Goal: Task Accomplishment & Management: Manage account settings

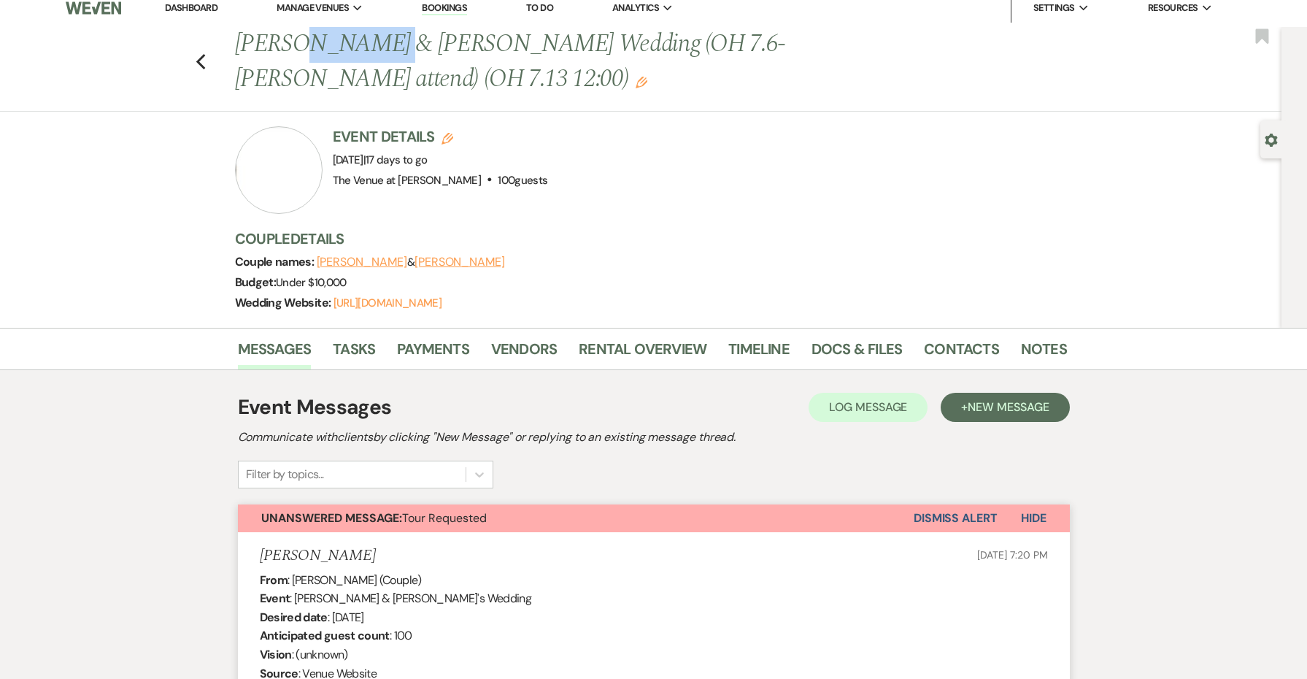
scroll to position [13, 0]
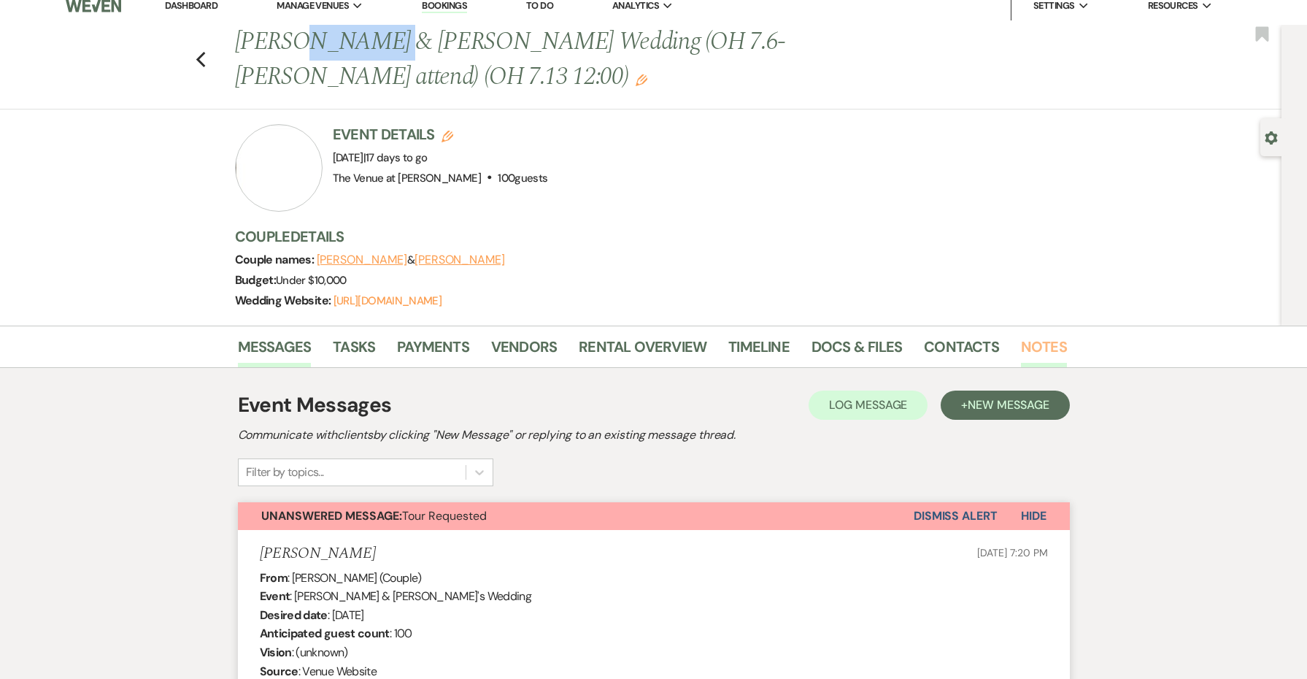
click at [1042, 345] on link "Notes" at bounding box center [1044, 351] width 46 height 32
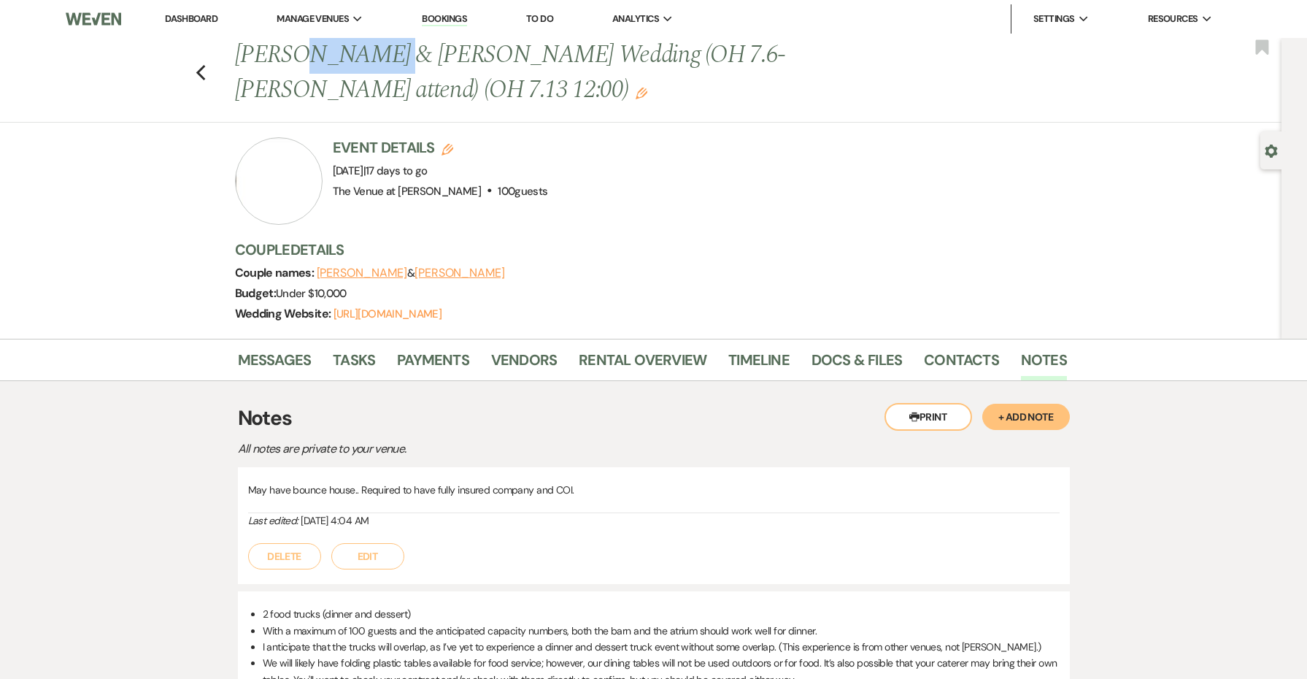
click at [1018, 415] on button "+ Add Note" at bounding box center [1026, 417] width 88 height 26
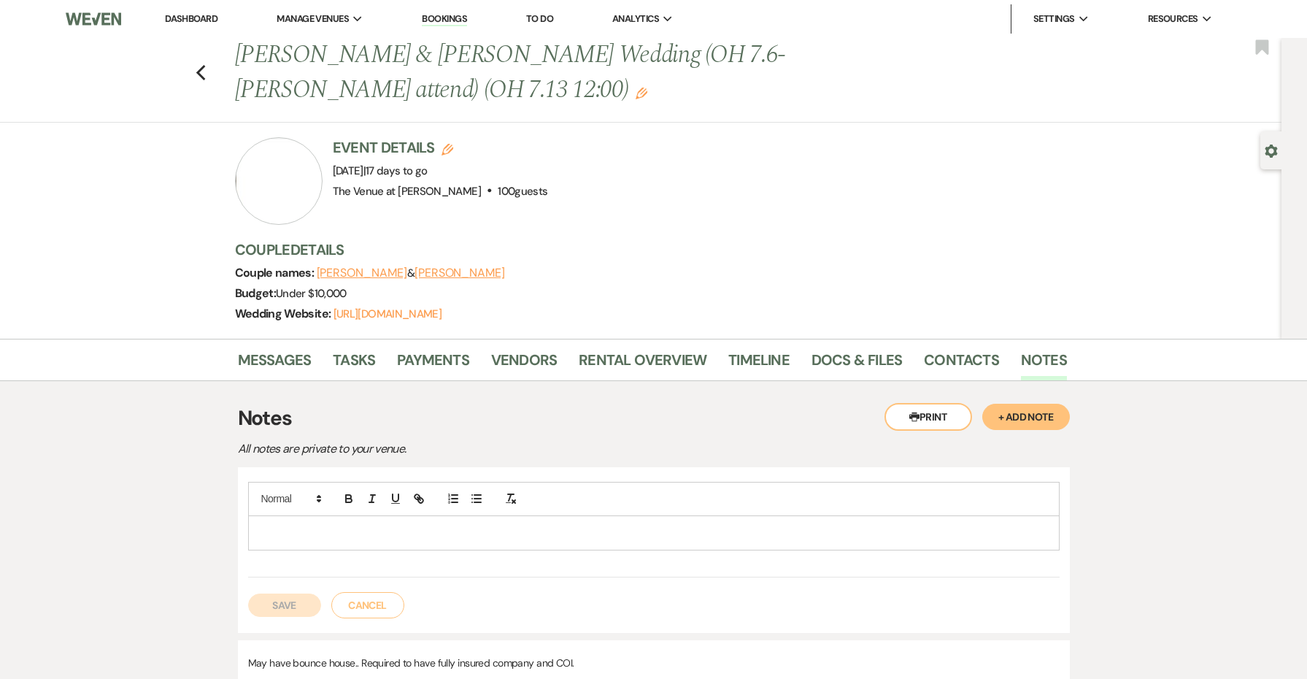
click at [547, 518] on div at bounding box center [654, 533] width 810 height 34
drag, startPoint x: 358, startPoint y: 545, endPoint x: 236, endPoint y: 549, distance: 121.2
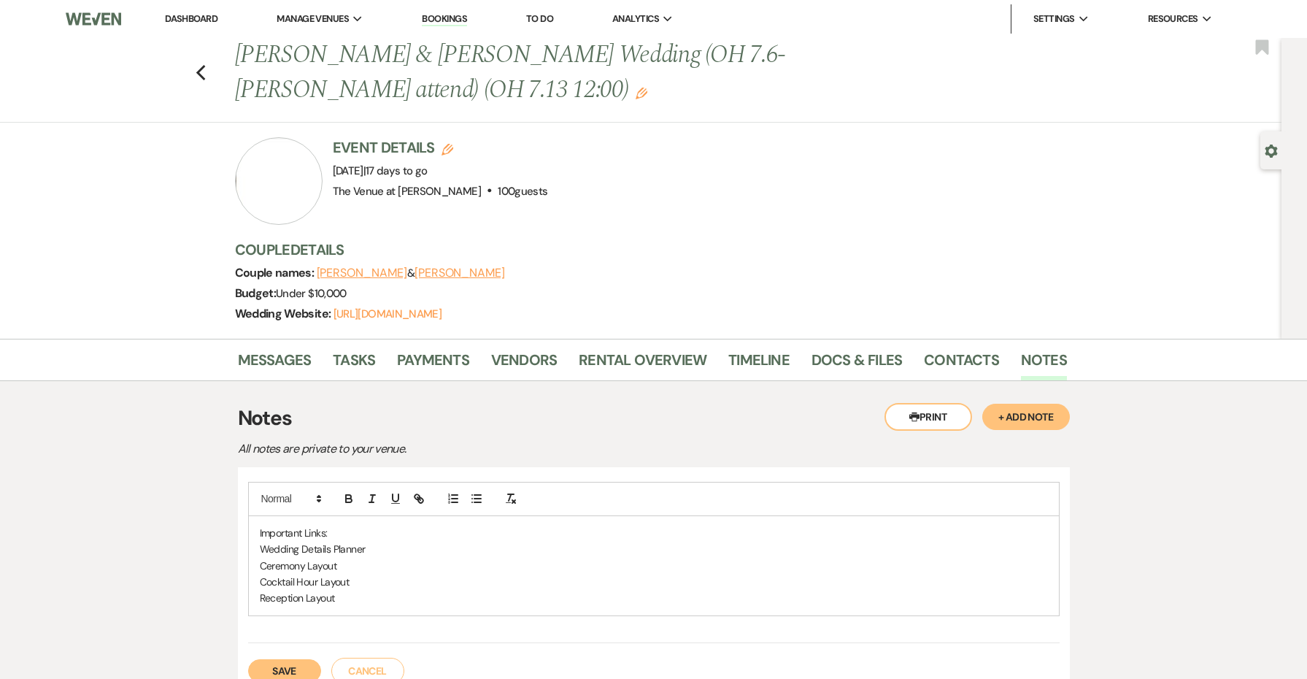
drag, startPoint x: 348, startPoint y: 533, endPoint x: 243, endPoint y: 532, distance: 105.1
click at [243, 532] on div "Important Links: Wedding Details Planner Ceremony Layout Cocktail Hour Layout R…" at bounding box center [654, 582] width 832 height 231
click at [301, 661] on button "Save" at bounding box center [284, 670] width 73 height 23
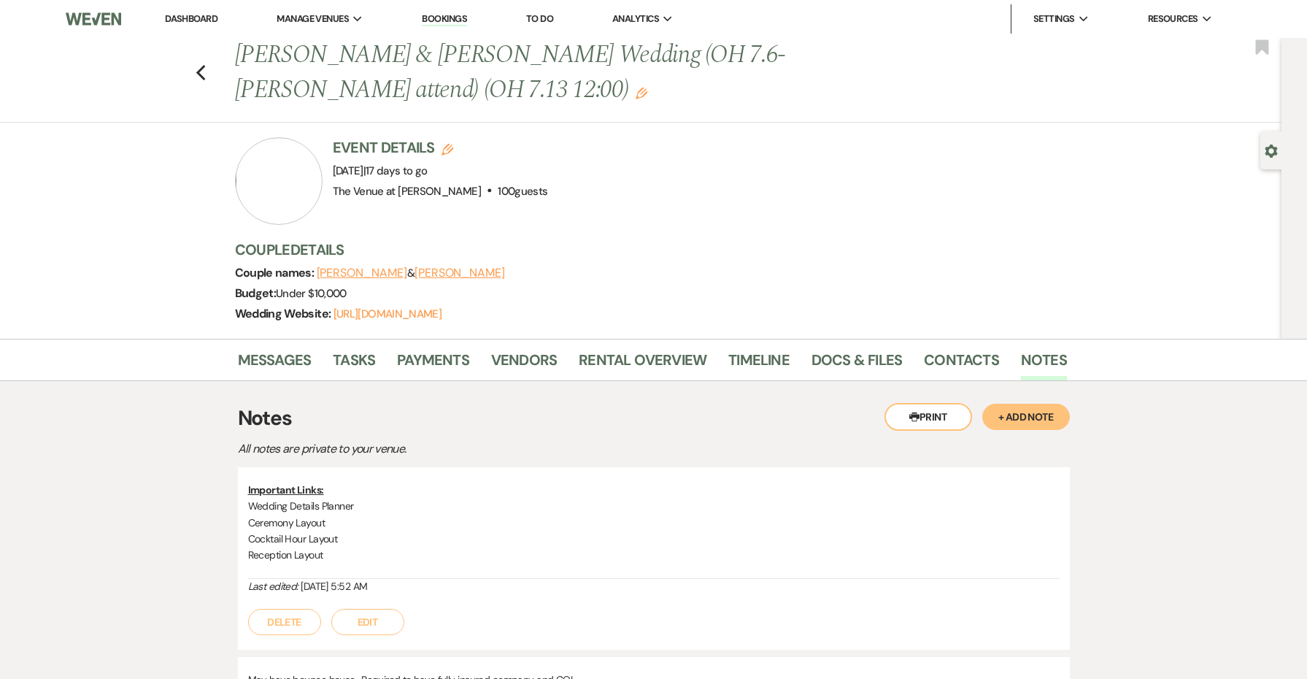
click at [211, 18] on link "Dashboard" at bounding box center [191, 18] width 53 height 12
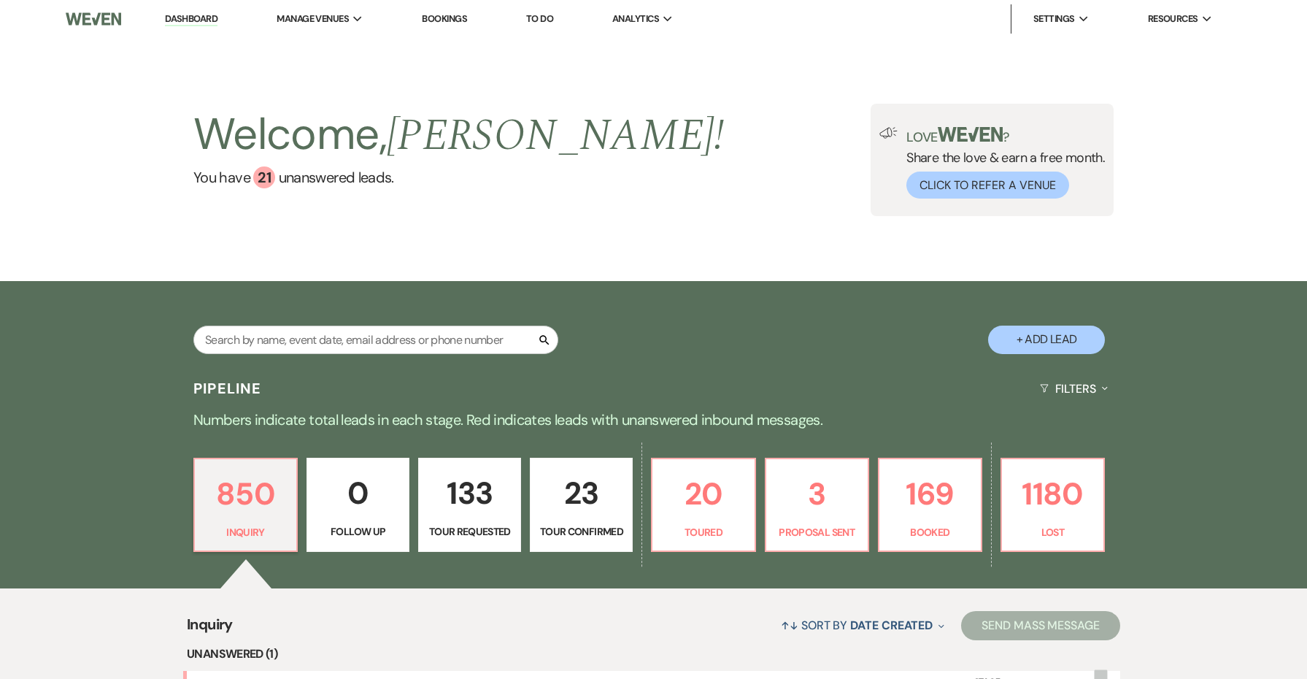
click at [583, 497] on p "23" at bounding box center [581, 493] width 84 height 49
select select "4"
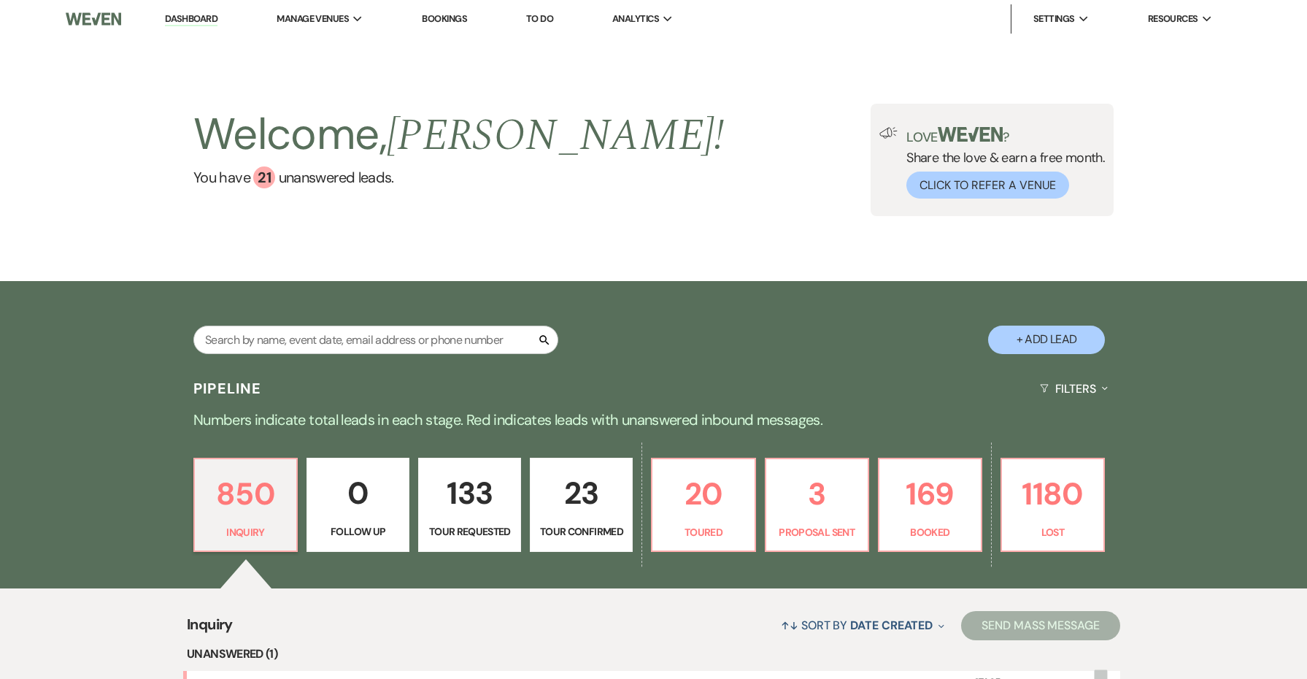
select select "4"
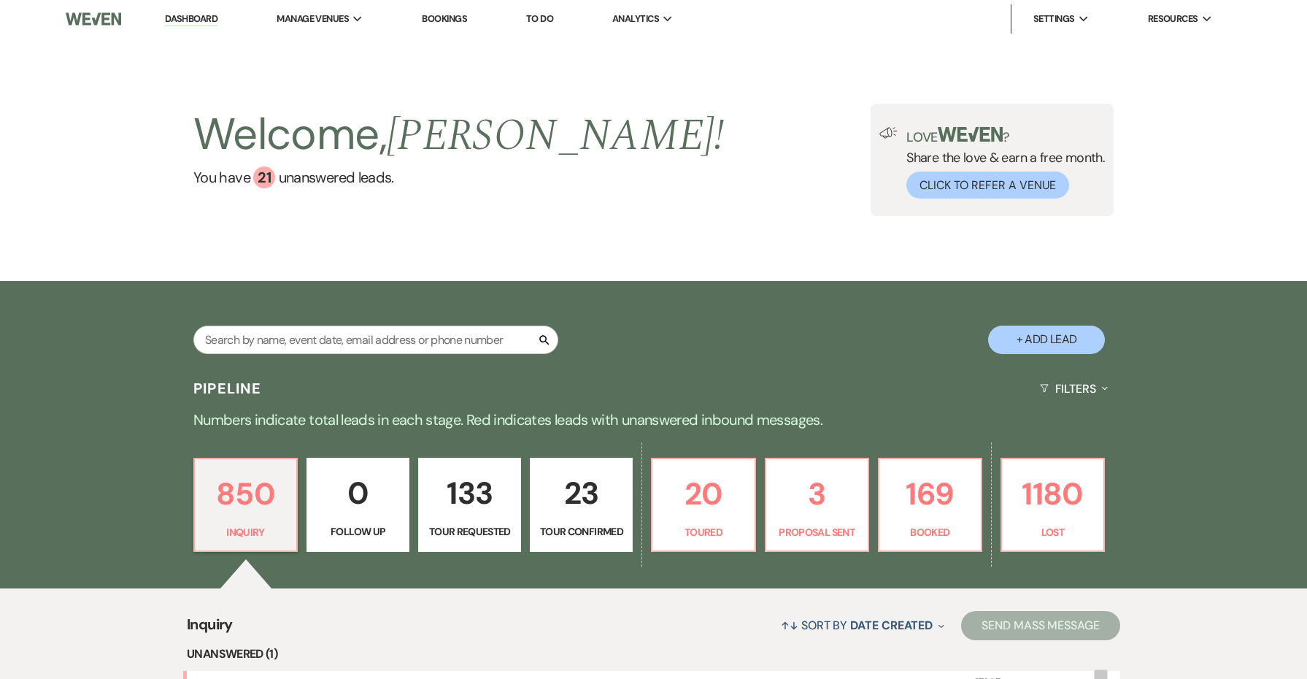
select select "4"
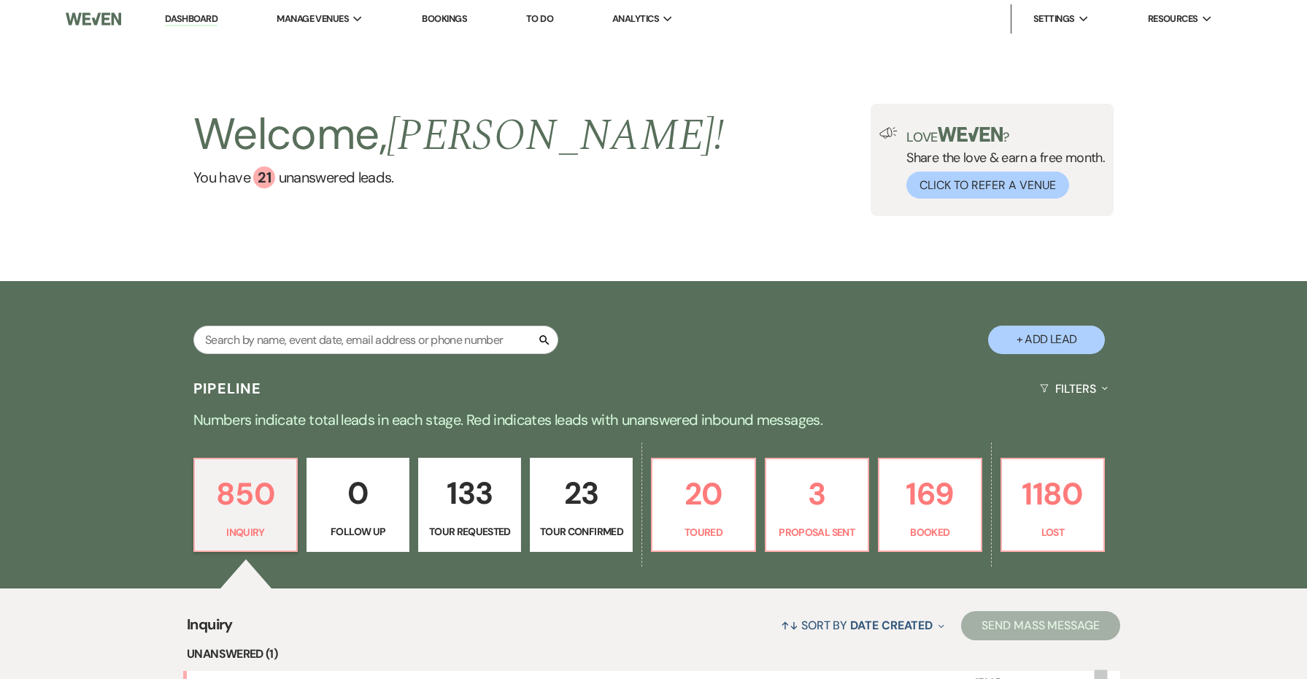
select select "4"
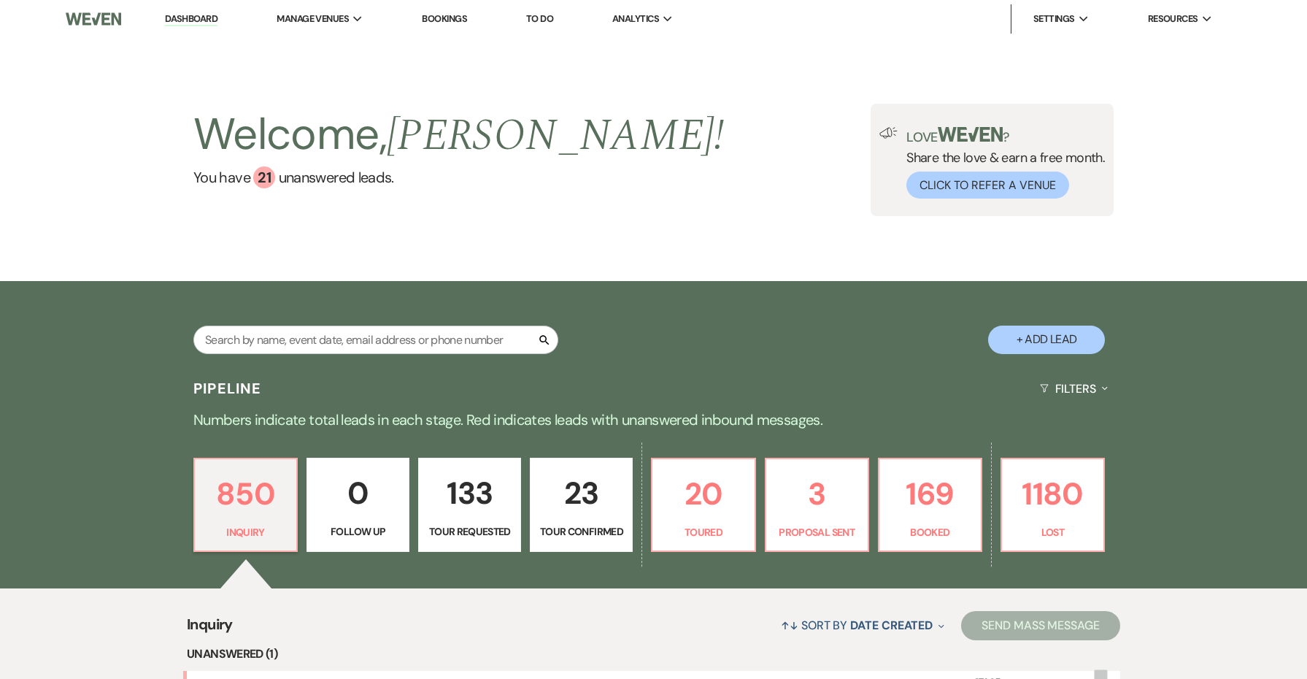
select select "4"
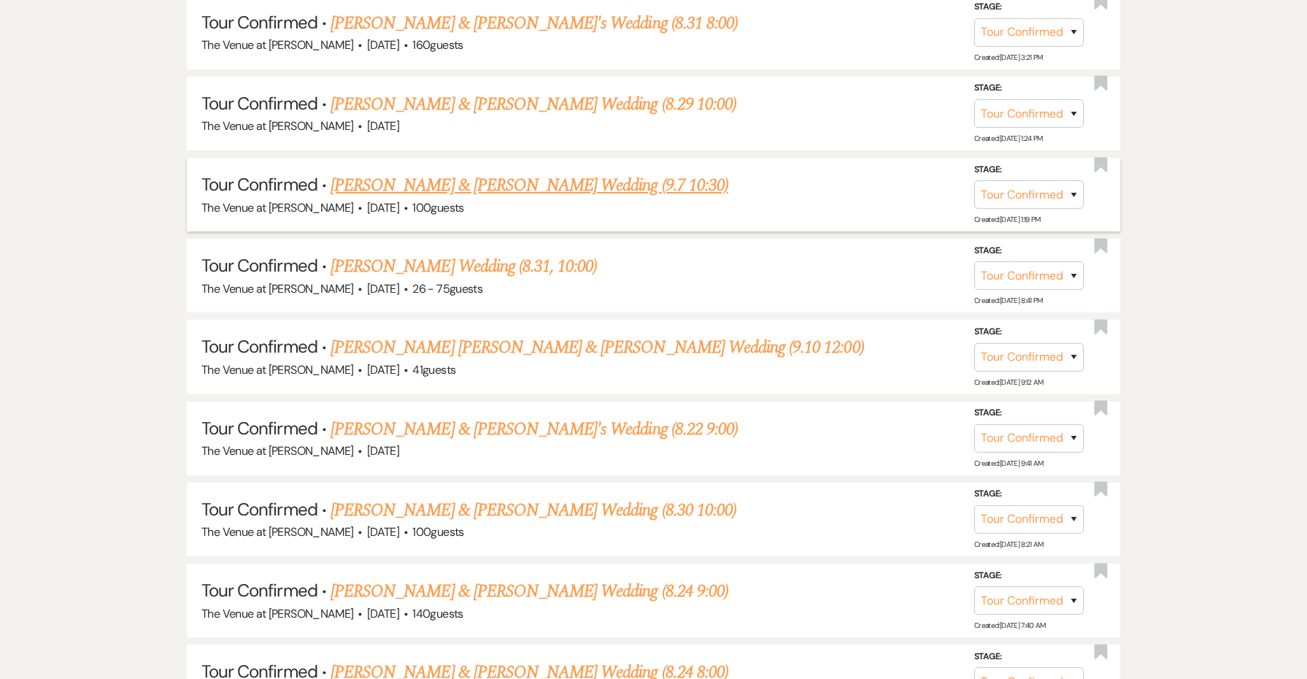
scroll to position [1097, 0]
click at [1102, 399] on use "button" at bounding box center [1100, 406] width 13 height 15
select select "4"
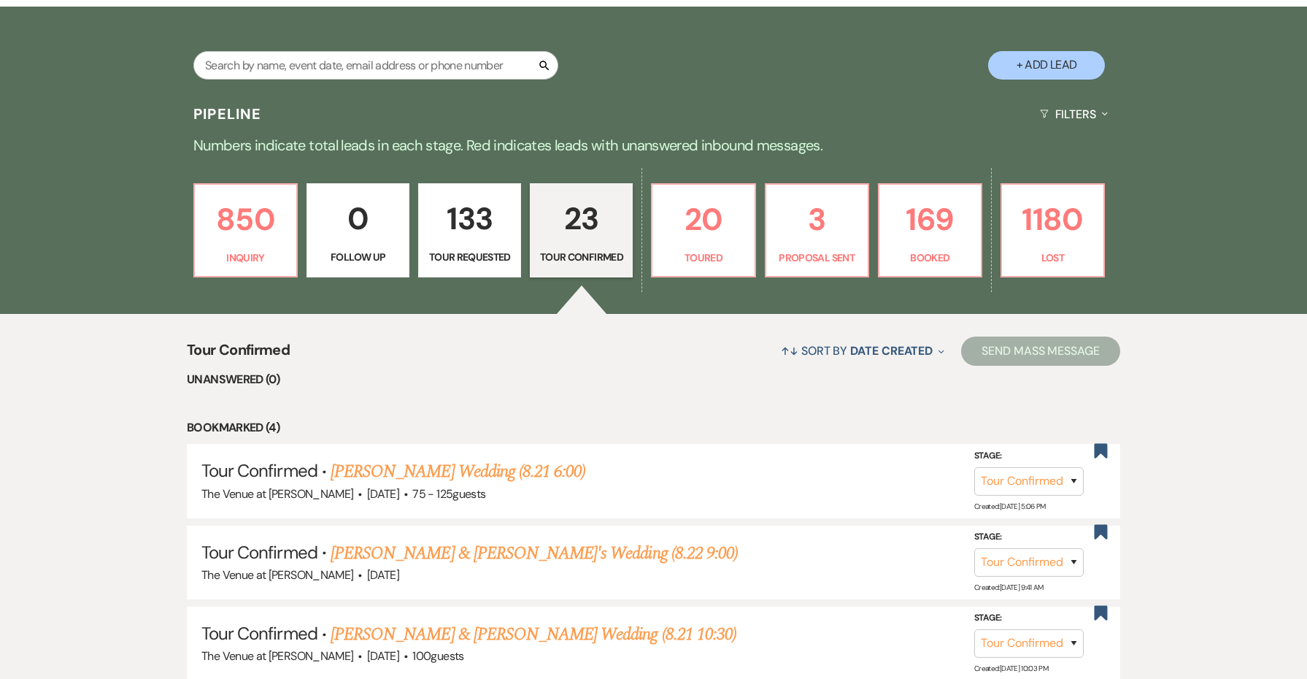
scroll to position [289, 0]
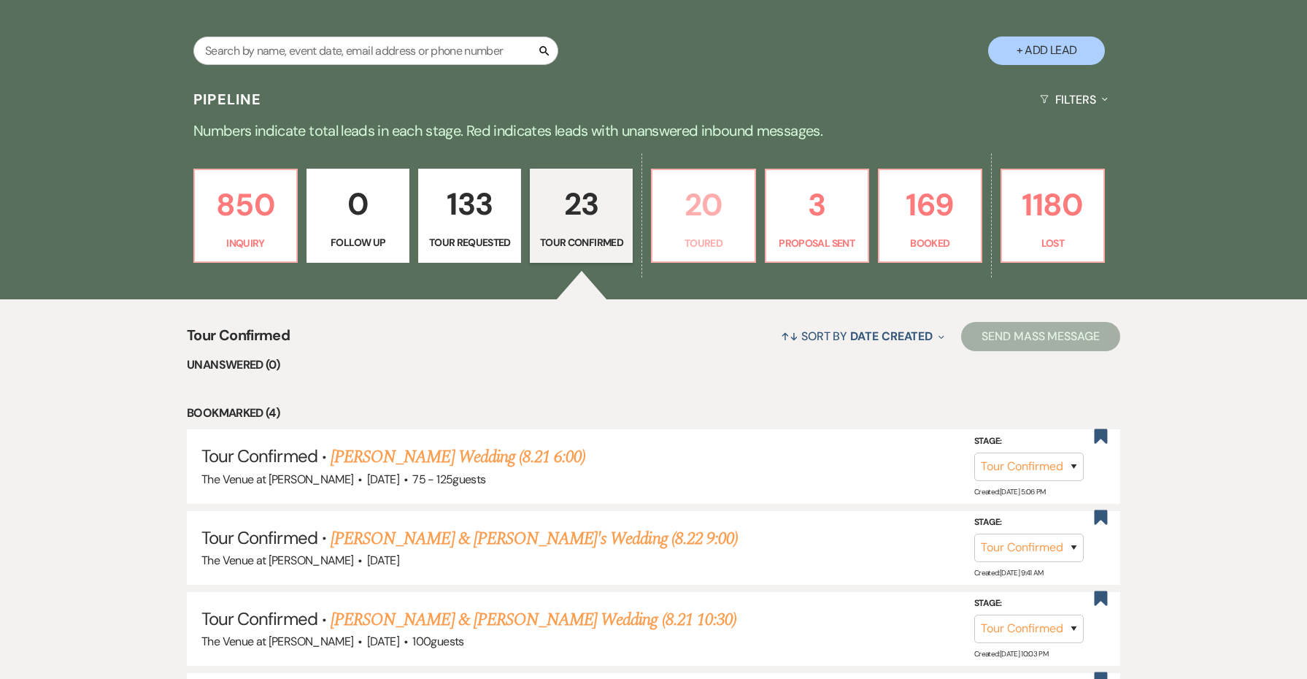
click at [682, 206] on p "20" at bounding box center [703, 204] width 84 height 49
select select "5"
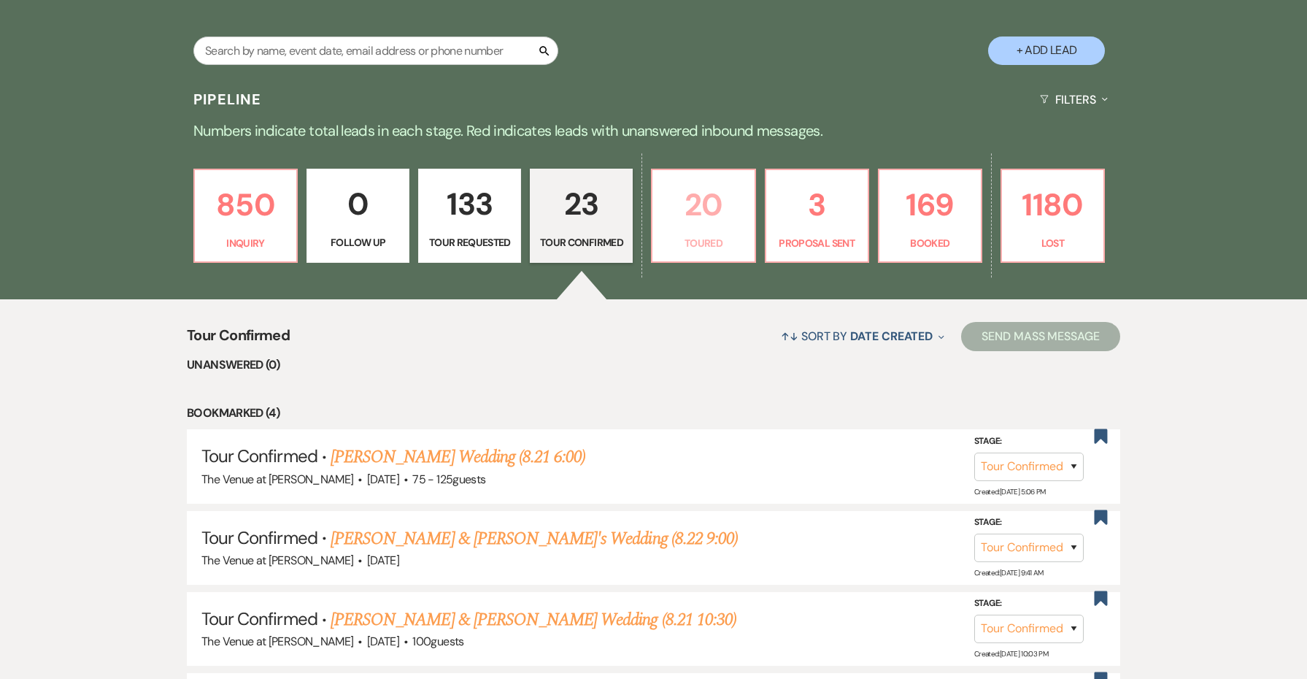
select select "5"
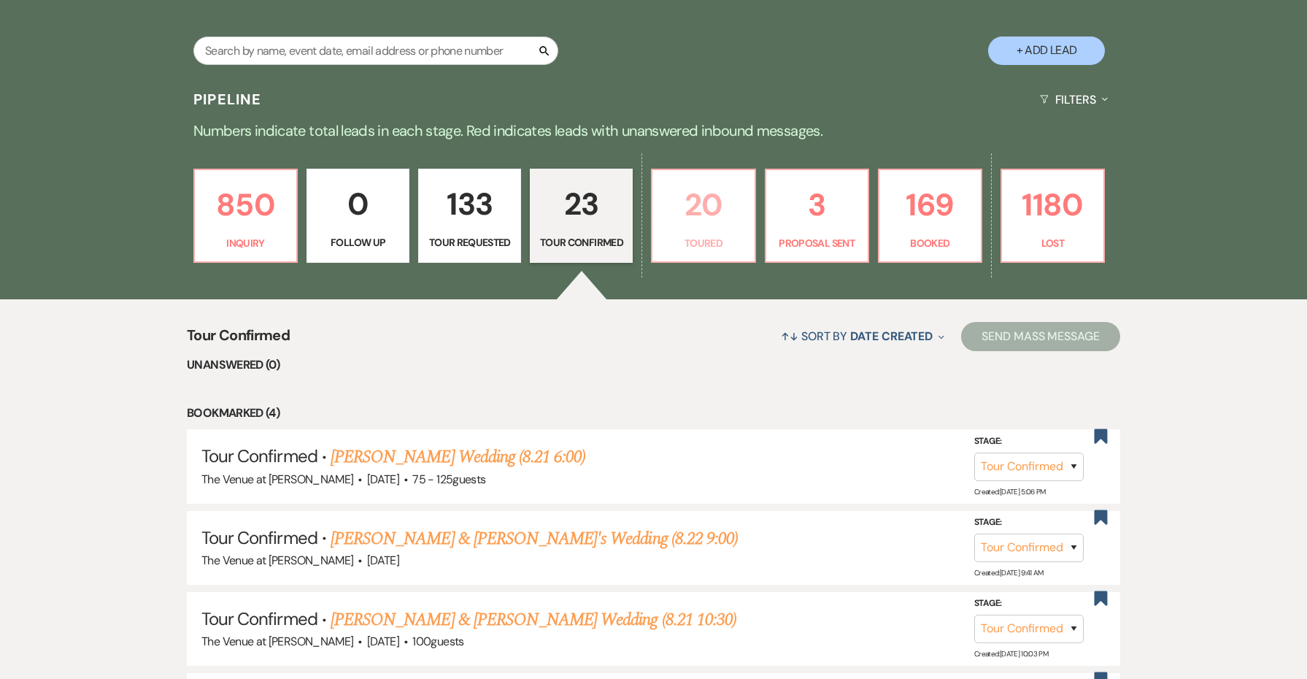
select select "5"
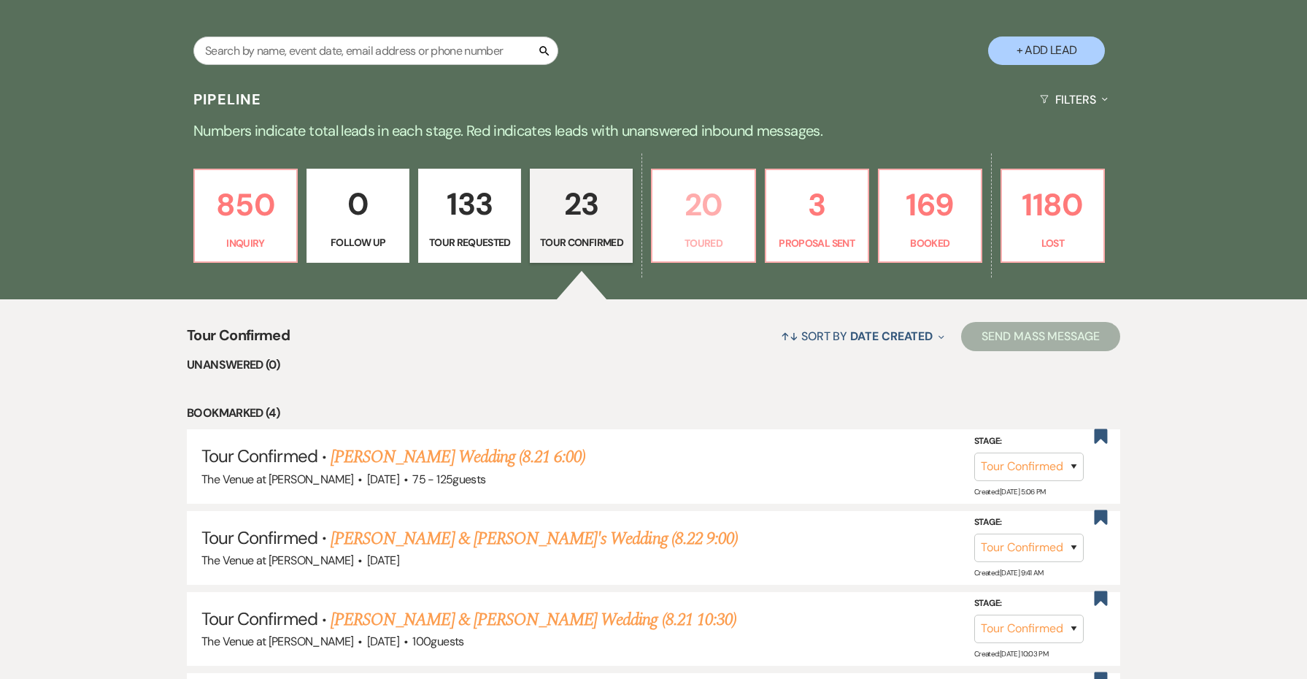
select select "5"
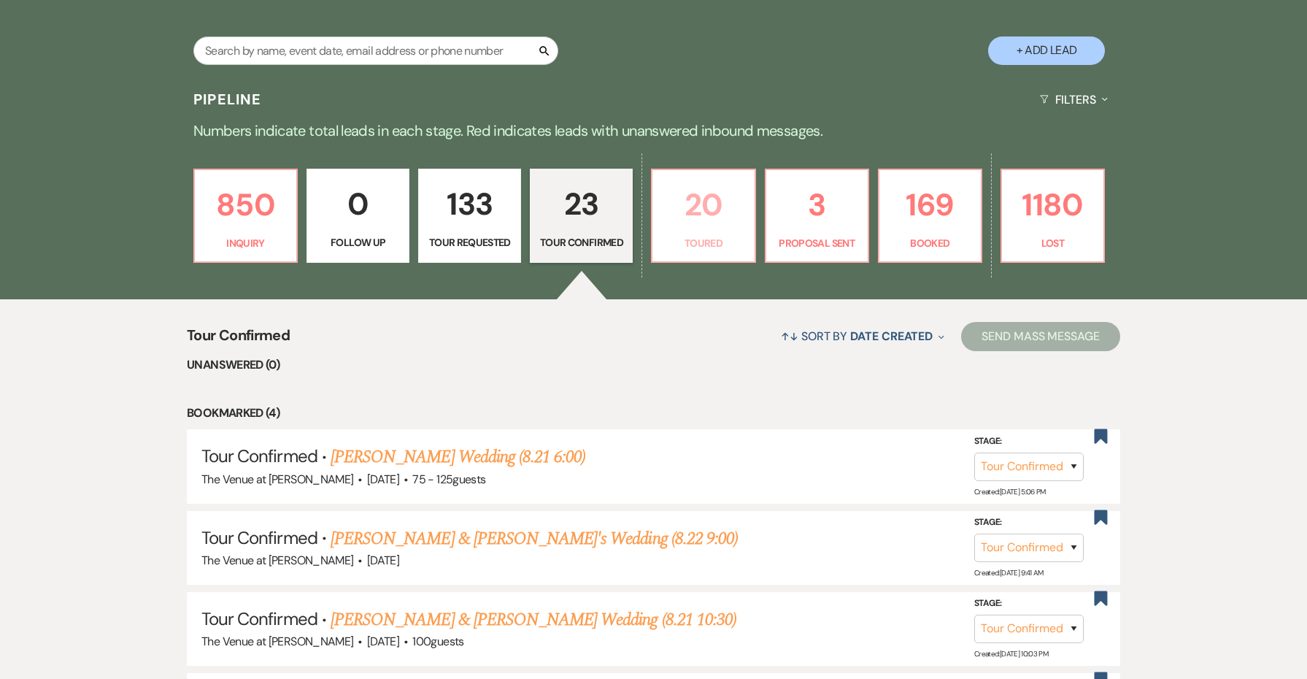
select select "5"
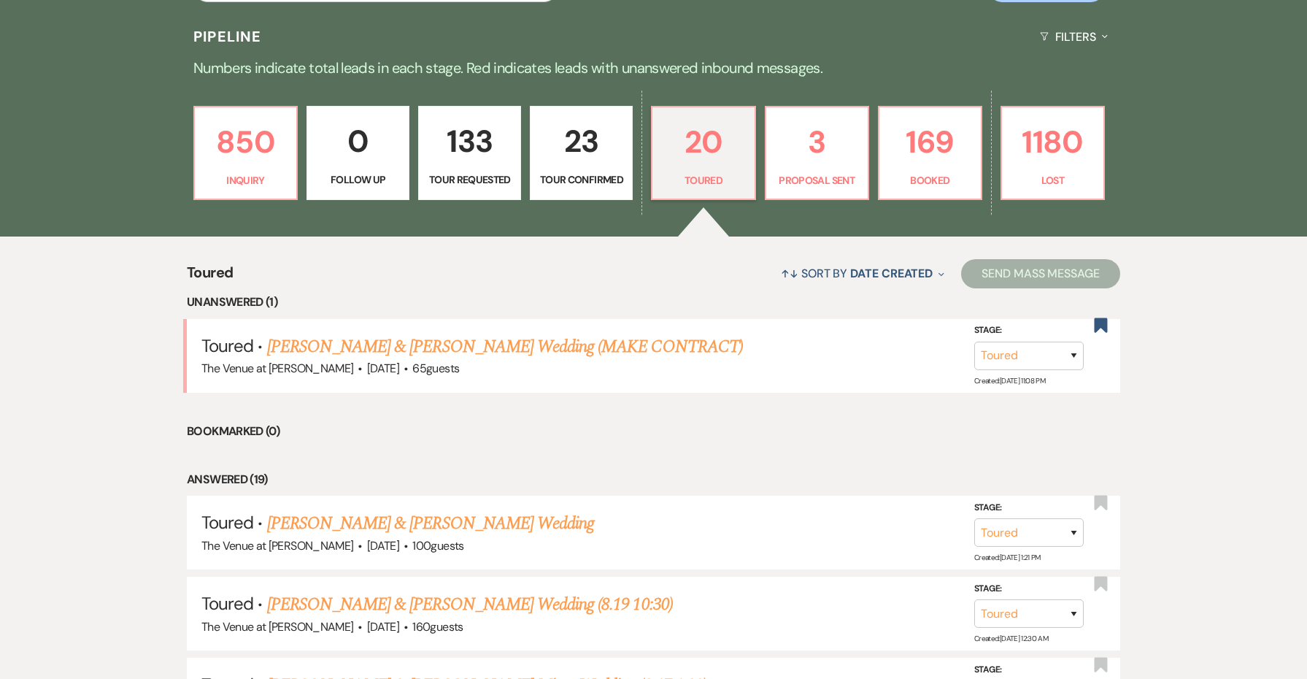
scroll to position [359, 0]
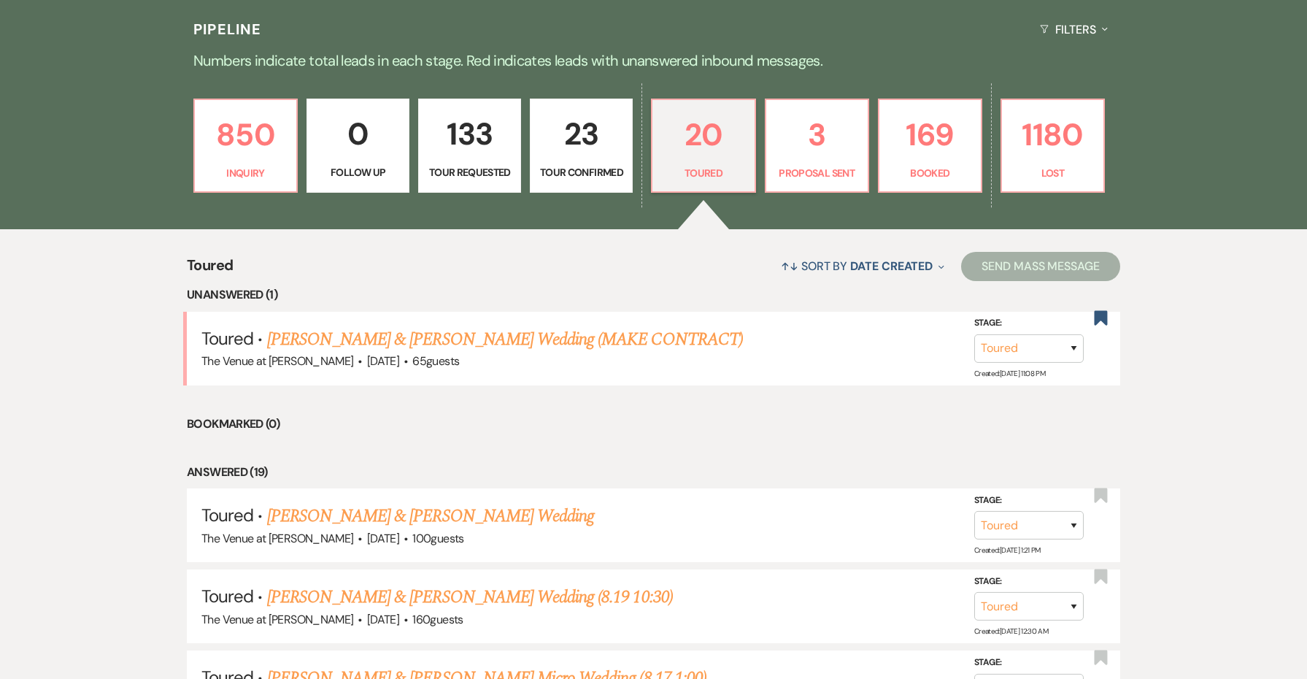
click at [582, 182] on link "23 Tour Confirmed" at bounding box center [581, 146] width 103 height 95
select select "4"
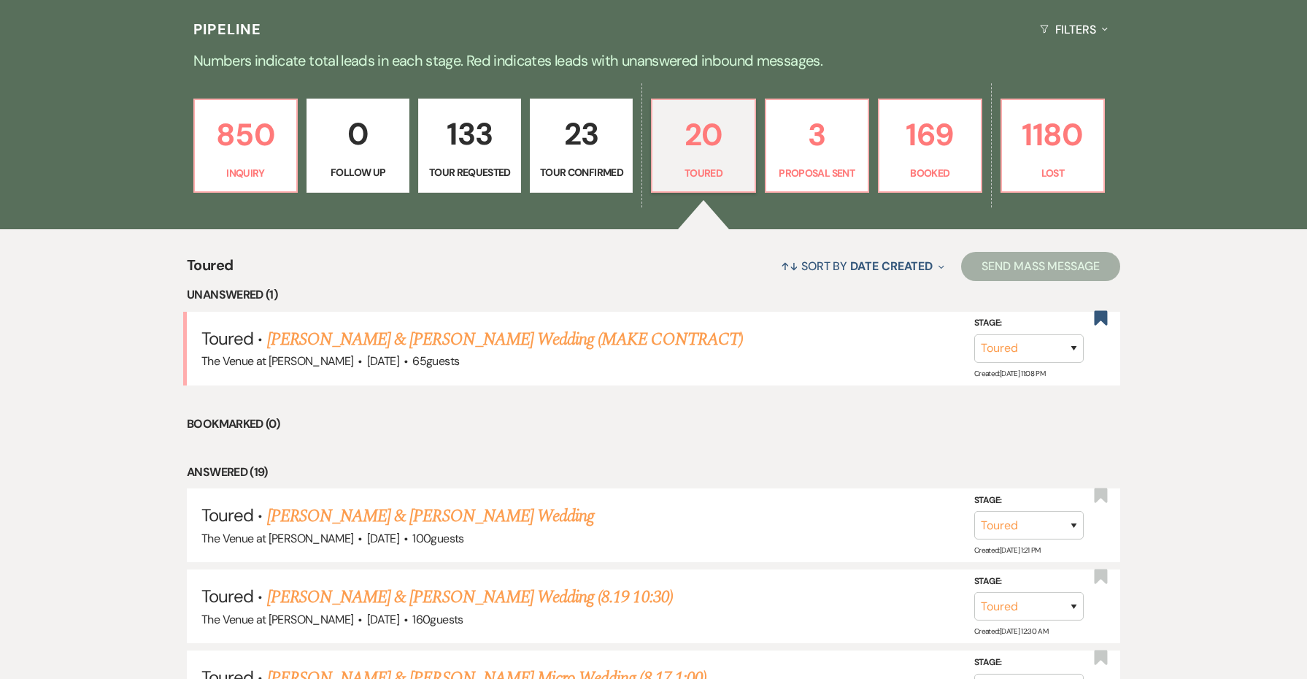
select select "4"
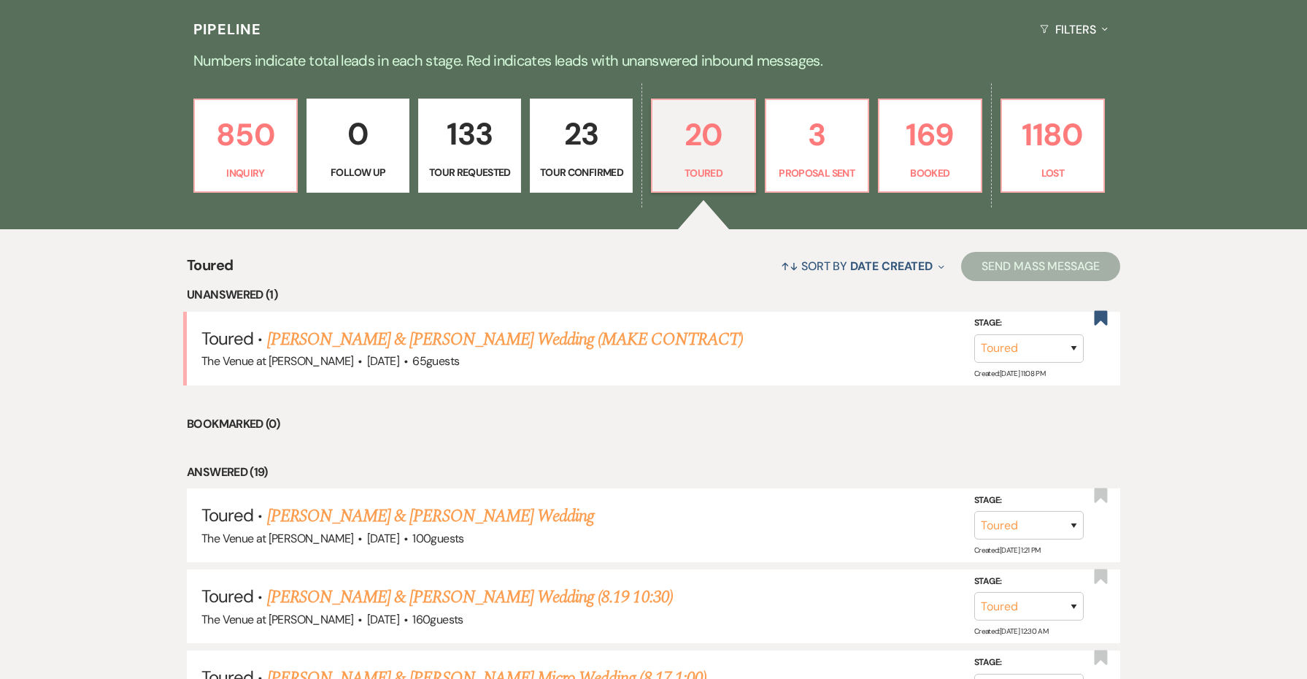
select select "4"
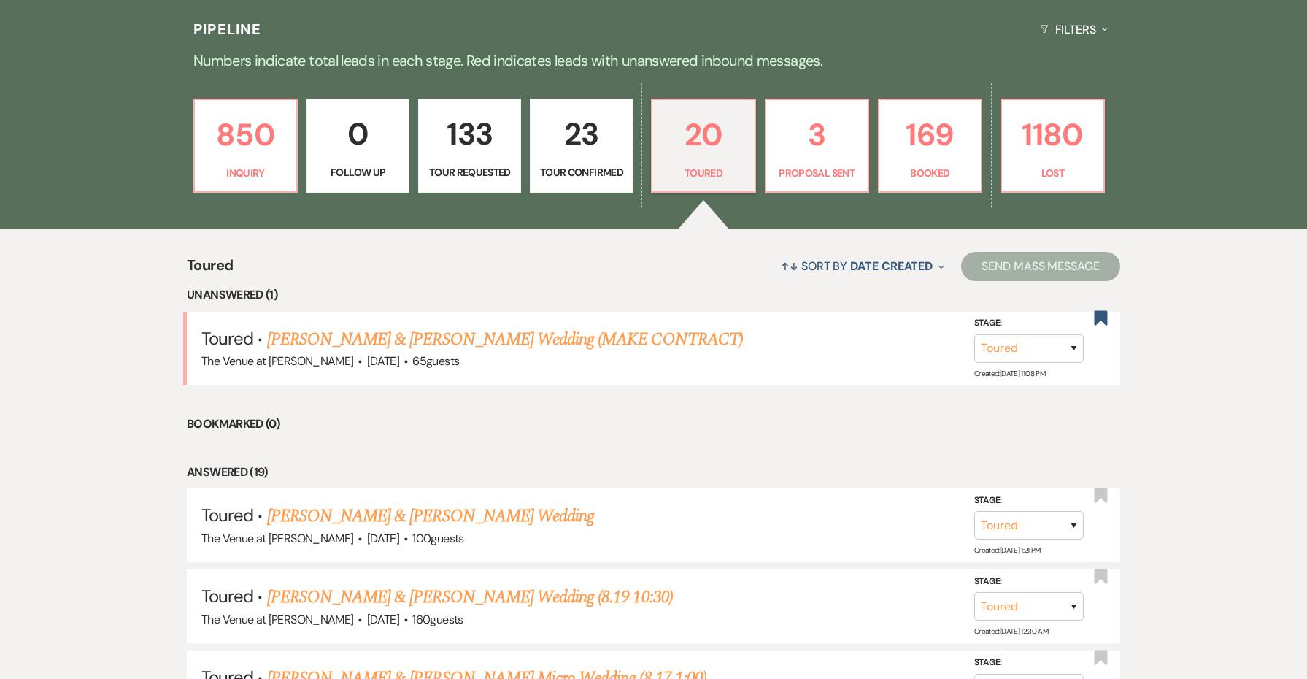
select select "4"
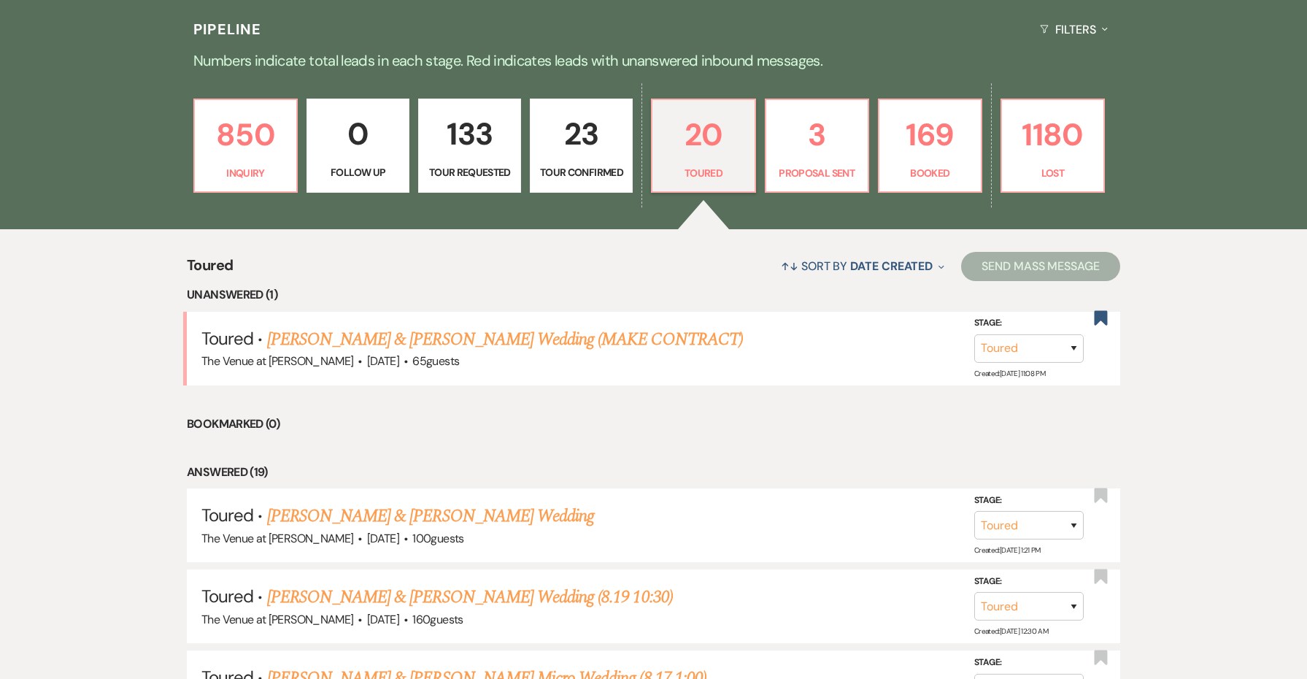
select select "4"
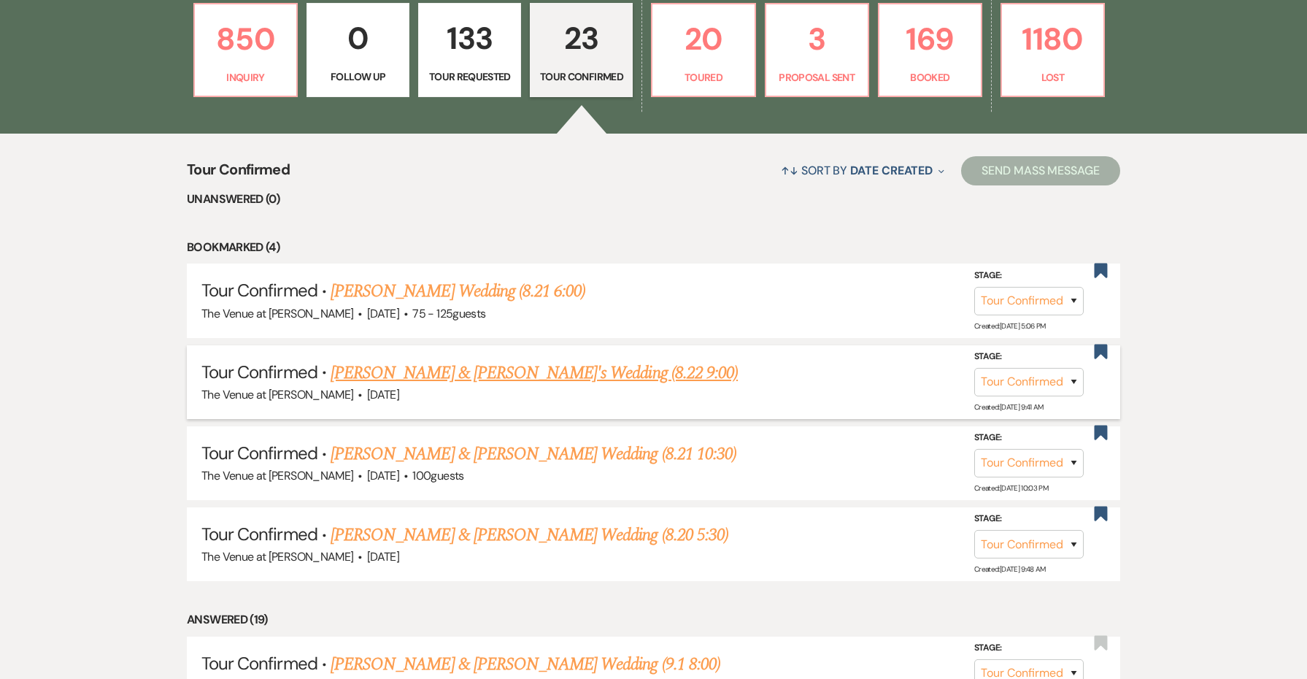
scroll to position [513, 0]
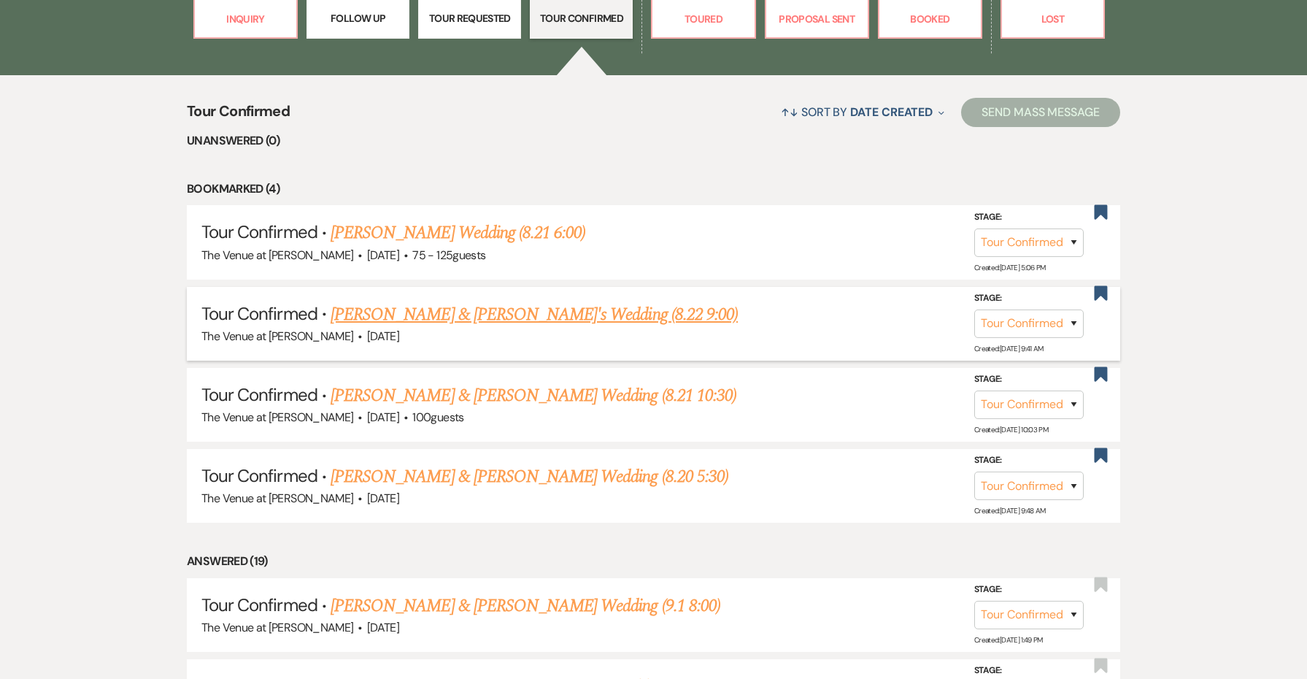
click at [540, 309] on link "[PERSON_NAME] & [PERSON_NAME]'s Wedding (8.22 9:00)" at bounding box center [534, 314] width 407 height 26
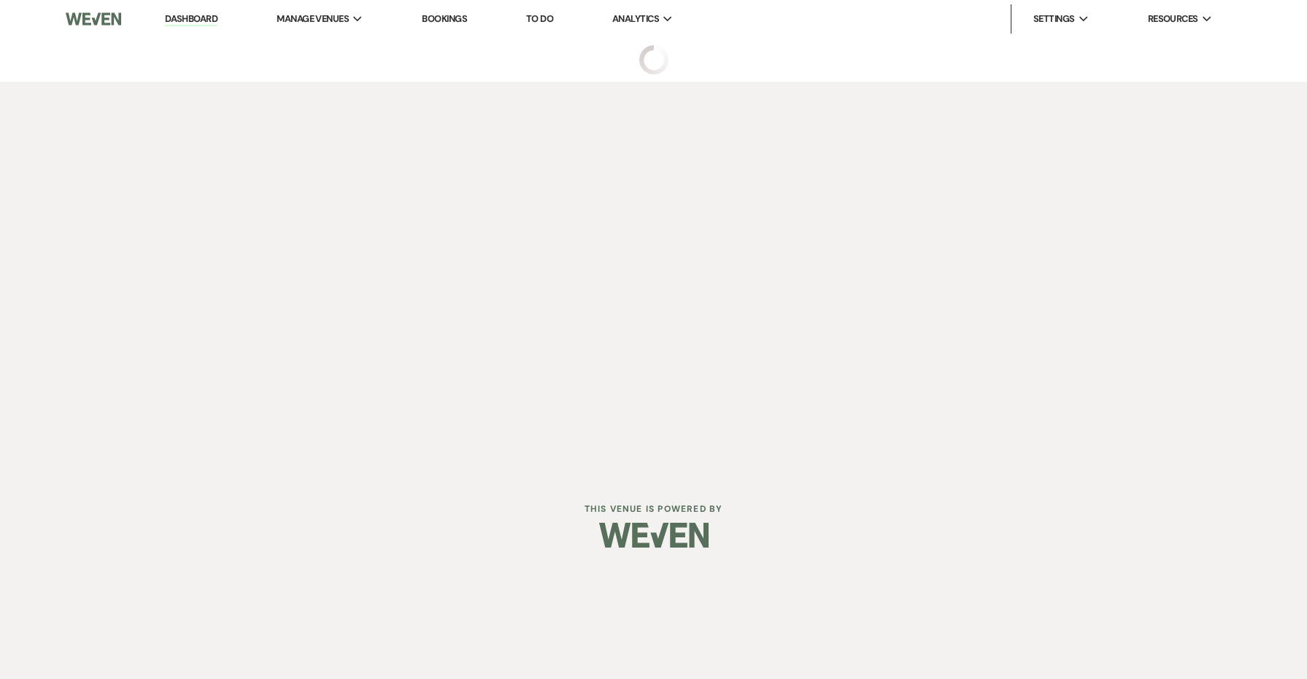
select select "4"
select select "5"
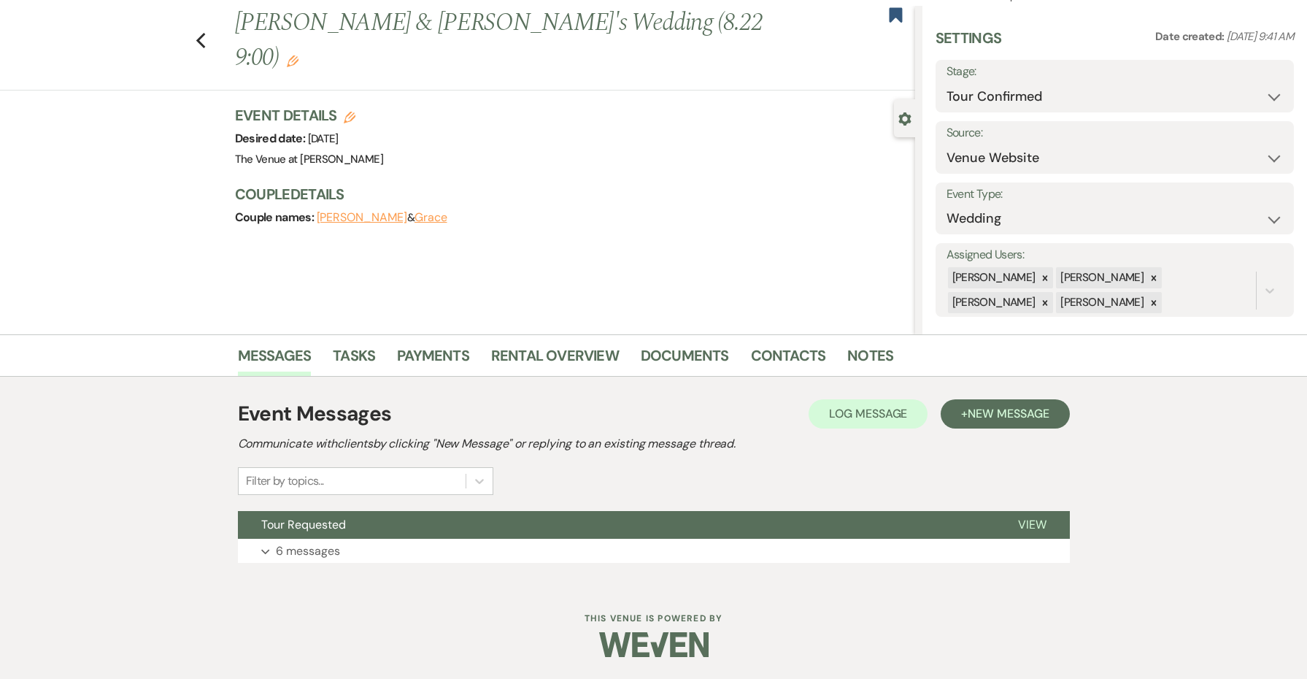
scroll to position [31, 0]
click at [971, 409] on span "New Message" at bounding box center [1008, 414] width 81 height 15
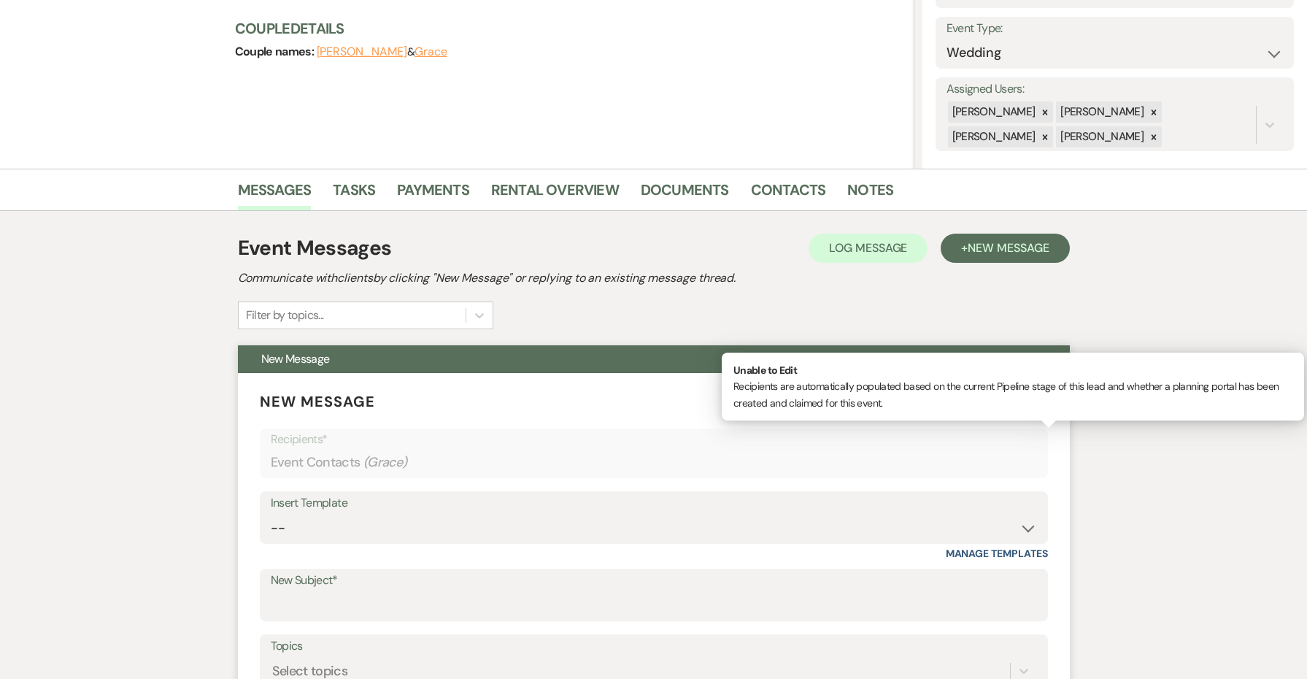
scroll to position [340, 0]
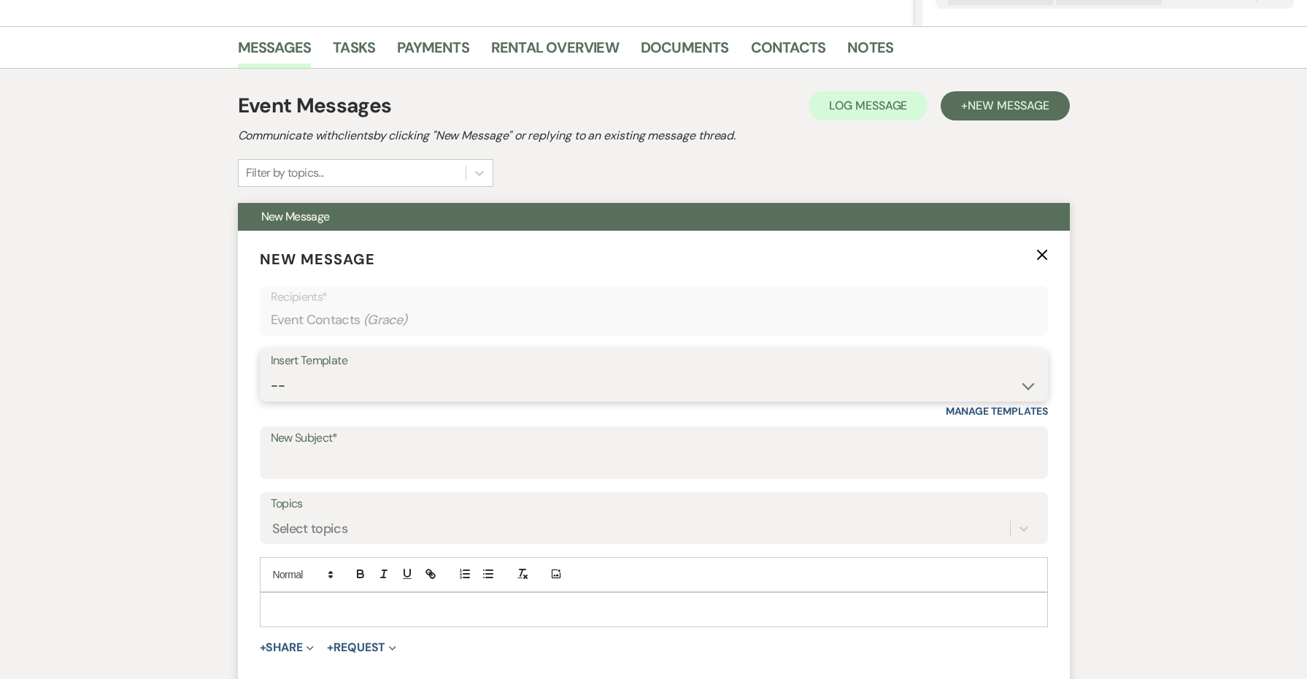
click at [374, 384] on select "-- Weven Planning Portal Introduction: Booked Events (TVaCB) Tour Confirmation-…" at bounding box center [654, 386] width 766 height 28
select select "4152"
type input "The Venue at [PERSON_NAME] Tour Confirmation"
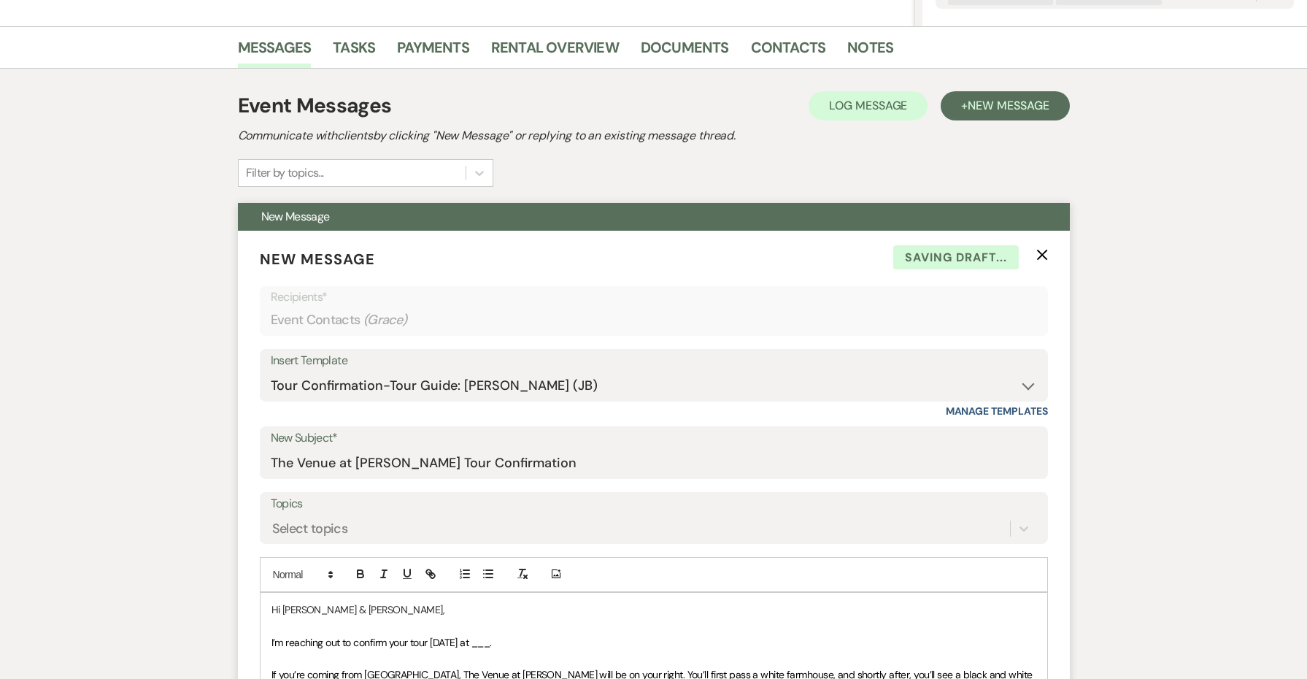
click at [492, 636] on span "I’m reaching out to confirm your tour [DATE] at ___." at bounding box center [382, 642] width 220 height 13
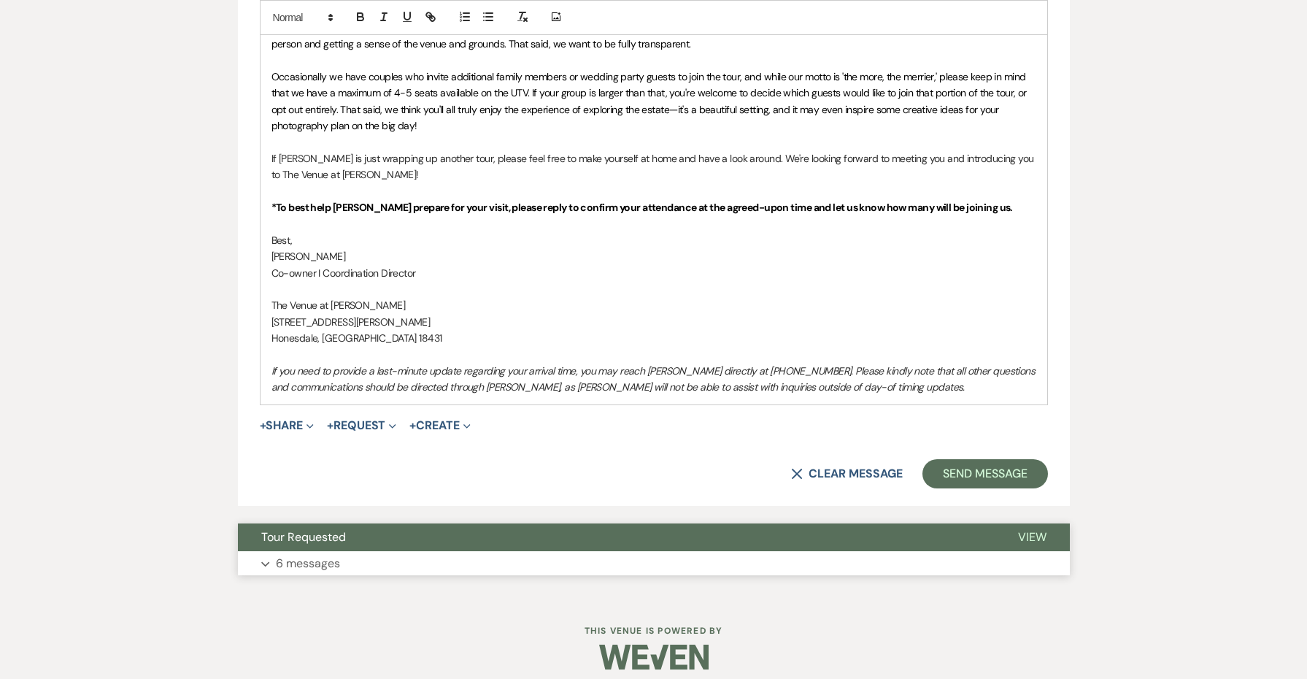
scroll to position [1085, 0]
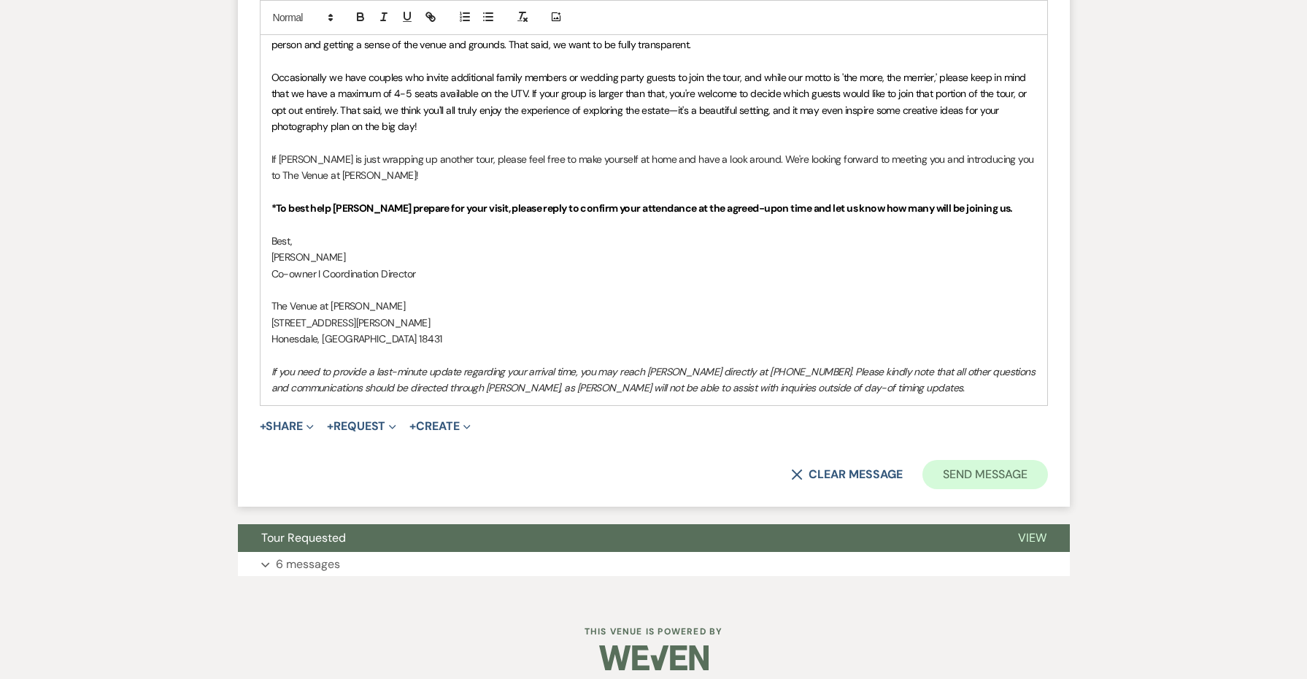
click at [952, 468] on button "Send Message" at bounding box center [985, 474] width 125 height 29
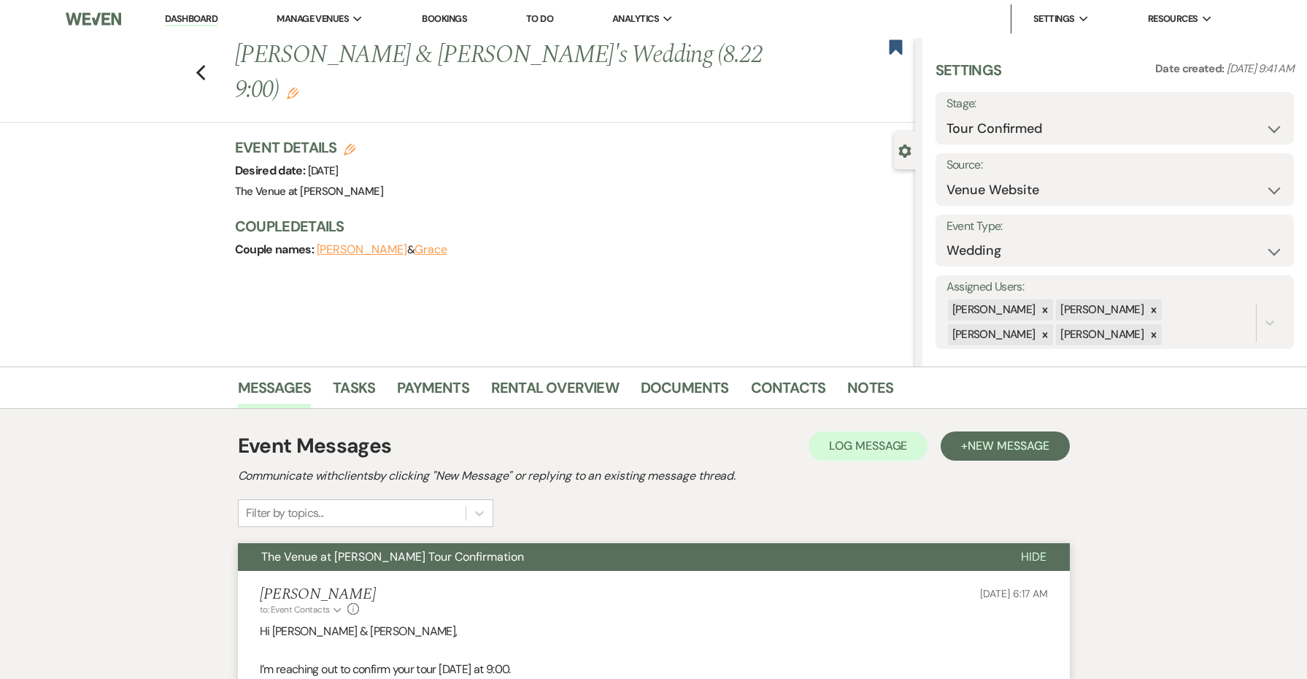
scroll to position [0, 0]
click at [199, 65] on use "button" at bounding box center [200, 73] width 9 height 16
select select "4"
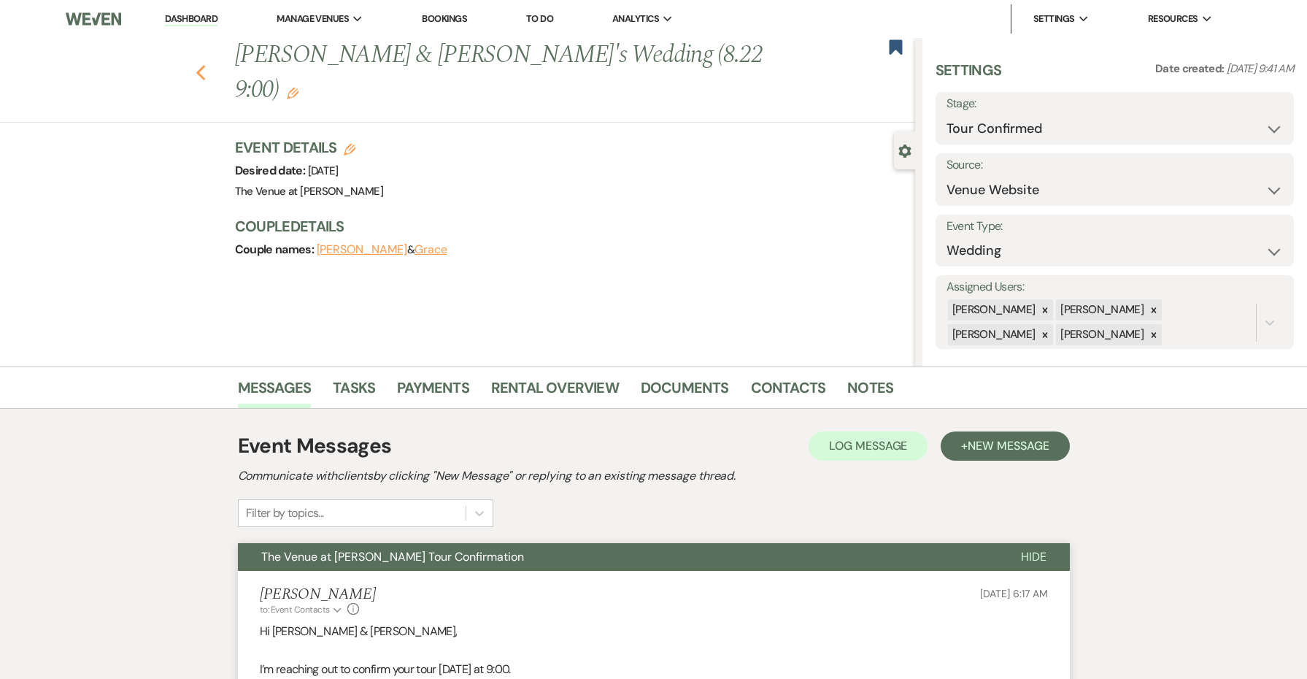
select select "4"
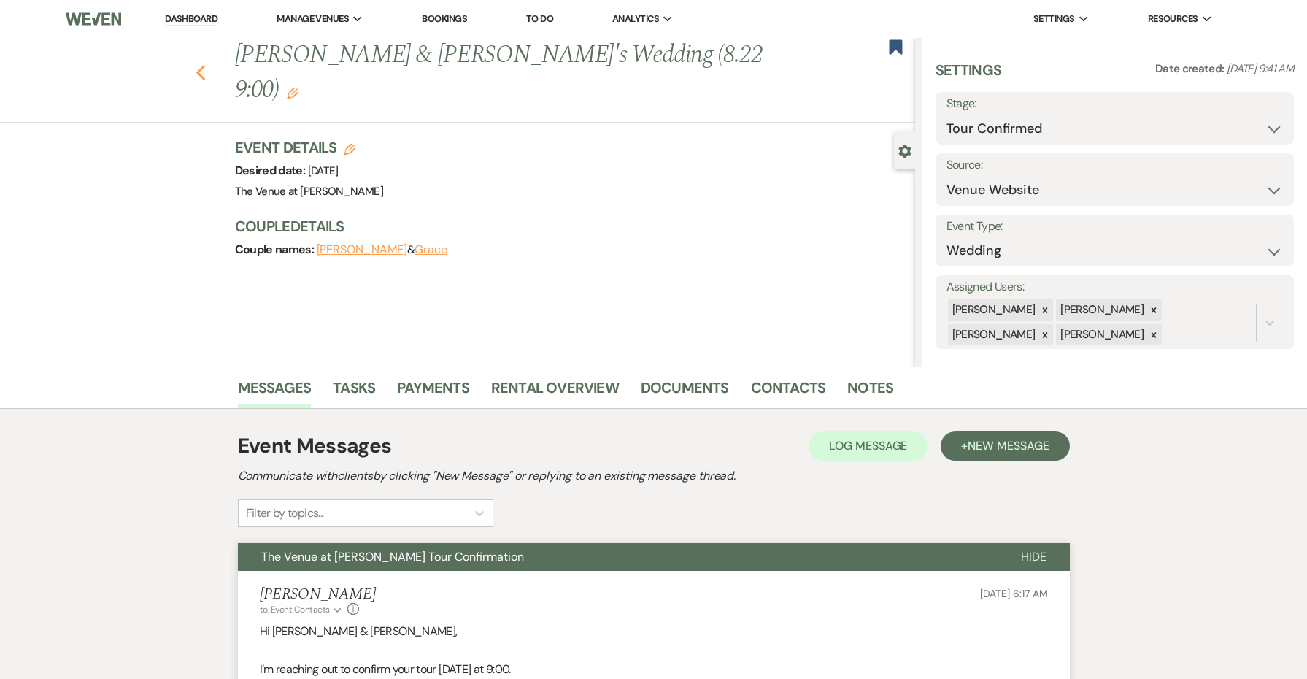
select select "4"
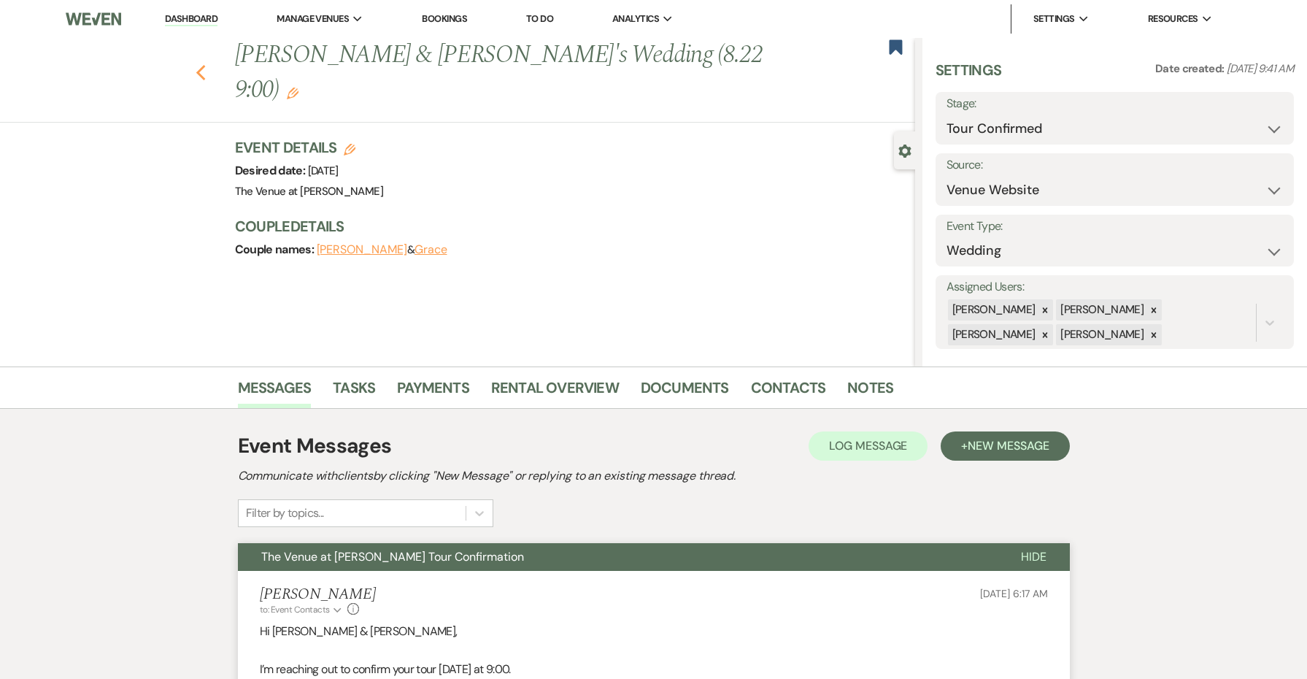
select select "4"
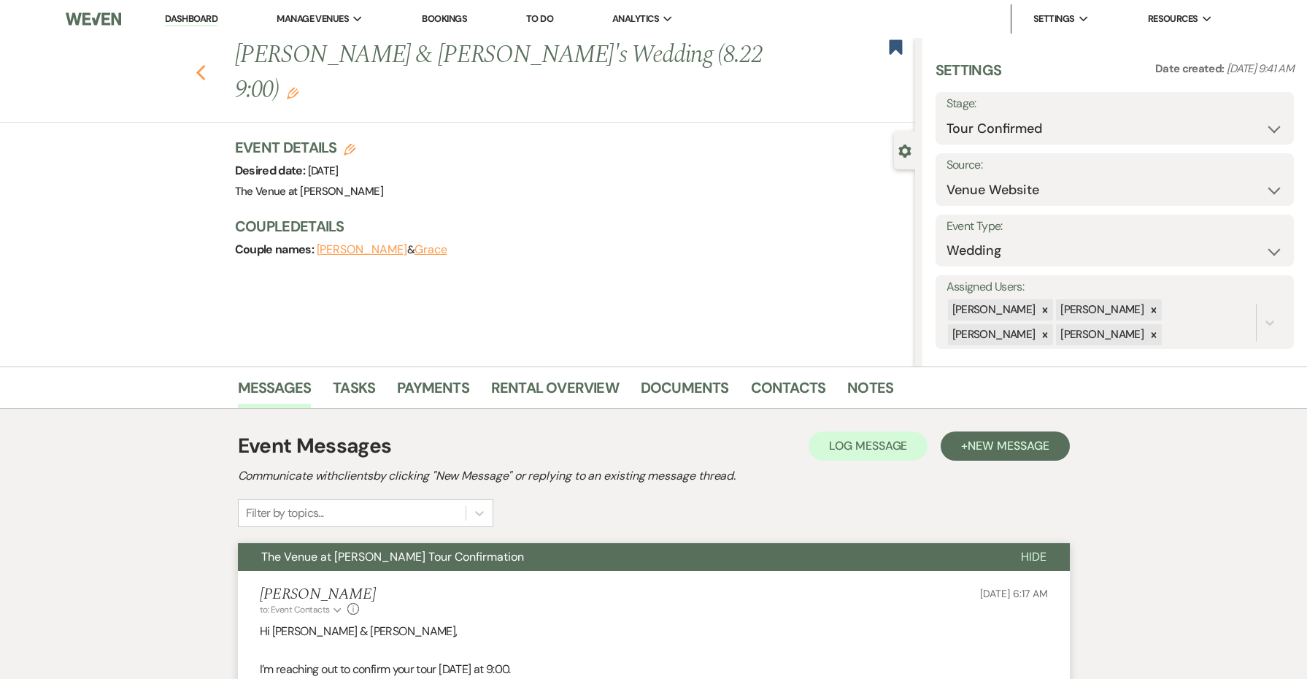
select select "4"
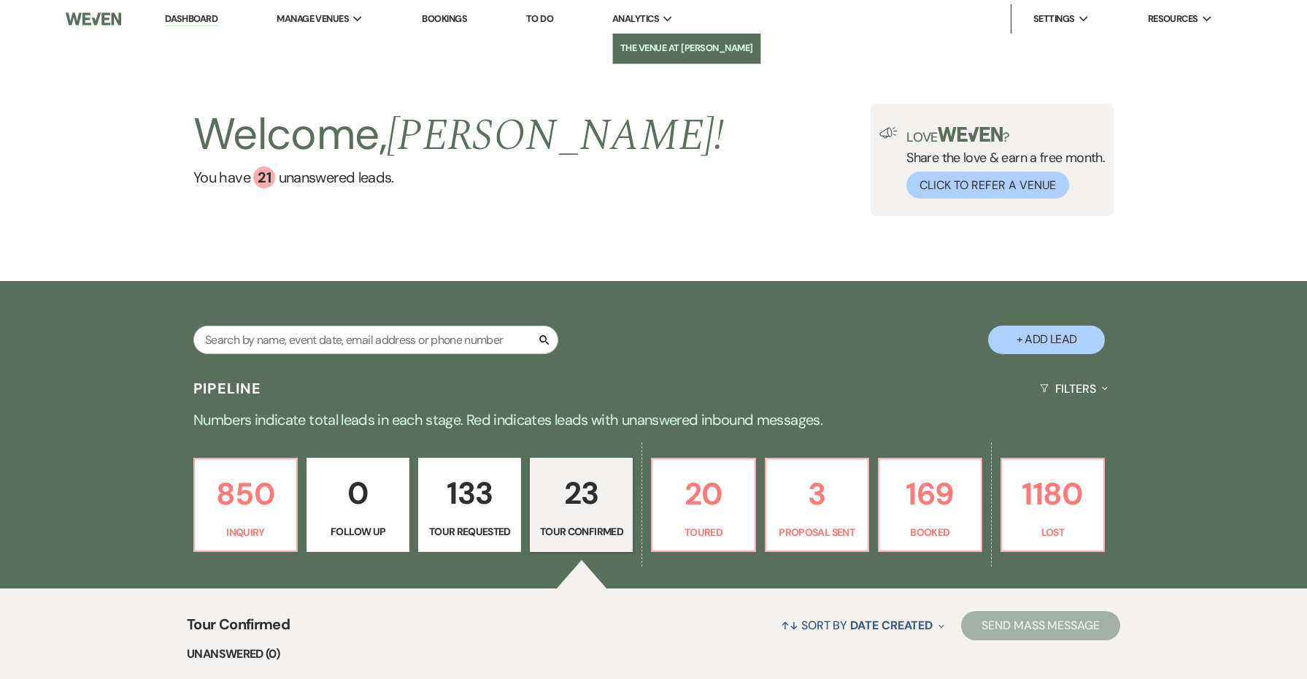
click at [654, 35] on link "The Venue at [PERSON_NAME]" at bounding box center [686, 48] width 147 height 29
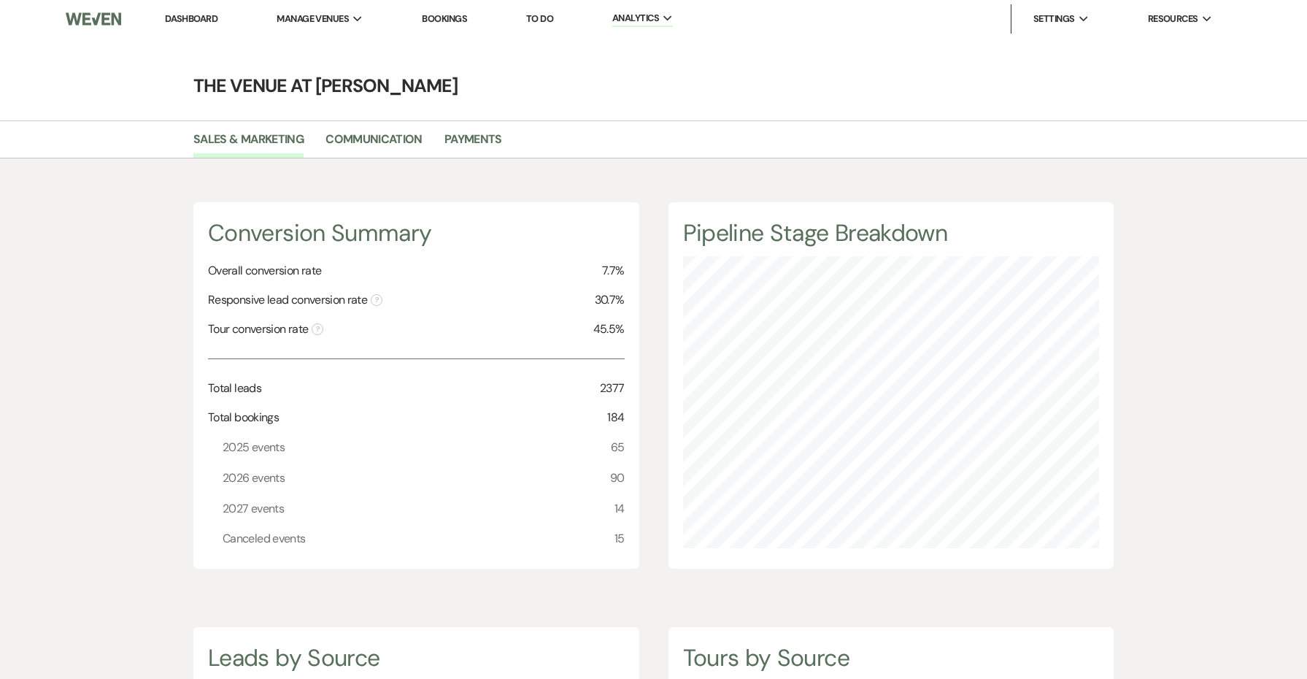
scroll to position [679, 1307]
click at [193, 12] on link "Dashboard" at bounding box center [191, 18] width 53 height 12
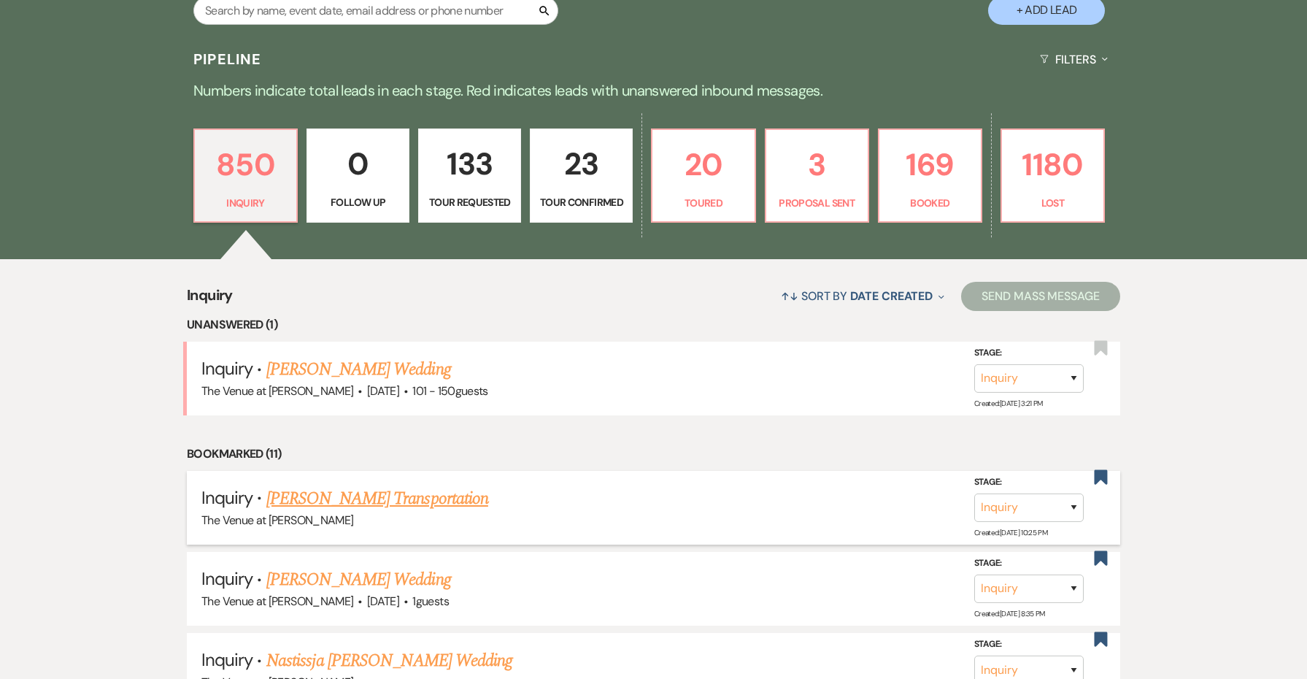
scroll to position [363, 0]
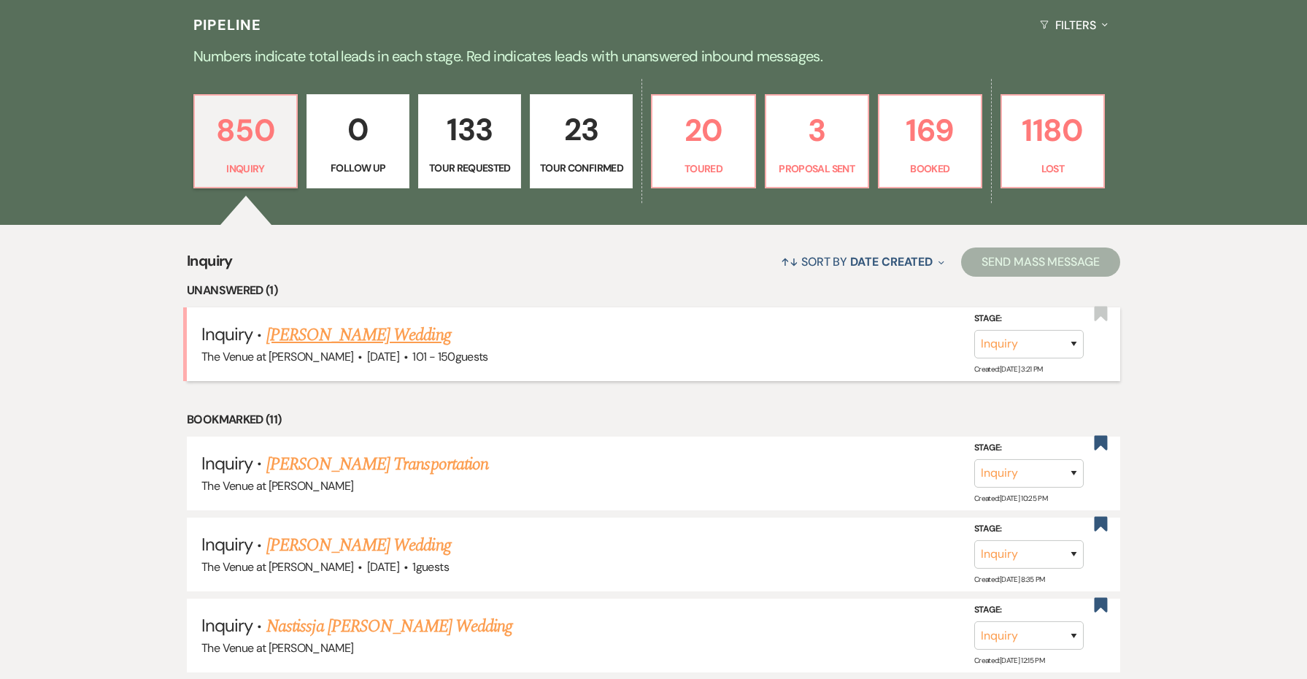
click at [408, 358] on span "·" at bounding box center [406, 358] width 4 height 0
click at [404, 334] on link "[PERSON_NAME] Wedding" at bounding box center [358, 335] width 185 height 26
select select "2"
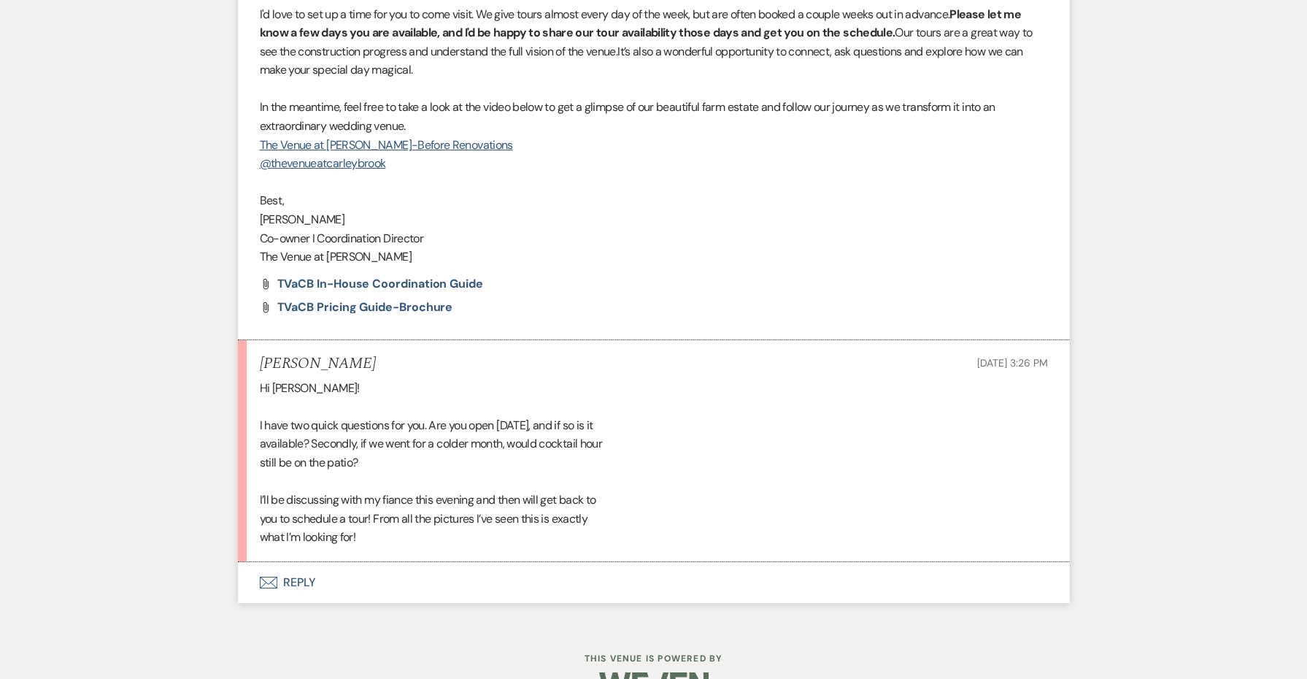
scroll to position [1923, 0]
click at [312, 563] on button "Envelope Reply" at bounding box center [654, 583] width 832 height 41
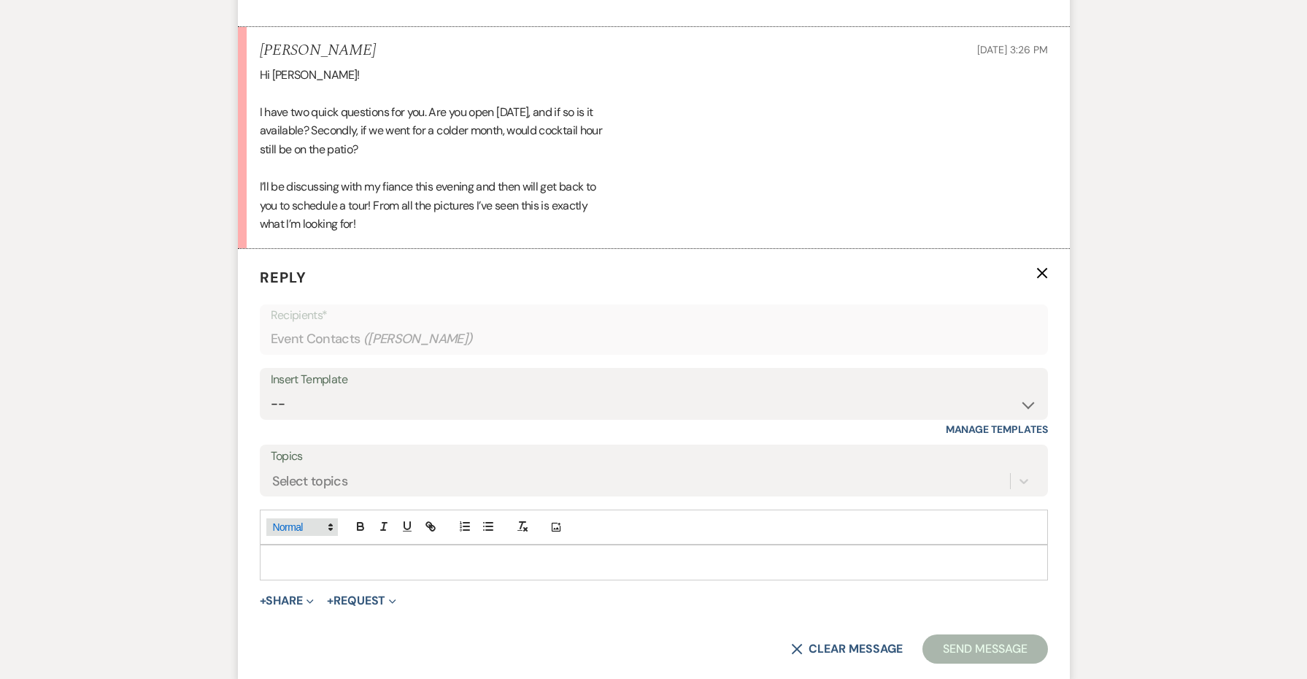
scroll to position [2237, 0]
click at [319, 553] on p at bounding box center [654, 561] width 765 height 16
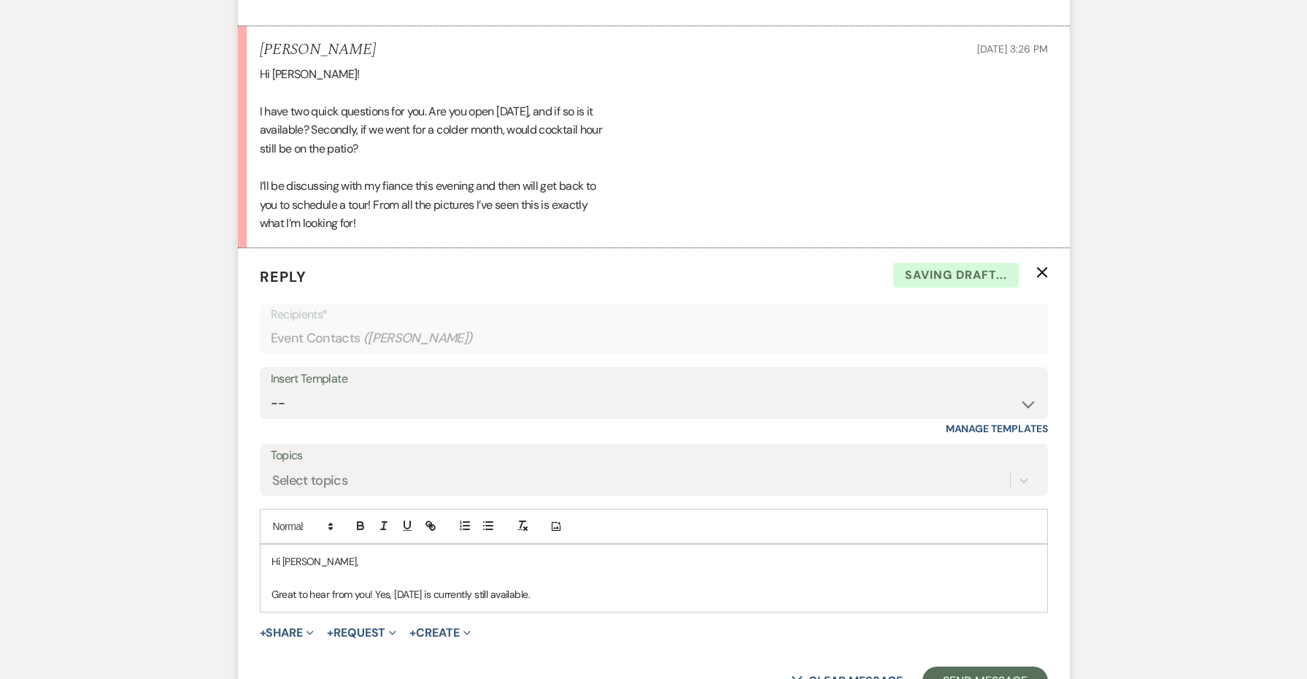
click at [391, 586] on p "Great to hear from you! Yes, [DATE] is currently still available." at bounding box center [654, 594] width 765 height 16
click at [499, 586] on p "Great to hear from you! Yes, we are open on [DATE] is currently still available." at bounding box center [654, 594] width 765 height 16
click at [704, 586] on p "Great to hear from you! Yes, we are open on [DATE] and it is currently still av…" at bounding box center [654, 594] width 765 height 16
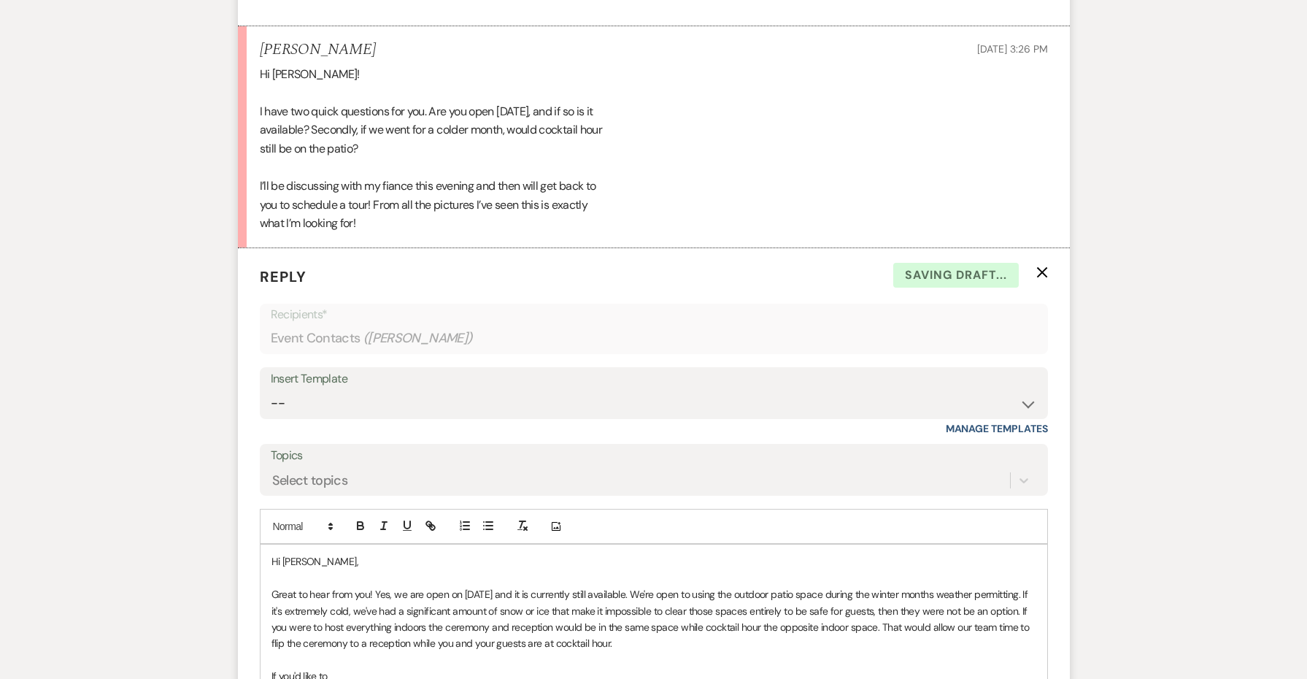
drag, startPoint x: 409, startPoint y: 634, endPoint x: 229, endPoint y: 625, distance: 179.8
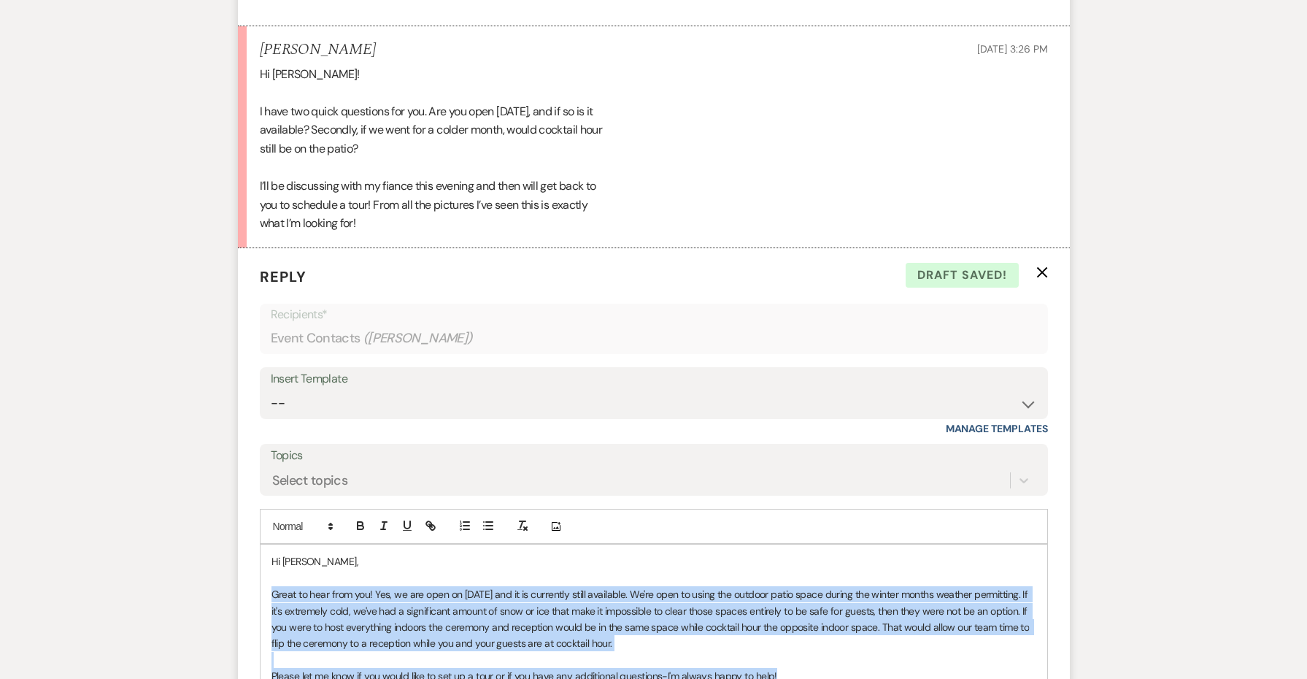
drag, startPoint x: 796, startPoint y: 625, endPoint x: 235, endPoint y: 551, distance: 565.4
copy div "Great to hear from you! Yes, we are open on [DATE] and it is currently still av…"
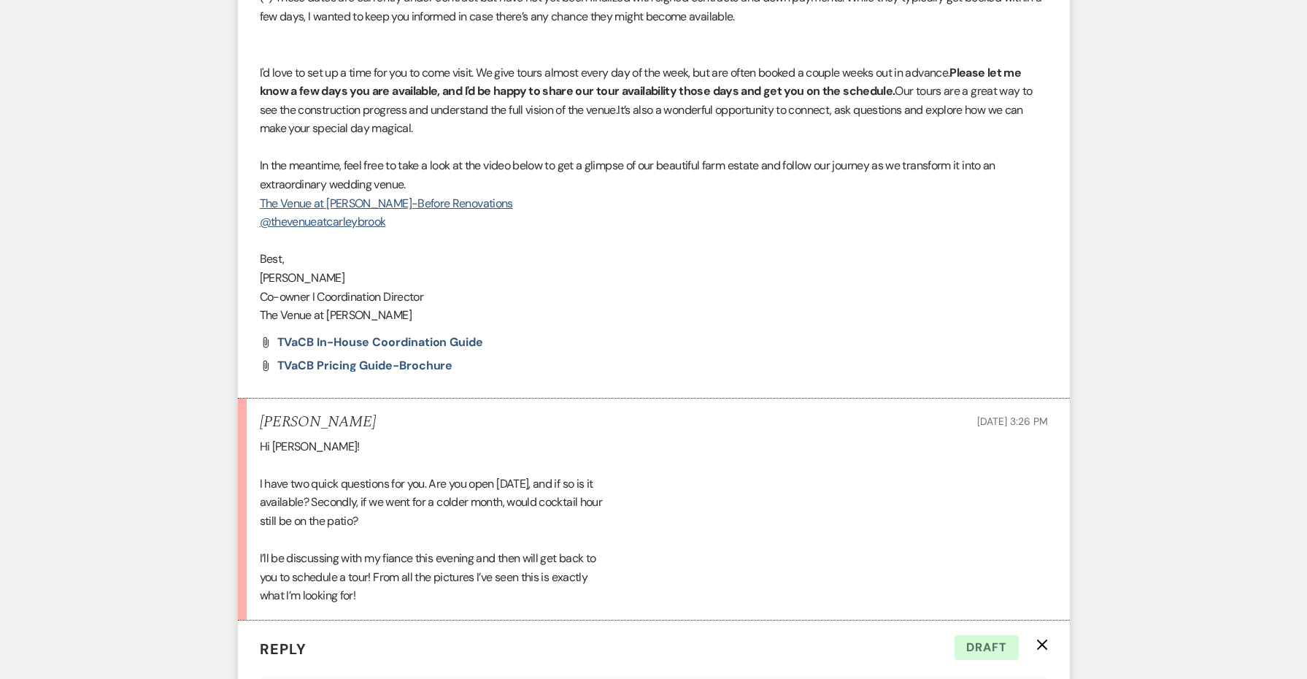
scroll to position [1854, 0]
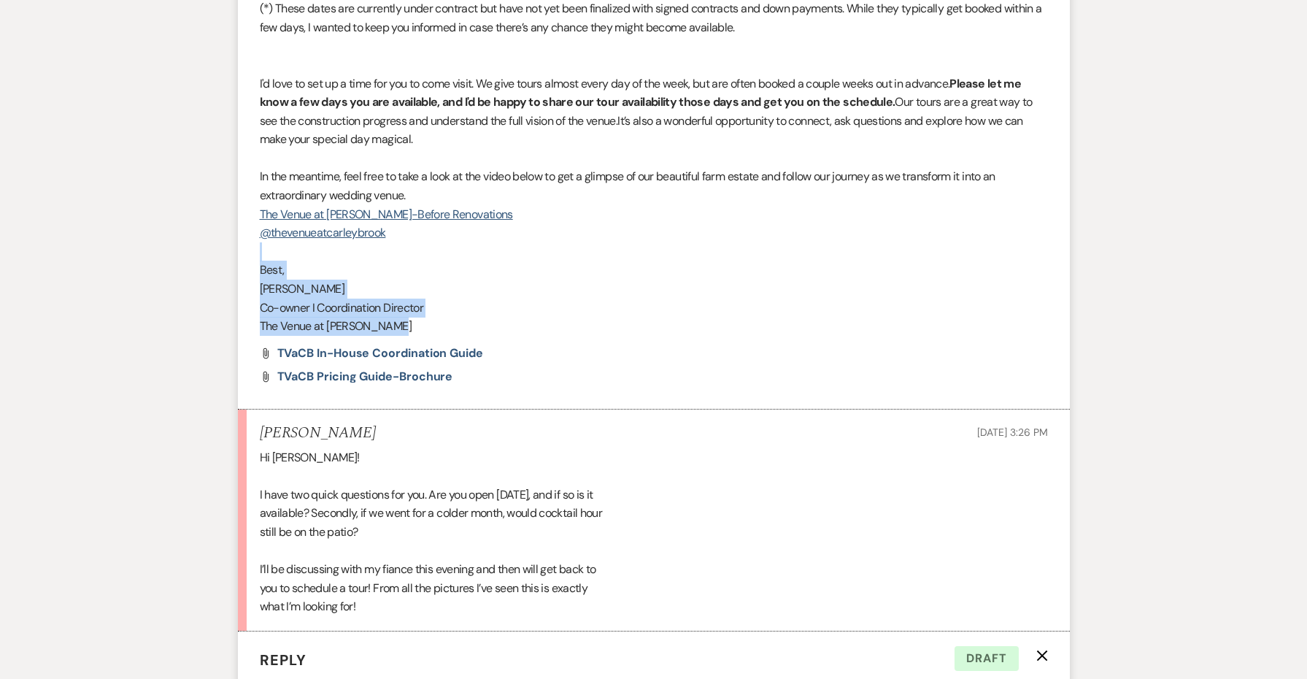
drag, startPoint x: 450, startPoint y: 286, endPoint x: 230, endPoint y: 216, distance: 231.3
drag, startPoint x: 230, startPoint y: 216, endPoint x: 255, endPoint y: 241, distance: 35.6
drag, startPoint x: 410, startPoint y: 294, endPoint x: 252, endPoint y: 236, distance: 168.6
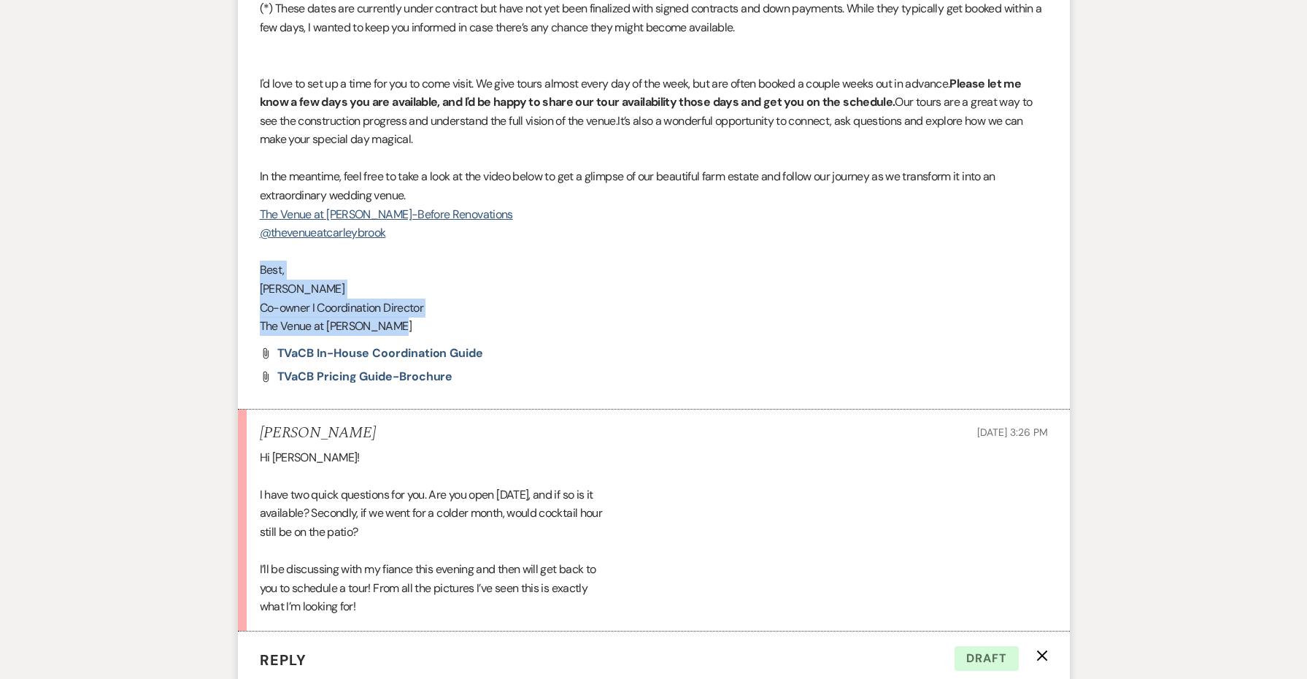
copy div "Best, [PERSON_NAME] I Coordination Director The Venue at [PERSON_NAME]"
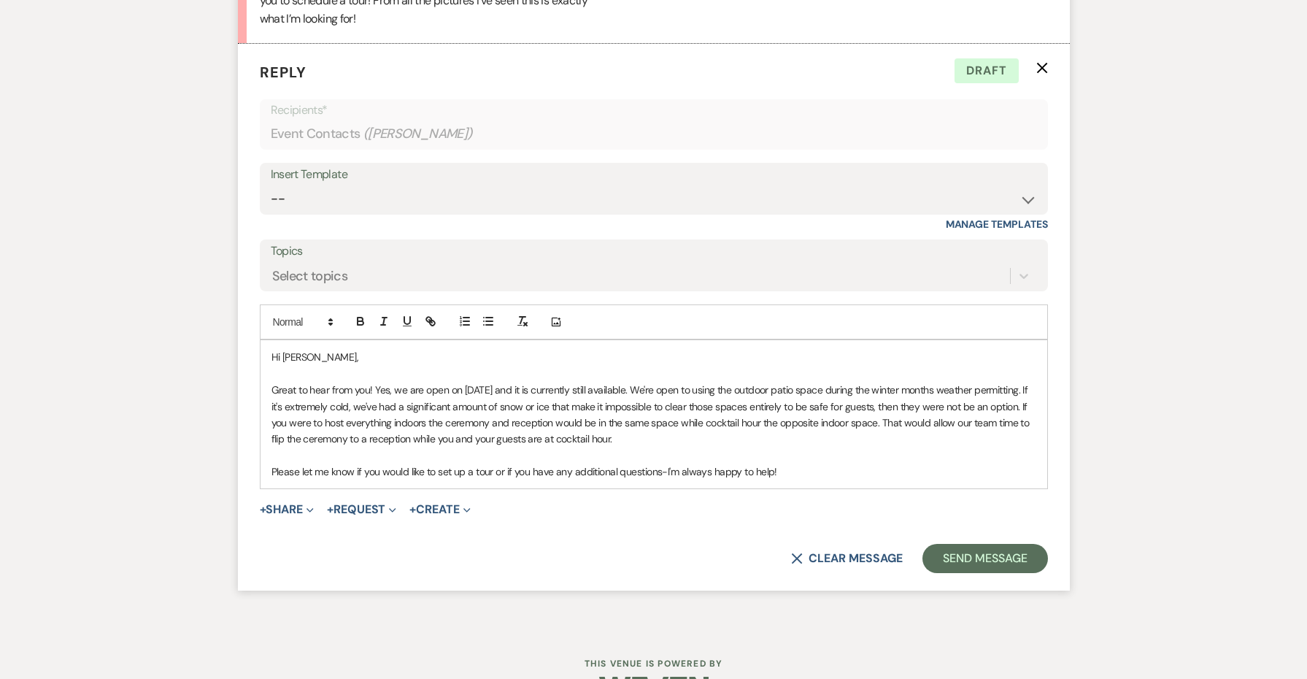
scroll to position [2441, 0]
click at [830, 464] on p "Please let me know if you would like to set up a tour or if you have any additi…" at bounding box center [654, 472] width 765 height 16
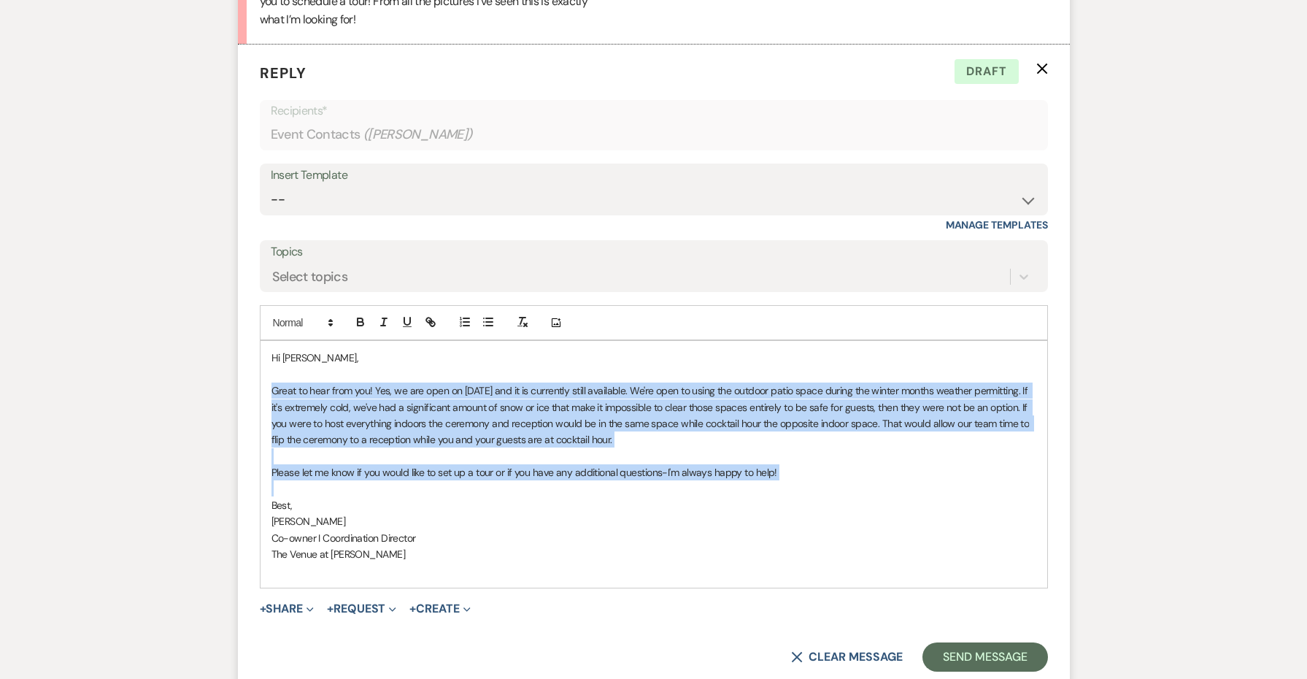
drag, startPoint x: 785, startPoint y: 436, endPoint x: 222, endPoint y: 347, distance: 570.4
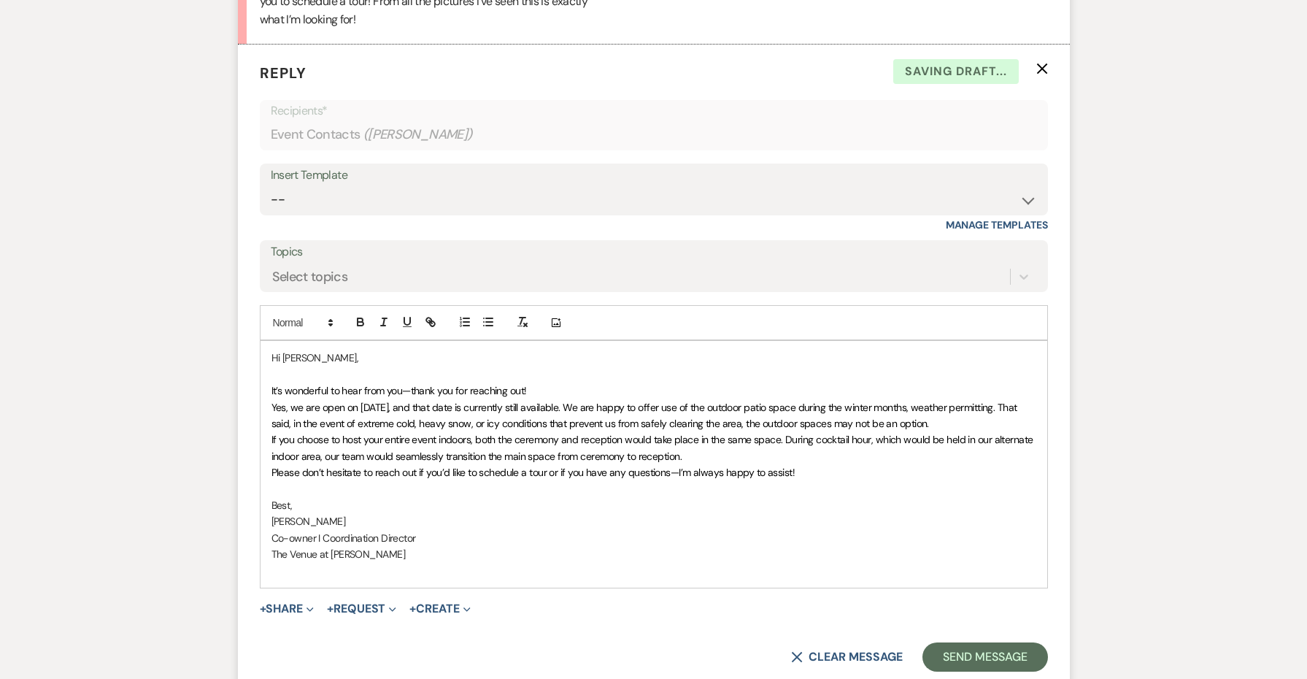
click at [526, 384] on span "It’s wonderful to hear from you—thank you for reaching out!" at bounding box center [399, 390] width 255 height 13
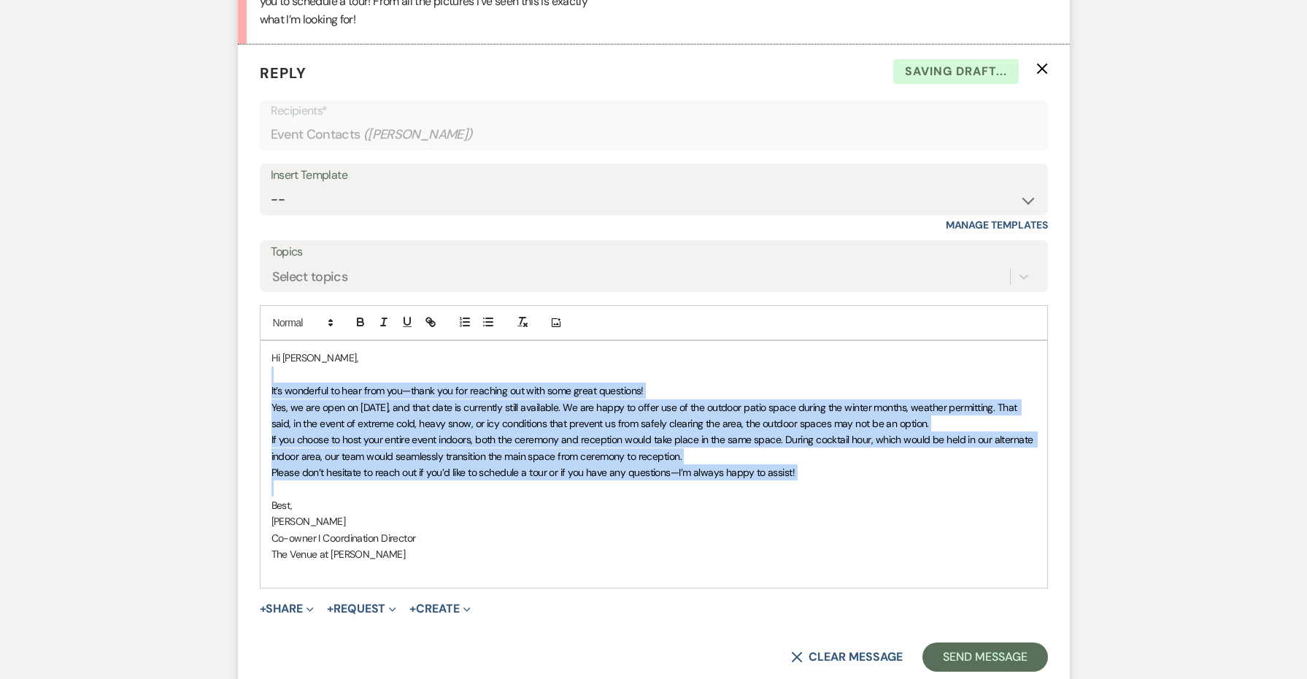
drag, startPoint x: 832, startPoint y: 439, endPoint x: 207, endPoint y: 337, distance: 633.0
click at [523, 315] on icon "button" at bounding box center [522, 321] width 13 height 13
click at [670, 382] on p "It’s wonderful to hear from you—thank you for reaching out with some great ques…" at bounding box center [654, 390] width 765 height 16
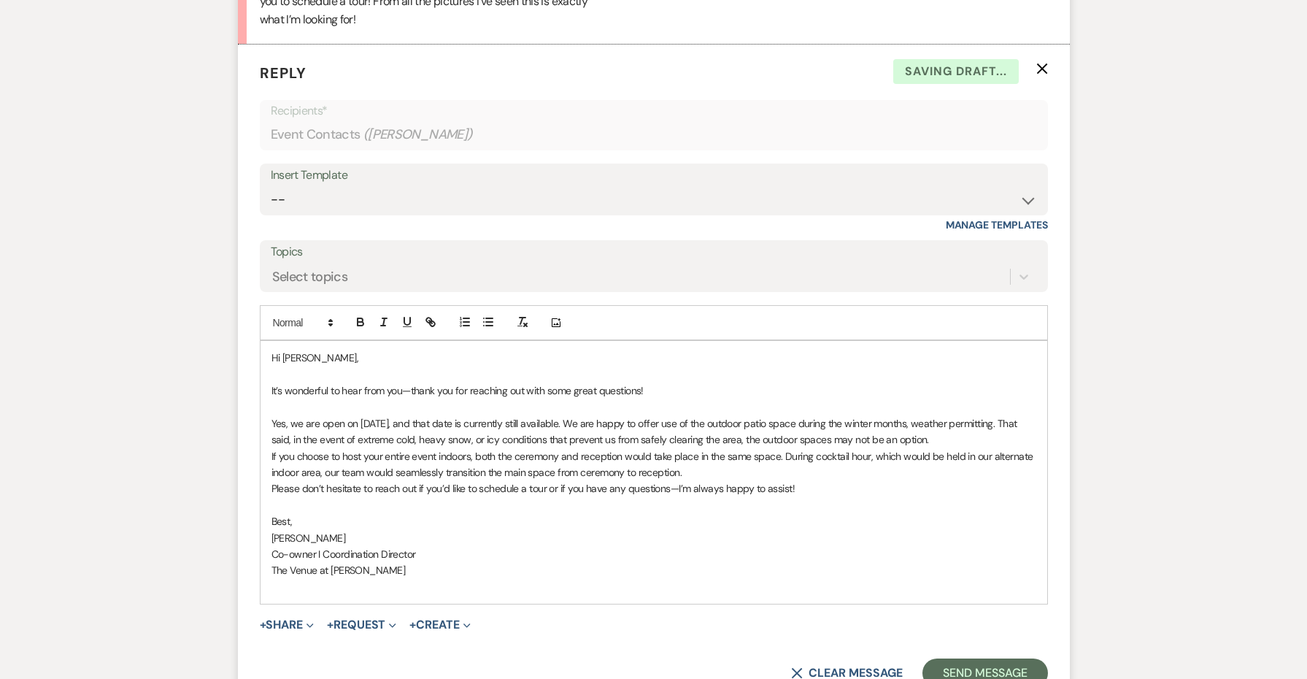
click at [731, 448] on p "If you choose to host your entire event indoors, both the ceremony and receptio…" at bounding box center [654, 464] width 765 height 33
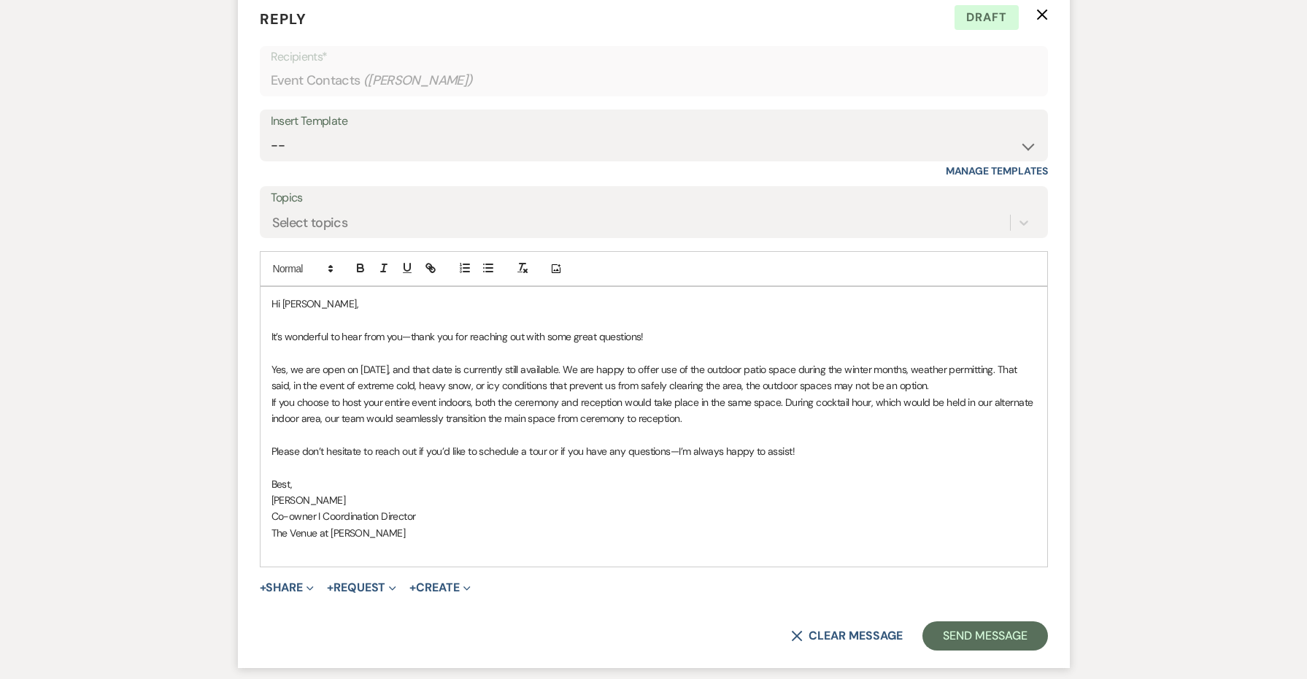
scroll to position [2503, 0]
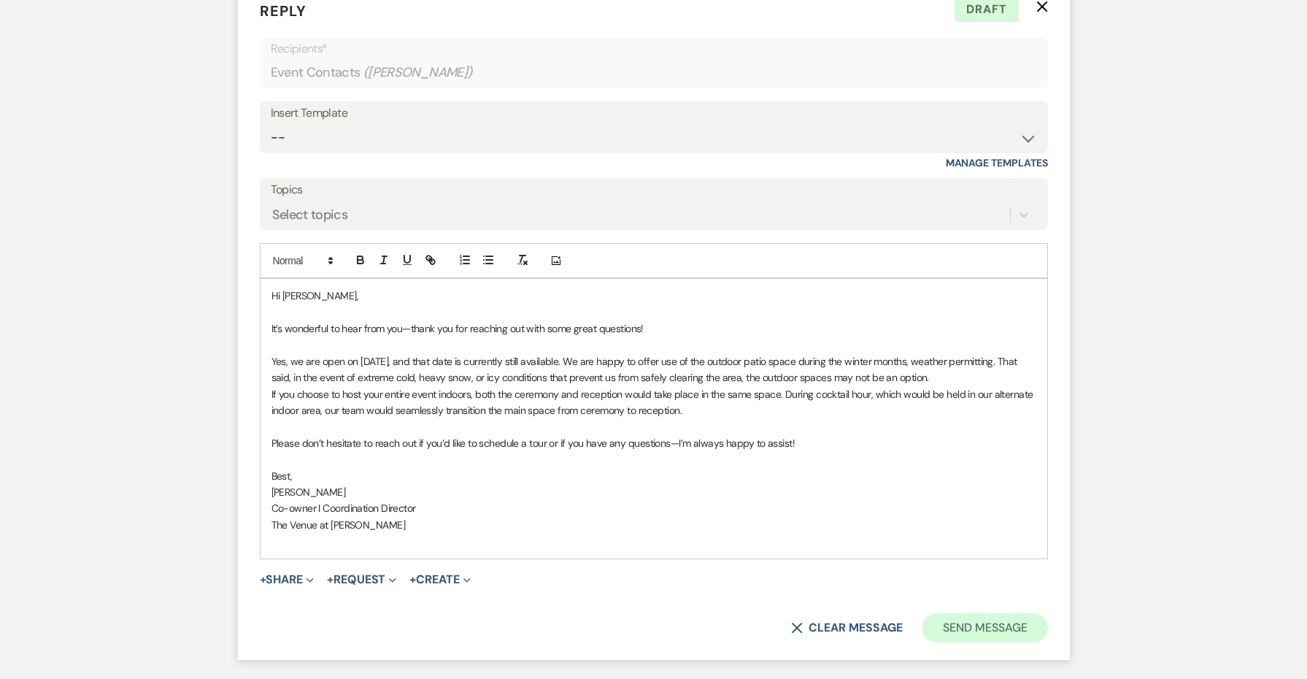
click at [948, 613] on button "Send Message" at bounding box center [985, 627] width 125 height 29
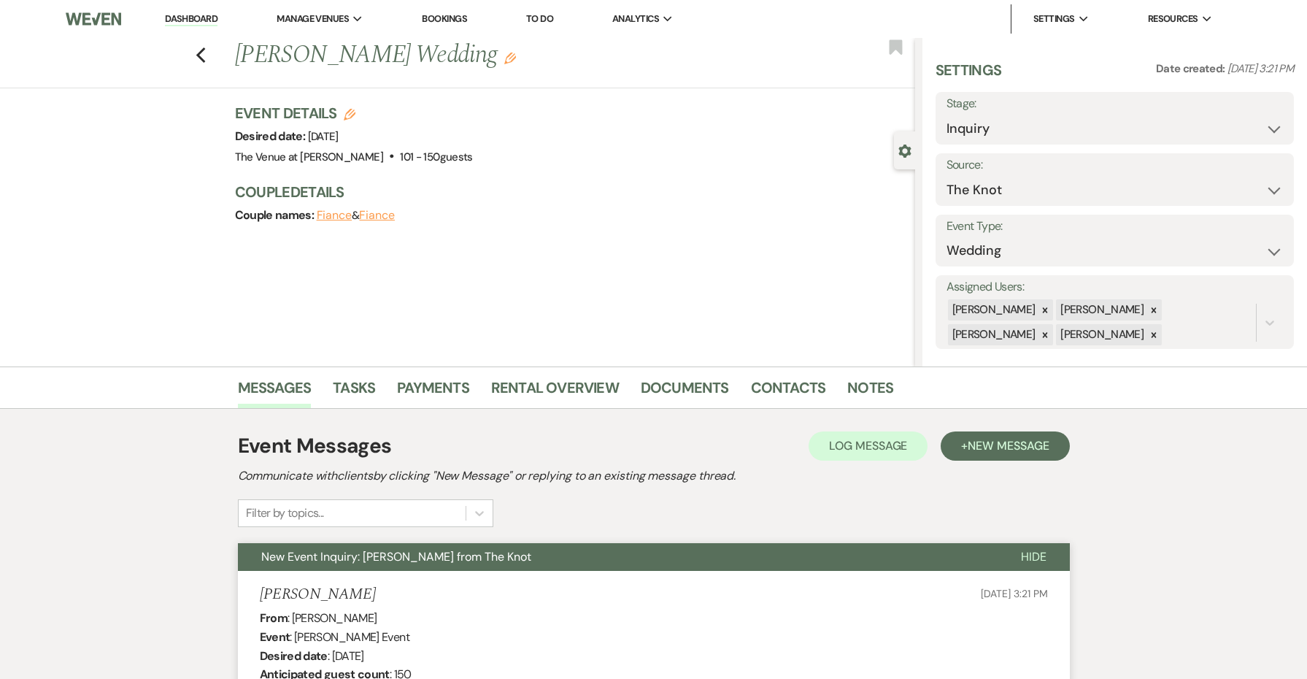
scroll to position [0, 0]
click at [207, 56] on div "Previous [PERSON_NAME] Wedding Edit Bookmark" at bounding box center [454, 63] width 923 height 50
click at [197, 50] on icon "Previous" at bounding box center [201, 56] width 11 height 18
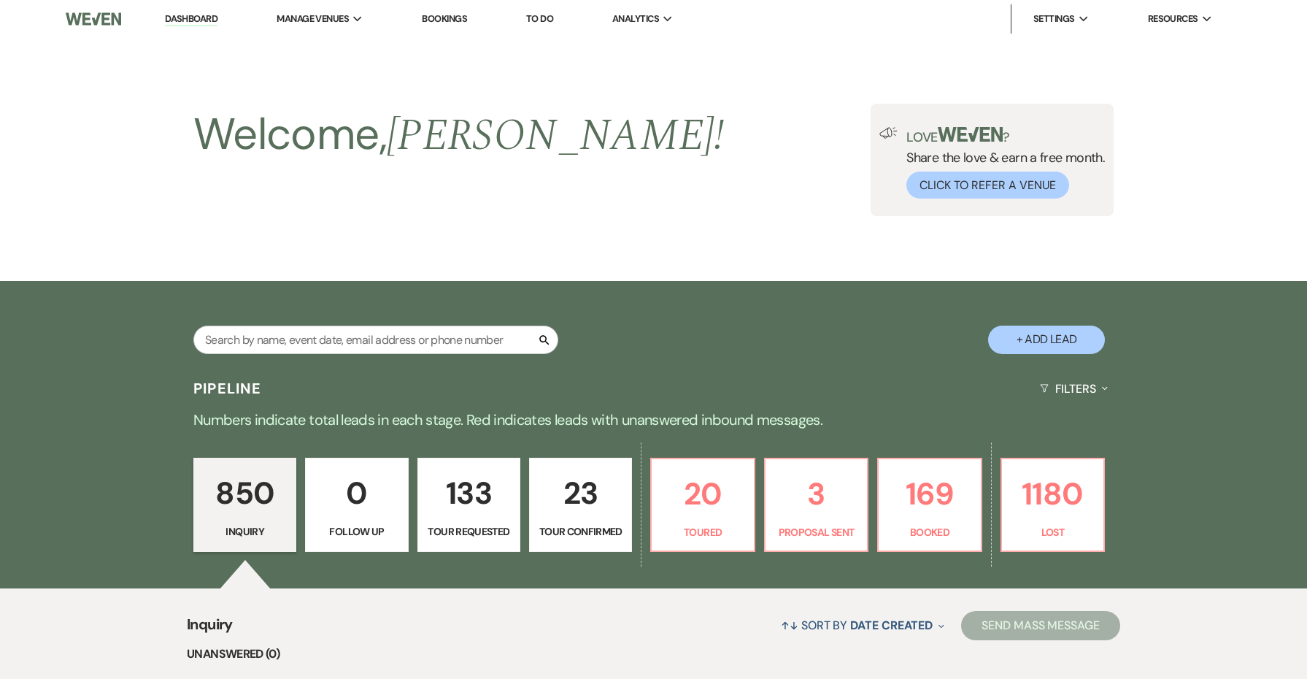
scroll to position [363, 0]
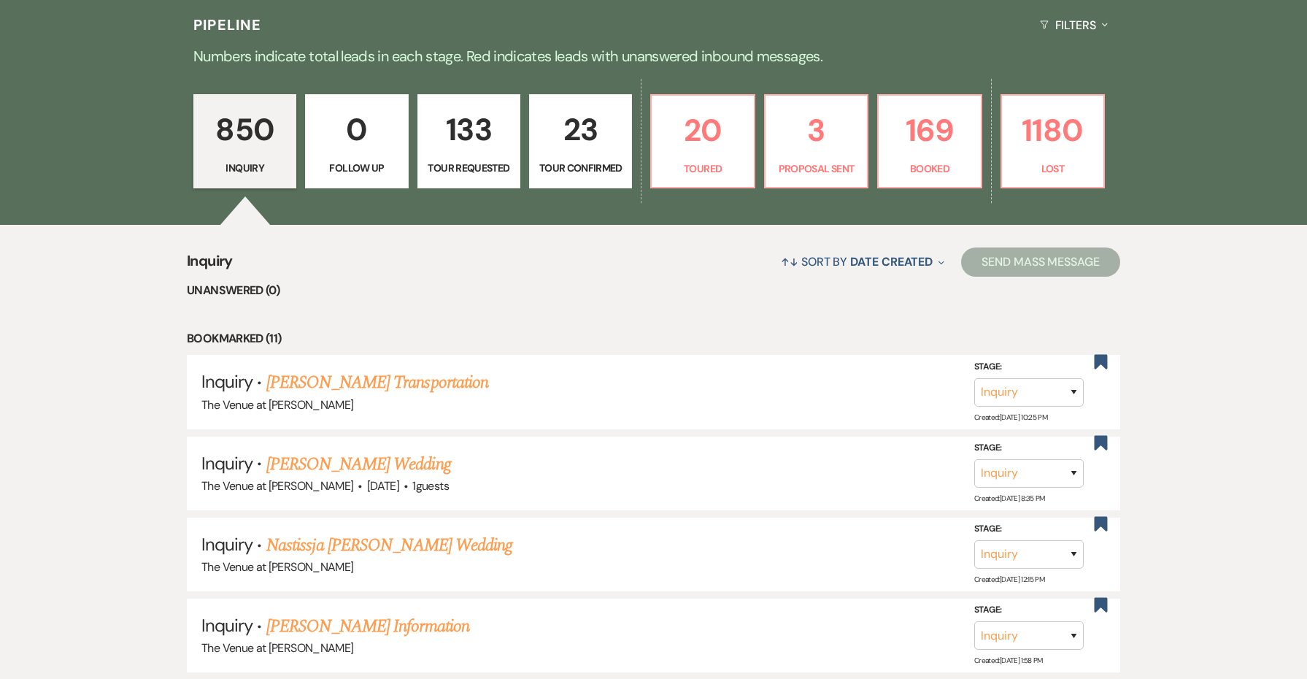
click at [596, 125] on p "23" at bounding box center [581, 129] width 84 height 49
select select "4"
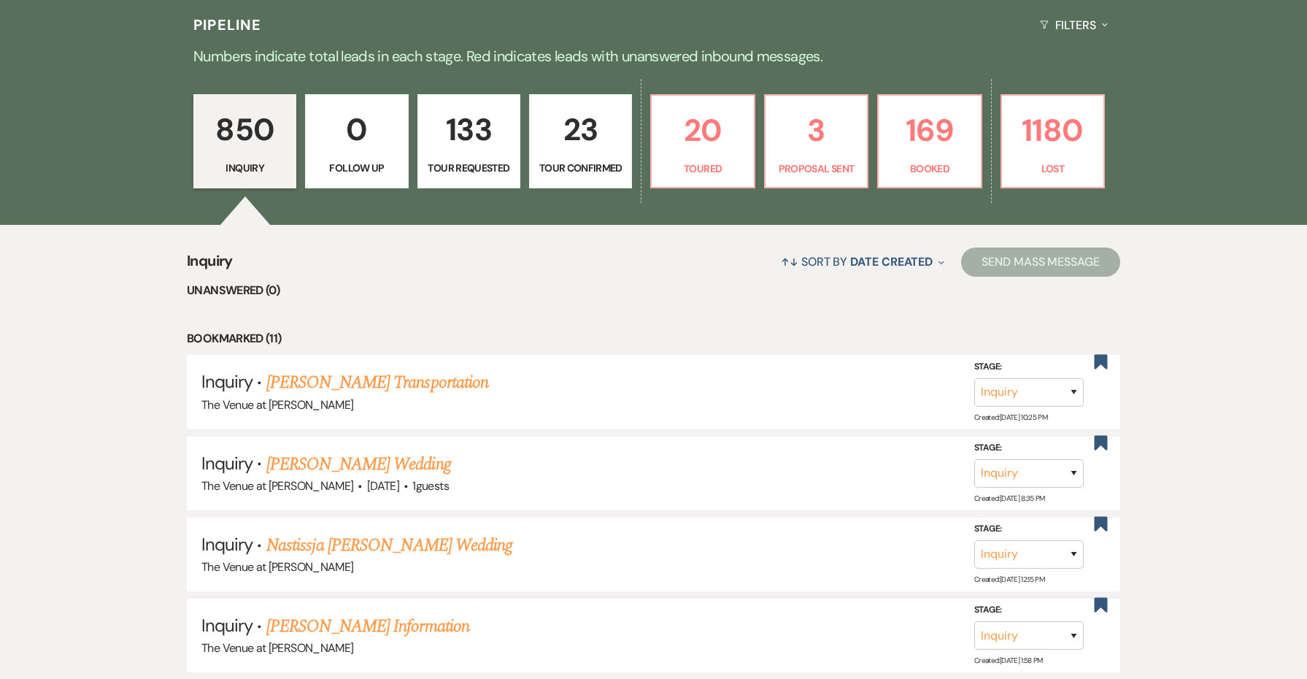
select select "4"
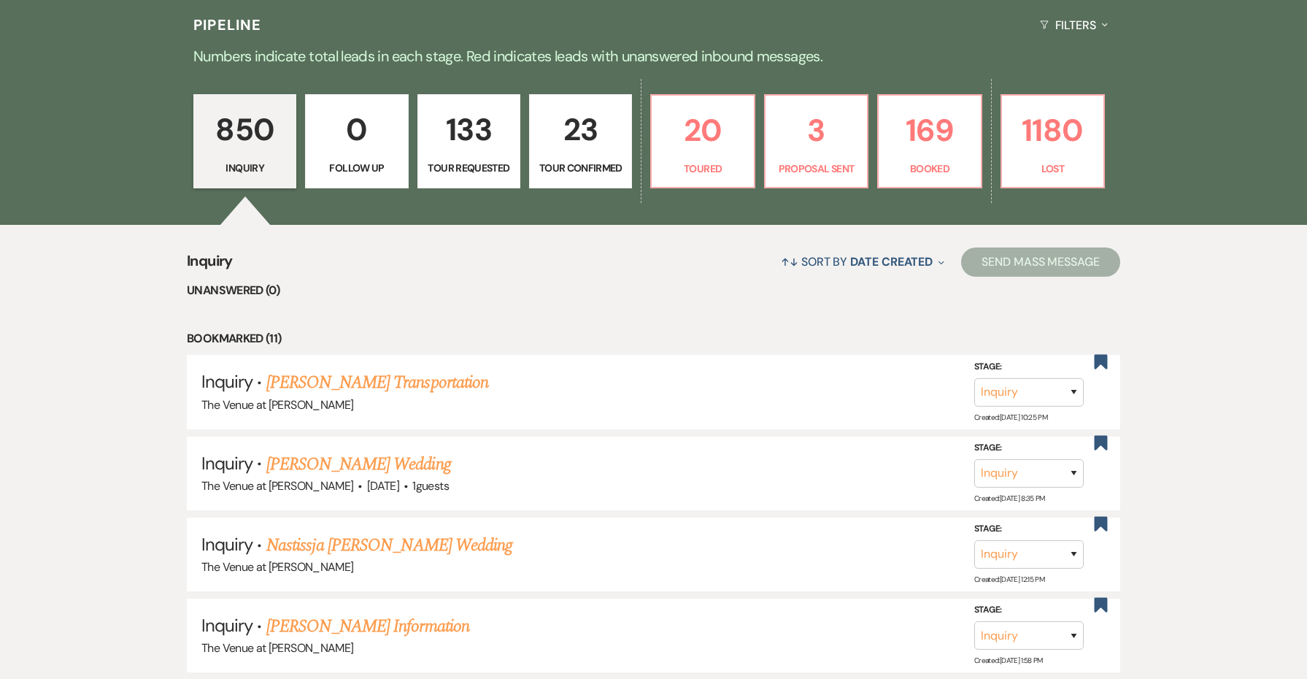
select select "4"
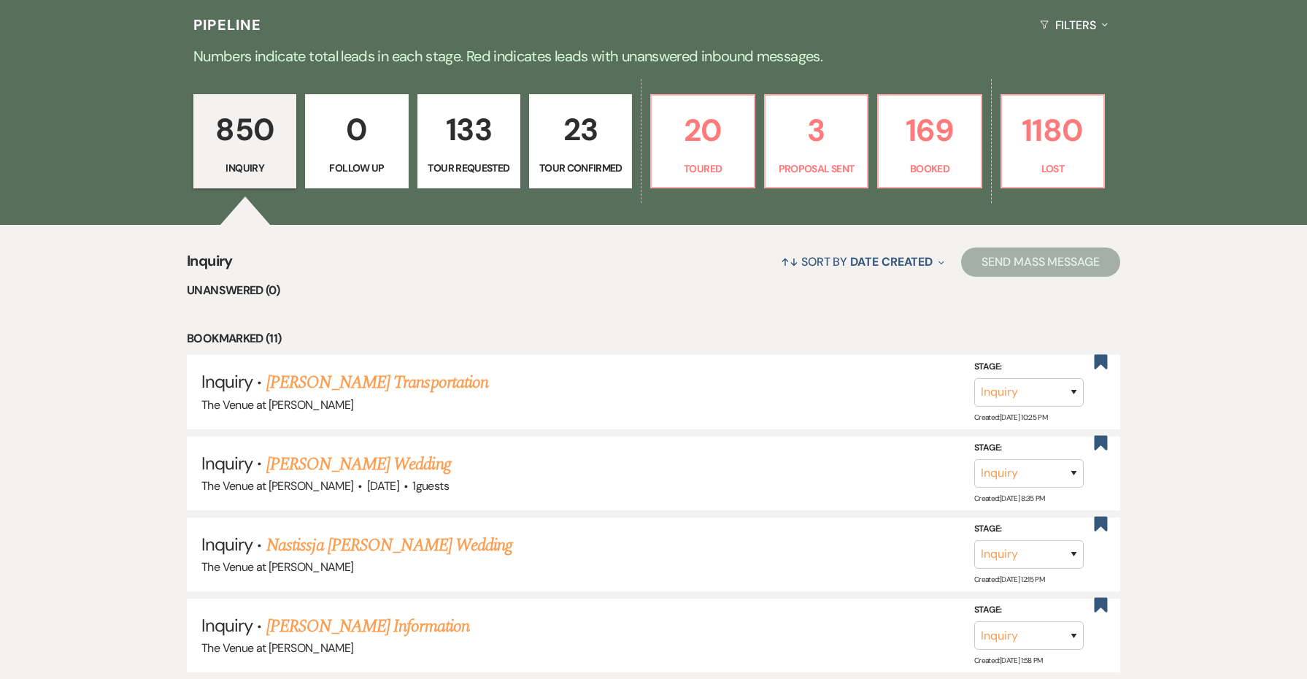
select select "4"
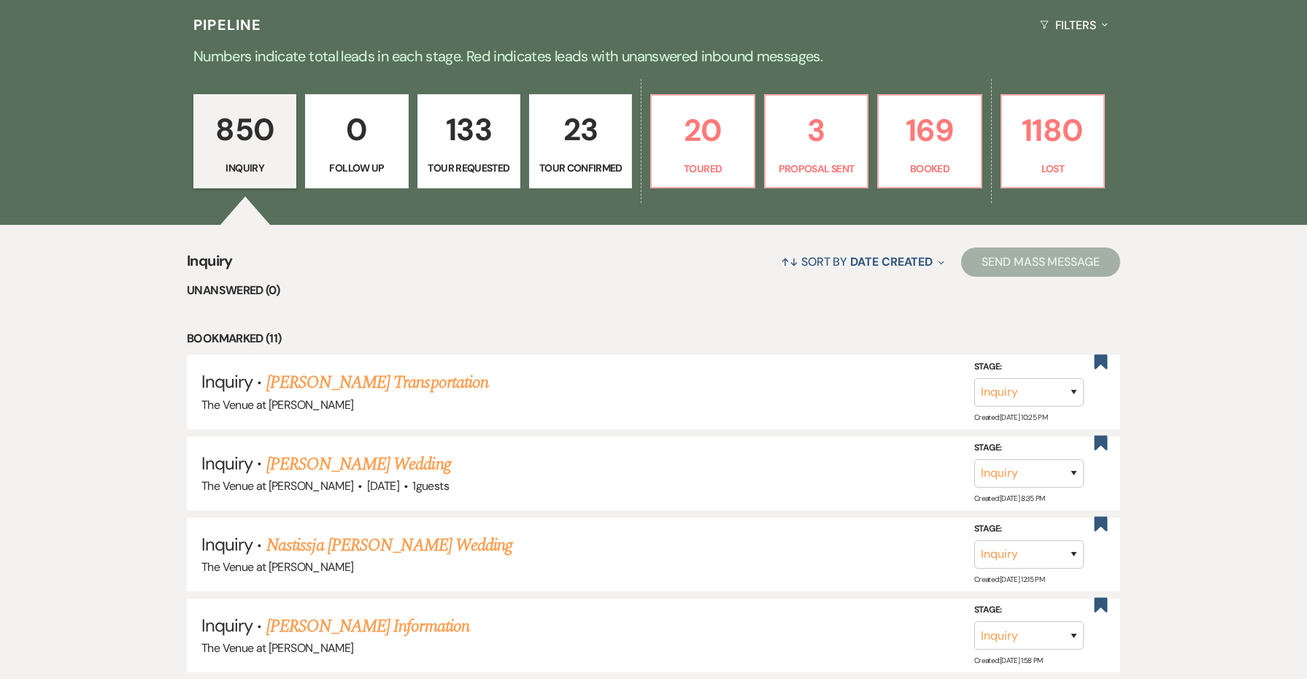
select select "4"
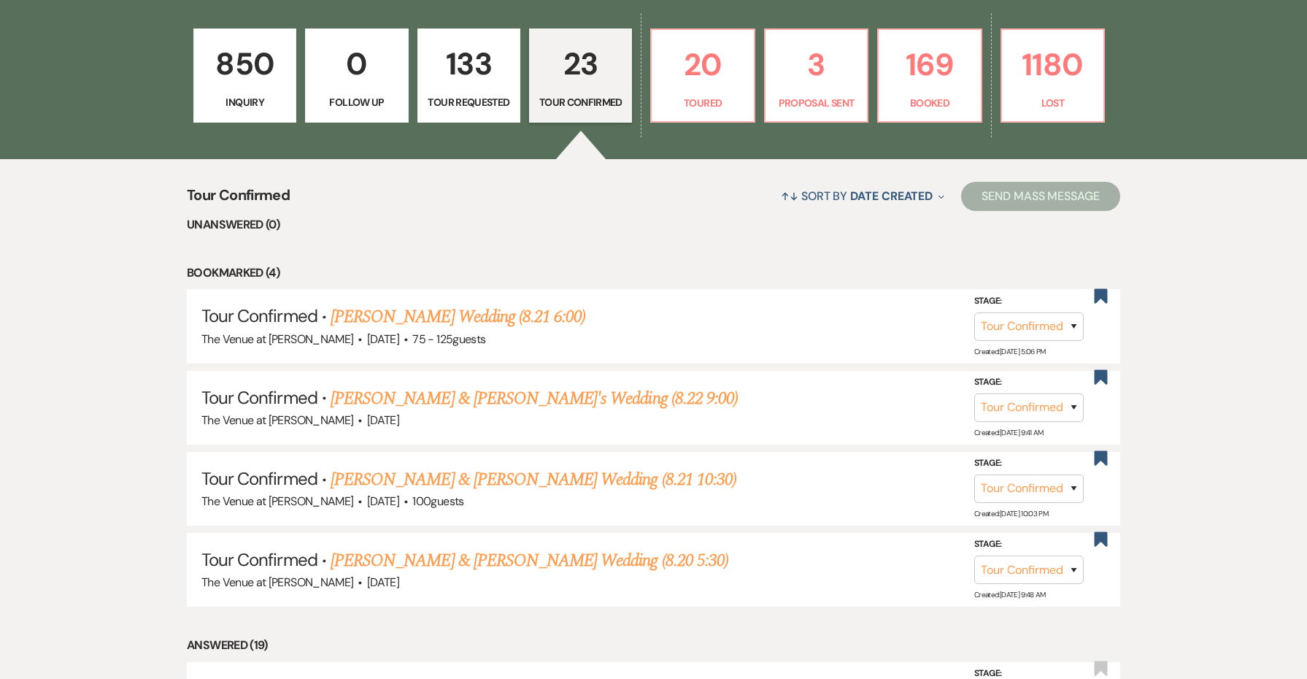
scroll to position [620, 0]
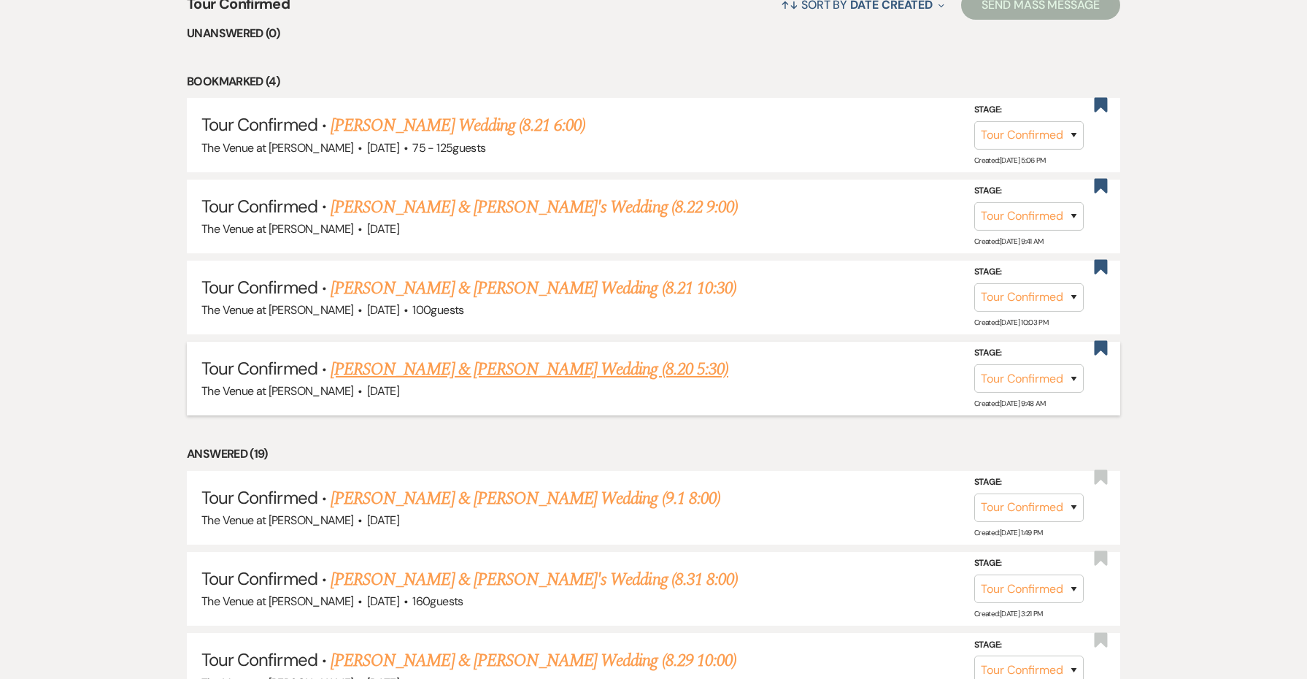
click at [601, 362] on link "[PERSON_NAME] & [PERSON_NAME] Wedding (8.20 5:30)" at bounding box center [530, 369] width 398 height 26
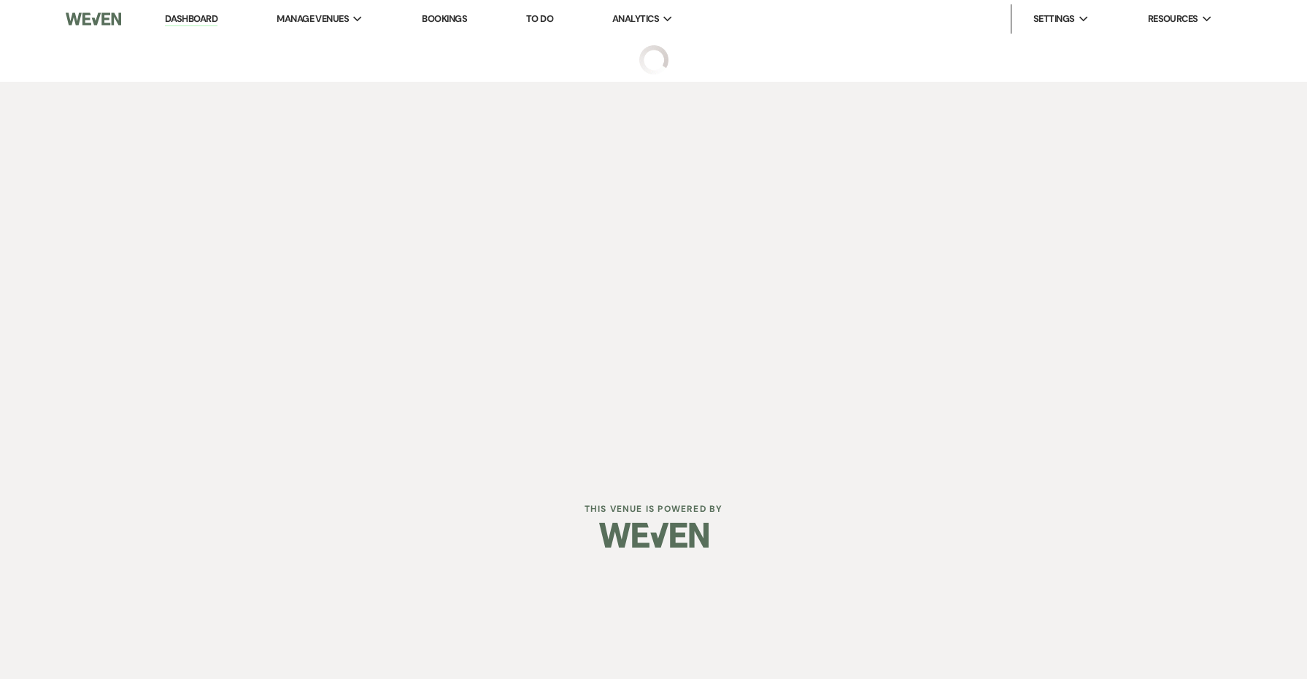
select select "4"
select select "5"
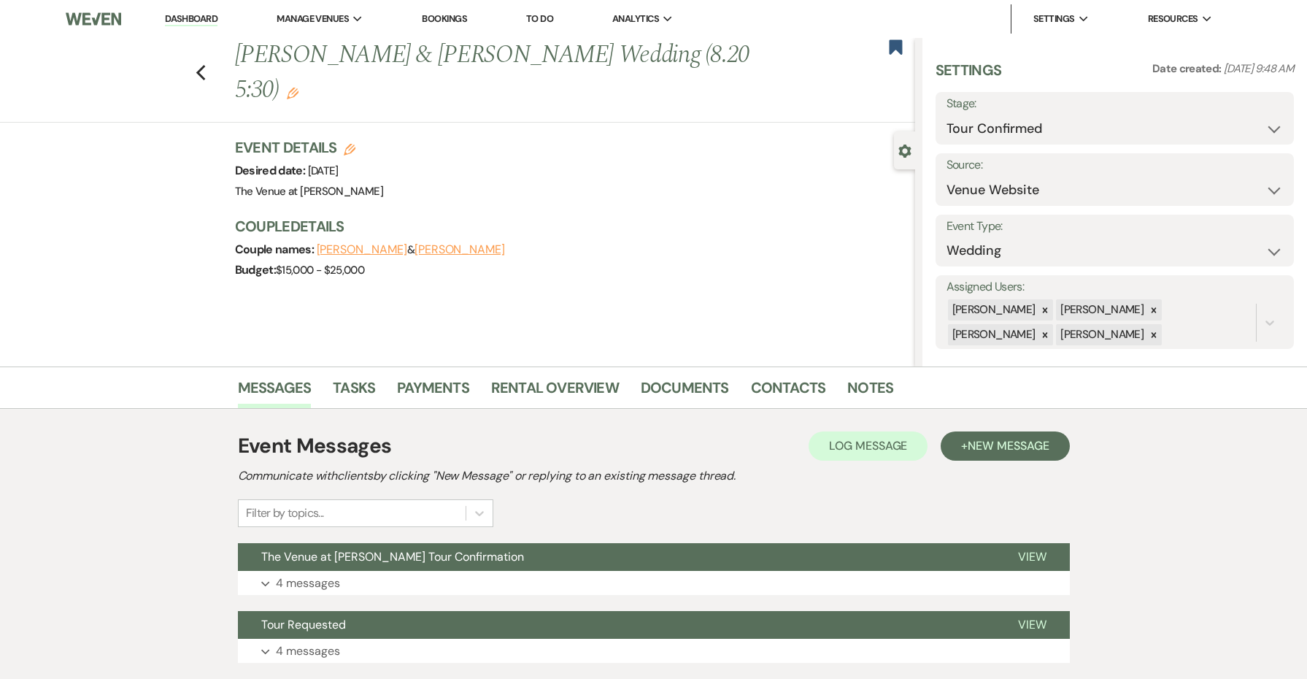
click at [363, 137] on h3 "Event Details Edit" at bounding box center [309, 147] width 148 height 20
click at [354, 137] on h3 "Event Details Edit" at bounding box center [309, 147] width 148 height 20
click at [350, 144] on icon "Edit" at bounding box center [350, 150] width 12 height 12
select select "762"
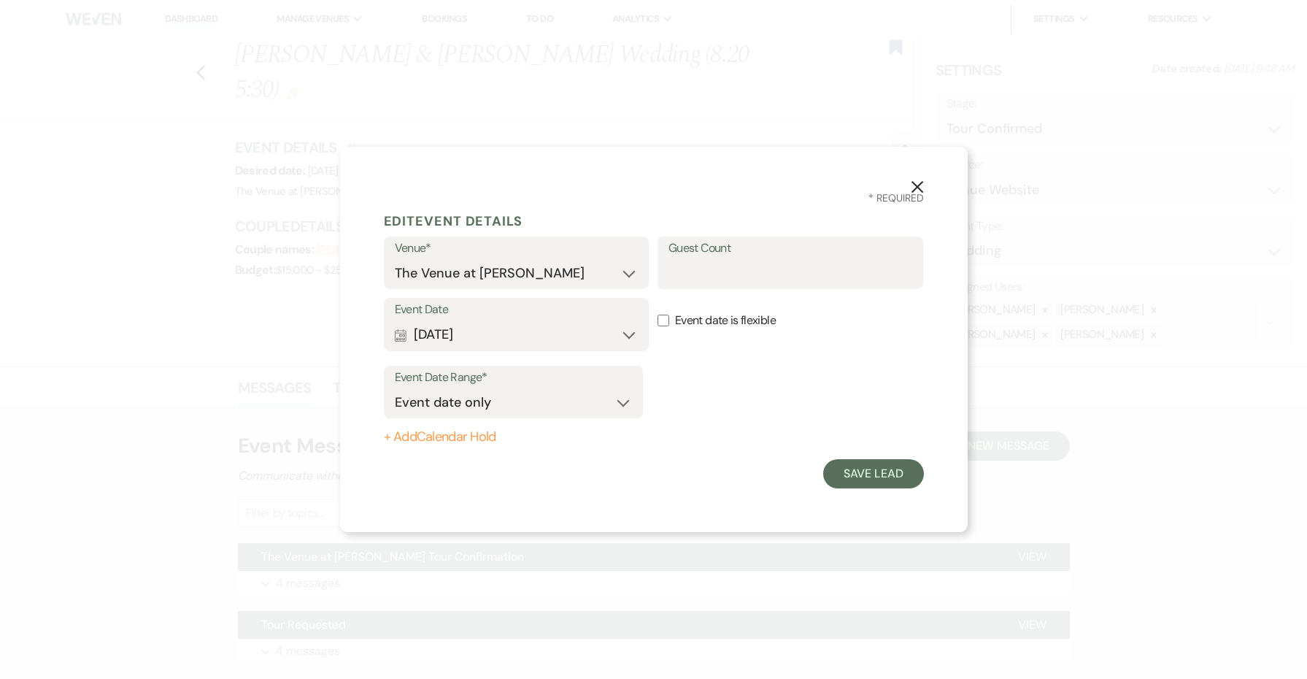
click at [546, 321] on button "Calendar [DATE] Expand" at bounding box center [517, 334] width 244 height 29
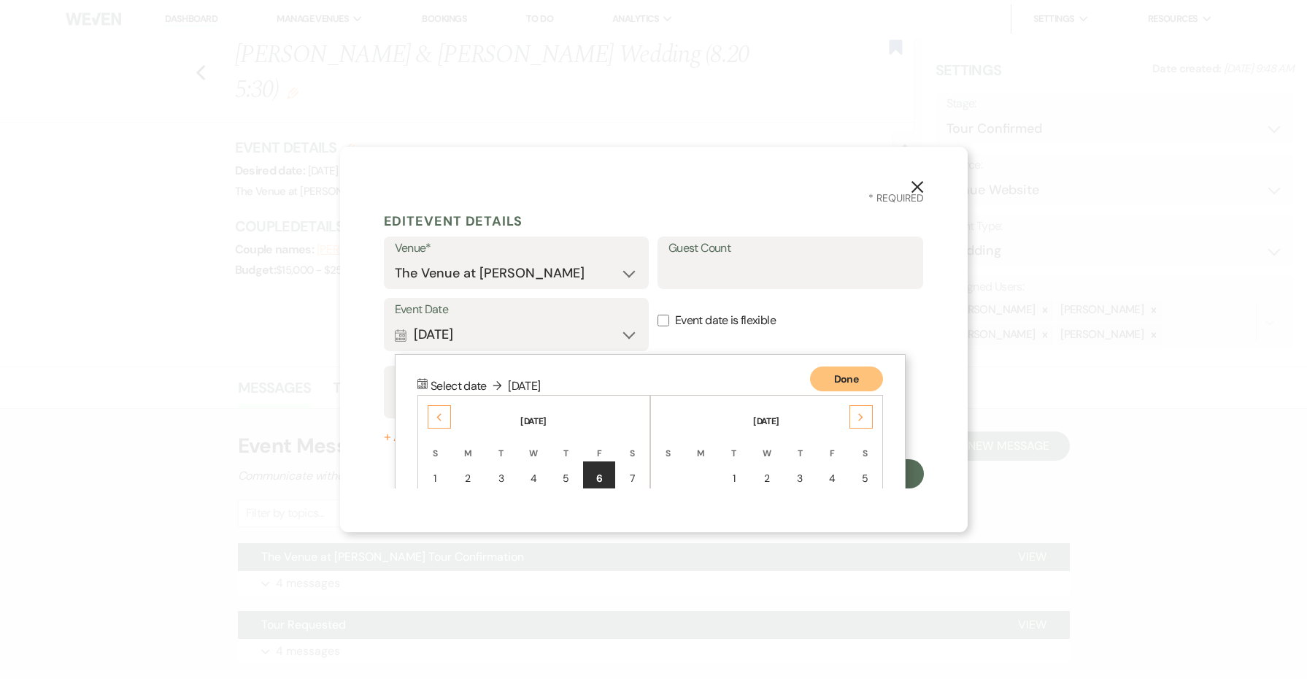
scroll to position [187, 0]
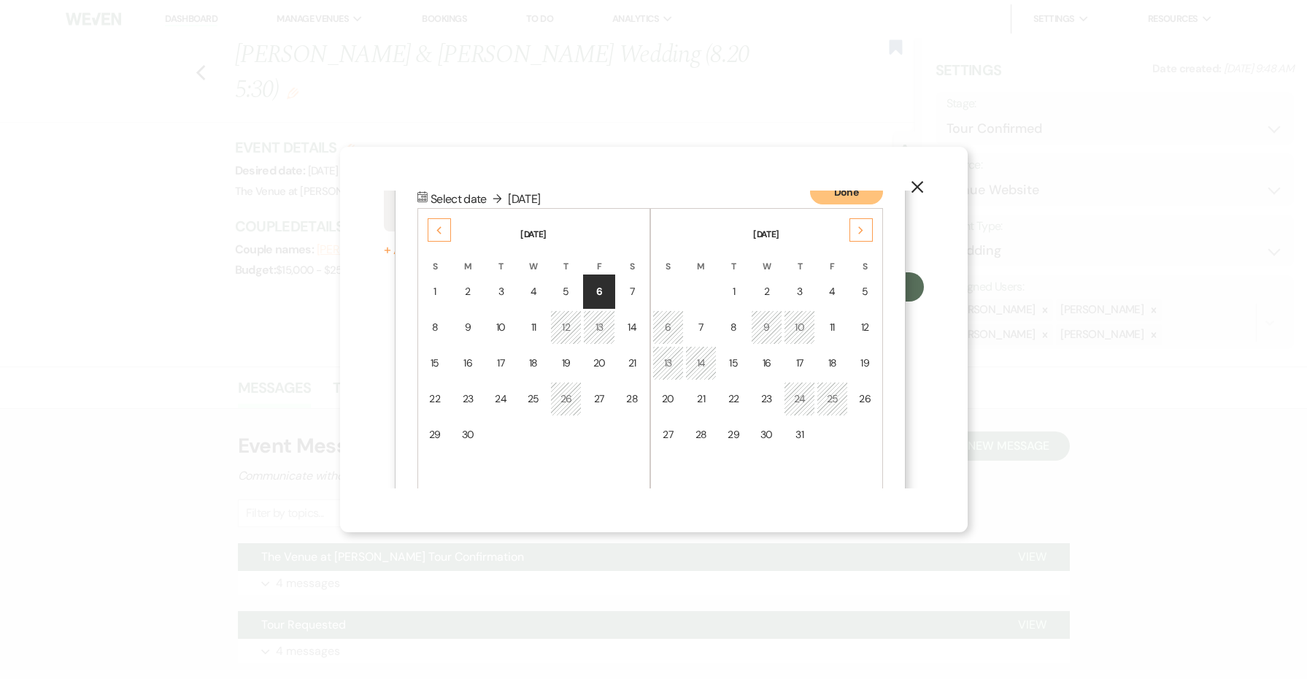
click at [439, 233] on icon "Previous" at bounding box center [439, 230] width 7 height 9
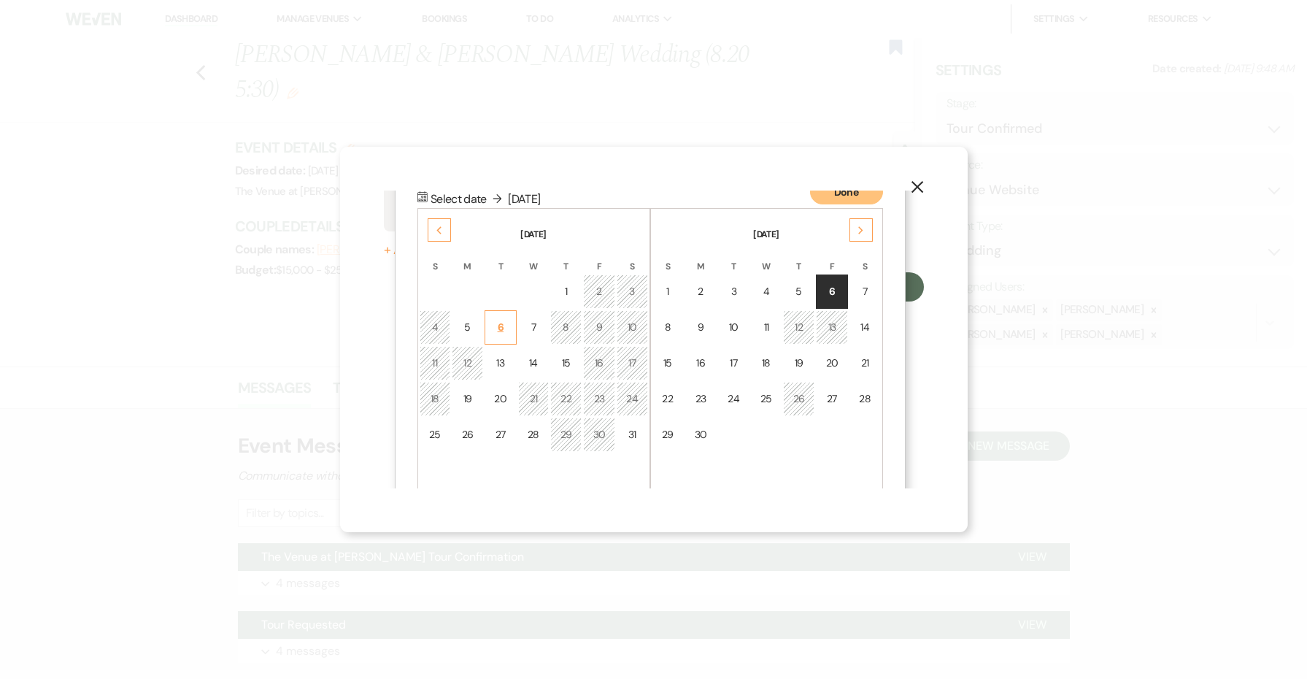
click at [499, 317] on td "6" at bounding box center [501, 327] width 32 height 34
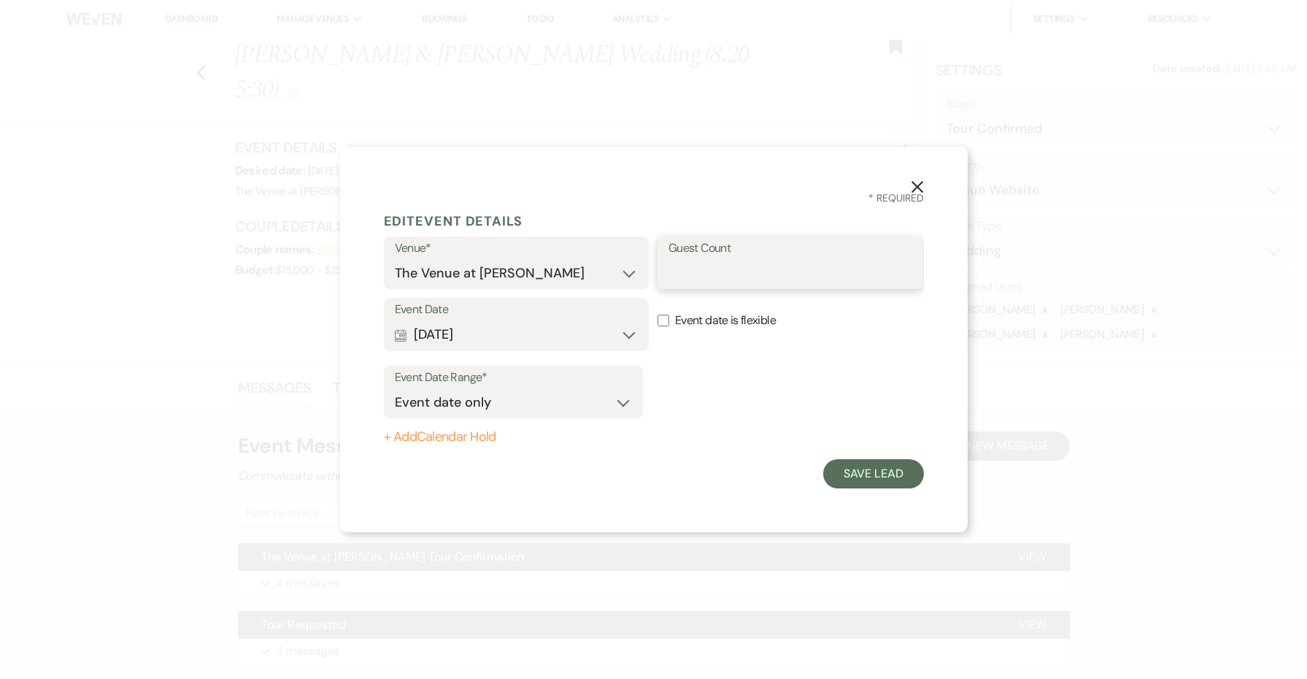
click at [734, 283] on input "Guest Count" at bounding box center [791, 273] width 244 height 28
type input "200"
click at [901, 474] on button "Save Lead" at bounding box center [873, 473] width 100 height 29
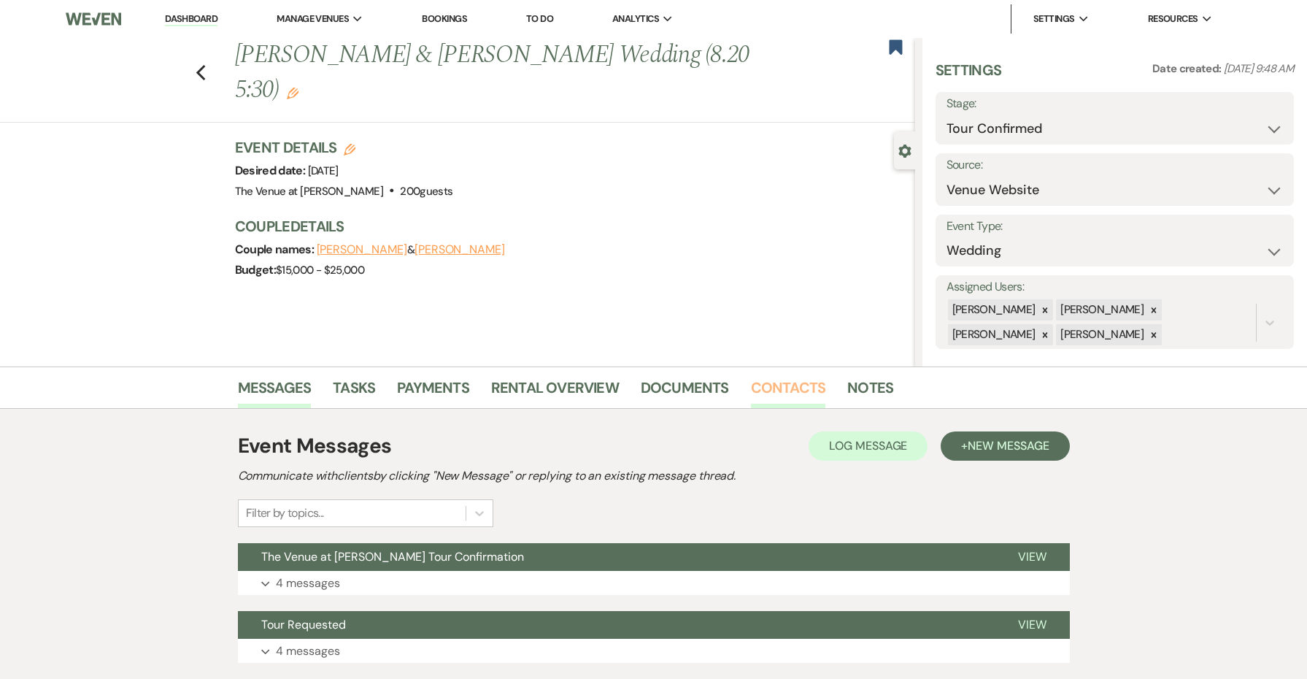
click at [763, 388] on link "Contacts" at bounding box center [788, 392] width 75 height 32
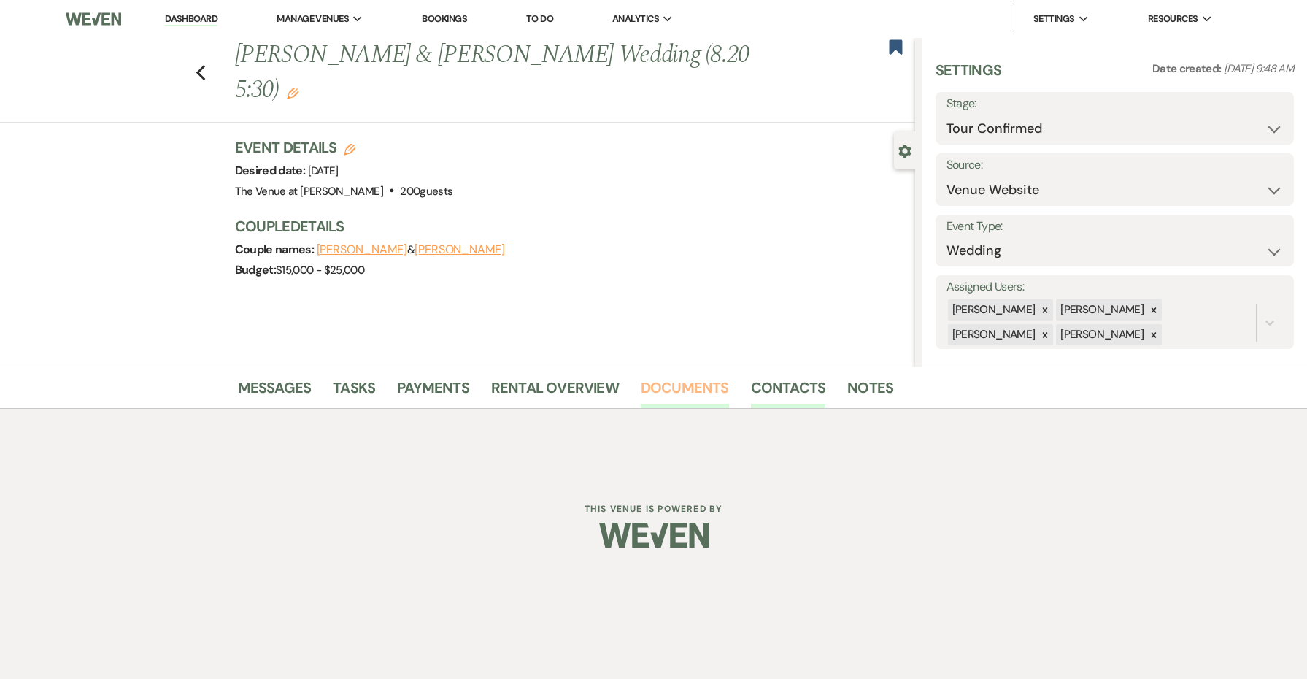
click at [699, 382] on link "Documents" at bounding box center [685, 392] width 88 height 32
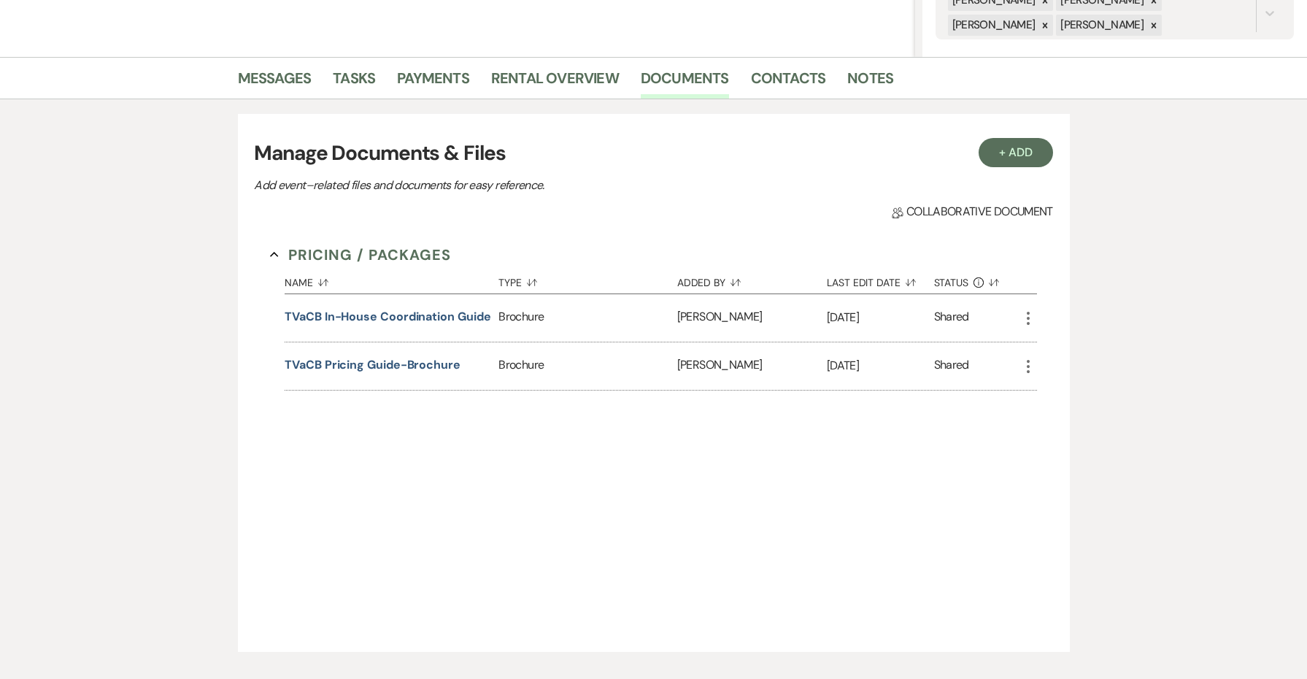
scroll to position [330, 0]
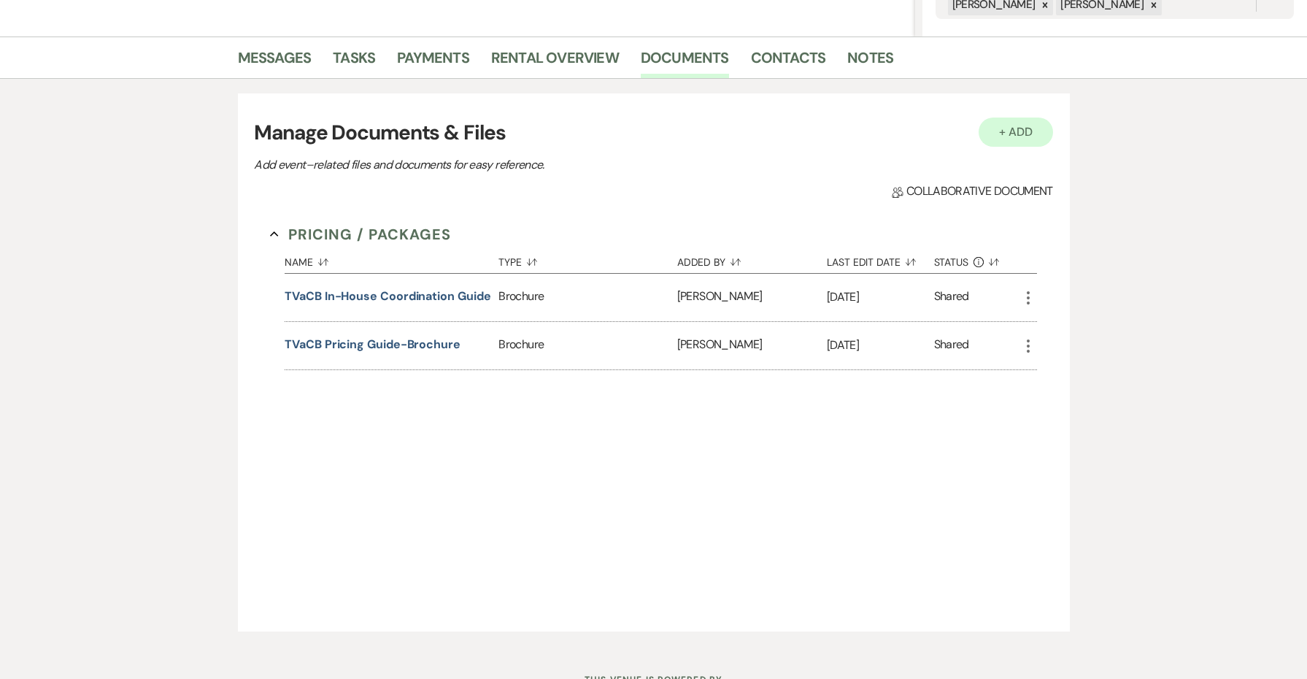
click at [1013, 130] on button "+ Add" at bounding box center [1016, 132] width 74 height 29
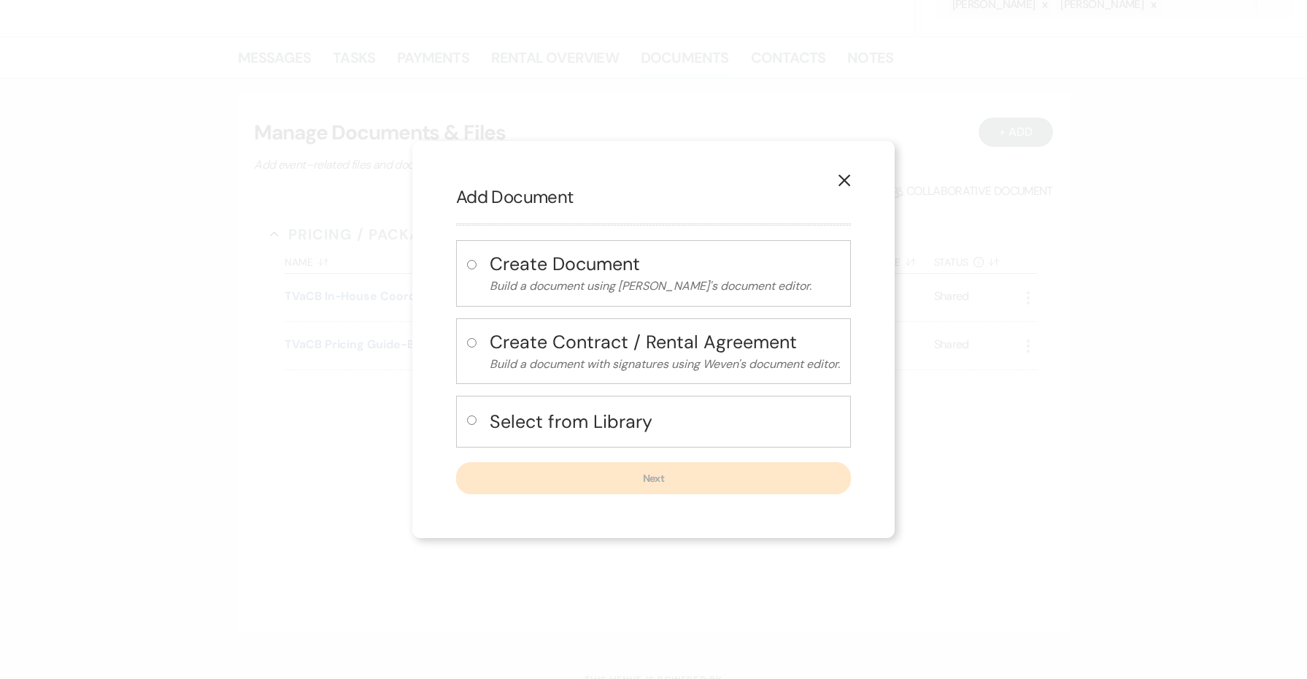
click at [523, 424] on h4 "Select from Library" at bounding box center [665, 422] width 350 height 26
radio input "true"
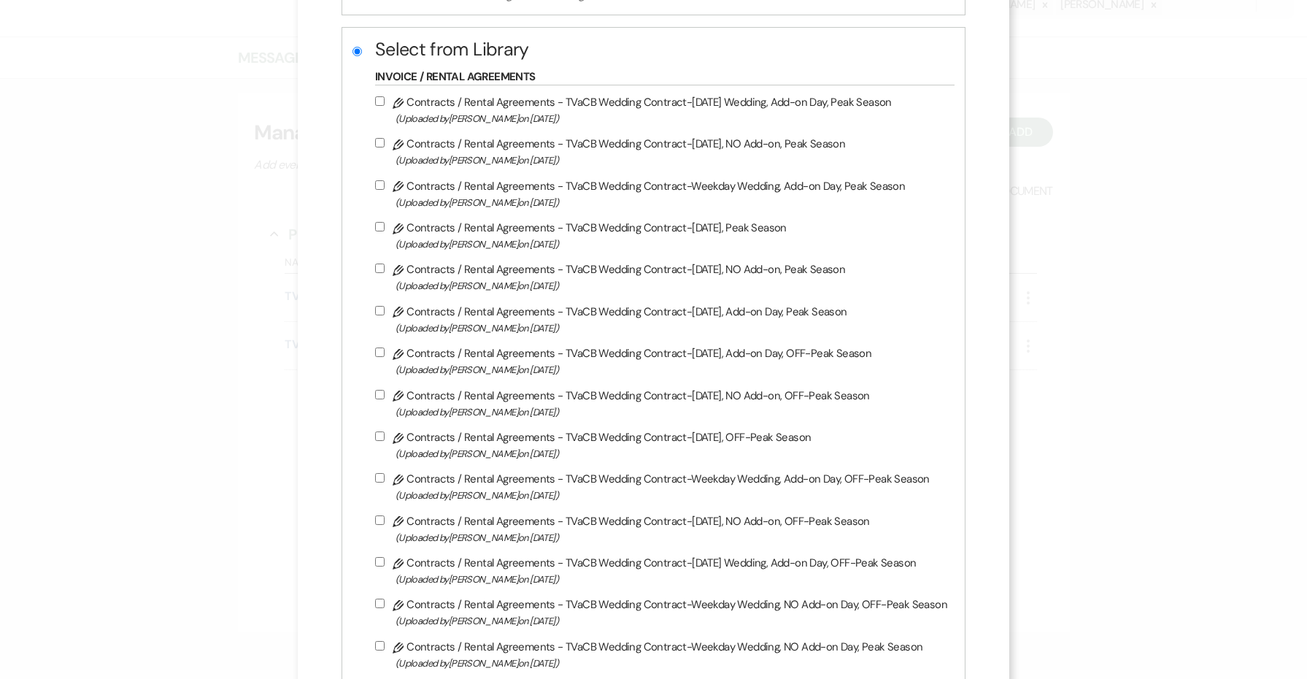
scroll to position [472, 0]
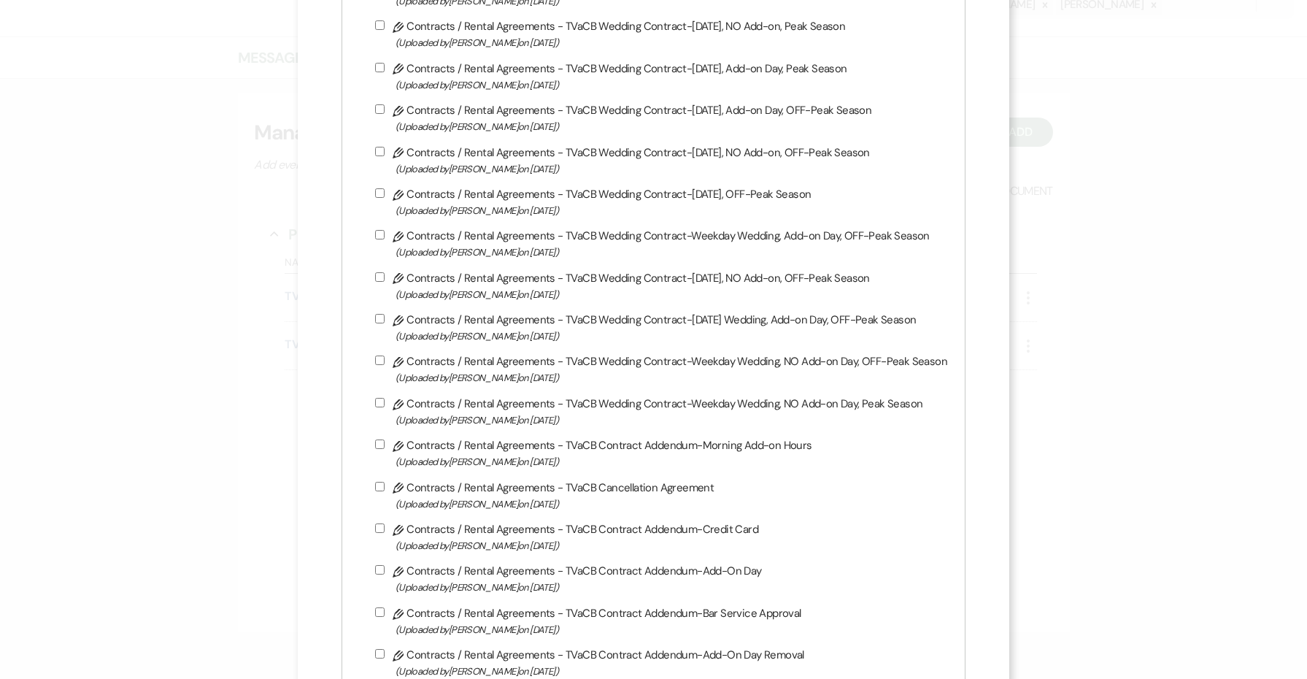
click at [542, 423] on label "Pencil Contracts / Rental Agreements - TVaCB Wedding Contract-Weekday Wedding, …" at bounding box center [661, 411] width 572 height 34
click at [385, 407] on input "Pencil Contracts / Rental Agreements - TVaCB Wedding Contract-Weekday Wedding, …" at bounding box center [379, 402] width 9 height 9
checkbox input "true"
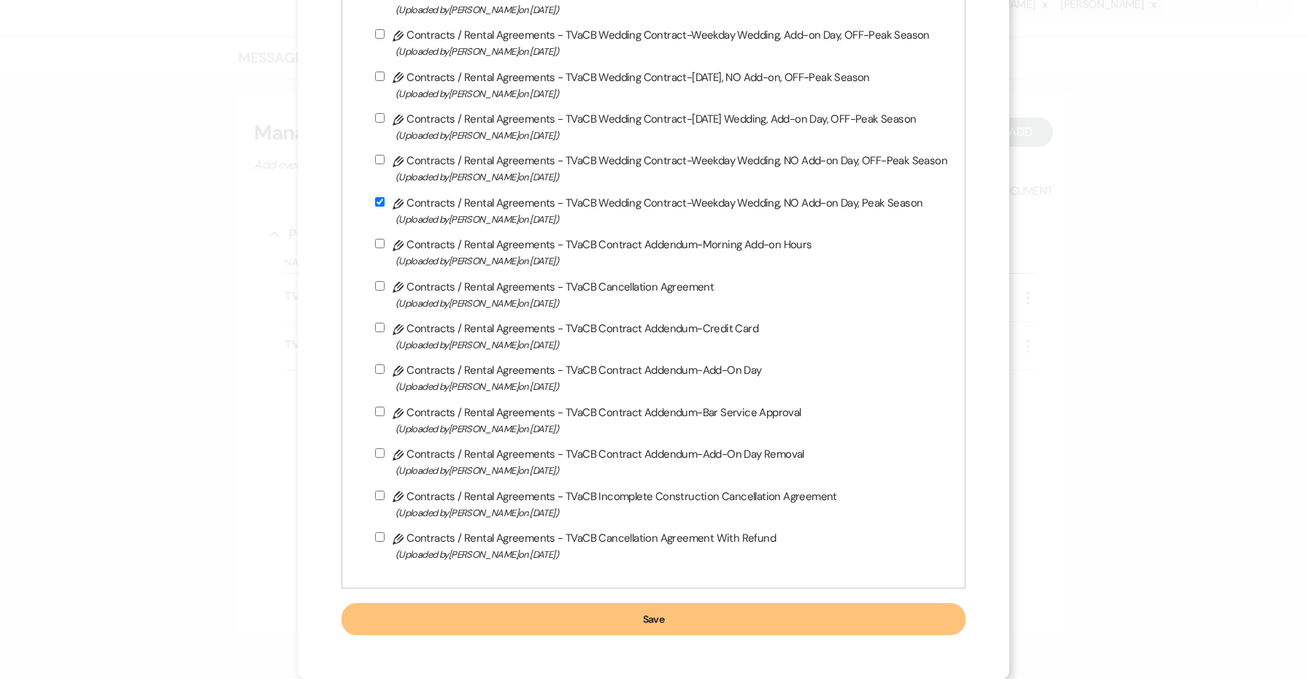
scroll to position [697, 0]
click at [595, 610] on button "Save" at bounding box center [654, 619] width 624 height 32
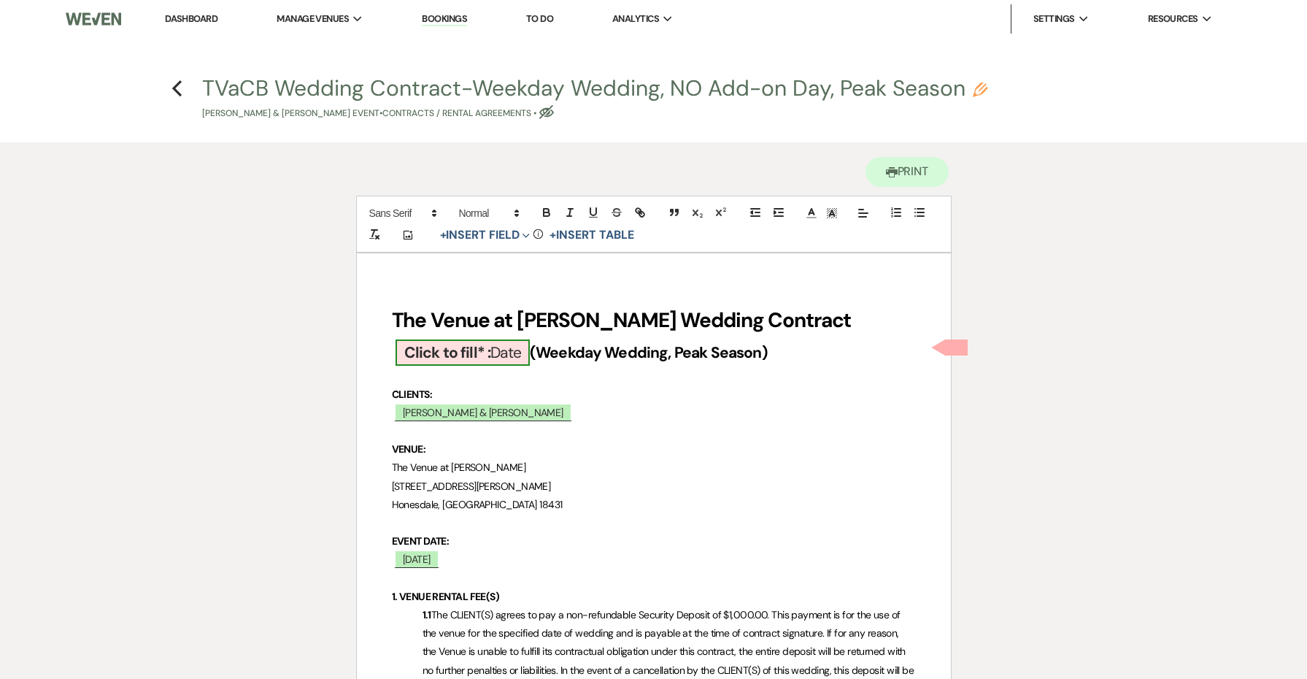
click at [515, 345] on span "Click to fill* : Date" at bounding box center [463, 352] width 134 height 26
select select "owner"
select select "Date"
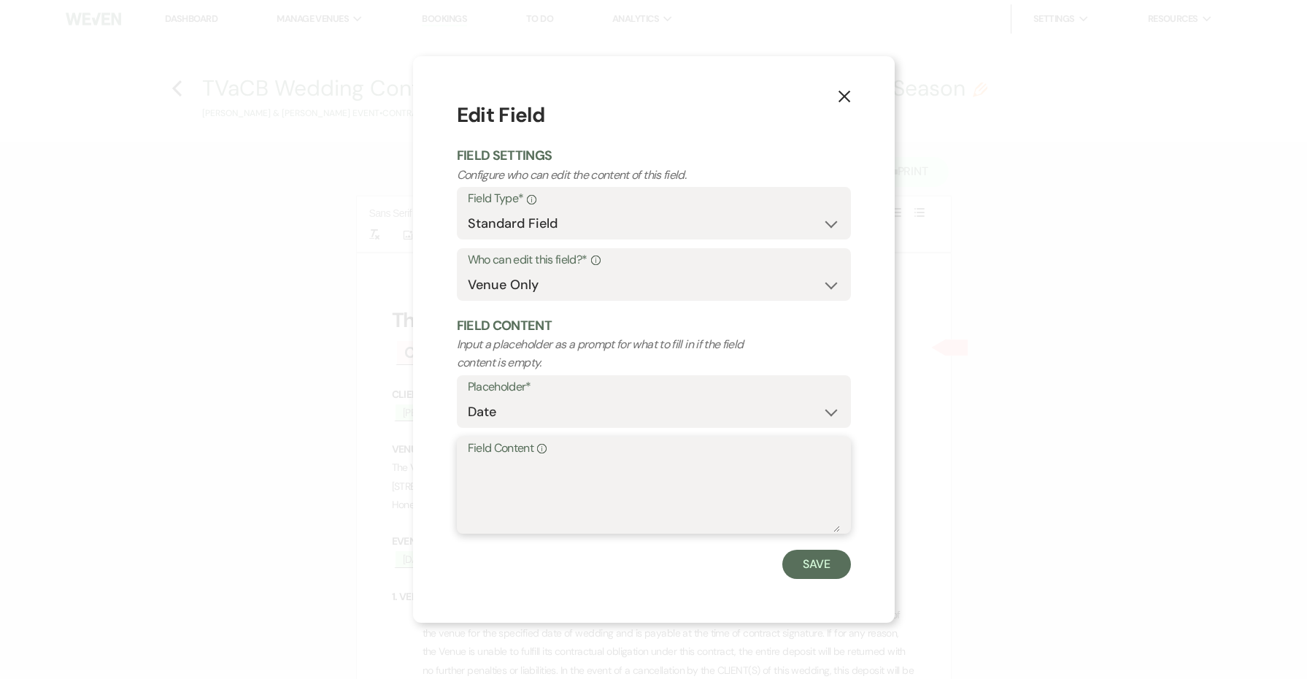
click at [542, 472] on textarea "Field Content Info" at bounding box center [654, 495] width 372 height 73
type textarea "2026"
click at [799, 558] on button "Save" at bounding box center [816, 564] width 69 height 29
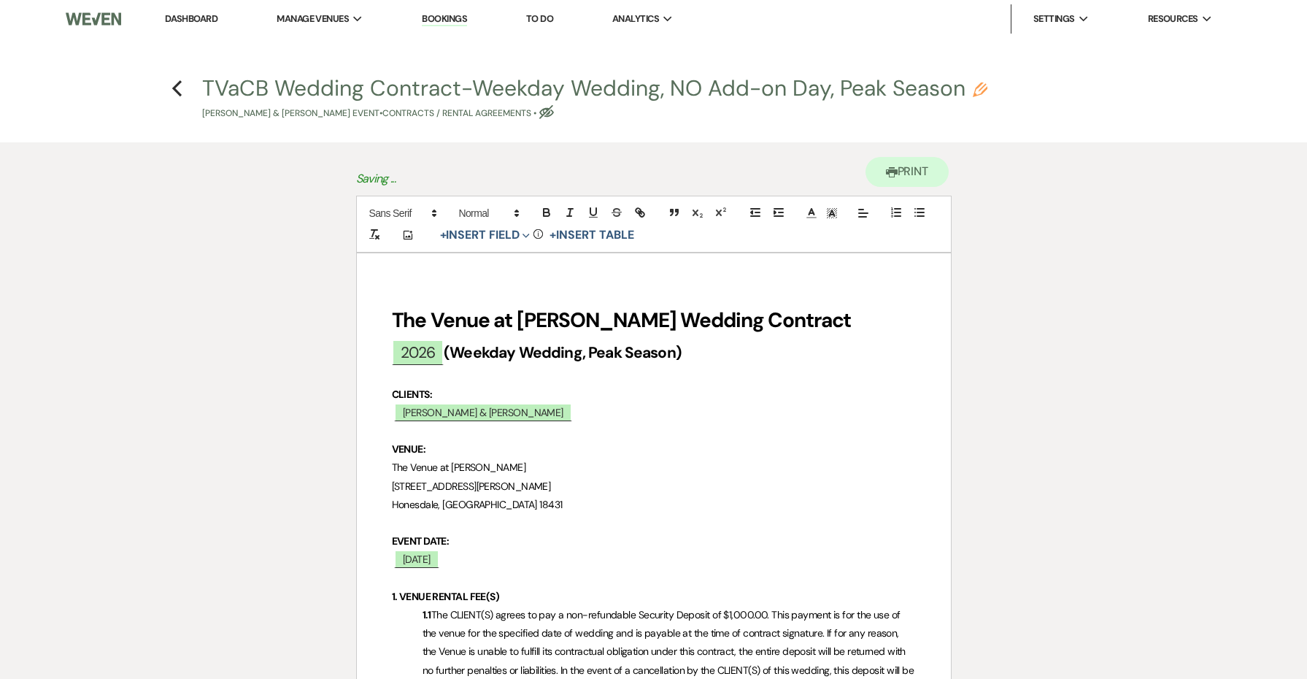
click at [612, 351] on strong "(Weekday Wedding, Peak Season)" at bounding box center [563, 352] width 238 height 20
click at [450, 349] on strong "(Weekday Wedding, Golden Season)" at bounding box center [571, 352] width 255 height 20
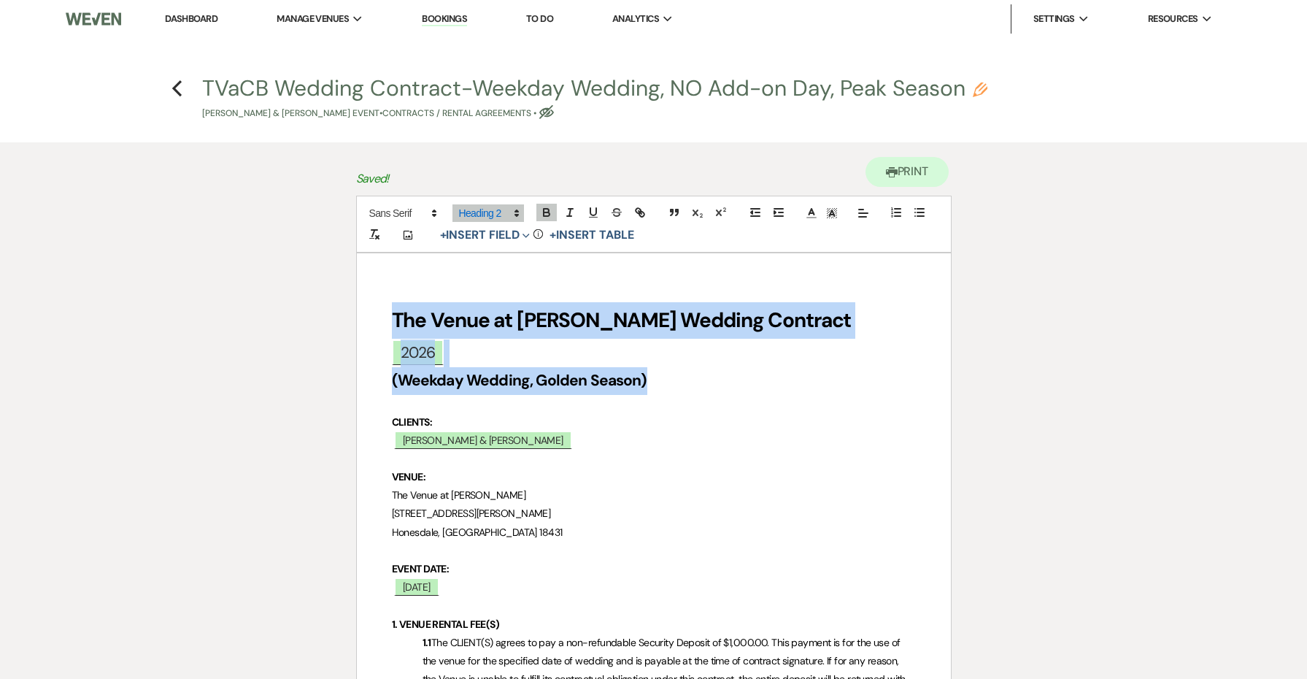
drag, startPoint x: 658, startPoint y: 388, endPoint x: 336, endPoint y: 318, distance: 329.3
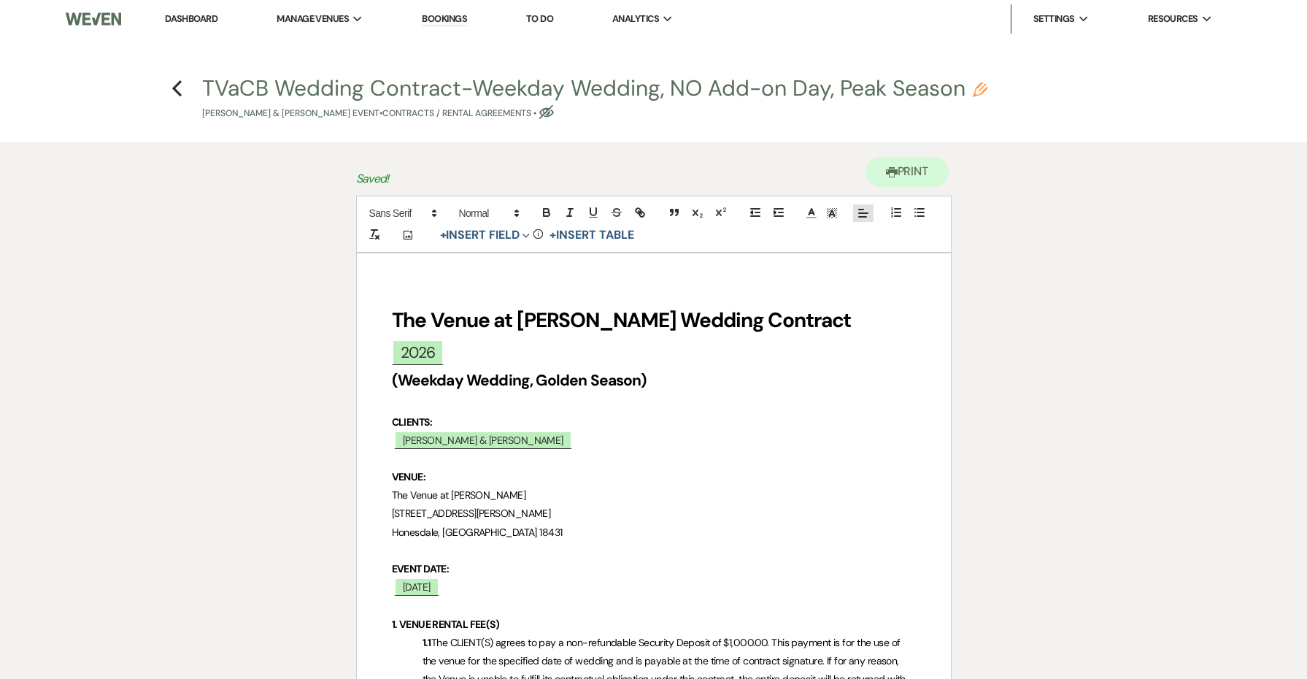
click at [858, 213] on icon at bounding box center [863, 213] width 13 height 13
click at [866, 252] on icon at bounding box center [863, 250] width 12 height 12
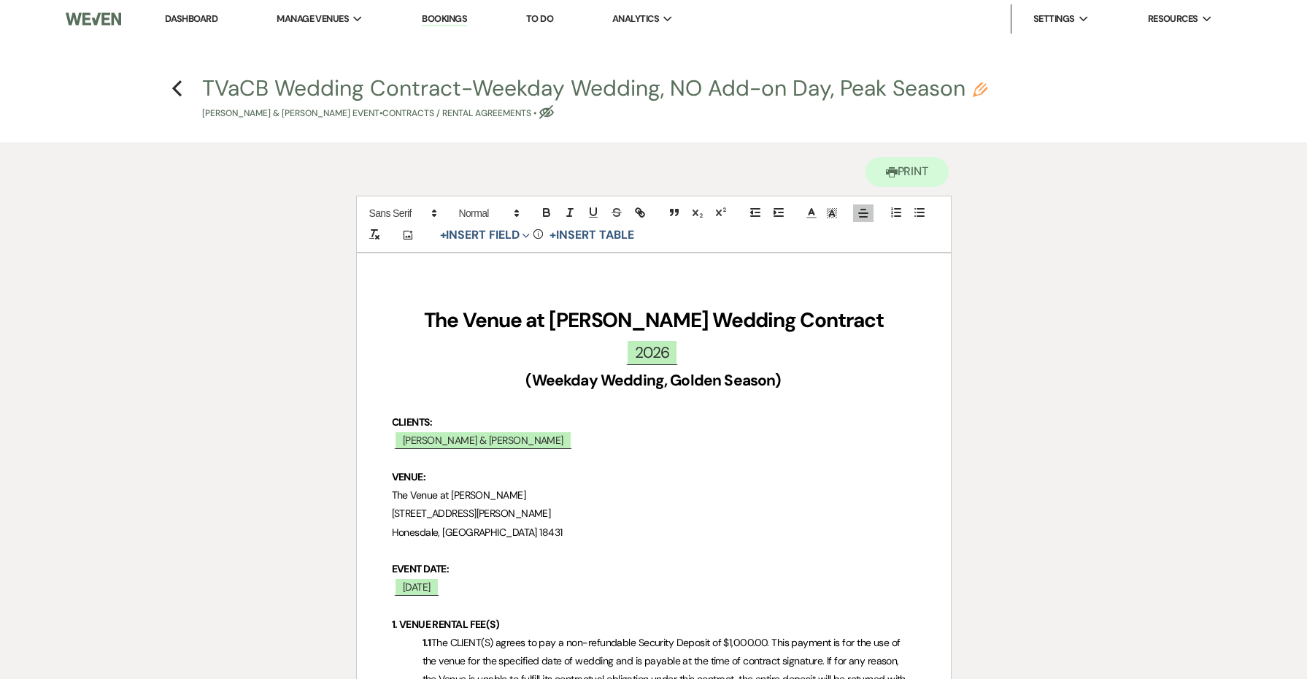
click at [670, 432] on p "﻿ [PERSON_NAME] & [PERSON_NAME] ﻿" at bounding box center [654, 440] width 524 height 18
click at [528, 443] on span "[PERSON_NAME] & [PERSON_NAME]" at bounding box center [483, 440] width 178 height 19
select select "smartCustomField"
select select "owner"
select select "{{clientNames}}"
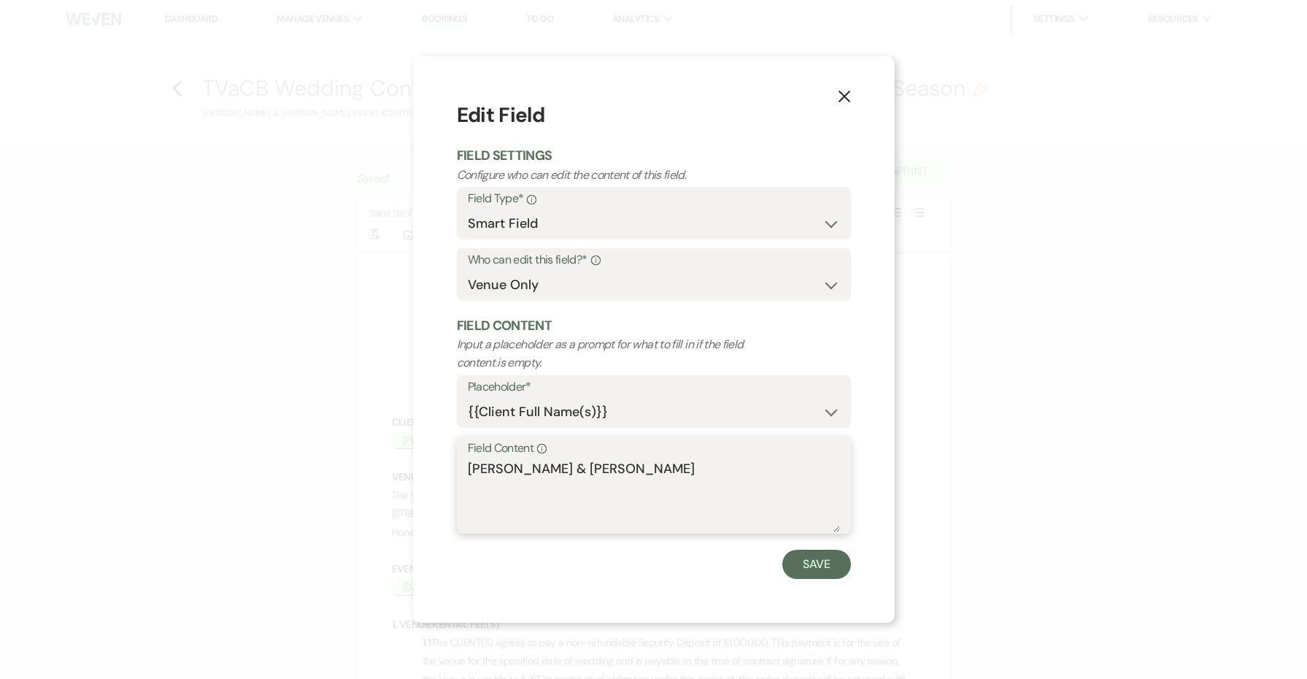
drag, startPoint x: 696, startPoint y: 475, endPoint x: 440, endPoint y: 453, distance: 256.4
click at [440, 453] on div "X Edit Field Field Settings Configure who can edit the content of this field. F…" at bounding box center [654, 339] width 482 height 566
click at [484, 459] on textarea "SAMPLE CONTRACT-NOT VALID" at bounding box center [654, 495] width 372 height 73
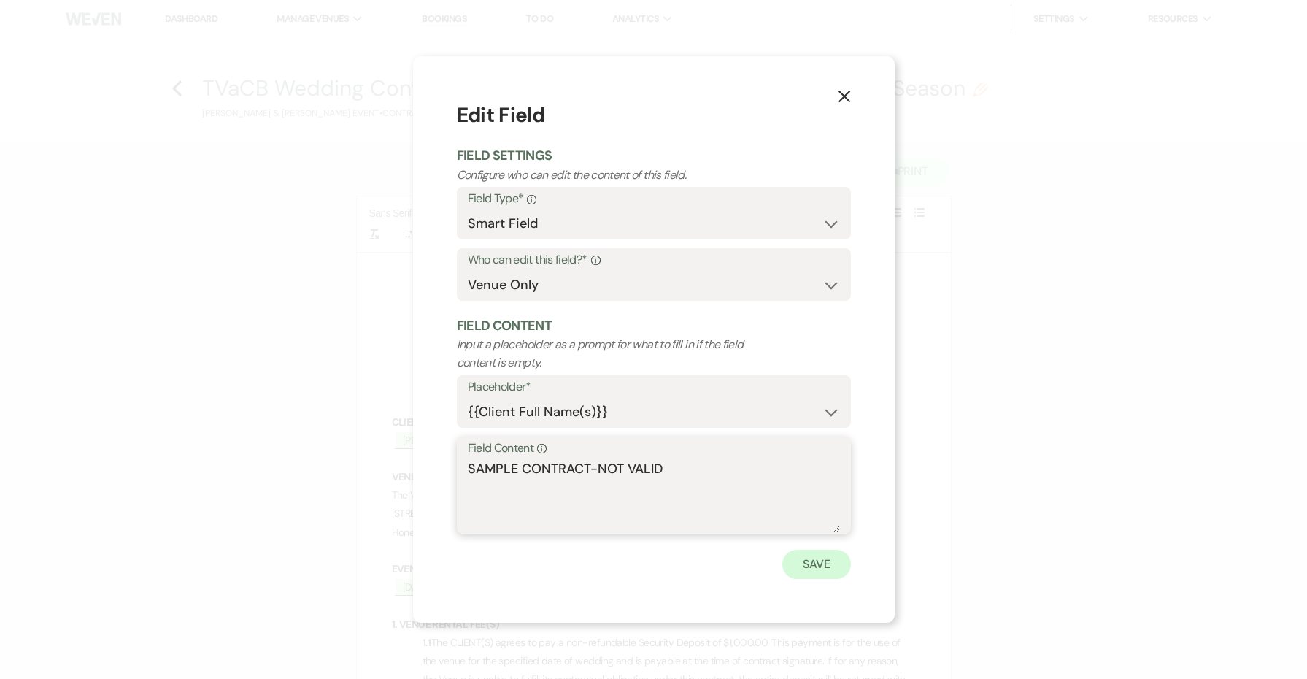
type textarea "SAMPLE CONTRACT-NOT VALID"
click at [808, 558] on button "Save" at bounding box center [816, 564] width 69 height 29
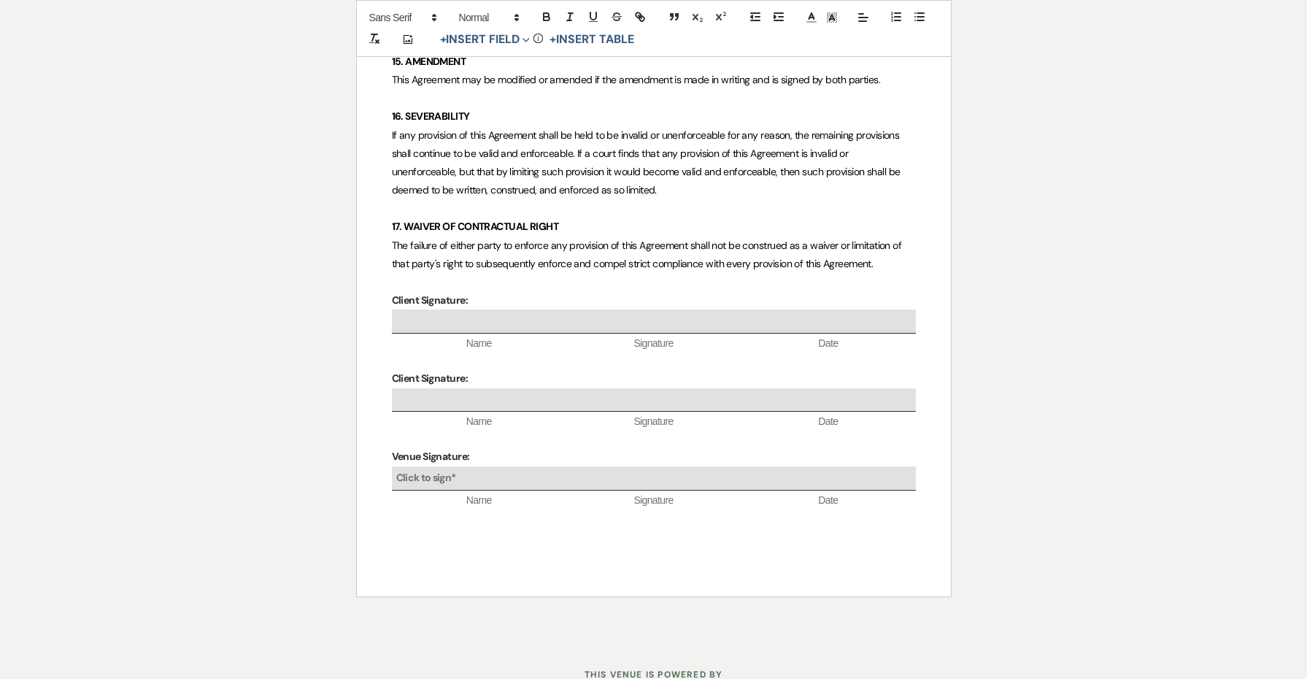
scroll to position [5212, 0]
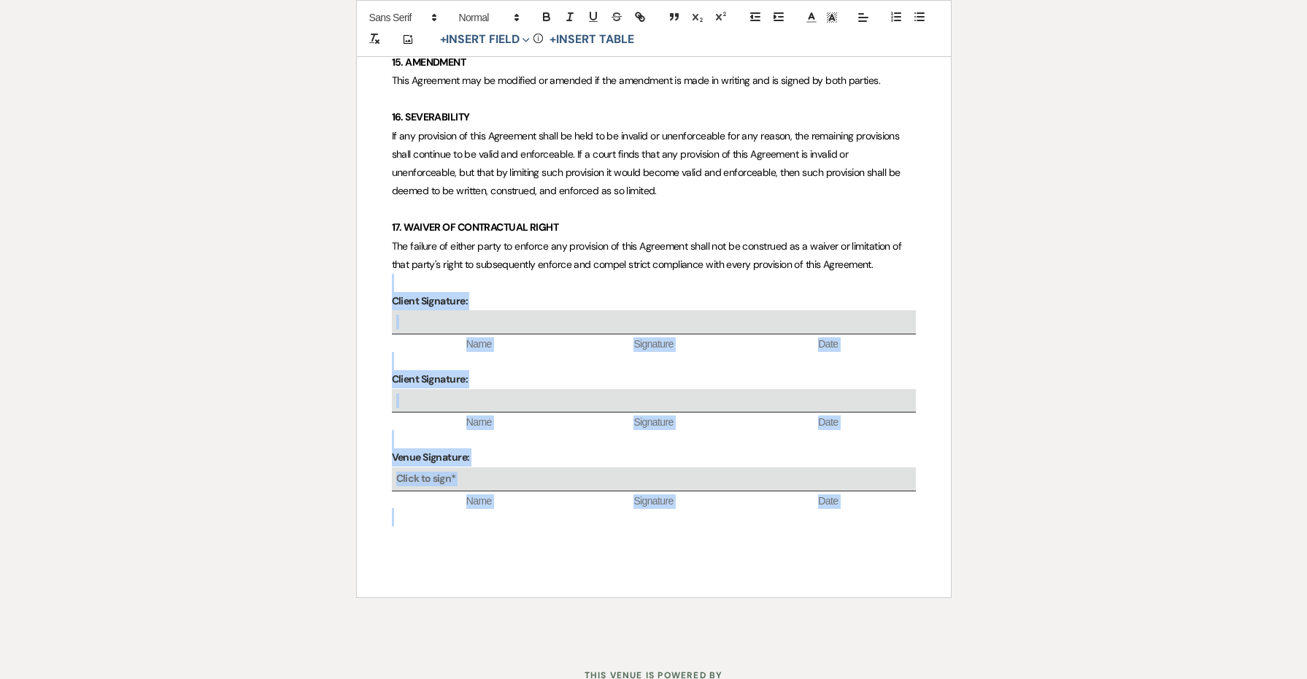
drag, startPoint x: 926, startPoint y: 439, endPoint x: 374, endPoint y: 235, distance: 588.9
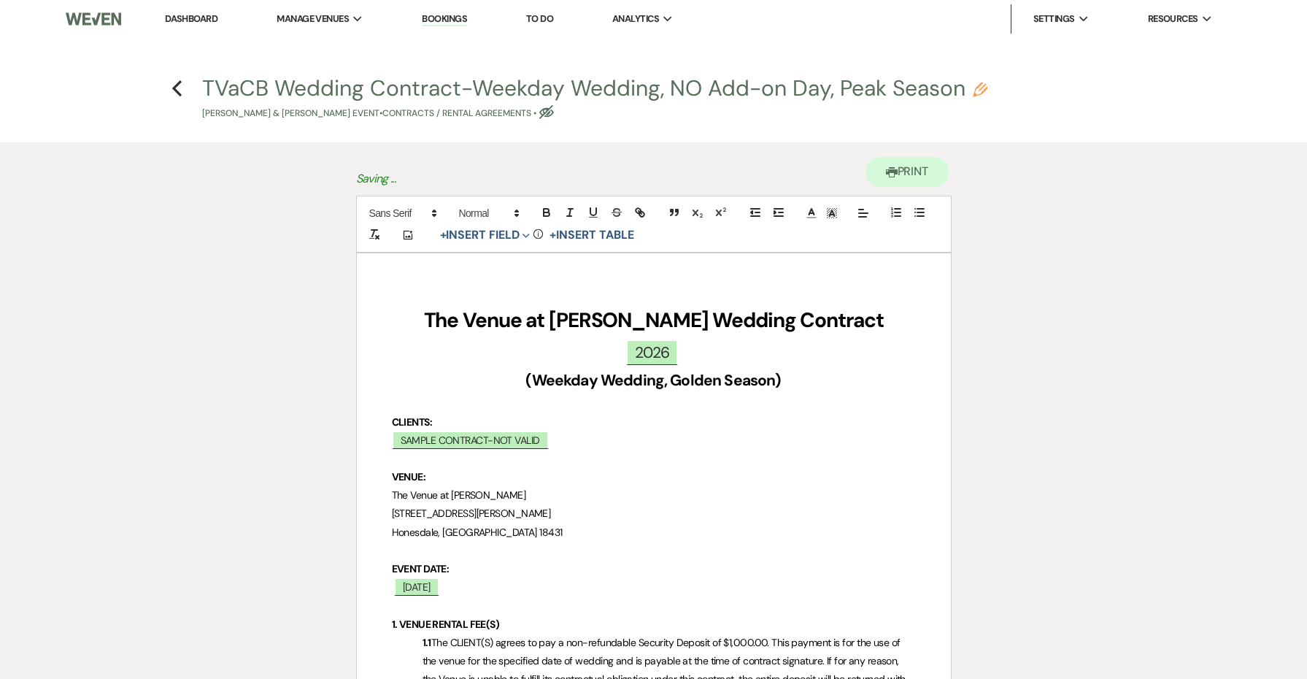
scroll to position [0, 0]
click at [981, 91] on icon "Pencil" at bounding box center [980, 89] width 15 height 15
click at [982, 88] on icon "Pencil" at bounding box center [980, 89] width 15 height 15
select select "10"
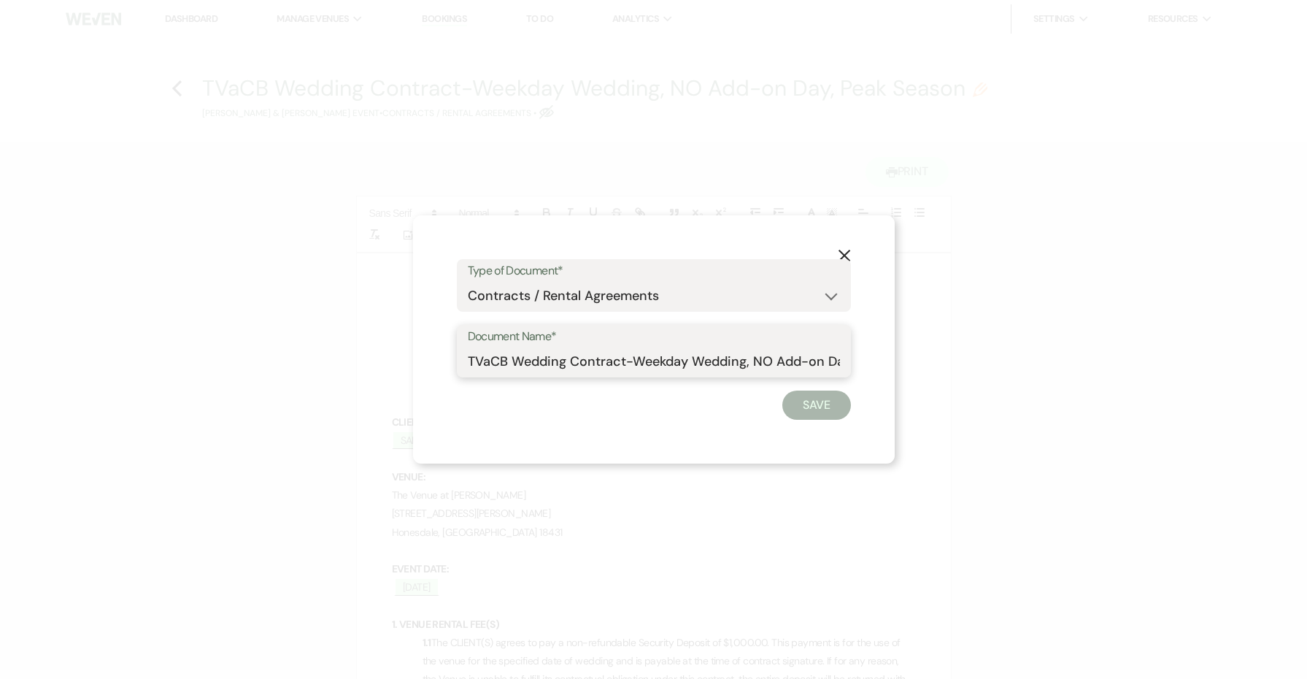
click at [487, 357] on input "TVaCB Wedding Contract-Weekday Wedding, NO Add-on Day, Peak Season" at bounding box center [654, 361] width 372 height 28
drag, startPoint x: 750, startPoint y: 363, endPoint x: 926, endPoint y: 366, distance: 175.9
click at [928, 367] on div "X Type of Document* Special Event Insurance Vendor Certificate of Insurance Con…" at bounding box center [653, 339] width 1307 height 679
paste input "SAMPLE CONTRACT-NOT VALID"
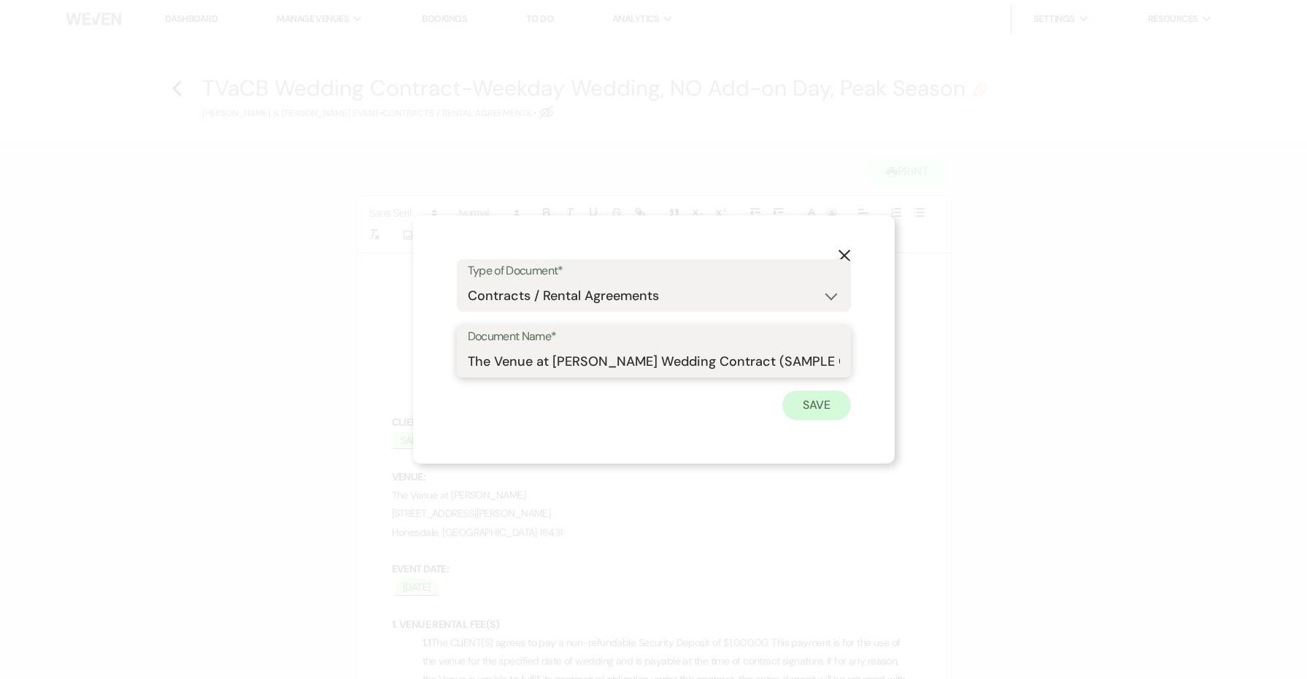
type input "The Venue at [PERSON_NAME] Wedding Contract (SAMPLE CONTRACT-NOT VALID)"
click at [822, 401] on button "Save" at bounding box center [816, 405] width 69 height 29
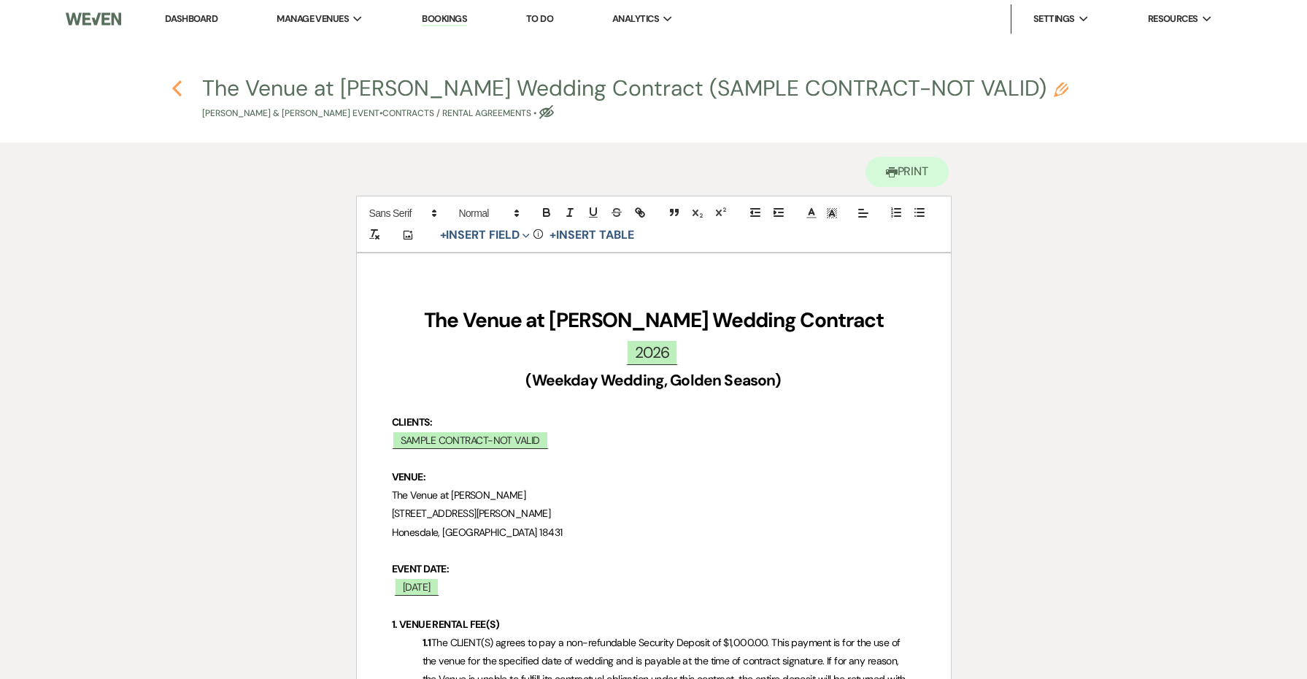
click at [175, 90] on use "button" at bounding box center [176, 88] width 9 height 16
select select "4"
select select "5"
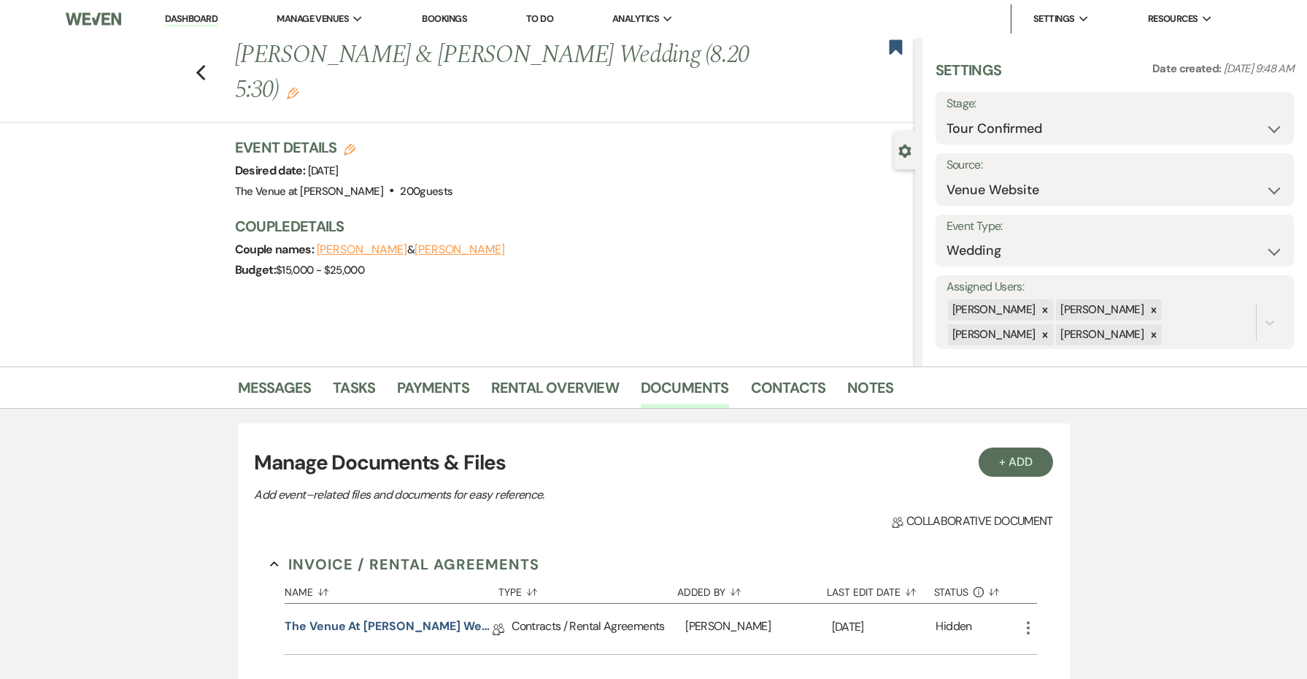
scroll to position [330, 0]
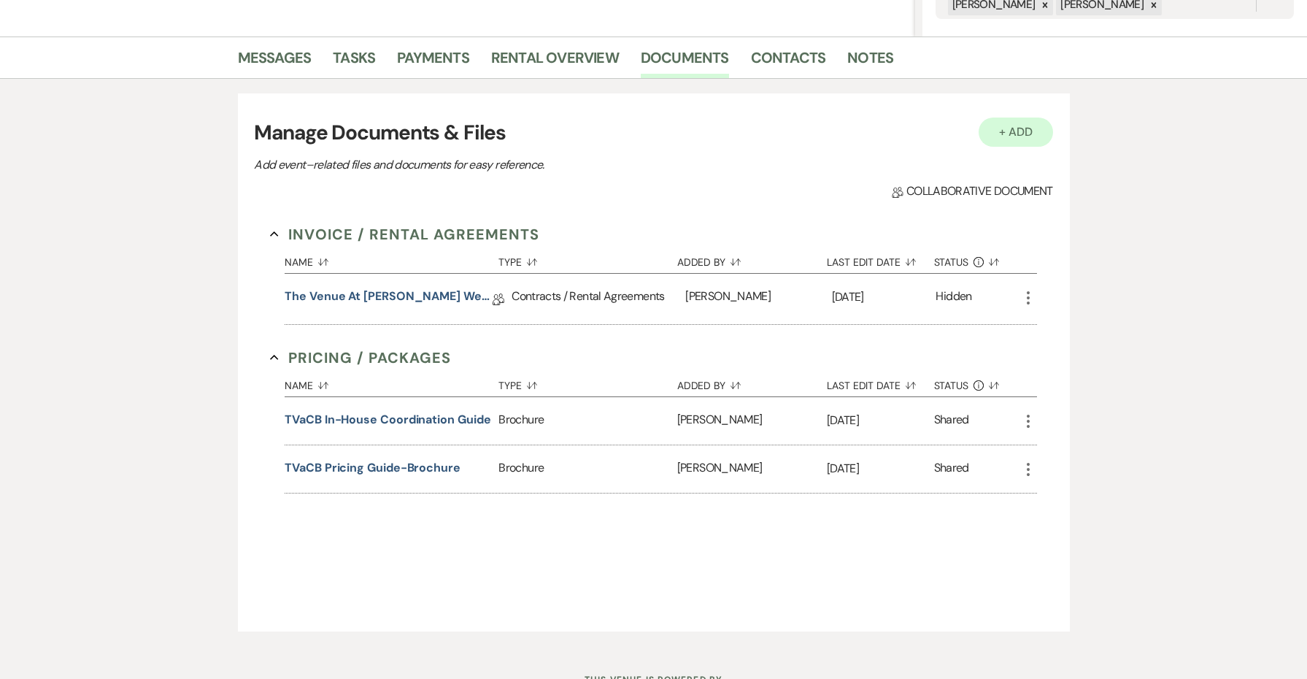
click at [1011, 127] on button "+ Add" at bounding box center [1016, 132] width 74 height 29
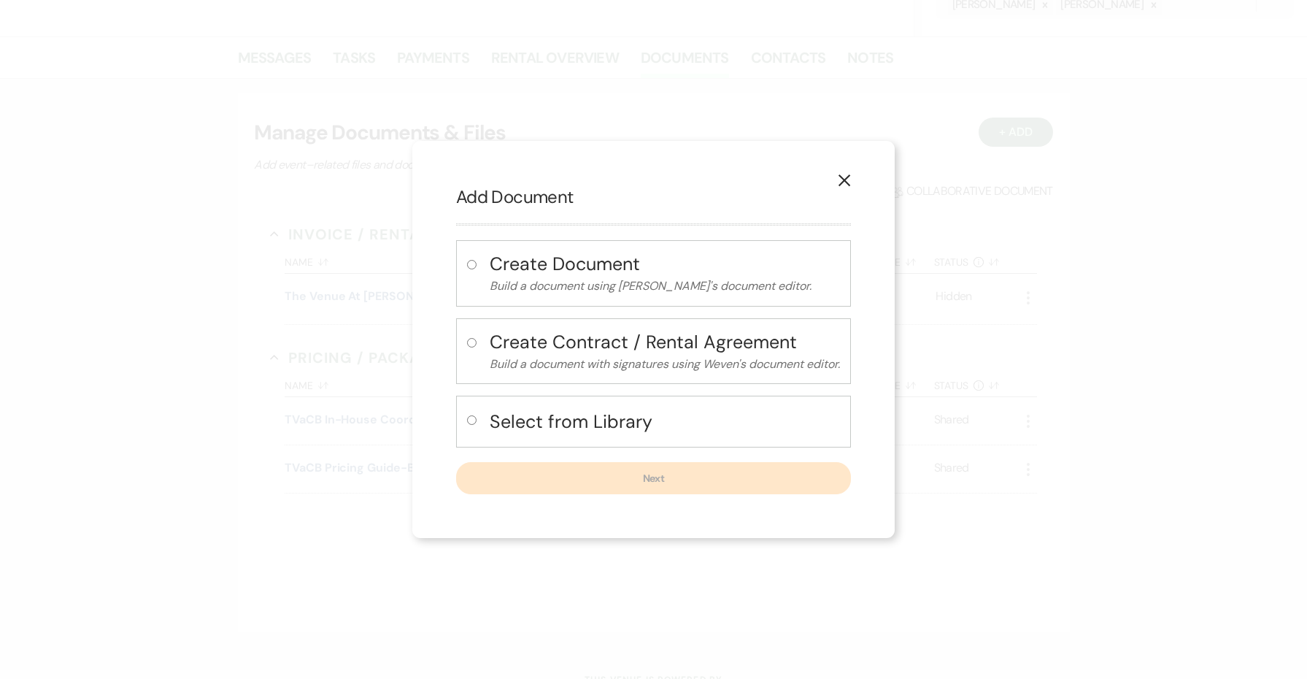
click at [569, 426] on h4 "Select from Library" at bounding box center [665, 422] width 350 height 26
radio input "true"
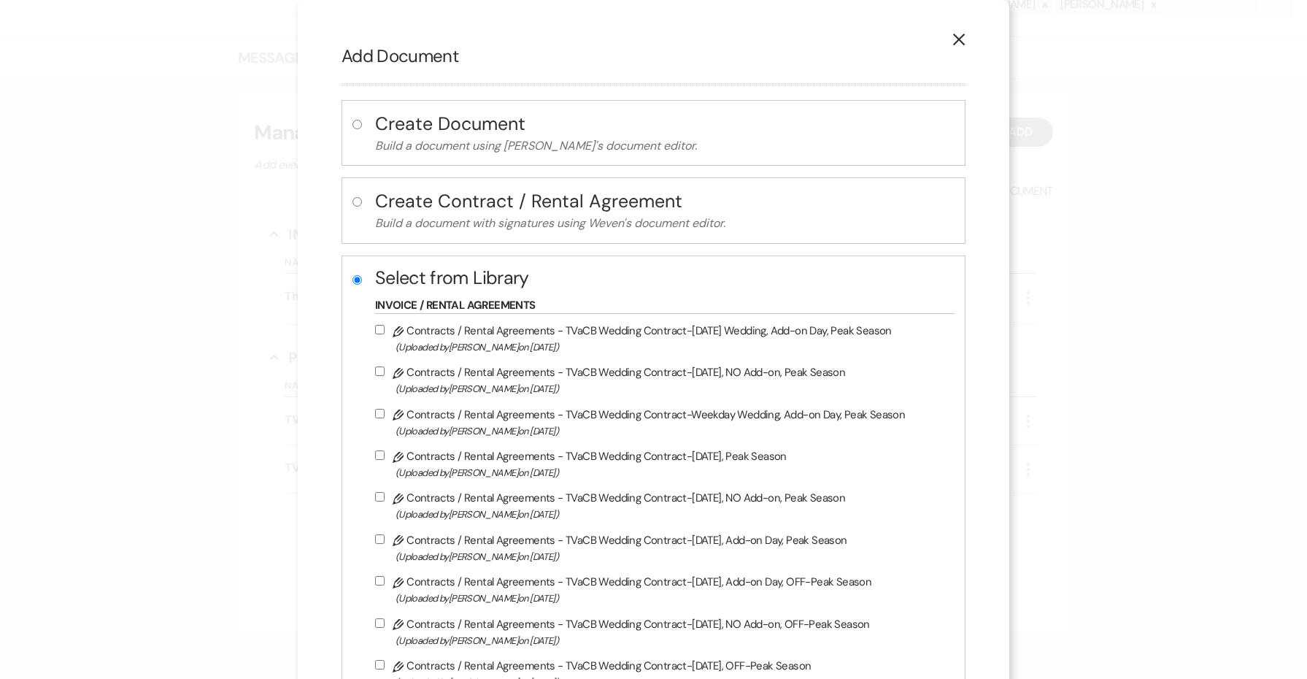
click at [567, 344] on span "(Uploaded by [PERSON_NAME] on [DATE] )" at bounding box center [672, 347] width 552 height 17
click at [385, 334] on input "Pencil Contracts / Rental Agreements - TVaCB Wedding Contract-[DATE] Wedding, A…" at bounding box center [379, 329] width 9 height 9
checkbox input "true"
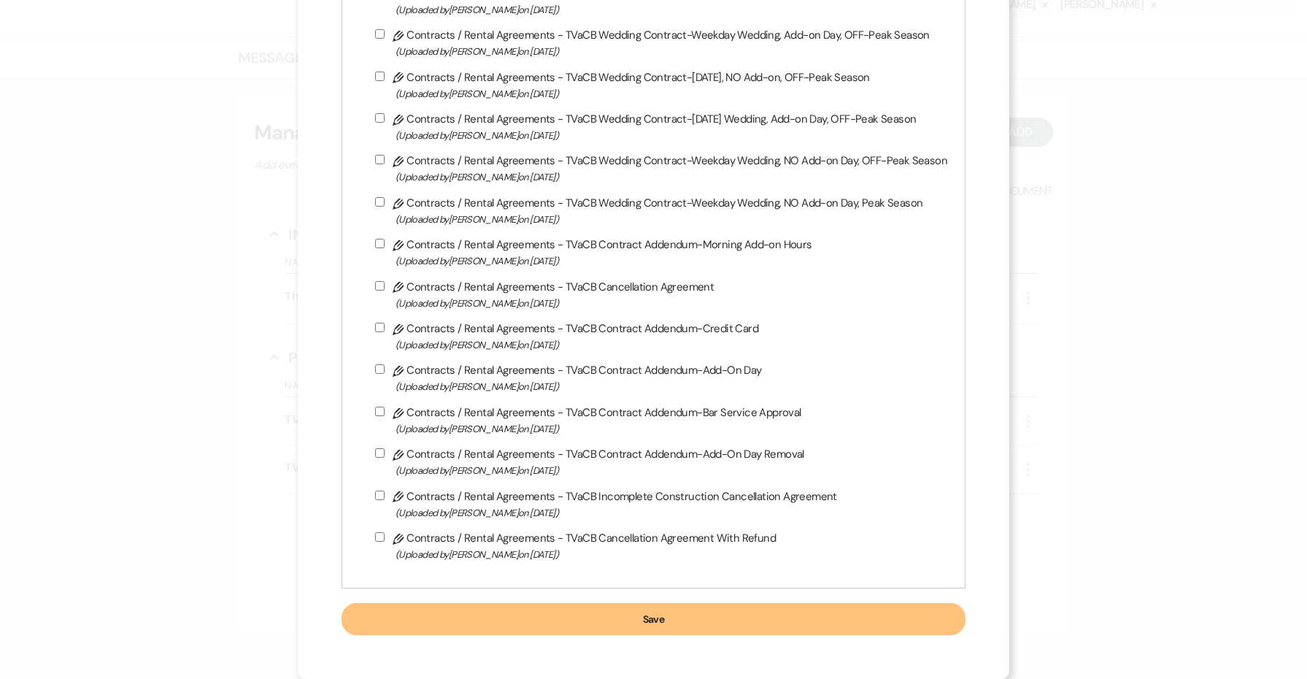
scroll to position [697, 0]
click at [572, 615] on button "Save" at bounding box center [654, 619] width 624 height 32
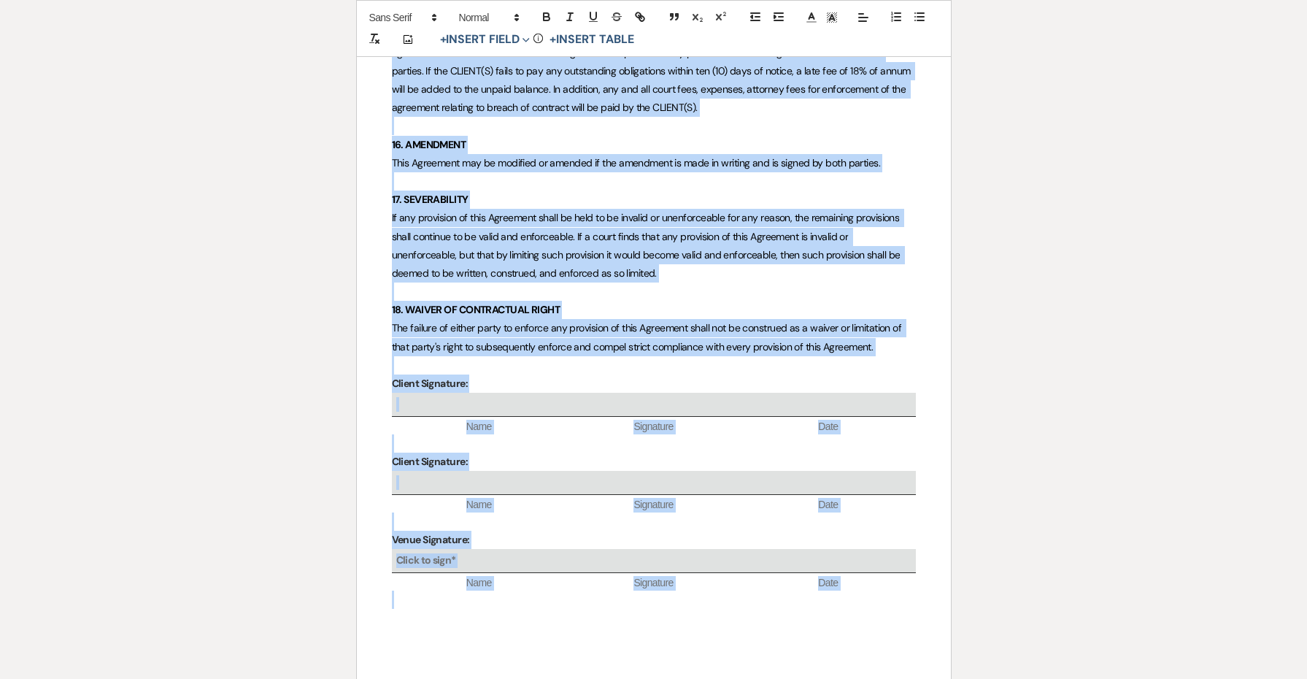
scroll to position [5758, 0]
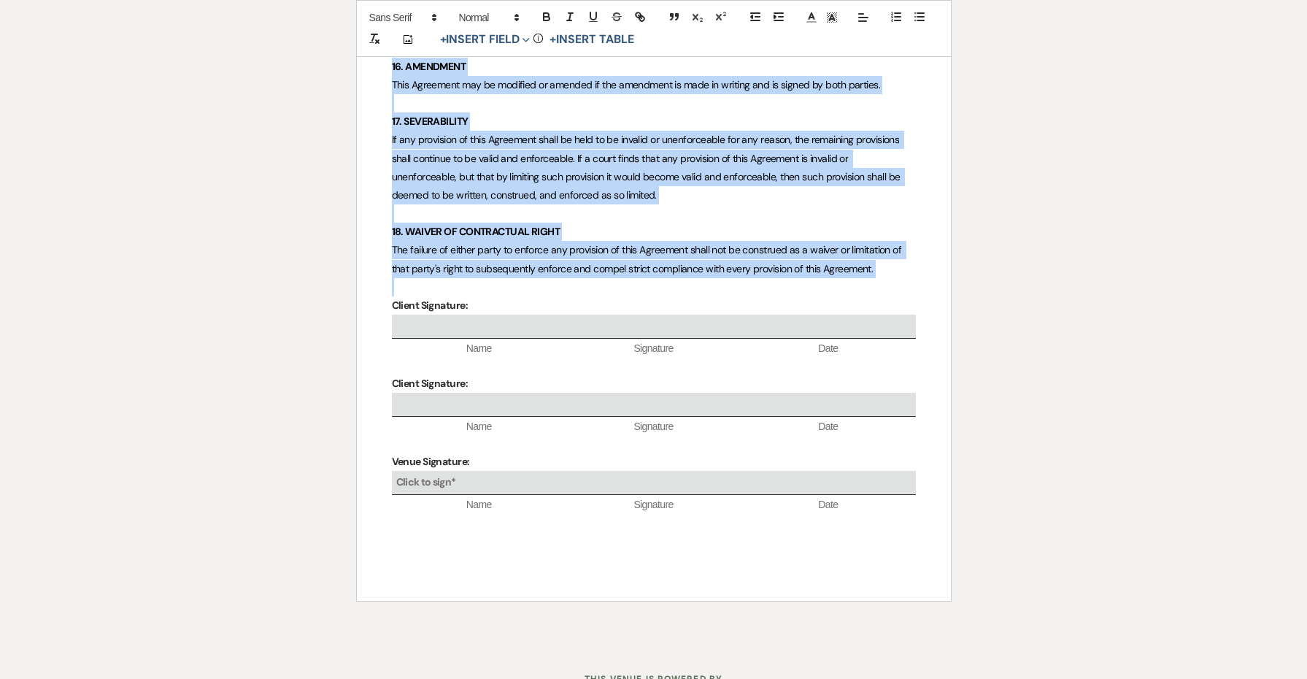
drag, startPoint x: 392, startPoint y: 95, endPoint x: 935, endPoint y: 228, distance: 559.1
copy div "3. LOREM IPSUMDOL 1.4 Sit AMETC'a elitsed doeiusmo te 633 inc utlabo etd 037 ma…"
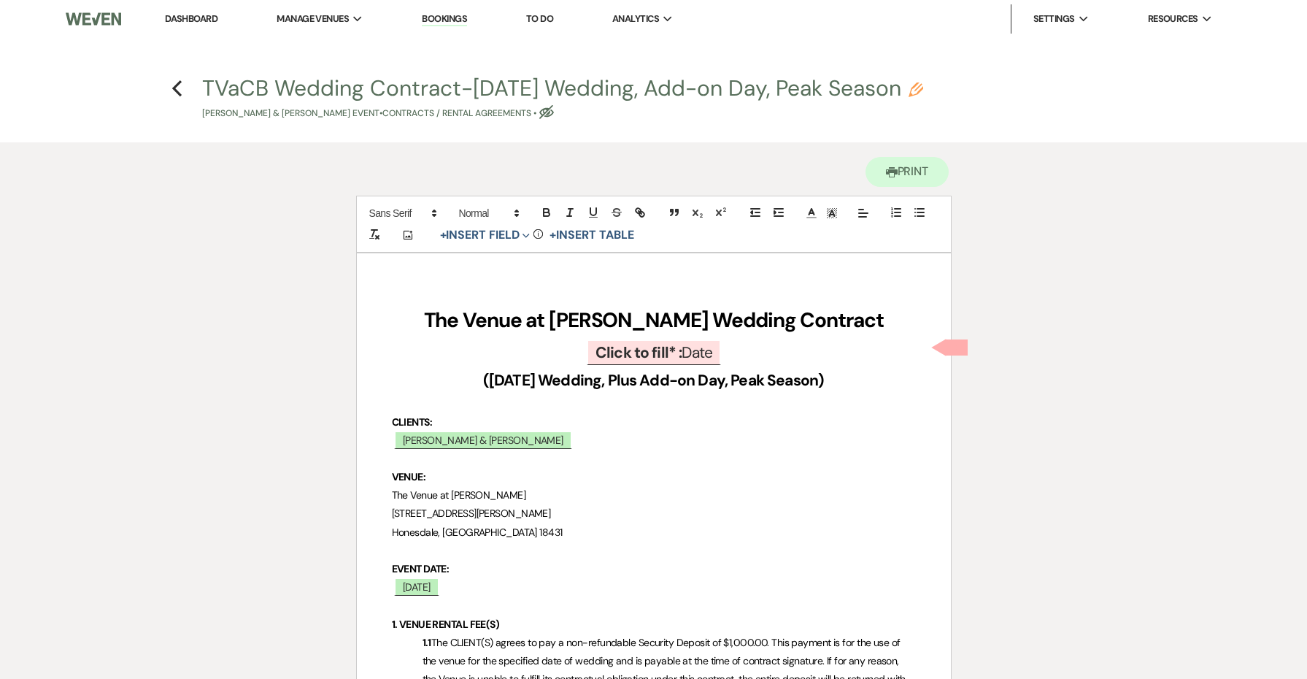
scroll to position [0, 0]
click at [169, 85] on h4 "Previous TVaCB Wedding Contract-[DATE] Wedding, Add-on Day, Peak Season Pencil …" at bounding box center [653, 96] width 1051 height 47
click at [179, 91] on icon "Previous" at bounding box center [177, 89] width 11 height 18
select select "4"
select select "5"
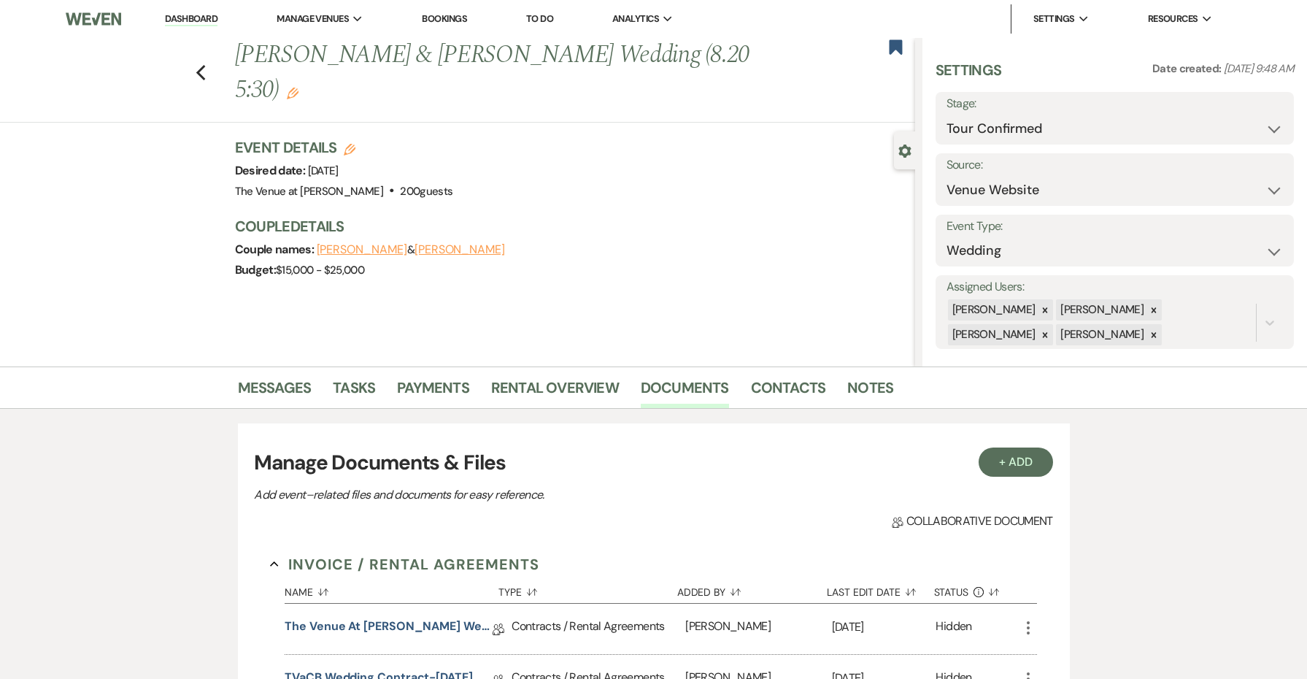
scroll to position [330, 0]
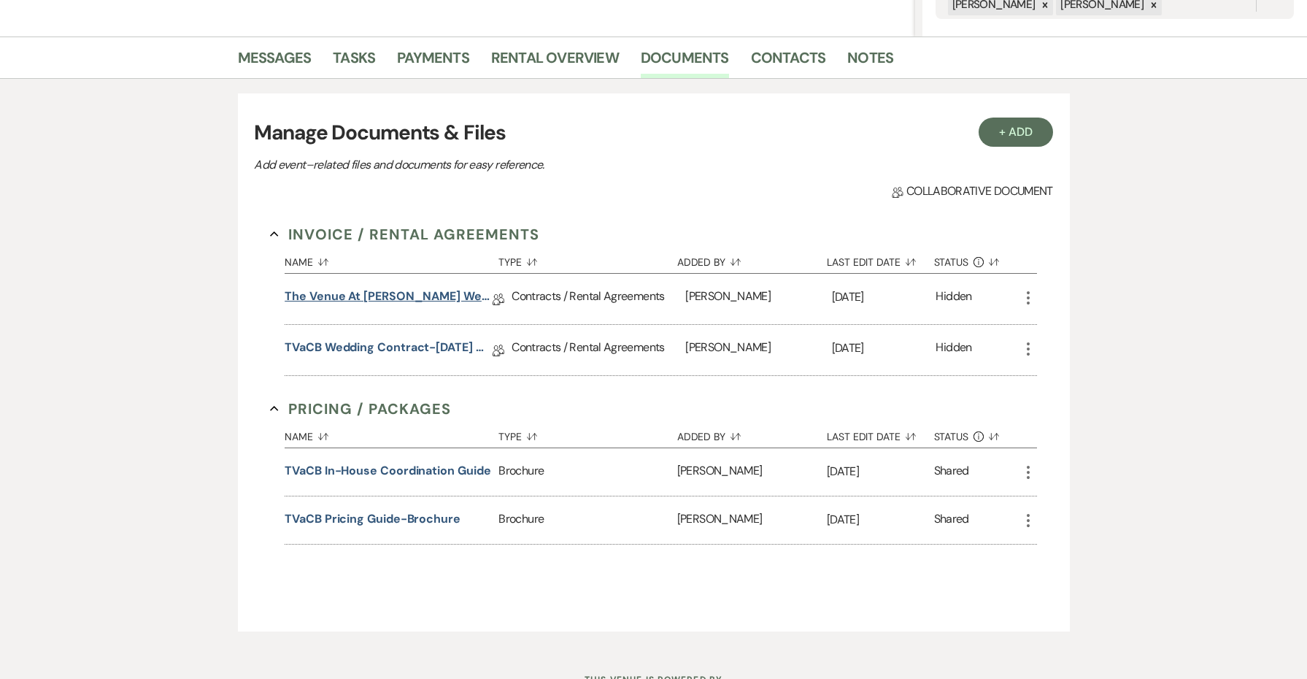
click at [434, 293] on link "The Venue at [PERSON_NAME] Wedding Contract (SAMPLE CONTRACT-NOT VALID)" at bounding box center [389, 299] width 208 height 23
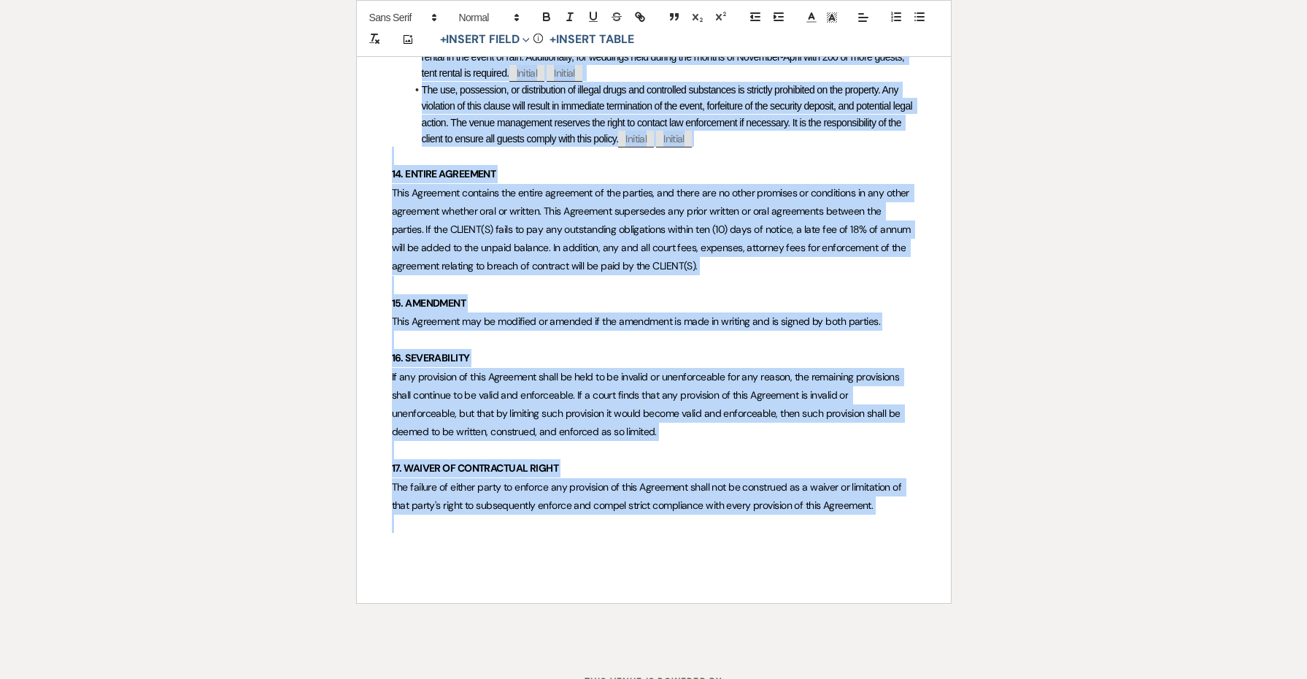
scroll to position [4982, 0]
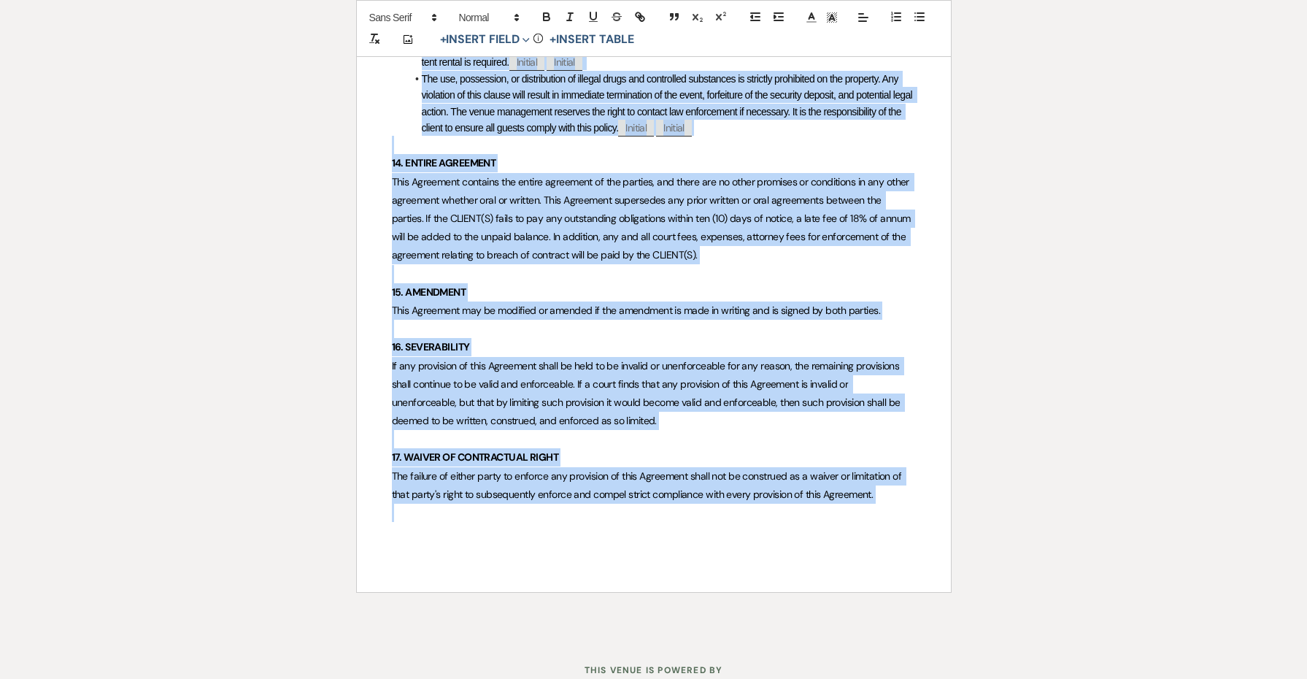
drag, startPoint x: 392, startPoint y: 122, endPoint x: 685, endPoint y: 467, distance: 453.1
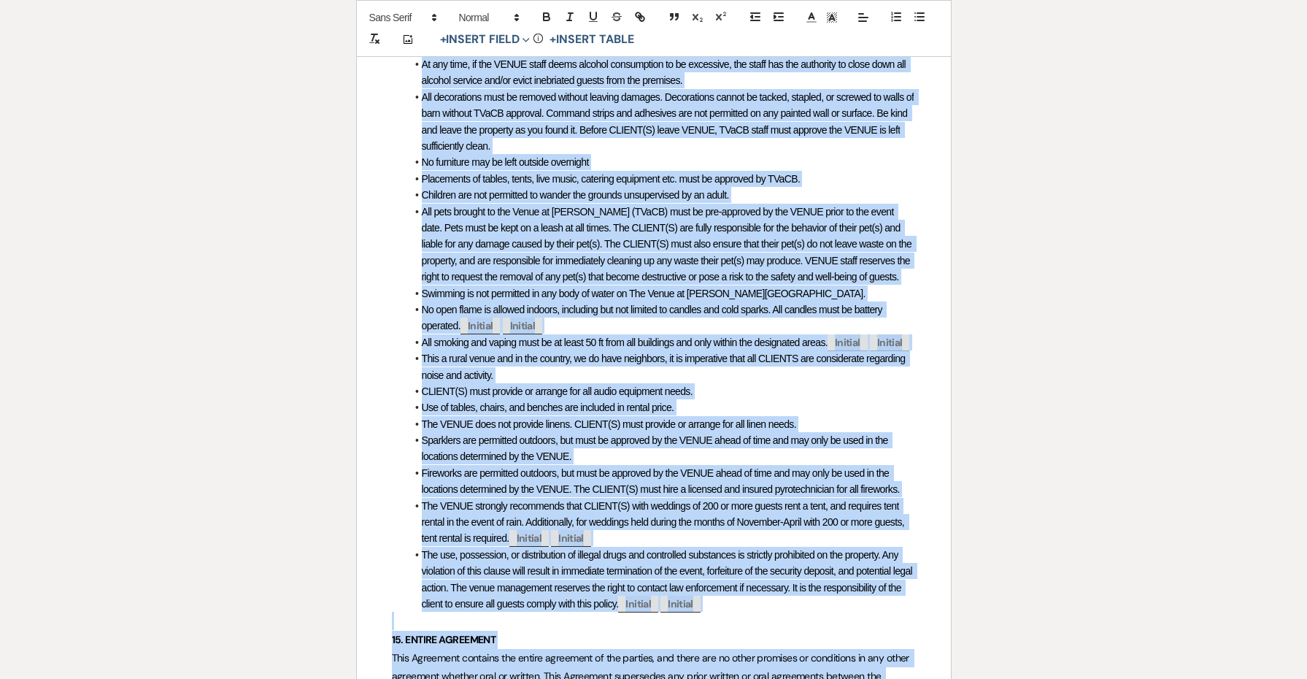
click at [685, 500] on span "The VENUE strongly recommends that CLIENT(S) with weddings of 200 or more guest…" at bounding box center [664, 522] width 485 height 45
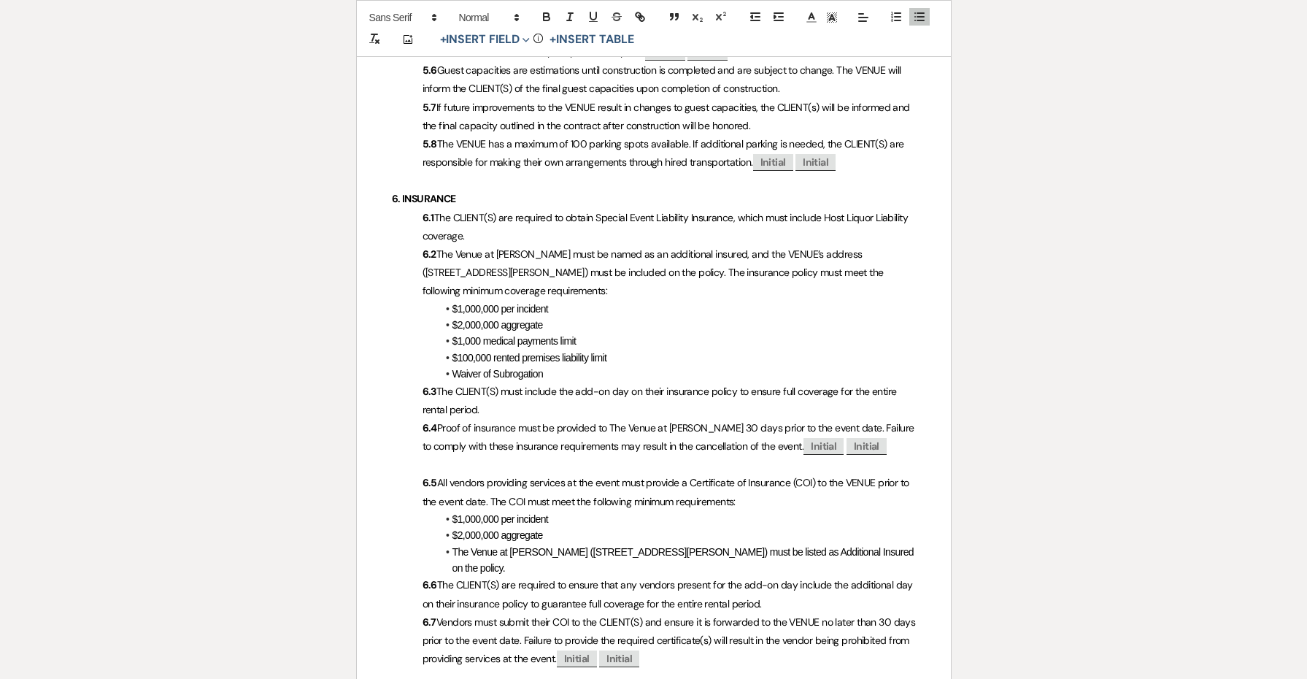
scroll to position [1493, 0]
click at [504, 380] on p "6.3 The CLIENT(S) must include the add-on day on their insurance policy to ensu…" at bounding box center [654, 398] width 524 height 36
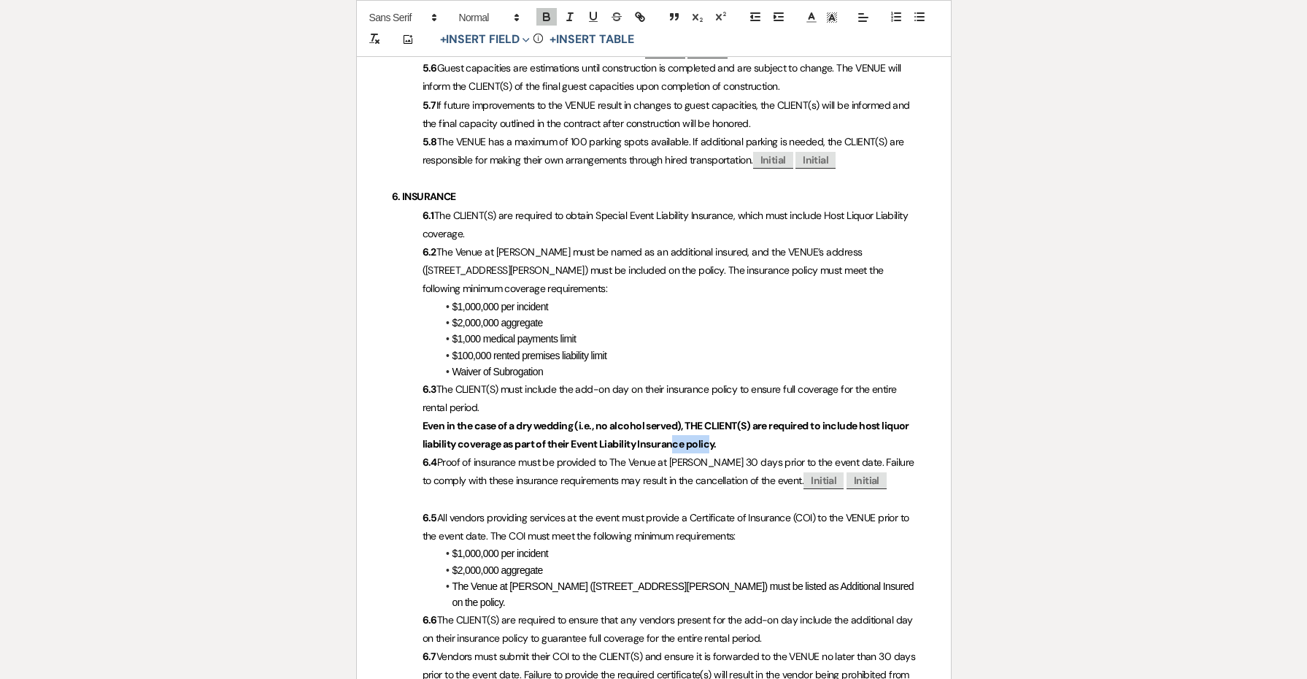
drag, startPoint x: 712, startPoint y: 404, endPoint x: 672, endPoint y: 403, distance: 39.4
click at [672, 417] on p "Even in the case of a dry wedding (i.e., no alcohol served), THE CLIENT(S) are …" at bounding box center [654, 435] width 524 height 36
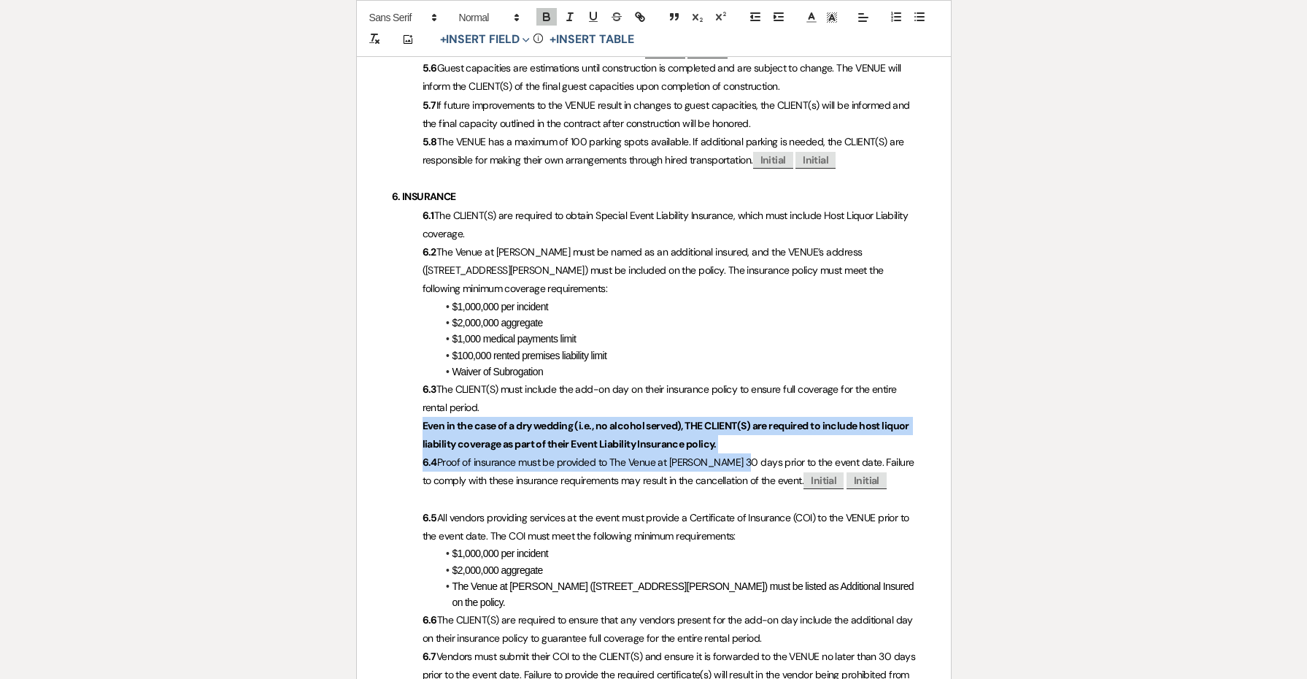
drag, startPoint x: 454, startPoint y: 399, endPoint x: 423, endPoint y: 396, distance: 30.7
click at [666, 419] on strong "Even in the case of a dry wedding (i.e., no alcohol served), THE CLIENT(S) are …" at bounding box center [667, 434] width 489 height 31
drag, startPoint x: 725, startPoint y: 413, endPoint x: 390, endPoint y: 395, distance: 335.5
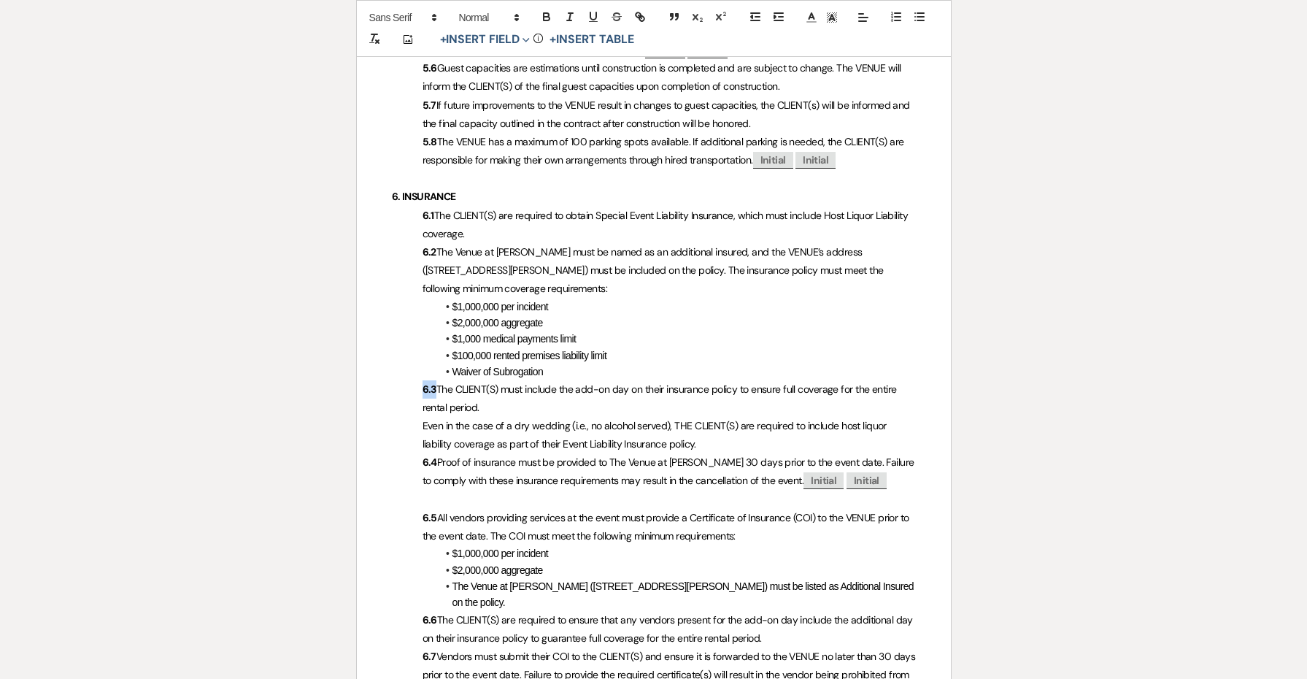
drag, startPoint x: 436, startPoint y: 355, endPoint x: 422, endPoint y: 355, distance: 14.6
click at [422, 380] on p "6.3 The CLIENT(S) must include the add-on day on their insurance policy to ensu…" at bounding box center [654, 398] width 524 height 36
drag, startPoint x: 436, startPoint y: 426, endPoint x: 423, endPoint y: 426, distance: 13.1
click at [423, 453] on p "6.4 Proof of insurance must be provided to The Venue at [PERSON_NAME] 30 days p…" at bounding box center [654, 471] width 524 height 36
copy strong "6.4"
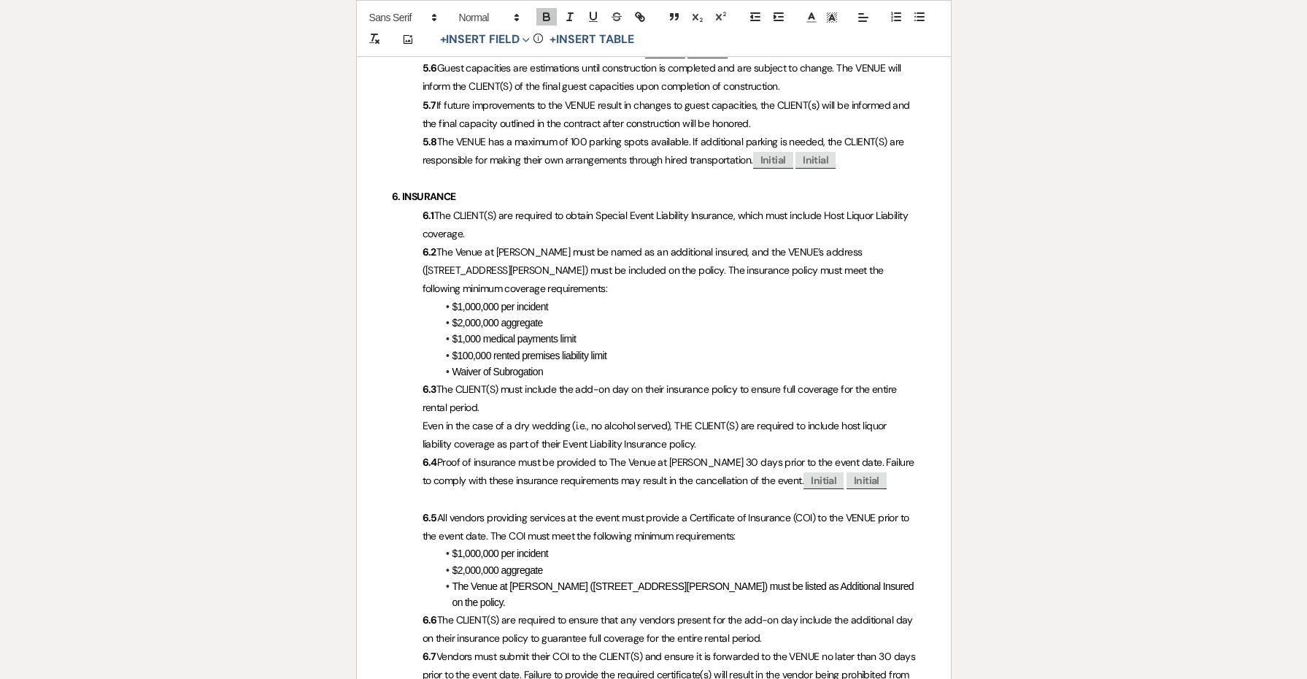
click at [423, 419] on span "Even in the case of a dry wedding (i.e., no alcohol served), THE CLIENT(S) are …" at bounding box center [656, 434] width 467 height 31
paste div
click at [437, 455] on span "Proof of insurance must be provided to The Venue at [PERSON_NAME] 30 days prior…" at bounding box center [670, 470] width 494 height 31
click at [435, 511] on strong "6.5" at bounding box center [430, 517] width 15 height 13
click at [435, 613] on strong "6.6" at bounding box center [430, 619] width 15 height 13
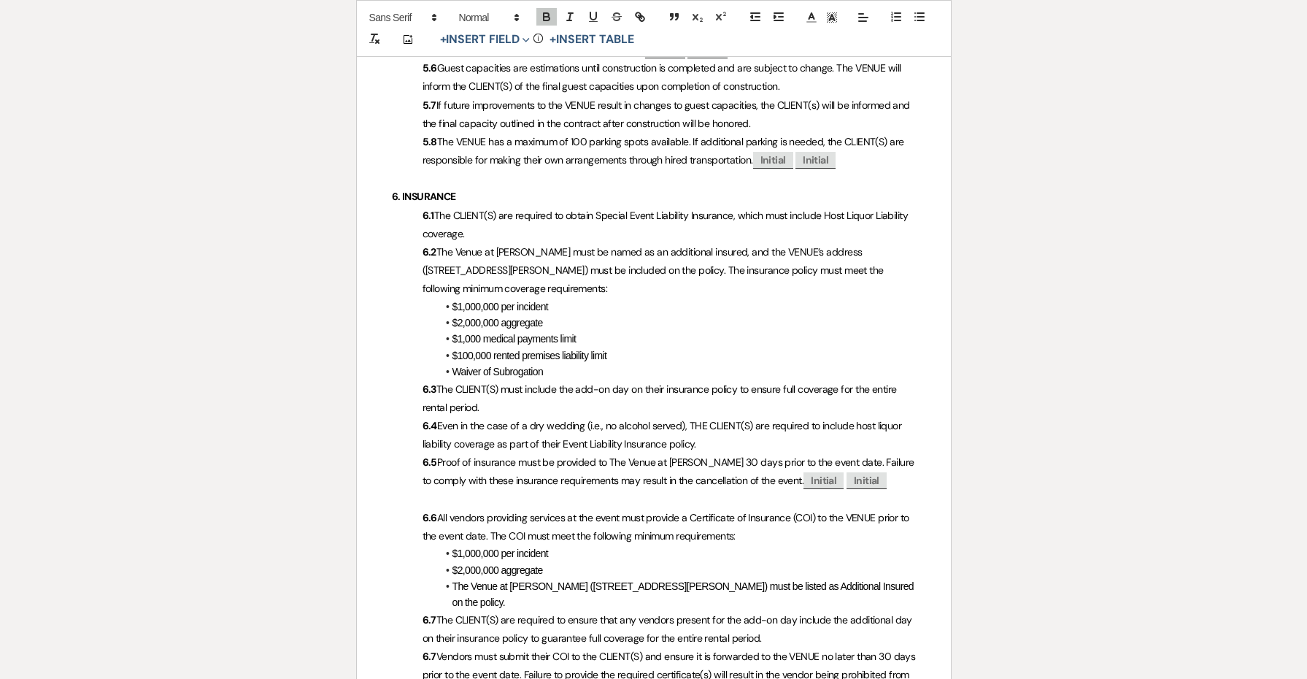
click at [434, 650] on strong "6.7" at bounding box center [430, 656] width 14 height 13
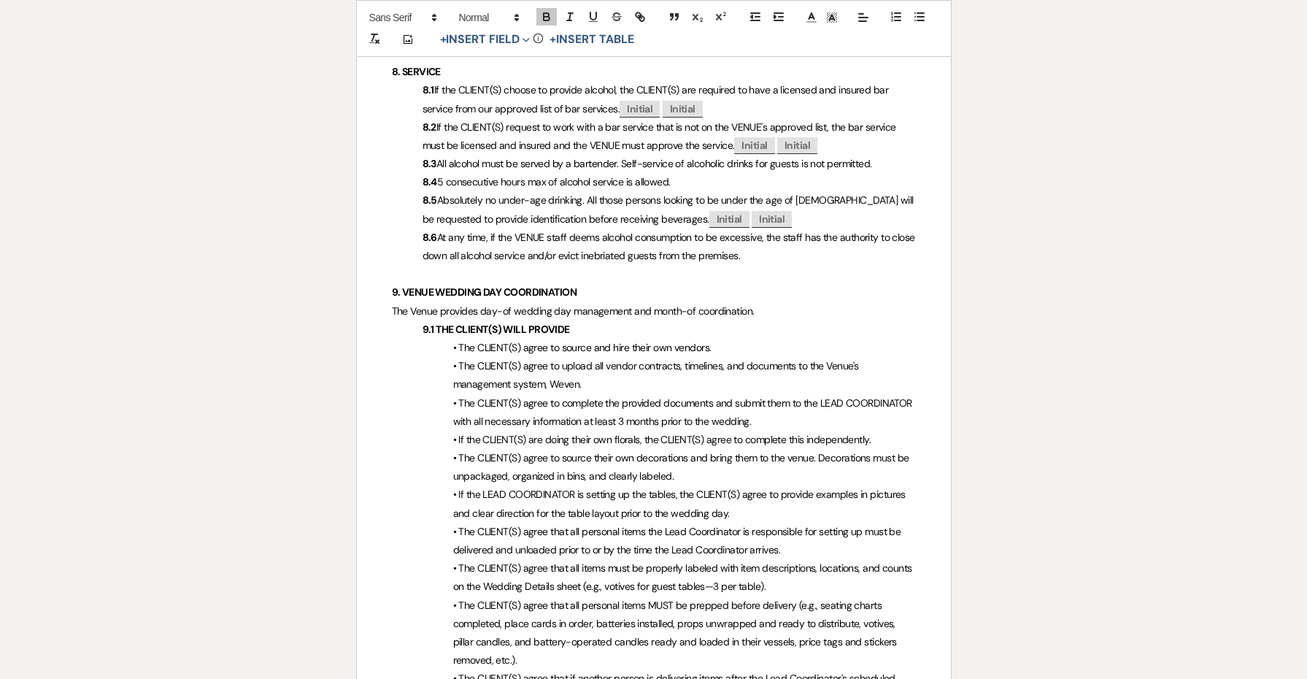
scroll to position [2377, 0]
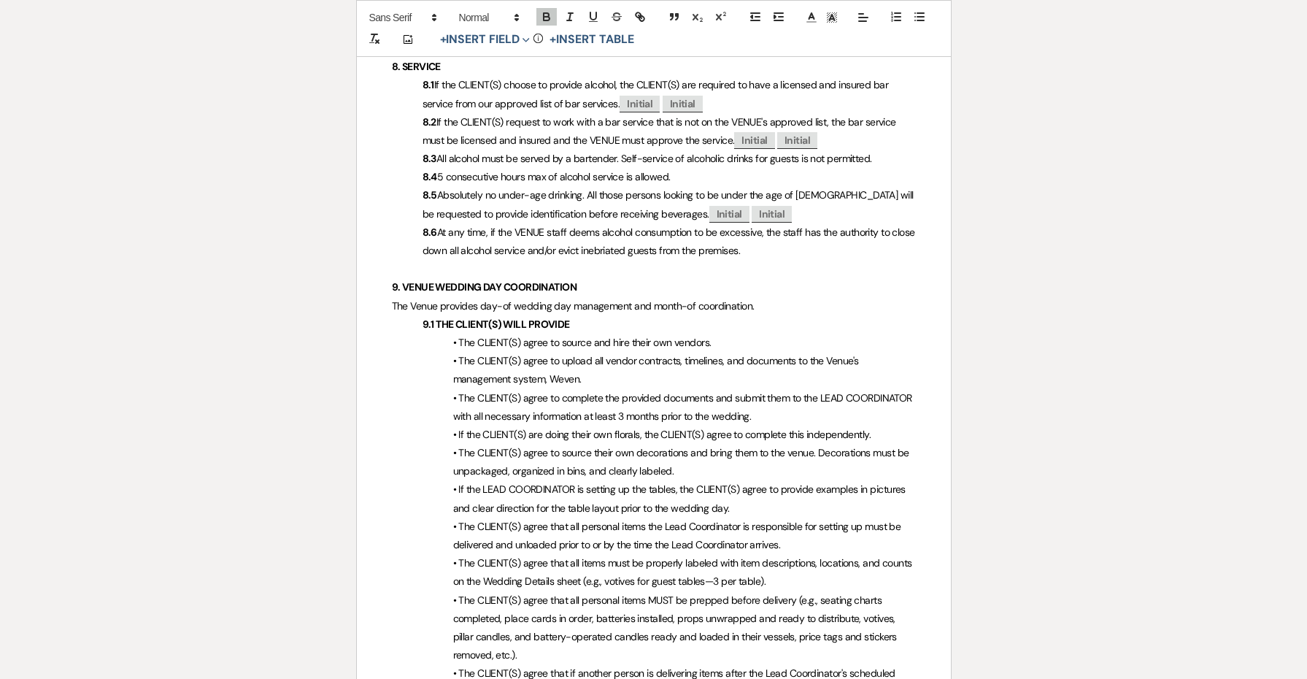
click at [782, 389] on p "• The CLIENT(S) agree to complete the provided documents and submit them to the…" at bounding box center [654, 407] width 524 height 36
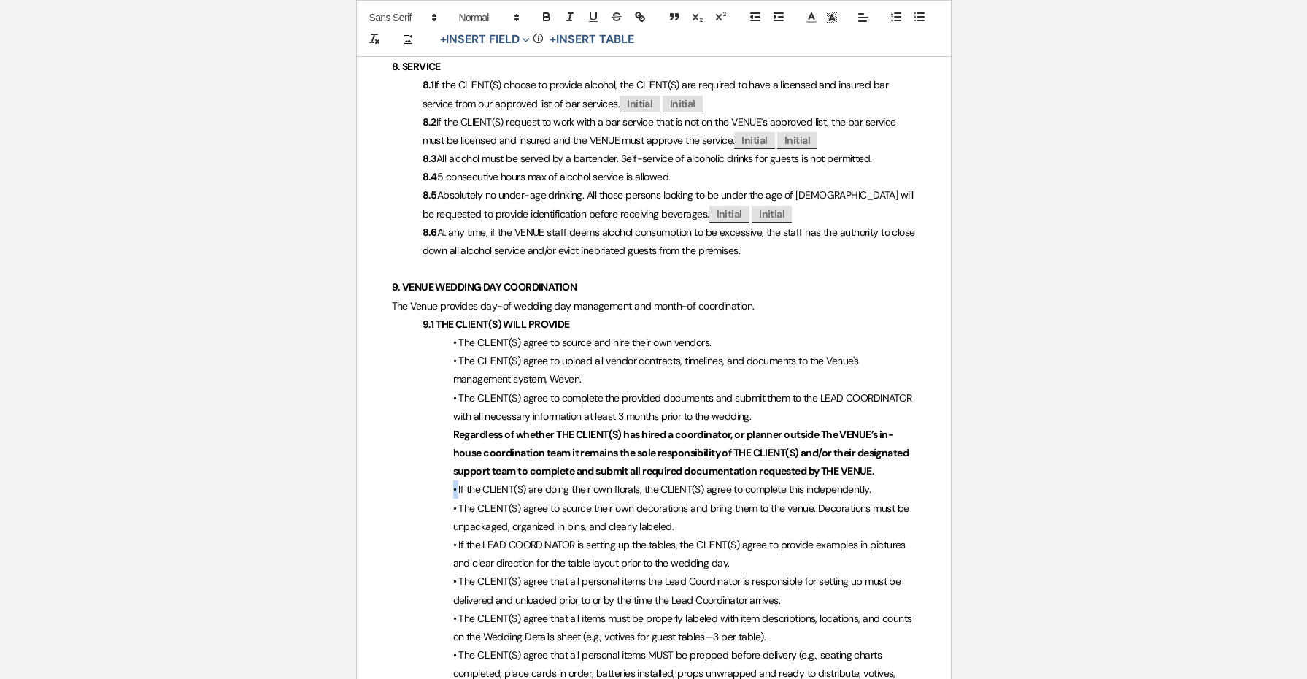
click at [451, 480] on p "• If the CLIENT(S) are doing their own florals, the CLIENT(S) agree to complete…" at bounding box center [654, 489] width 524 height 18
copy span "•"
click at [451, 480] on p "• If the CLIENT(S) are doing their own florals, the CLIENT(S) agree to complete…" at bounding box center [654, 489] width 524 height 18
click at [452, 426] on p "Regardless of whether THE CLIENT(S) has hired a coordinator, or planner outside…" at bounding box center [654, 453] width 524 height 55
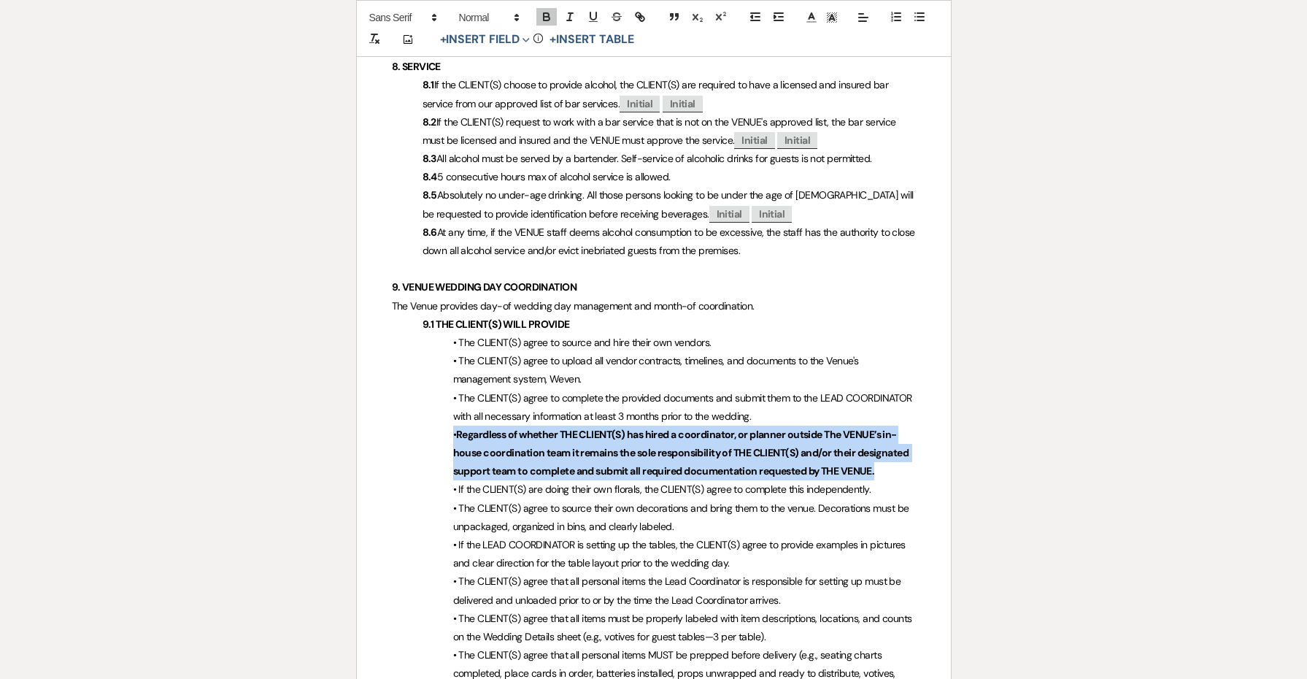
drag, startPoint x: 898, startPoint y: 428, endPoint x: 452, endPoint y: 398, distance: 447.0
click at [452, 426] on p "• Regardless of whether THE CLIENT(S) has hired a coordinator, or planner outsi…" at bounding box center [654, 453] width 524 height 55
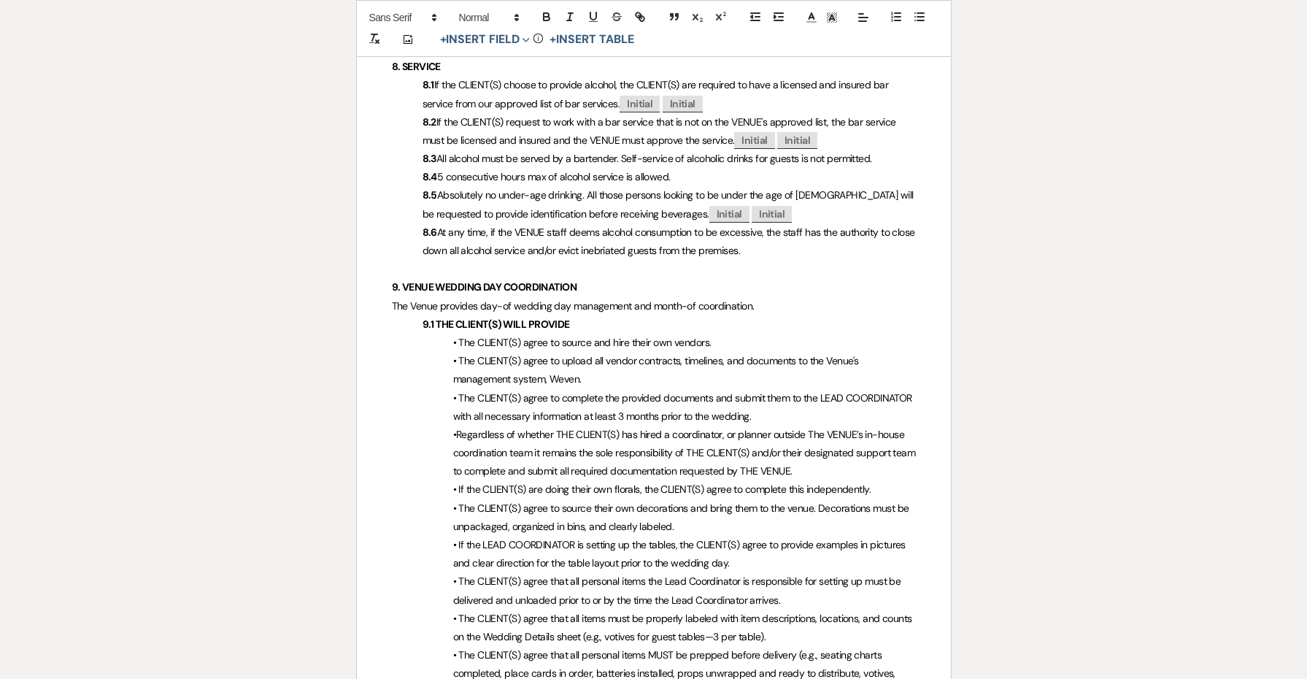
click at [591, 538] on span "• If the LEAD COORDINATOR is setting up the tables, the CLIENT(S) agree to prov…" at bounding box center [680, 553] width 455 height 31
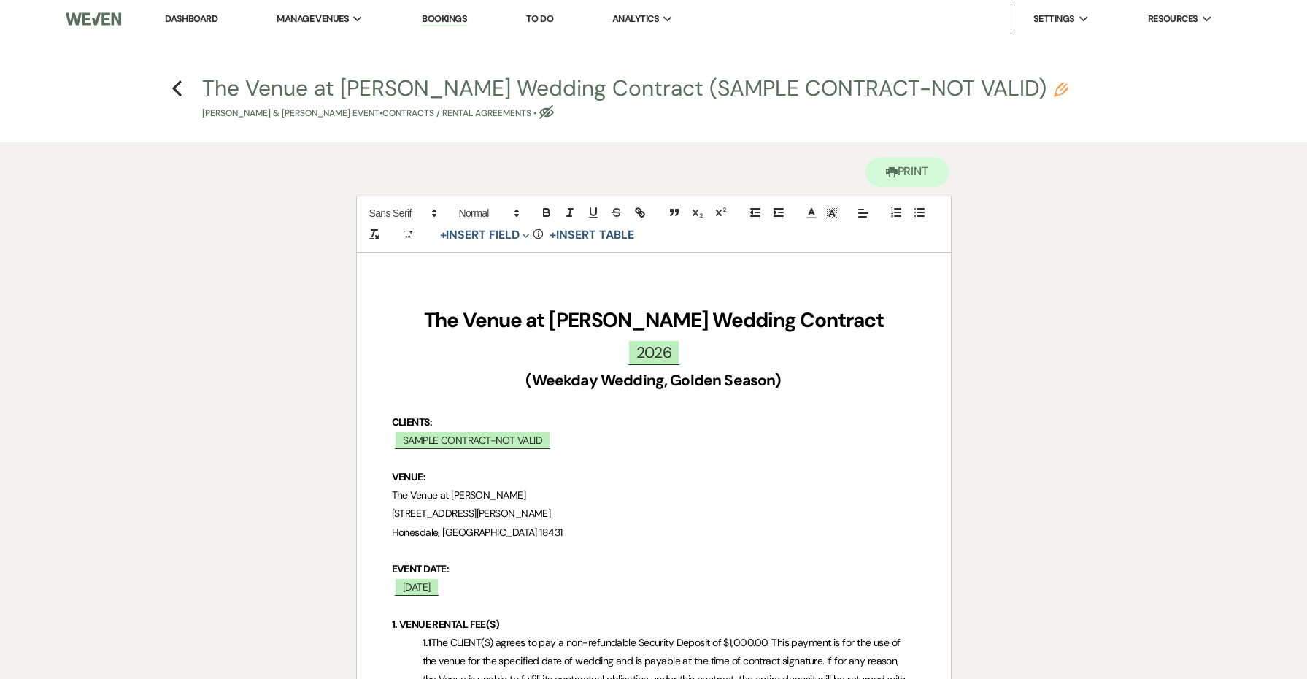
scroll to position [0, 0]
click at [178, 80] on icon "Previous" at bounding box center [177, 89] width 11 height 18
select select "4"
select select "5"
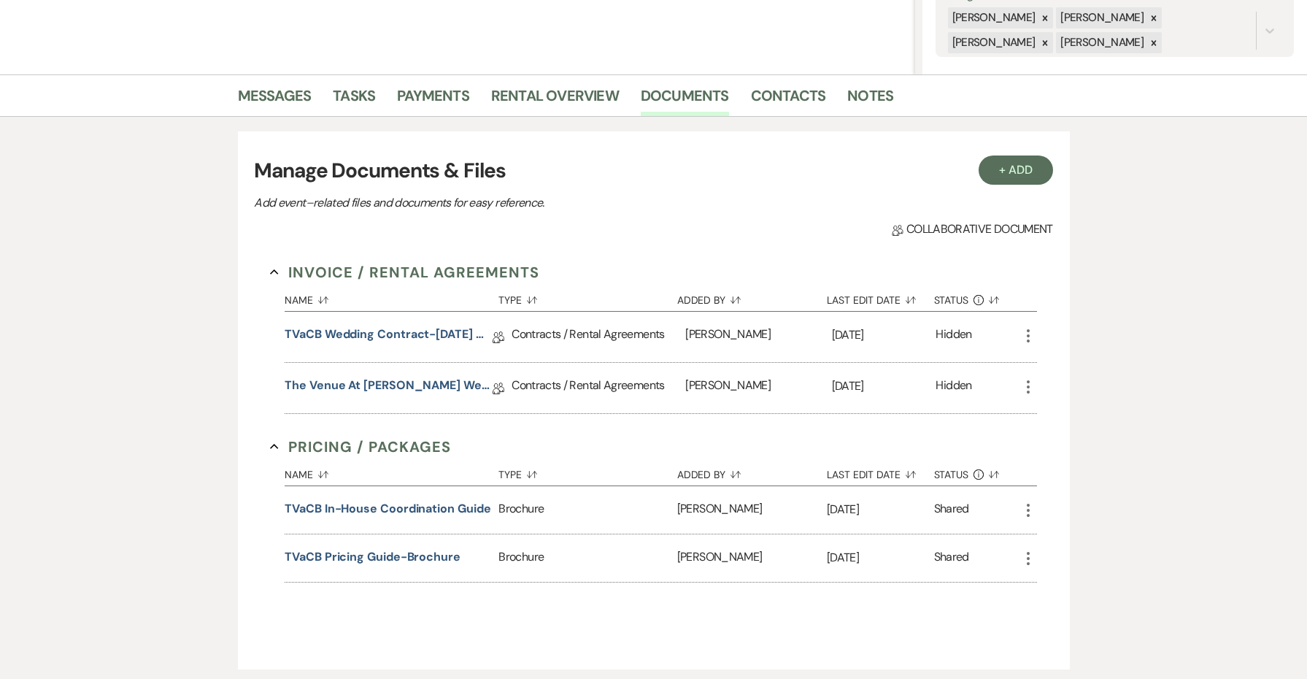
scroll to position [290, 0]
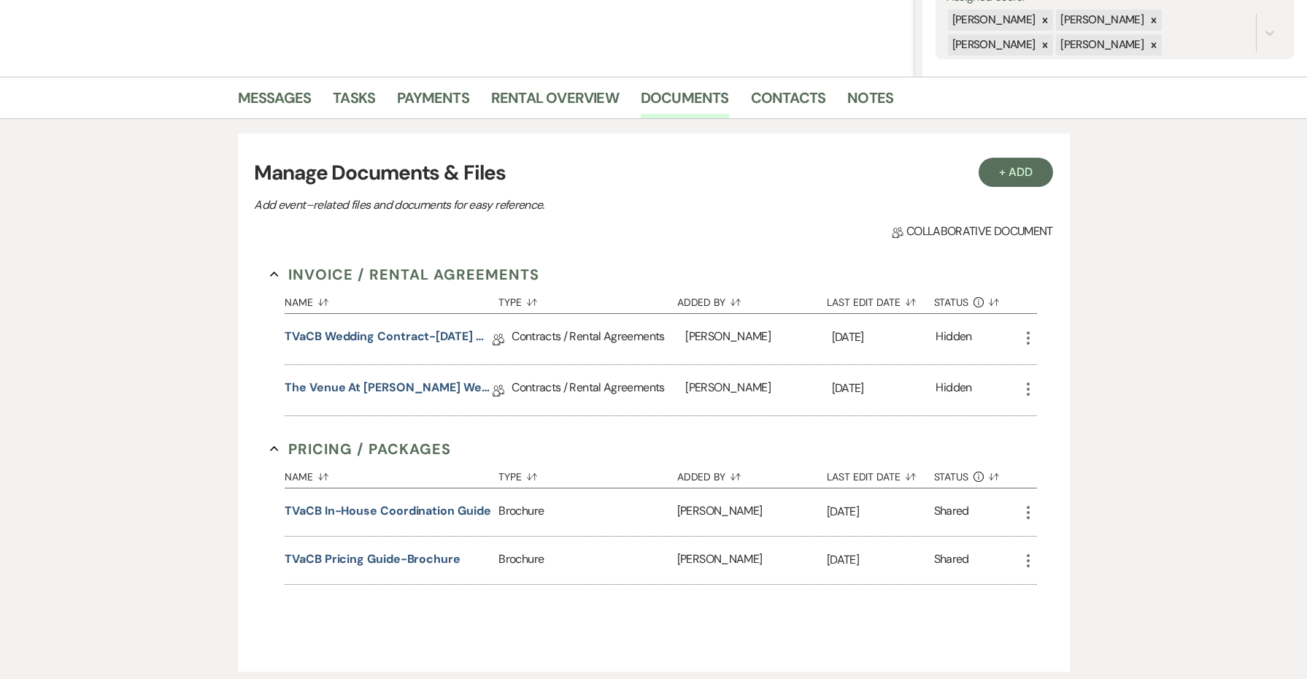
click at [1034, 329] on icon "More" at bounding box center [1029, 338] width 18 height 18
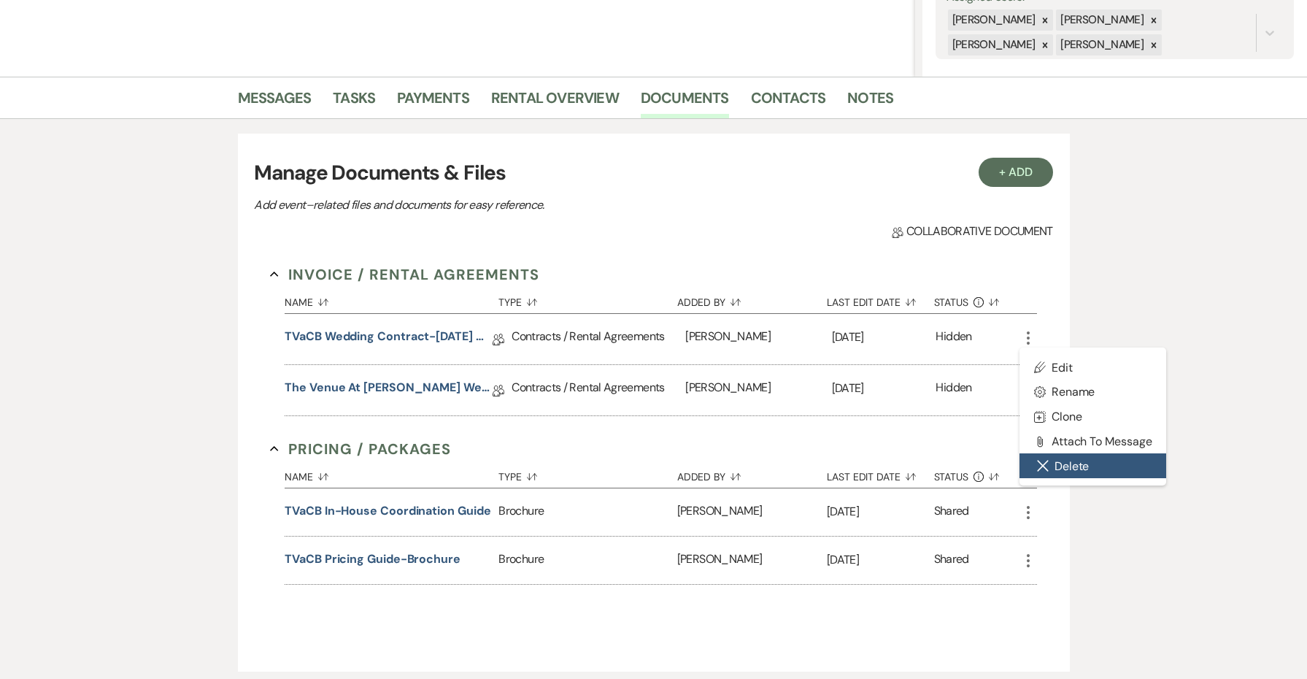
click at [1060, 469] on button "Close Delete X Delete" at bounding box center [1093, 465] width 147 height 25
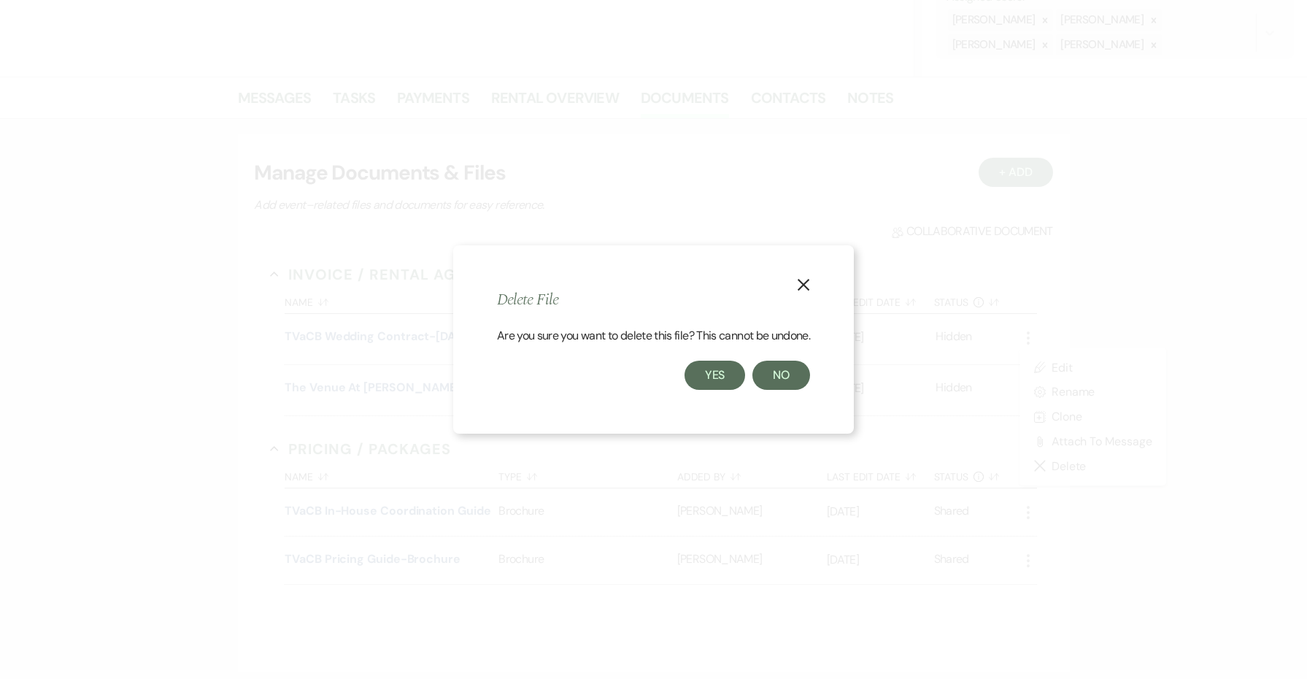
click at [728, 380] on button "Yes" at bounding box center [715, 375] width 61 height 29
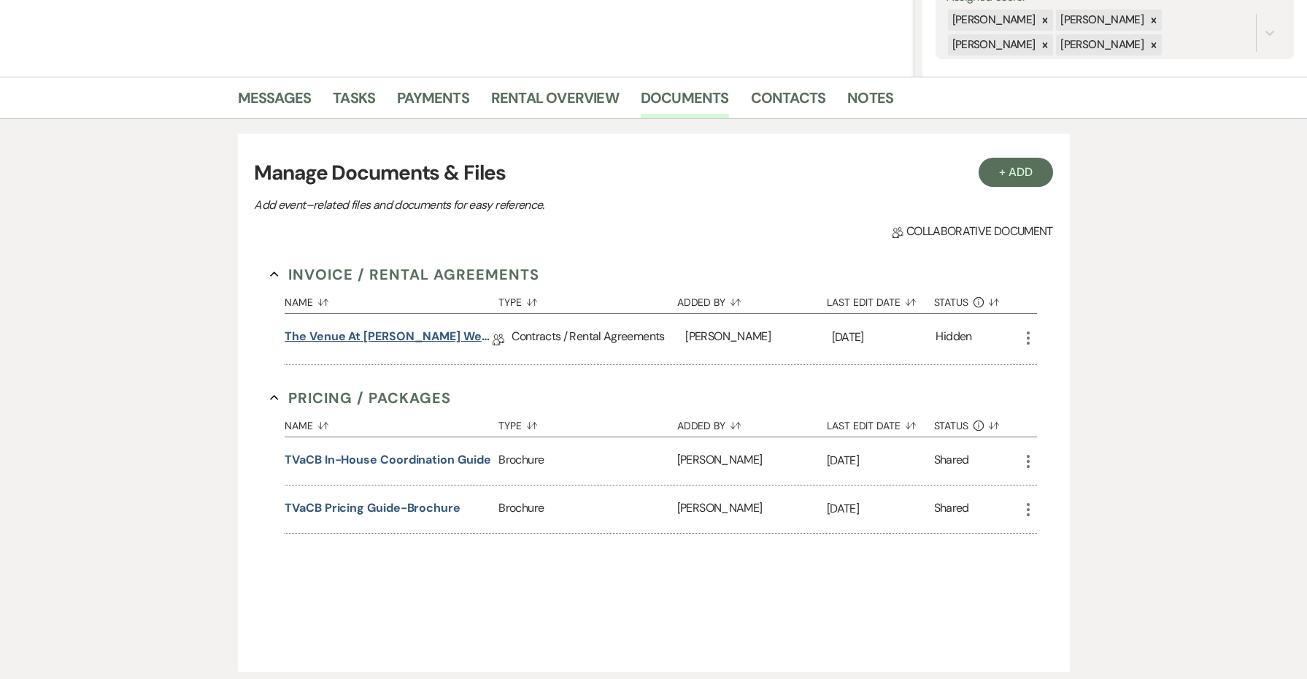
click at [382, 329] on link "The Venue at [PERSON_NAME] Wedding Contract (SAMPLE CONTRACT-NOT VALID)" at bounding box center [389, 339] width 208 height 23
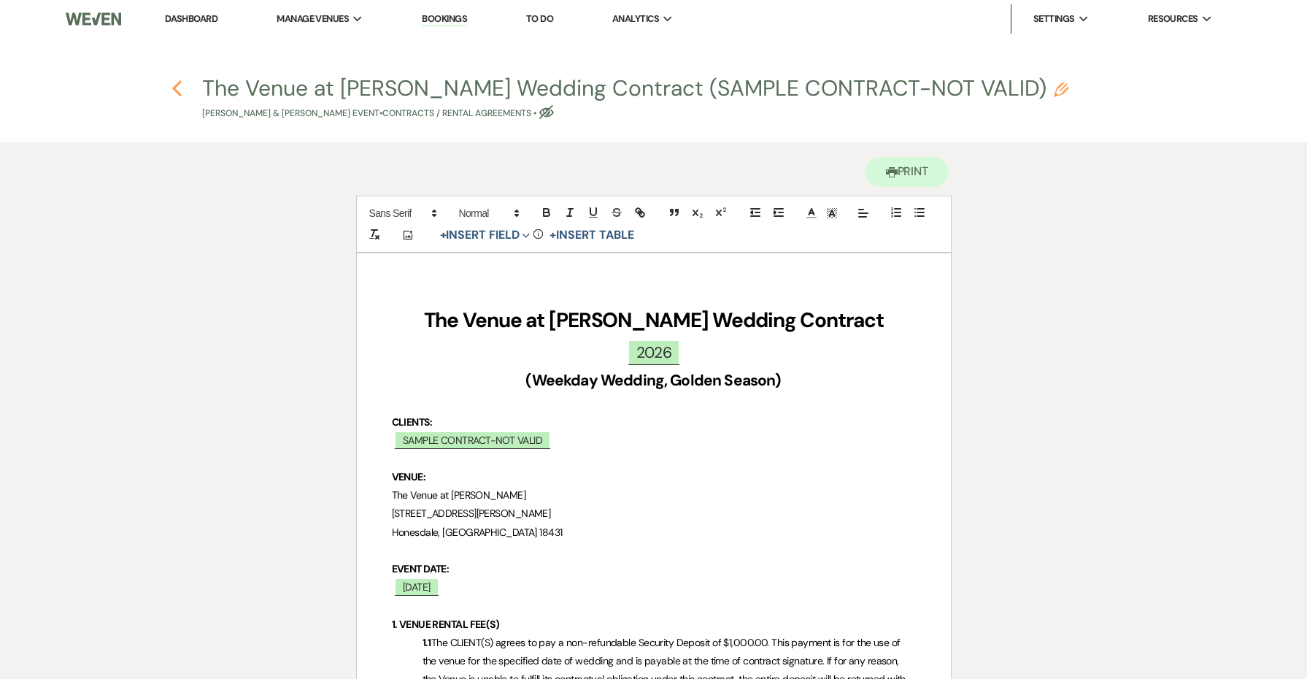
click at [177, 88] on icon "Previous" at bounding box center [177, 89] width 11 height 18
select select "4"
select select "5"
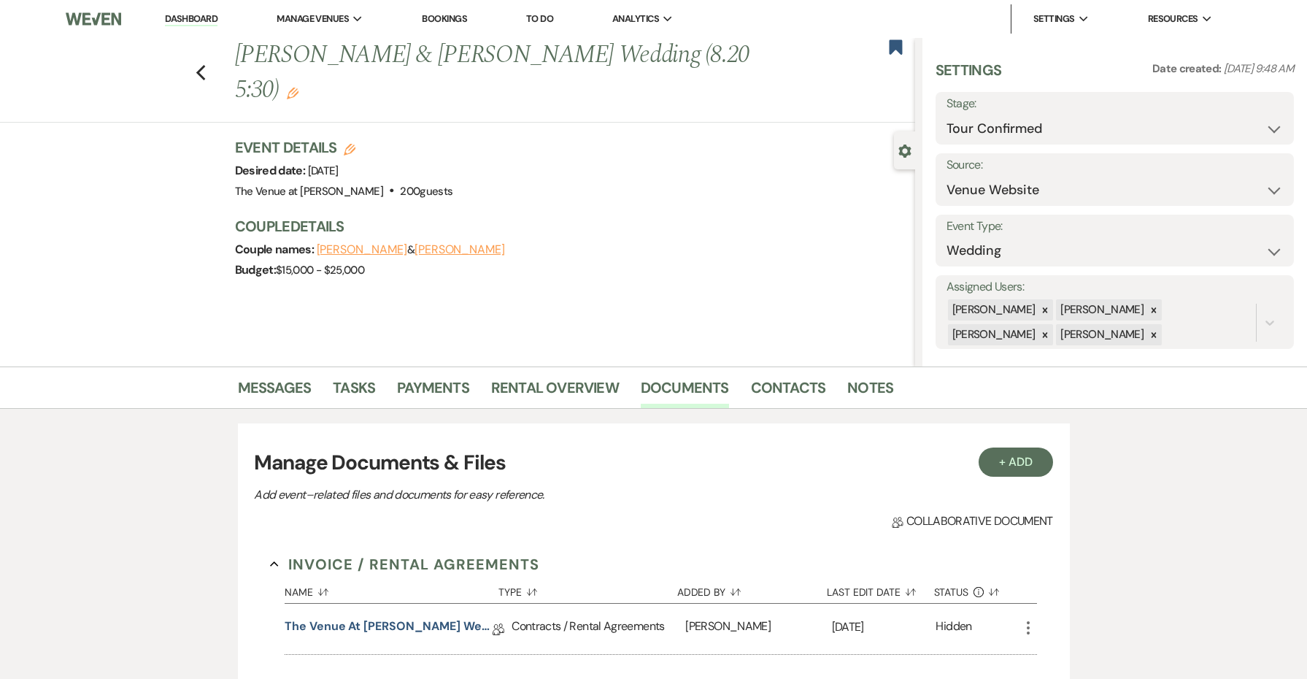
scroll to position [290, 0]
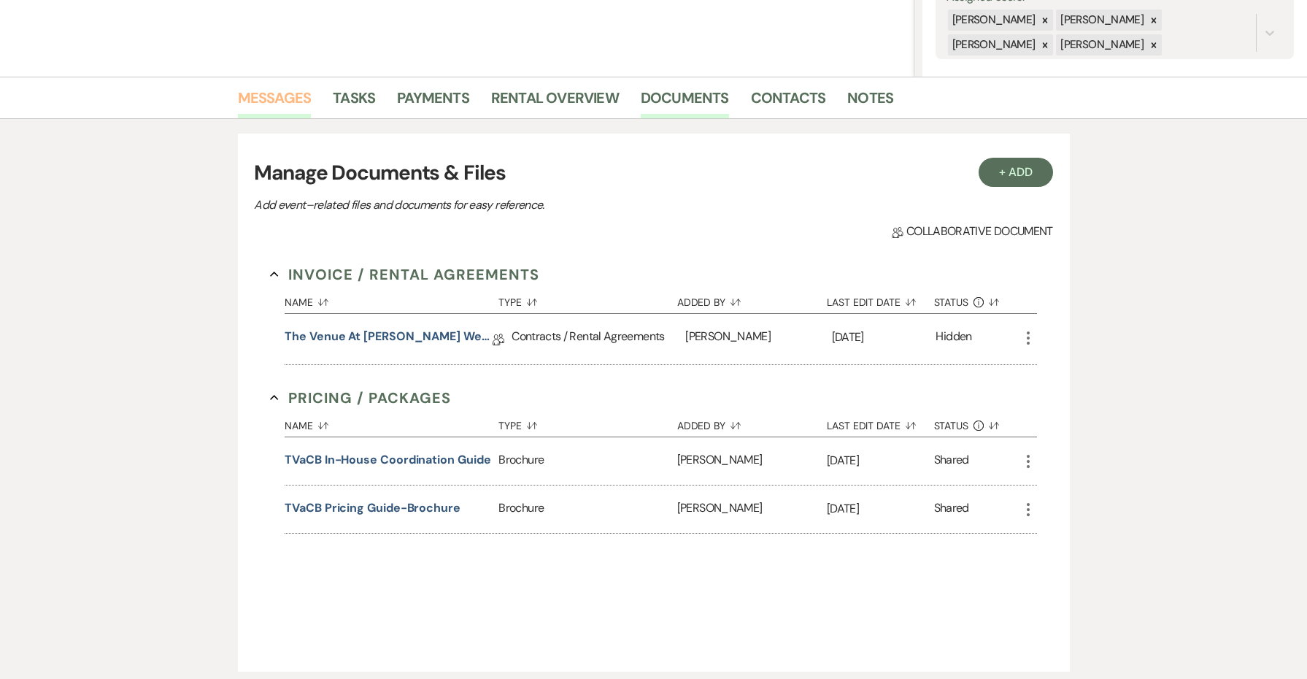
click at [294, 106] on link "Messages" at bounding box center [275, 102] width 74 height 32
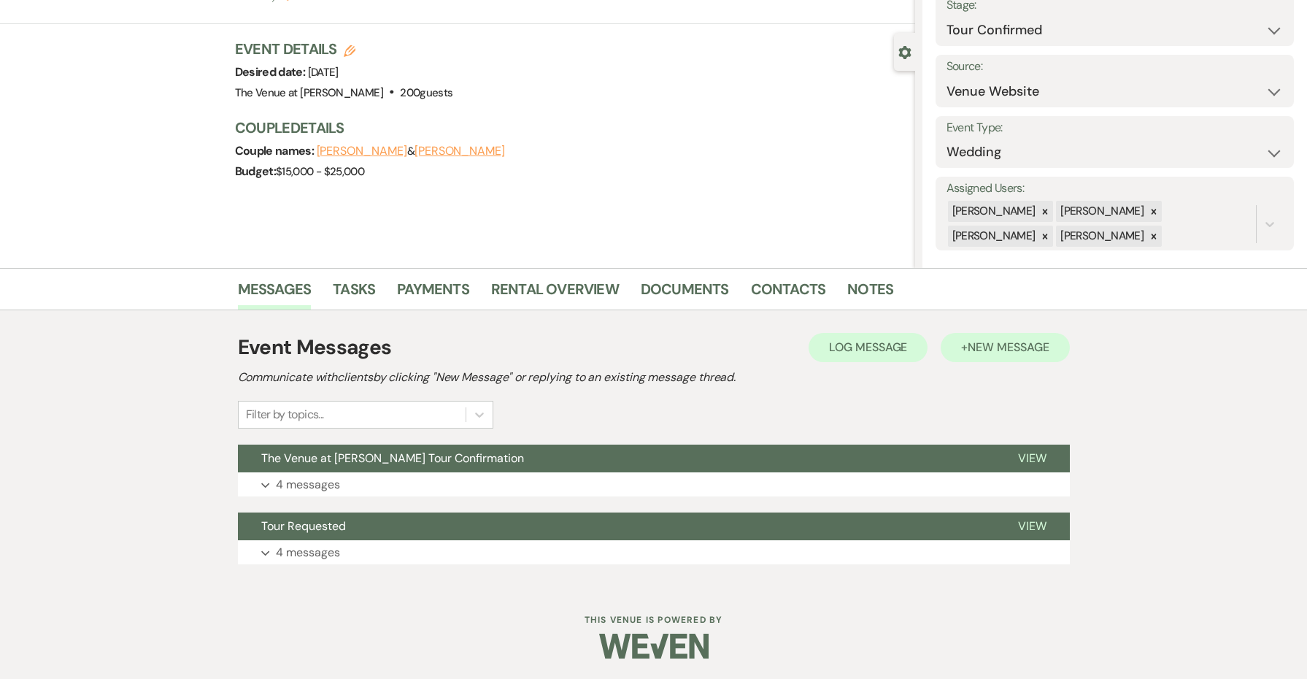
click at [972, 357] on button "+ New Message" at bounding box center [1005, 347] width 128 height 29
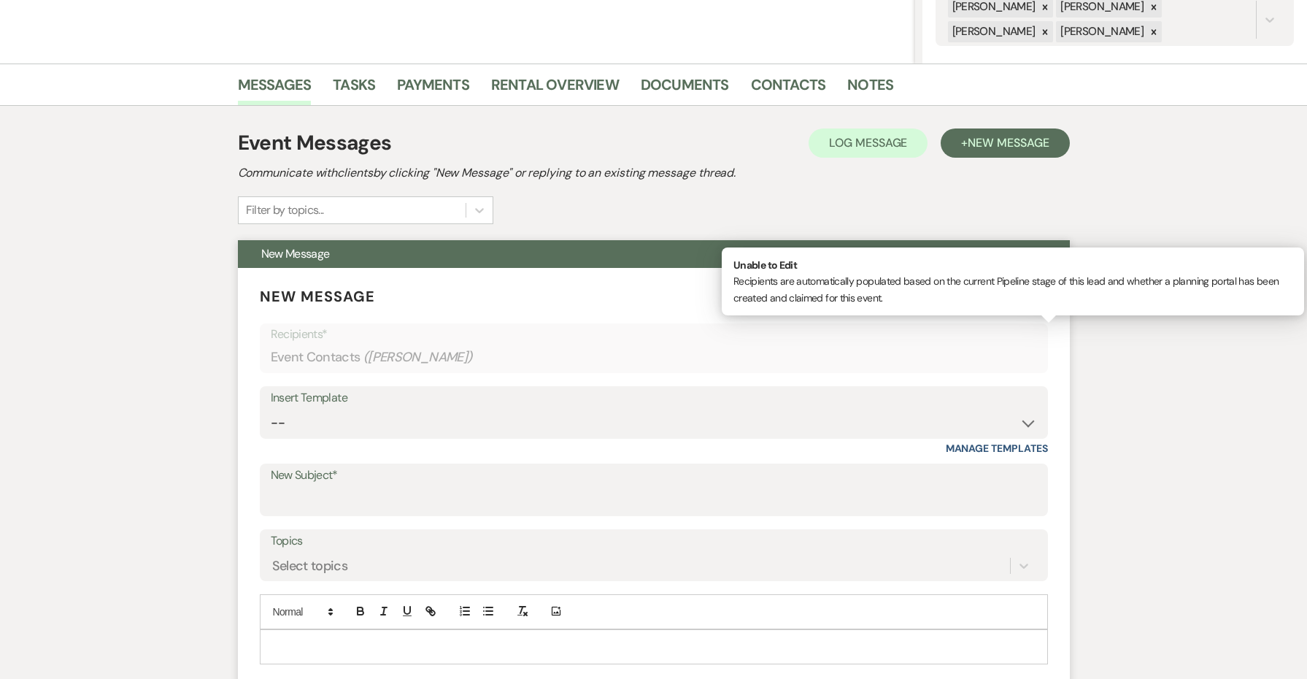
scroll to position [408, 0]
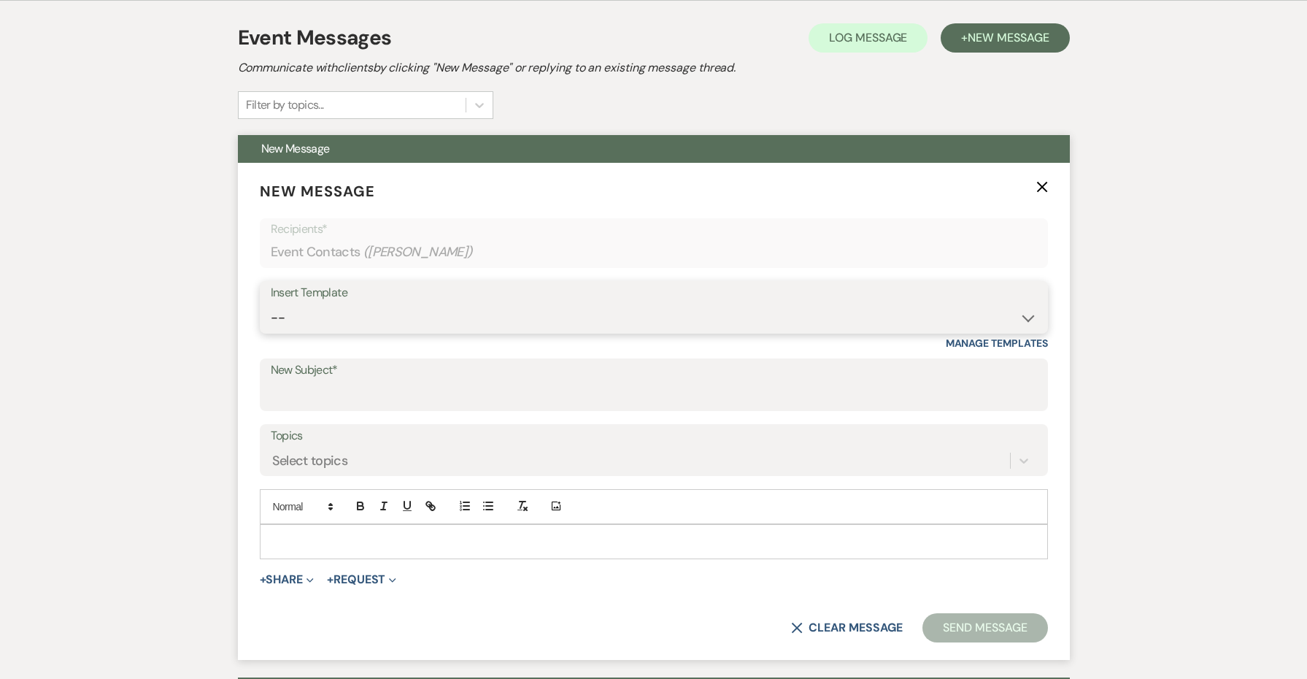
select select "4326"
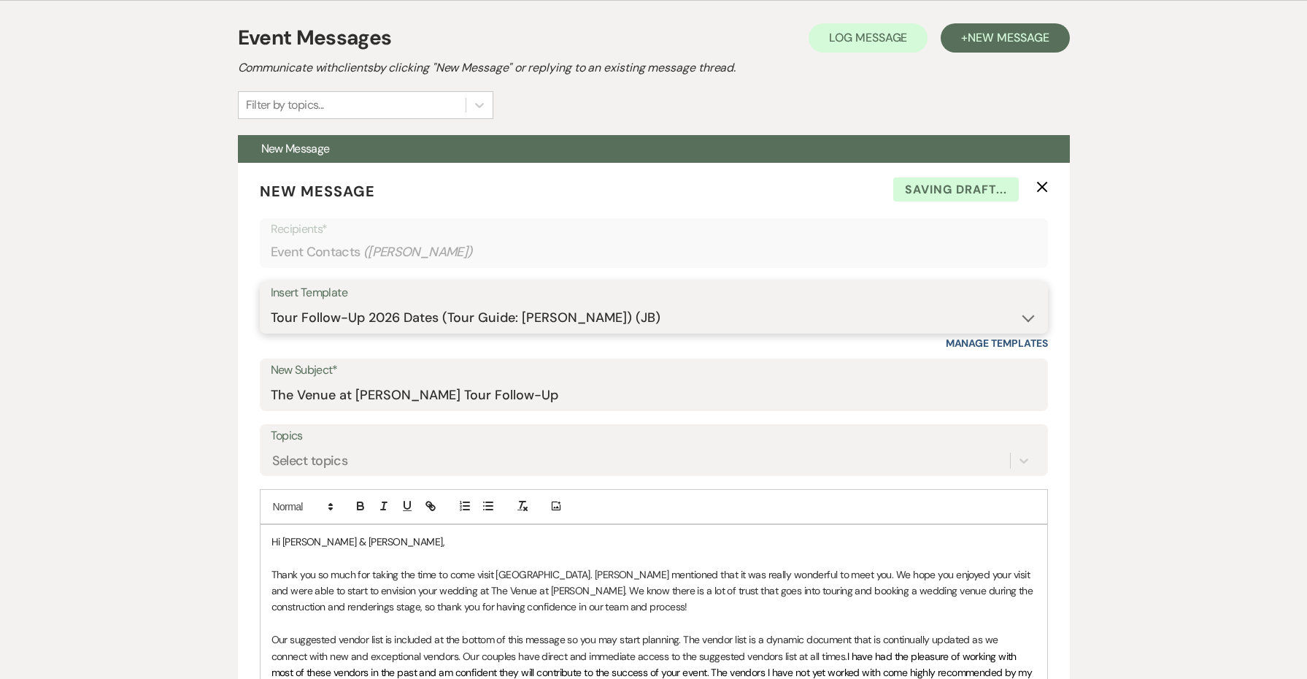
type input "The Venue at [PERSON_NAME] Tour Follow-Up"
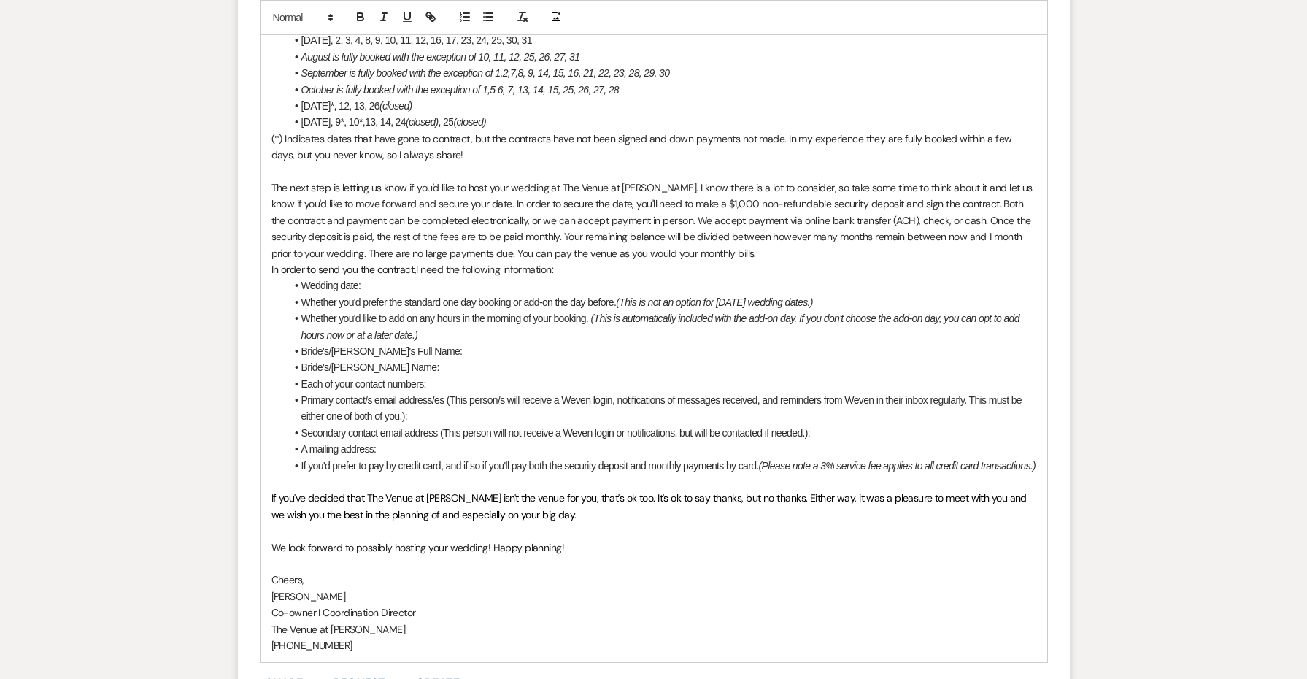
scroll to position [1305, 0]
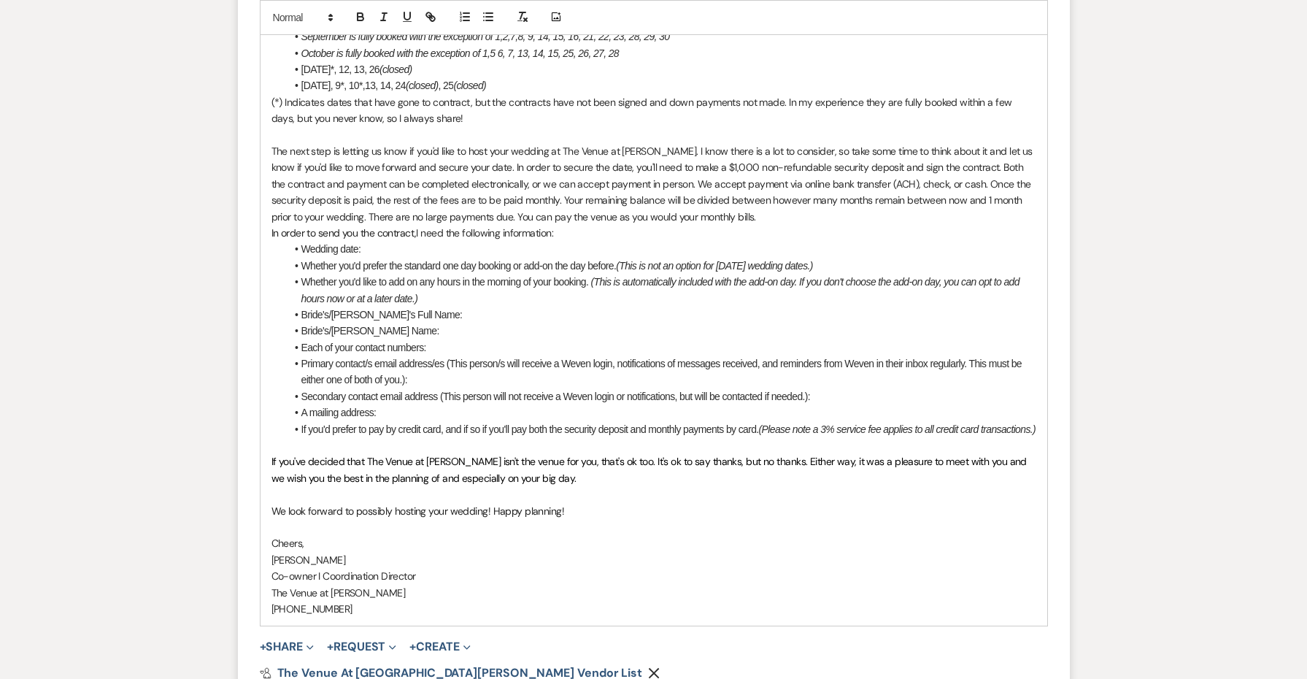
click at [507, 127] on p at bounding box center [654, 135] width 765 height 16
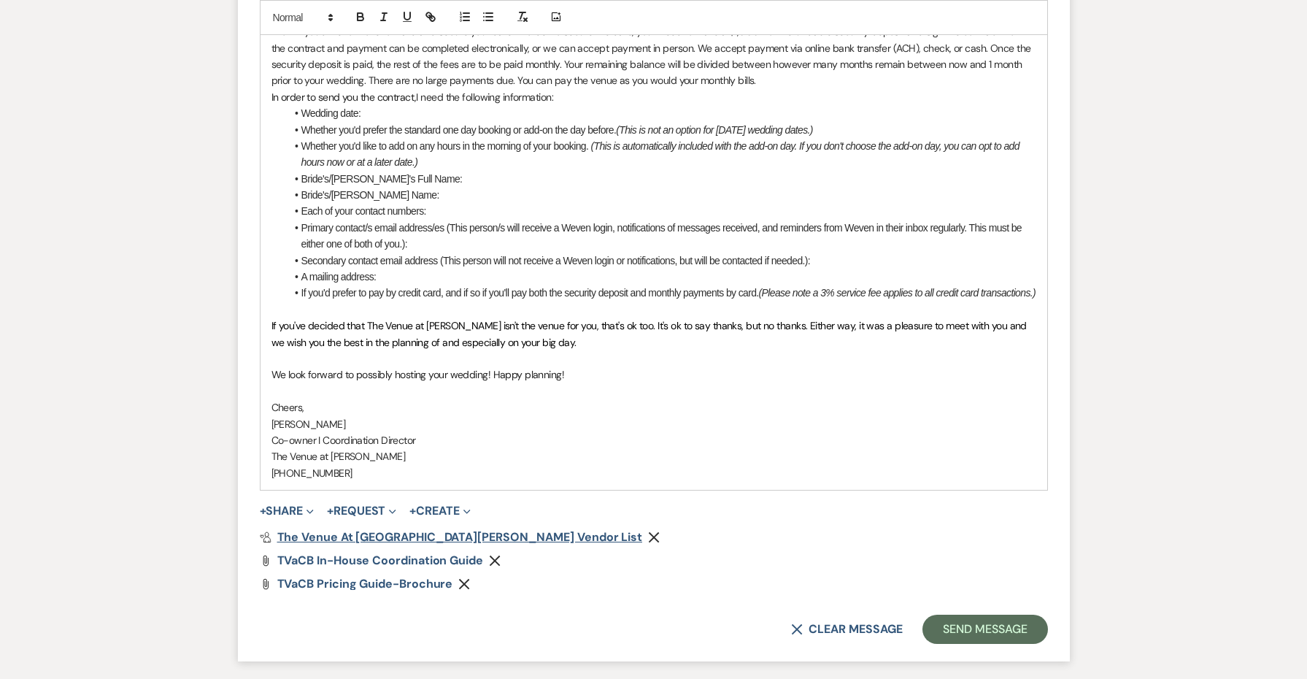
scroll to position [1477, 0]
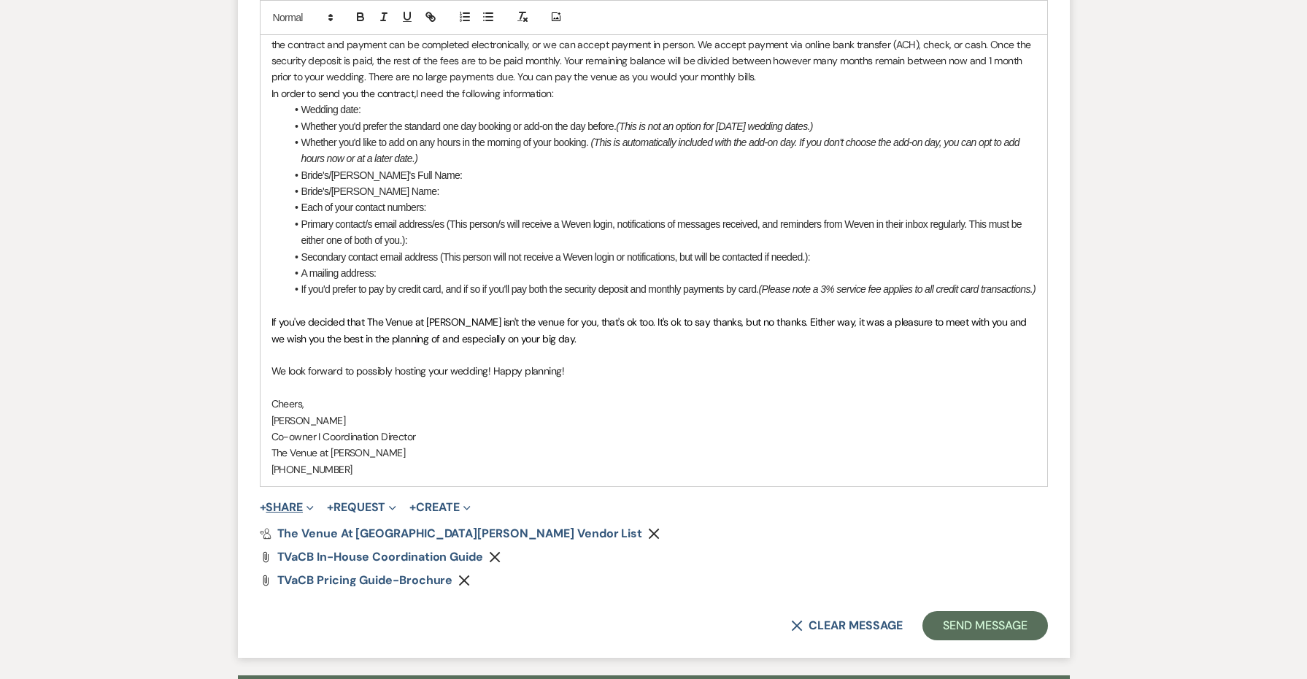
click at [303, 505] on button "+ Share Expand" at bounding box center [287, 507] width 55 height 12
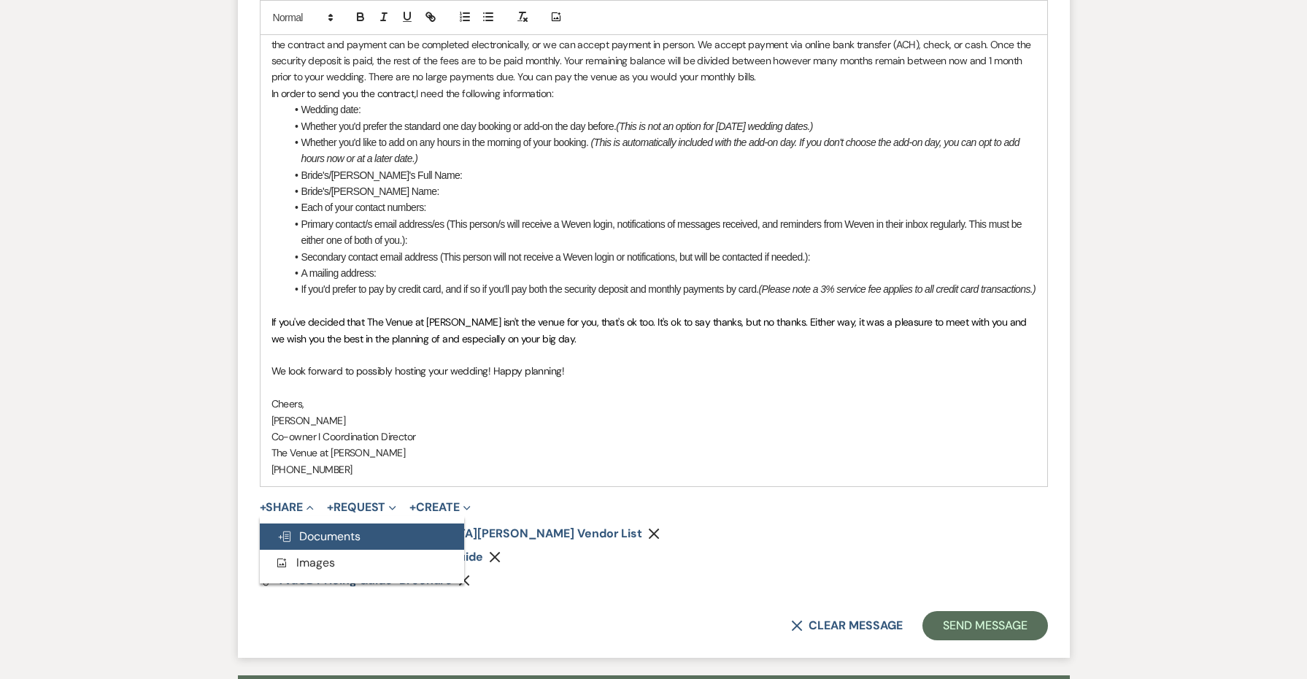
click at [339, 534] on span "Doc Upload Documents" at bounding box center [318, 535] width 83 height 15
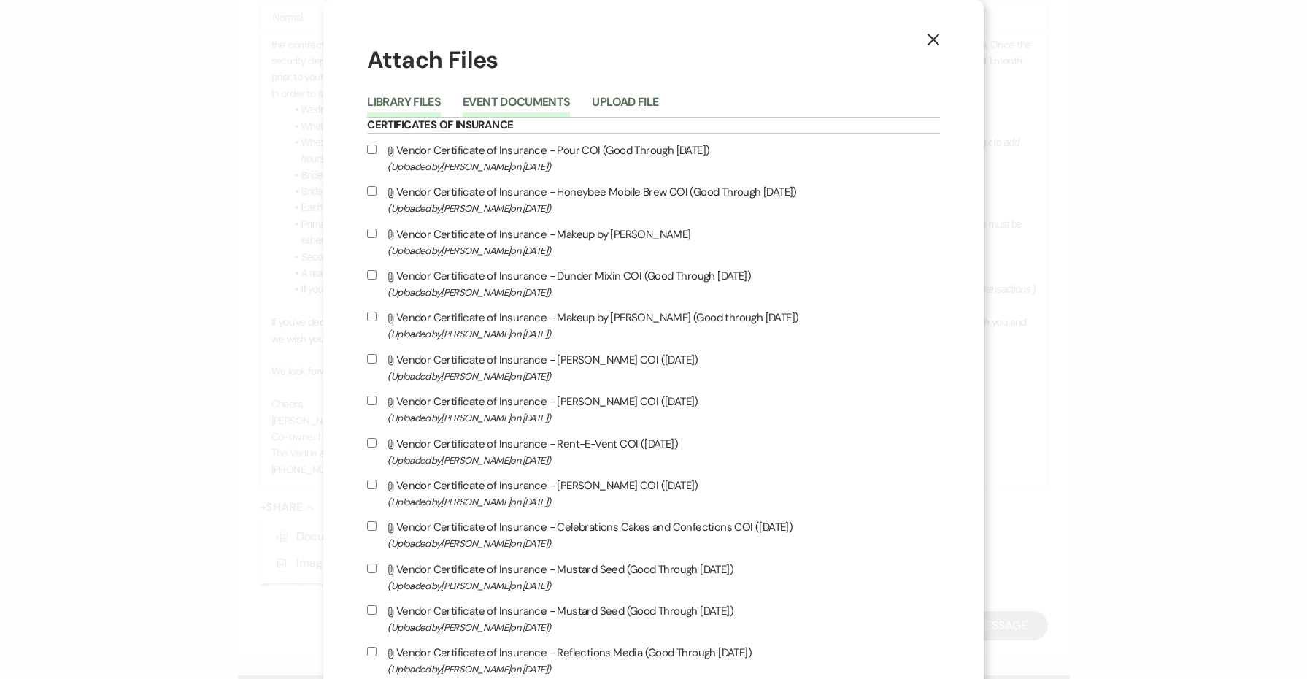
click at [544, 104] on button "Event Documents" at bounding box center [516, 106] width 107 height 20
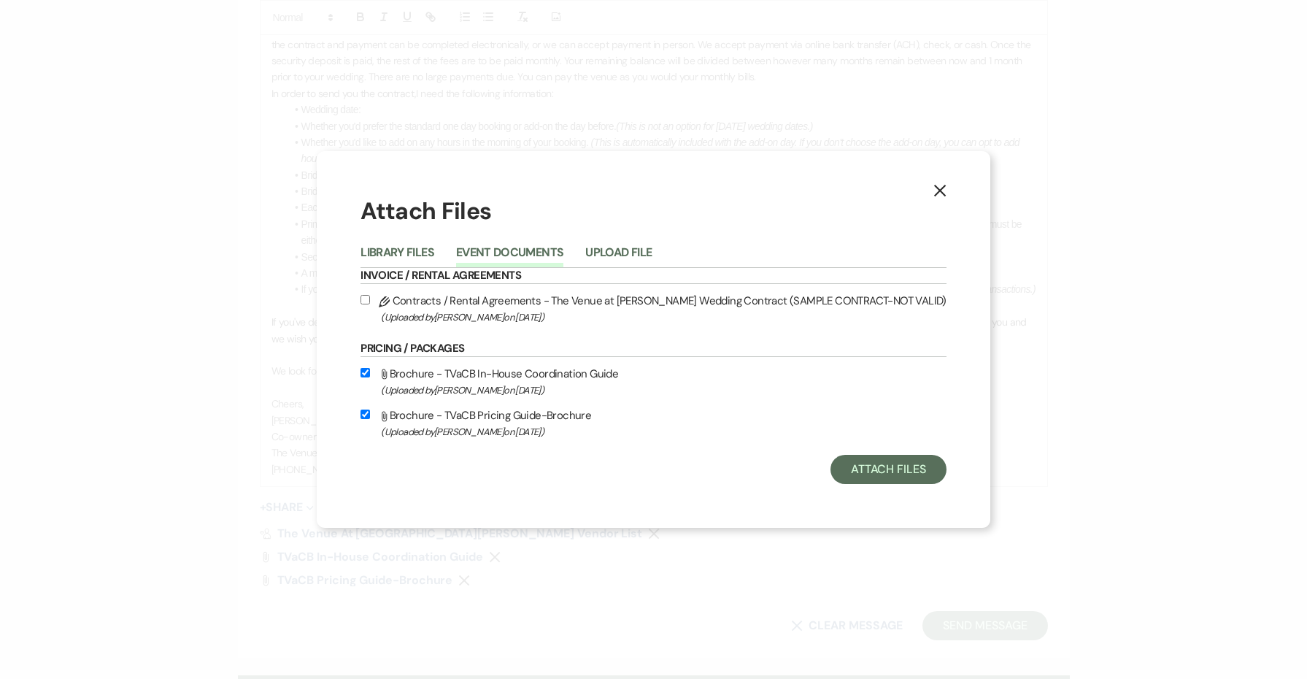
click at [525, 309] on span "(Uploaded by [PERSON_NAME] on [DATE] )" at bounding box center [664, 317] width 566 height 17
click at [370, 304] on input "Pencil Contracts / Rental Agreements - The Venue at [PERSON_NAME] Wedding Contr…" at bounding box center [365, 299] width 9 height 9
checkbox input "true"
click at [843, 469] on button "Attach Files" at bounding box center [889, 469] width 116 height 29
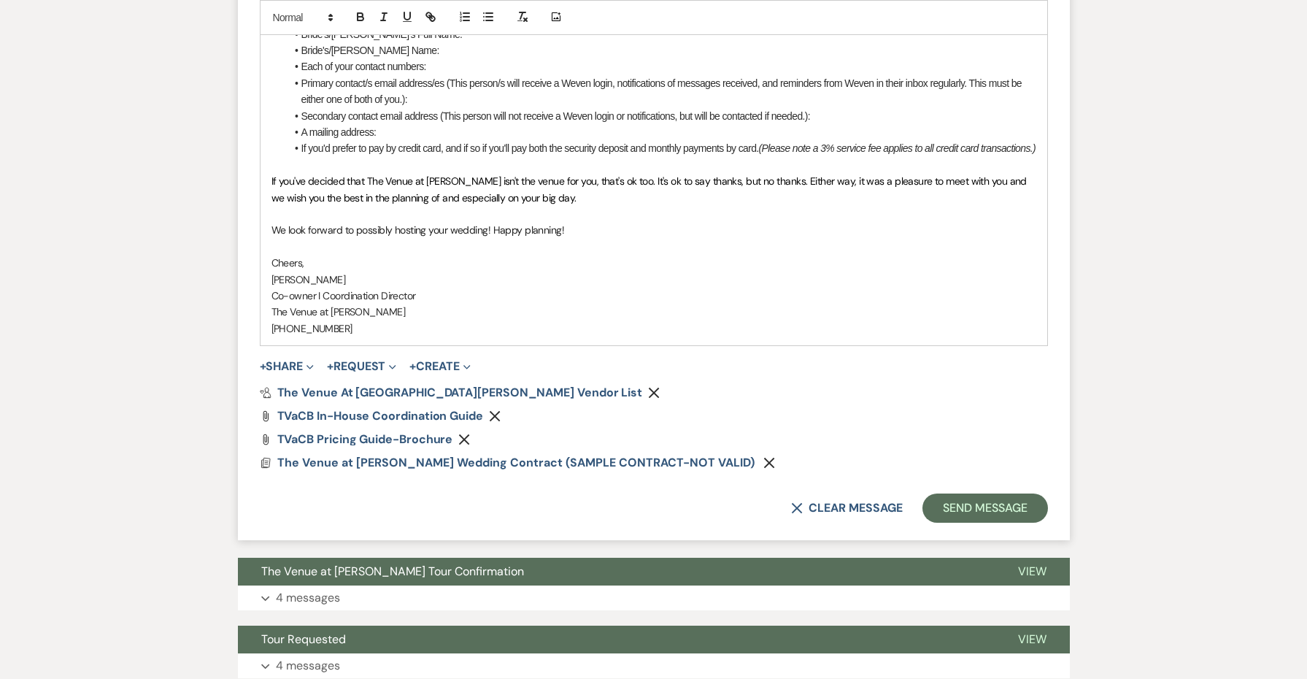
scroll to position [1621, 0]
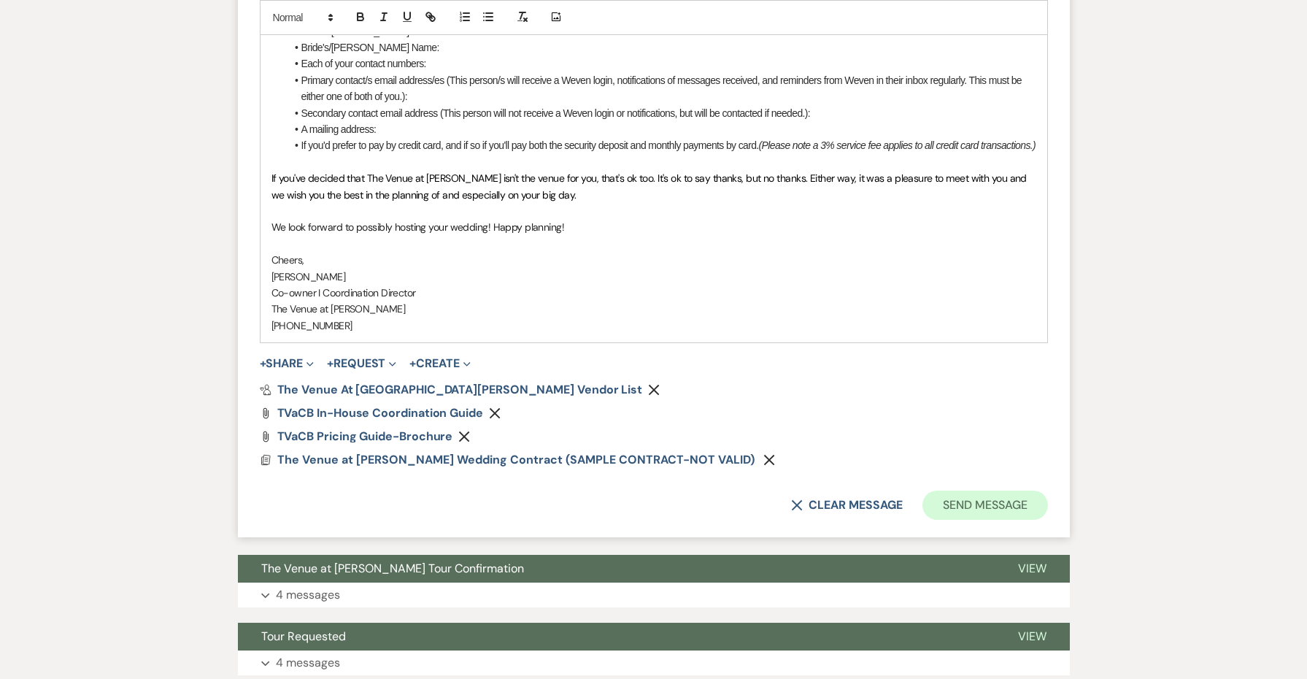
click at [929, 499] on button "Send Message" at bounding box center [985, 505] width 125 height 29
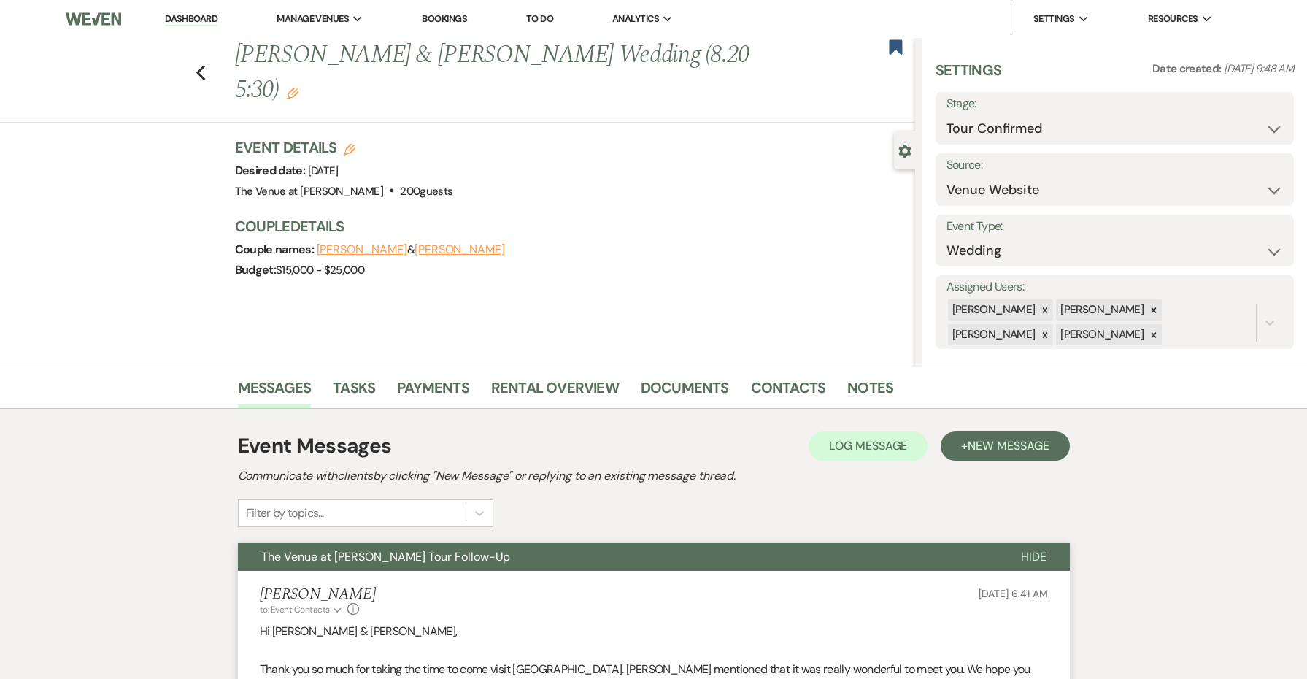
scroll to position [0, 0]
select select "5"
click at [1228, 116] on button "Save" at bounding box center [1255, 118] width 77 height 29
click at [901, 42] on use "button" at bounding box center [895, 46] width 13 height 15
click at [204, 64] on icon "Previous" at bounding box center [201, 73] width 11 height 18
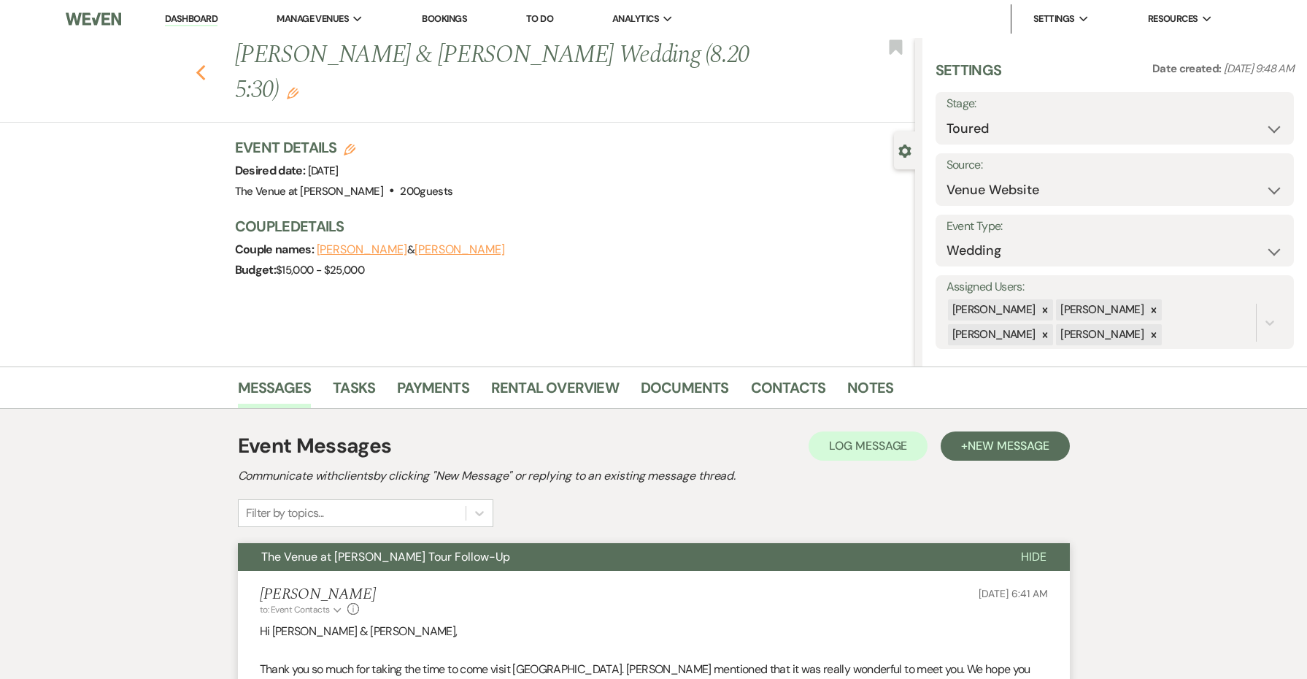
select select "4"
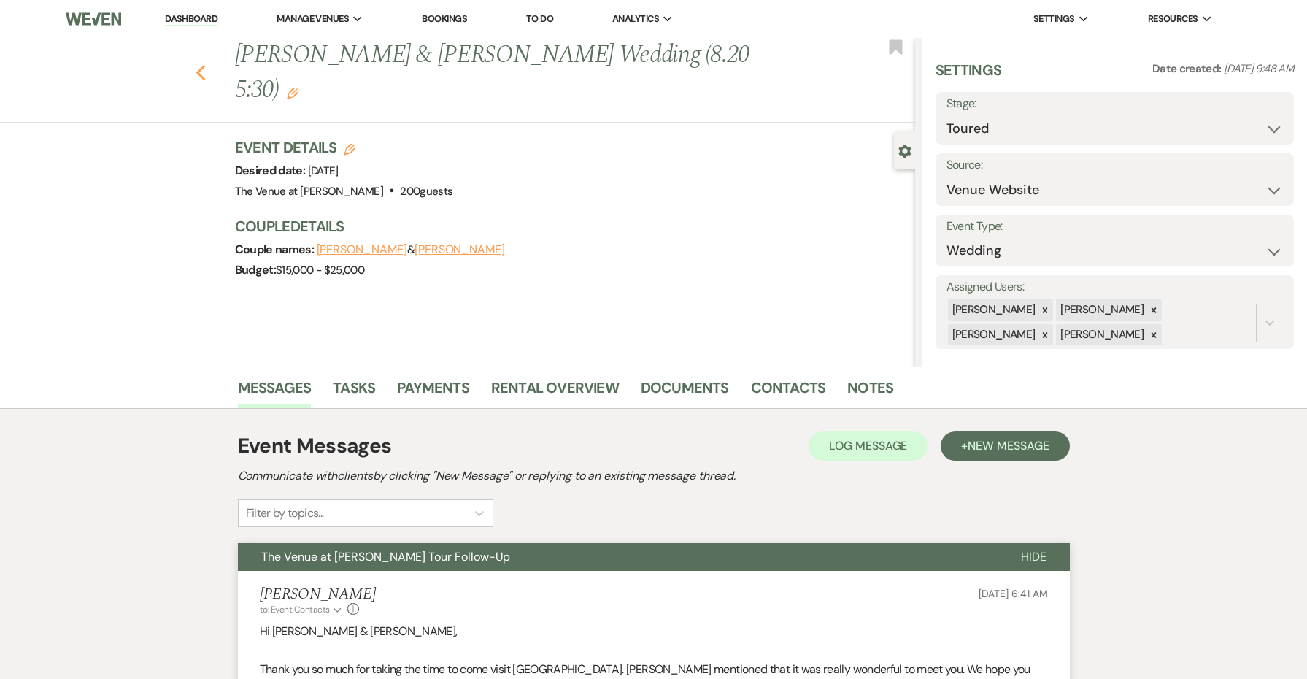
select select "4"
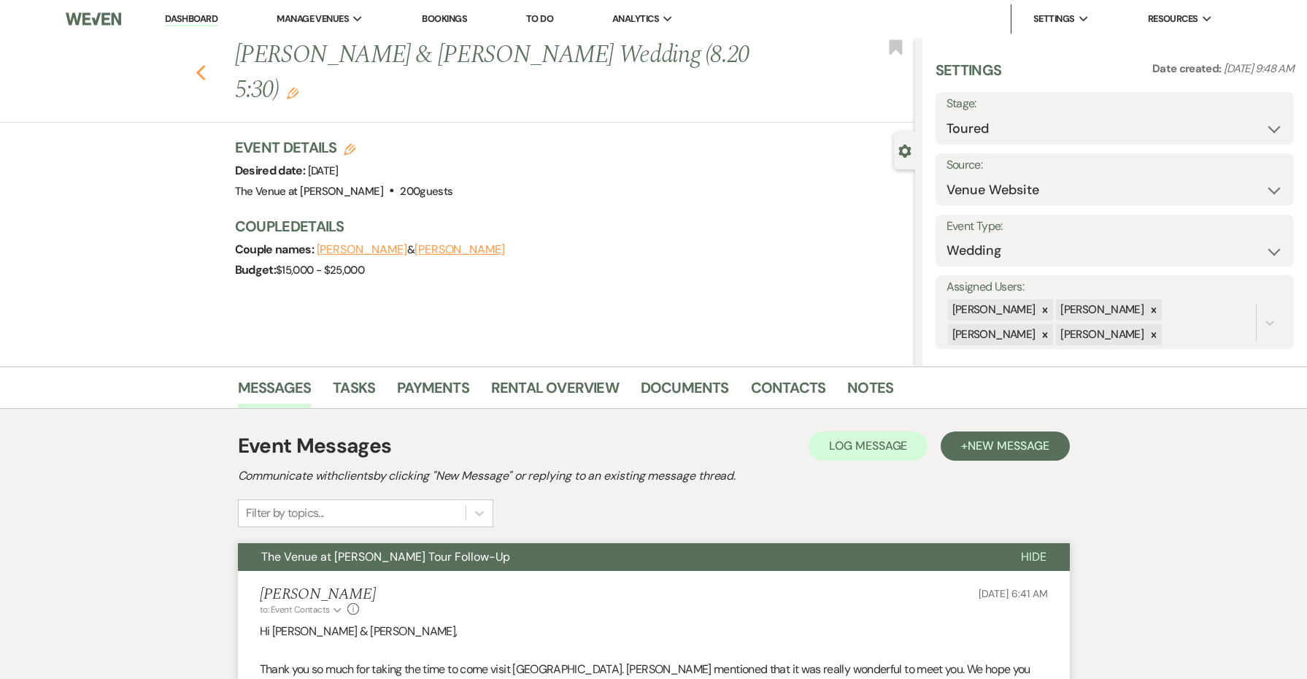
select select "4"
select select "5"
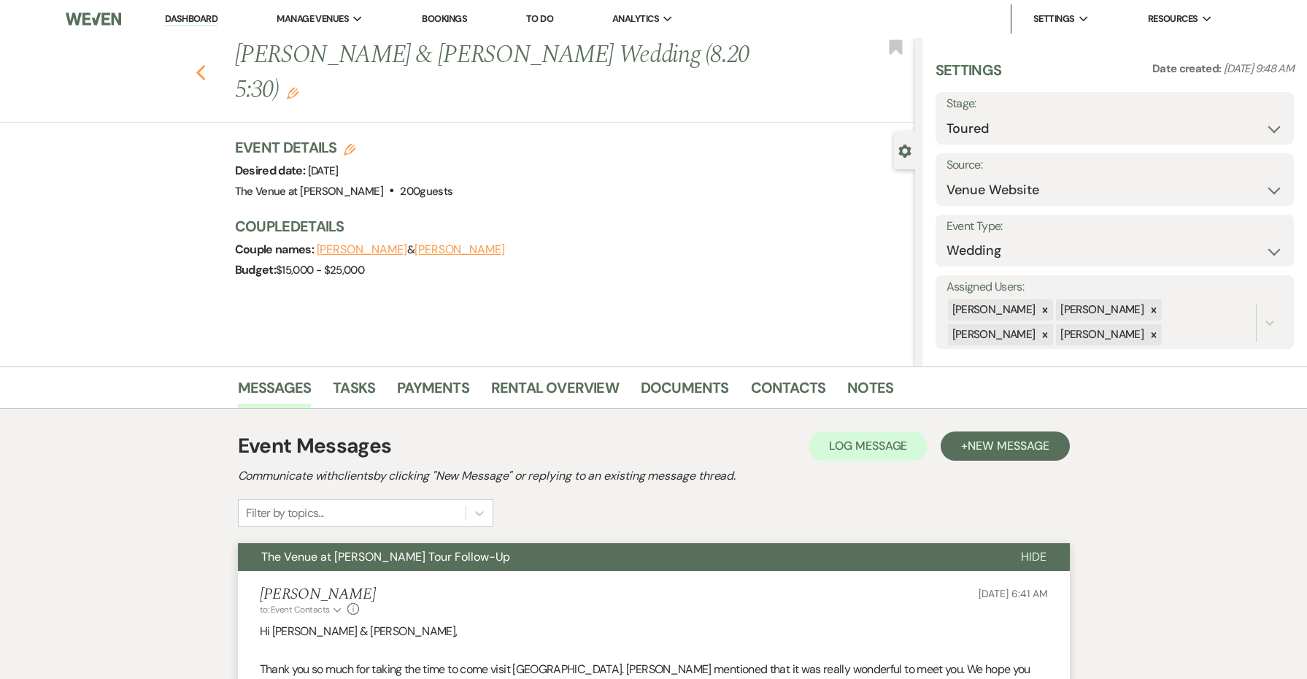
select select "4"
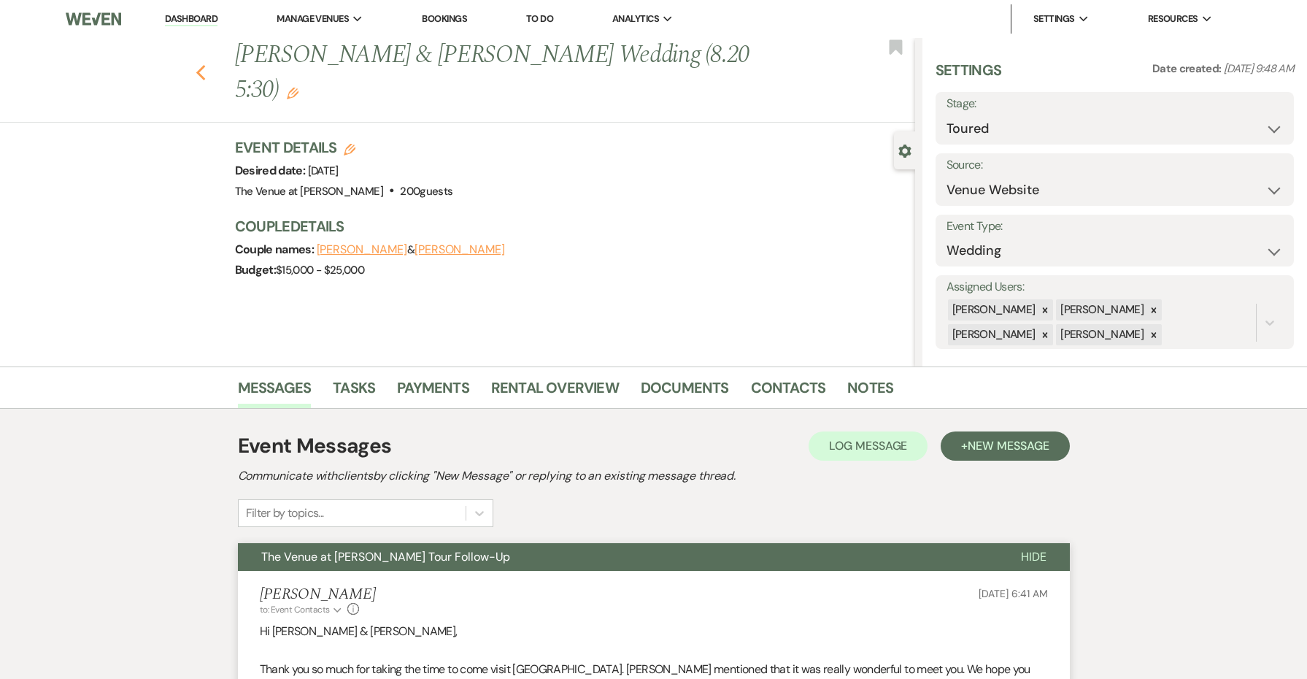
select select "4"
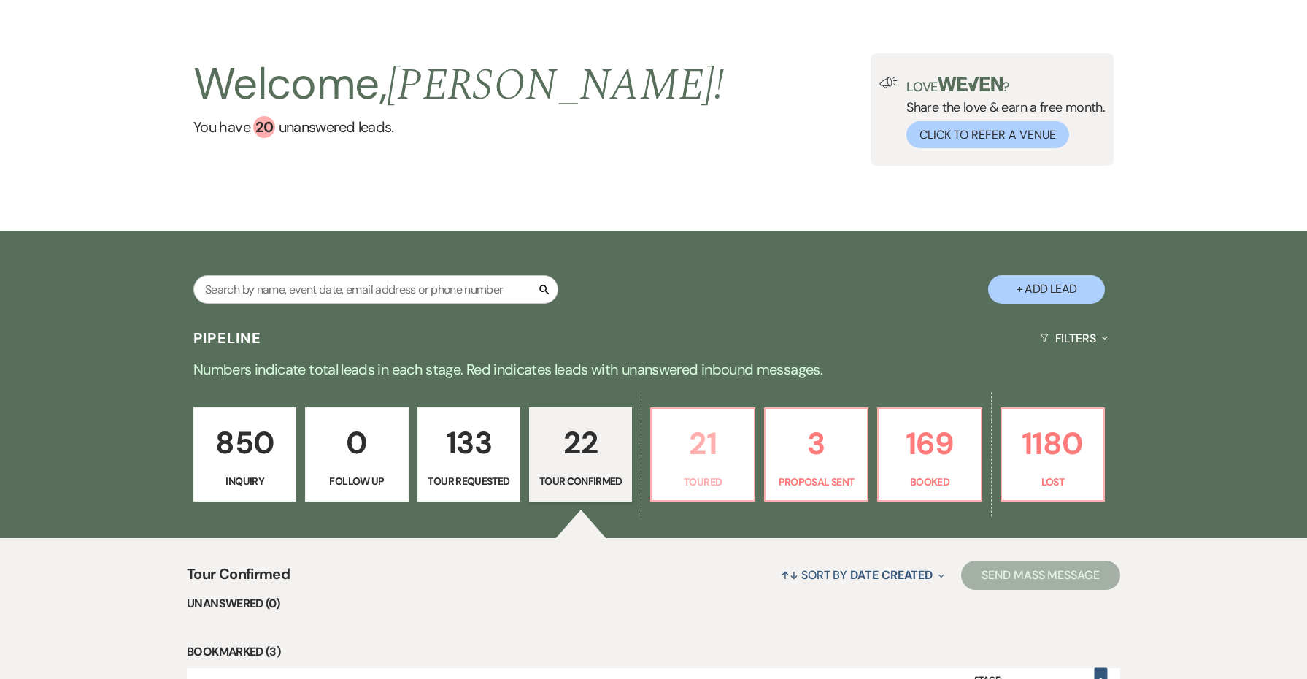
scroll to position [52, 0]
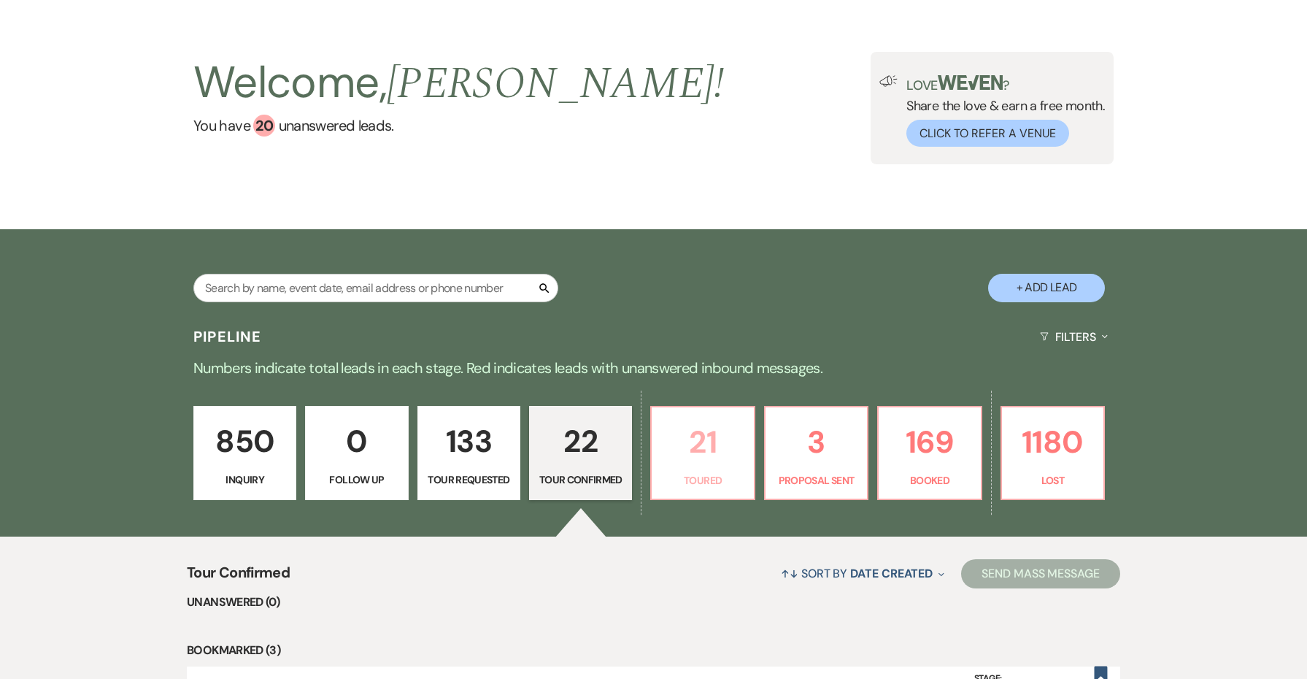
click at [710, 463] on p "21" at bounding box center [703, 442] width 84 height 49
select select "5"
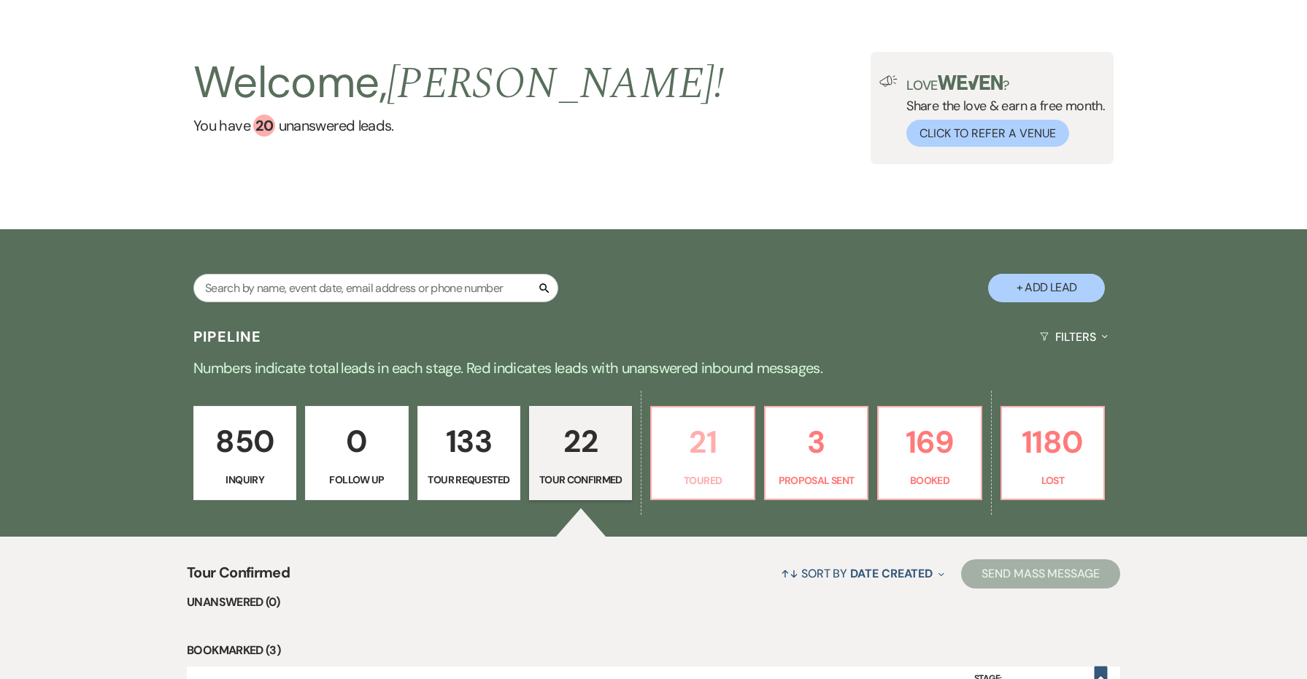
select select "5"
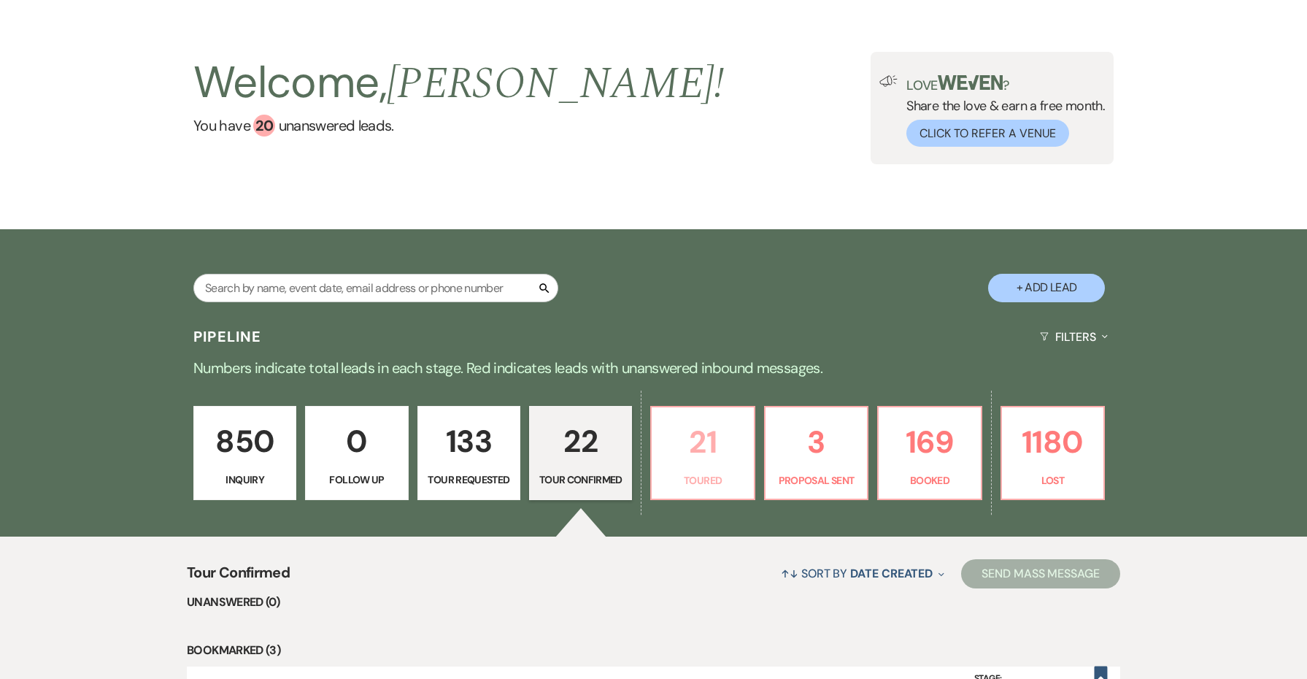
select select "5"
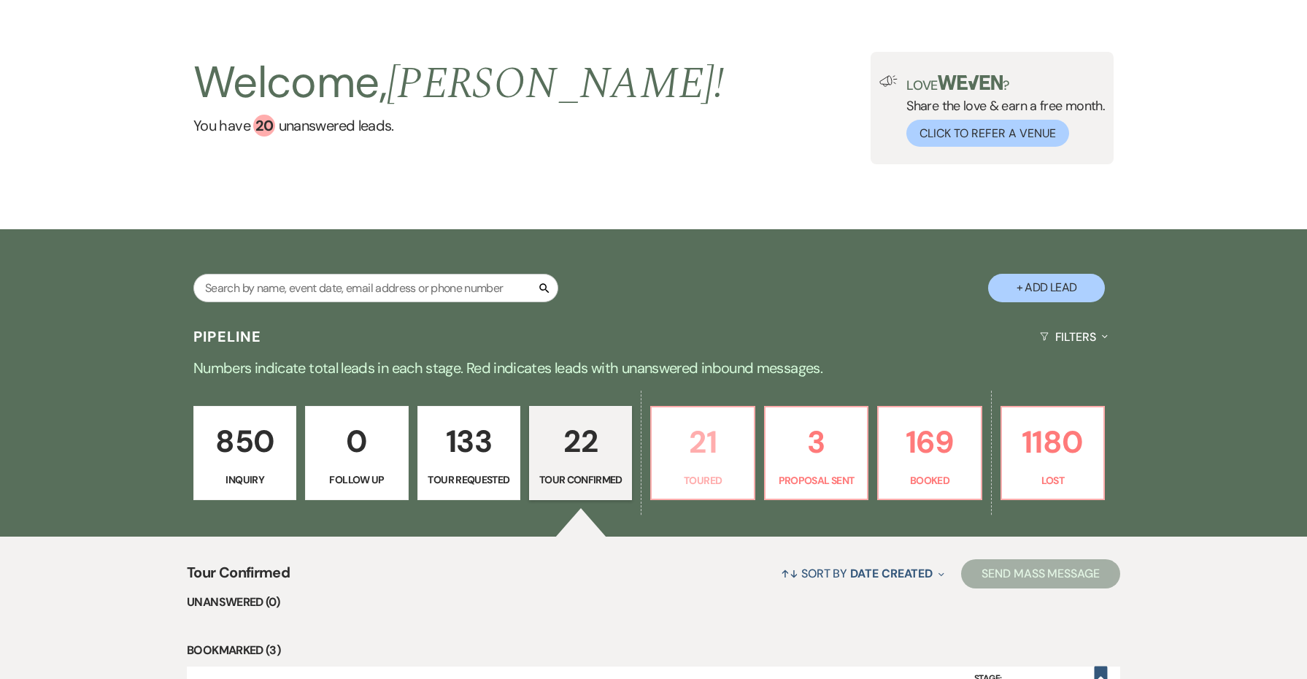
select select "5"
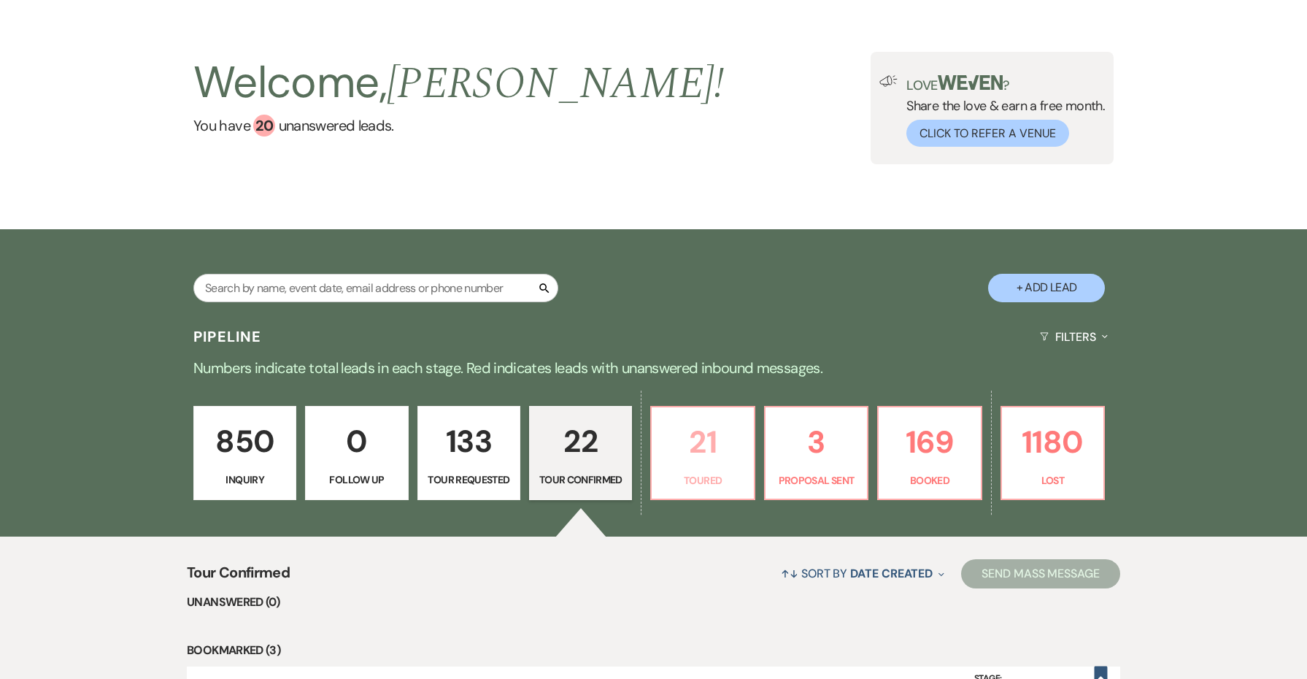
select select "5"
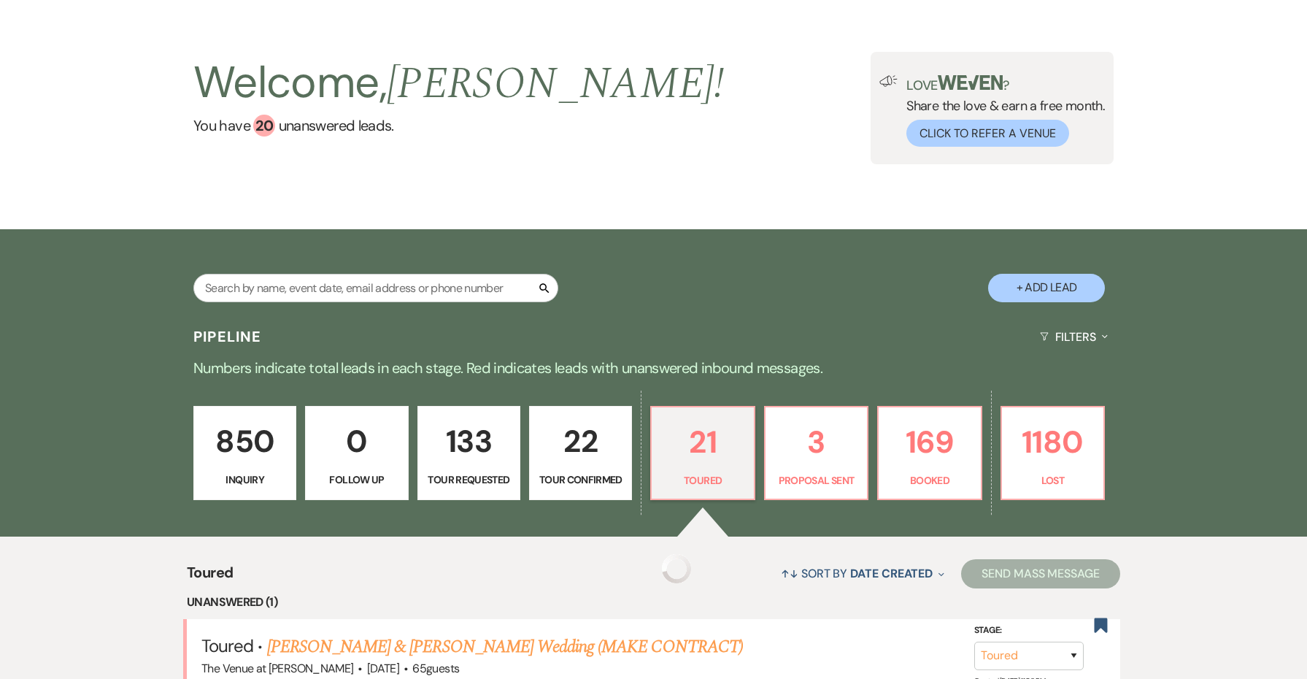
select select "5"
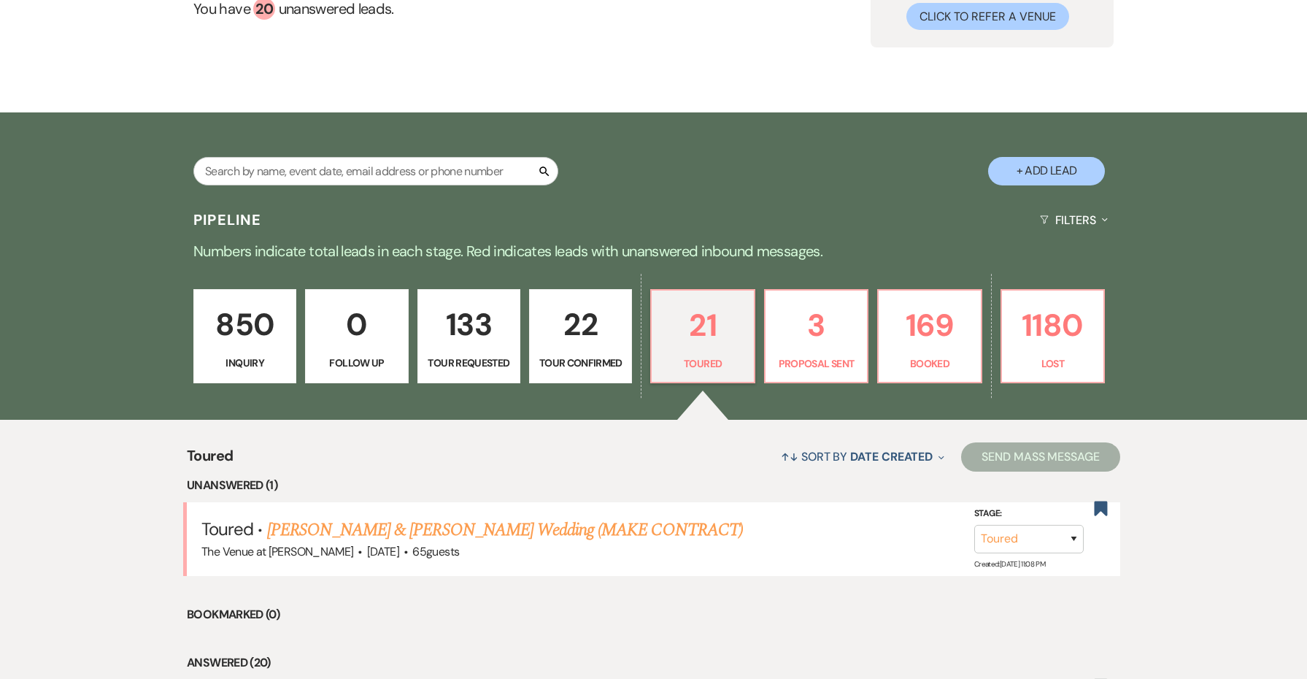
scroll to position [278, 0]
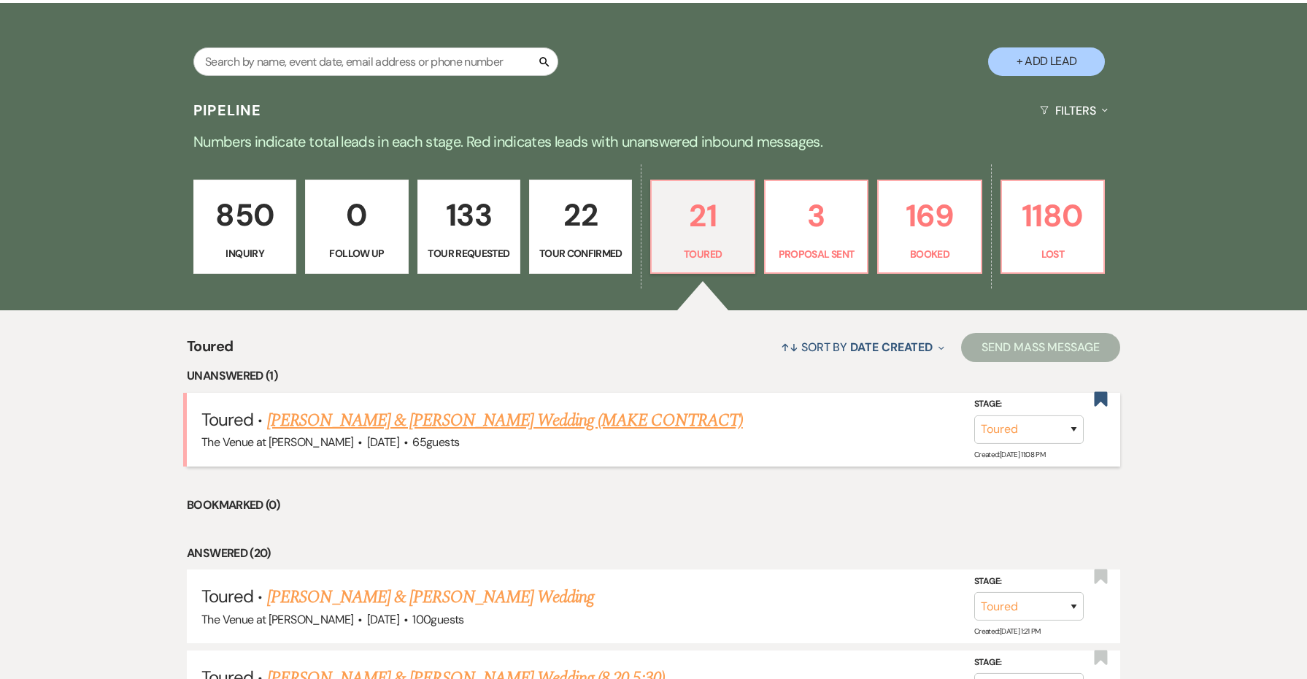
click at [653, 422] on link "[PERSON_NAME] & [PERSON_NAME] Wedding (MAKE CONTRACT)" at bounding box center [505, 420] width 476 height 26
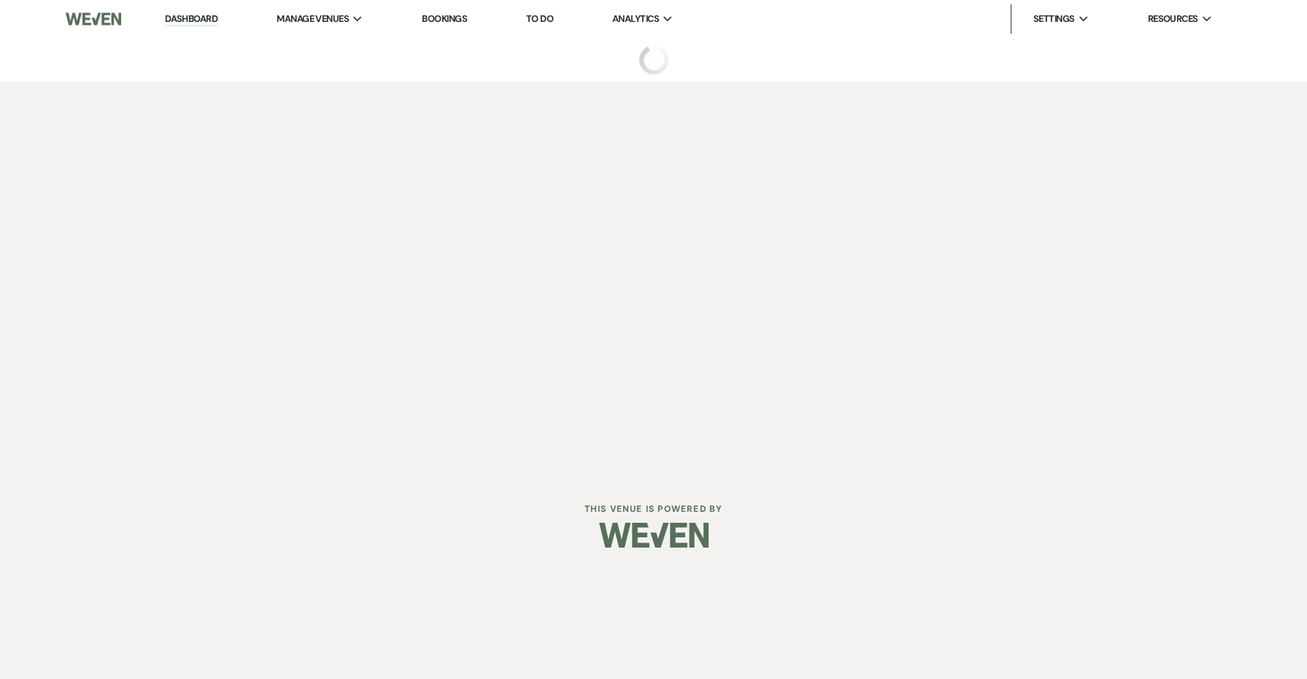
select select "5"
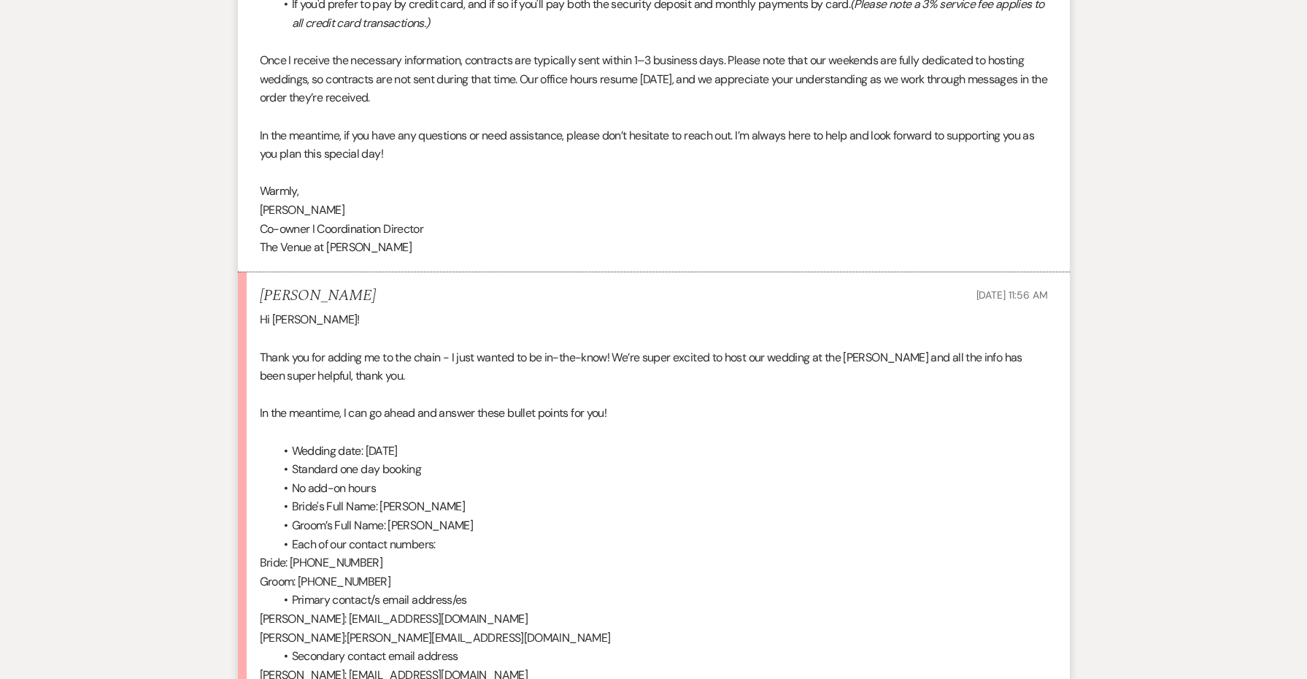
scroll to position [2555, 0]
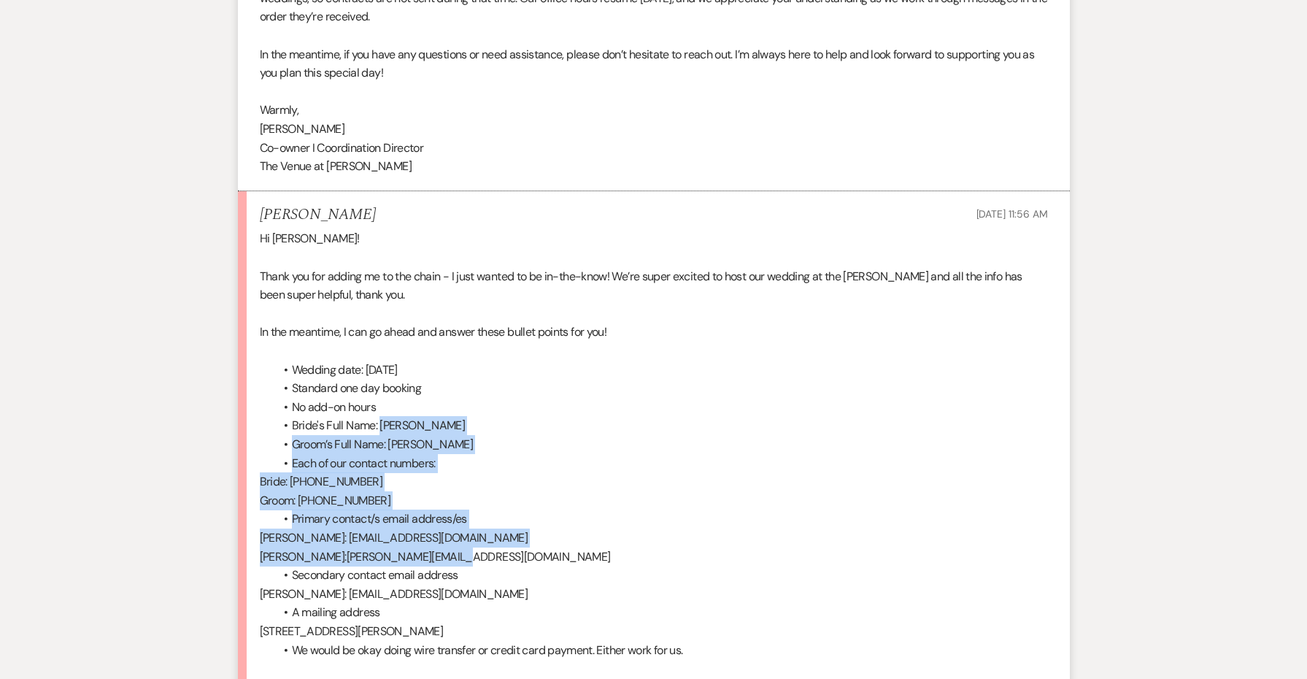
drag, startPoint x: 416, startPoint y: 501, endPoint x: 379, endPoint y: 373, distance: 133.7
click at [379, 373] on div "Hi [PERSON_NAME]! Thank you for adding me to the chain - I just wanted to be in…" at bounding box center [654, 518] width 788 height 579
copy div "[PERSON_NAME]’s Full Name: [PERSON_NAME] Each of our contact numbers: Bride: [P…"
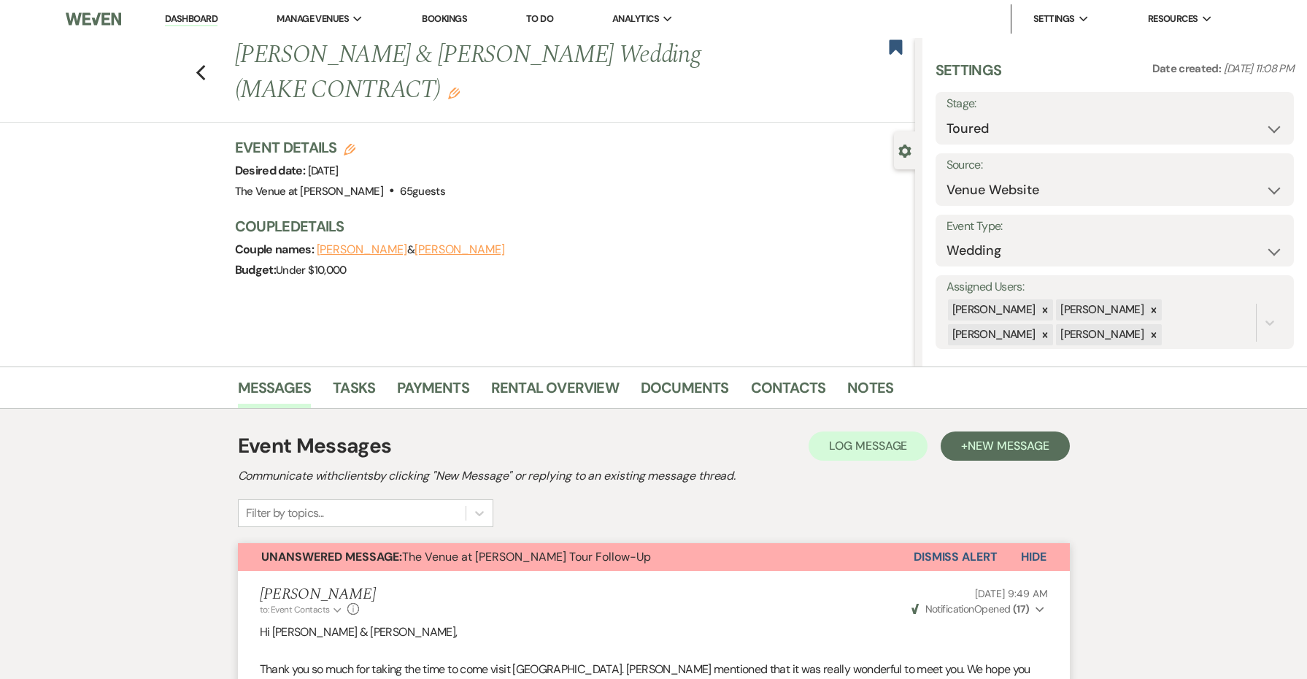
scroll to position [0, 0]
click at [362, 245] on button "[PERSON_NAME]" at bounding box center [362, 250] width 91 height 12
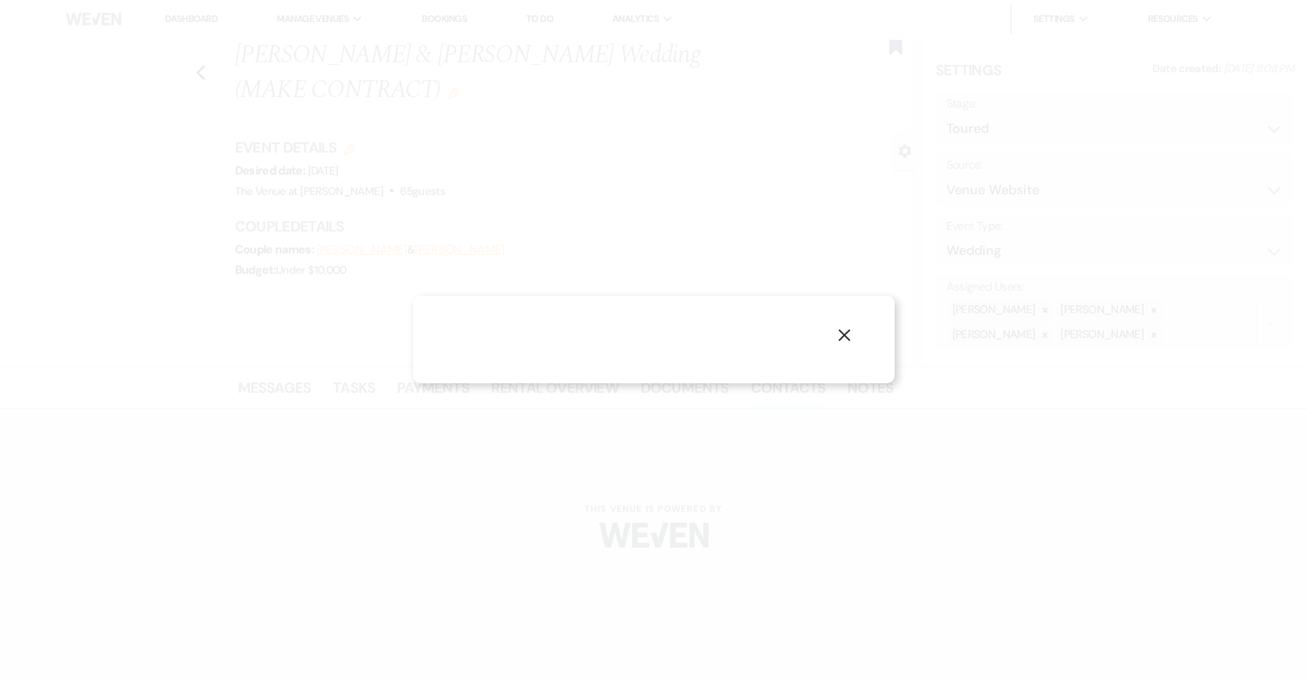
select select "1"
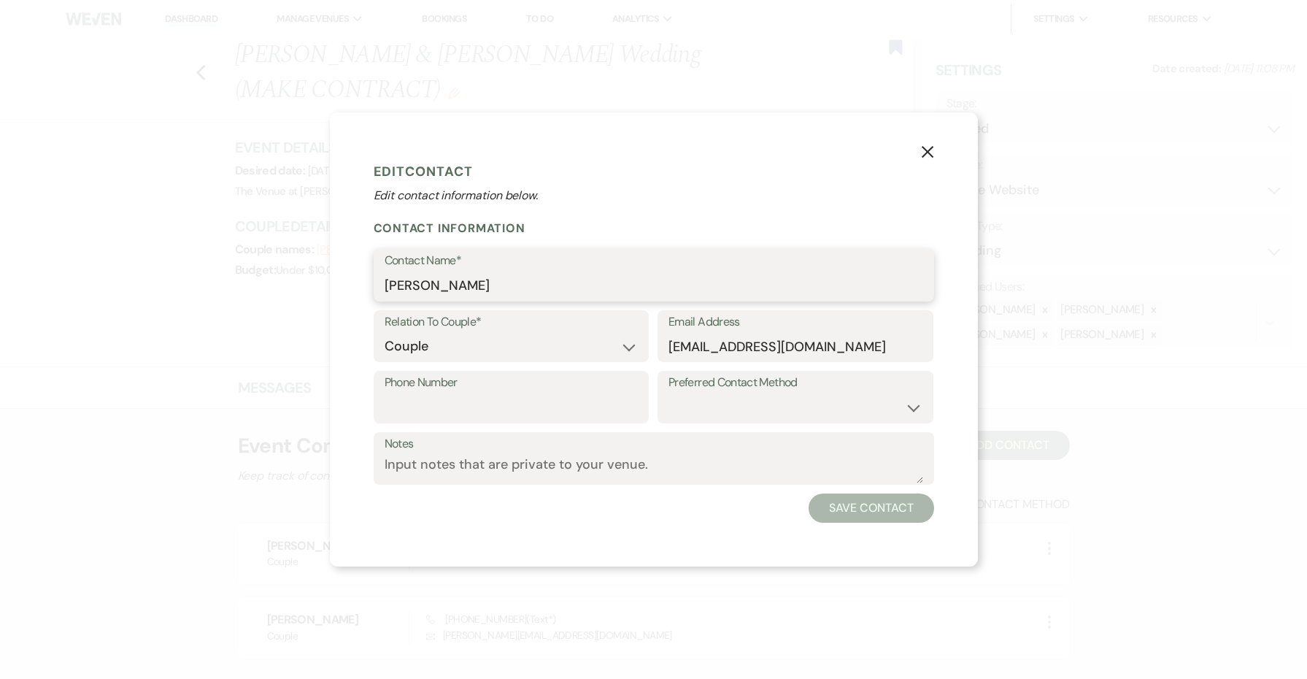
drag, startPoint x: 523, startPoint y: 283, endPoint x: 354, endPoint y: 278, distance: 169.4
paste input "[PERSON_NAME]’s Full Name: [PERSON_NAME] Each of our contact numbers: Bride: [P…"
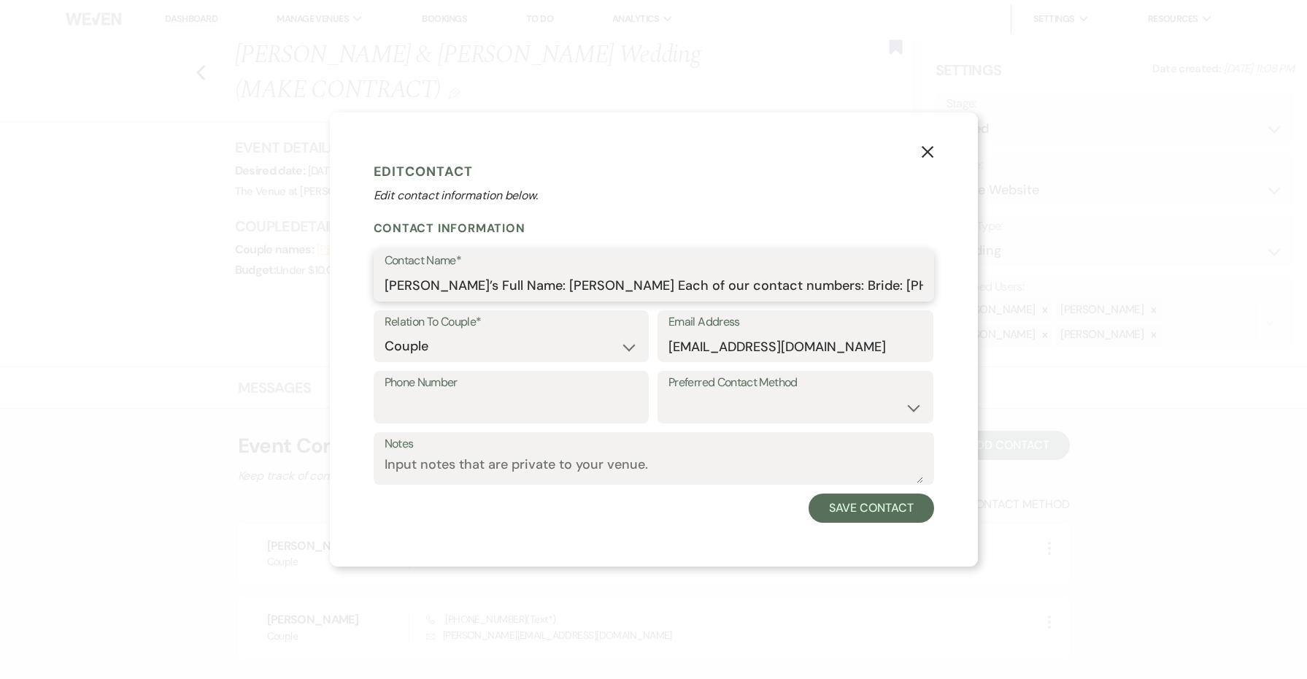
drag, startPoint x: 711, startPoint y: 287, endPoint x: 567, endPoint y: 286, distance: 143.8
click at [567, 286] on input "[PERSON_NAME]’s Full Name: [PERSON_NAME] Each of our contact numbers: Bride: [P…" at bounding box center [654, 286] width 539 height 28
click at [707, 345] on input "[EMAIL_ADDRESS][DOMAIN_NAME]" at bounding box center [796, 346] width 254 height 28
drag, startPoint x: 574, startPoint y: 285, endPoint x: 612, endPoint y: 286, distance: 38.0
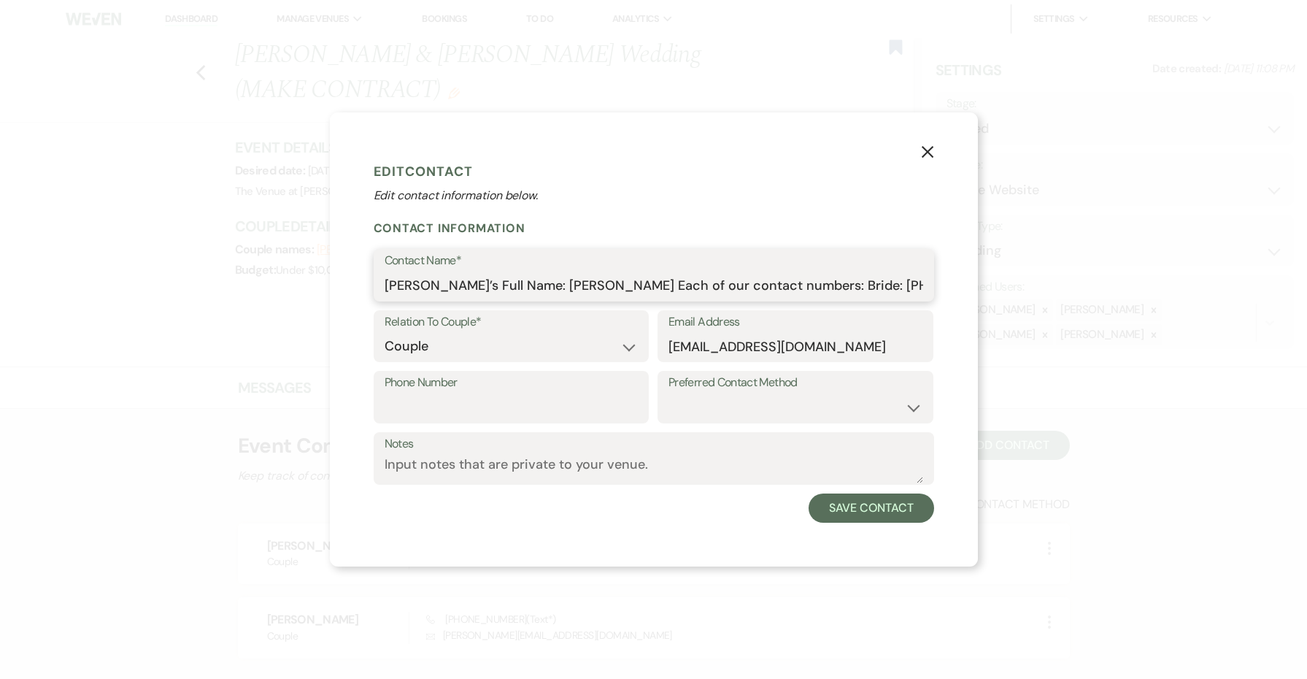
click at [612, 286] on input "[PERSON_NAME]’s Full Name: [PERSON_NAME] Each of our contact numbers: Bride: [P…" at bounding box center [654, 286] width 539 height 28
click at [852, 286] on input "[PERSON_NAME]’s Full Name: [PERSON_NAME] Each of our contact numbers: Bride: [P…" at bounding box center [654, 286] width 539 height 28
drag, startPoint x: 852, startPoint y: 286, endPoint x: 922, endPoint y: 287, distance: 70.1
click at [922, 287] on input "[PERSON_NAME]’s Full Name: [PERSON_NAME] Each of our contact numbers: Bride: [P…" at bounding box center [654, 286] width 539 height 28
click at [812, 284] on input "[PERSON_NAME]’s Full Name: [PERSON_NAME] Each of our contact numbers: Bride: [P…" at bounding box center [654, 286] width 539 height 28
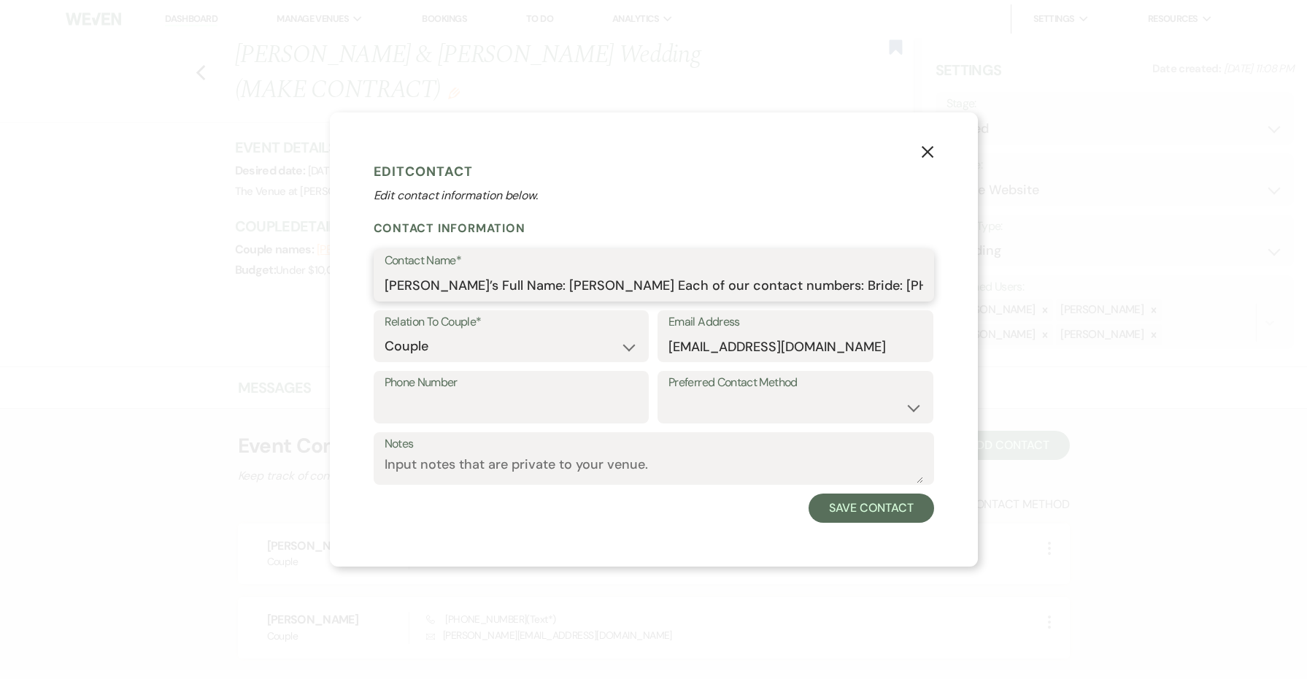
drag, startPoint x: 866, startPoint y: 283, endPoint x: 771, endPoint y: 288, distance: 95.0
click at [771, 288] on input "[PERSON_NAME]’s Full Name: [PERSON_NAME] Each of our contact numbers: Bride: [P…" at bounding box center [654, 286] width 539 height 28
paste input "[PHONE_NUMBER]"
drag, startPoint x: 513, startPoint y: 285, endPoint x: 973, endPoint y: 292, distance: 459.9
click at [973, 292] on div "X Edit Contact Edit contact information below. Contact Information Contact Name…" at bounding box center [654, 339] width 648 height 454
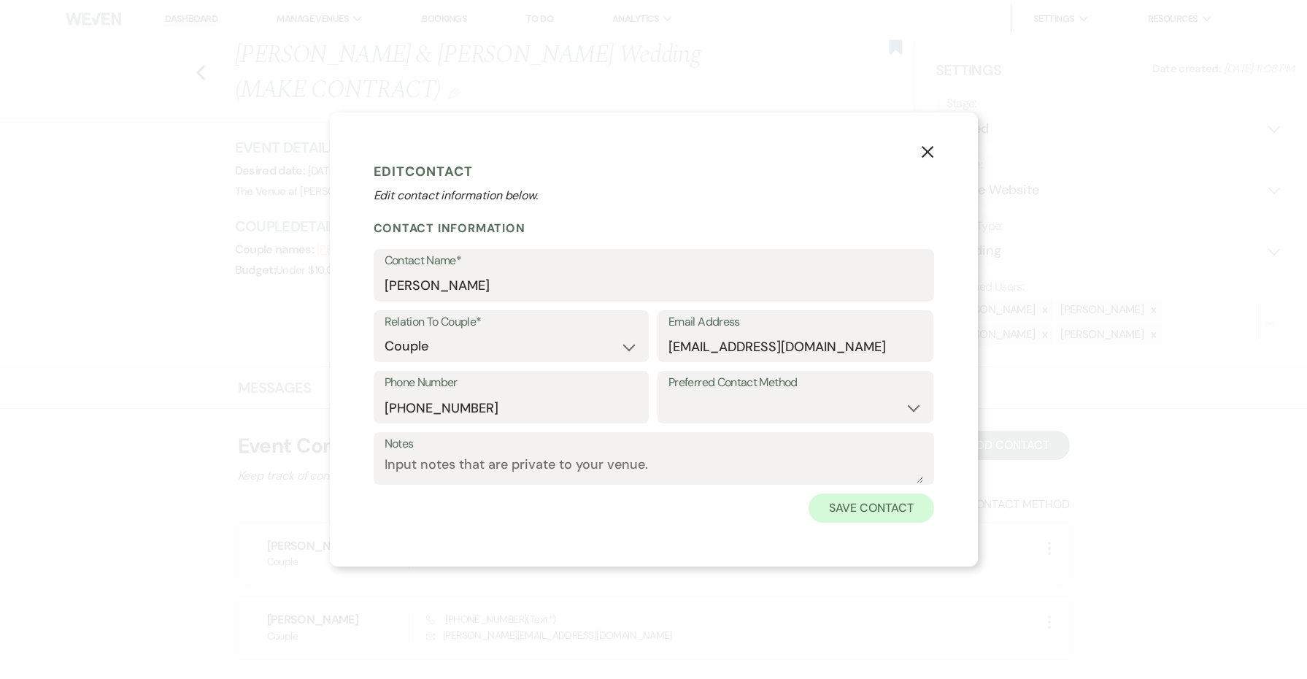
click at [868, 507] on button "Save Contact" at bounding box center [871, 507] width 125 height 29
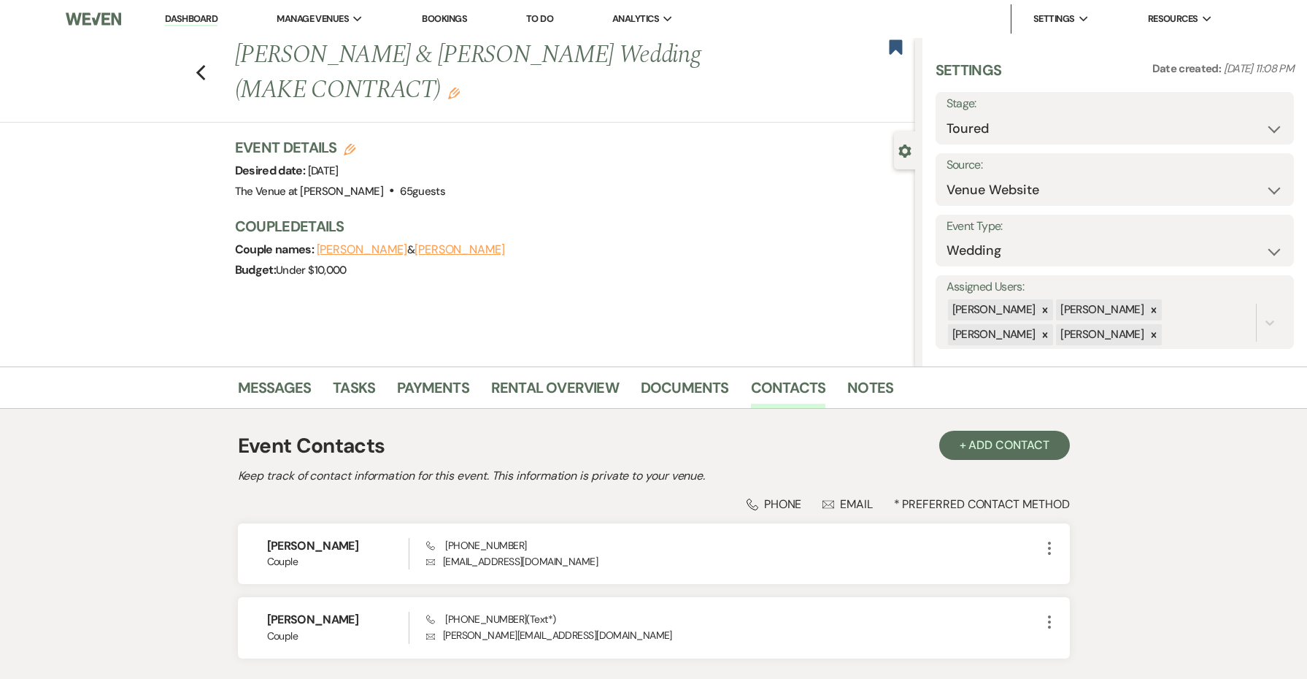
click at [472, 244] on button "[PERSON_NAME]" at bounding box center [460, 250] width 91 height 12
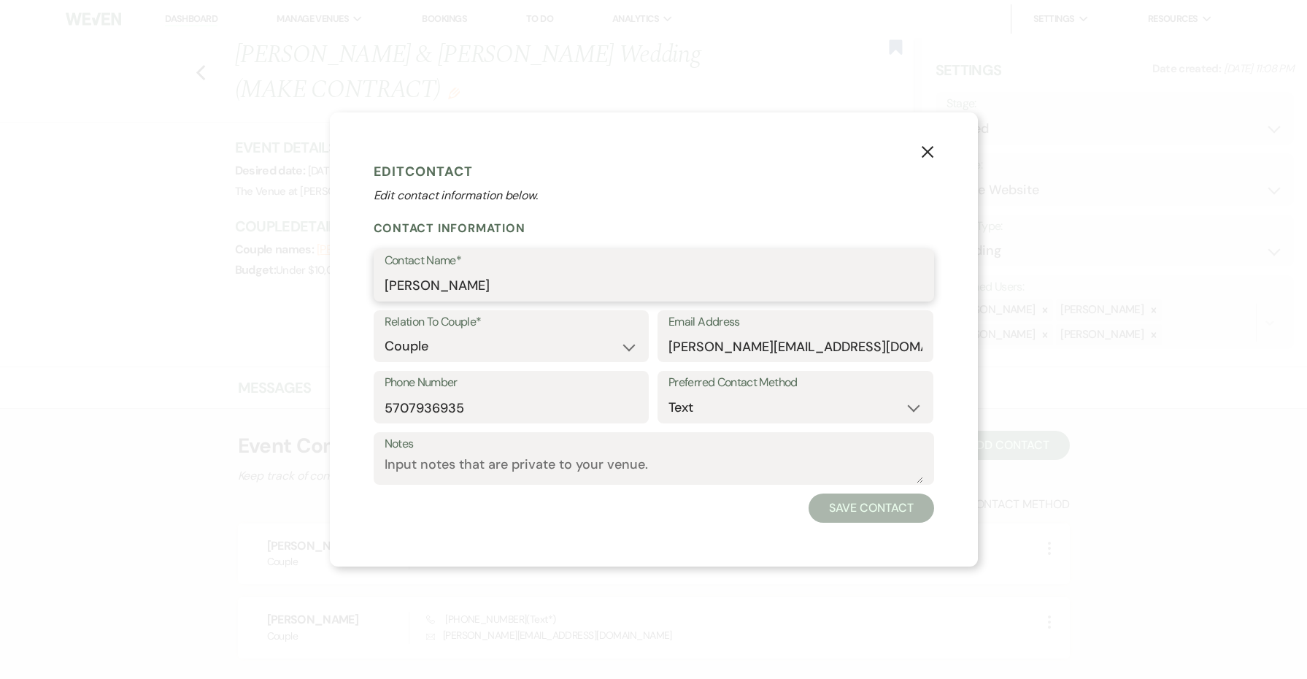
click at [526, 274] on input "[PERSON_NAME]" at bounding box center [654, 286] width 539 height 28
paste input "Groom’s Full Name: [PERSON_NAME] Each of our contact numbers: Bride: Groom: [PH…"
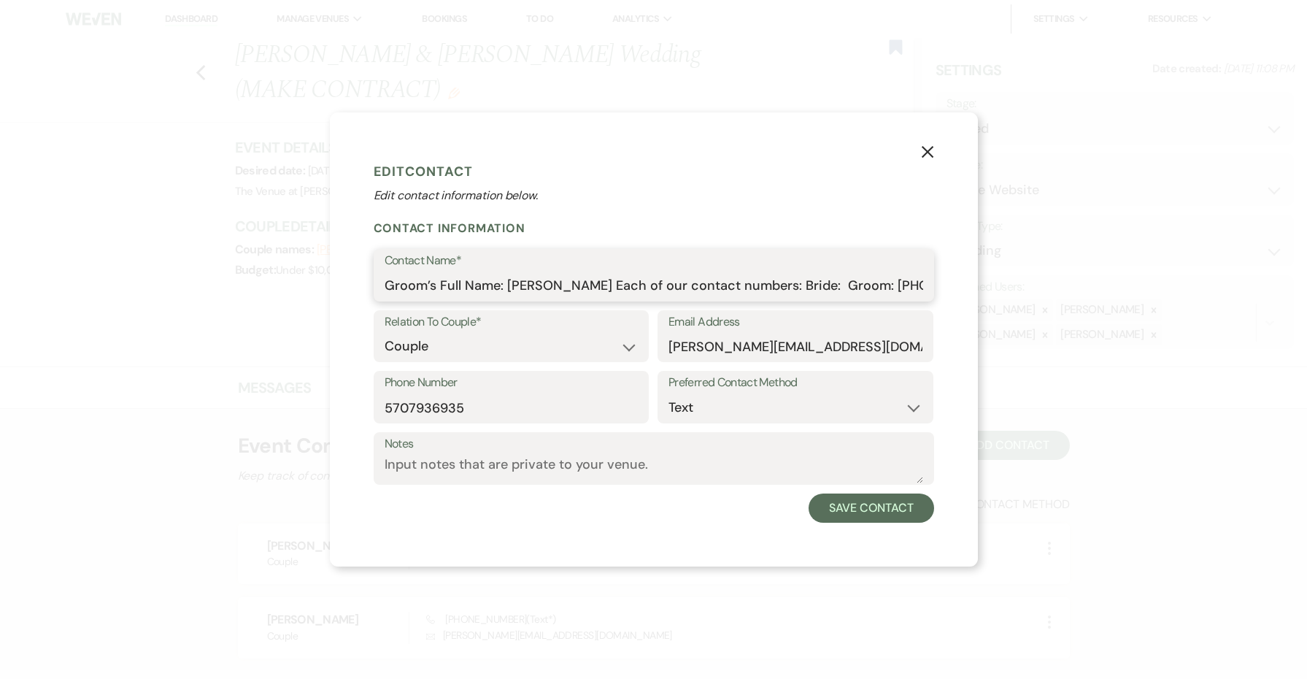
click at [766, 283] on input "Groom’s Full Name: [PERSON_NAME] Each of our contact numbers: Bride: Groom: [PH…" at bounding box center [654, 286] width 539 height 28
drag, startPoint x: 680, startPoint y: 287, endPoint x: 964, endPoint y: 295, distance: 284.1
click at [964, 295] on div "X Edit Contact Edit contact information below. Contact Information Contact Name…" at bounding box center [654, 339] width 648 height 454
click at [812, 288] on input "Groom’s Full Name: [PERSON_NAME] Each of our contact numbers: Bride: Groom: [PH…" at bounding box center [654, 286] width 539 height 28
drag, startPoint x: 902, startPoint y: 286, endPoint x: 611, endPoint y: 284, distance: 291.2
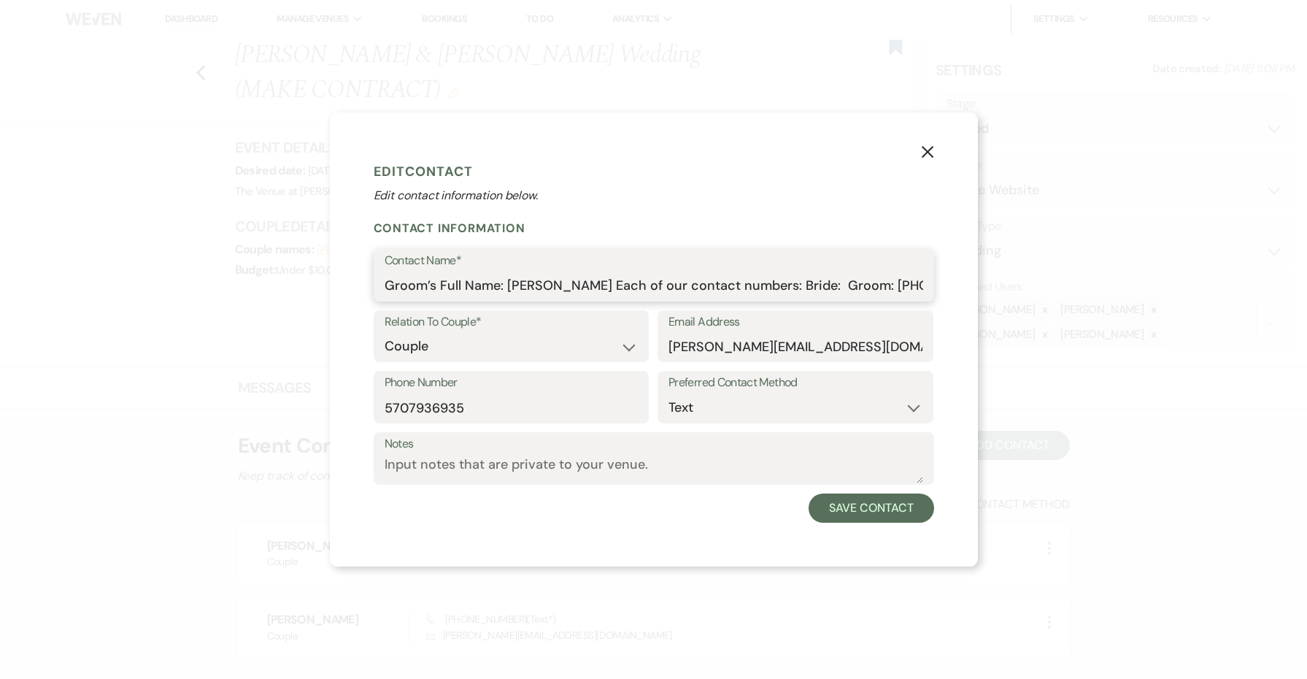
click at [611, 284] on input "Groom’s Full Name: [PERSON_NAME] Each of our contact numbers: Bride: Groom: [PH…" at bounding box center [654, 286] width 539 height 28
drag, startPoint x: 507, startPoint y: 287, endPoint x: 374, endPoint y: 277, distance: 133.2
click at [374, 277] on div "Contact Name* Groom’s Full Name: [PERSON_NAME]" at bounding box center [654, 275] width 561 height 53
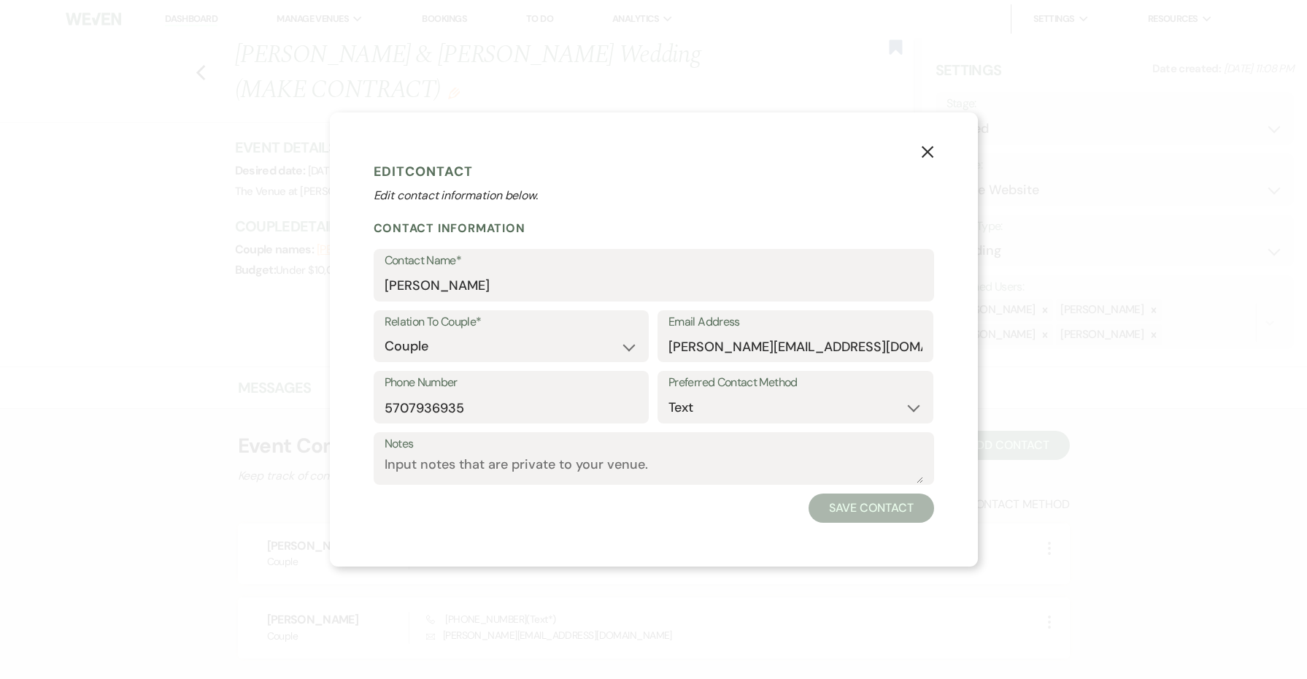
click at [617, 253] on label "Contact Name*" at bounding box center [654, 260] width 539 height 21
click at [617, 272] on input "[PERSON_NAME]" at bounding box center [654, 286] width 539 height 28
click at [839, 509] on button "Save Contact" at bounding box center [871, 507] width 125 height 29
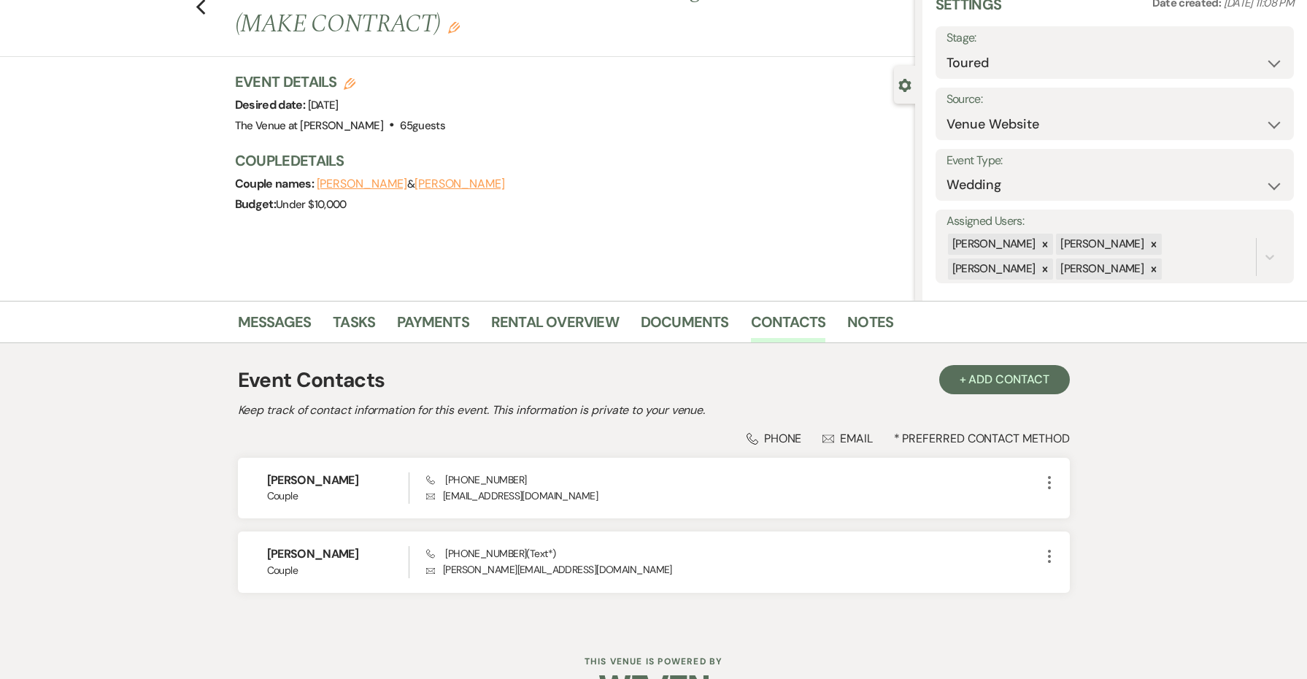
scroll to position [67, 0]
click at [303, 319] on link "Messages" at bounding box center [275, 325] width 74 height 32
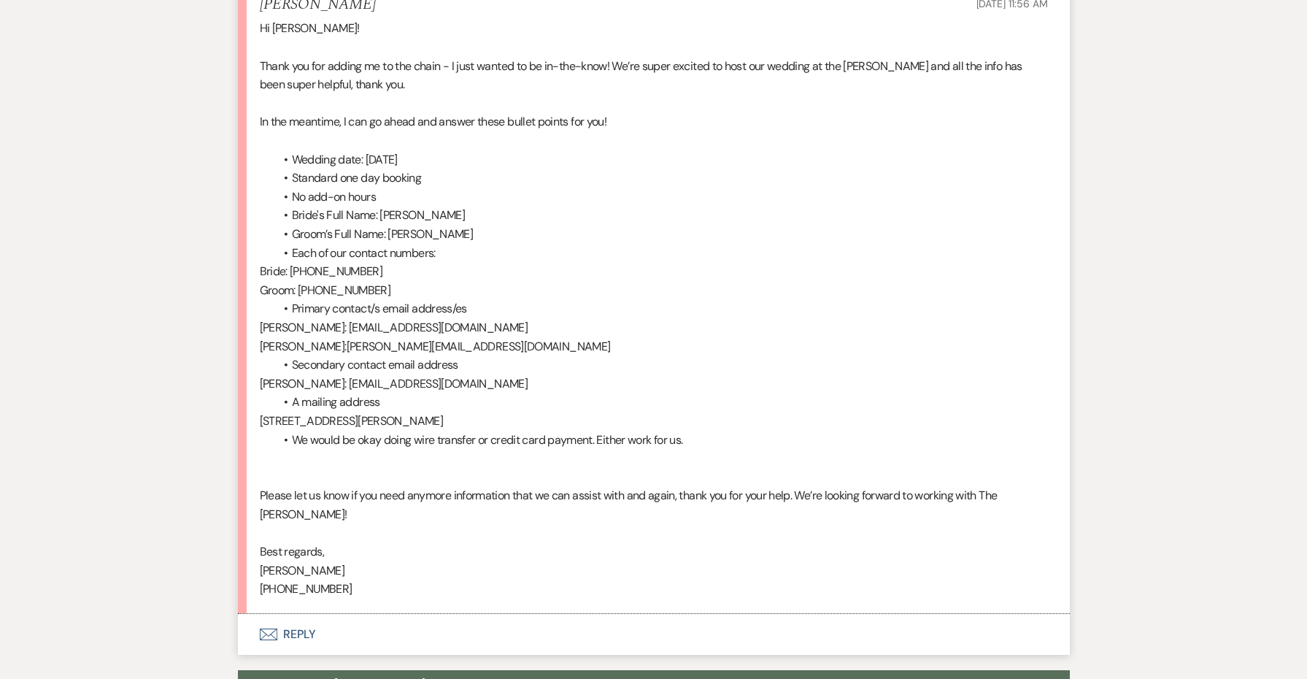
scroll to position [2763, 0]
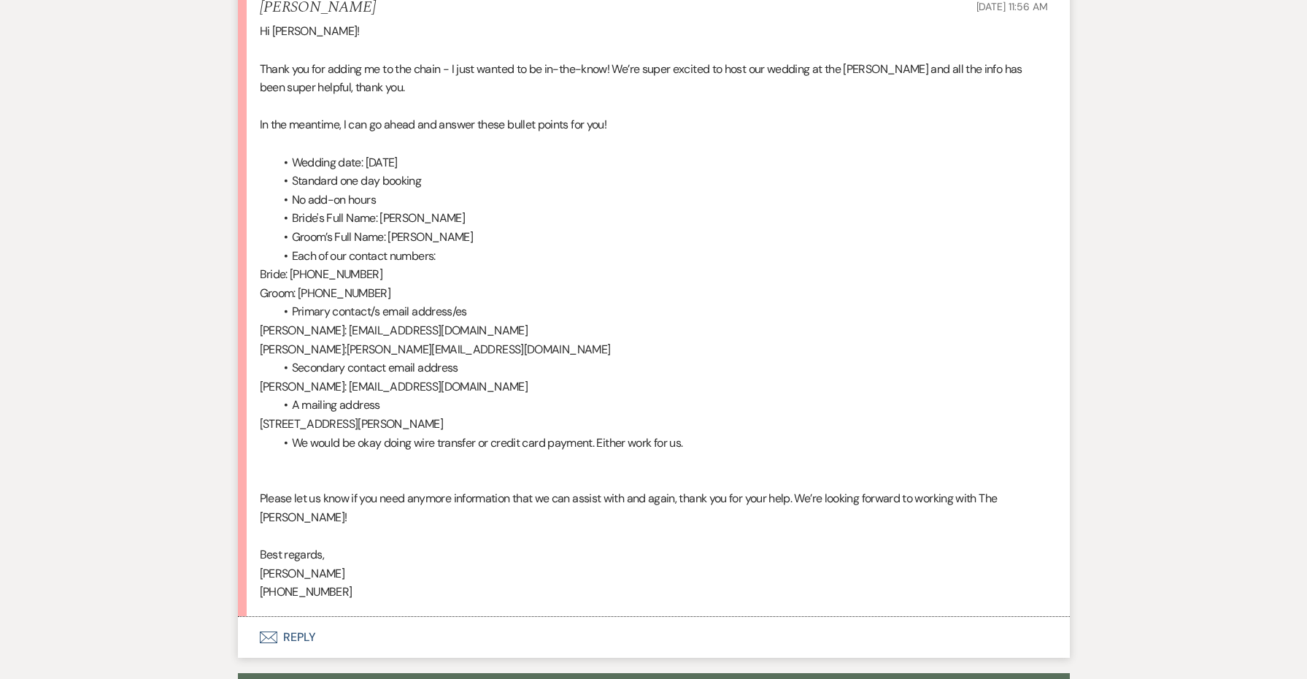
drag, startPoint x: 421, startPoint y: 362, endPoint x: 248, endPoint y: 331, distance: 175.7
click at [248, 331] on li "[PERSON_NAME] [DATE] 11:56 AM Hi [PERSON_NAME]! Thank you for adding me to the …" at bounding box center [654, 300] width 832 height 633
copy div "[PERSON_NAME]: [EMAIL_ADDRESS][DOMAIN_NAME] A mailing address [STREET_ADDRESS][…"
click at [248, 331] on li "[PERSON_NAME] [DATE] 11:56 AM Hi [PERSON_NAME]! Thank you for adding me to the …" at bounding box center [654, 300] width 832 height 633
drag, startPoint x: 259, startPoint y: 331, endPoint x: 487, endPoint y: 366, distance: 230.4
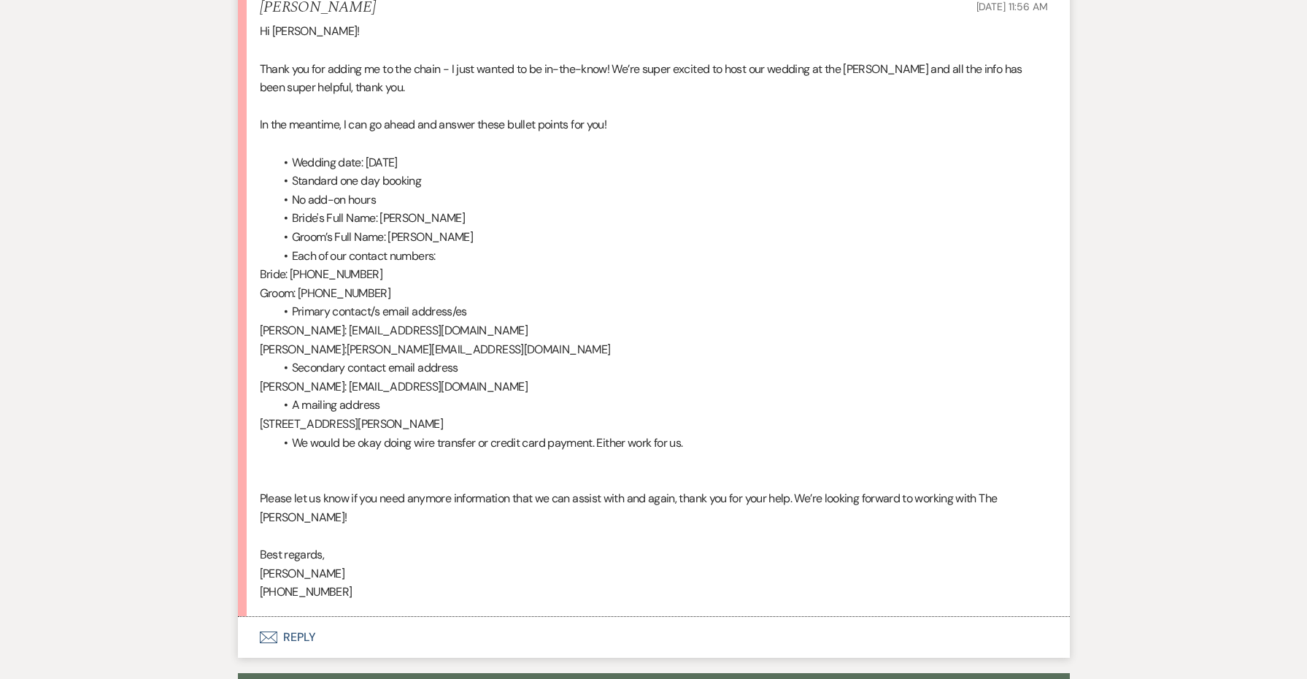
click at [487, 366] on div "Hi [PERSON_NAME]! Thank you for adding me to the chain - I just wanted to be in…" at bounding box center [654, 311] width 788 height 579
click at [487, 415] on p "[STREET_ADDRESS][PERSON_NAME]" at bounding box center [654, 424] width 788 height 19
copy div "[PERSON_NAME]: [EMAIL_ADDRESS][DOMAIN_NAME] A mailing address [STREET_ADDRESS][…"
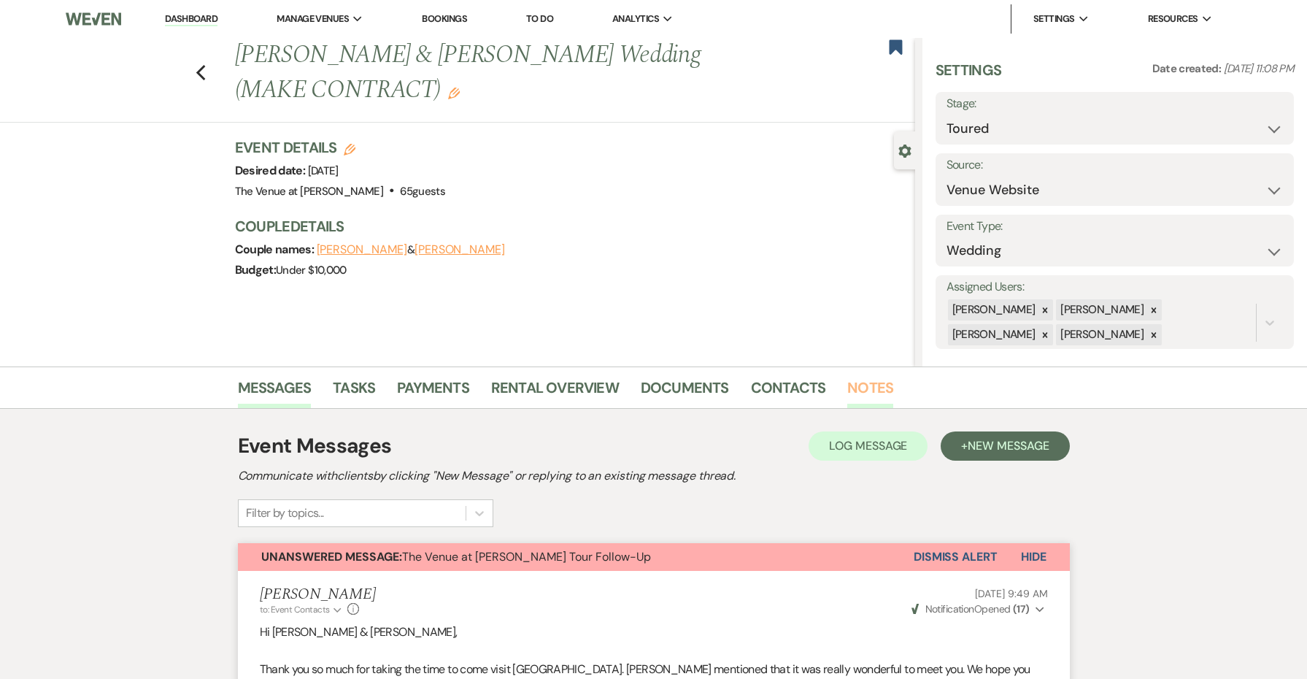
scroll to position [0, 0]
click at [847, 380] on link "Notes" at bounding box center [870, 392] width 46 height 32
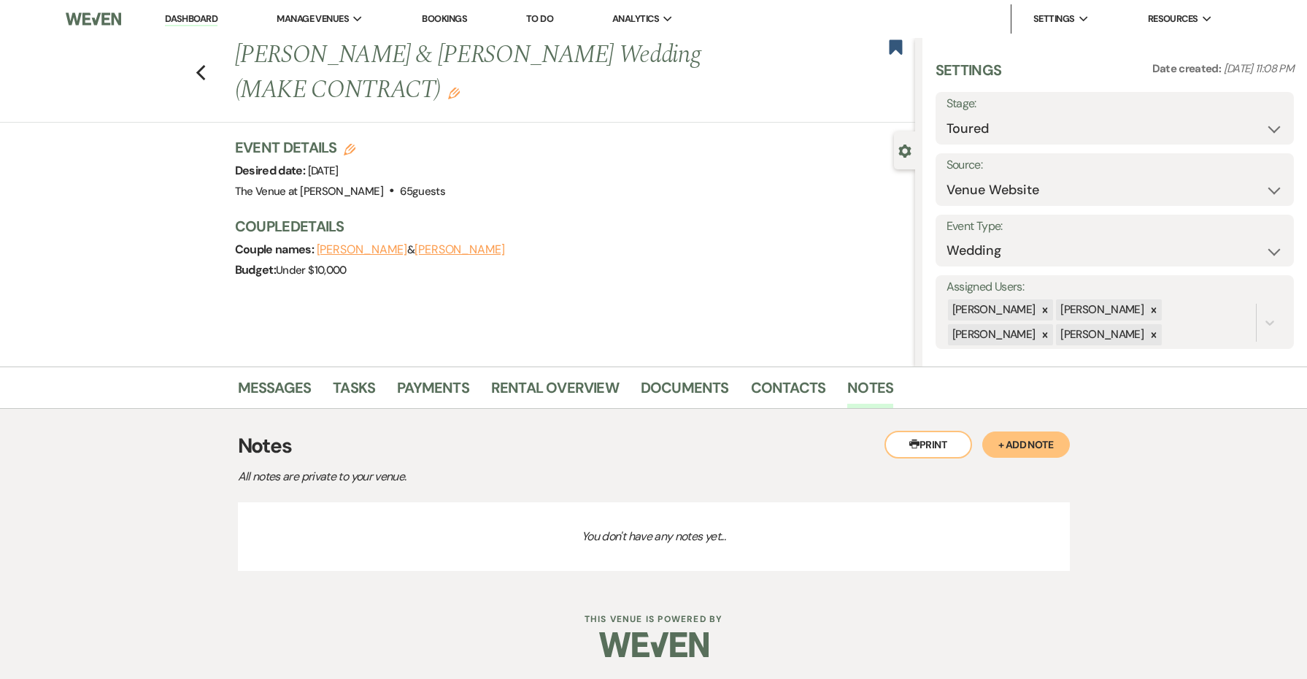
click at [1026, 453] on button "+ Add Note" at bounding box center [1026, 444] width 88 height 26
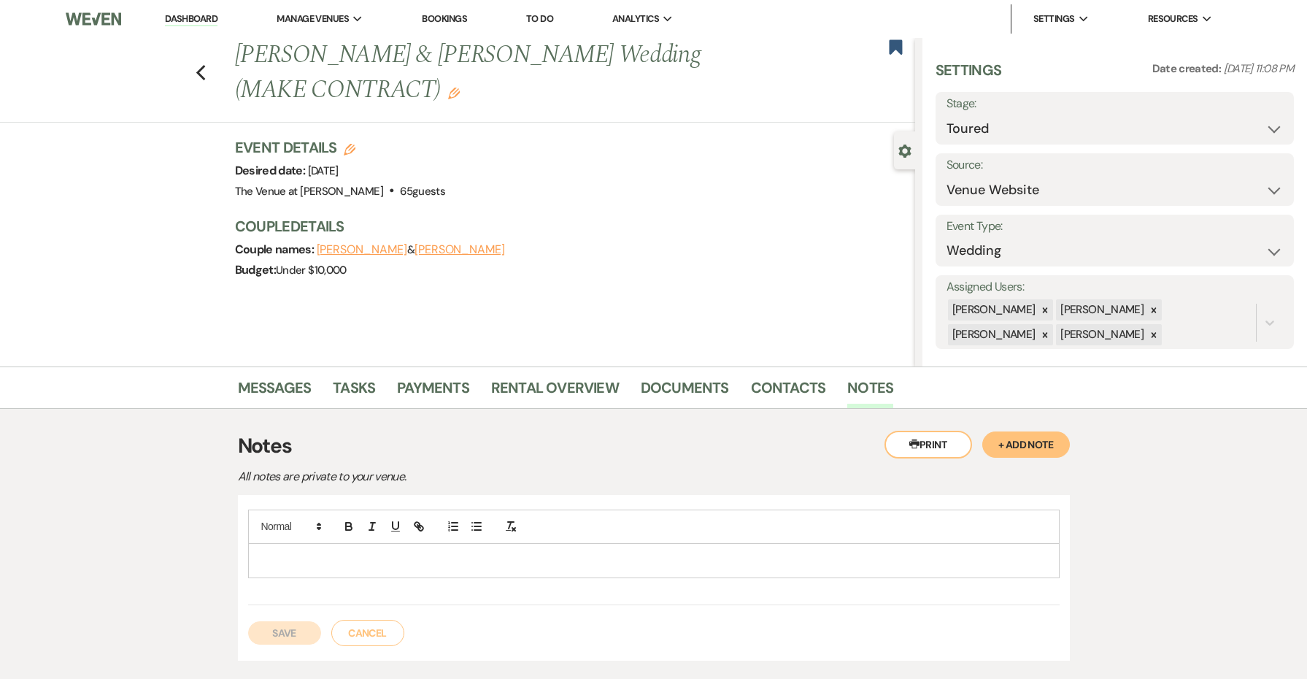
click at [652, 571] on div at bounding box center [654, 561] width 810 height 34
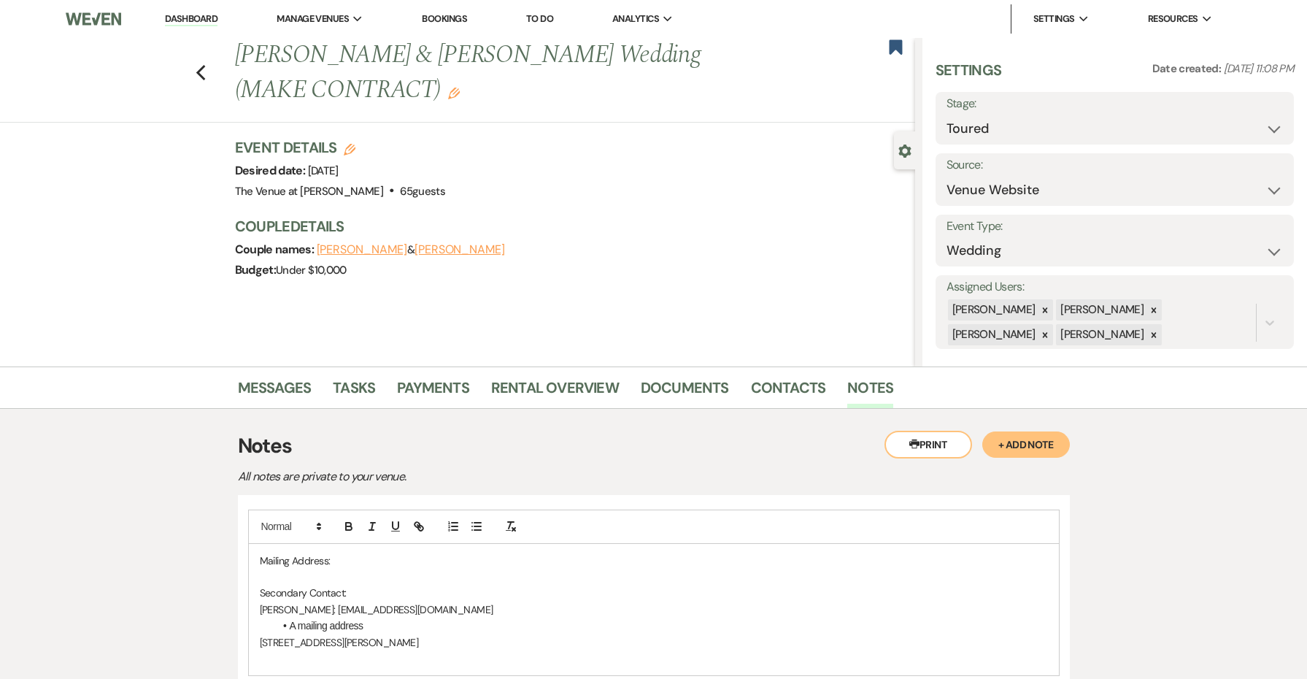
drag, startPoint x: 418, startPoint y: 638, endPoint x: 236, endPoint y: 641, distance: 181.0
click at [236, 641] on div "Messages Tasks Payments Rental Overview Documents Contacts Notes Printer Print …" at bounding box center [653, 573] width 1307 height 414
click at [293, 577] on p at bounding box center [654, 577] width 788 height 16
drag, startPoint x: 352, startPoint y: 555, endPoint x: 241, endPoint y: 563, distance: 111.3
click at [241, 563] on div "Mailing Address: [STREET_ADDRESS][PERSON_NAME] ﻿ Secondary Contact: [PERSON_NAM…" at bounding box center [654, 635] width 832 height 280
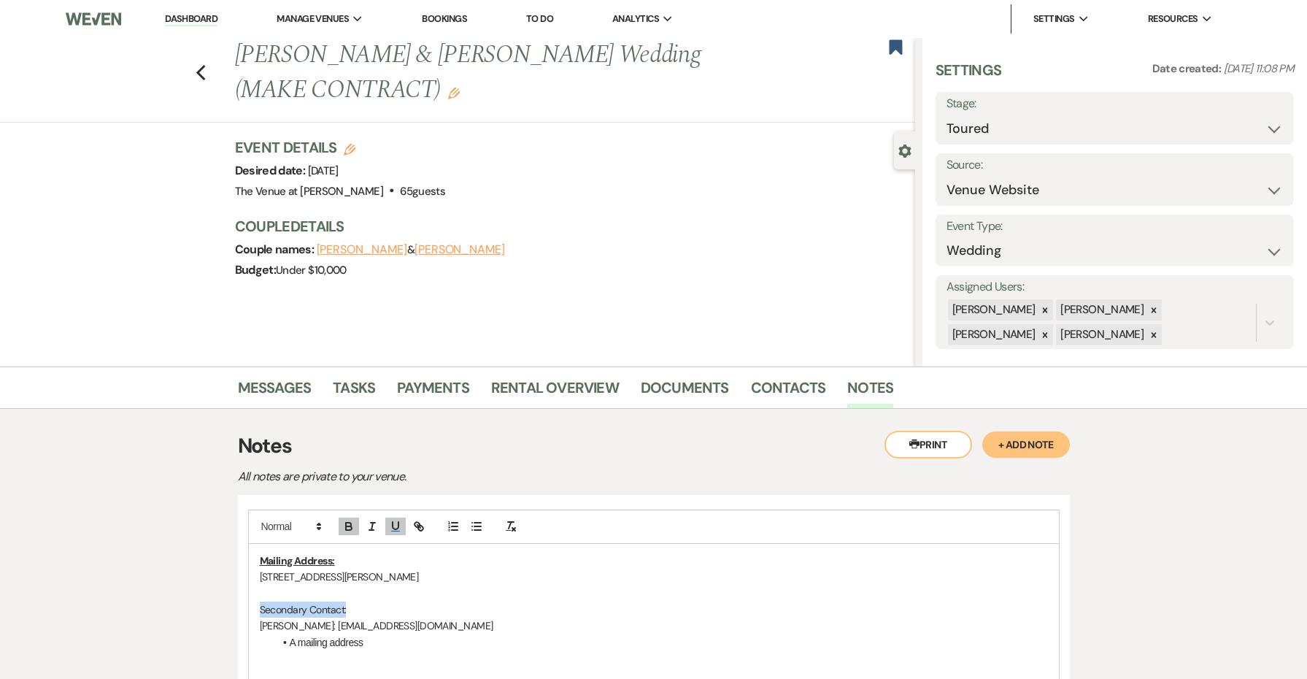
drag, startPoint x: 357, startPoint y: 610, endPoint x: 253, endPoint y: 610, distance: 103.6
click at [253, 610] on div "Mailing Address: [STREET_ADDRESS][PERSON_NAME] ﻿ Secondary Contact: [PERSON_NAM…" at bounding box center [654, 618] width 810 height 148
drag, startPoint x: 370, startPoint y: 646, endPoint x: 256, endPoint y: 643, distance: 113.9
click at [256, 643] on div "Mailing Address: [STREET_ADDRESS][PERSON_NAME] ﻿ Secondary Contact: [PERSON_NAM…" at bounding box center [654, 618] width 810 height 148
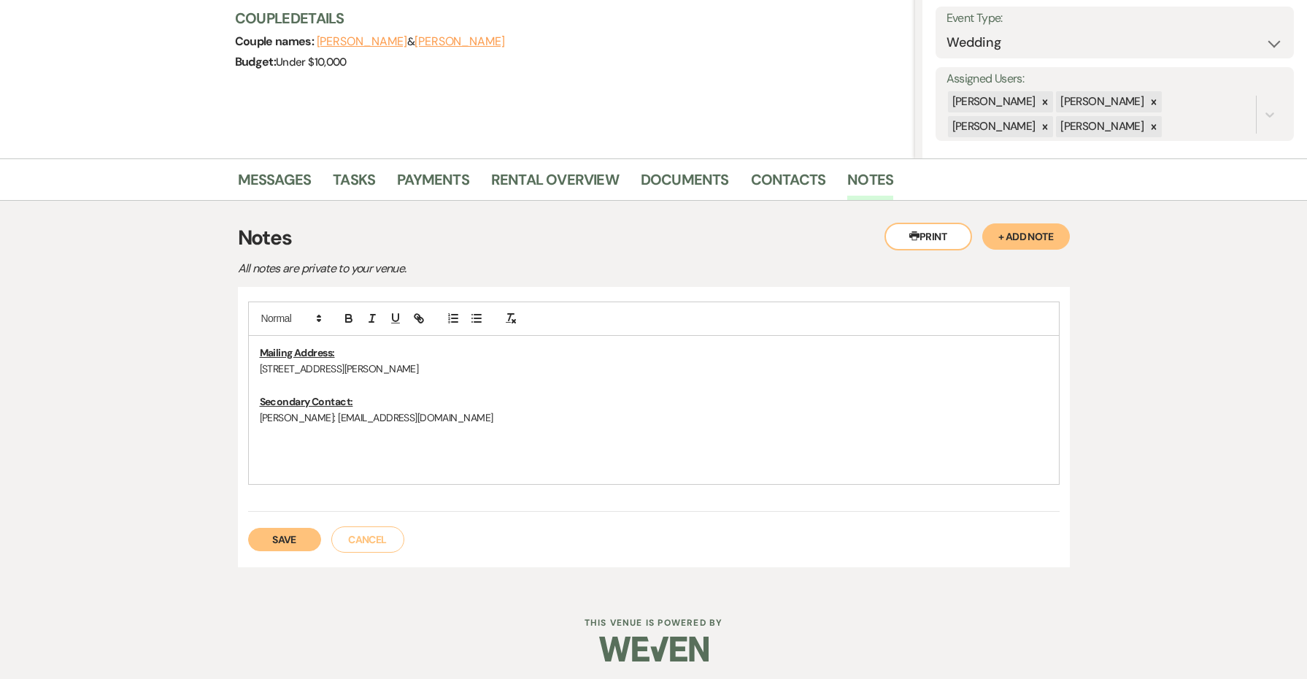
click at [296, 535] on button "Save" at bounding box center [284, 539] width 73 height 23
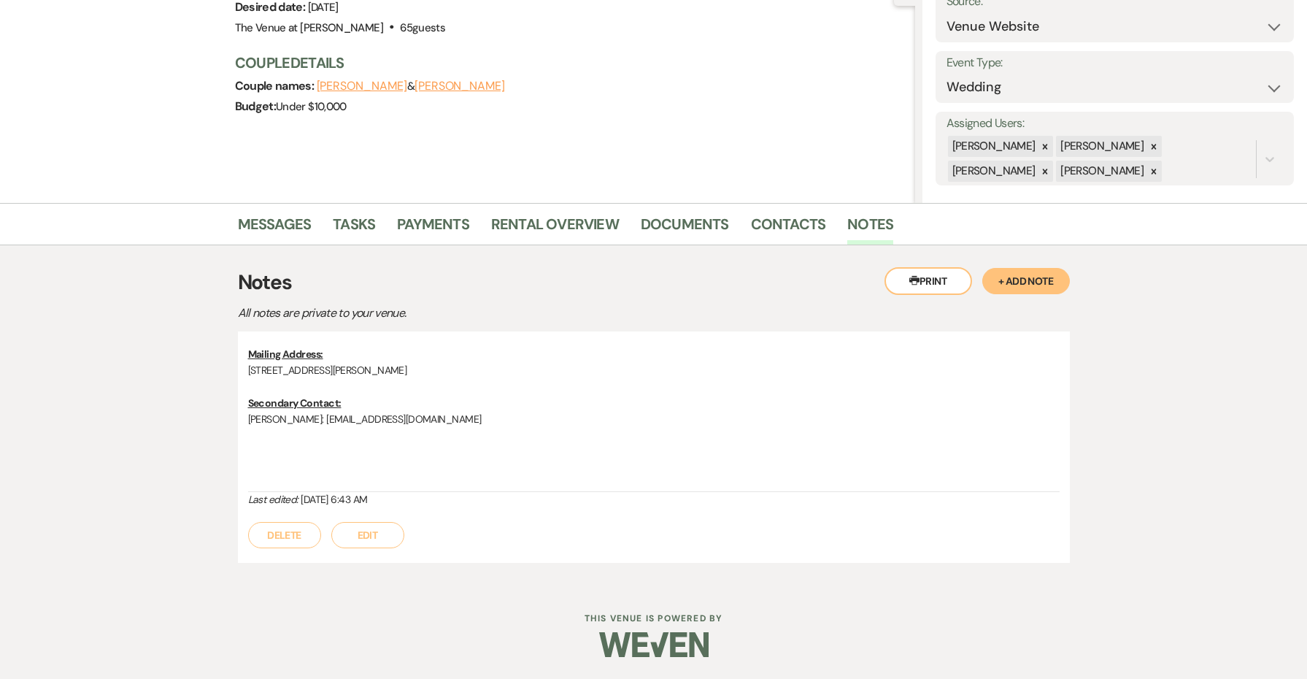
scroll to position [160, 0]
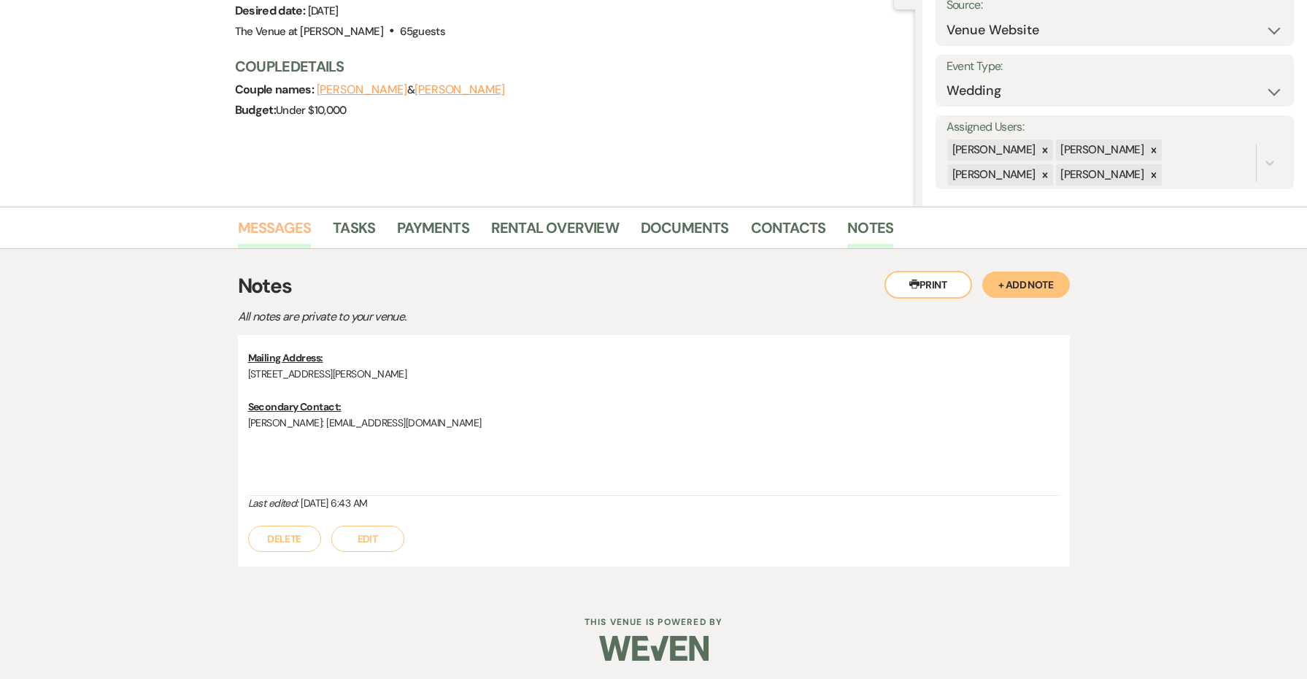
click at [302, 221] on link "Messages" at bounding box center [275, 232] width 74 height 32
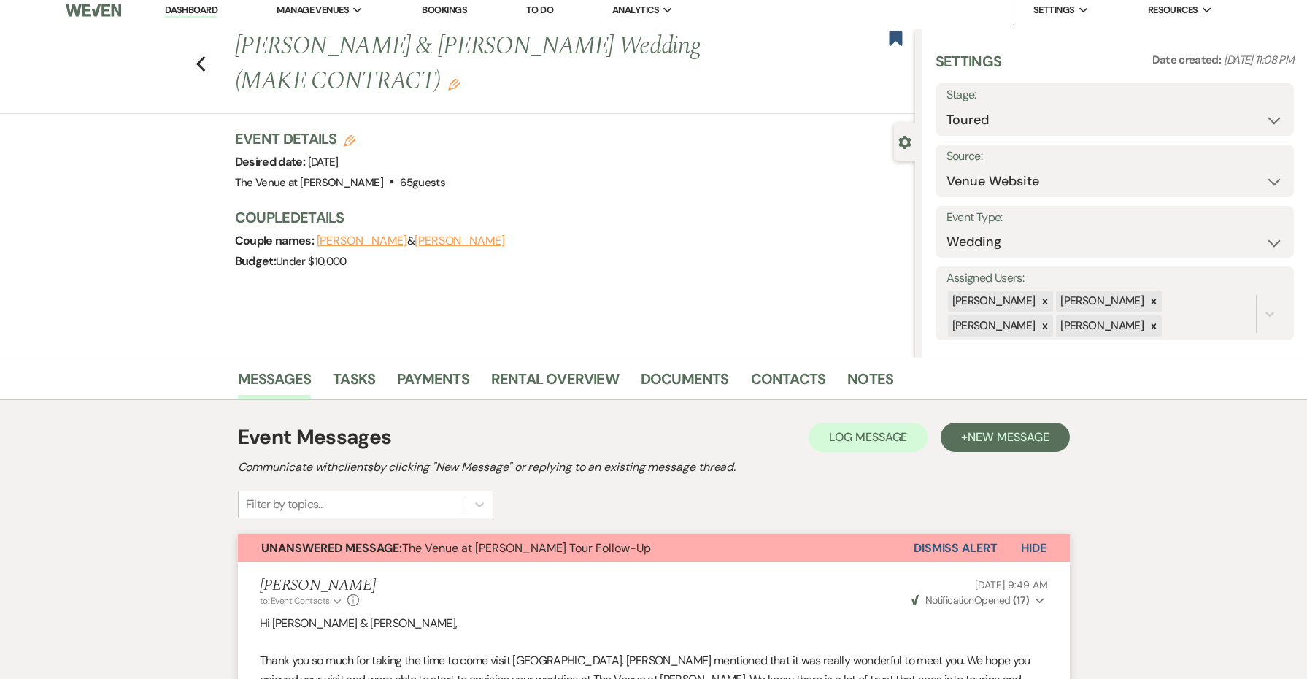
scroll to position [12, 0]
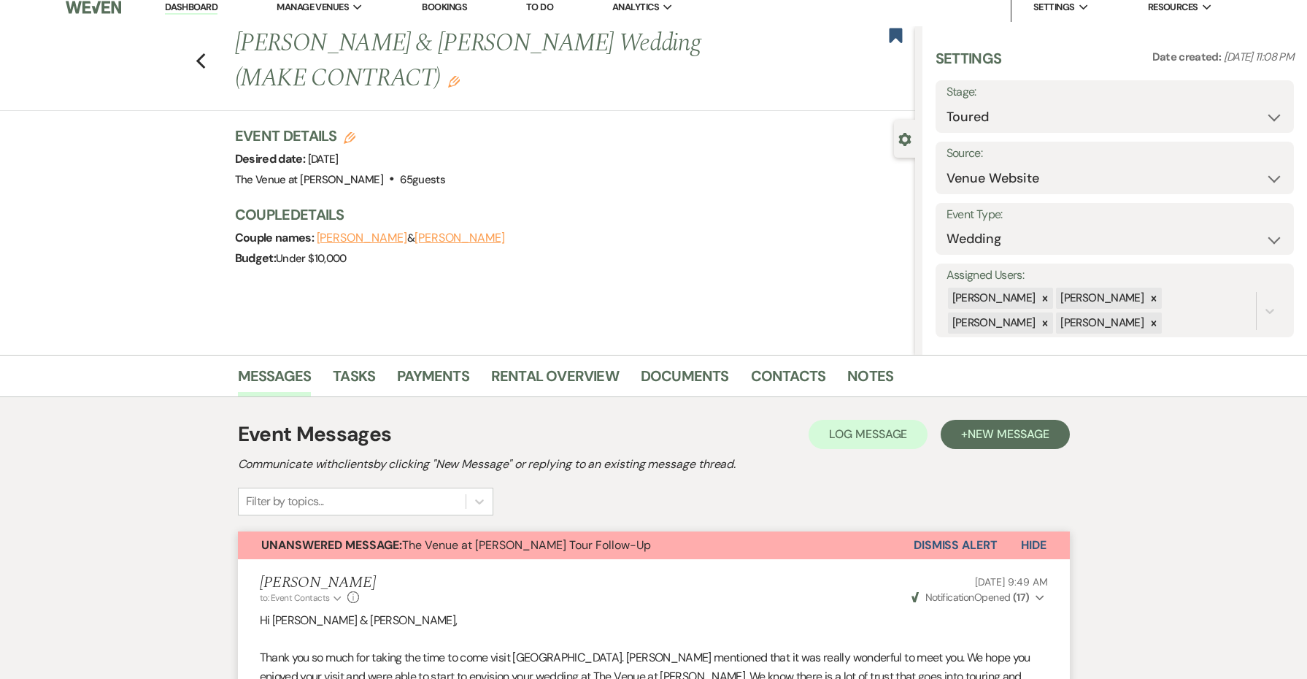
click at [938, 537] on button "Dismiss Alert" at bounding box center [956, 545] width 84 height 28
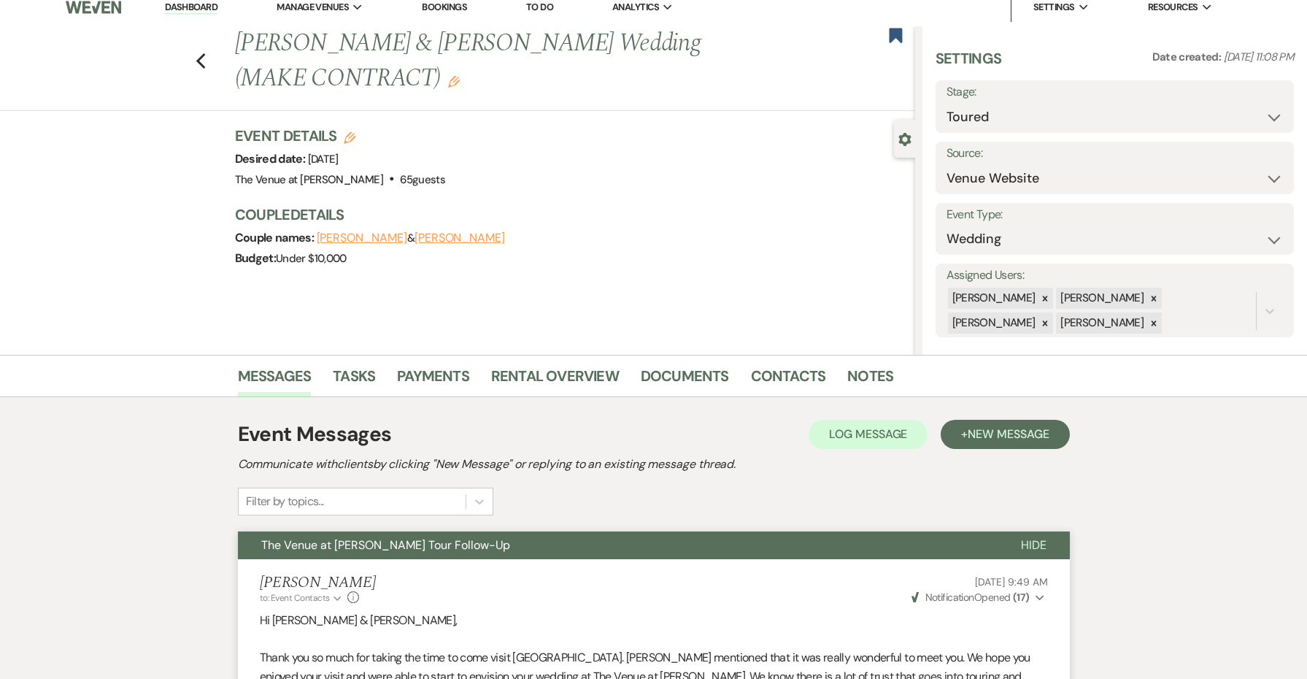
click at [905, 543] on button "The Venue at [PERSON_NAME] Tour Follow-Up" at bounding box center [618, 545] width 760 height 28
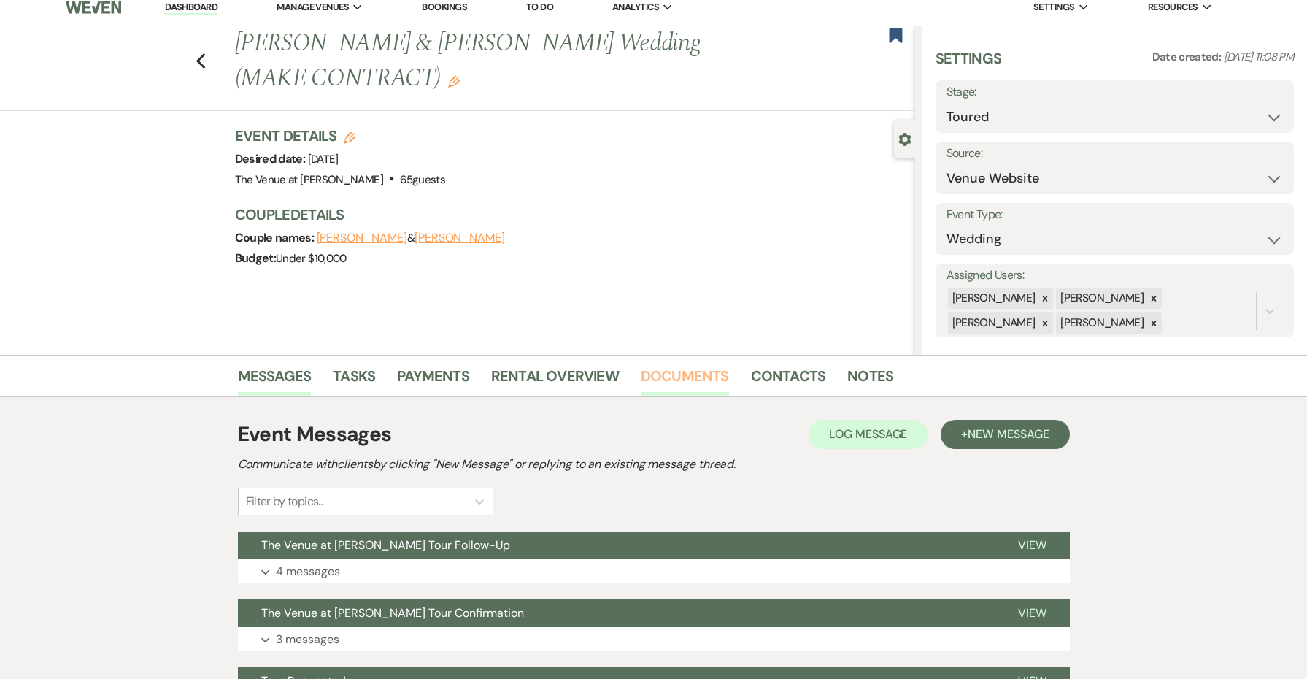
click at [704, 377] on link "Documents" at bounding box center [685, 380] width 88 height 32
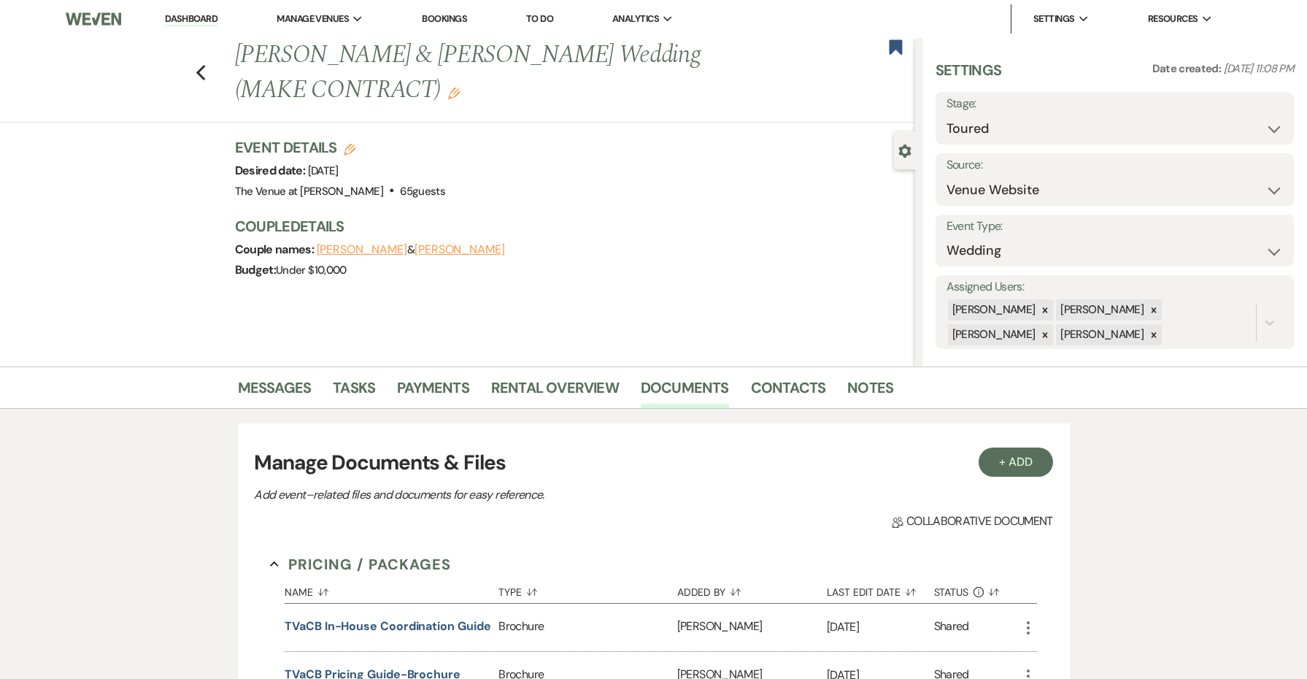
click at [191, 72] on div "Previous [PERSON_NAME] & [PERSON_NAME] Wedding (MAKE CONTRACT) Edit Bookmark" at bounding box center [454, 80] width 923 height 85
click at [204, 72] on icon "Previous" at bounding box center [201, 73] width 11 height 18
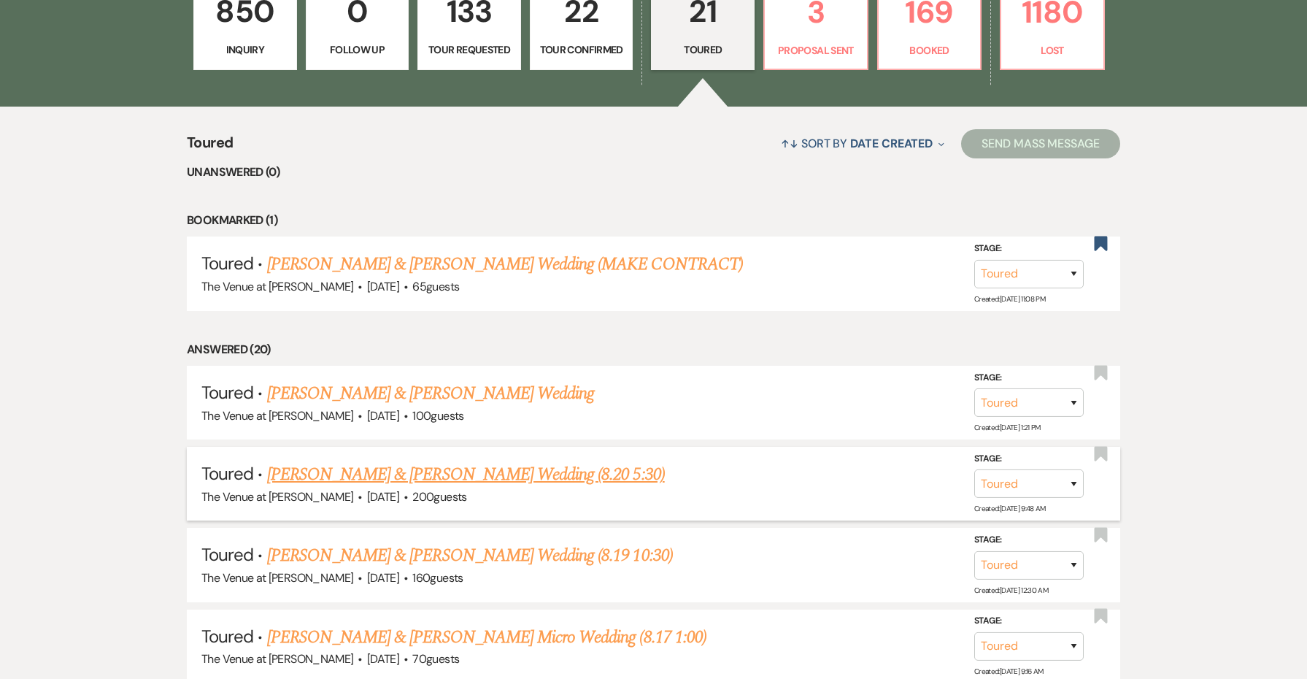
scroll to position [482, 0]
click at [582, 487] on div "The Venue at [PERSON_NAME] · [DATE] · 200 guests" at bounding box center [653, 496] width 904 height 19
click at [581, 474] on link "[PERSON_NAME] & [PERSON_NAME] Wedding (8.20 5:30)" at bounding box center [466, 474] width 398 height 26
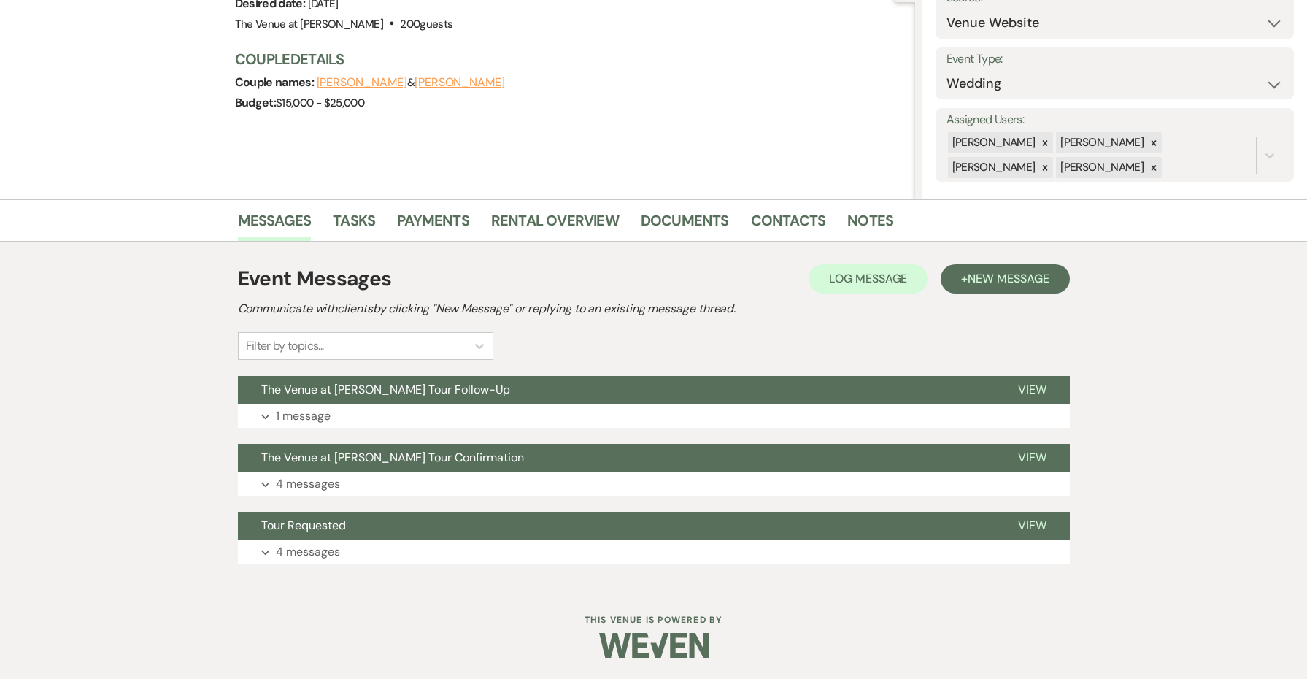
scroll to position [166, 0]
click at [688, 226] on link "Documents" at bounding box center [685, 225] width 88 height 32
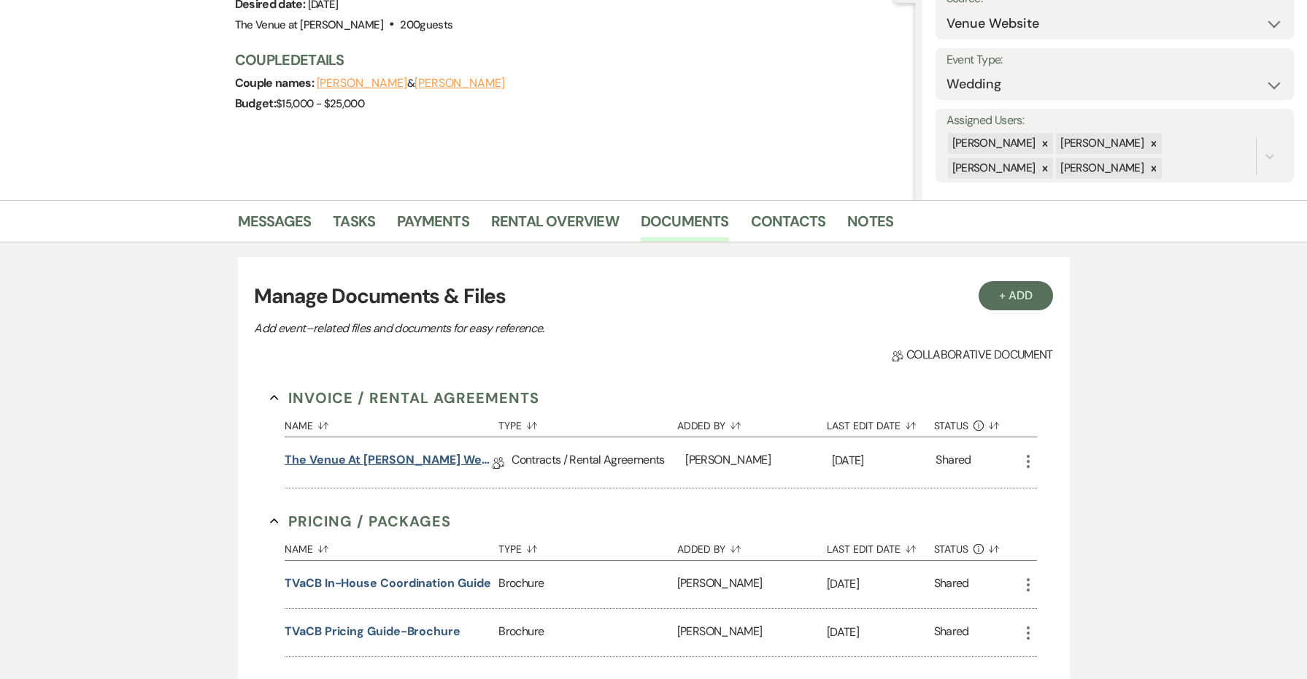
click at [466, 458] on link "The Venue at [PERSON_NAME] Wedding Contract (SAMPLE CONTRACT-NOT VALID)" at bounding box center [389, 462] width 208 height 23
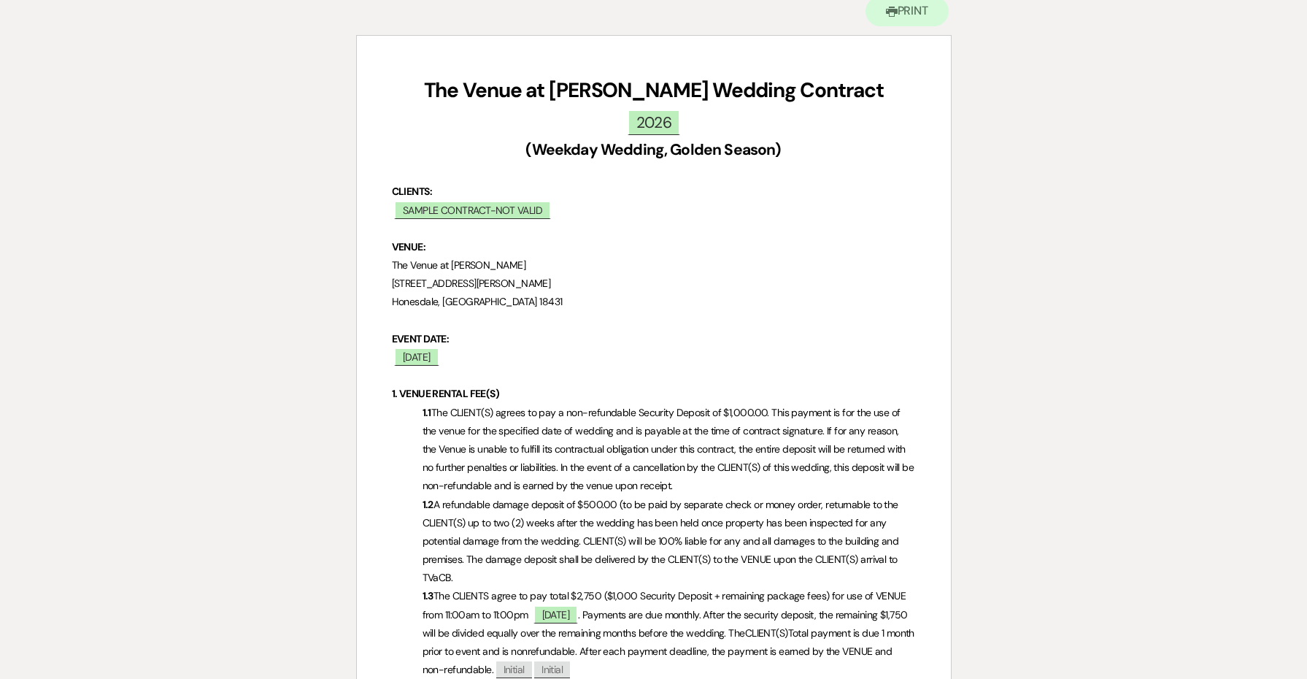
scroll to position [372, 0]
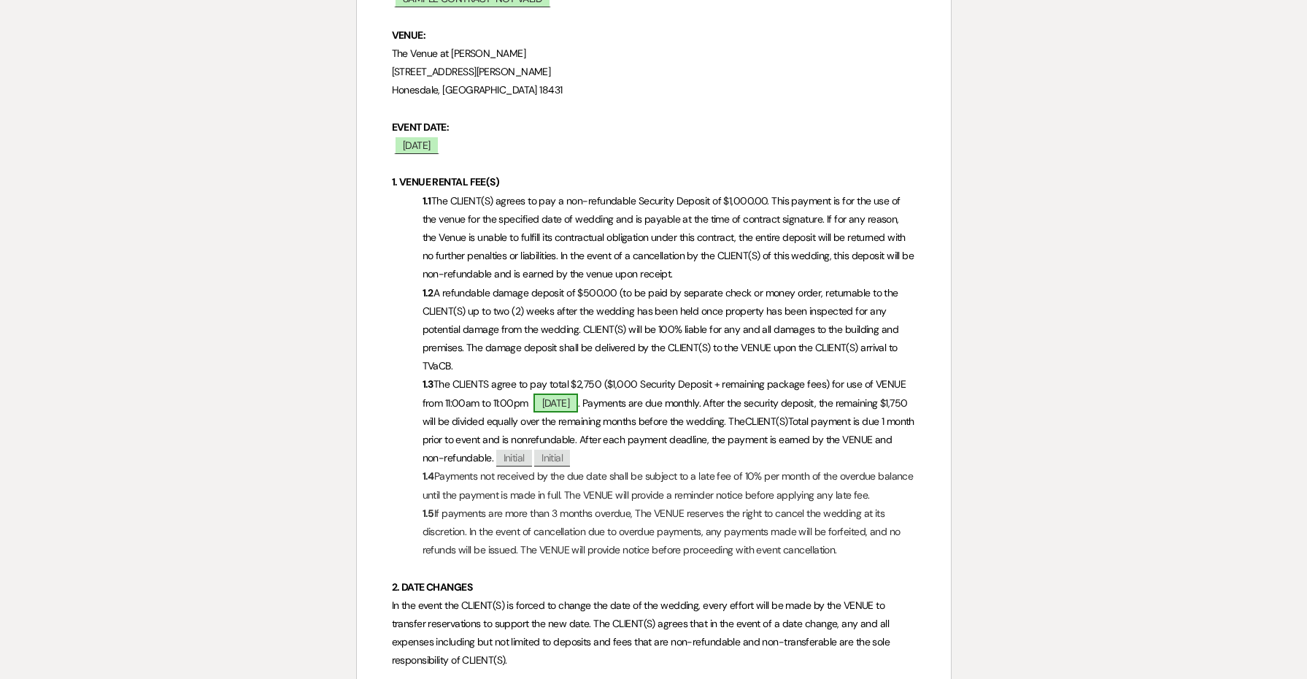
click at [579, 393] on span "[DATE]" at bounding box center [556, 402] width 45 height 19
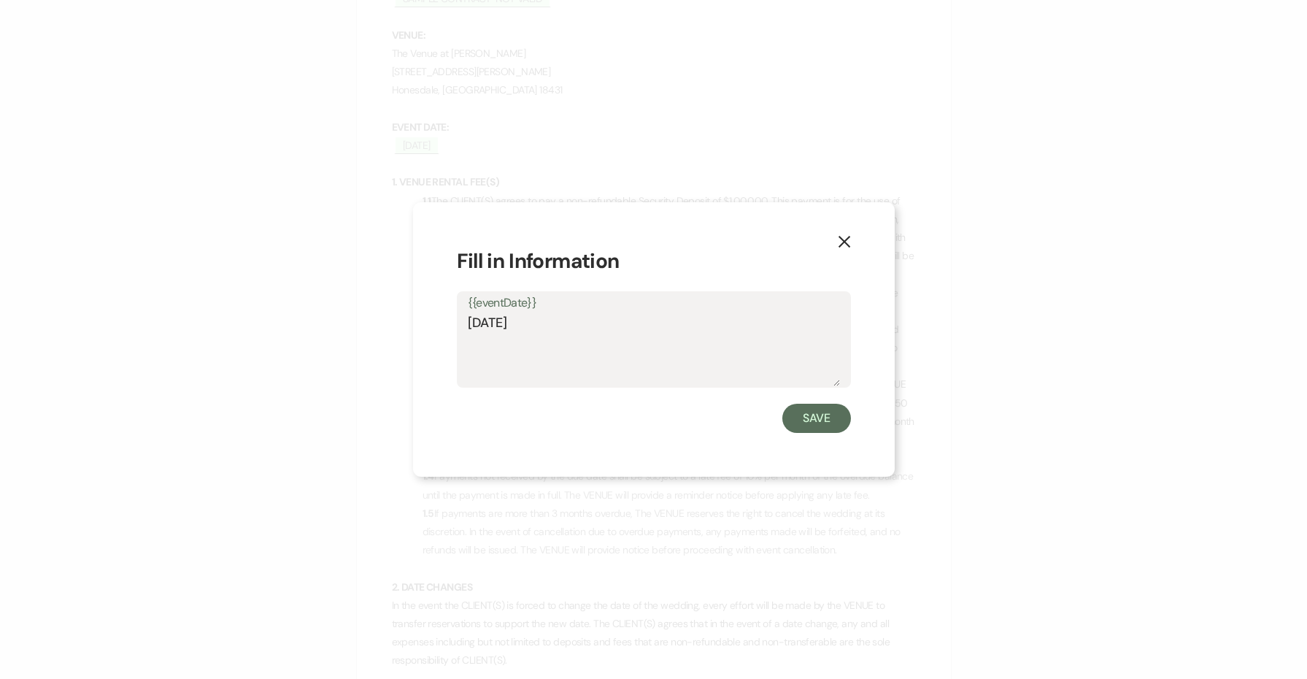
click at [843, 243] on use "button" at bounding box center [844, 242] width 12 height 12
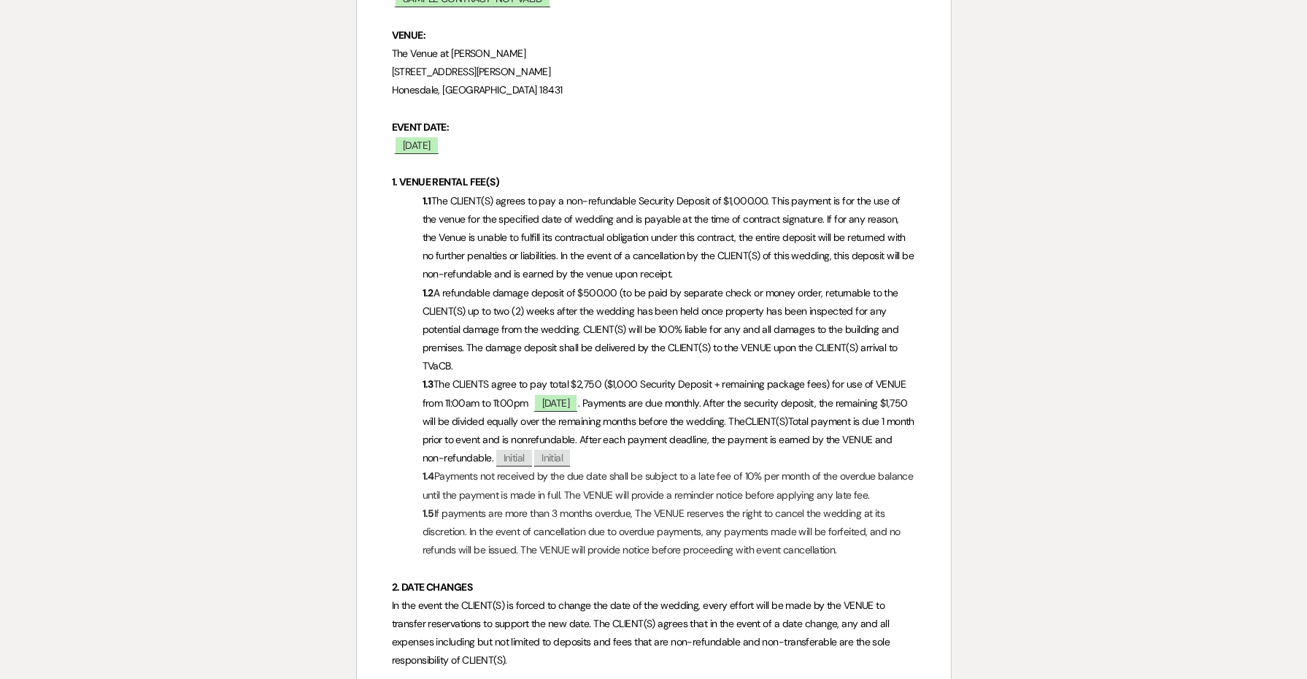
click at [590, 377] on span "The CLIENTS agree to pay total $2,750 ($1,000 Security Deposit + remaining pack…" at bounding box center [666, 392] width 486 height 31
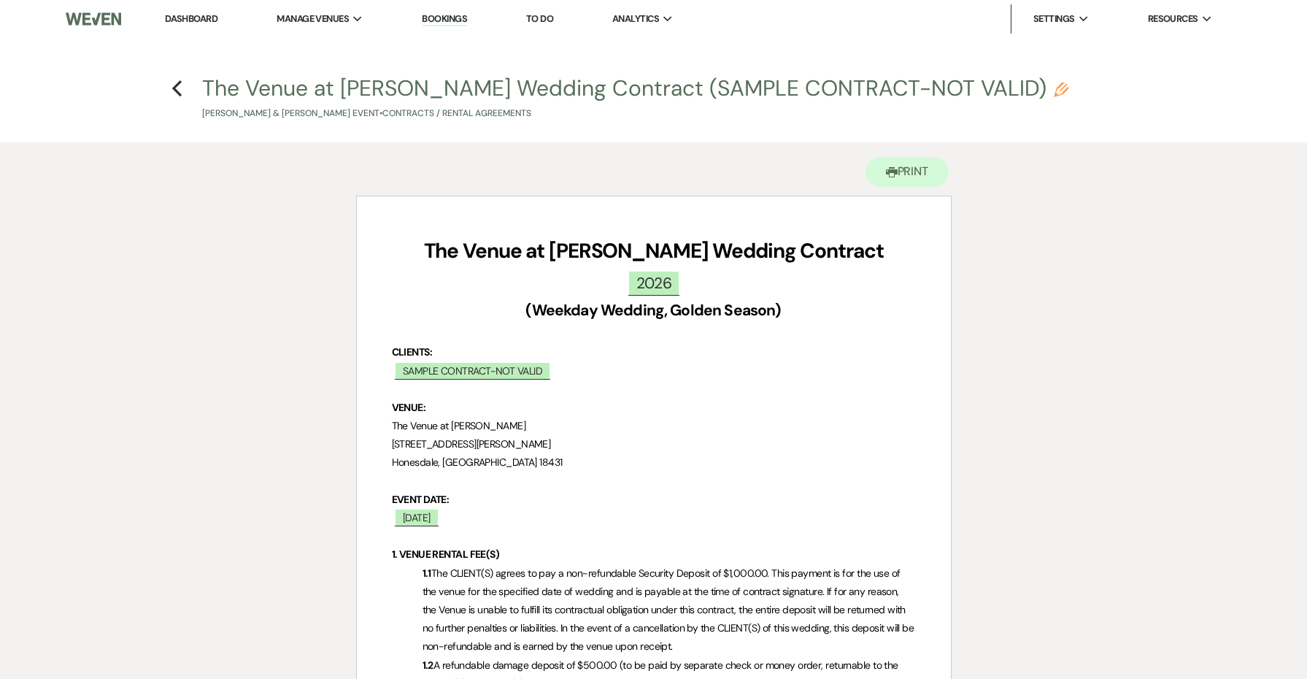
scroll to position [0, 0]
click at [181, 92] on icon "Previous" at bounding box center [177, 89] width 11 height 18
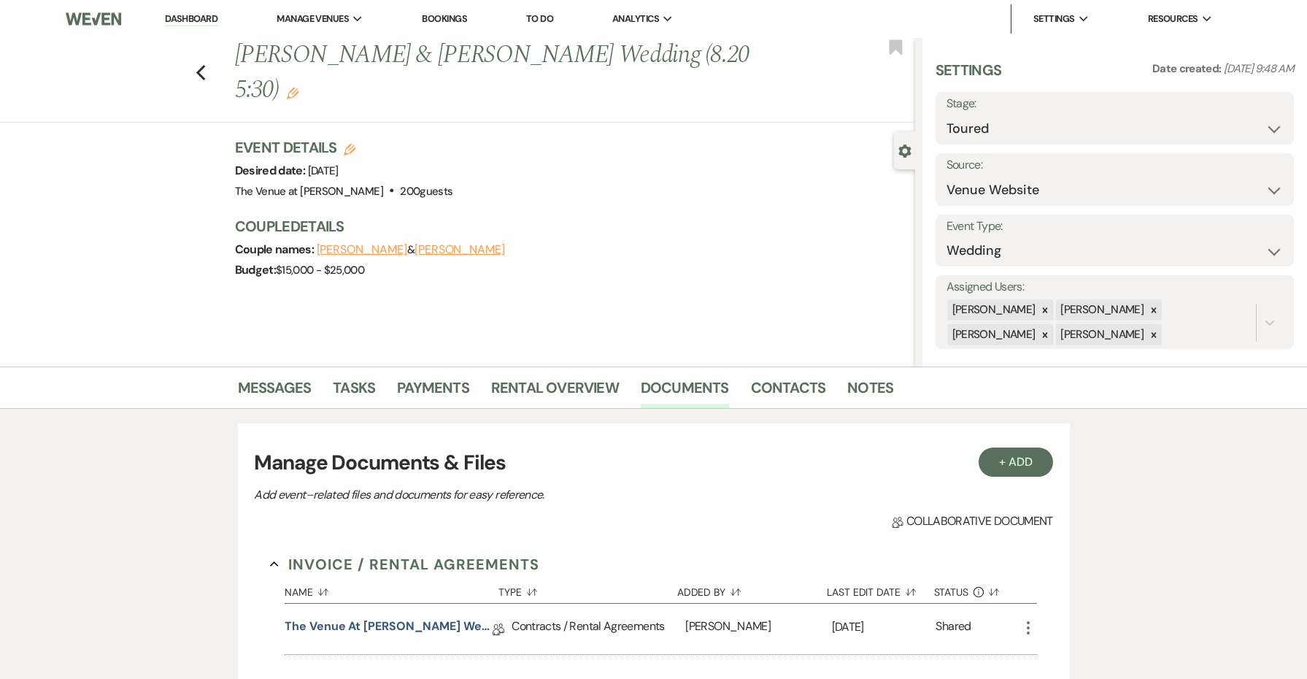
scroll to position [166, 0]
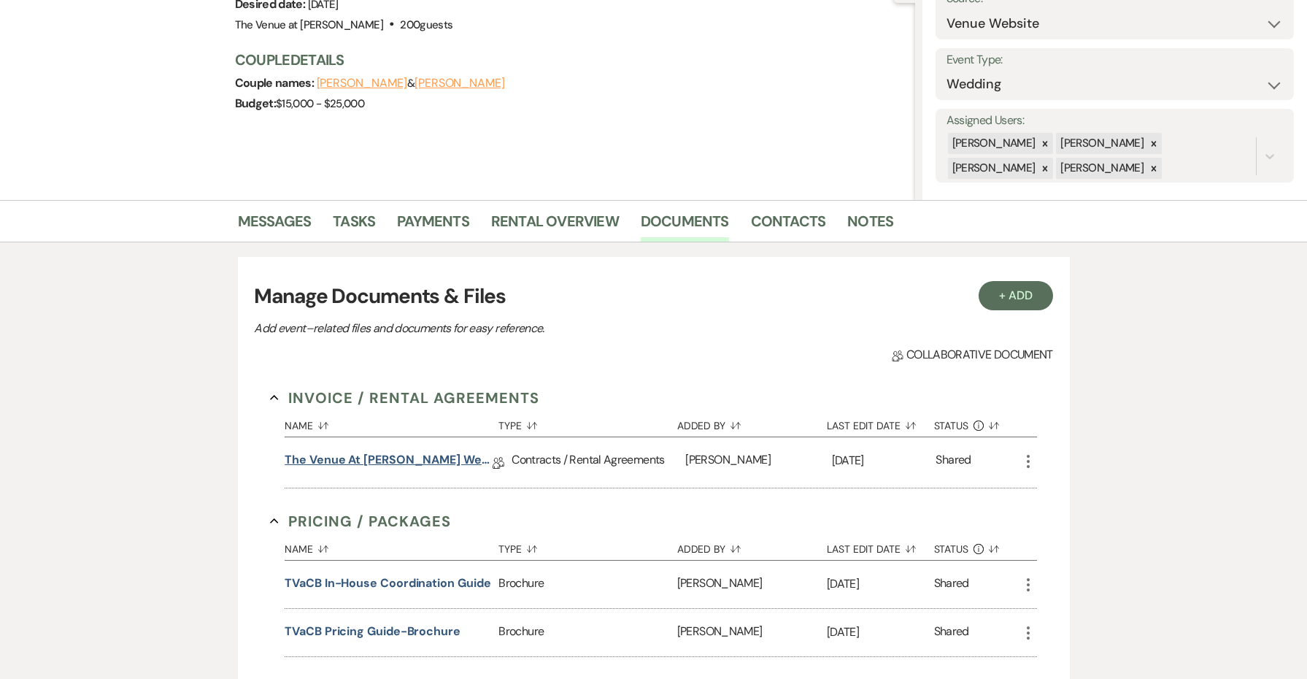
click at [464, 460] on link "The Venue at [PERSON_NAME] Wedding Contract (SAMPLE CONTRACT-NOT VALID)" at bounding box center [389, 462] width 208 height 23
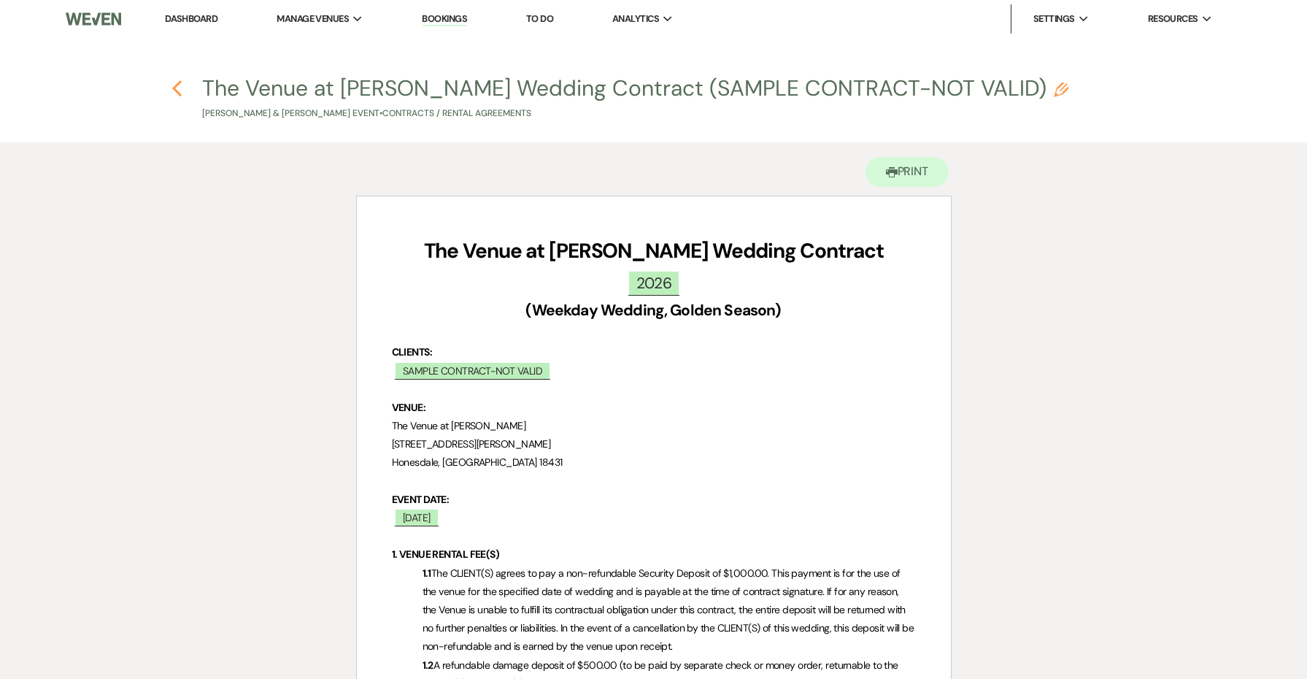
click at [177, 85] on use "button" at bounding box center [176, 88] width 9 height 16
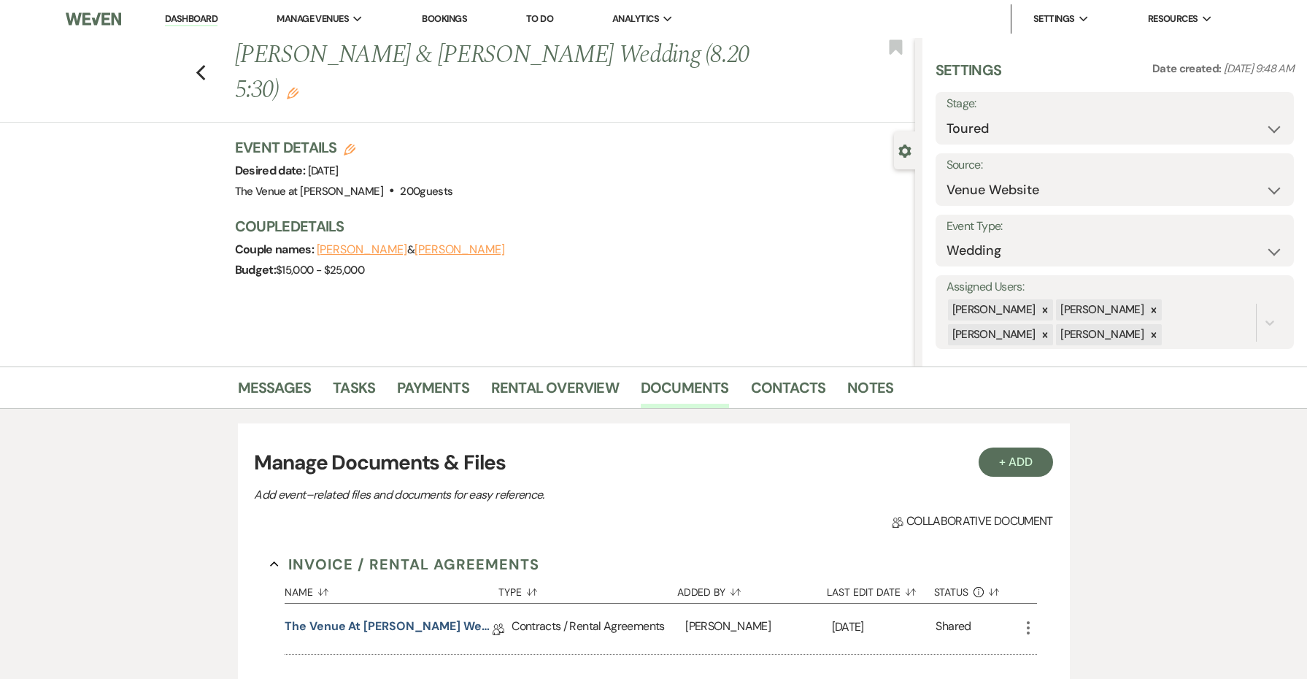
scroll to position [166, 0]
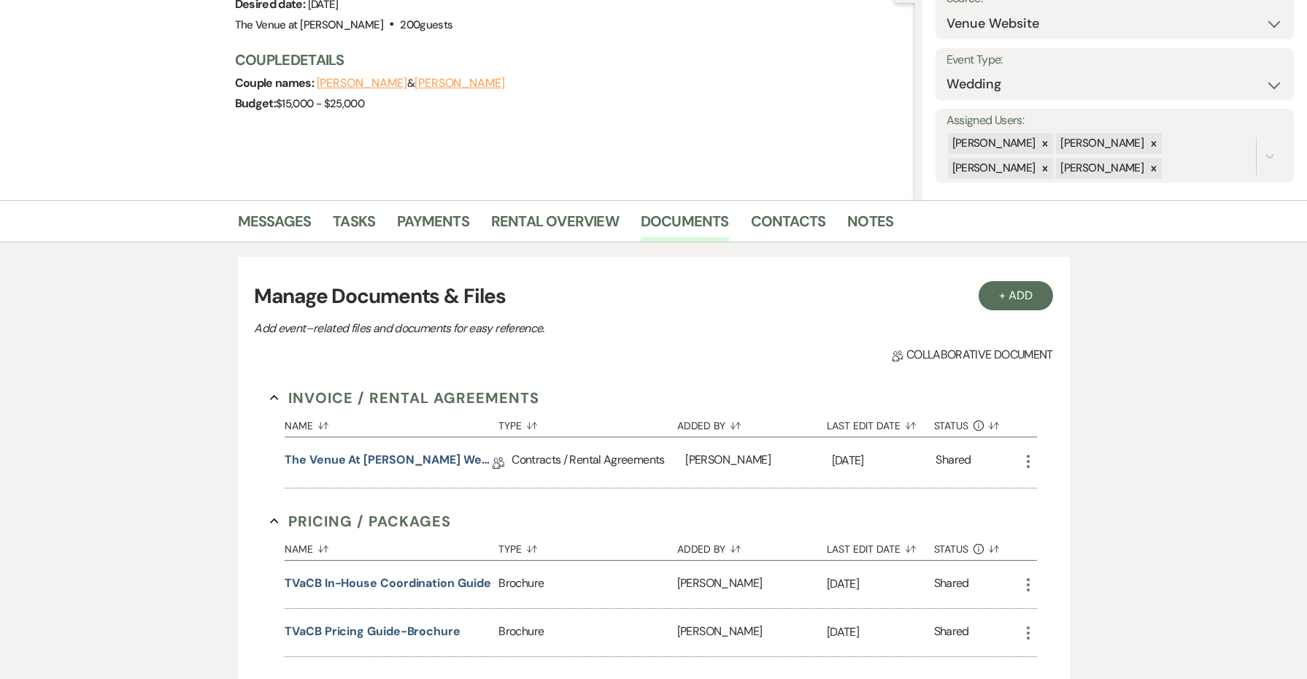
click at [1028, 457] on icon "More" at bounding box center [1029, 462] width 18 height 18
click at [1058, 542] on button "Duplicate Clone" at bounding box center [1093, 540] width 147 height 25
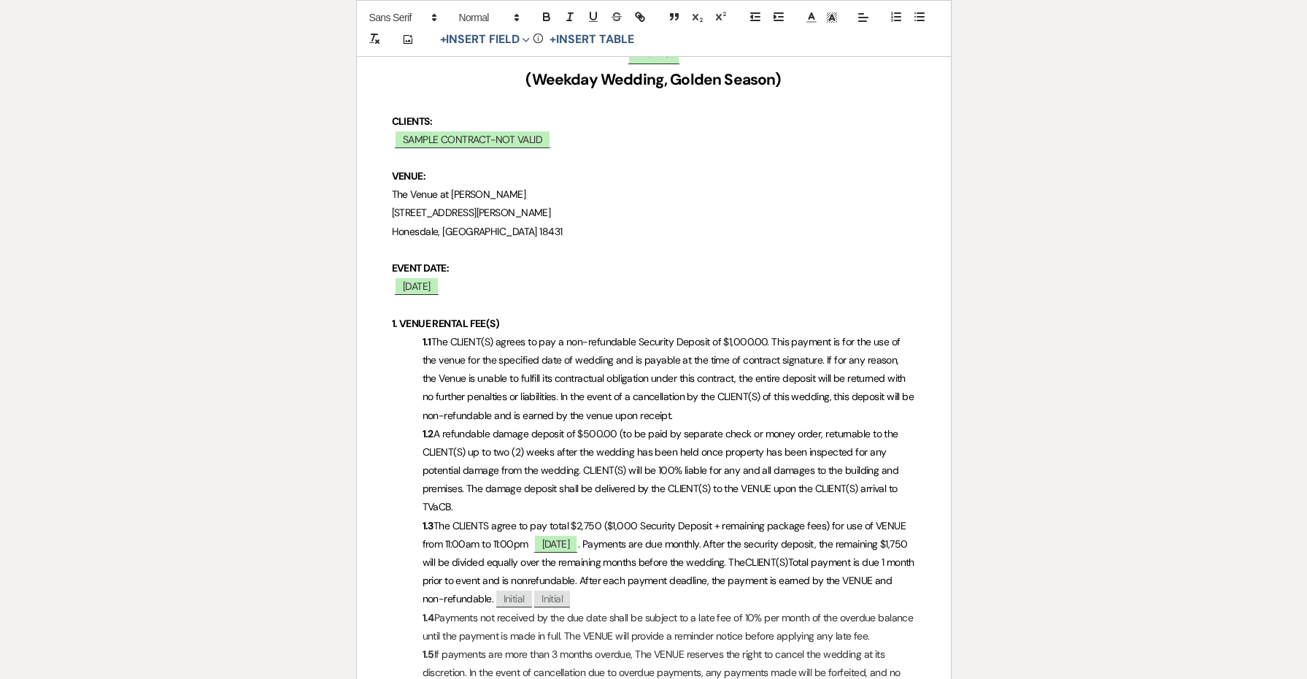
scroll to position [438, 0]
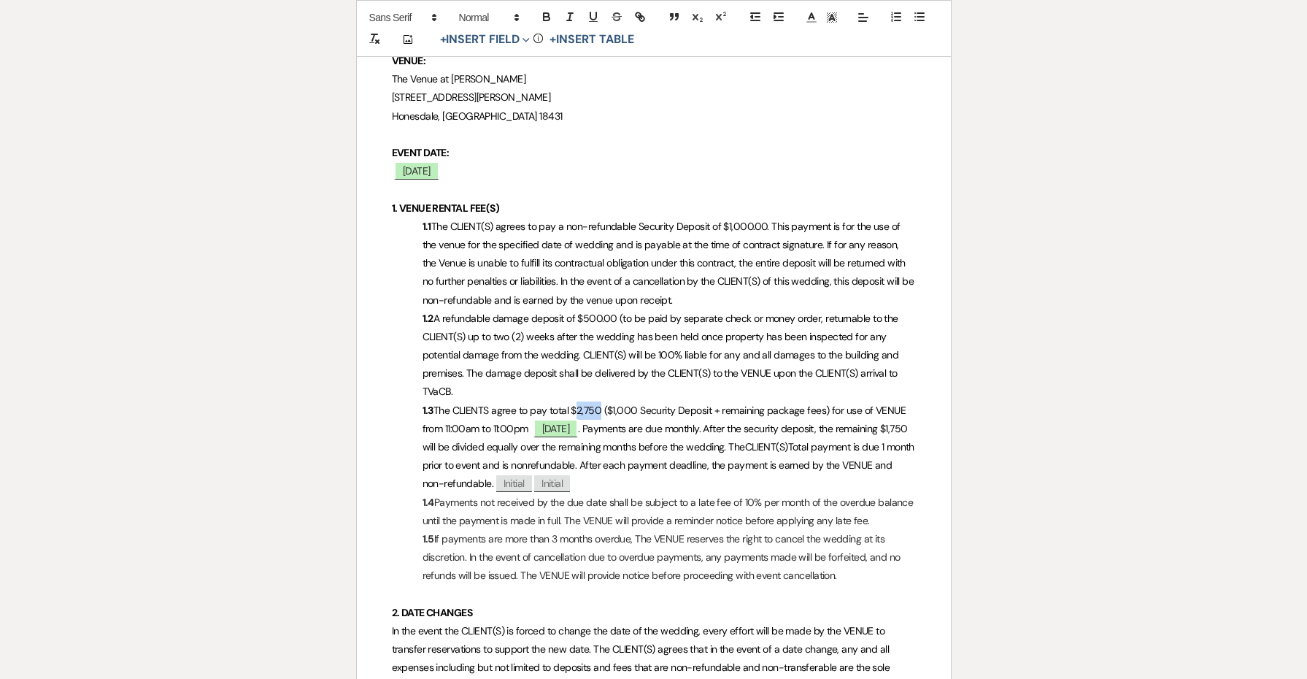
drag, startPoint x: 600, startPoint y: 380, endPoint x: 580, endPoint y: 380, distance: 20.4
click at [580, 404] on span "The CLIENTS agree to pay total $2,750 ($1,000 Security Deposit + remaining pack…" at bounding box center [666, 419] width 486 height 31
drag, startPoint x: 448, startPoint y: 418, endPoint x: 428, endPoint y: 418, distance: 19.7
click at [428, 422] on span ". Payments are due monthly. After the security deposit, the remaining $1,750 wi…" at bounding box center [667, 437] width 488 height 31
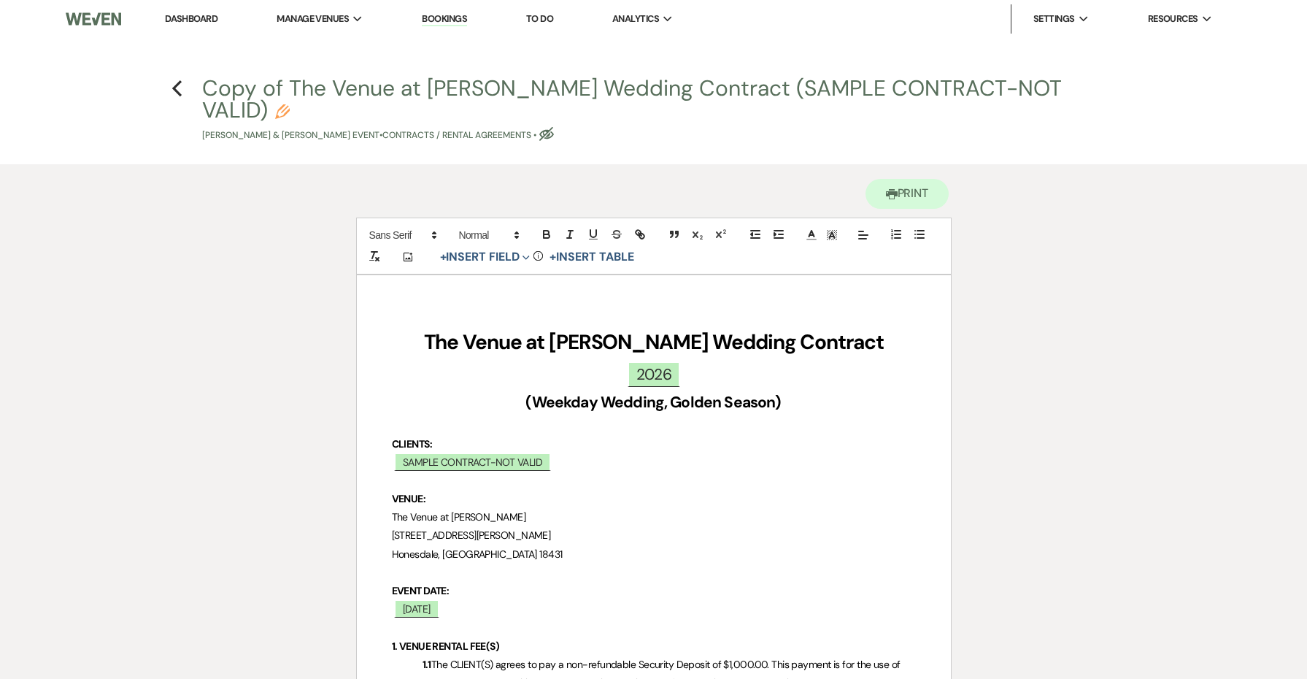
scroll to position [0, 0]
click at [290, 104] on icon "Pencil" at bounding box center [282, 111] width 15 height 15
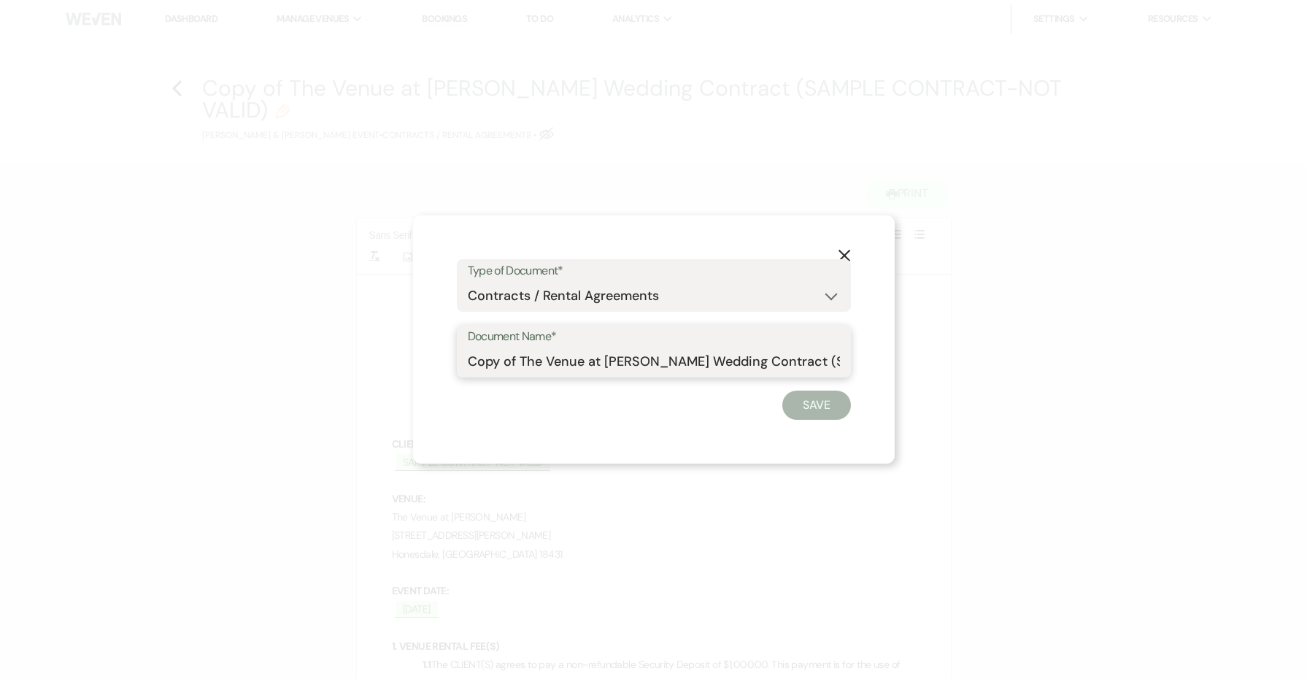
drag, startPoint x: 520, startPoint y: 361, endPoint x: 458, endPoint y: 357, distance: 62.2
click at [458, 357] on div "Document Name* Copy of The Venue at [PERSON_NAME] Wedding Contract (SAMPLE CONT…" at bounding box center [654, 351] width 394 height 53
drag, startPoint x: 823, startPoint y: 366, endPoint x: 842, endPoint y: 368, distance: 19.0
click at [842, 368] on div "Document Name* The Venue at [PERSON_NAME] Wedding Contract (SAMPLE CONTRACT-NOT…" at bounding box center [654, 351] width 394 height 53
click at [804, 361] on input "The Venue at [PERSON_NAME] Wedding Contract (SAMPLE CONTRACT-NOT VALID)" at bounding box center [654, 361] width 372 height 28
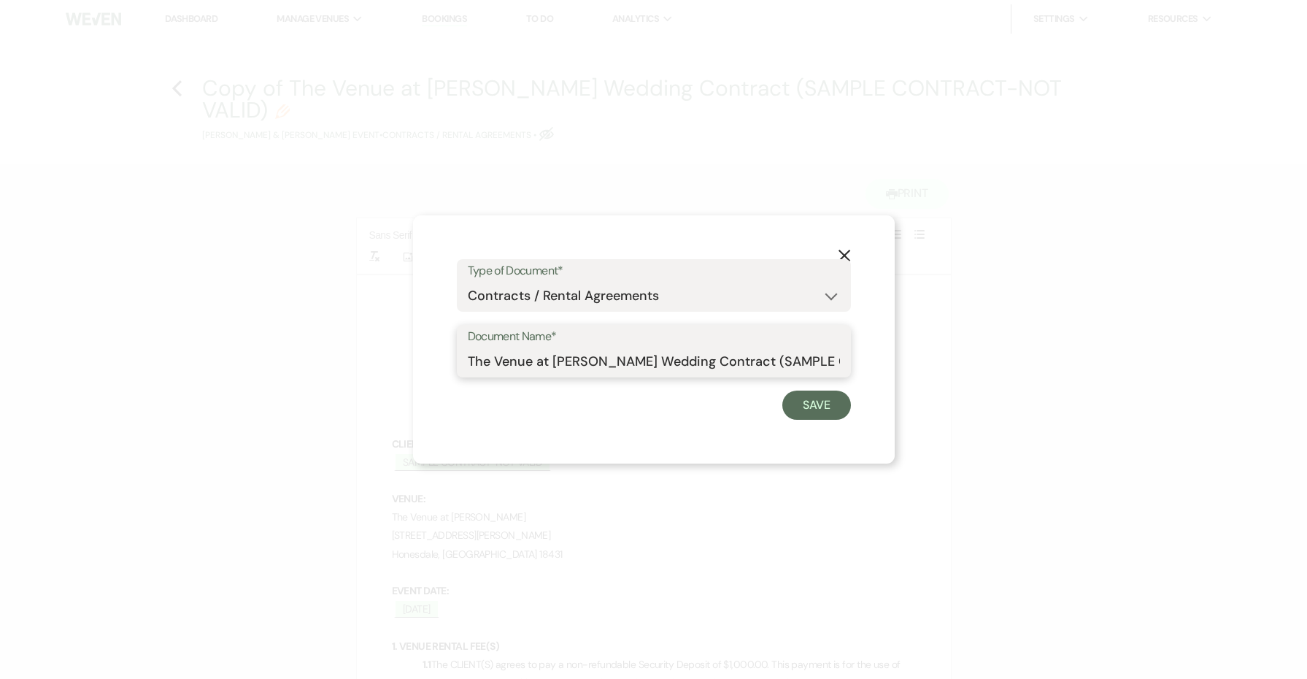
click at [803, 361] on input "The Venue at [PERSON_NAME] Wedding Contract (SAMPLE CONTRACT-NOT VALID)" at bounding box center [654, 361] width 372 height 28
click at [828, 399] on button "Save" at bounding box center [816, 405] width 69 height 29
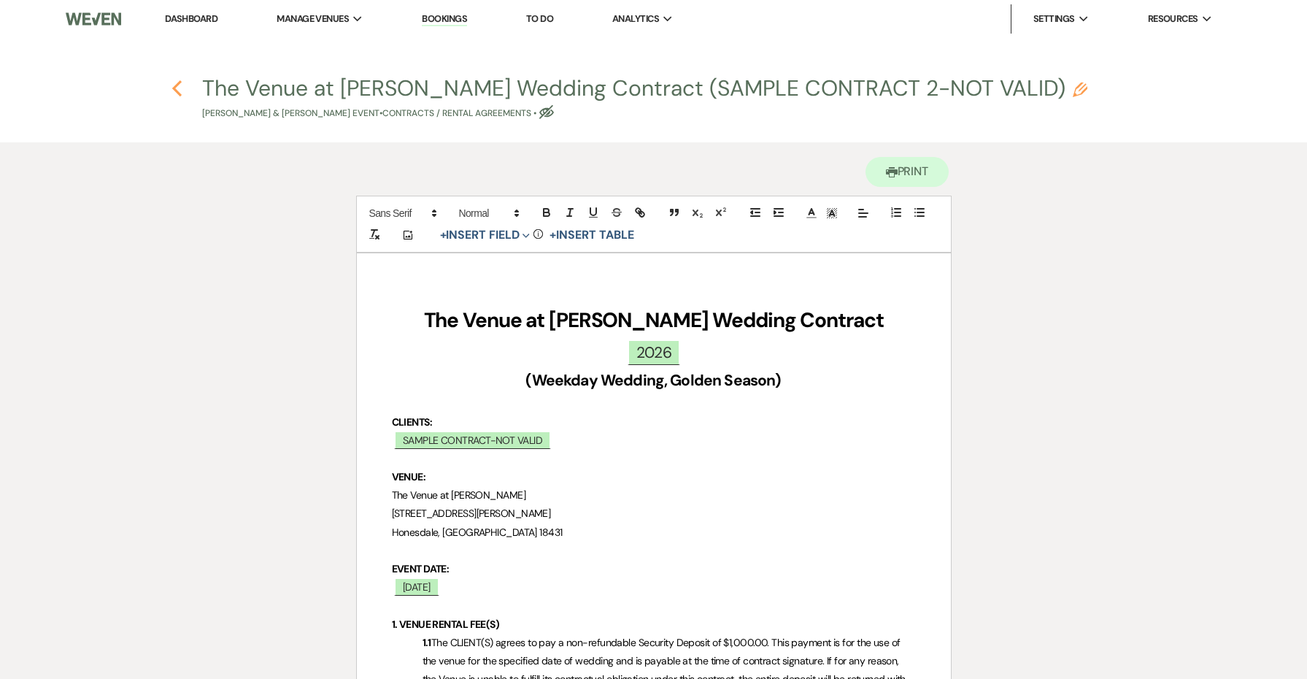
click at [179, 88] on icon "Previous" at bounding box center [177, 89] width 11 height 18
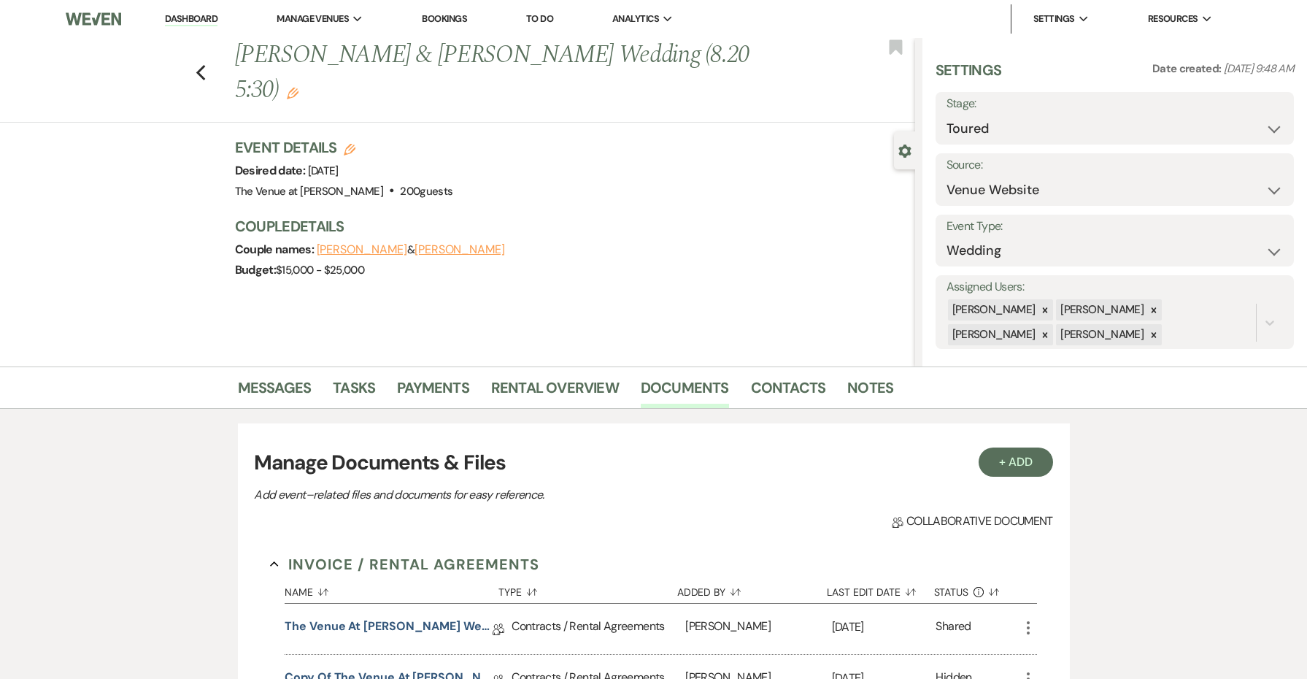
scroll to position [166, 0]
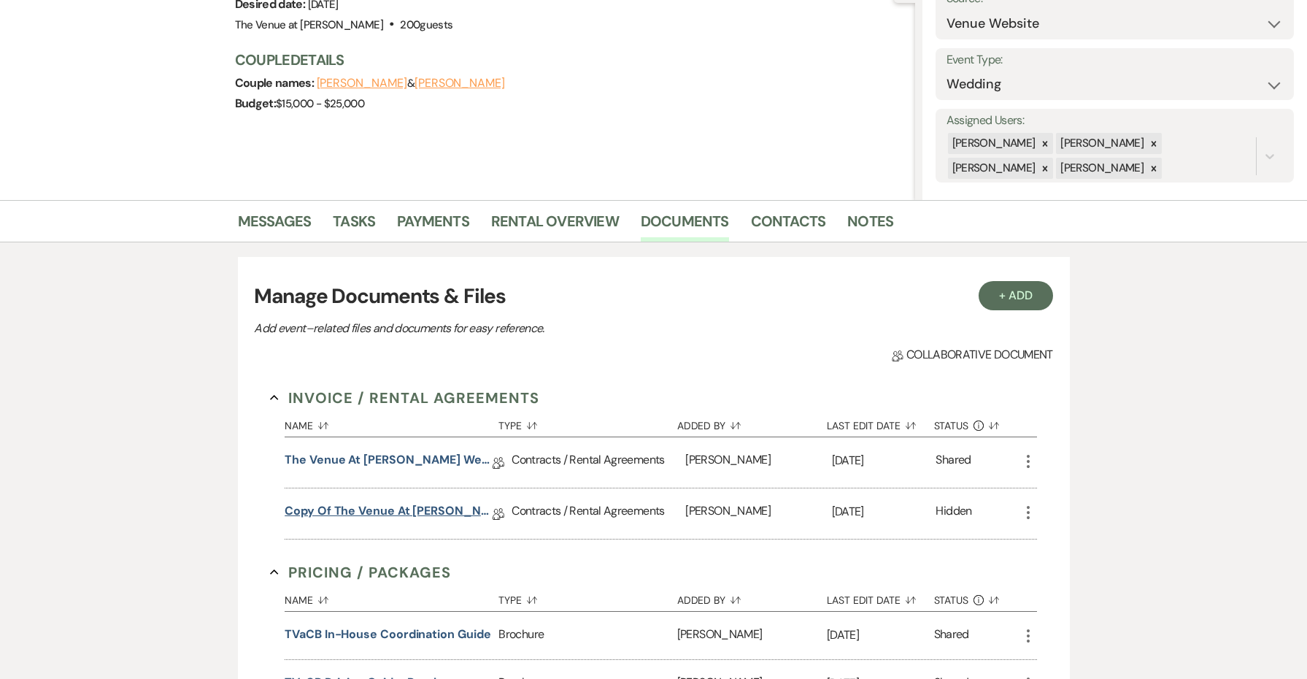
click at [453, 516] on link "Copy of The Venue at [PERSON_NAME] Wedding Contract (SAMPLE CONTRACT-NOT VALID)" at bounding box center [389, 513] width 208 height 23
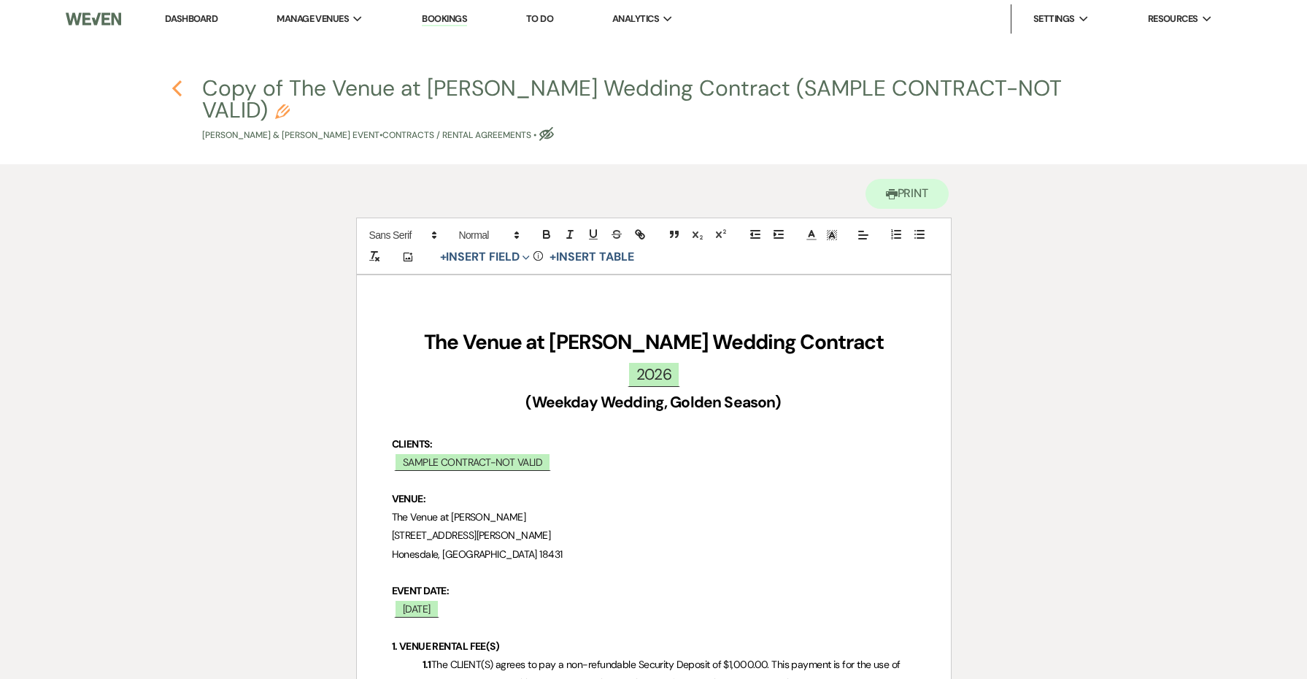
click at [178, 86] on icon "Previous" at bounding box center [177, 89] width 11 height 18
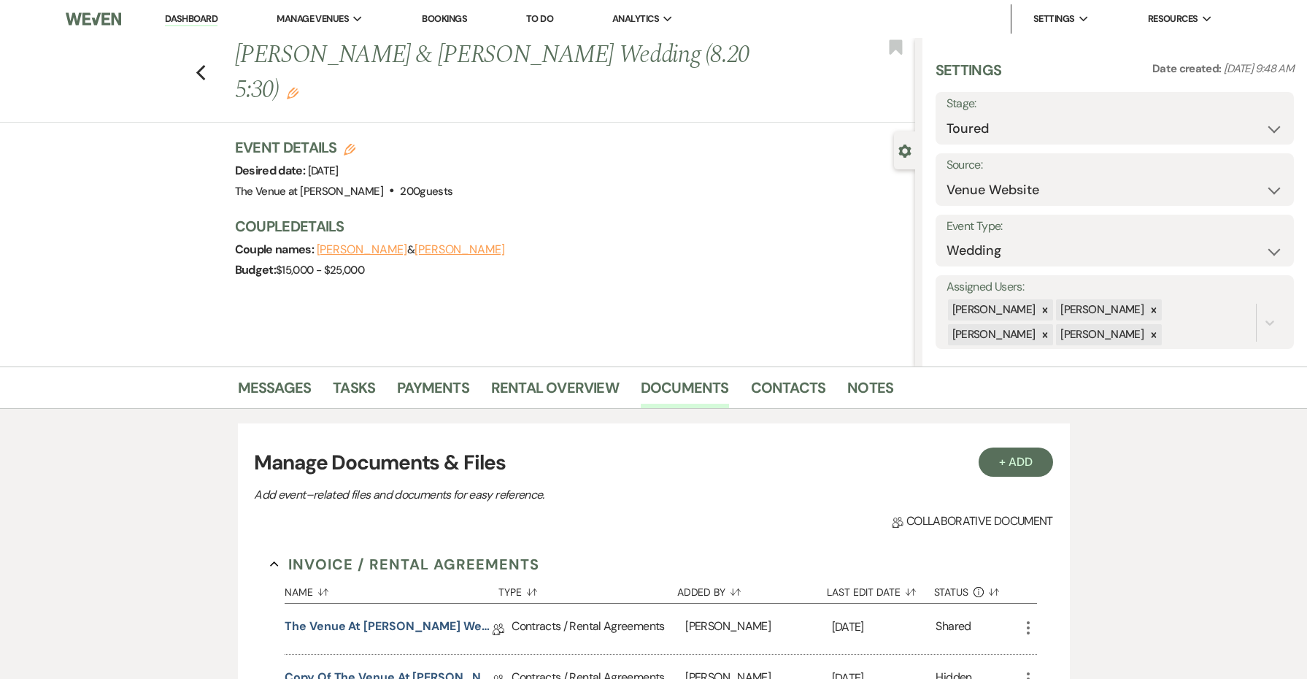
scroll to position [166, 0]
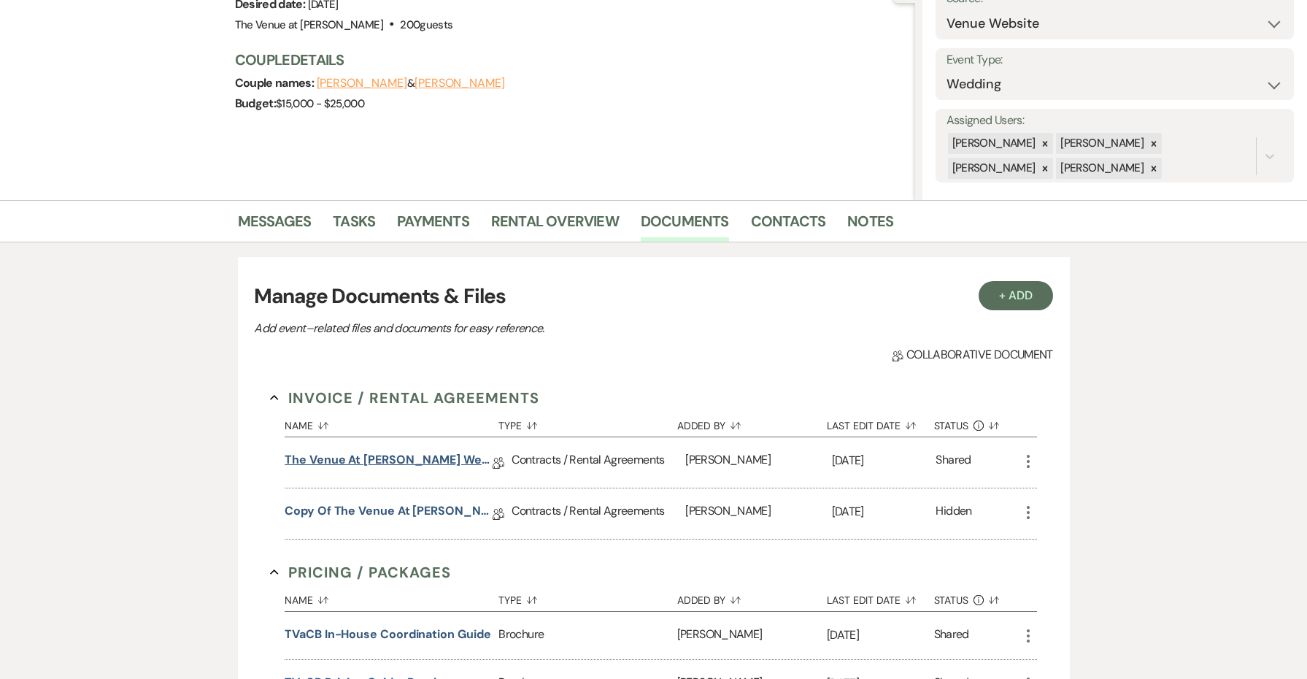
click at [418, 455] on link "The Venue at [PERSON_NAME] Wedding Contract (SAMPLE CONTRACT-NOT VALID)" at bounding box center [389, 462] width 208 height 23
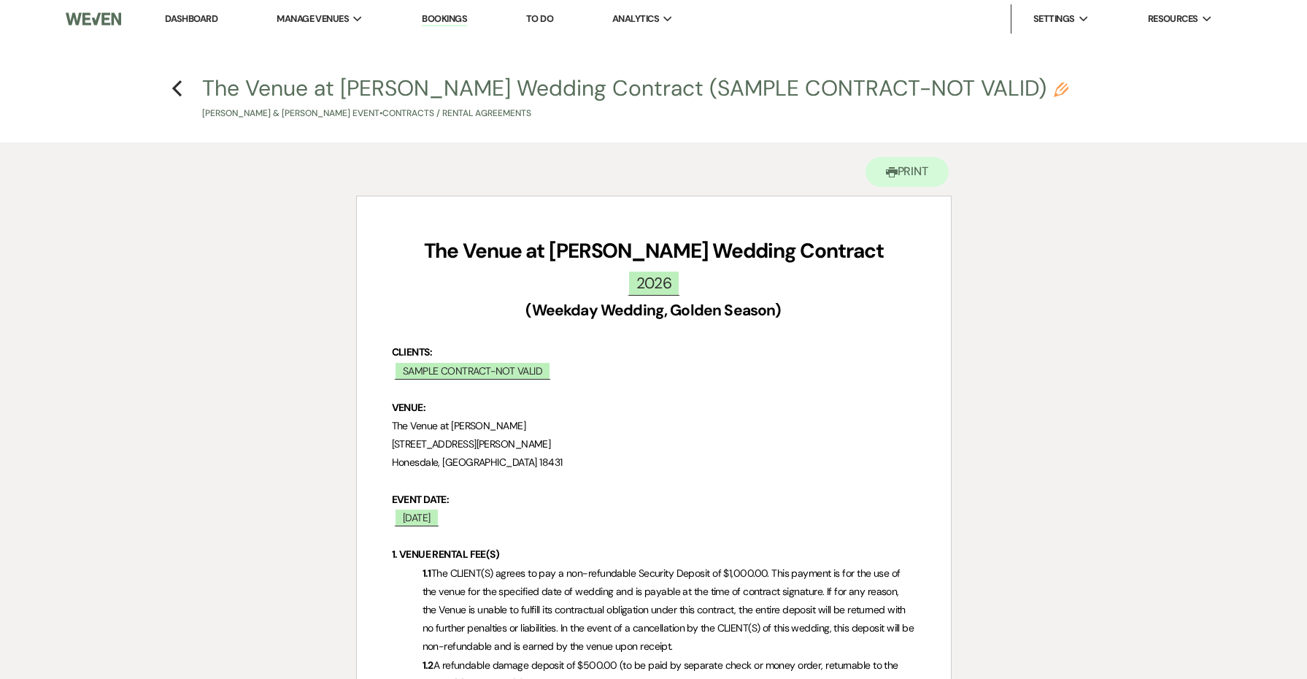
click at [1054, 85] on use "button" at bounding box center [1061, 89] width 15 height 15
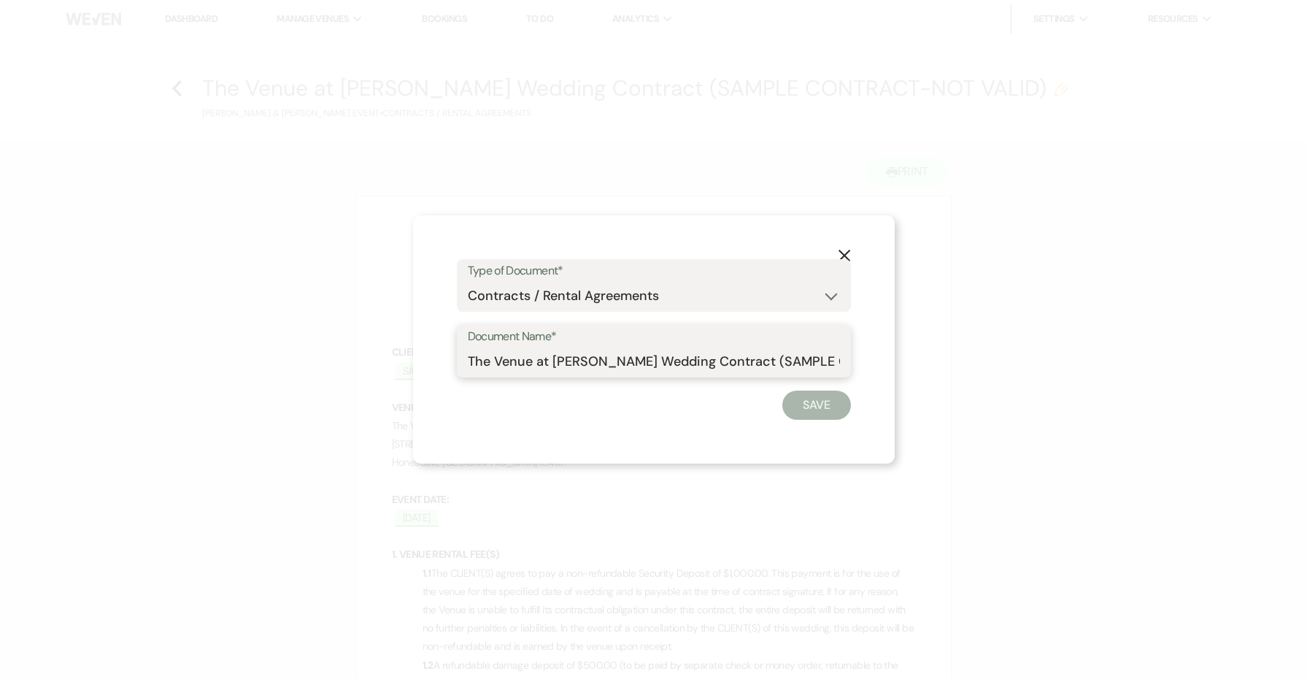
click at [826, 364] on input "The Venue at [PERSON_NAME] Wedding Contract (SAMPLE CONTRACT-NOT VALID)" at bounding box center [654, 361] width 372 height 28
click at [742, 366] on input "The Venue at [PERSON_NAME] Wedding Contract (SAMPLE CONTRACT-NOT VALID)" at bounding box center [654, 361] width 372 height 28
click at [813, 407] on button "Save" at bounding box center [816, 405] width 69 height 29
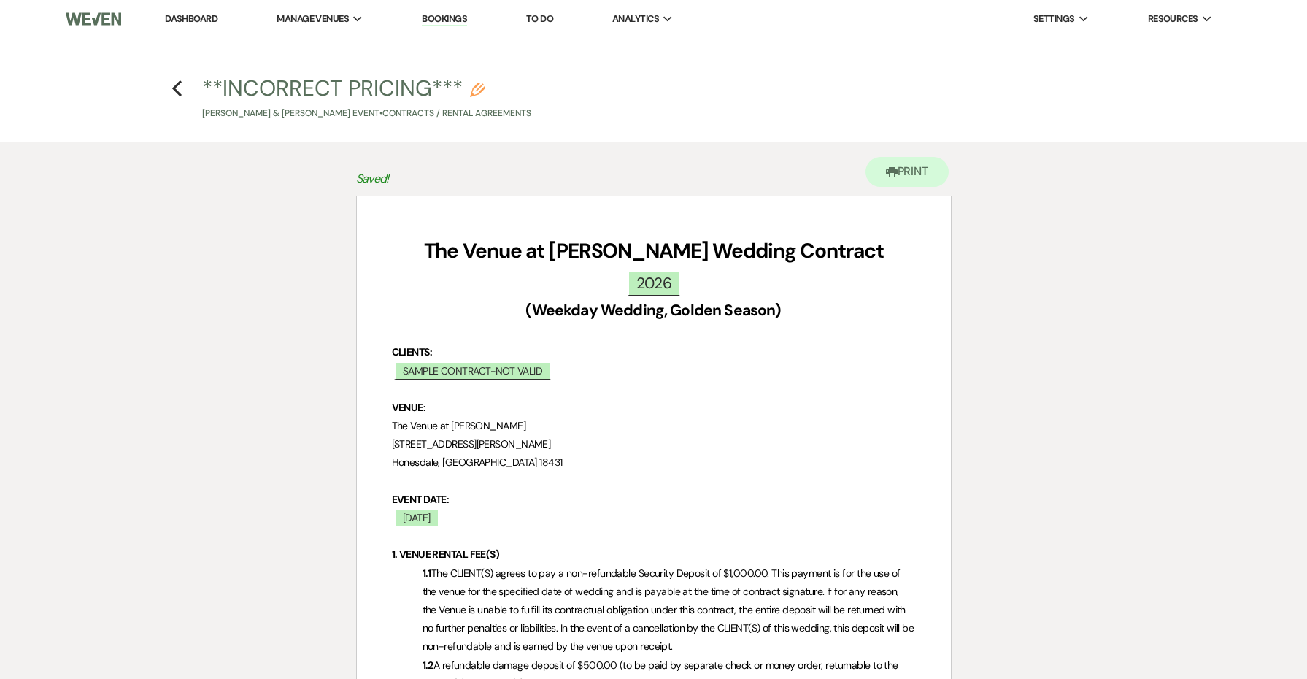
click at [182, 81] on h4 "Previous **INCORRECT PRICING*** Pencil [PERSON_NAME] & [PERSON_NAME] Event • Co…" at bounding box center [653, 96] width 1051 height 47
click at [172, 90] on icon "Previous" at bounding box center [177, 89] width 11 height 18
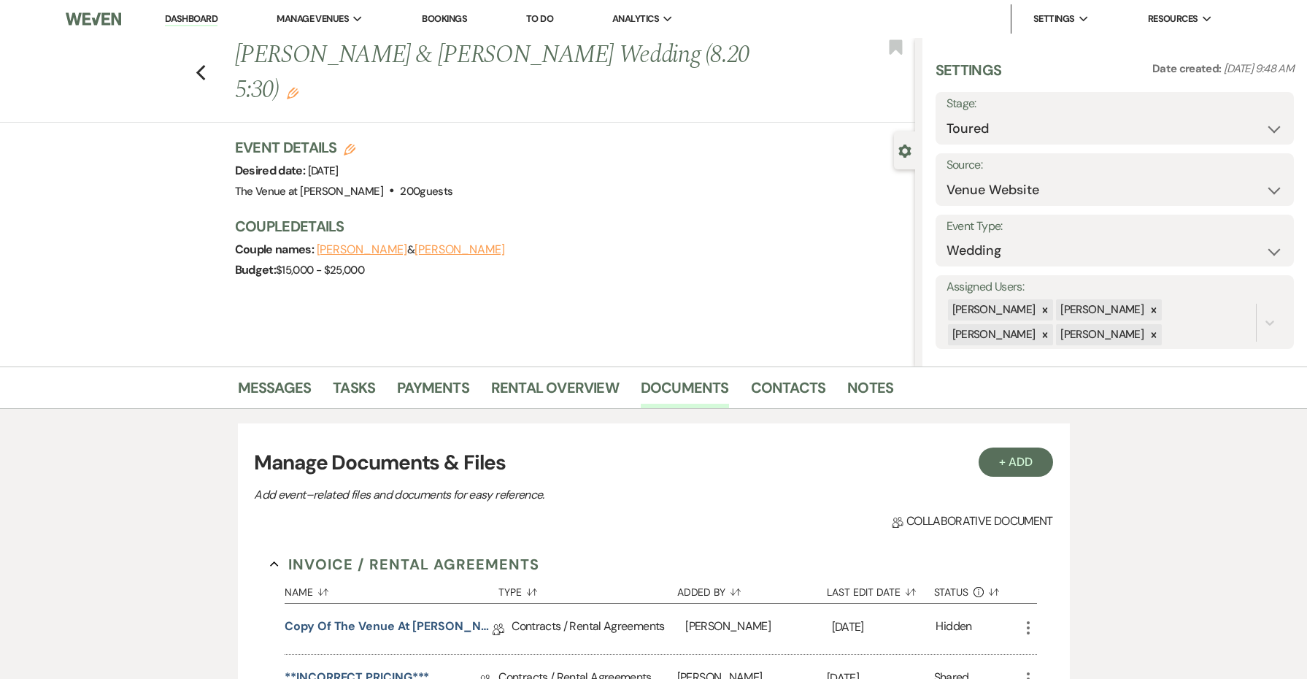
scroll to position [166, 0]
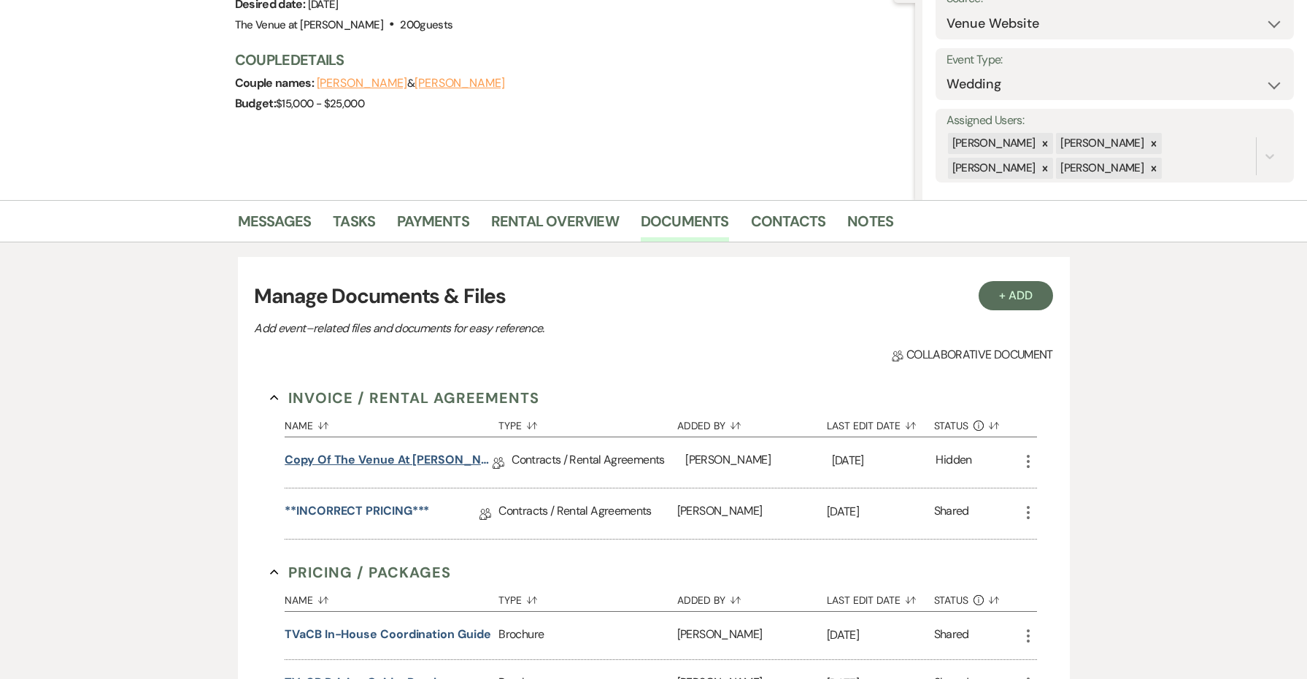
click at [387, 461] on link "Copy of The Venue at [PERSON_NAME] Wedding Contract (SAMPLE CONTRACT-NOT VALID)" at bounding box center [389, 462] width 208 height 23
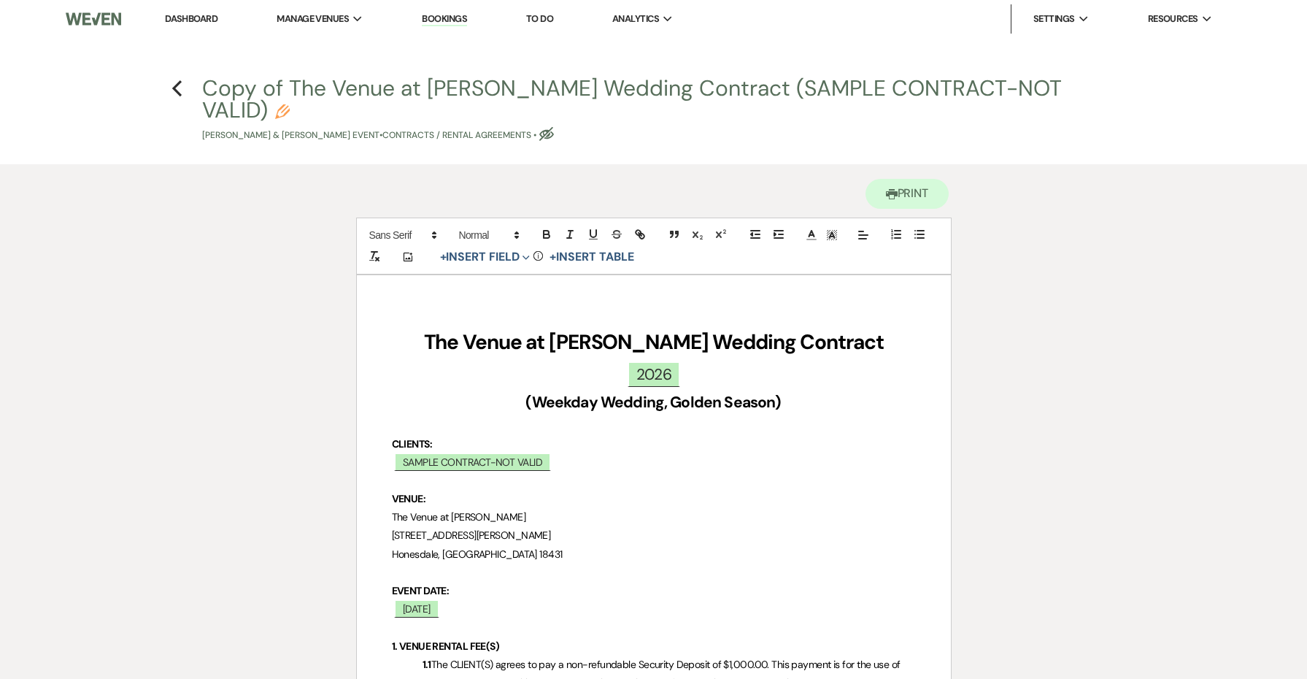
click at [290, 104] on icon "Pencil" at bounding box center [282, 111] width 15 height 15
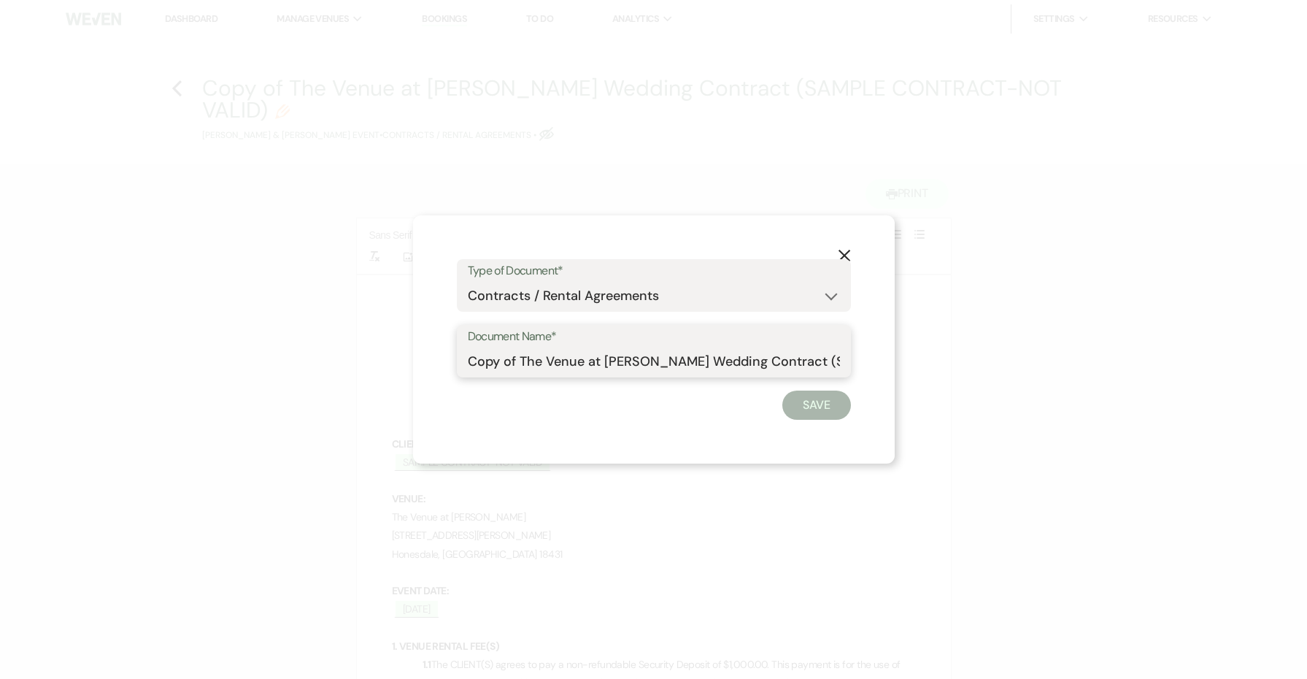
click at [410, 361] on div "X Type of Document* Special Event Insurance Vendor Certificate of Insurance Con…" at bounding box center [653, 339] width 1307 height 679
click at [821, 393] on button "Save" at bounding box center [816, 405] width 69 height 29
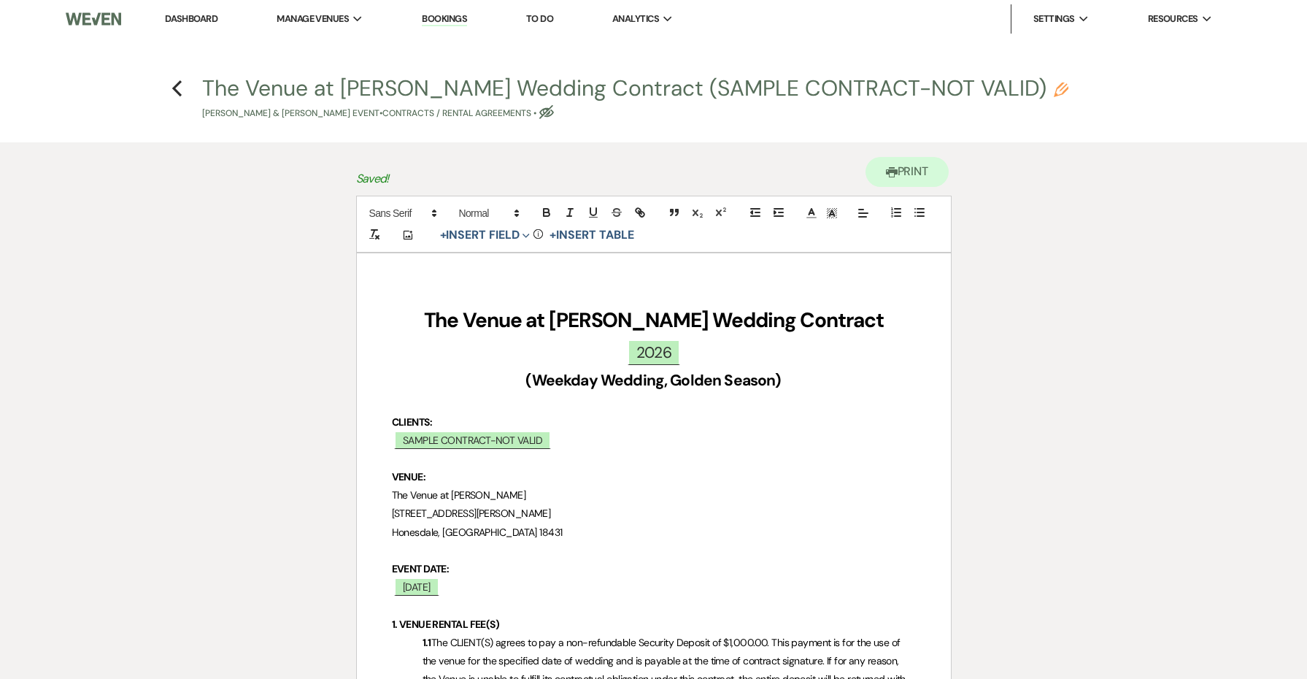
click at [182, 90] on h4 "Previous The Venue at [PERSON_NAME] Wedding Contract (SAMPLE CONTRACT-NOT VALID…" at bounding box center [653, 96] width 1051 height 47
click at [179, 89] on icon "Previous" at bounding box center [177, 89] width 11 height 18
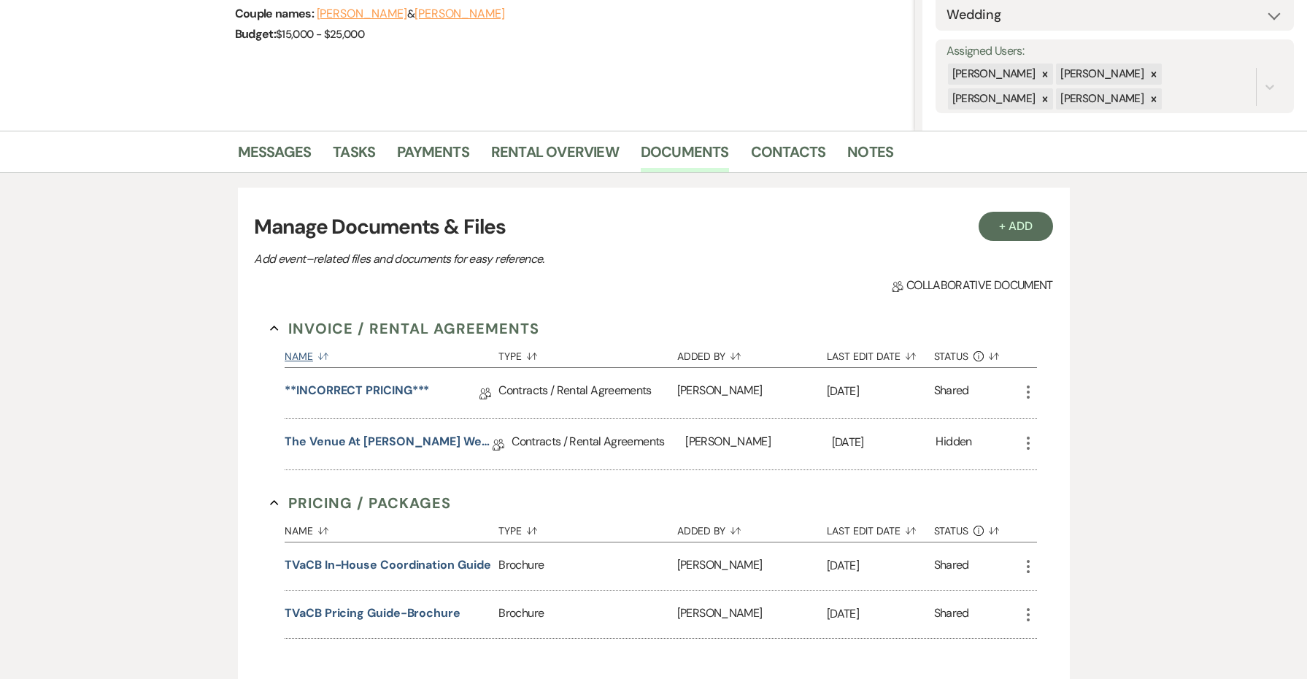
scroll to position [234, 0]
click at [276, 158] on link "Messages" at bounding box center [275, 158] width 74 height 32
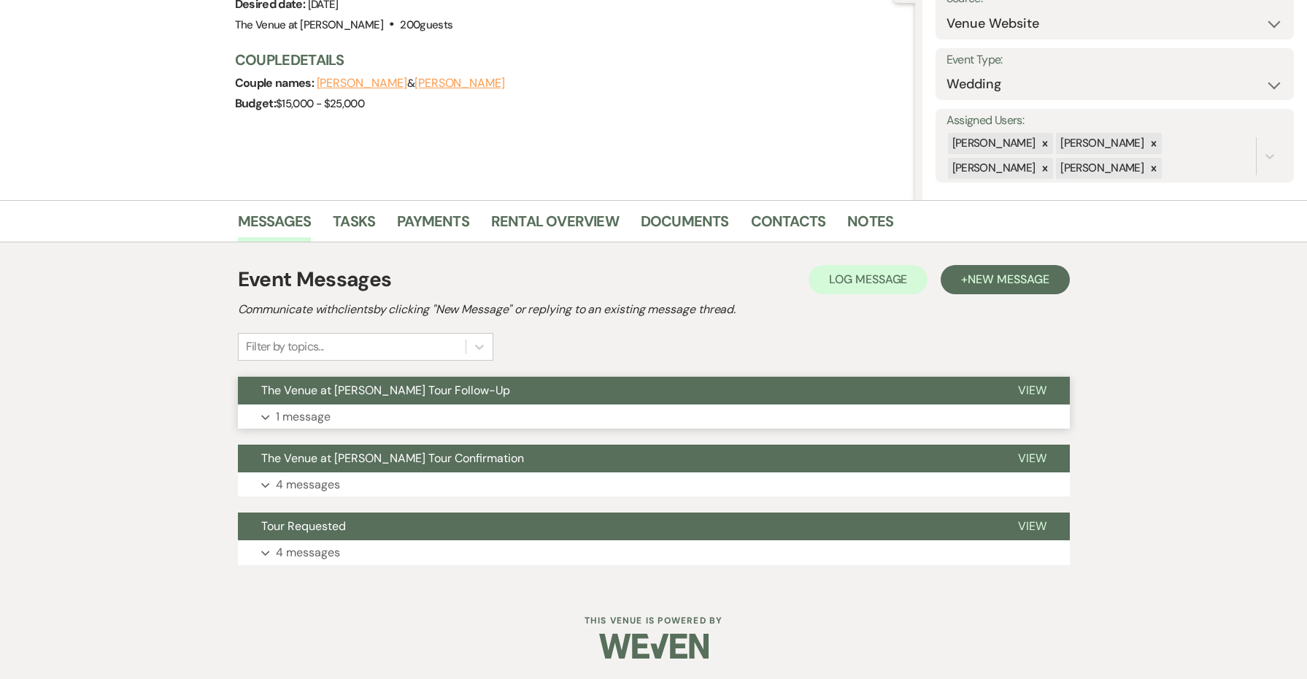
click at [441, 399] on button "The Venue at [PERSON_NAME] Tour Follow-Up" at bounding box center [616, 391] width 757 height 28
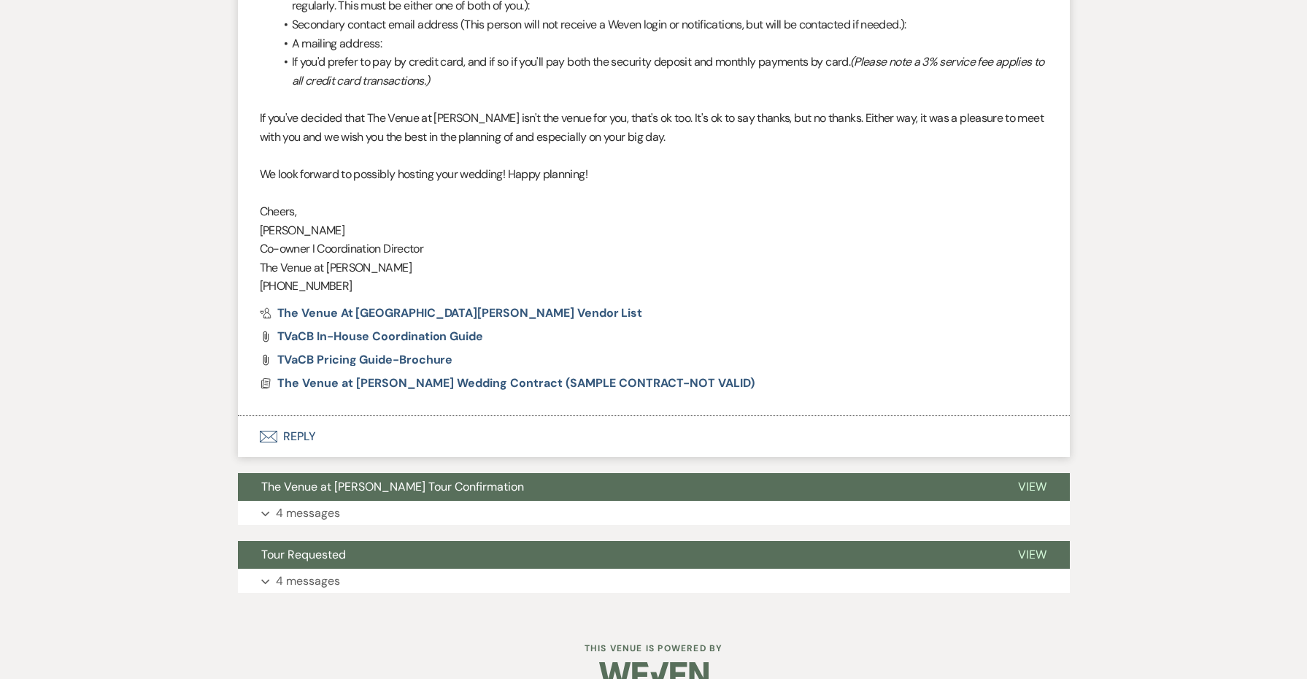
click at [303, 416] on button "Envelope Reply" at bounding box center [654, 436] width 832 height 41
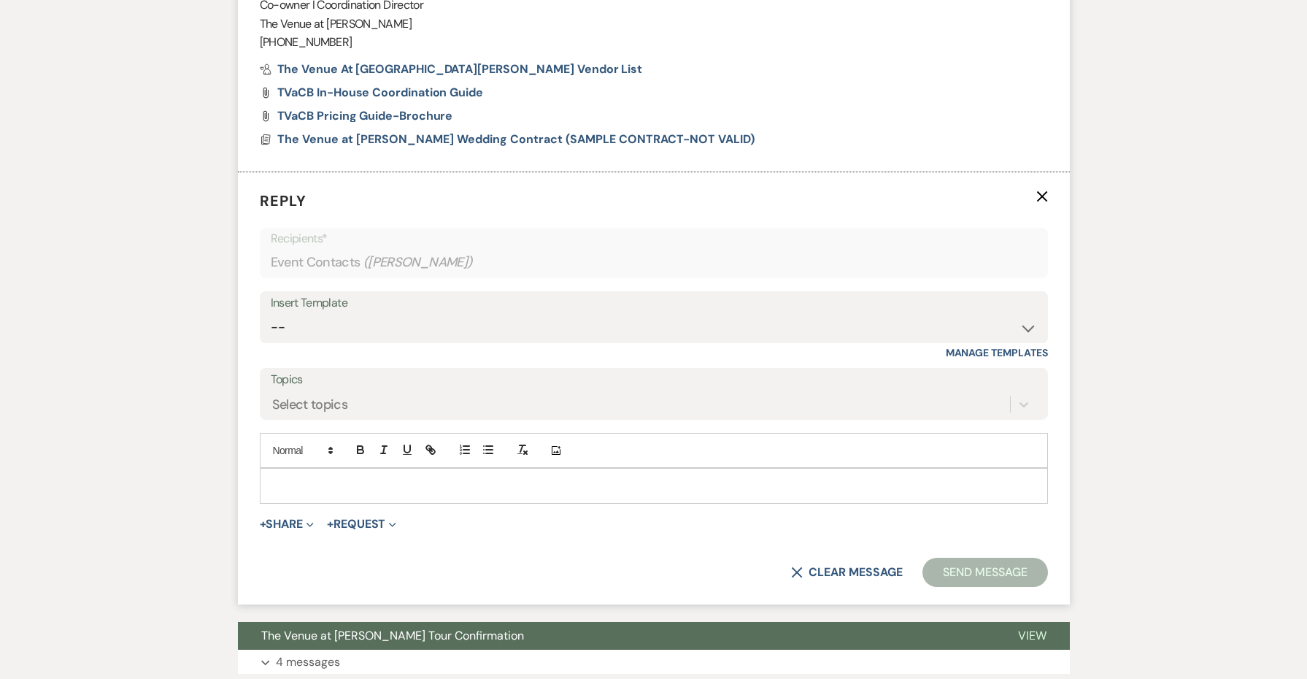
scroll to position [1804, 0]
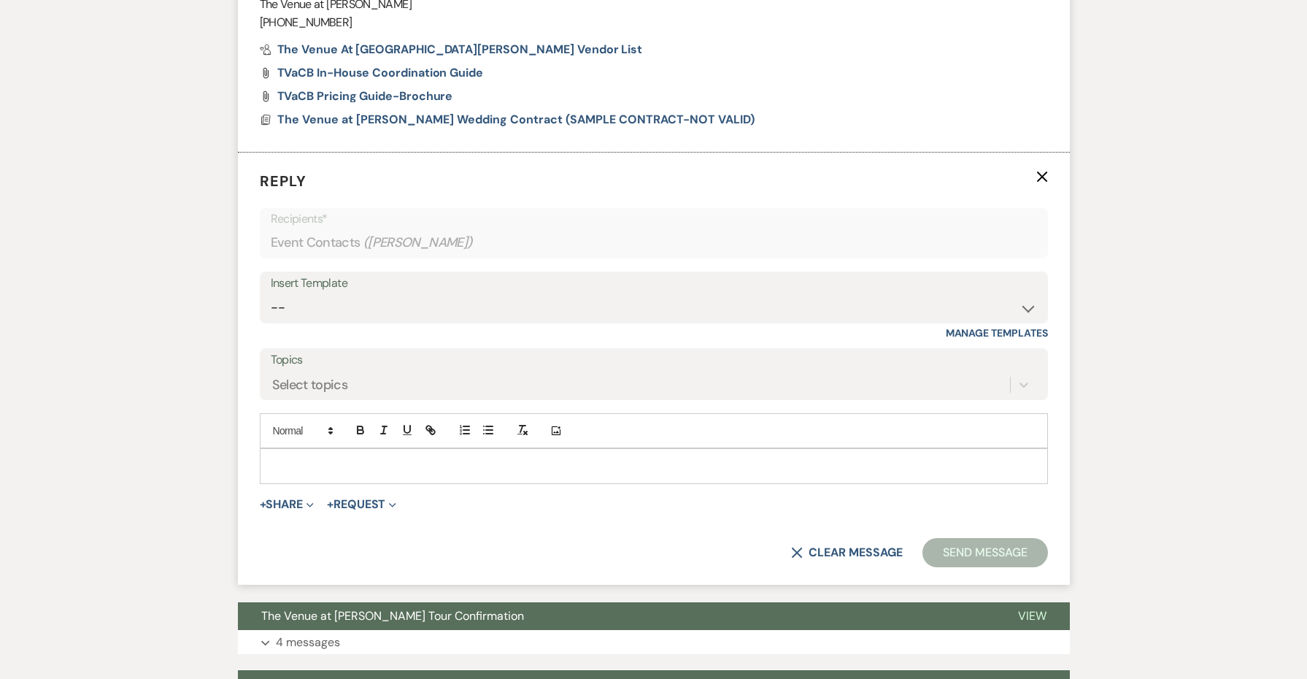
drag, startPoint x: 331, startPoint y: 442, endPoint x: 333, endPoint y: 424, distance: 18.3
click at [331, 458] on p at bounding box center [654, 466] width 765 height 16
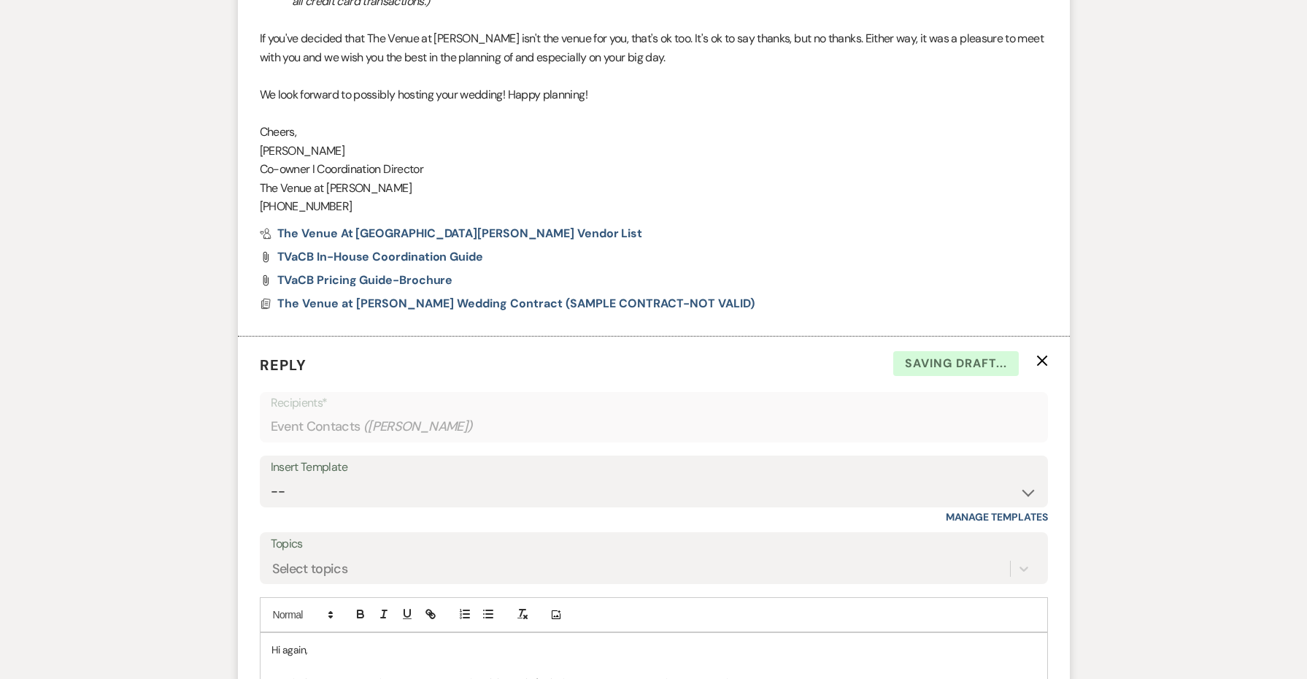
scroll to position [1466, 0]
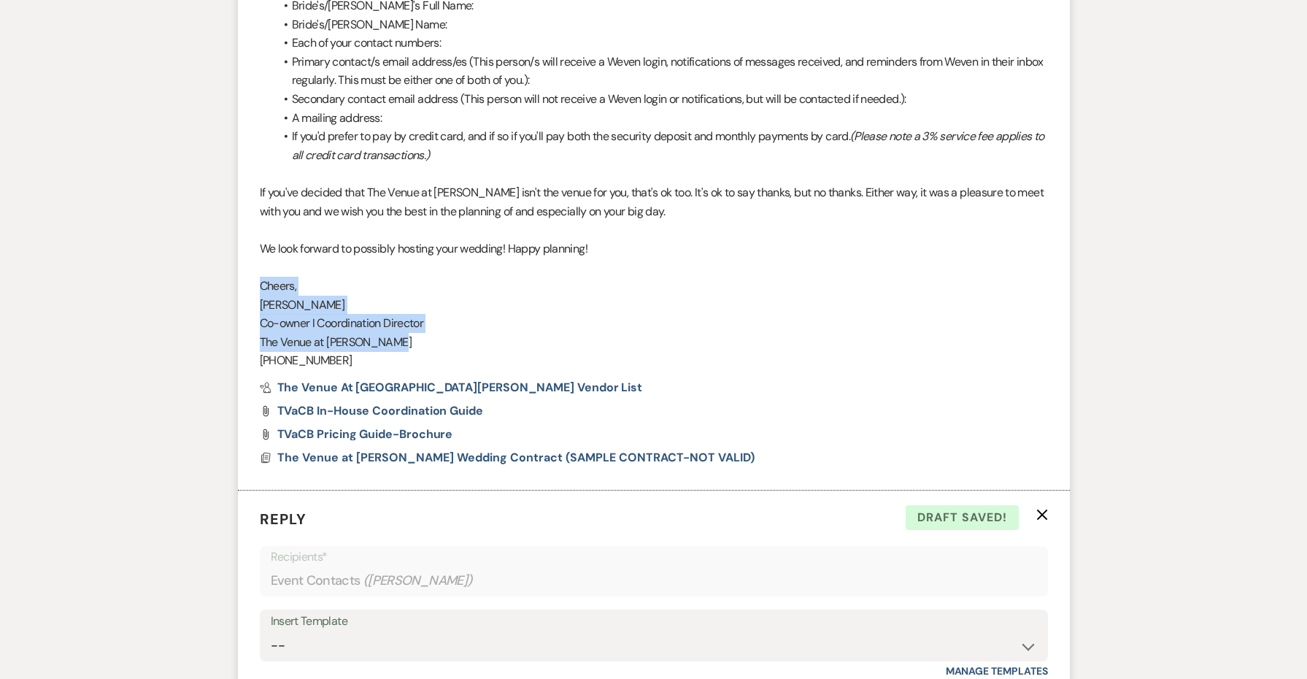
copy div "Cheers, [PERSON_NAME] I Coordination Director The Venue at [PERSON_NAME]"
drag, startPoint x: 414, startPoint y: 319, endPoint x: 215, endPoint y: 258, distance: 207.6
click at [215, 258] on div "Messages Tasks Payments Rental Overview Documents Contacts Notes Event Messages…" at bounding box center [653, 7] width 1307 height 2215
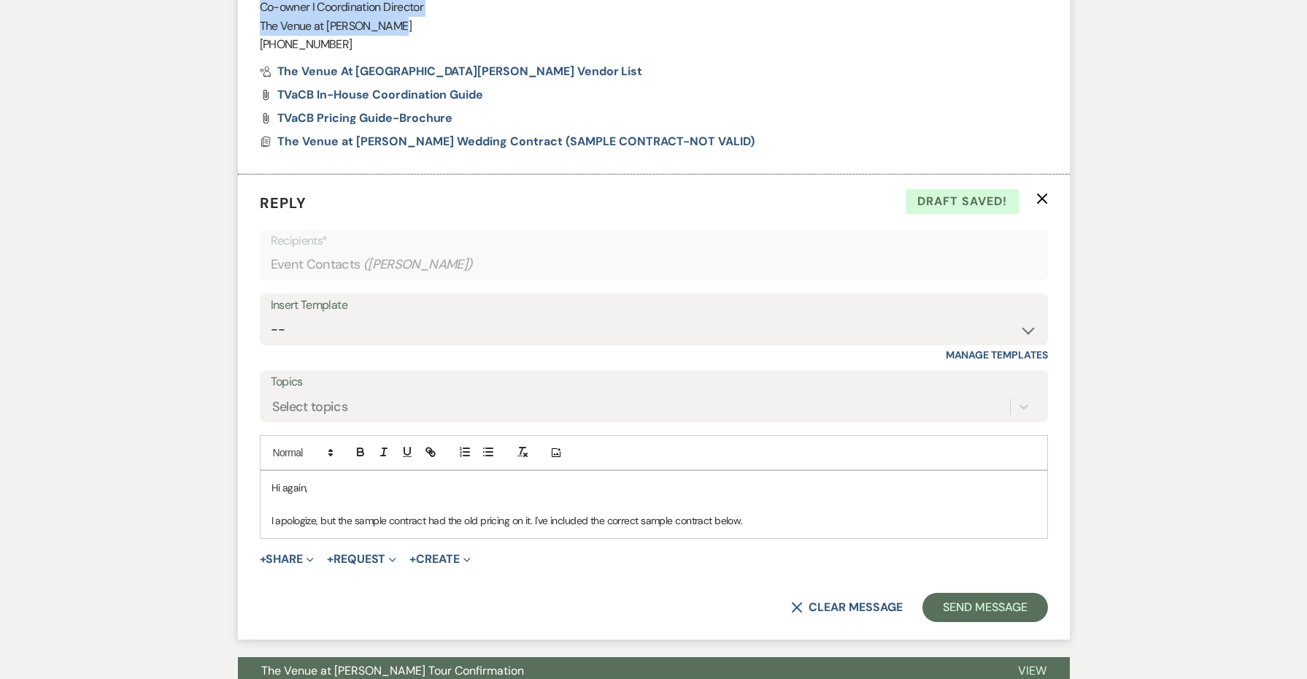
scroll to position [1920, 0]
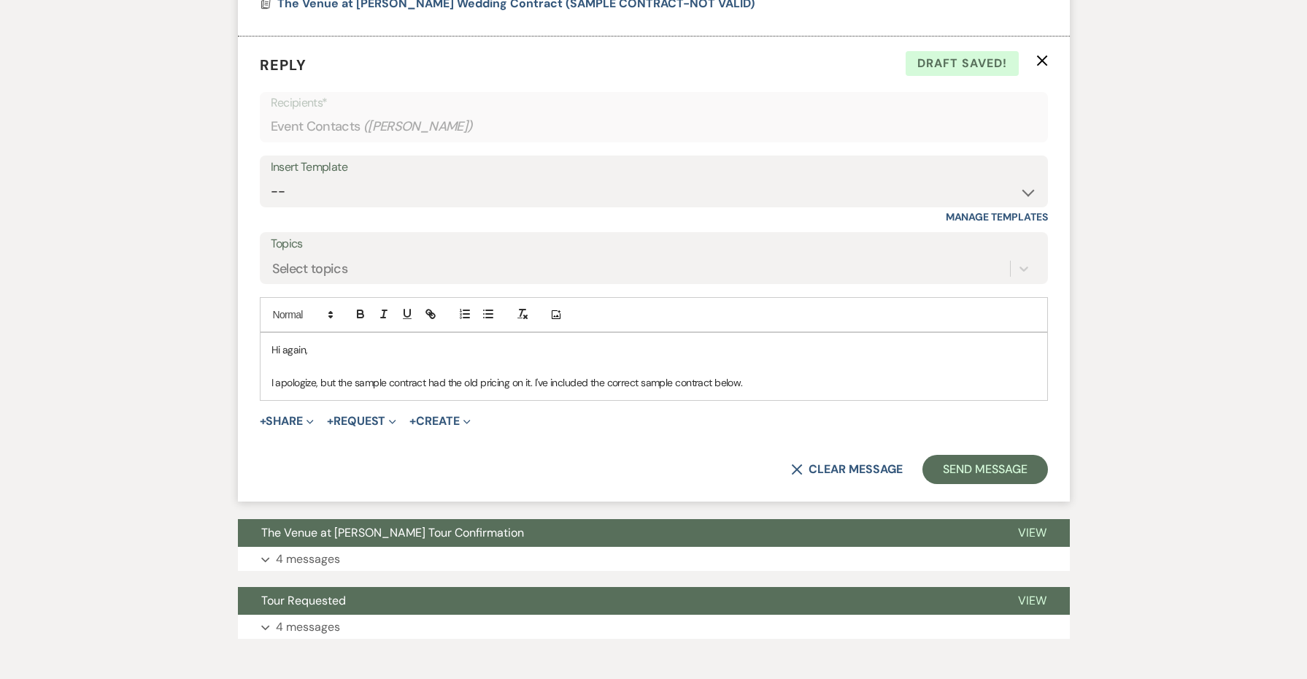
click at [767, 374] on p "I apologize, but the sample contract had the old pricing on it. I've included t…" at bounding box center [654, 382] width 765 height 16
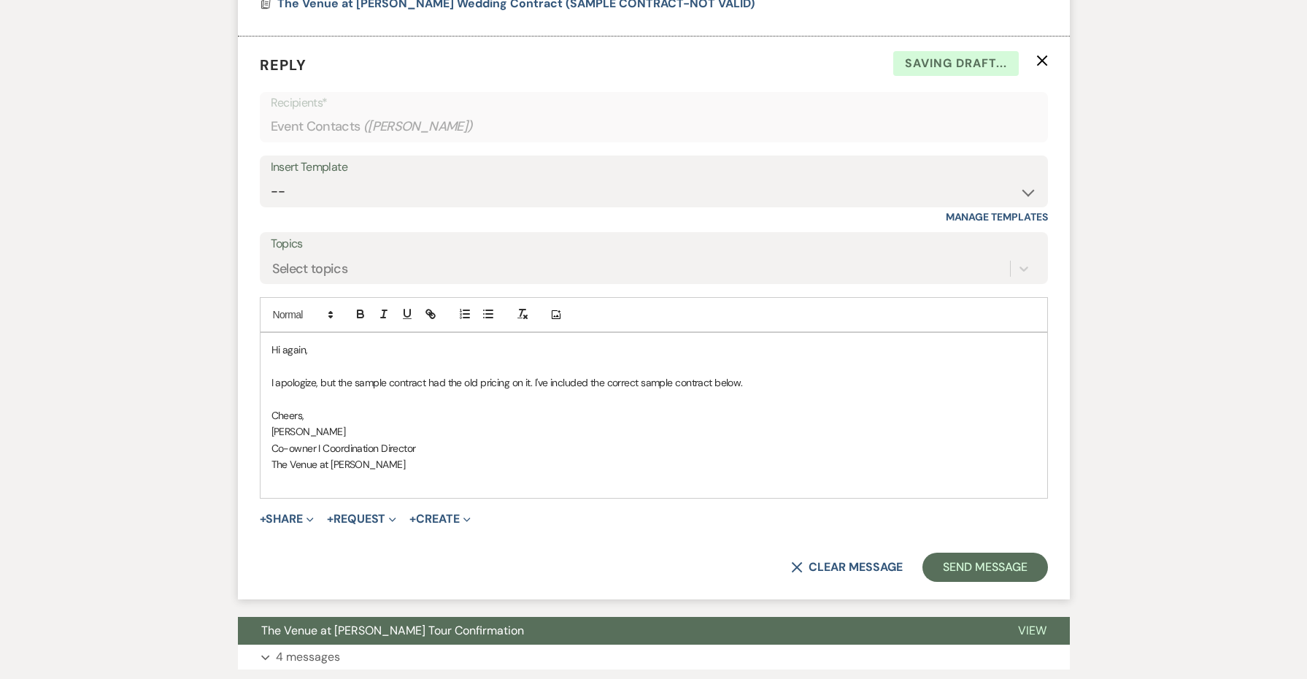
click at [288, 409] on span "Cheers," at bounding box center [288, 415] width 33 height 13
click at [293, 513] on button "+ Share Expand" at bounding box center [287, 519] width 55 height 12
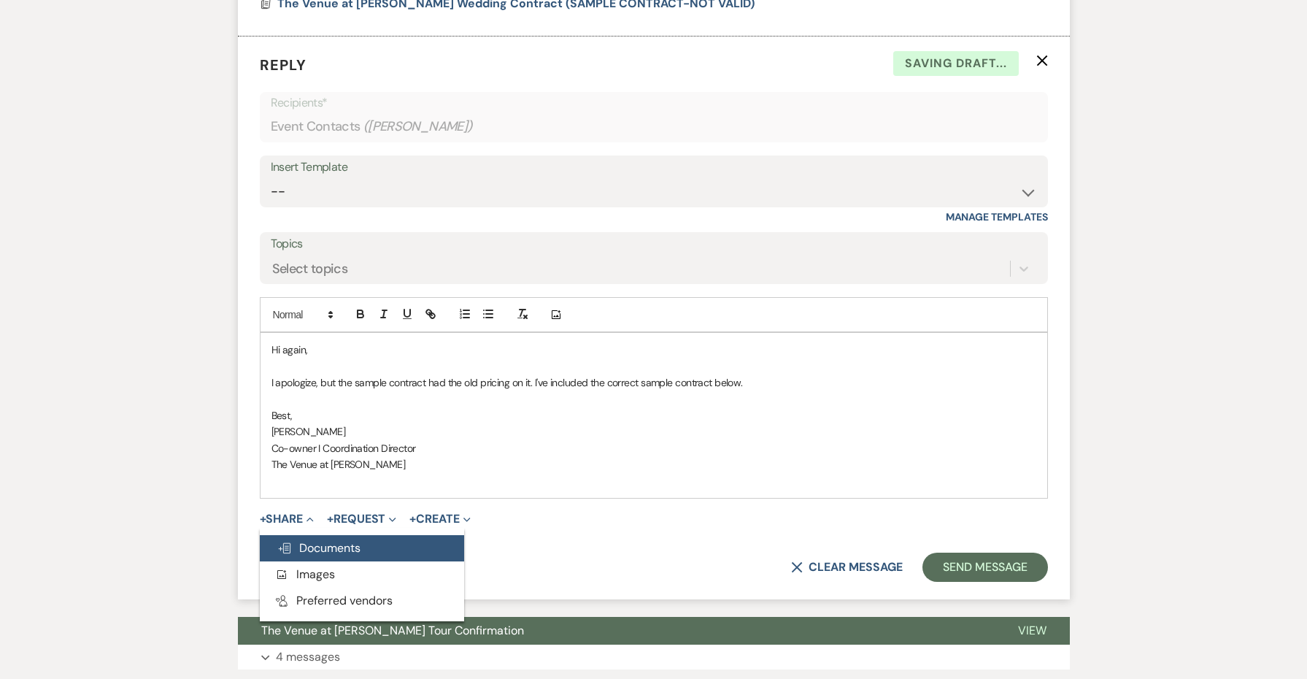
click at [308, 540] on span "Doc Upload Documents" at bounding box center [318, 547] width 83 height 15
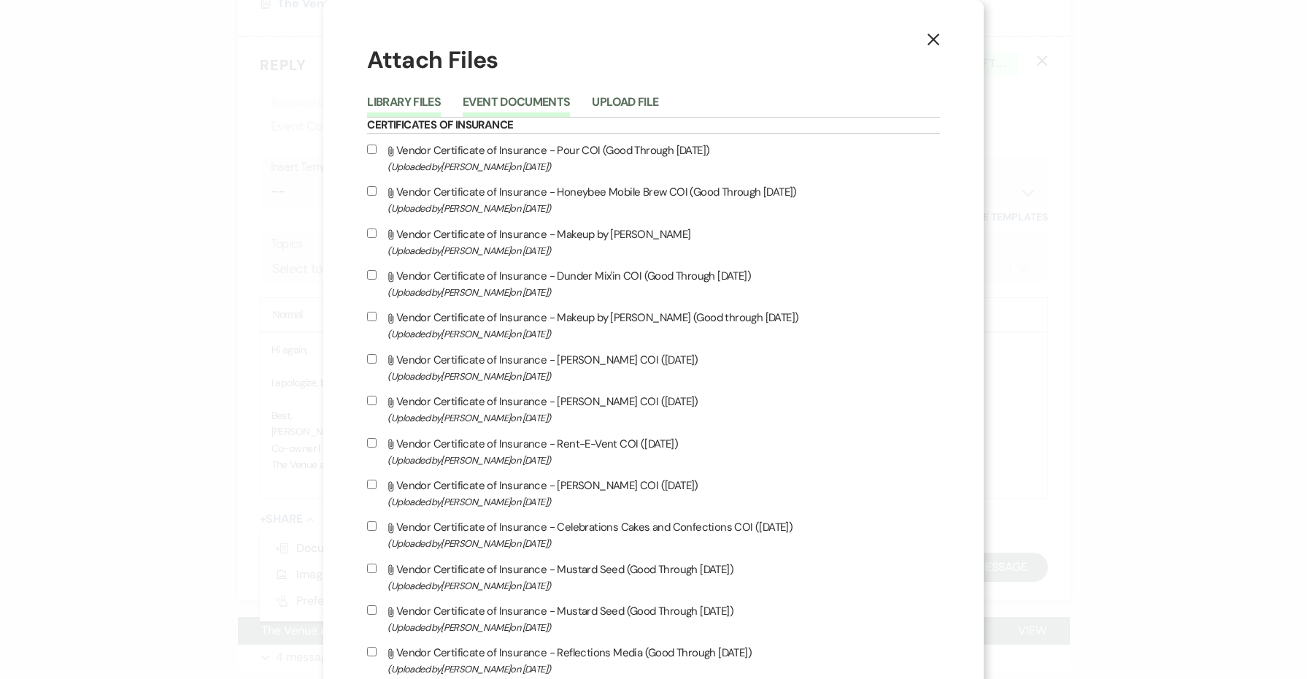
click at [538, 96] on button "Event Documents" at bounding box center [516, 106] width 107 height 20
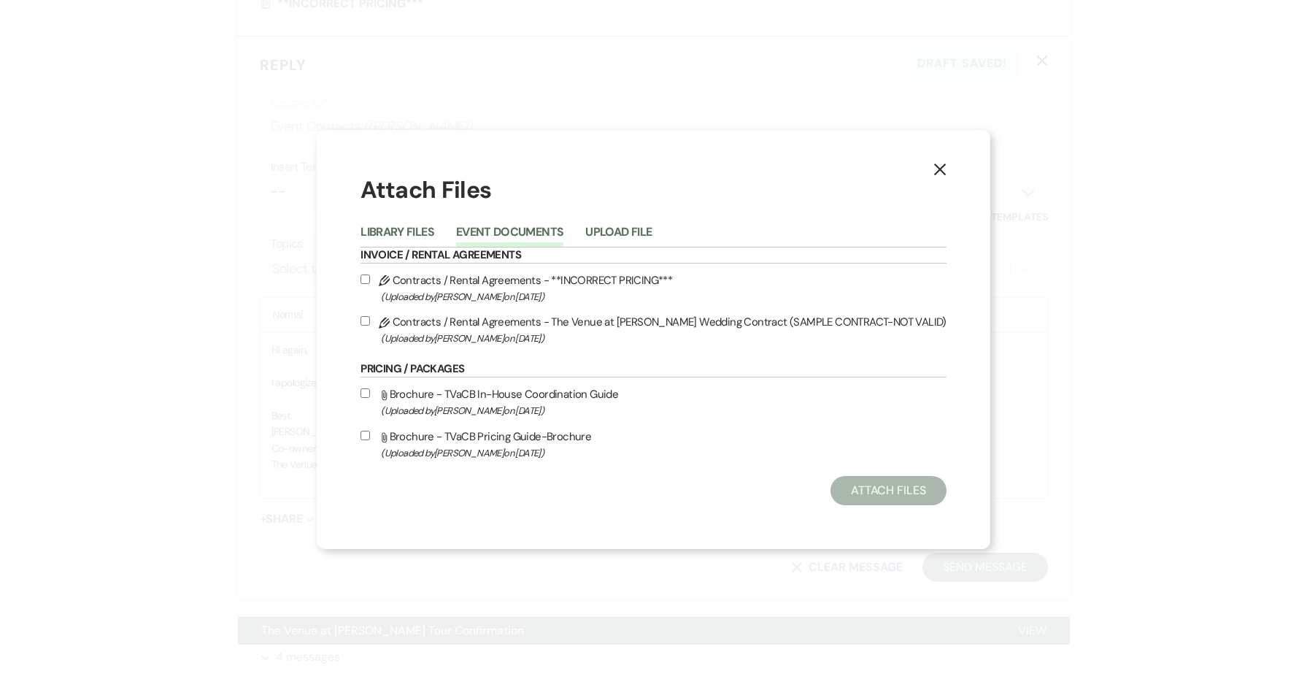
click at [534, 323] on label "Pencil Contracts / Rental Agreements - The Venue at [PERSON_NAME] Wedding Contr…" at bounding box center [654, 329] width 586 height 34
click at [370, 323] on input "Pencil Contracts / Rental Agreements - The Venue at [PERSON_NAME] Wedding Contr…" at bounding box center [365, 320] width 9 height 9
click at [897, 493] on button "Attach Files" at bounding box center [889, 490] width 116 height 29
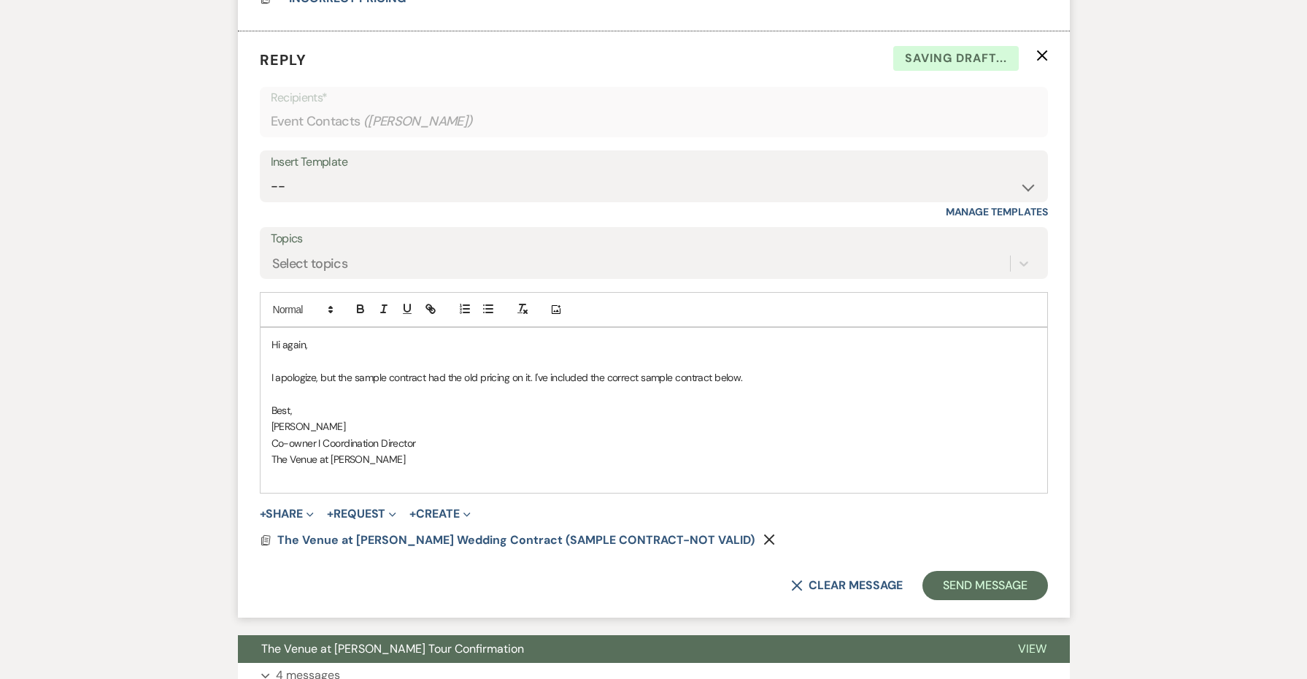
scroll to position [1927, 0]
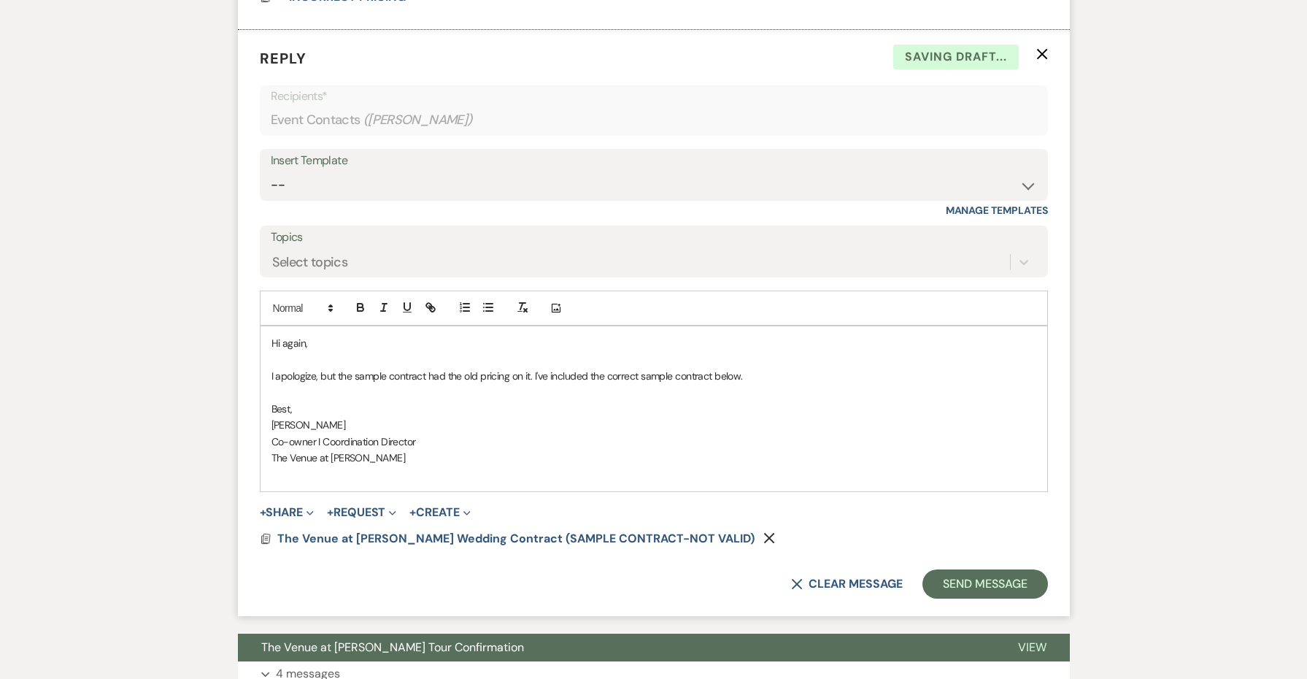
click at [472, 368] on p "I apologize, but the sample contract had the old pricing on it. I've included t…" at bounding box center [654, 376] width 765 height 16
click at [542, 368] on p "I apologize, but the sample contract had outdated pricing on it. I've included …" at bounding box center [654, 376] width 765 height 16
click at [969, 569] on button "Send Message" at bounding box center [985, 583] width 125 height 29
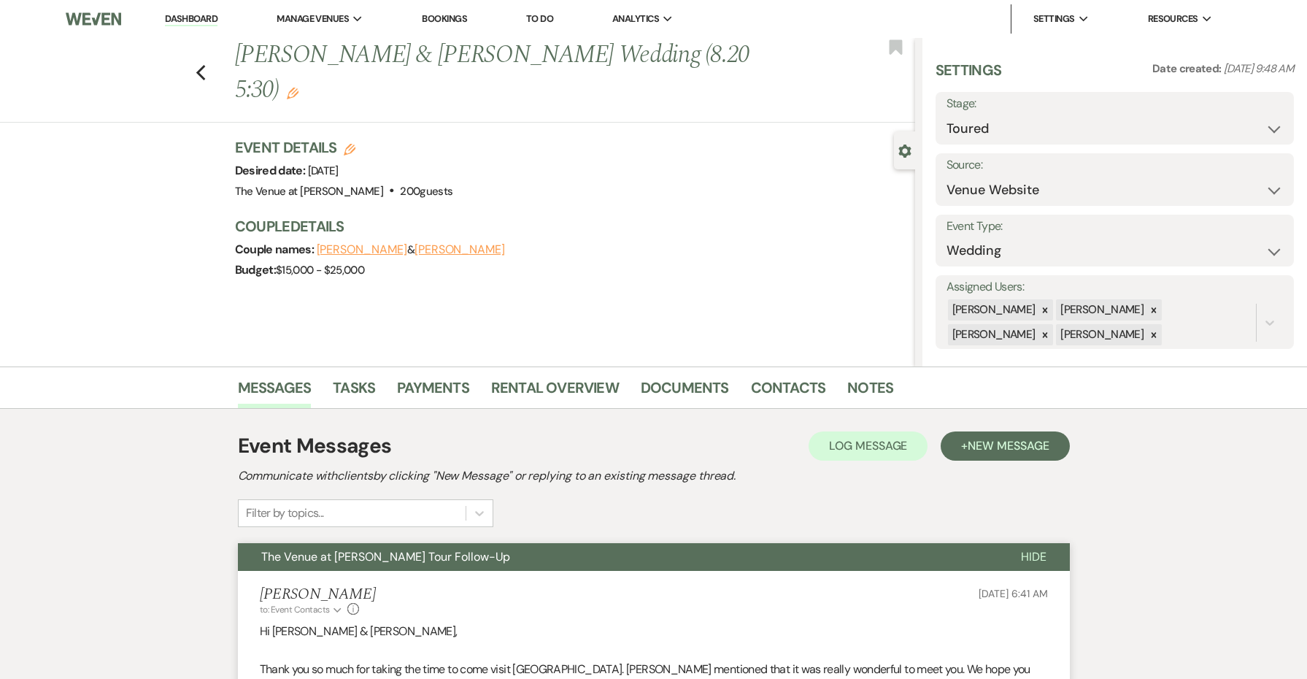
scroll to position [0, 0]
click at [200, 64] on icon "Previous" at bounding box center [201, 73] width 11 height 18
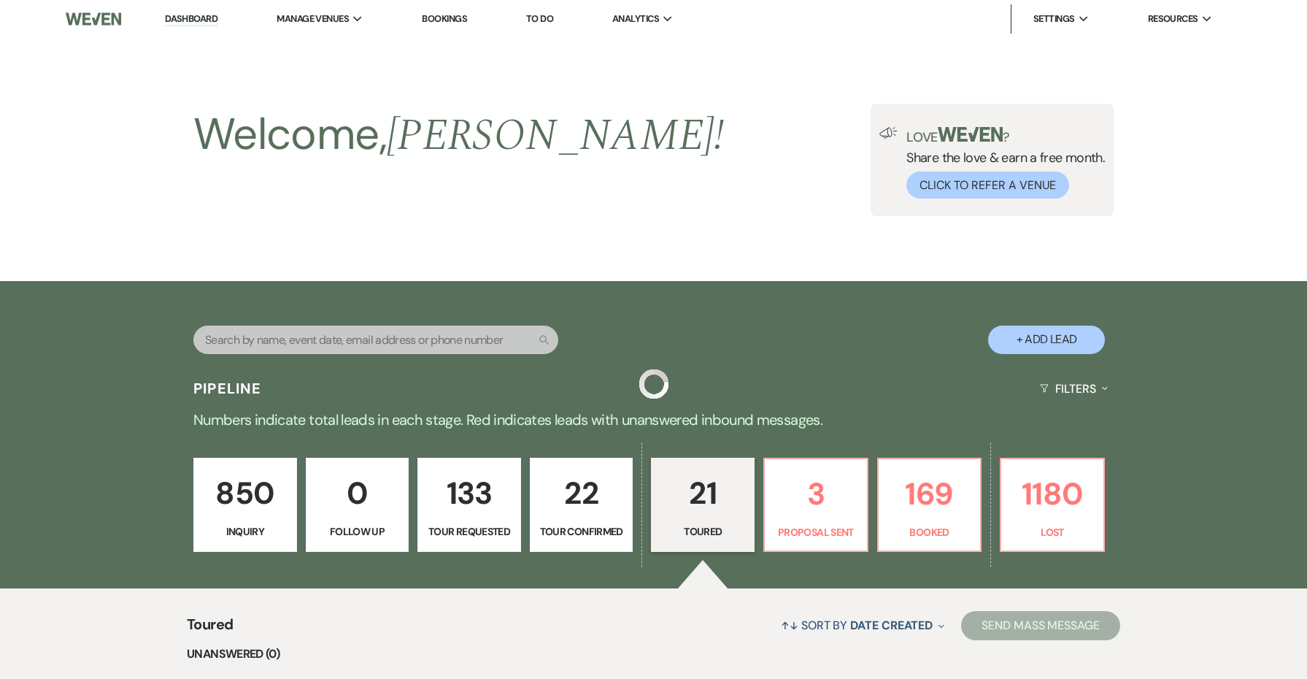
scroll to position [482, 0]
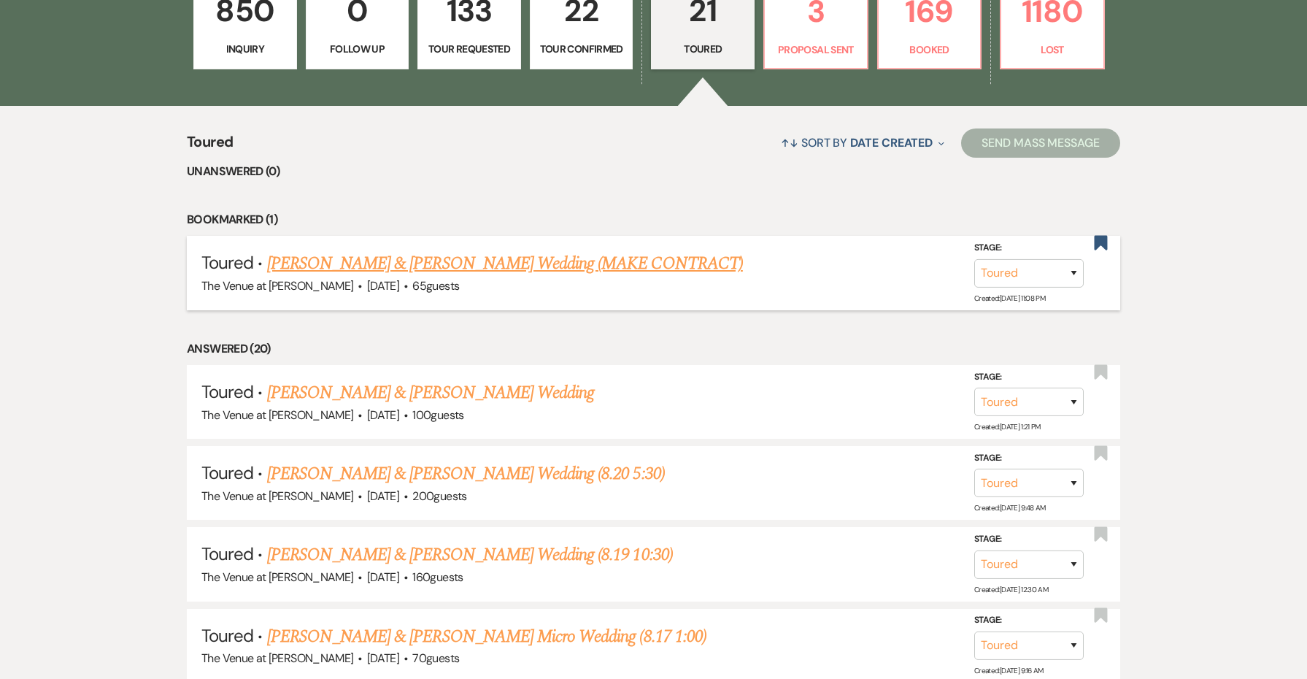
click at [528, 258] on link "[PERSON_NAME] & [PERSON_NAME] Wedding (MAKE CONTRACT)" at bounding box center [505, 263] width 476 height 26
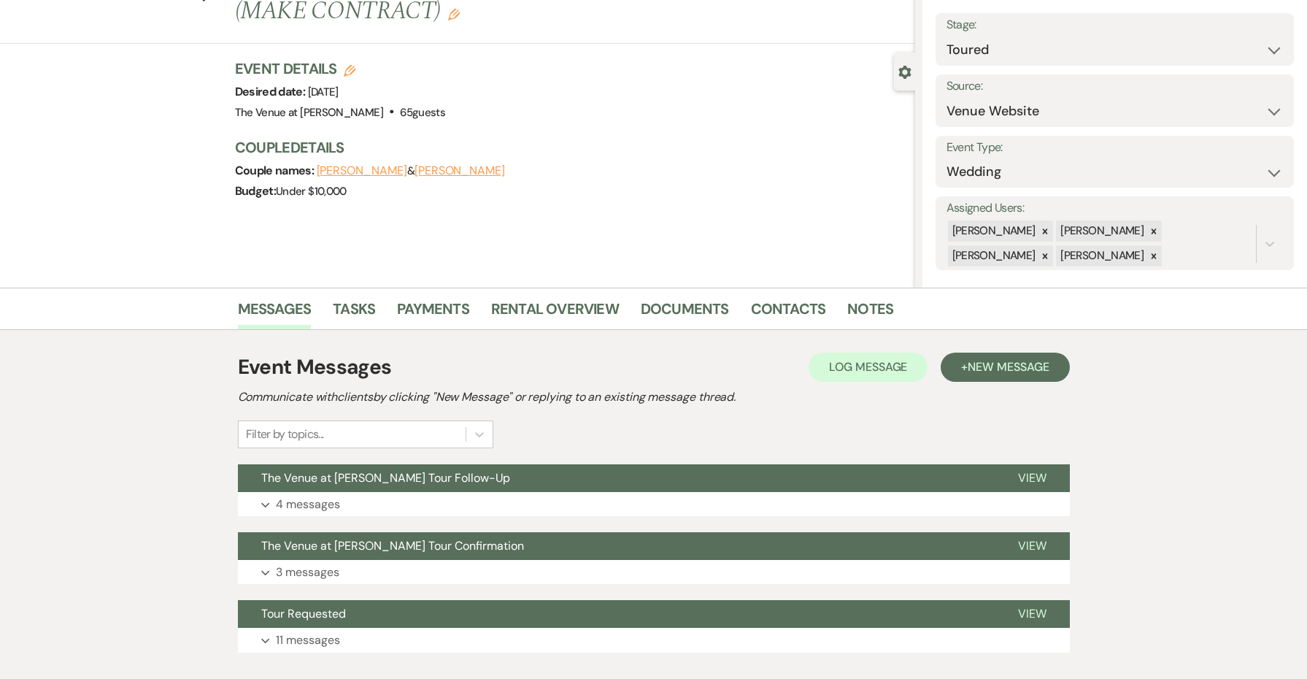
scroll to position [83, 0]
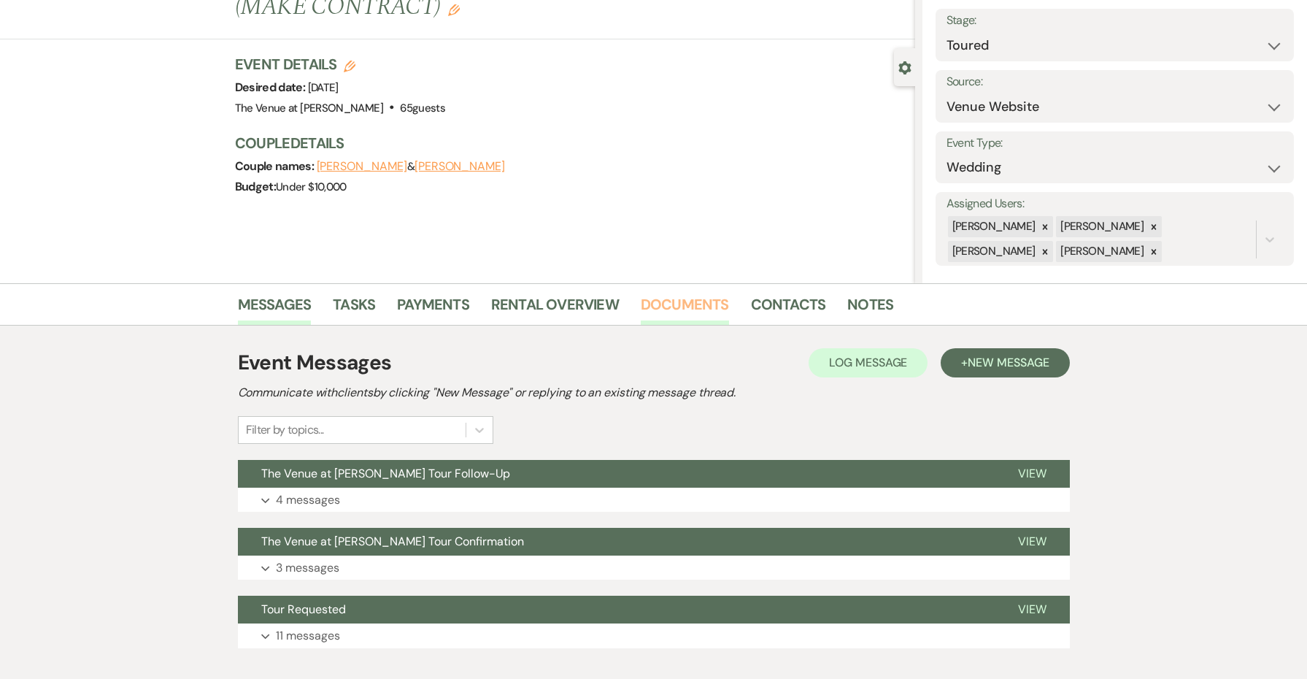
click at [666, 304] on link "Documents" at bounding box center [685, 309] width 88 height 32
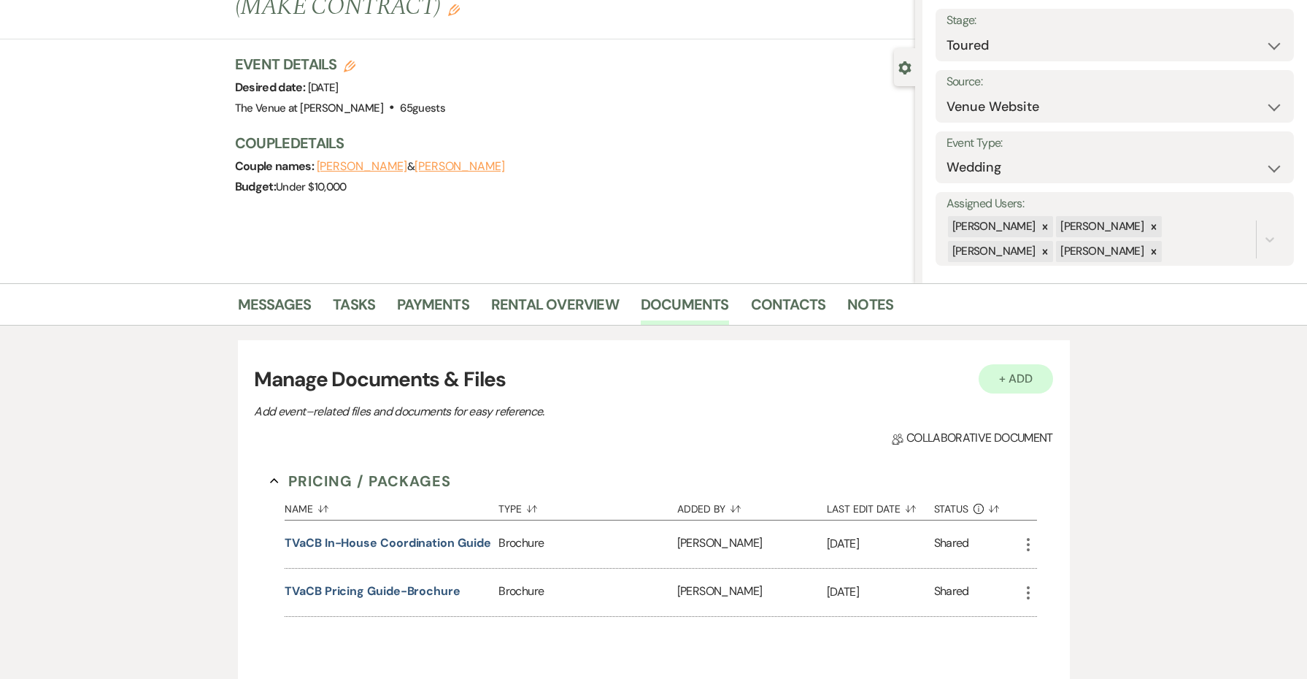
click at [999, 380] on button "+ Add" at bounding box center [1016, 378] width 74 height 29
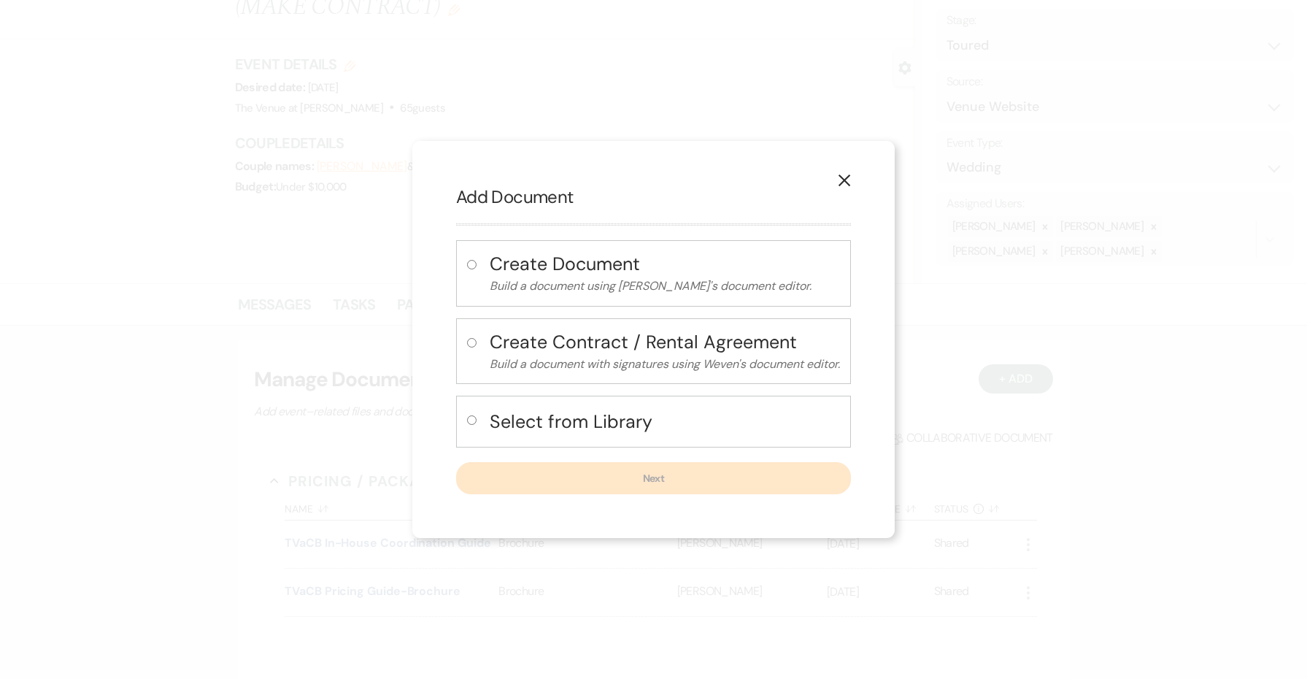
click at [579, 422] on h4 "Select from Library" at bounding box center [665, 422] width 350 height 26
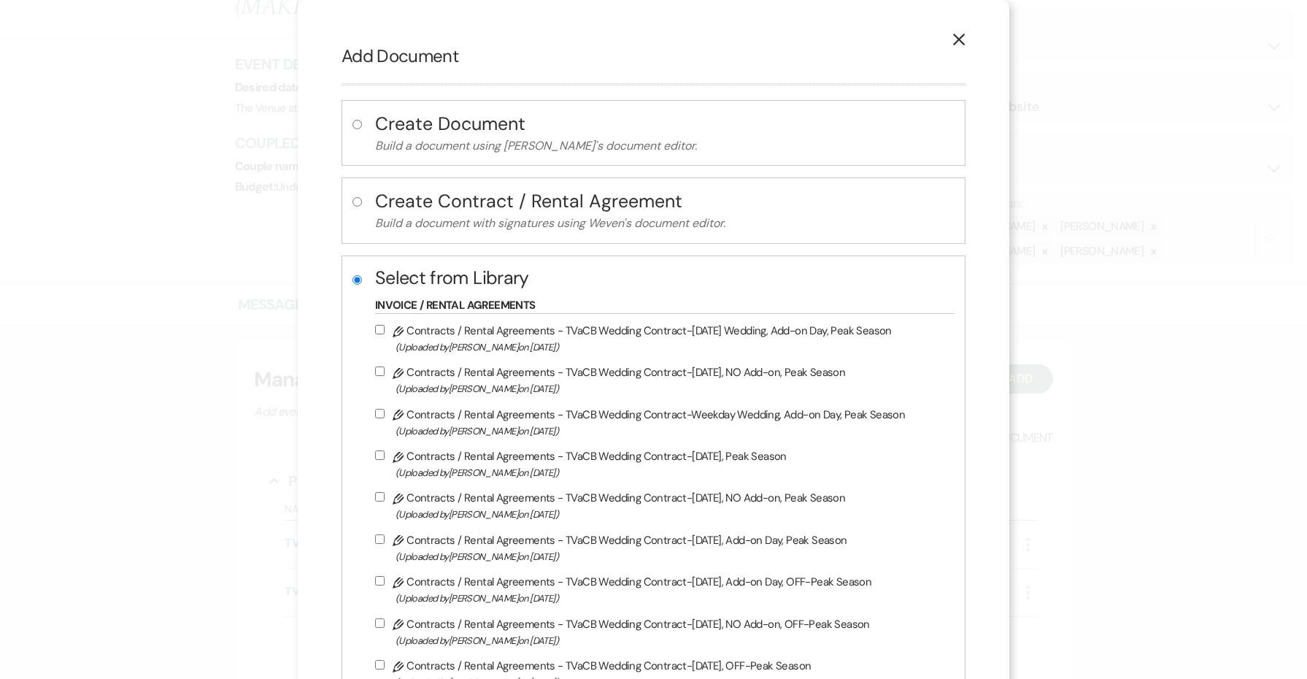
scroll to position [4, 0]
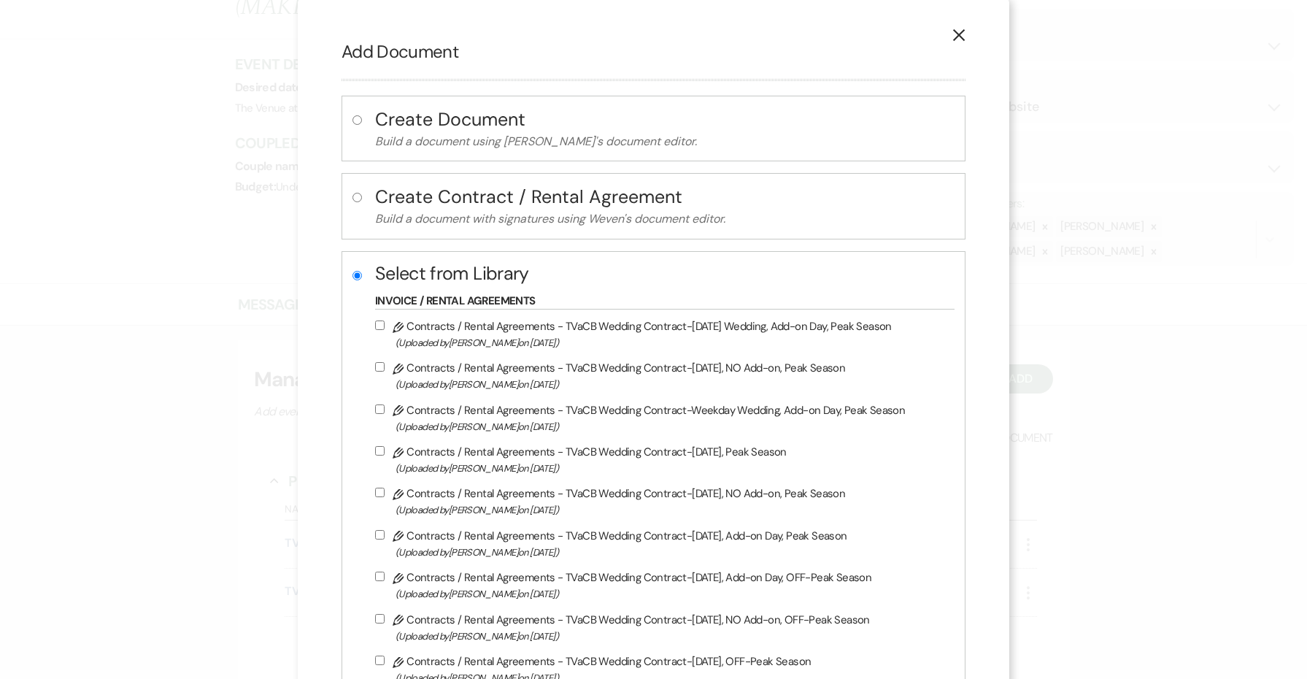
click at [955, 34] on use "button" at bounding box center [959, 35] width 12 height 12
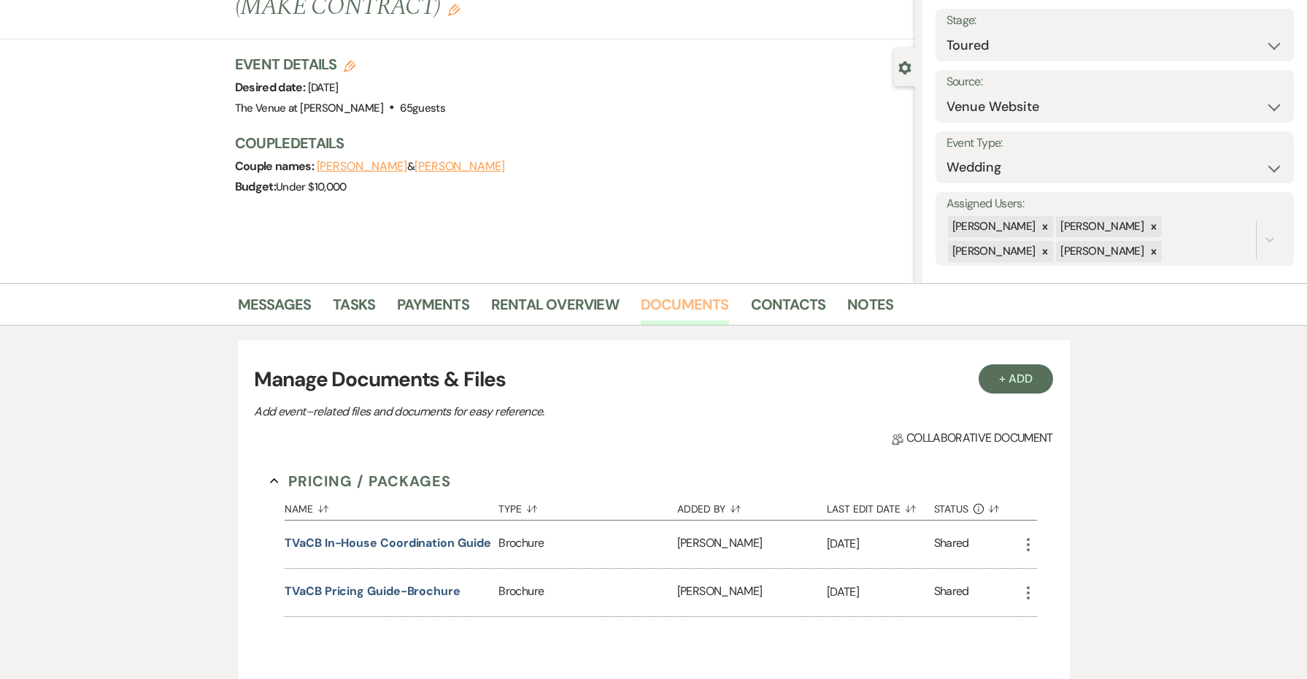
click at [705, 299] on link "Documents" at bounding box center [685, 309] width 88 height 32
click at [1000, 377] on button "+ Add" at bounding box center [1016, 378] width 74 height 29
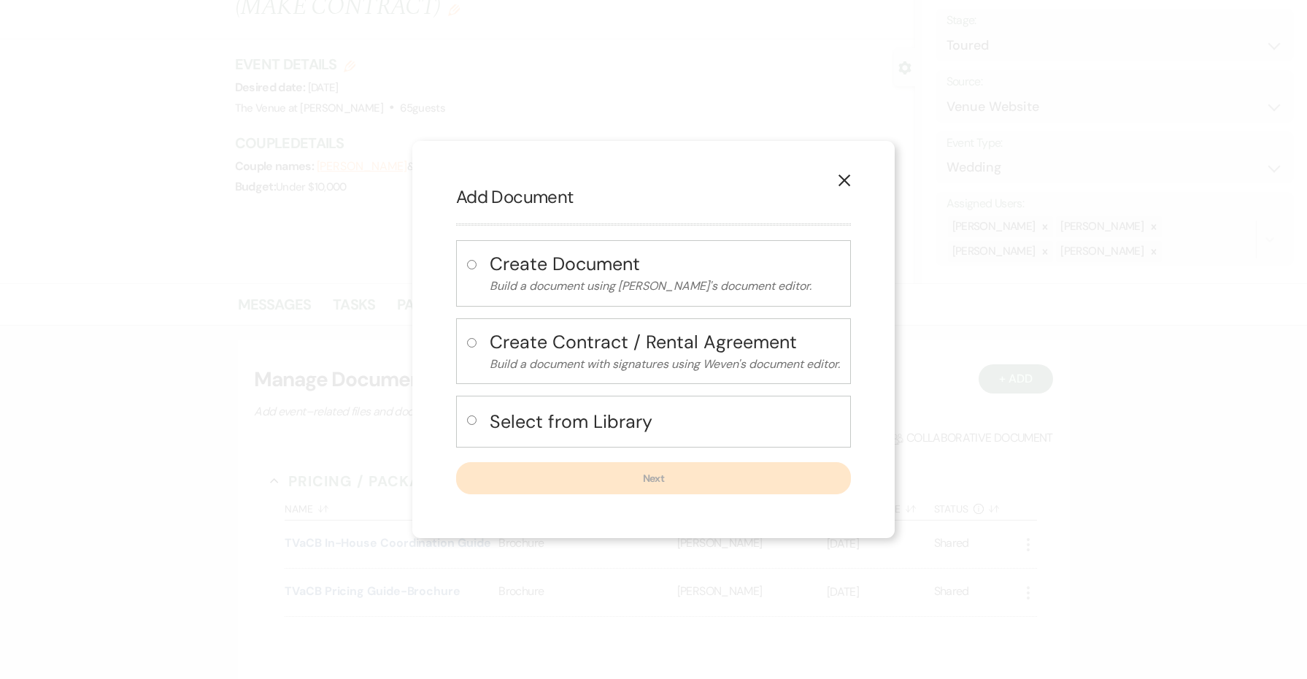
click at [585, 428] on h4 "Select from Library" at bounding box center [665, 422] width 350 height 26
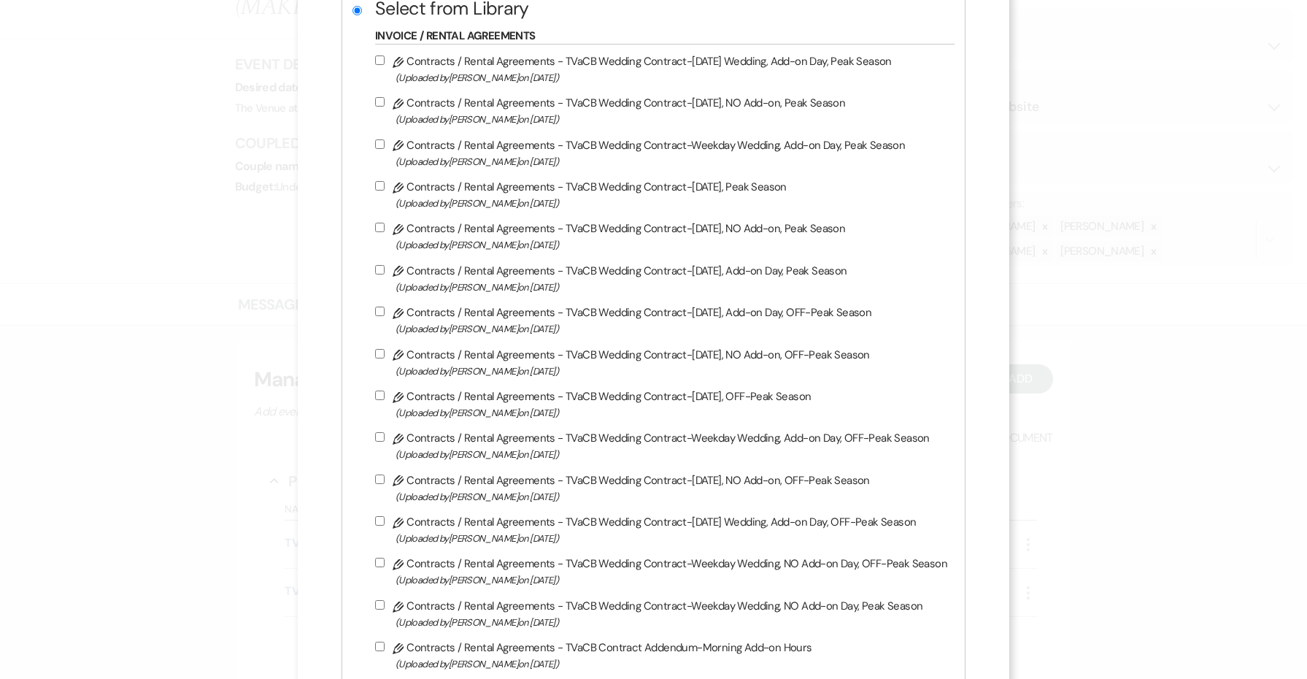
scroll to position [280, 0]
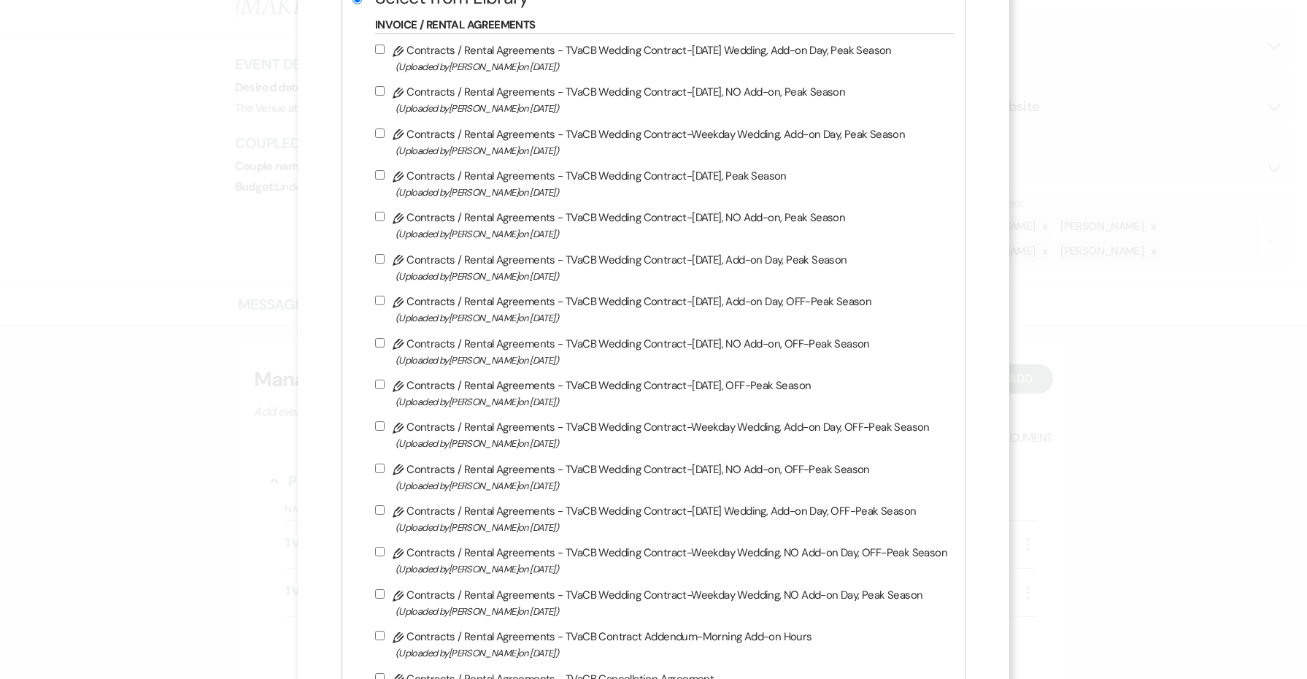
click at [382, 556] on input "Pencil Contracts / Rental Agreements - TVaCB Wedding Contract-Weekday Wedding, …" at bounding box center [379, 551] width 9 height 9
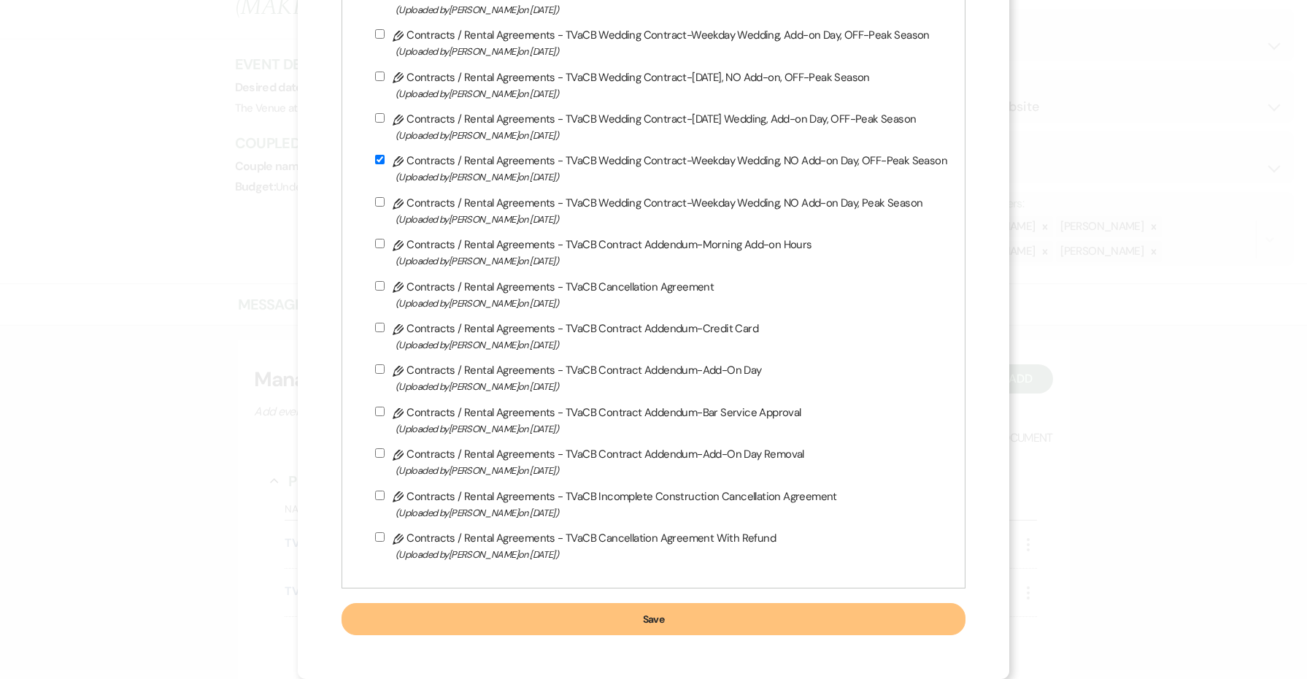
scroll to position [697, 0]
click at [566, 623] on button "Save" at bounding box center [654, 619] width 624 height 32
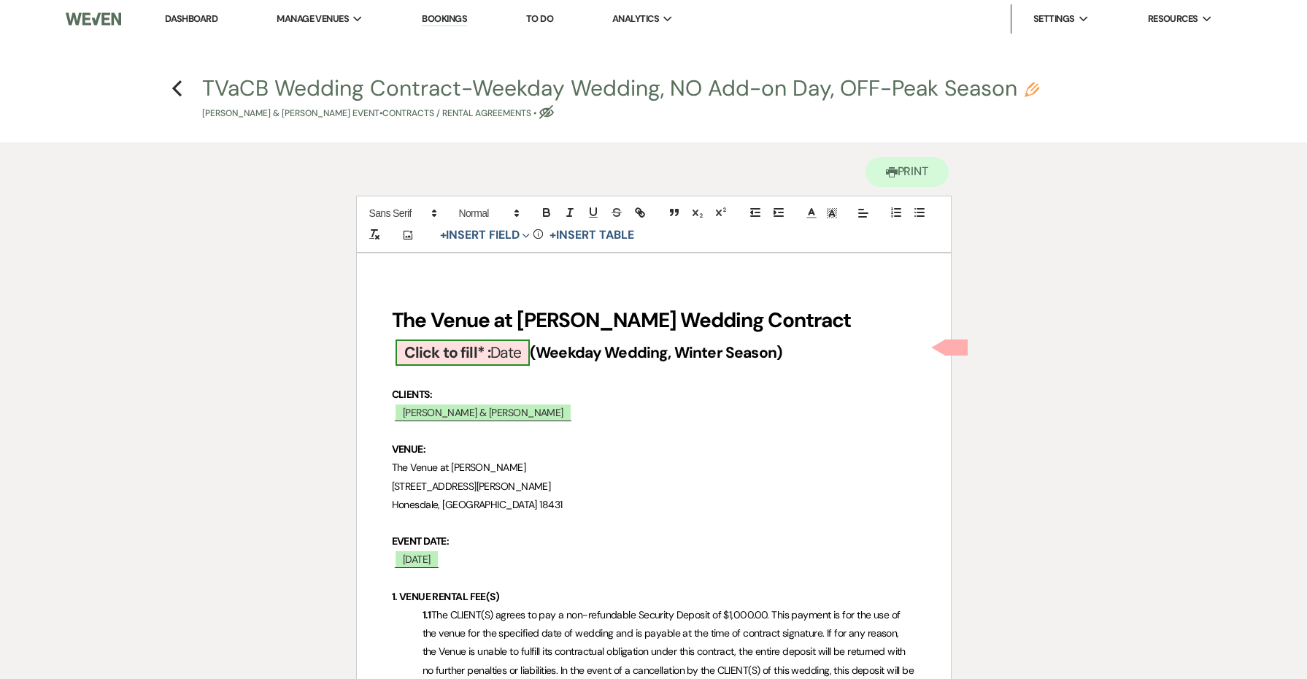
click at [486, 350] on b "Click to fill* :" at bounding box center [447, 352] width 87 height 20
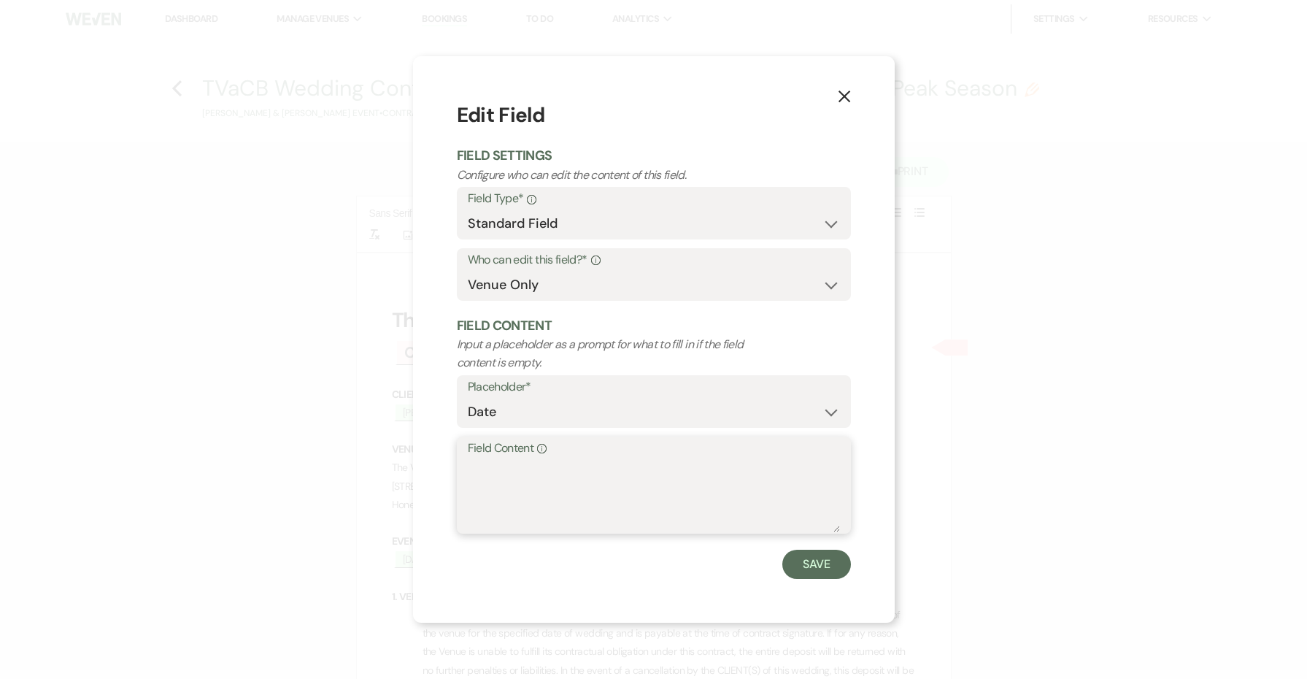
click at [540, 491] on textarea "Field Content Info" at bounding box center [654, 495] width 372 height 73
click at [804, 569] on button "Save" at bounding box center [816, 564] width 69 height 29
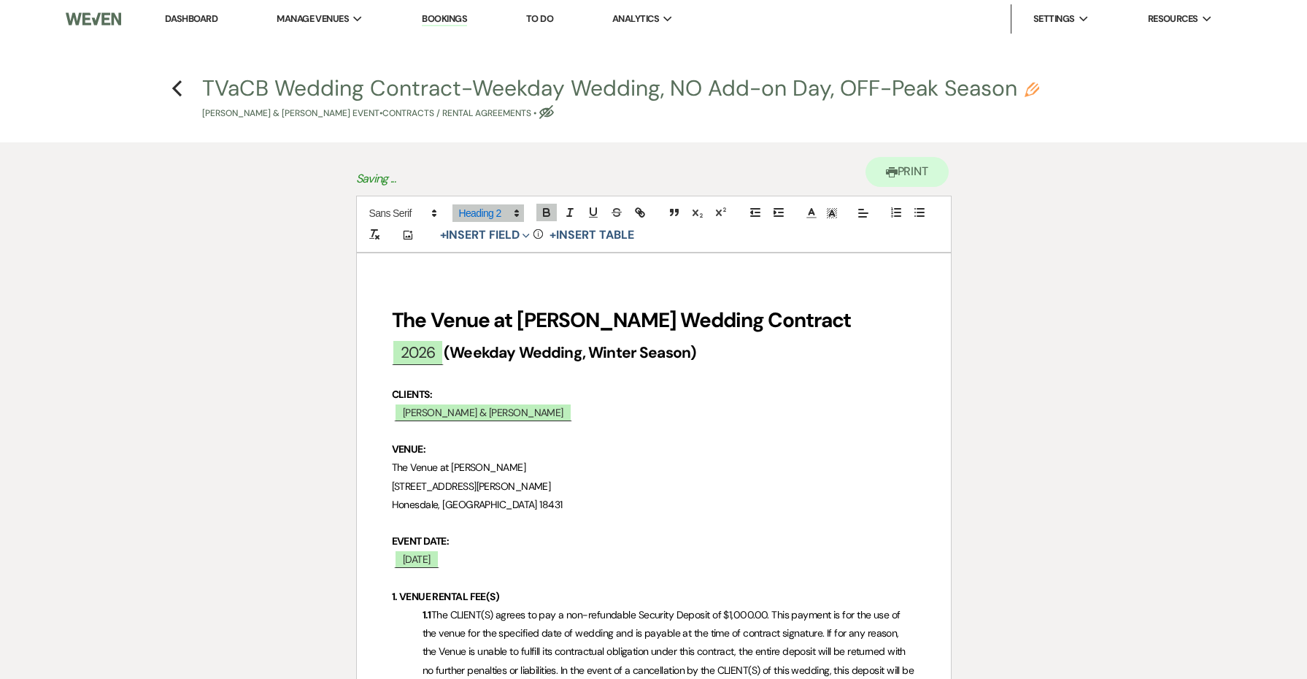
click at [453, 350] on strong "(Weekday Wedding, Winter Season)" at bounding box center [570, 352] width 253 height 20
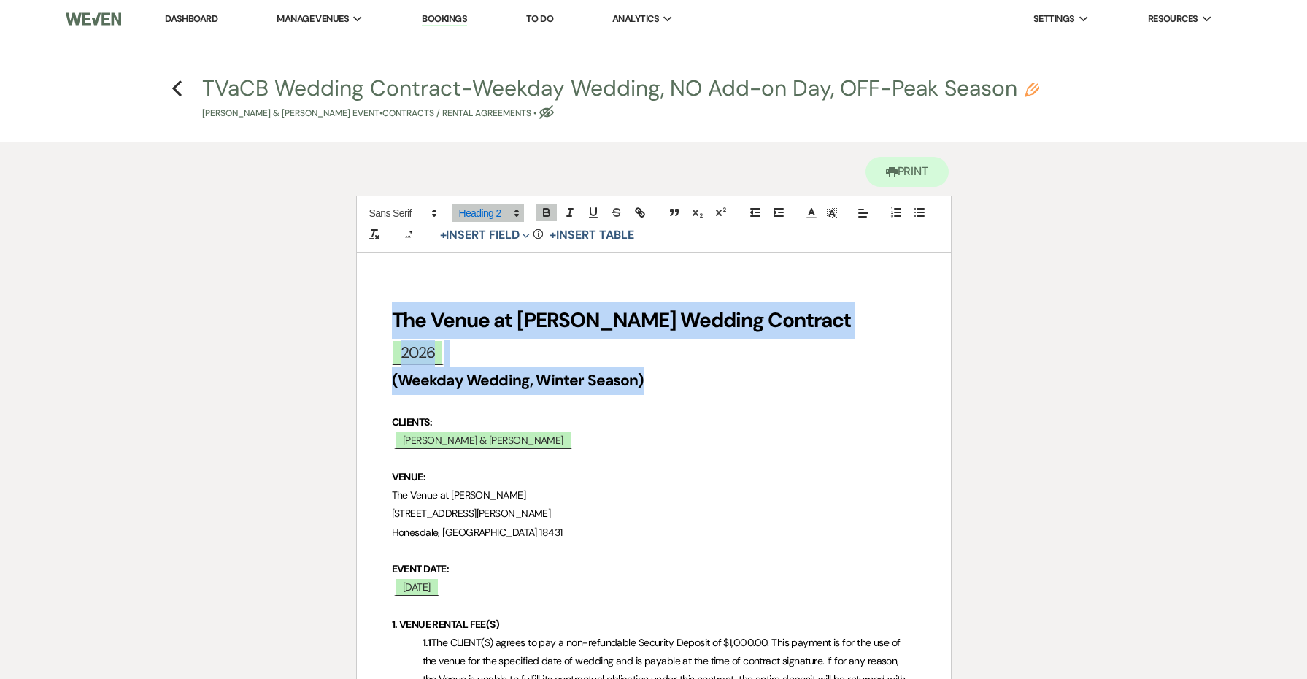
drag, startPoint x: 669, startPoint y: 384, endPoint x: 334, endPoint y: 318, distance: 341.4
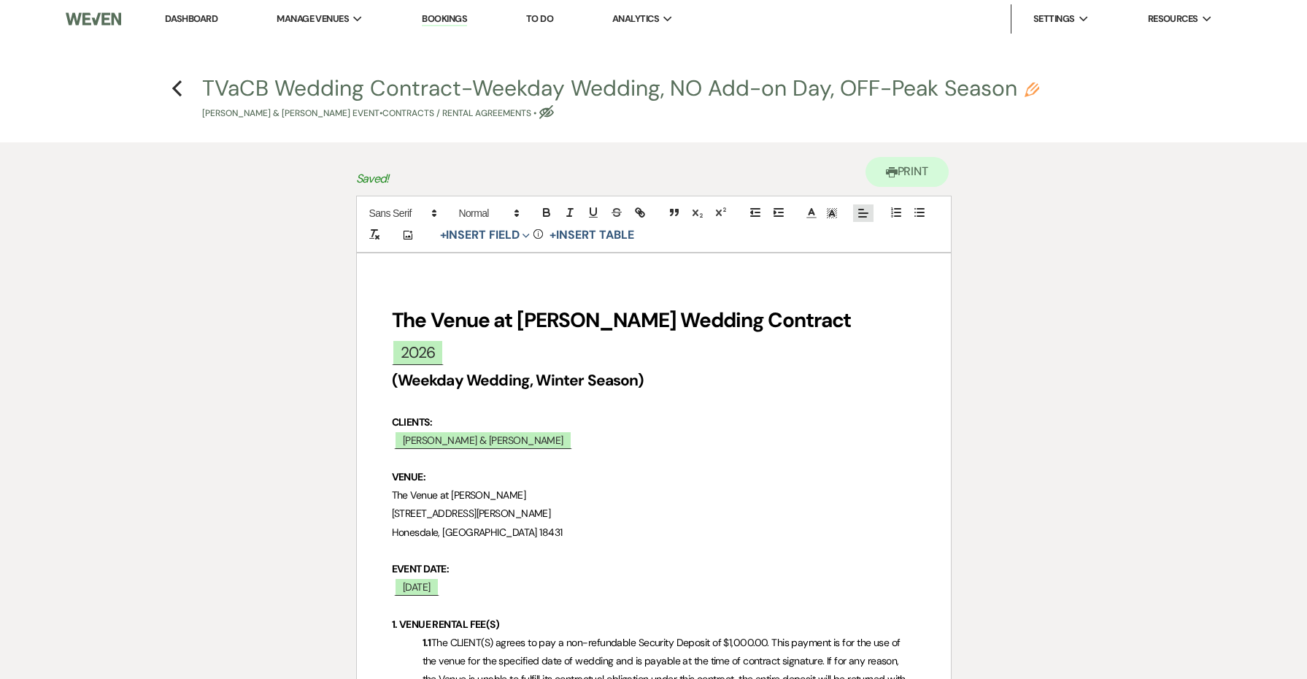
click at [861, 207] on icon at bounding box center [863, 213] width 13 height 13
click at [866, 247] on icon at bounding box center [863, 250] width 12 height 12
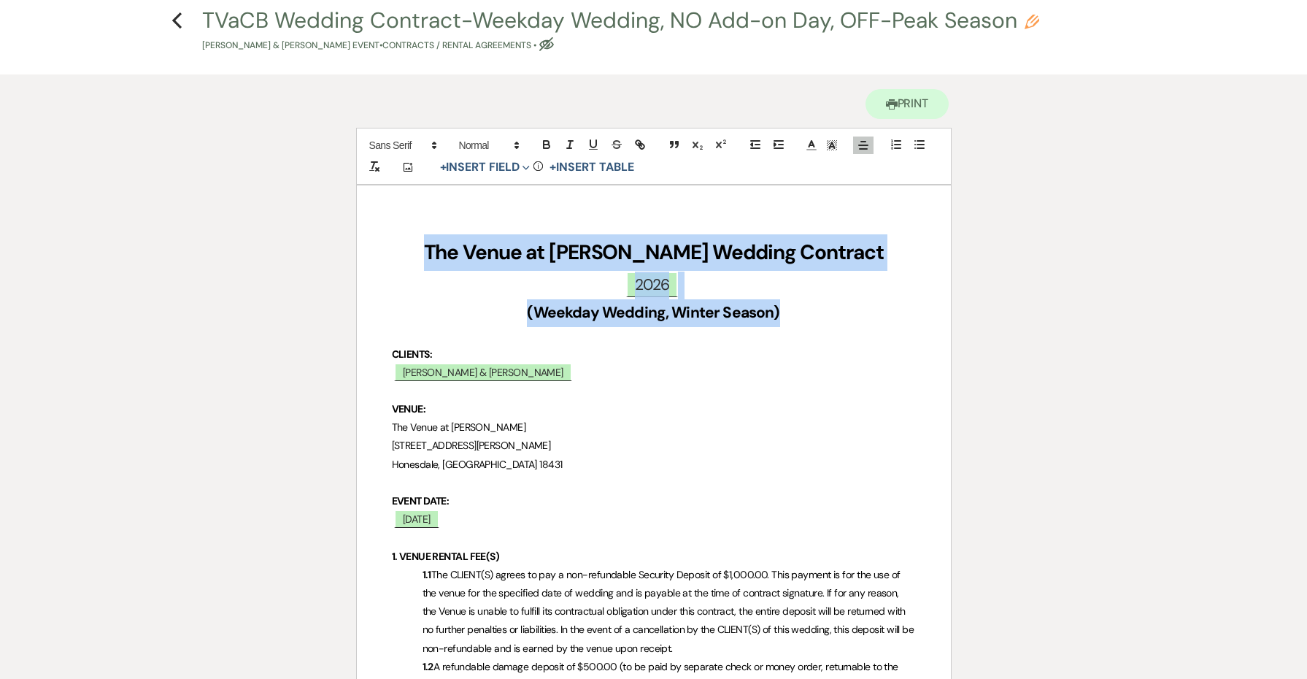
scroll to position [85, 0]
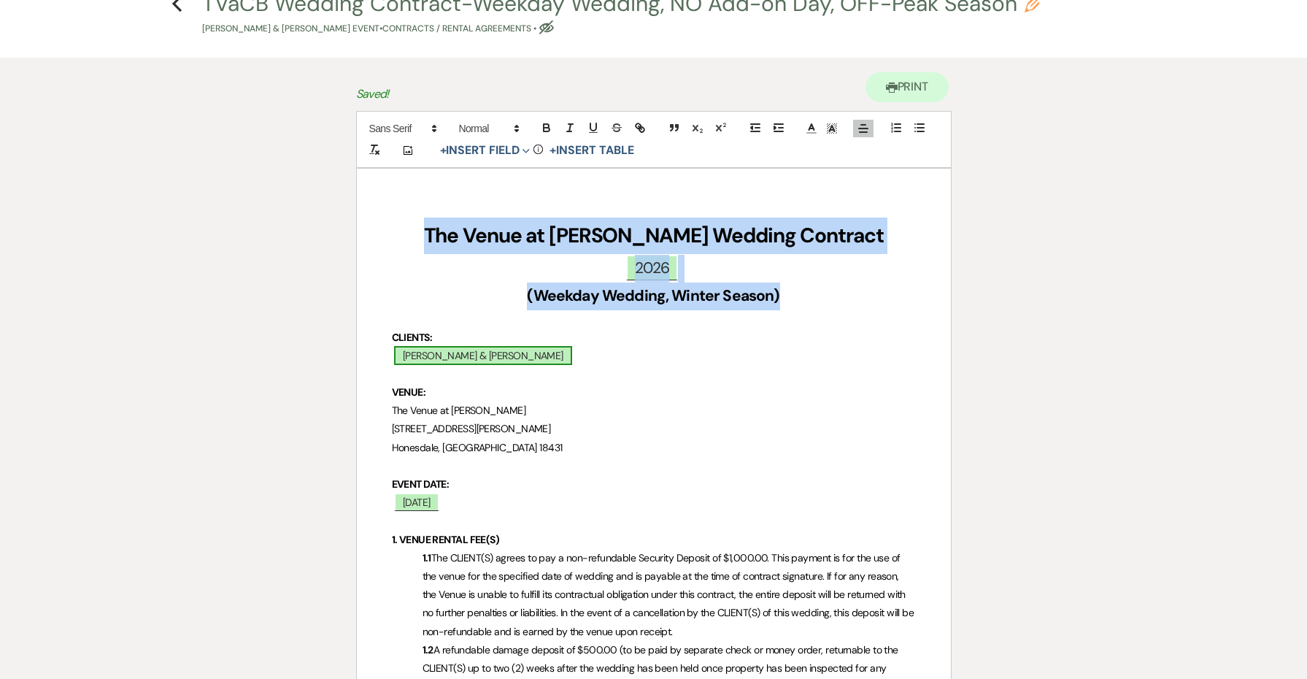
click at [530, 346] on span "[PERSON_NAME] & [PERSON_NAME]" at bounding box center [483, 355] width 178 height 19
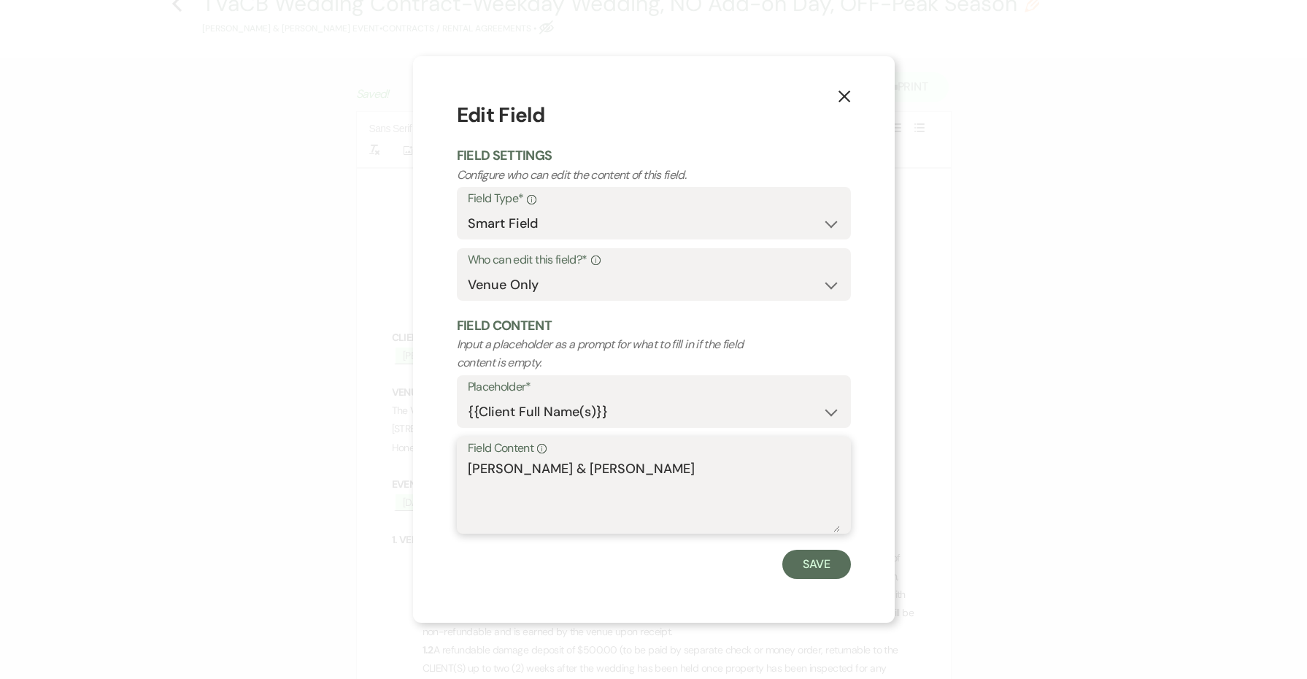
drag, startPoint x: 716, startPoint y: 466, endPoint x: 548, endPoint y: 466, distance: 167.9
click at [548, 466] on textarea "[PERSON_NAME] & [PERSON_NAME]" at bounding box center [654, 495] width 372 height 73
click at [842, 99] on icon "X" at bounding box center [844, 96] width 13 height 13
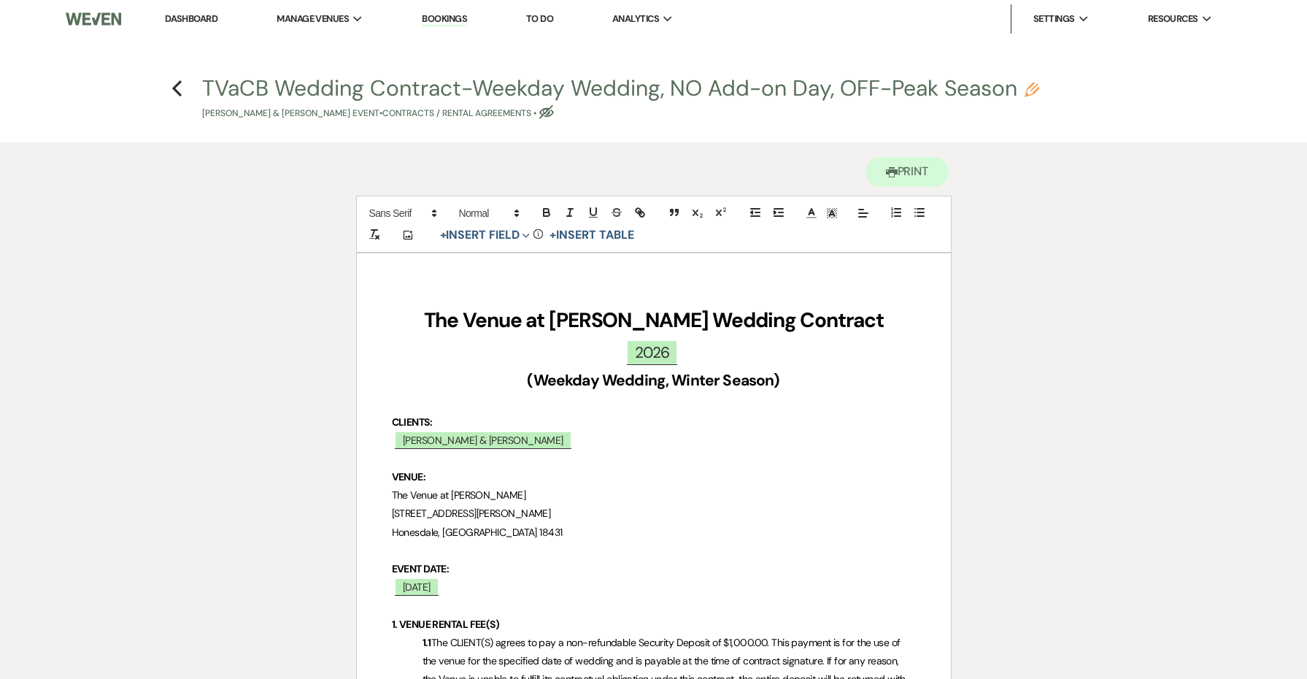
scroll to position [0, 0]
click at [1030, 86] on icon "Pencil" at bounding box center [1032, 89] width 15 height 15
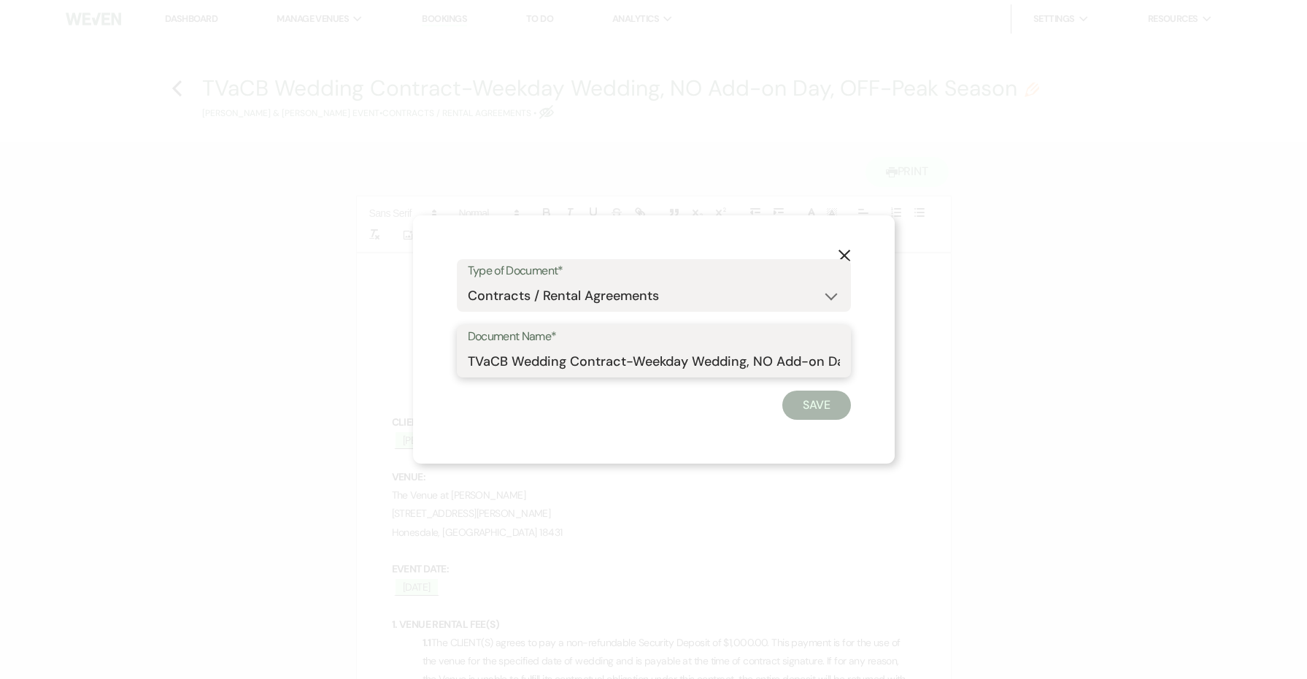
click at [482, 360] on input "TVaCB Wedding Contract-Weekday Wedding, NO Add-on Day, OFF-Peak Season" at bounding box center [654, 361] width 372 height 28
drag, startPoint x: 750, startPoint y: 357, endPoint x: 942, endPoint y: 367, distance: 192.2
click at [942, 367] on div "X Type of Document* Special Event Insurance Vendor Certificate of Insurance Con…" at bounding box center [653, 339] width 1307 height 679
paste input "[PERSON_NAME] & [PERSON_NAME]"
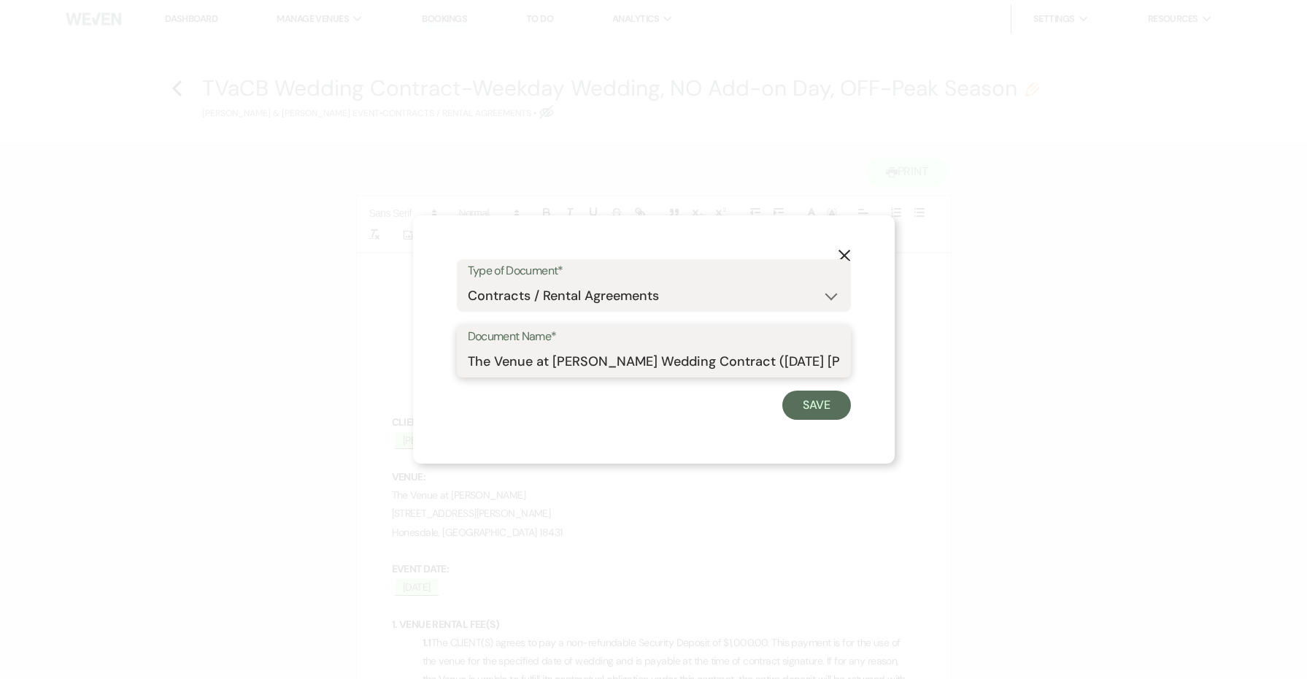
drag, startPoint x: 782, startPoint y: 361, endPoint x: 715, endPoint y: 360, distance: 66.4
click at [715, 360] on input "The Venue at [PERSON_NAME] Wedding Contract ([DATE] [PERSON_NAME] & [PERSON_NAM…" at bounding box center [654, 361] width 372 height 28
click at [811, 407] on button "Save" at bounding box center [816, 405] width 69 height 29
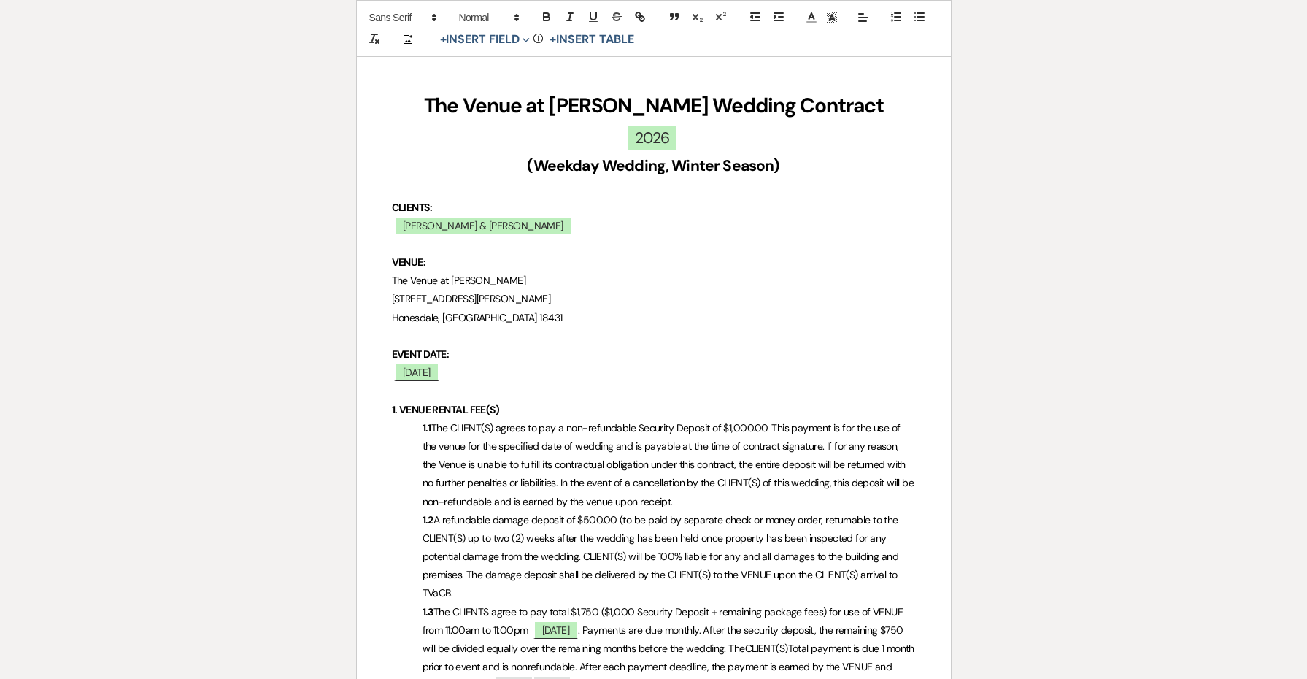
scroll to position [470, 0]
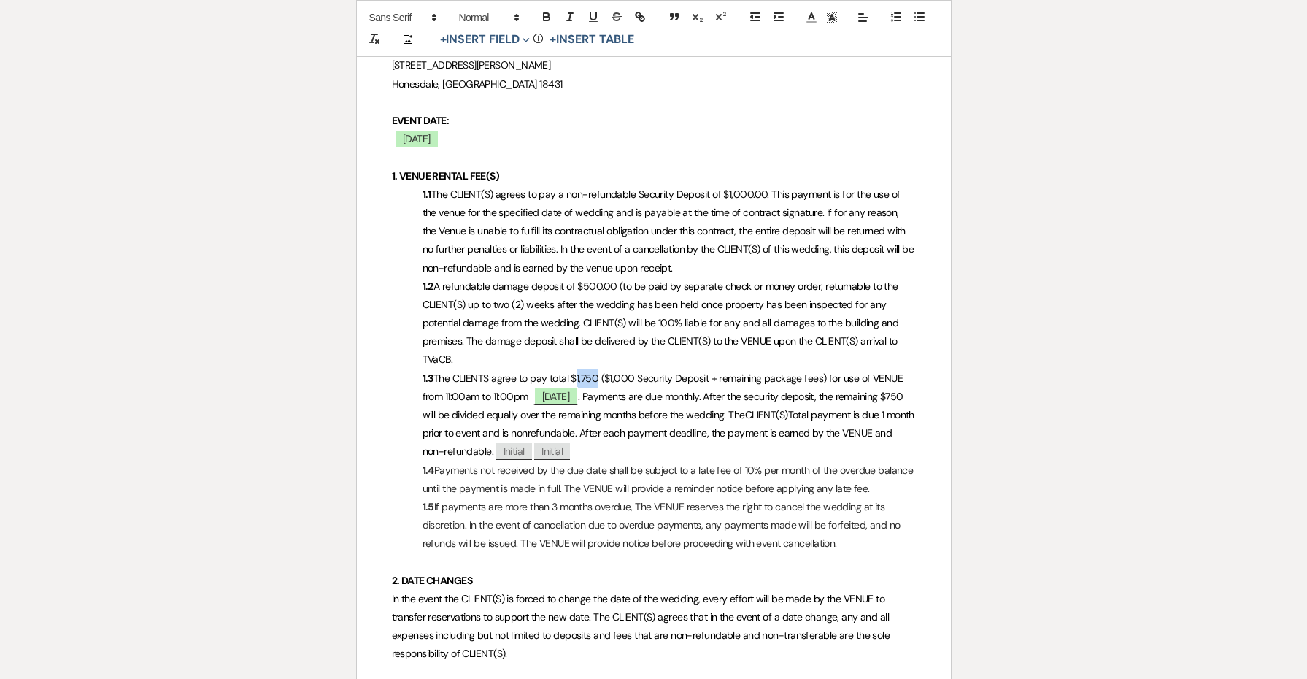
drag, startPoint x: 599, startPoint y: 347, endPoint x: 575, endPoint y: 347, distance: 23.4
click at [575, 372] on span "The CLIENTS agree to pay total $1,750 ($1,000 Security Deposit + remaining pack…" at bounding box center [664, 387] width 483 height 31
drag, startPoint x: 445, startPoint y: 386, endPoint x: 428, endPoint y: 385, distance: 16.1
click at [428, 390] on span ". Payments are due monthly. After the security deposit, the remaining $750 will…" at bounding box center [665, 405] width 484 height 31
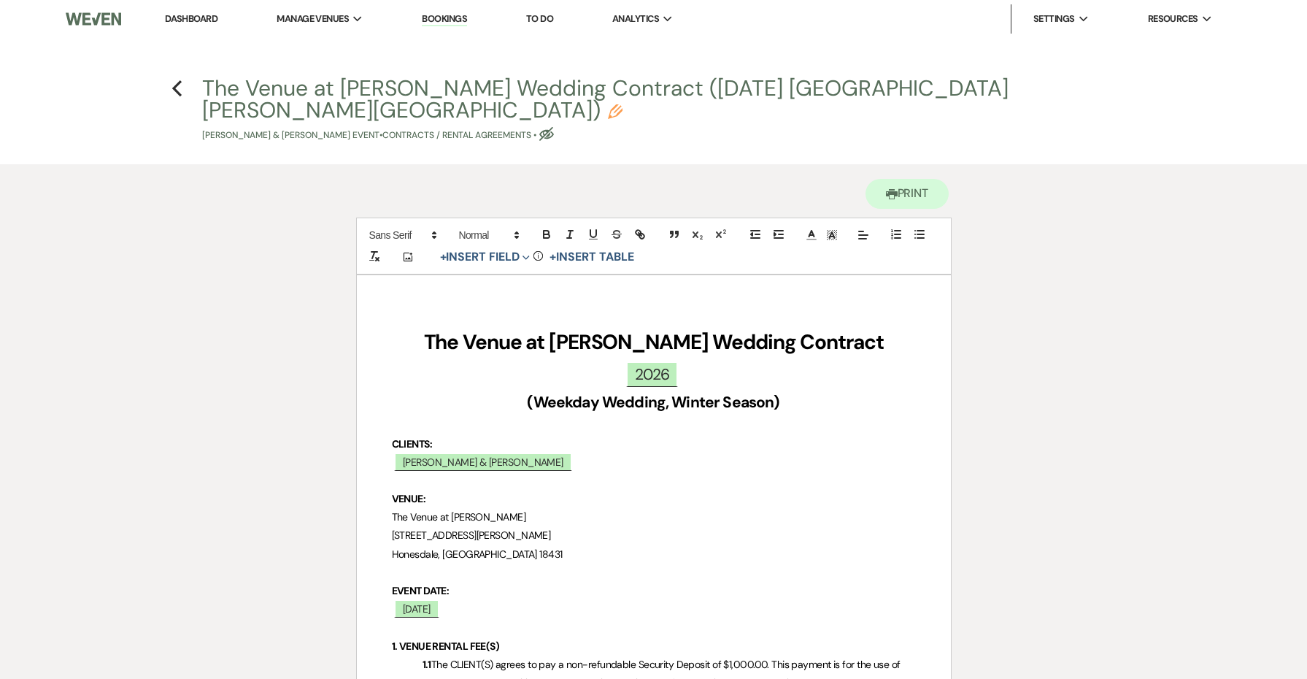
scroll to position [0, 0]
click at [174, 82] on icon "Previous" at bounding box center [177, 89] width 11 height 18
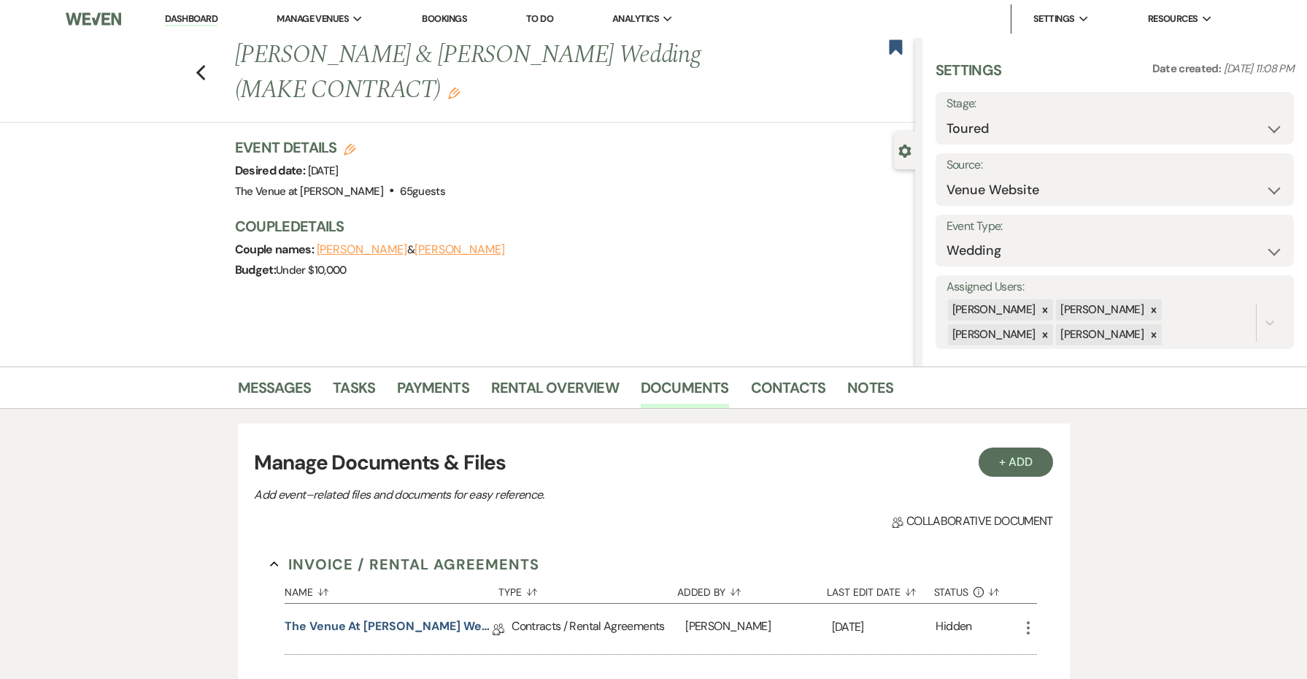
scroll to position [83, 0]
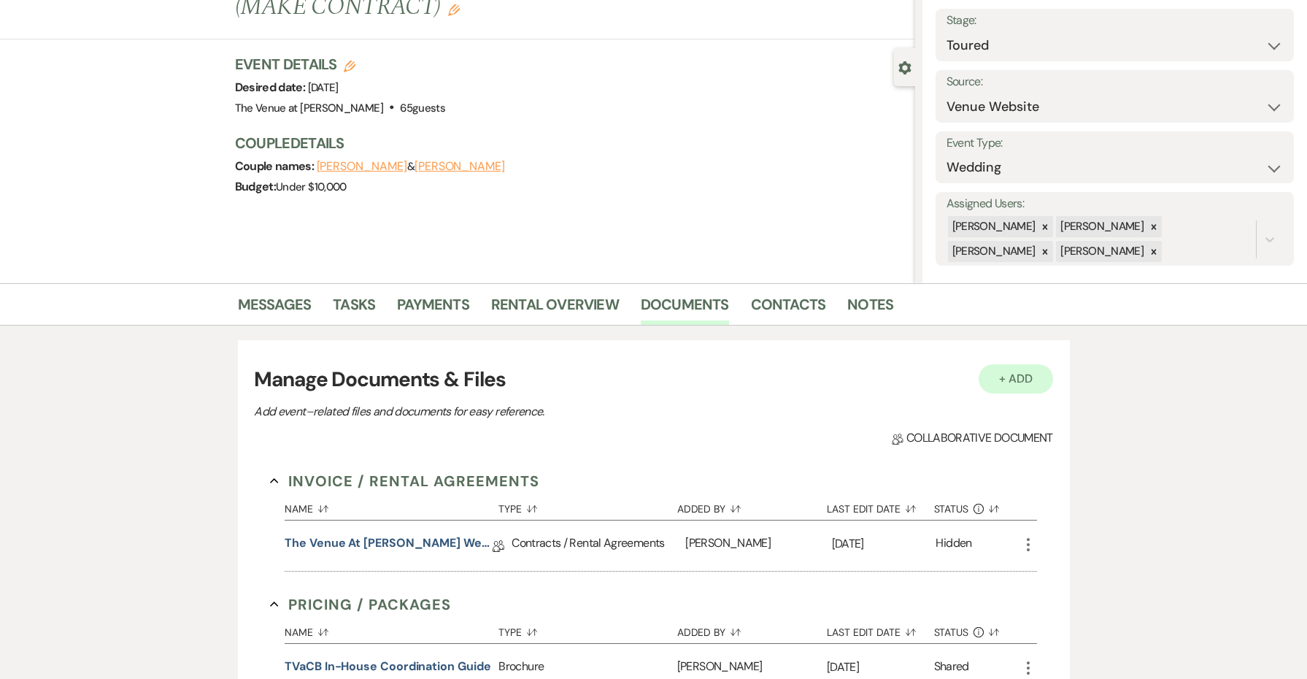
click at [1012, 366] on button "+ Add" at bounding box center [1016, 378] width 74 height 29
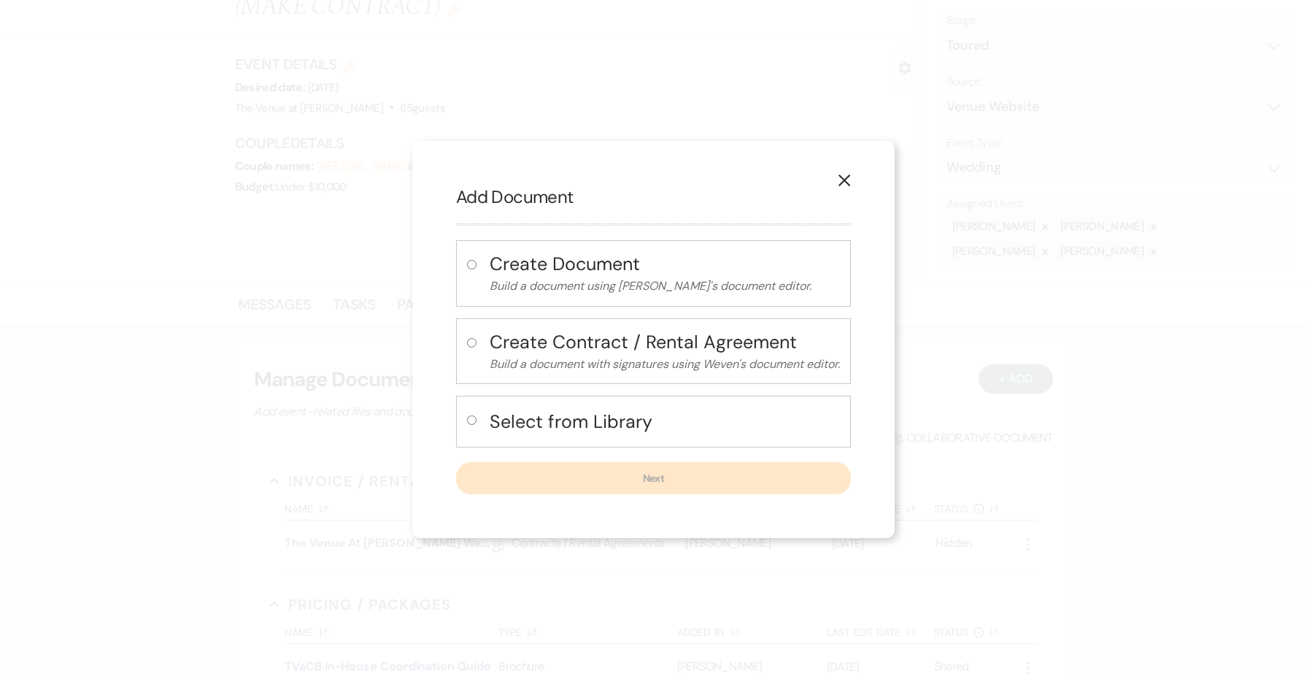
click at [486, 423] on div "Select from Library" at bounding box center [653, 422] width 395 height 52
click at [472, 420] on input "radio" at bounding box center [471, 419] width 9 height 9
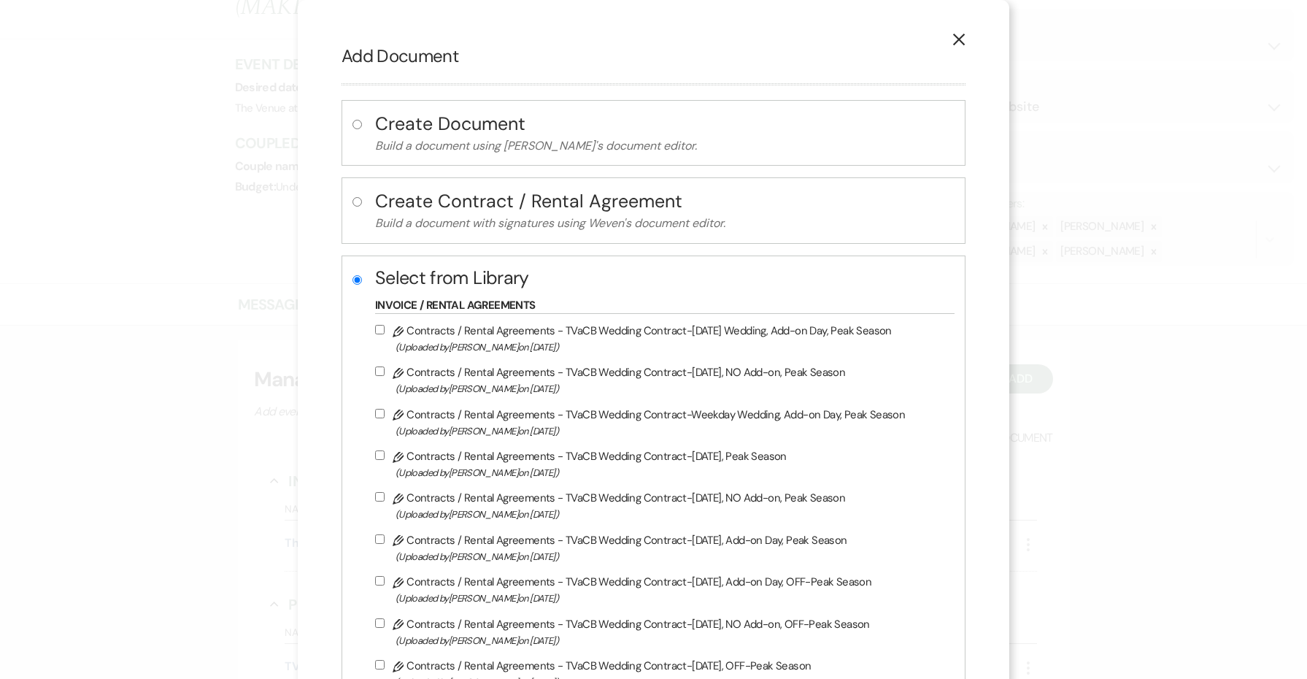
click at [492, 336] on label "Pencil Contracts / Rental Agreements - TVaCB Wedding Contract-[DATE] Wedding, A…" at bounding box center [661, 338] width 572 height 34
click at [385, 334] on input "Pencil Contracts / Rental Agreements - TVaCB Wedding Contract-[DATE] Wedding, A…" at bounding box center [379, 329] width 9 height 9
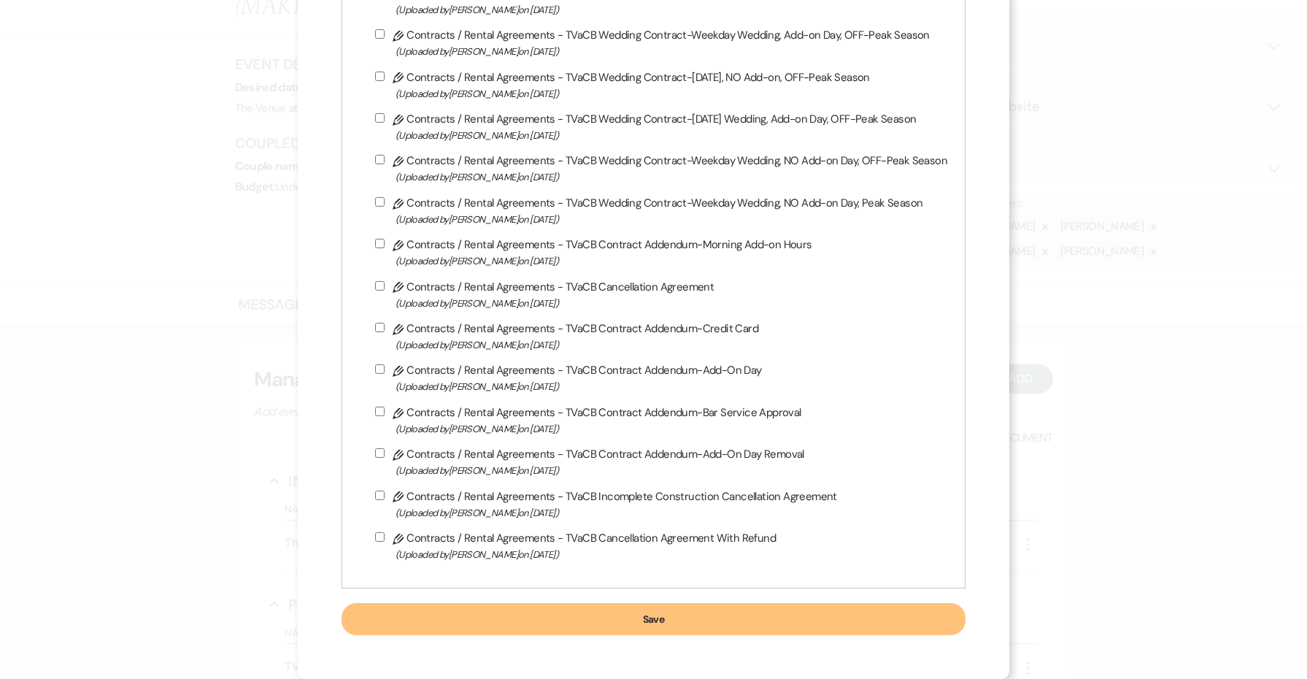
scroll to position [697, 0]
click at [544, 616] on button "Save" at bounding box center [654, 619] width 624 height 32
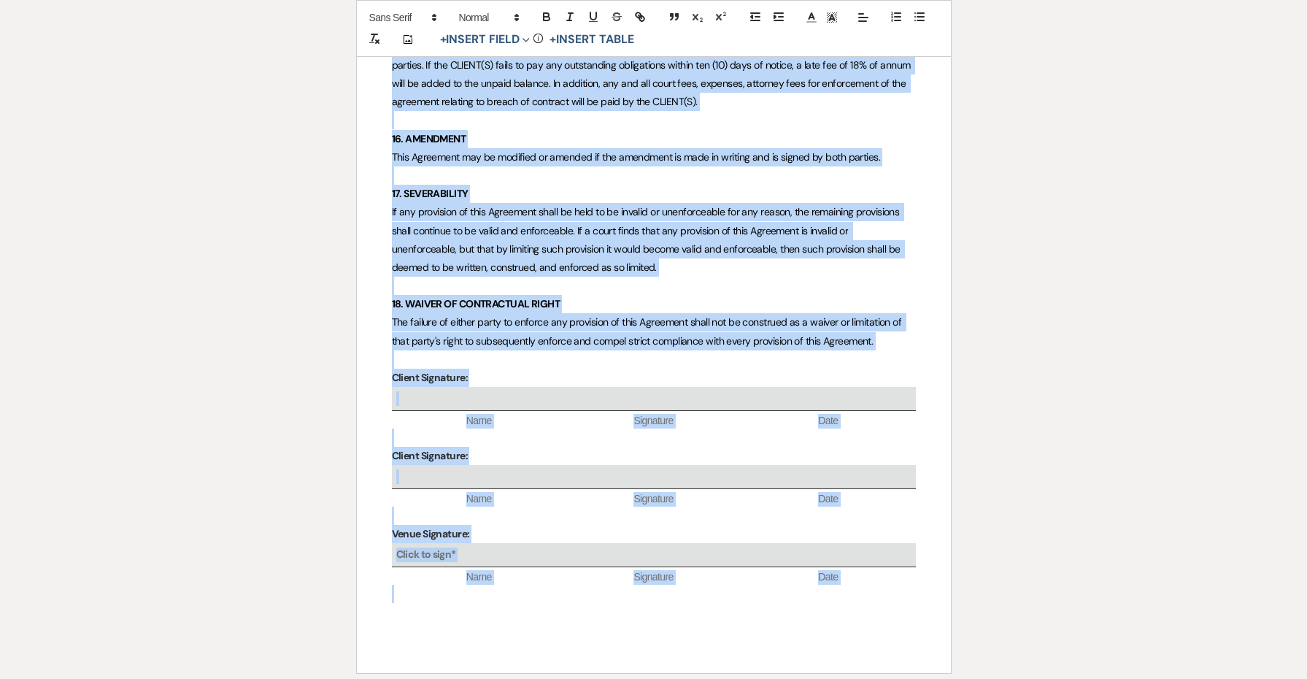
scroll to position [5758, 0]
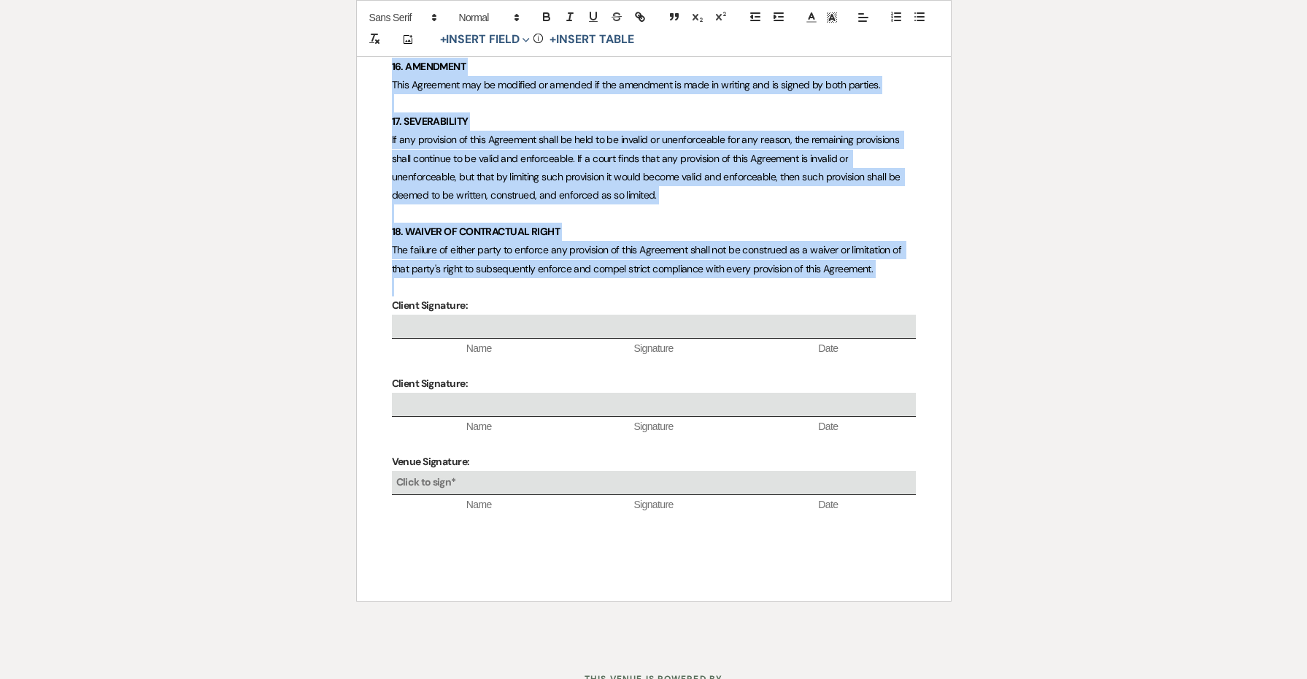
drag, startPoint x: 388, startPoint y: 351, endPoint x: 884, endPoint y: 231, distance: 509.9
copy div "3. LOREM IPSUMDOL 1.4 Sit AMETC'a elitsed doeiusmo te 633 inc utlabo etd 037 ma…"
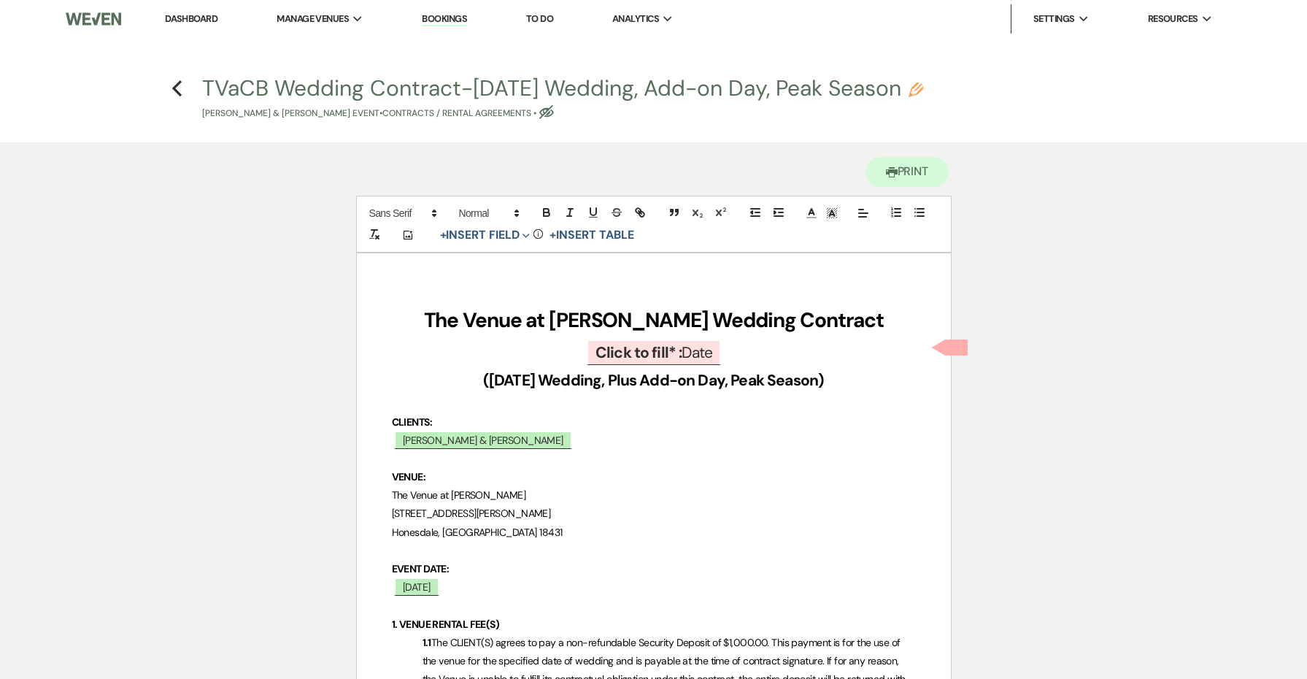
scroll to position [0, 0]
click at [174, 82] on icon "Previous" at bounding box center [177, 89] width 11 height 18
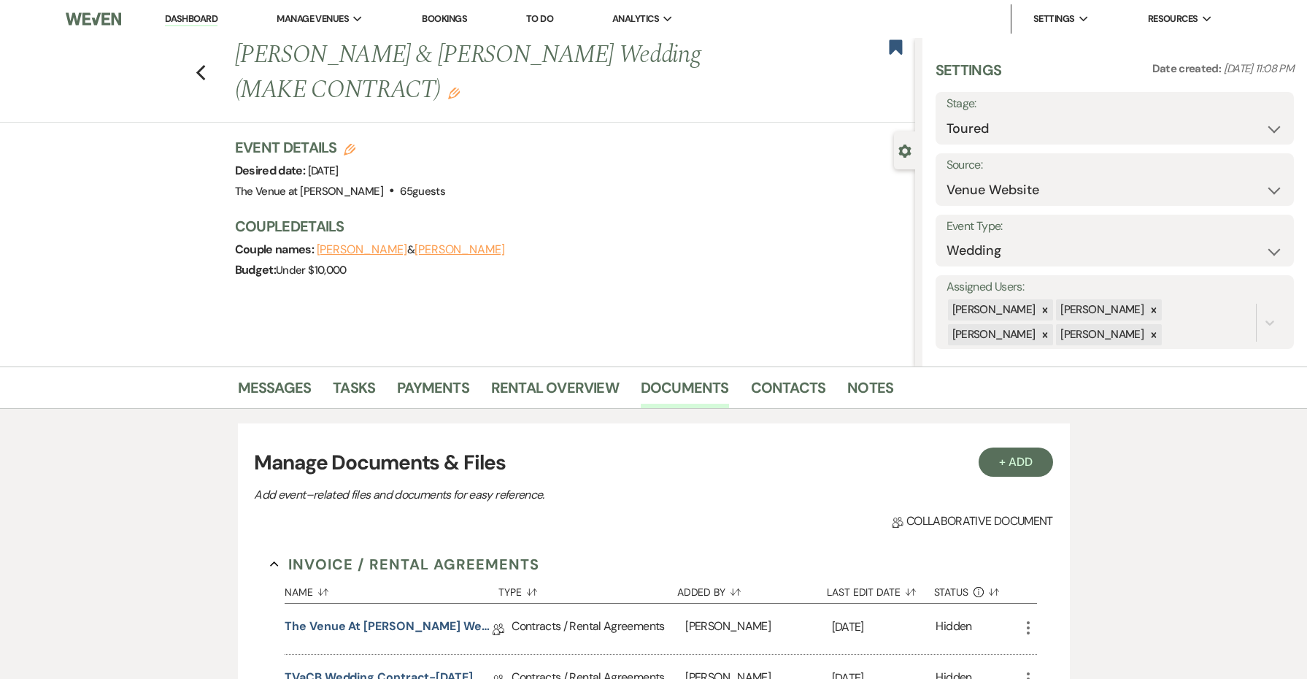
scroll to position [83, 0]
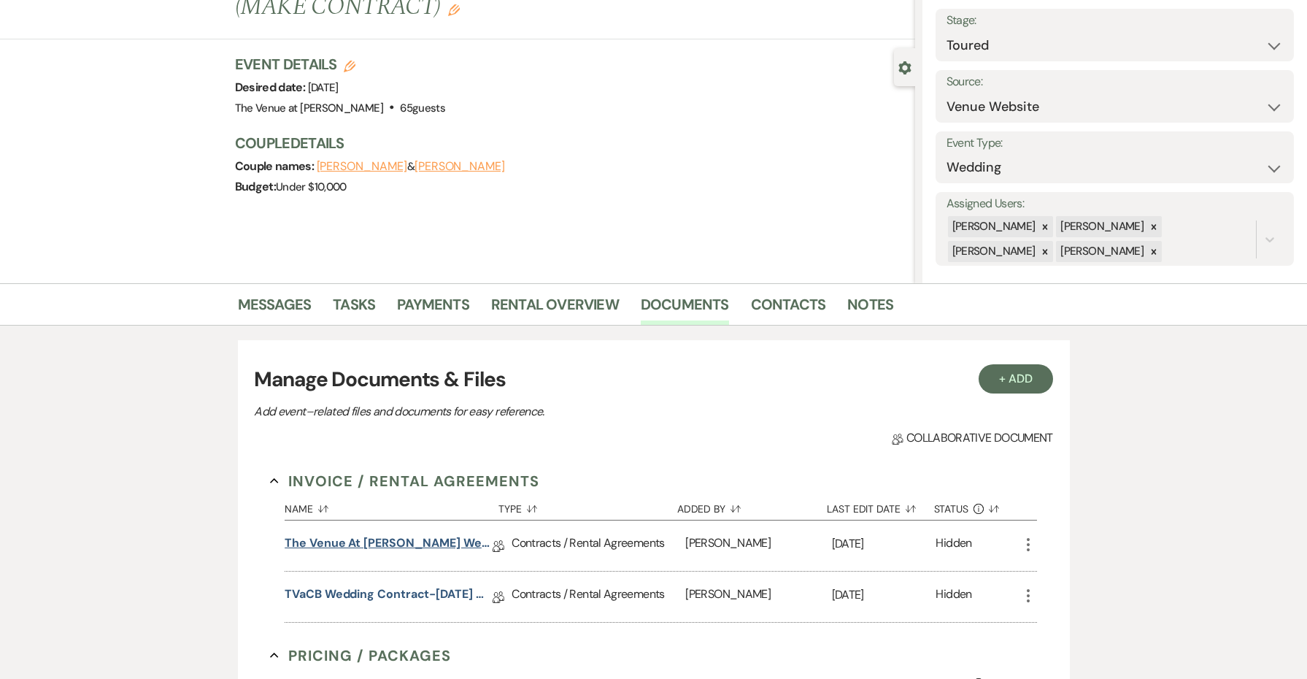
click at [385, 547] on link "The Venue at [PERSON_NAME] Wedding Contract ([DATE] [GEOGRAPHIC_DATA][PERSON_NA…" at bounding box center [389, 545] width 208 height 23
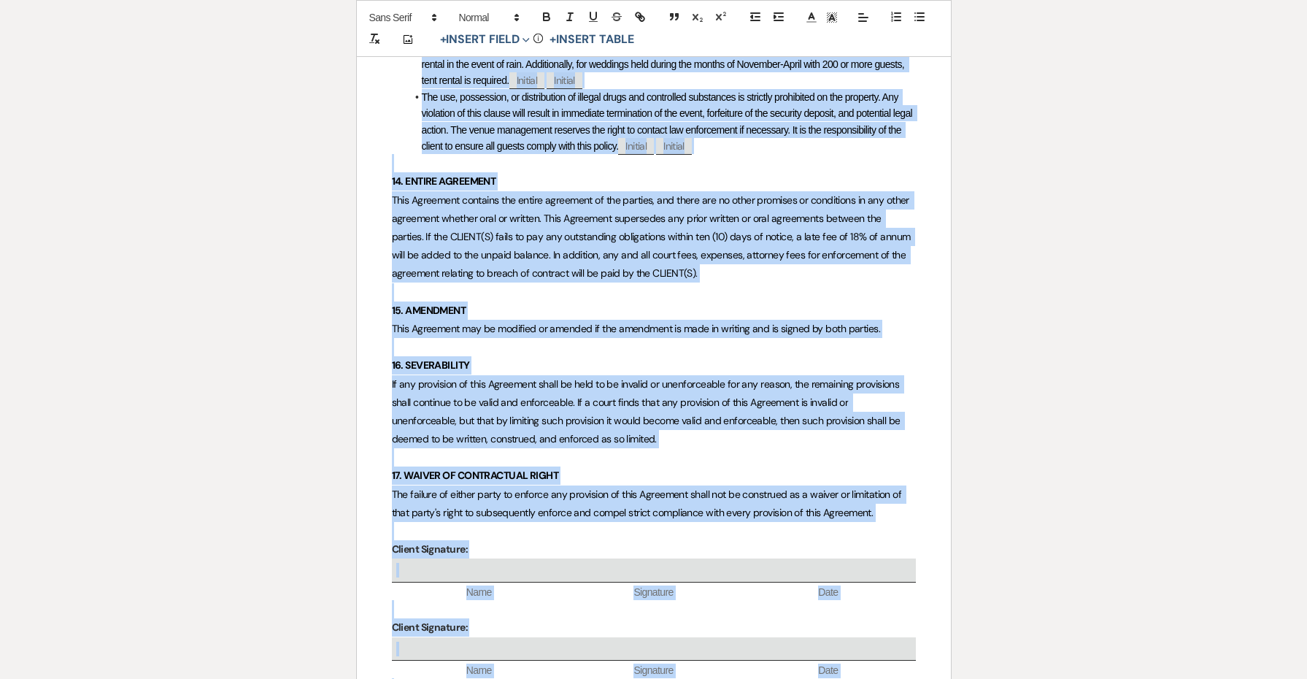
scroll to position [5212, 0]
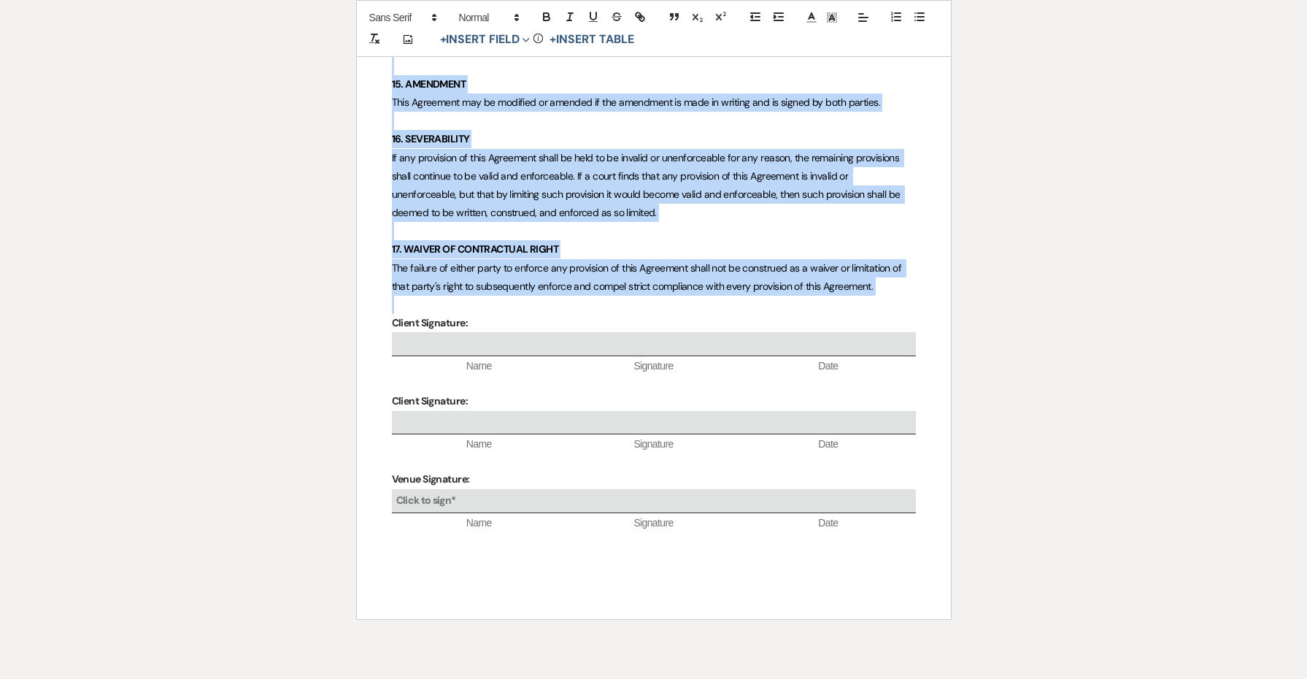
drag, startPoint x: 392, startPoint y: 522, endPoint x: 934, endPoint y: 227, distance: 616.7
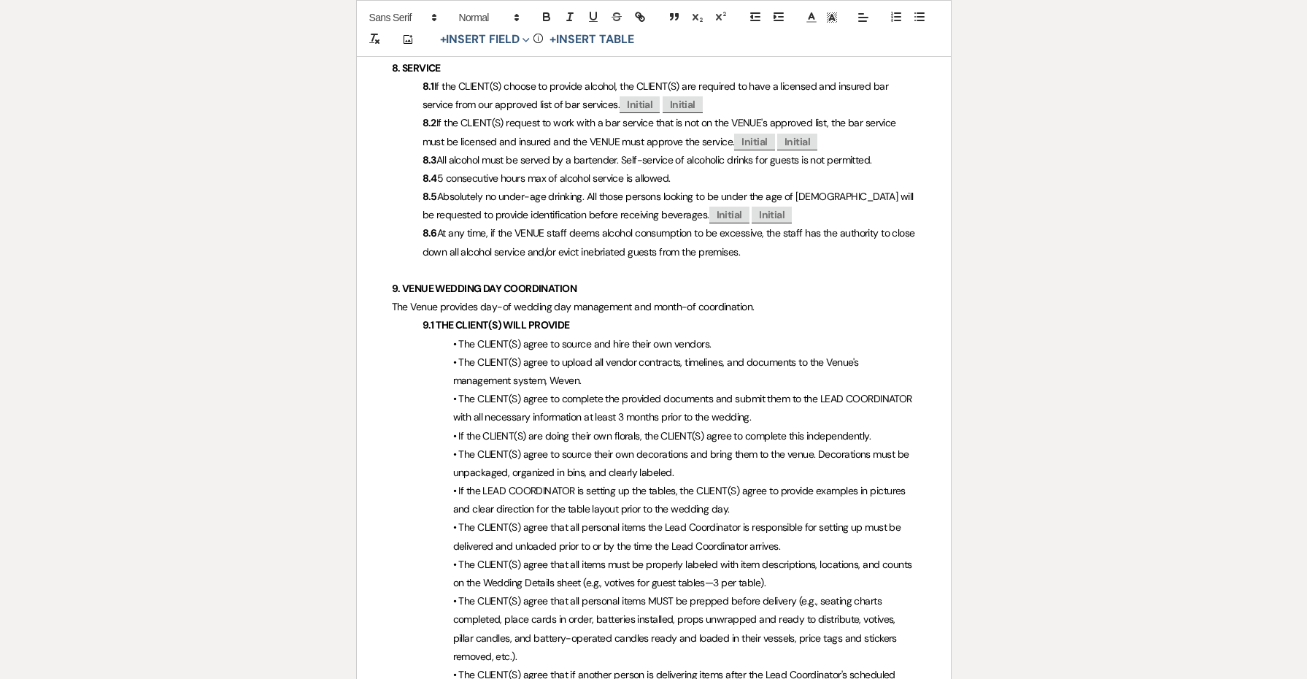
scroll to position [2363, 0]
click at [779, 388] on p "• The CLIENT(S) agree to complete the provided documents and submit them to the…" at bounding box center [654, 406] width 524 height 36
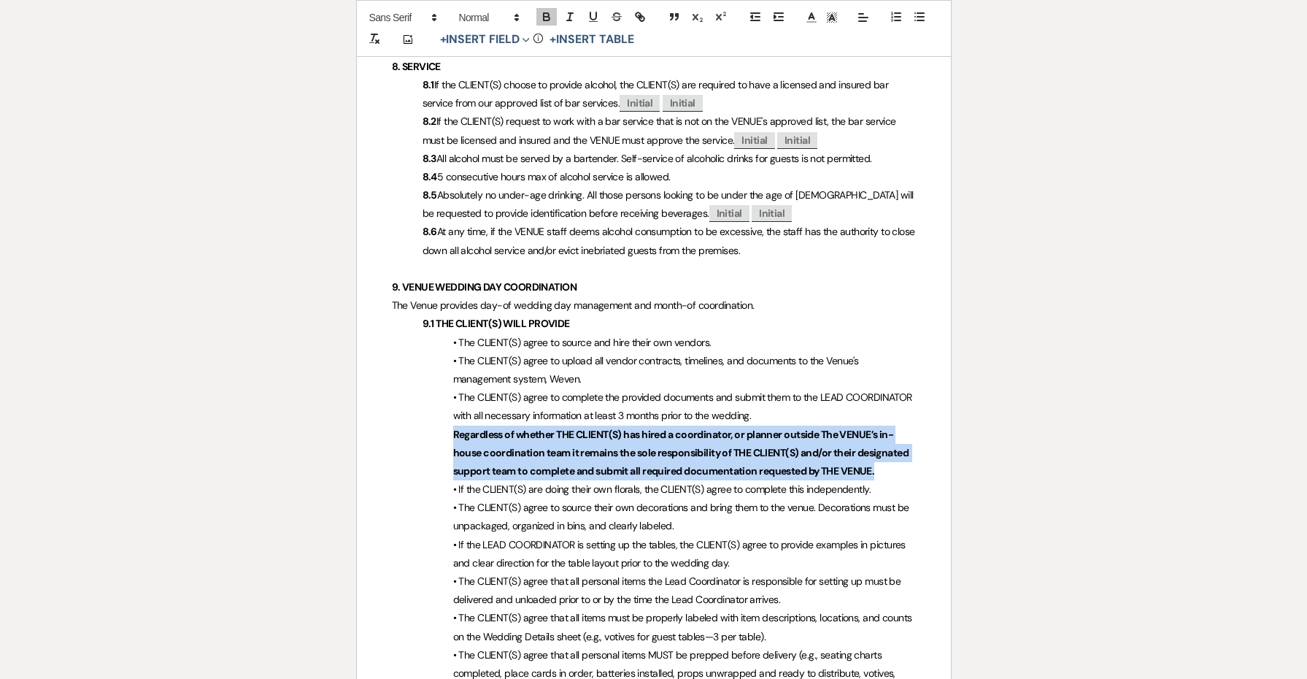
drag, startPoint x: 853, startPoint y: 406, endPoint x: 447, endPoint y: 374, distance: 406.4
click at [447, 426] on p "Regardless of whether THE CLIENT(S) has hired a coordinator, or planner outside…" at bounding box center [654, 453] width 524 height 55
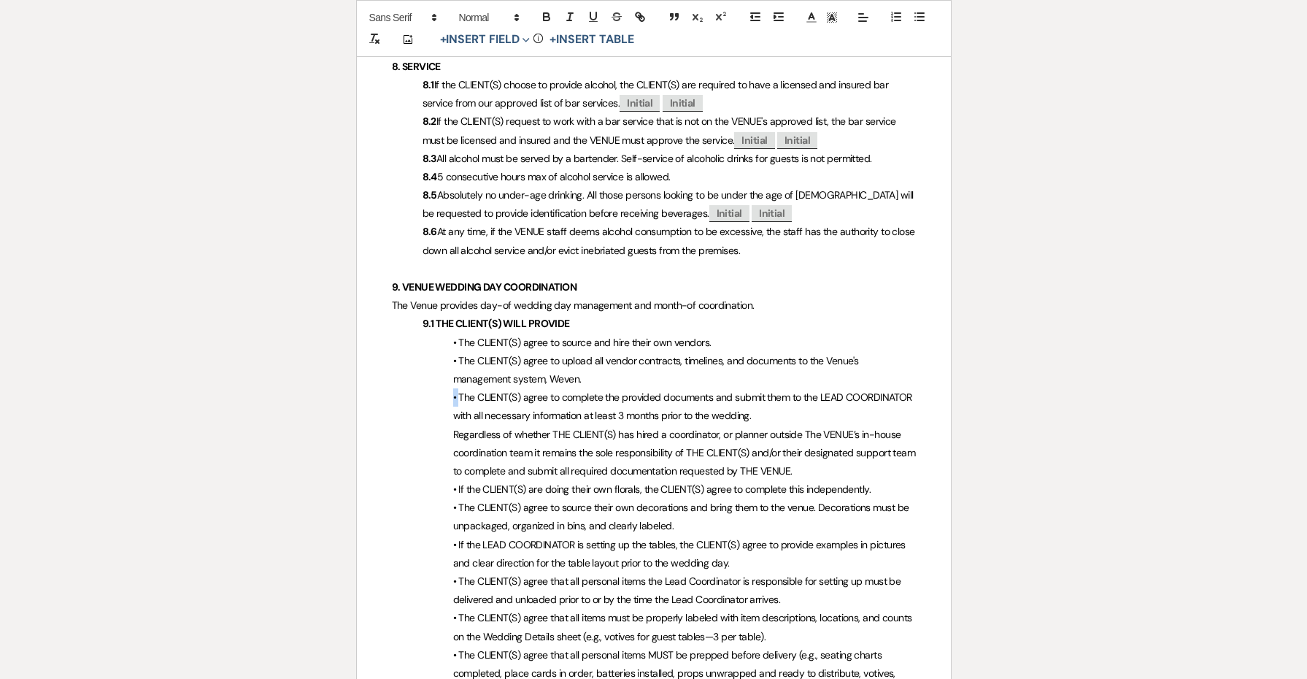
drag, startPoint x: 460, startPoint y: 335, endPoint x: 449, endPoint y: 335, distance: 10.9
click at [449, 388] on p "• The CLIENT(S) agree to complete the provided documents and submit them to the…" at bounding box center [654, 406] width 524 height 36
click at [452, 426] on p "Regardless of whether THE CLIENT(S) has hired a coordinator, or planner outside…" at bounding box center [654, 453] width 524 height 55
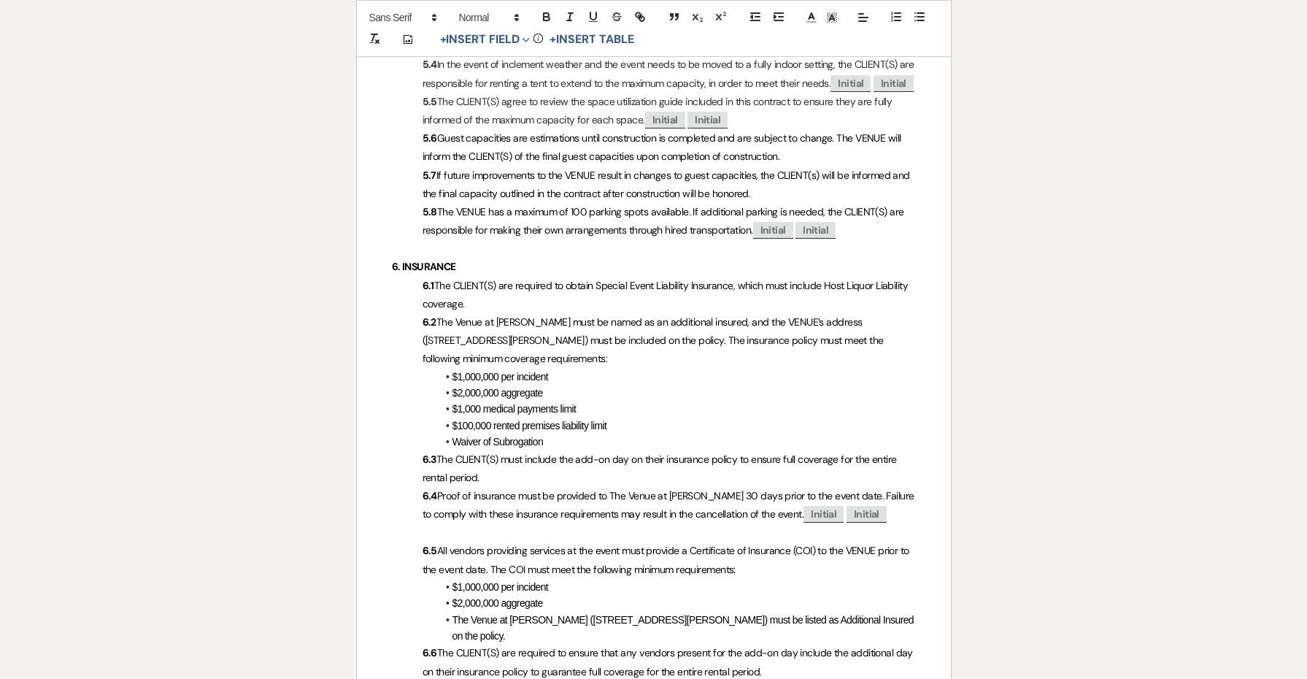
scroll to position [1458, 0]
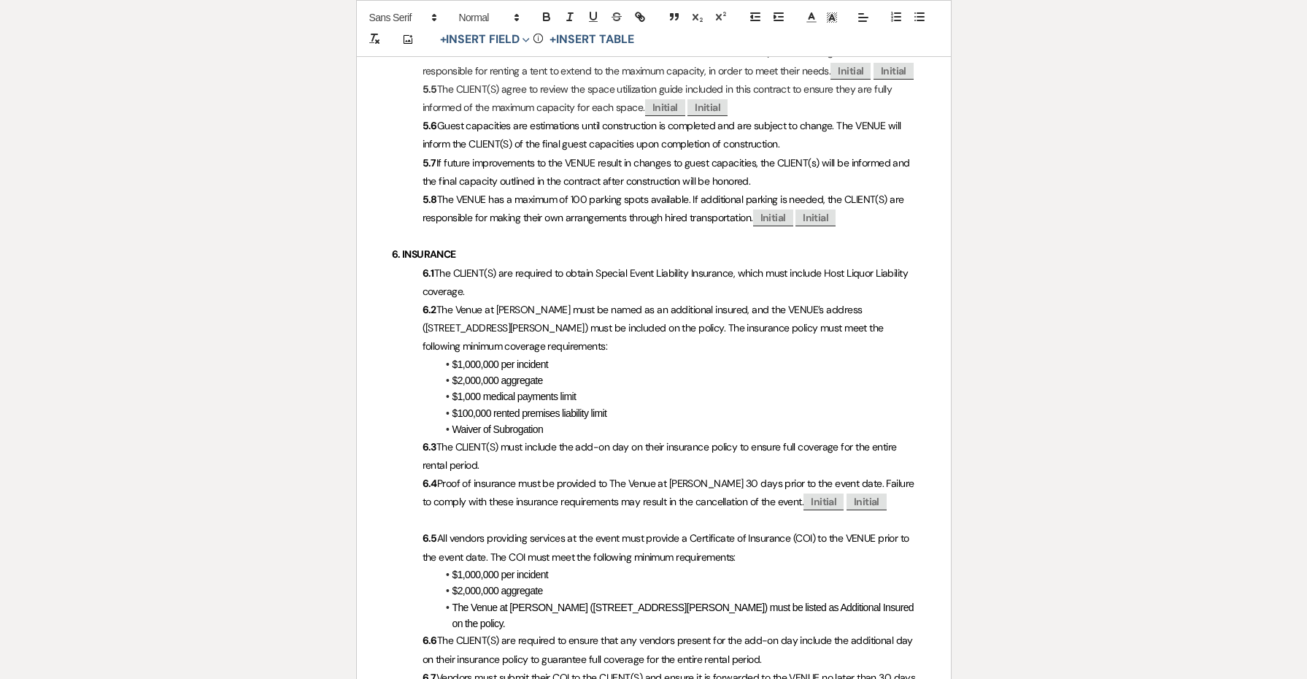
click at [572, 438] on p "6.3 The CLIENT(S) must include the add-on day on their insurance policy to ensu…" at bounding box center [654, 456] width 524 height 36
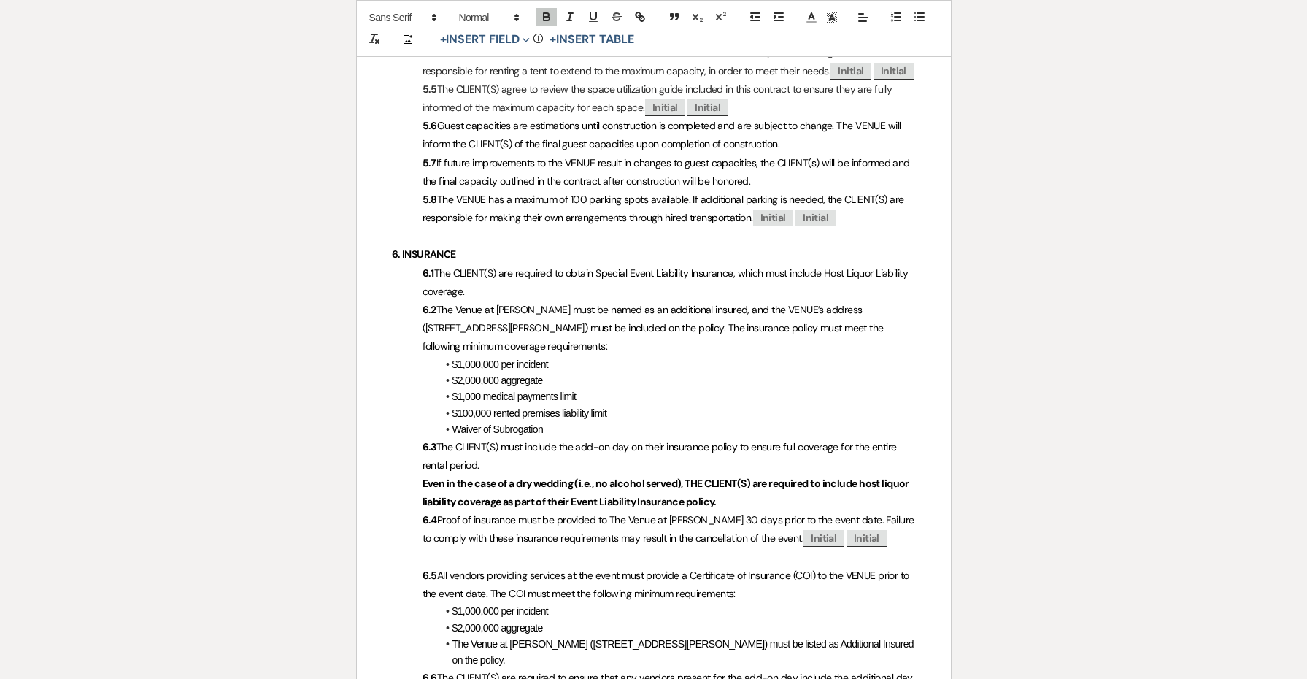
drag, startPoint x: 701, startPoint y: 448, endPoint x: 399, endPoint y: 418, distance: 304.4
drag, startPoint x: 436, startPoint y: 462, endPoint x: 412, endPoint y: 462, distance: 23.4
click at [412, 511] on p "6.4 Proof of insurance must be provided to The Venue at [PERSON_NAME] 30 days p…" at bounding box center [654, 529] width 524 height 36
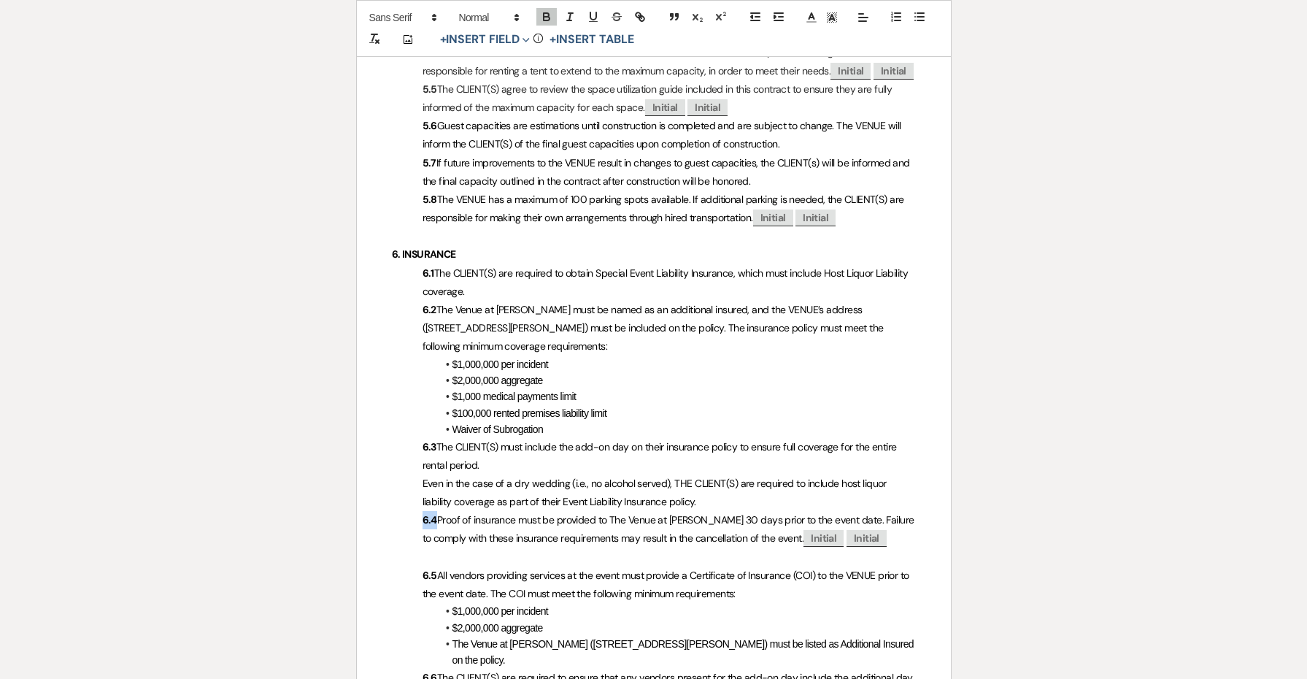
drag, startPoint x: 436, startPoint y: 467, endPoint x: 416, endPoint y: 464, distance: 20.6
click at [416, 511] on p "6.4 Proof of insurance must be provided to The Venue at [PERSON_NAME] 30 days p…" at bounding box center [654, 529] width 524 height 36
click at [420, 474] on p "Even in the case of a dry wedding (i.e., no alcohol served), THE CLIENT(S) are …" at bounding box center [654, 492] width 524 height 36
paste div
click at [436, 513] on span "Proof of insurance must be provided to The Venue at [PERSON_NAME] 30 days prior…" at bounding box center [670, 528] width 494 height 31
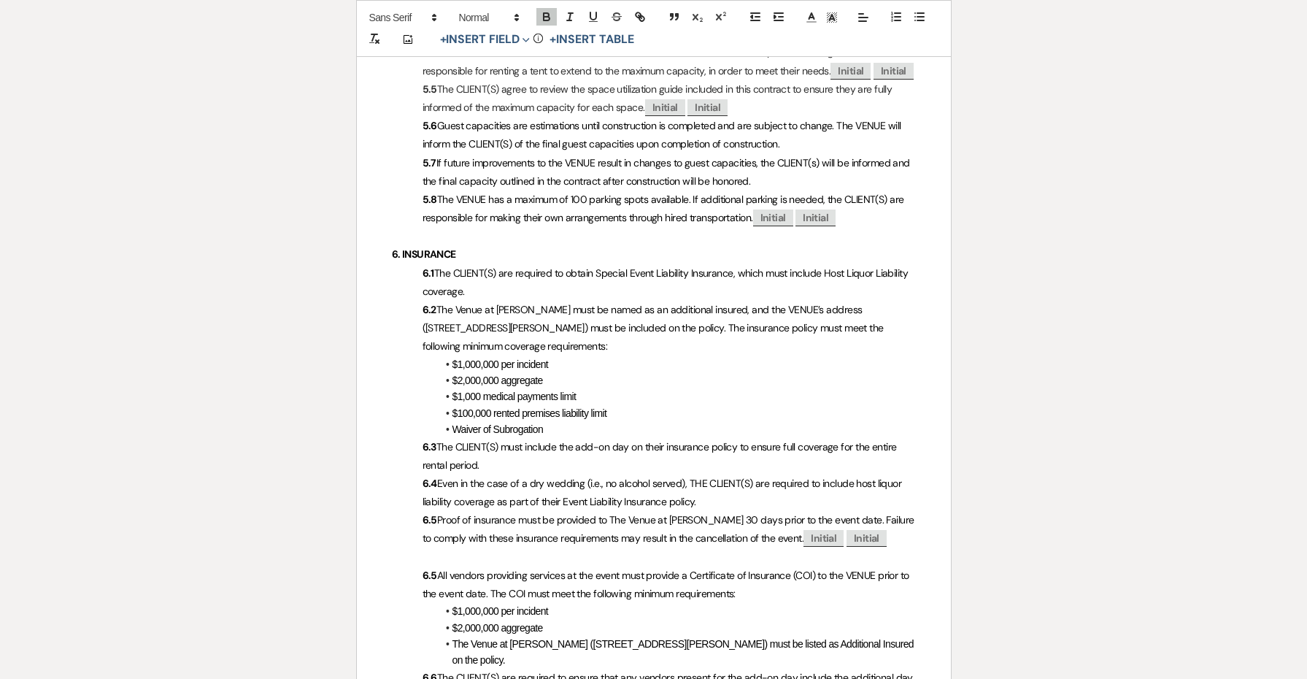
click at [434, 569] on strong "6.5" at bounding box center [430, 575] width 15 height 13
click at [435, 671] on strong "6.6" at bounding box center [430, 677] width 15 height 13
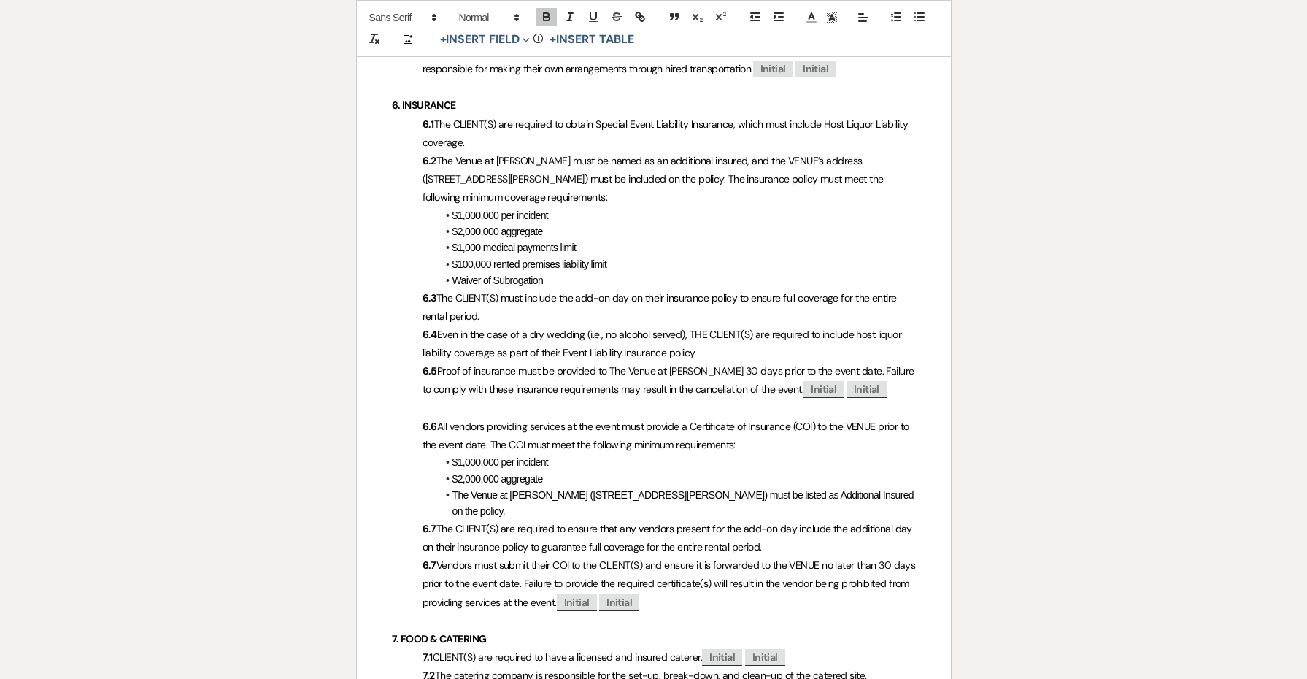
scroll to position [1612, 0]
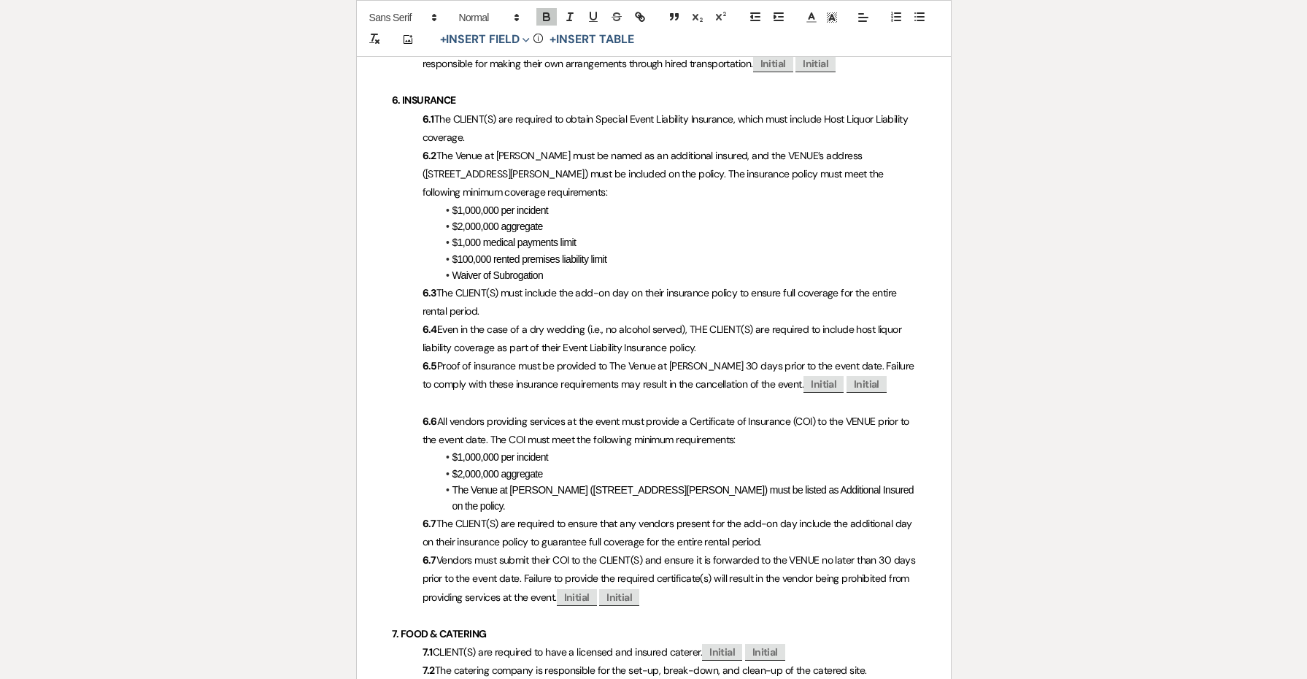
click at [435, 553] on strong "6.7" at bounding box center [430, 559] width 14 height 13
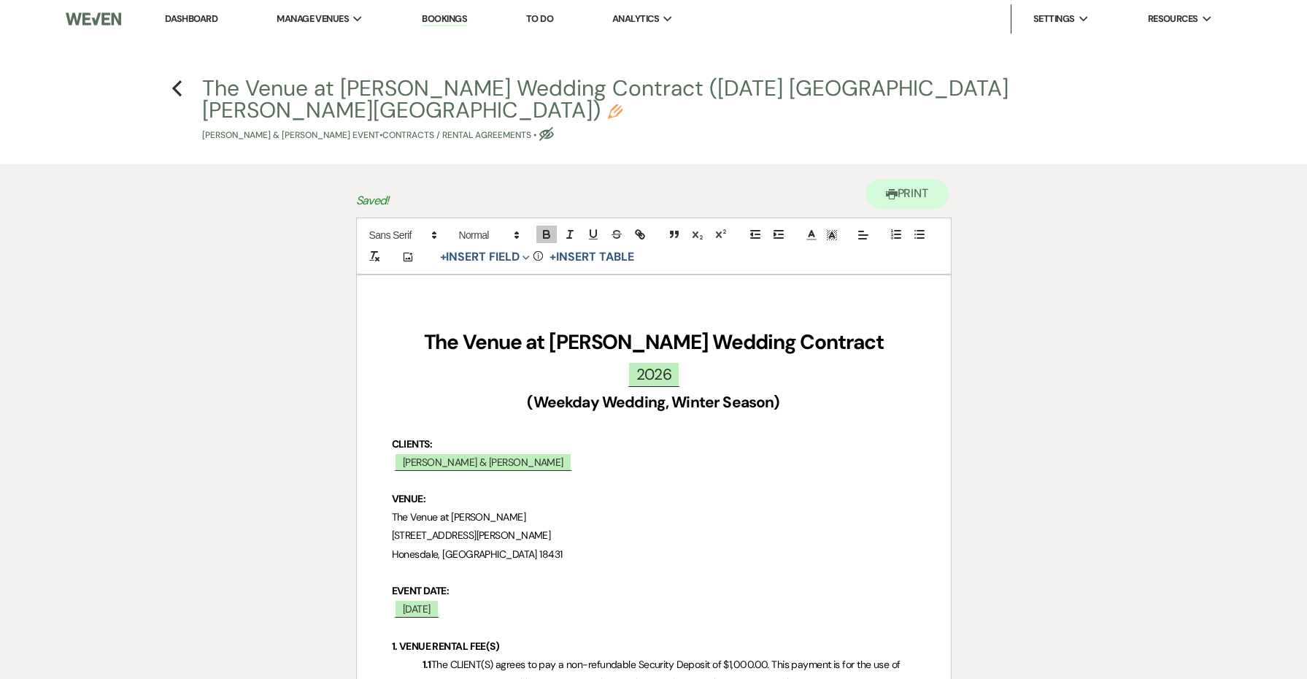
scroll to position [0, 0]
click at [174, 87] on use "button" at bounding box center [176, 88] width 9 height 16
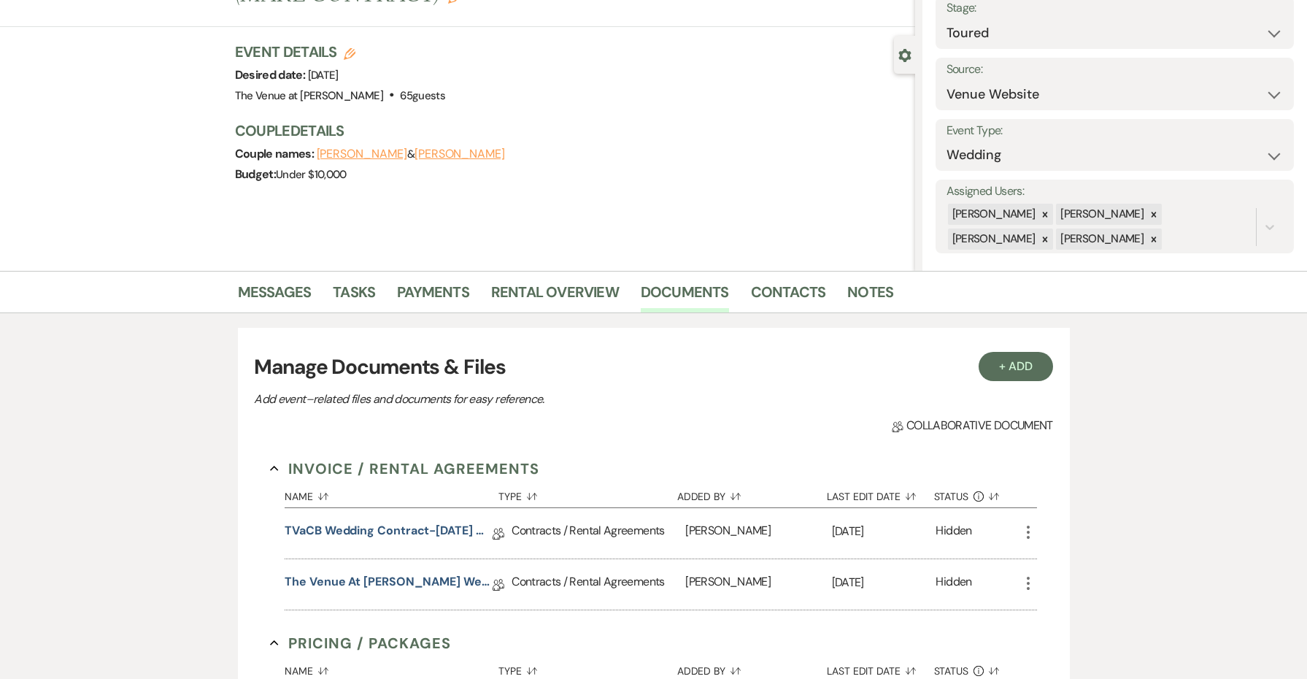
scroll to position [96, 0]
click at [1035, 524] on icon "More" at bounding box center [1029, 532] width 18 height 18
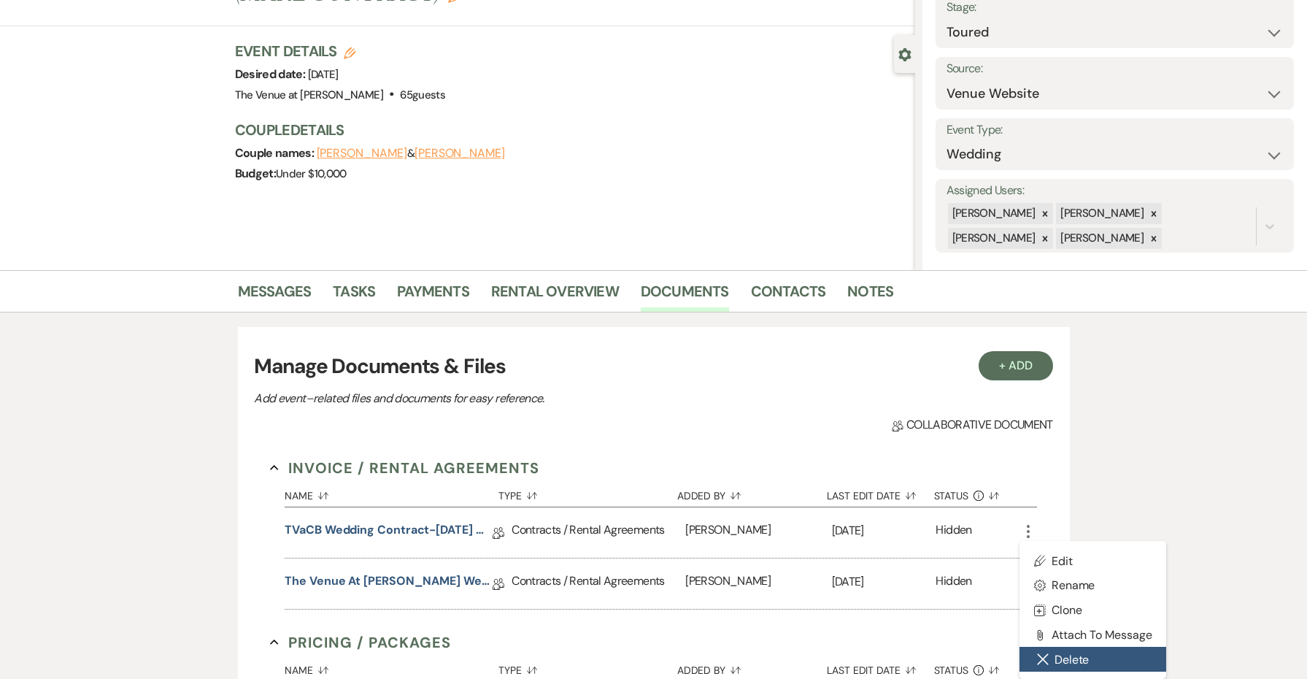
click at [1068, 661] on button "Close Delete X Delete" at bounding box center [1093, 659] width 147 height 25
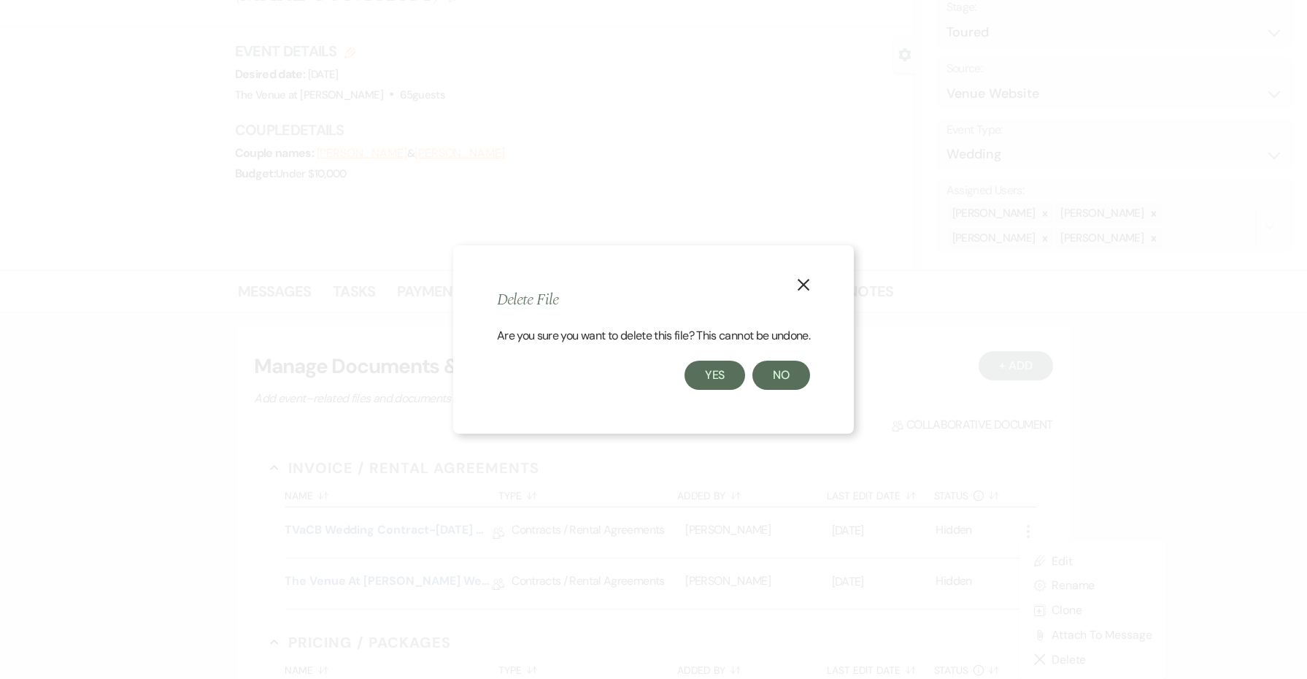
click at [733, 377] on button "Yes" at bounding box center [715, 375] width 61 height 29
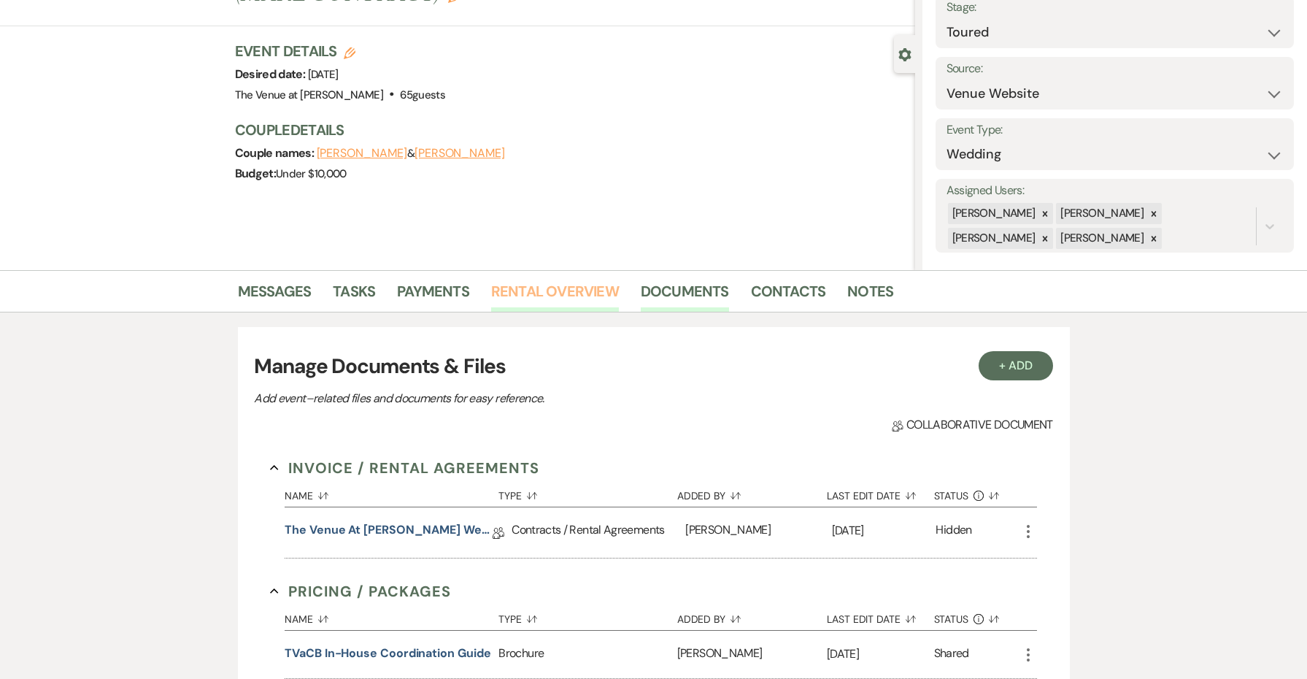
click at [586, 293] on link "Rental Overview" at bounding box center [555, 296] width 128 height 32
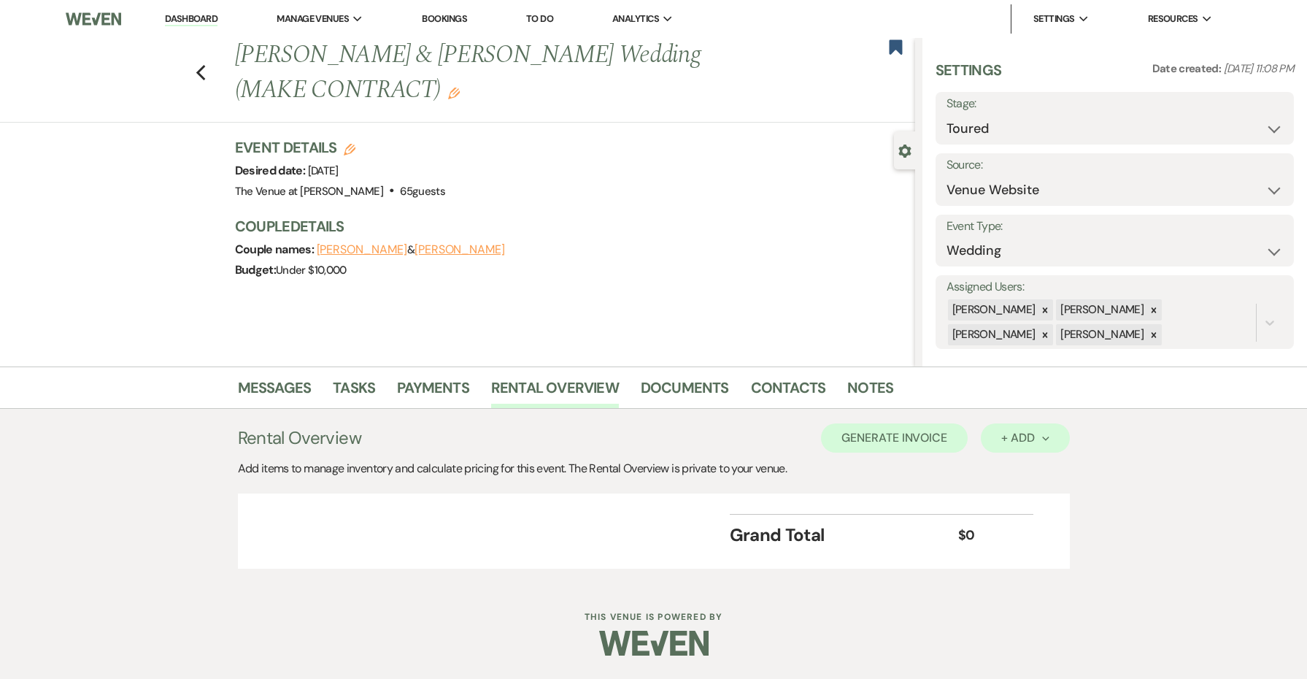
click at [998, 436] on button "+ Add Next" at bounding box center [1025, 437] width 88 height 29
click at [1011, 470] on button "Item" at bounding box center [1018, 471] width 74 height 23
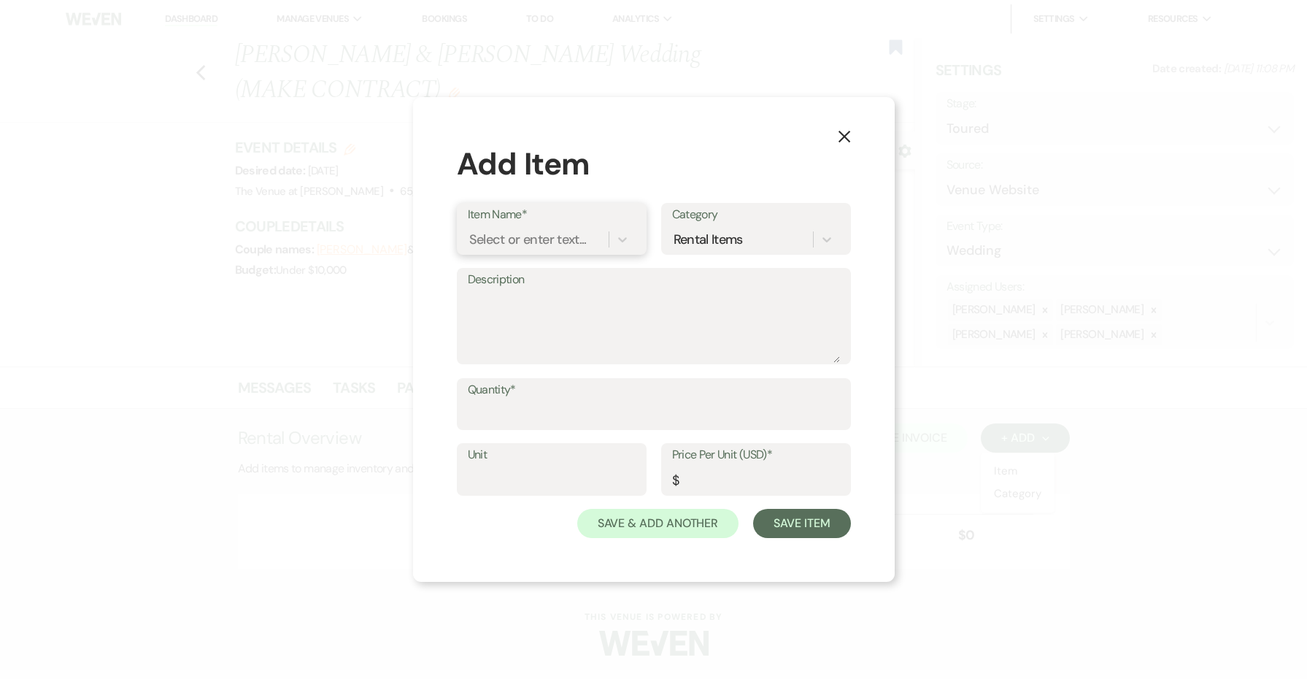
click at [555, 242] on div "Select or enter text..." at bounding box center [528, 239] width 118 height 20
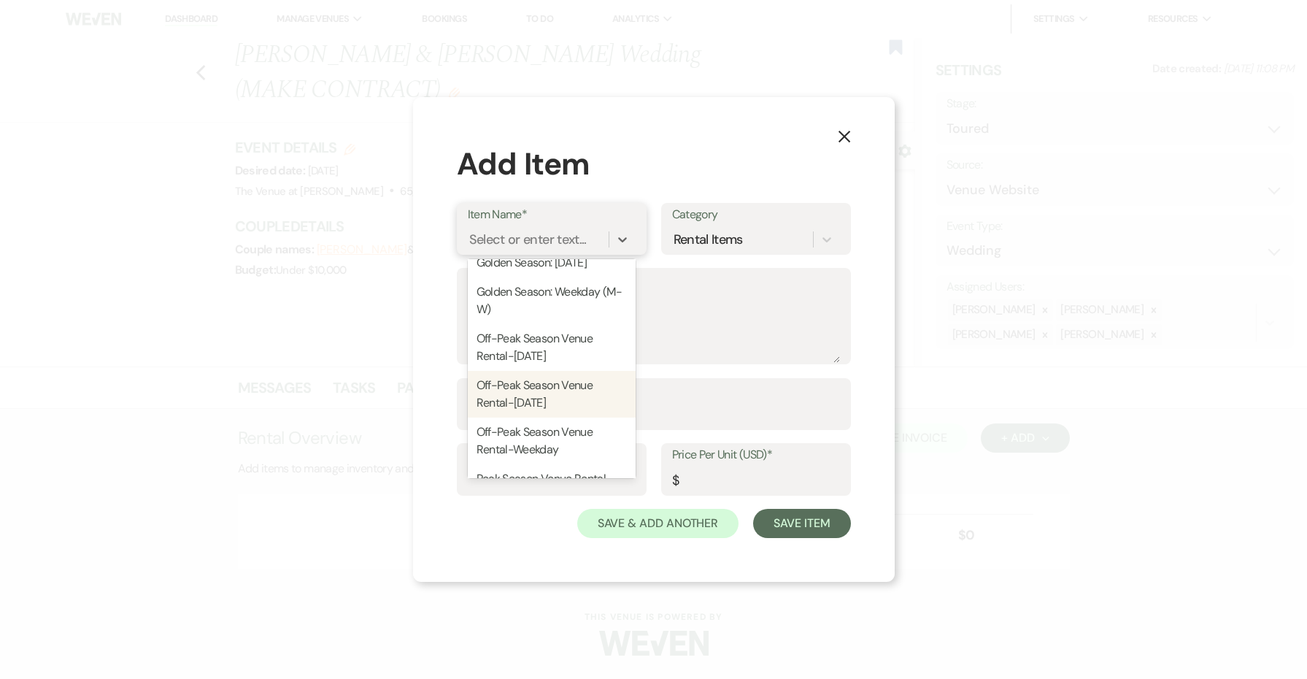
scroll to position [314, 0]
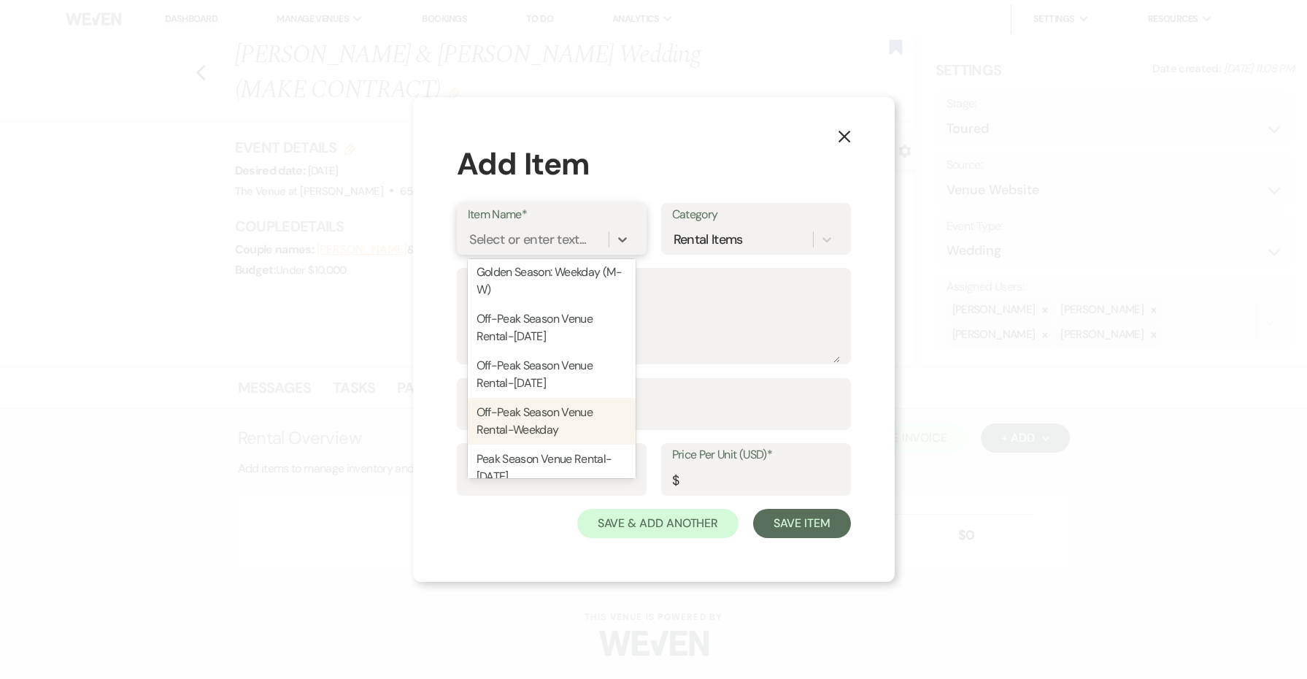
click at [549, 426] on div "Off-Peak Season Venue Rental-Weekday" at bounding box center [552, 421] width 168 height 47
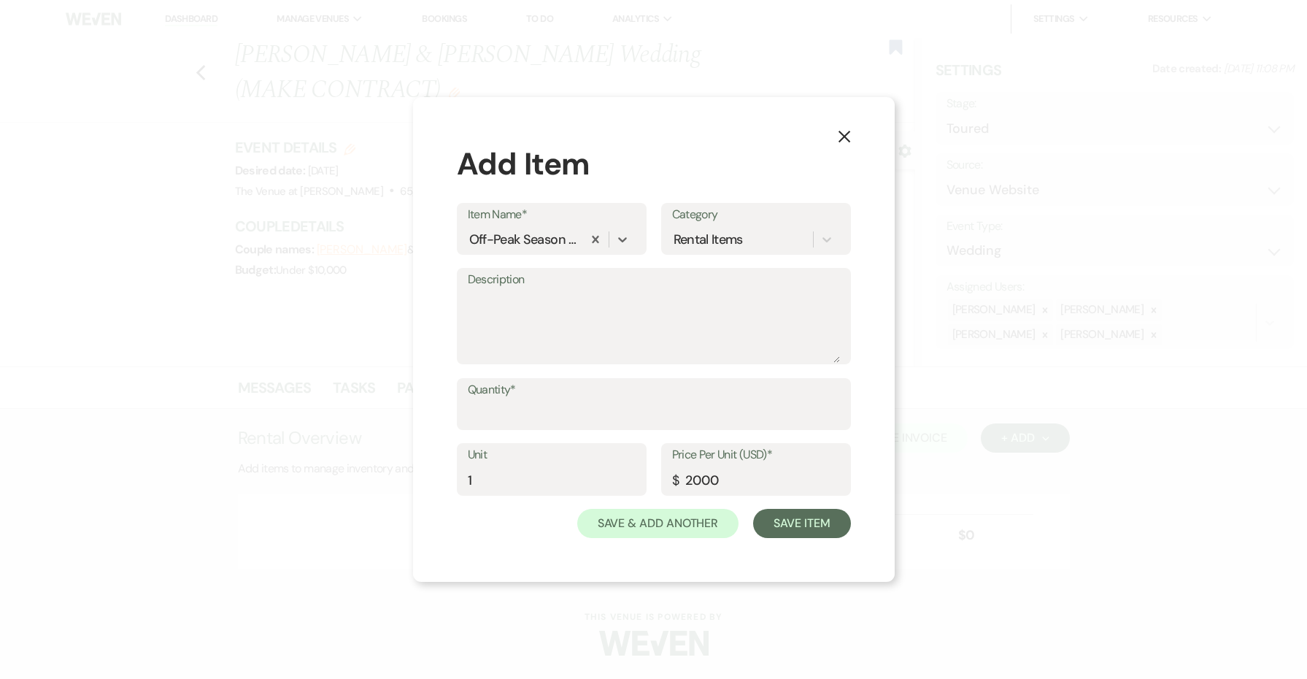
click at [565, 429] on div "Quantity*" at bounding box center [654, 404] width 394 height 53
click at [563, 419] on input "Quantity*" at bounding box center [654, 414] width 372 height 28
click at [783, 533] on button "Save Item" at bounding box center [801, 523] width 97 height 29
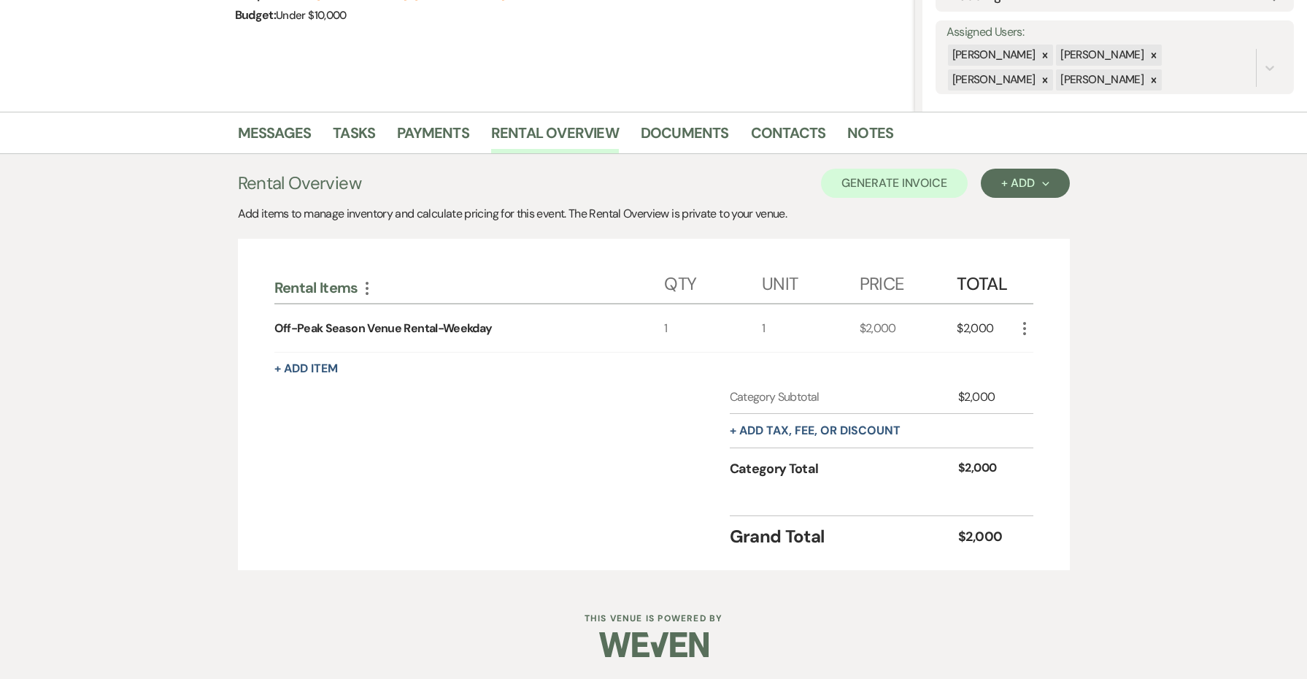
scroll to position [254, 0]
click at [887, 193] on button "Generate Invoice" at bounding box center [894, 183] width 147 height 29
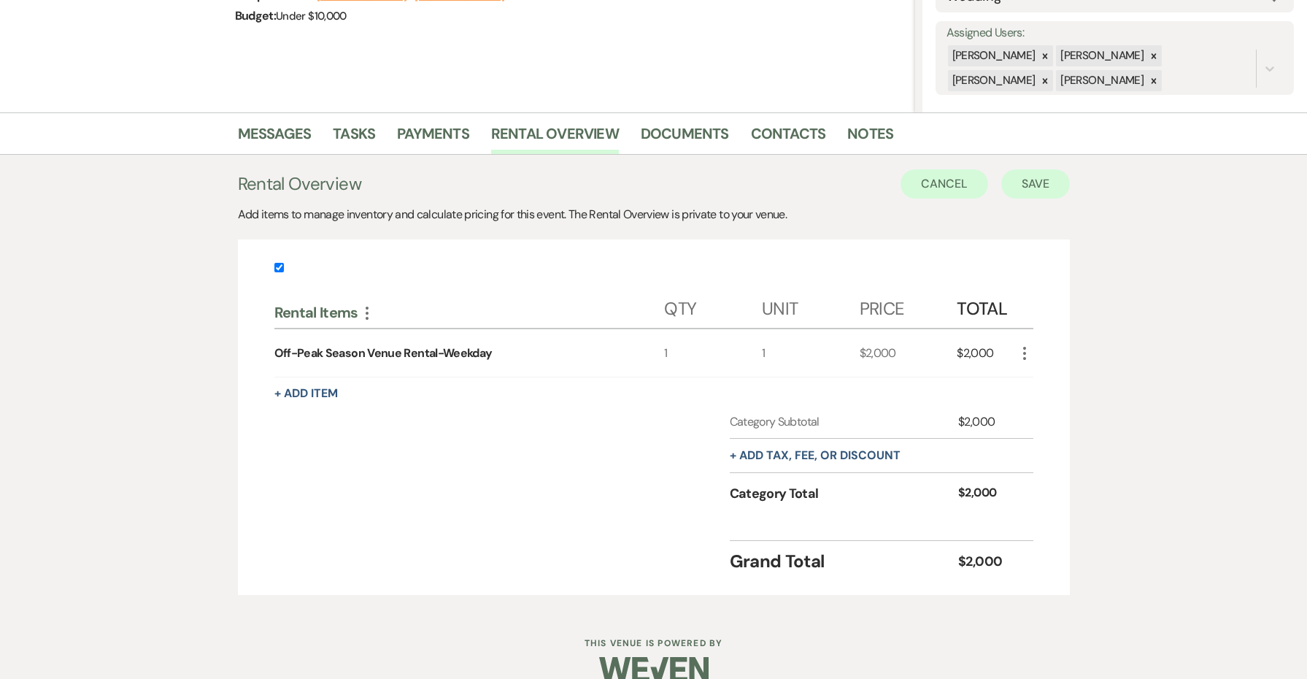
click at [1036, 177] on button "Save" at bounding box center [1035, 183] width 69 height 29
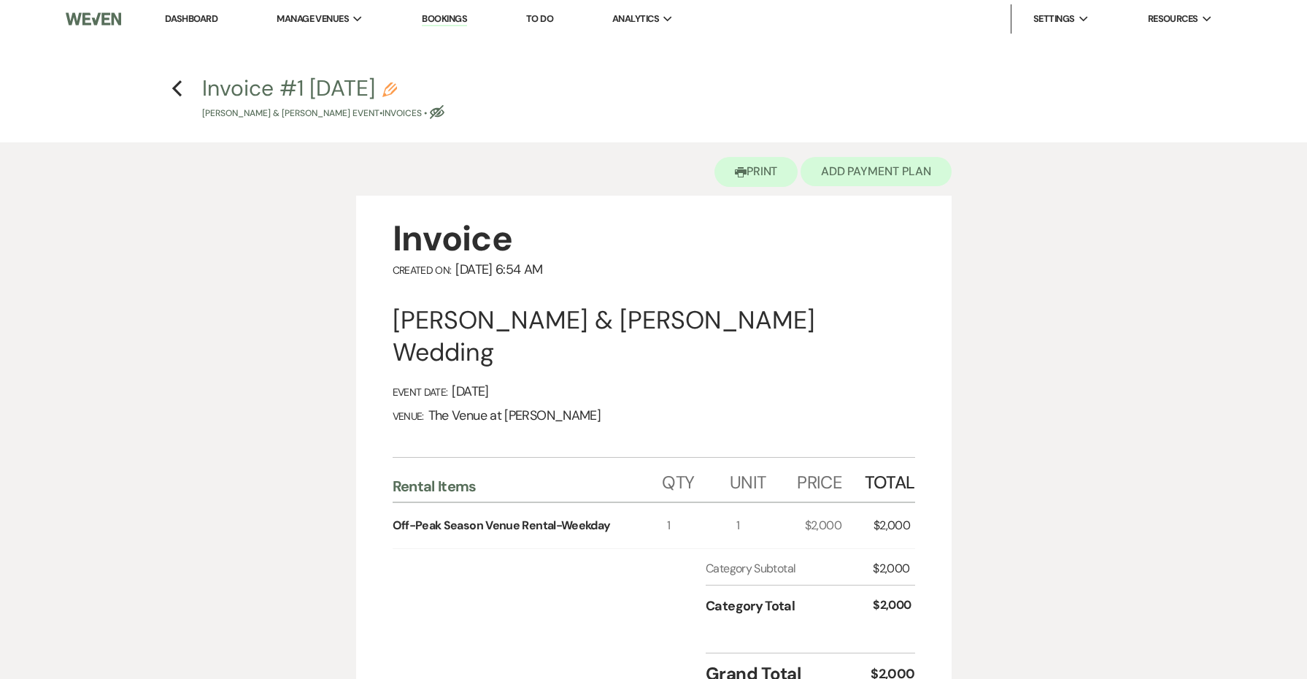
click at [869, 163] on button "Add Payment Plan" at bounding box center [876, 171] width 151 height 29
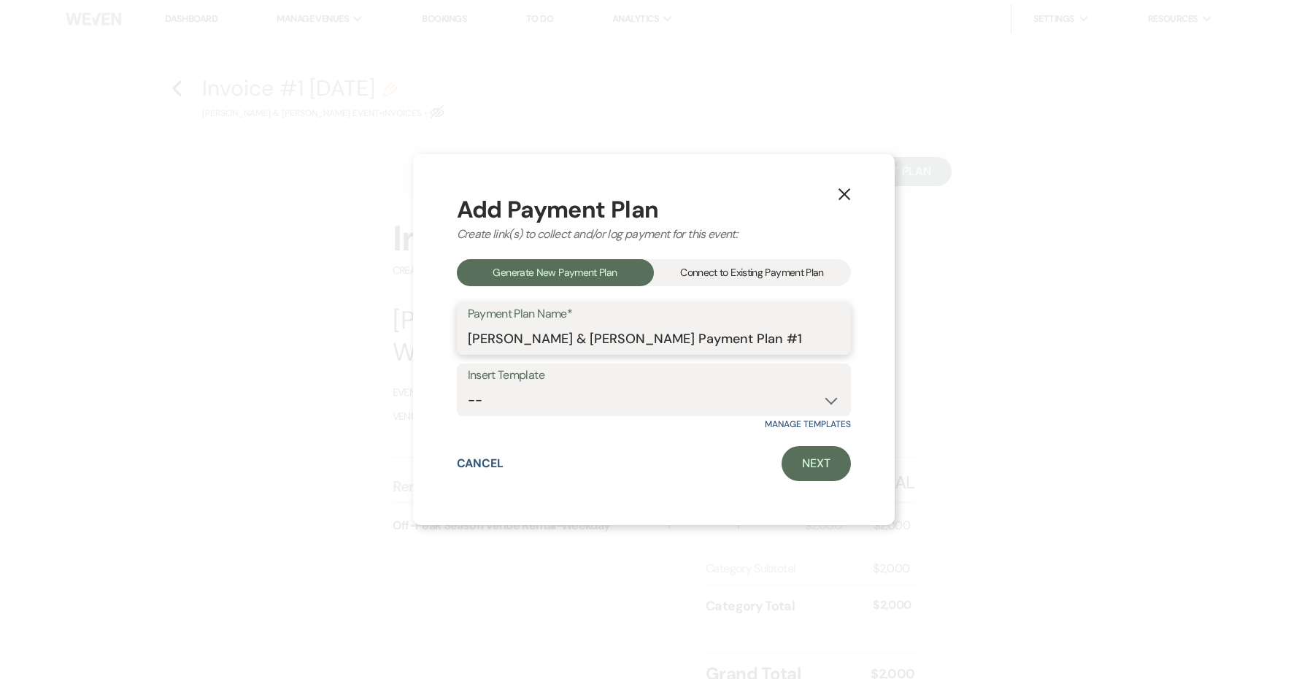
click at [826, 333] on input "[PERSON_NAME] & [PERSON_NAME] Payment Plan #1" at bounding box center [654, 339] width 372 height 28
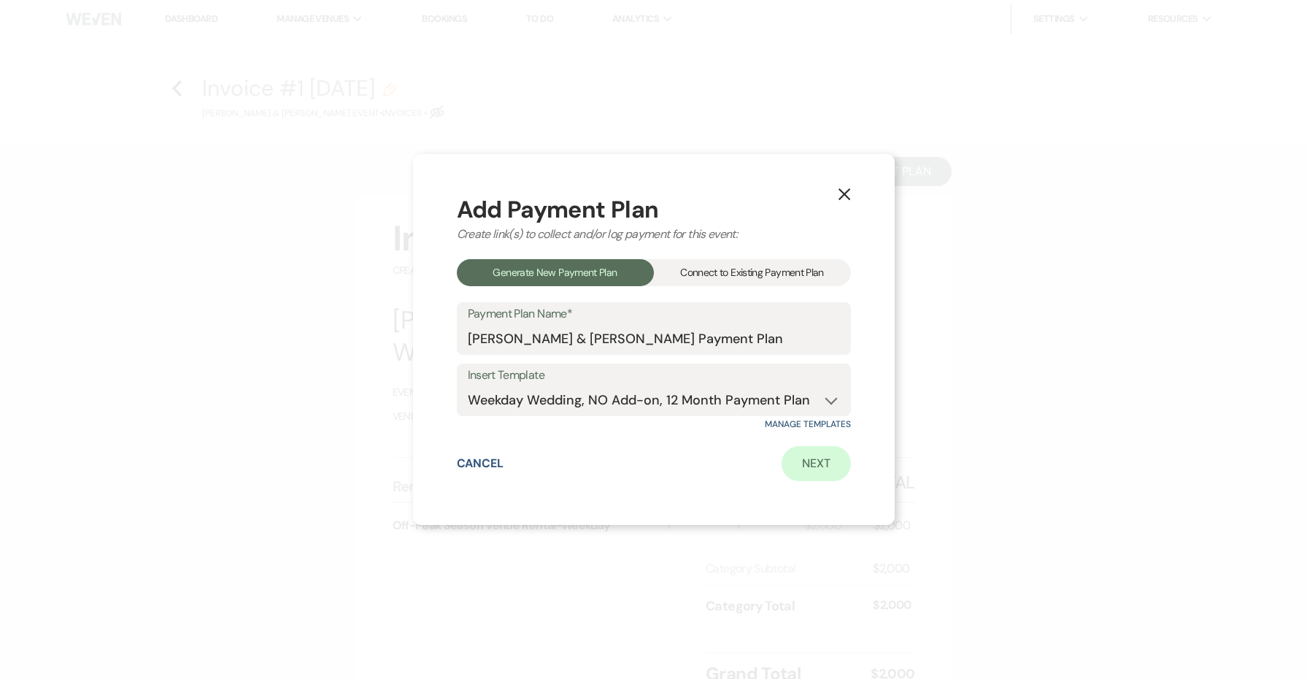
click at [815, 448] on link "Next" at bounding box center [816, 463] width 69 height 35
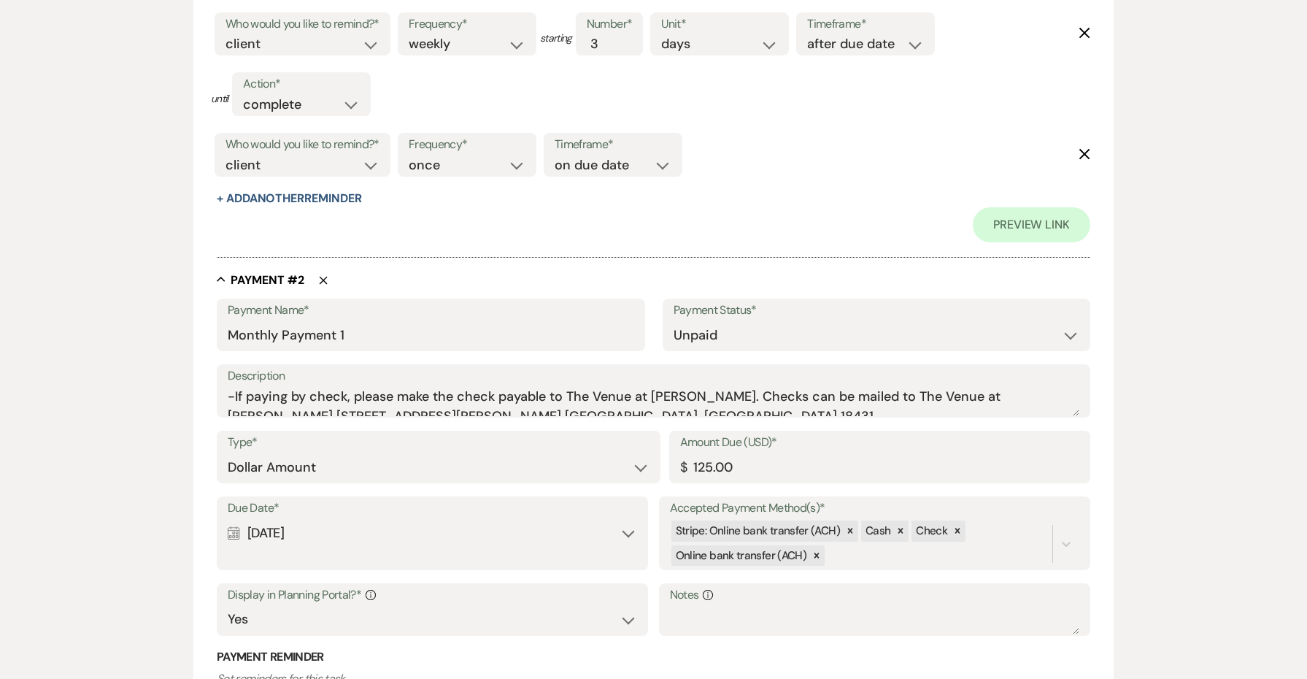
scroll to position [933, 0]
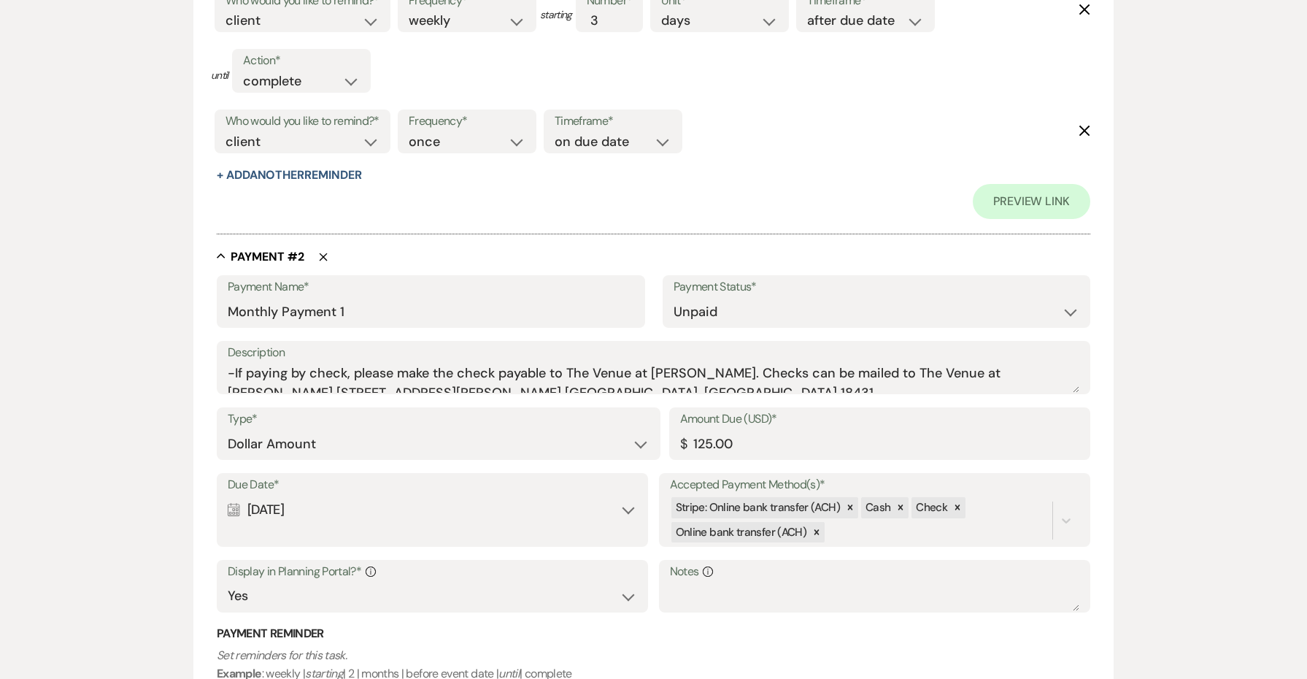
click at [319, 253] on icon "Delete" at bounding box center [323, 257] width 9 height 9
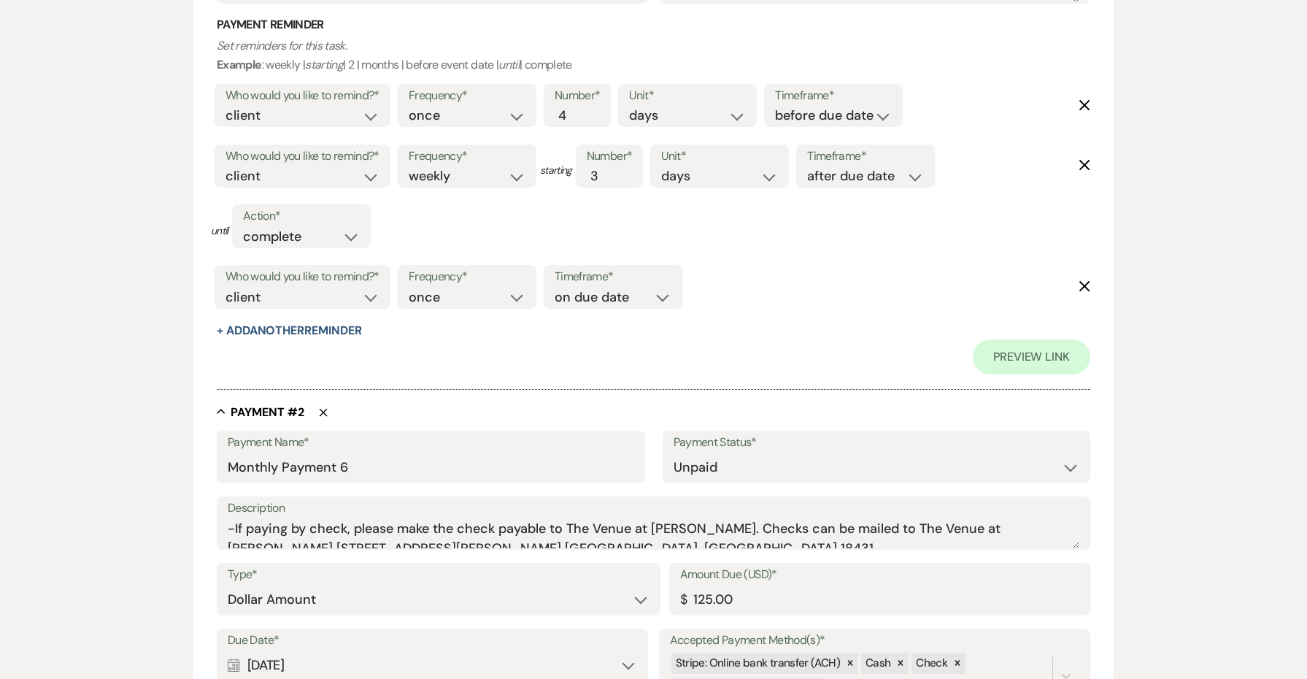
scroll to position [782, 0]
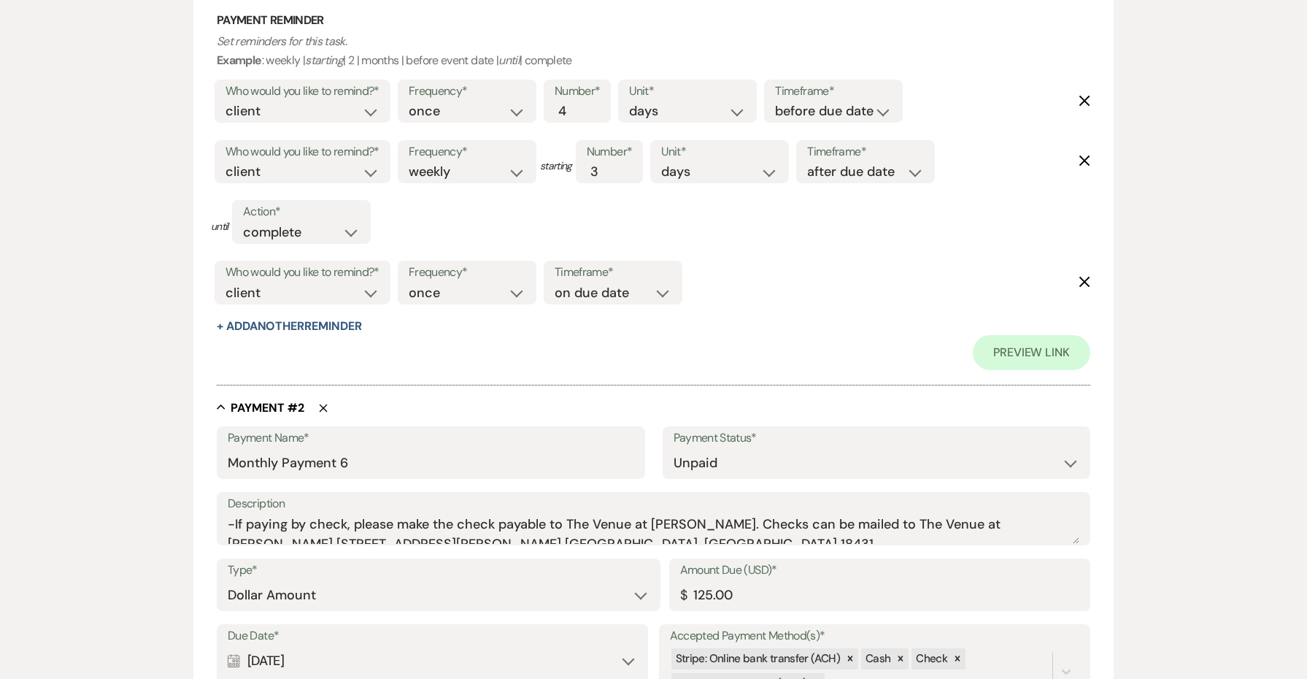
click at [326, 404] on use "button" at bounding box center [324, 408] width 8 height 8
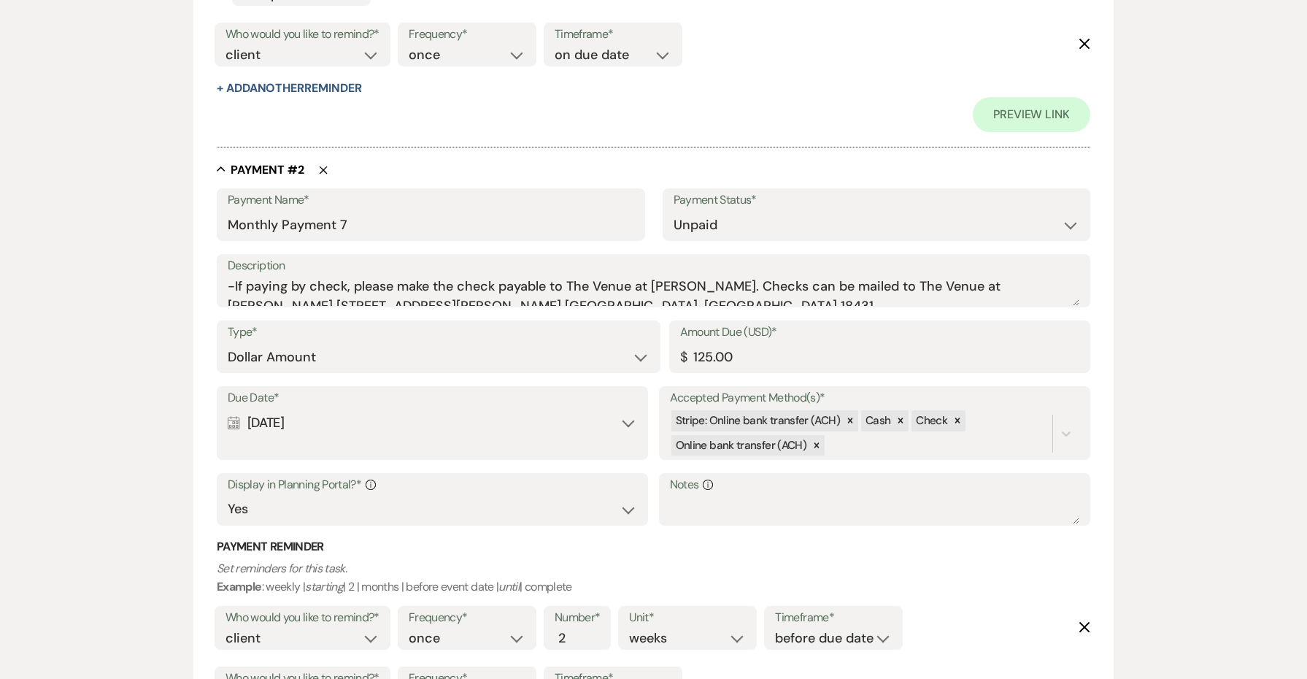
scroll to position [1013, 0]
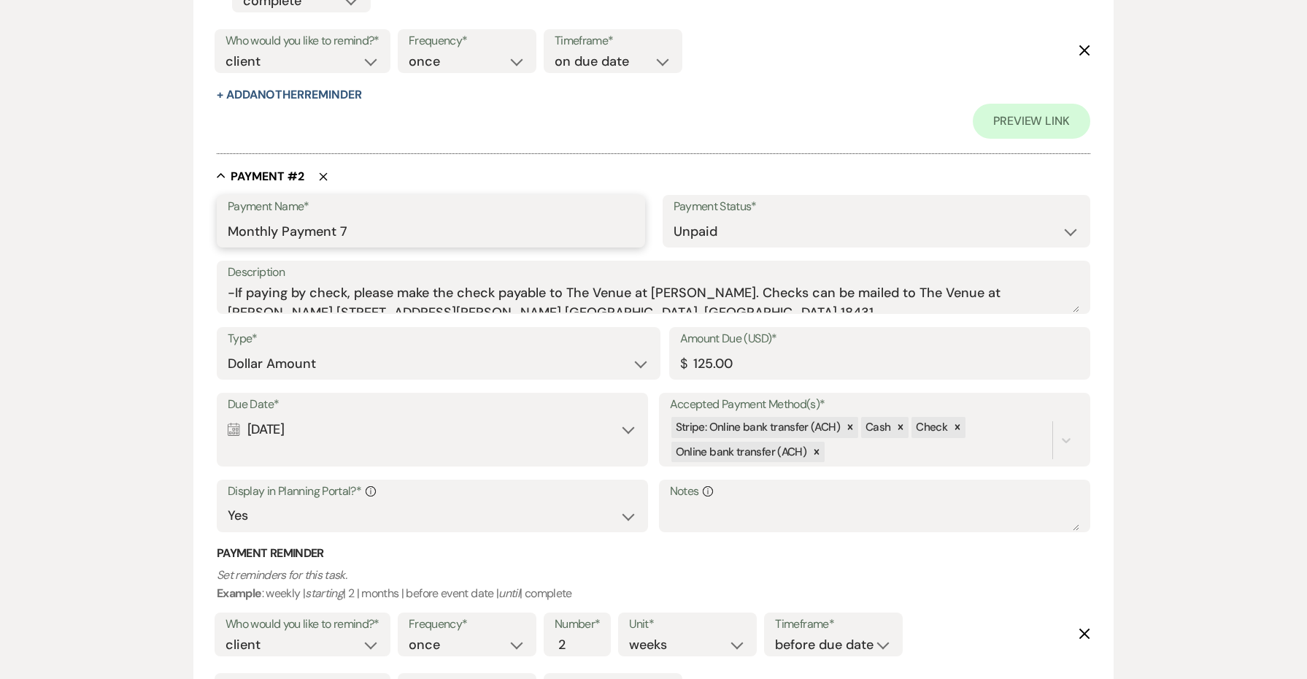
click at [376, 227] on input "Monthly Payment 7" at bounding box center [431, 232] width 406 height 28
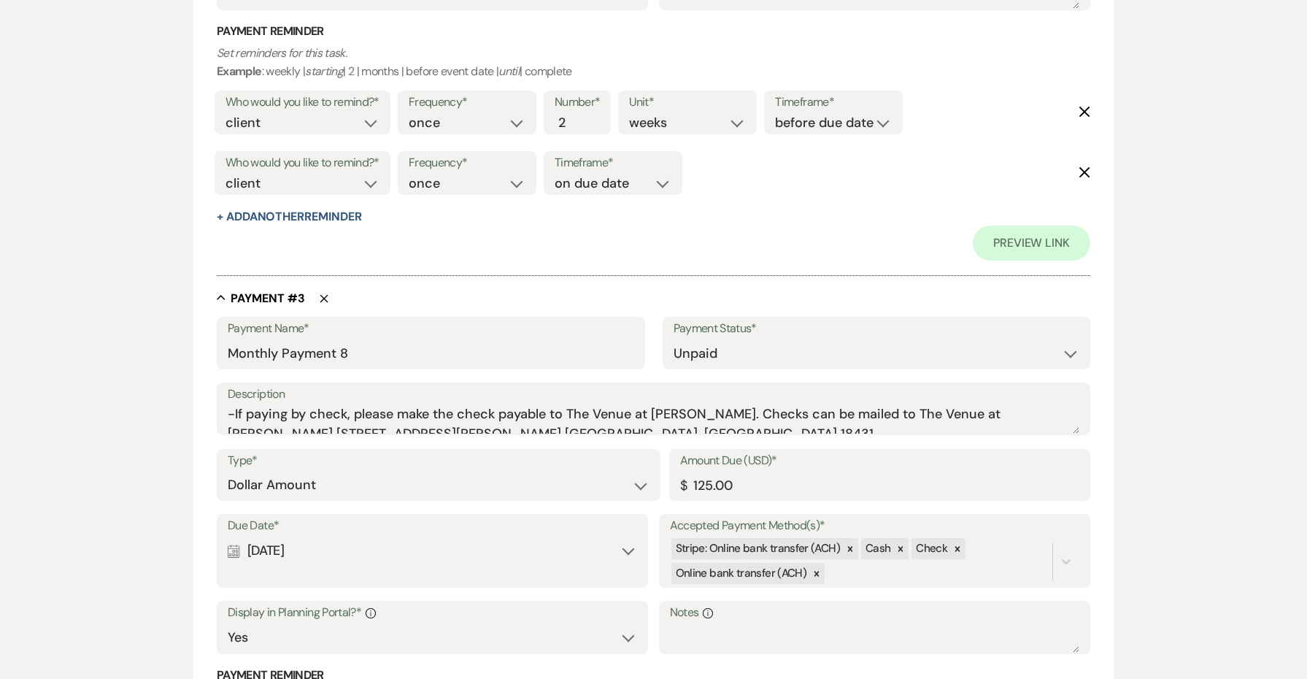
scroll to position [1561, 0]
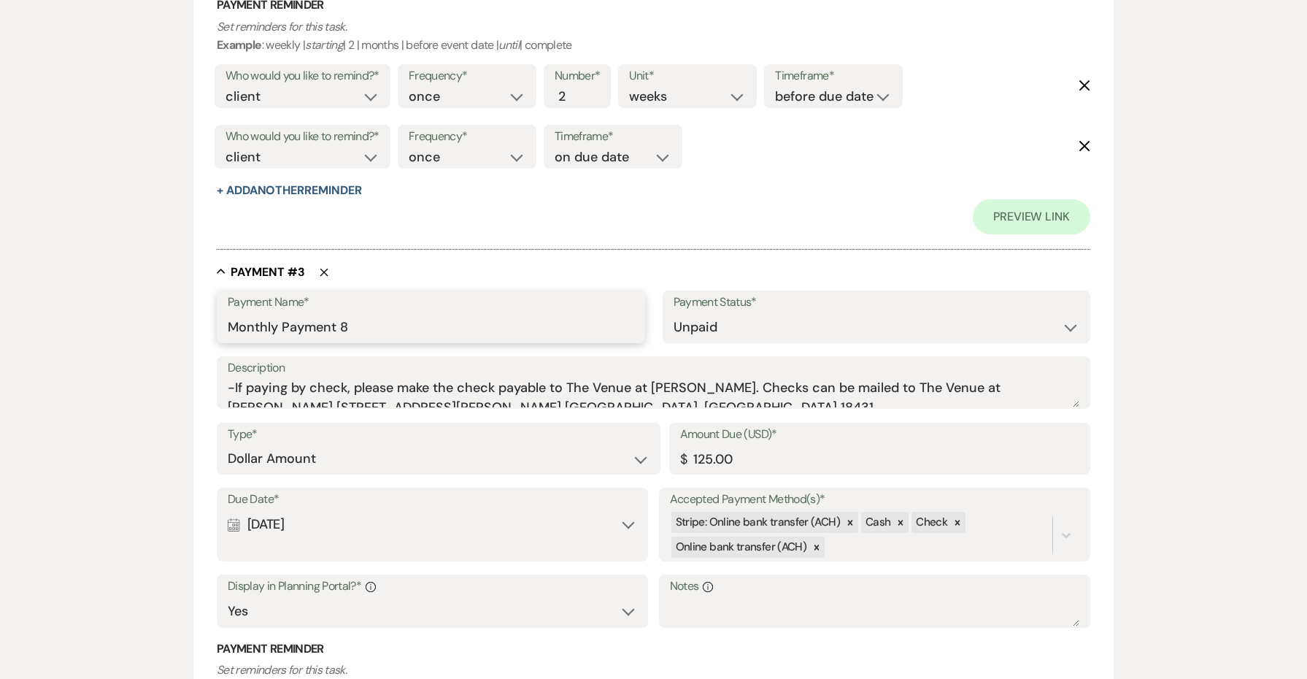
click at [360, 313] on input "Monthly Payment 8" at bounding box center [431, 327] width 406 height 28
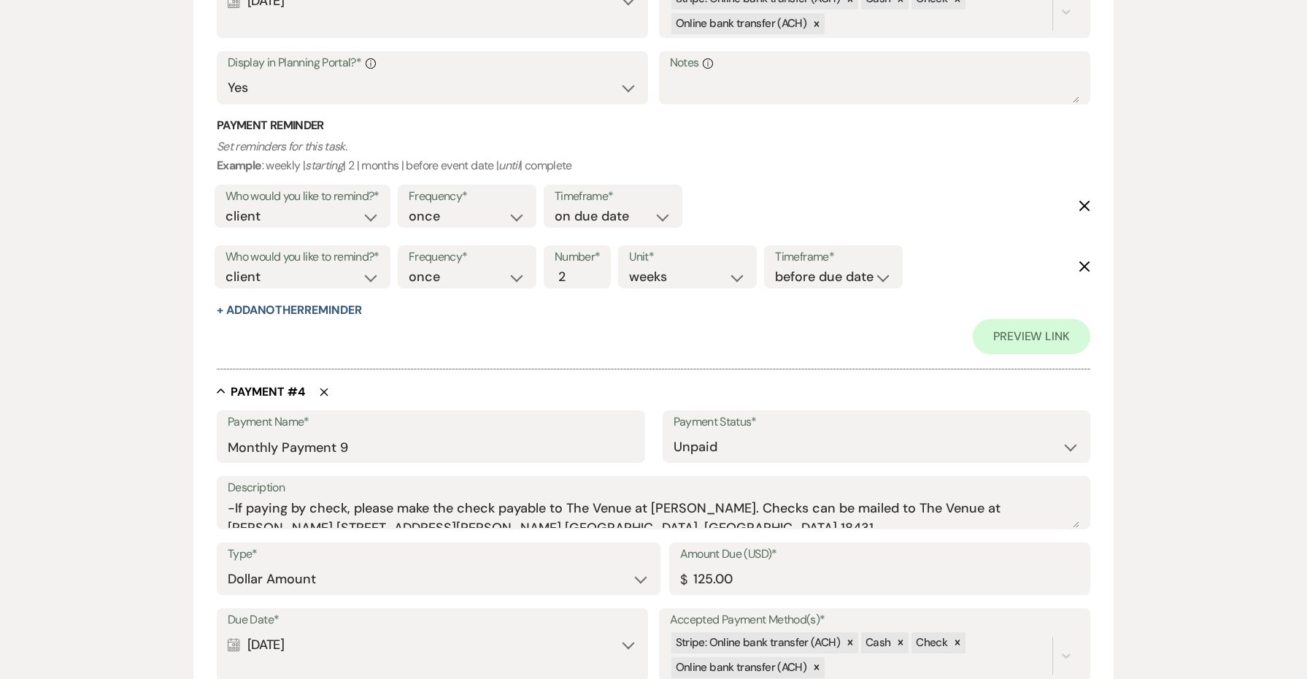
scroll to position [2104, 0]
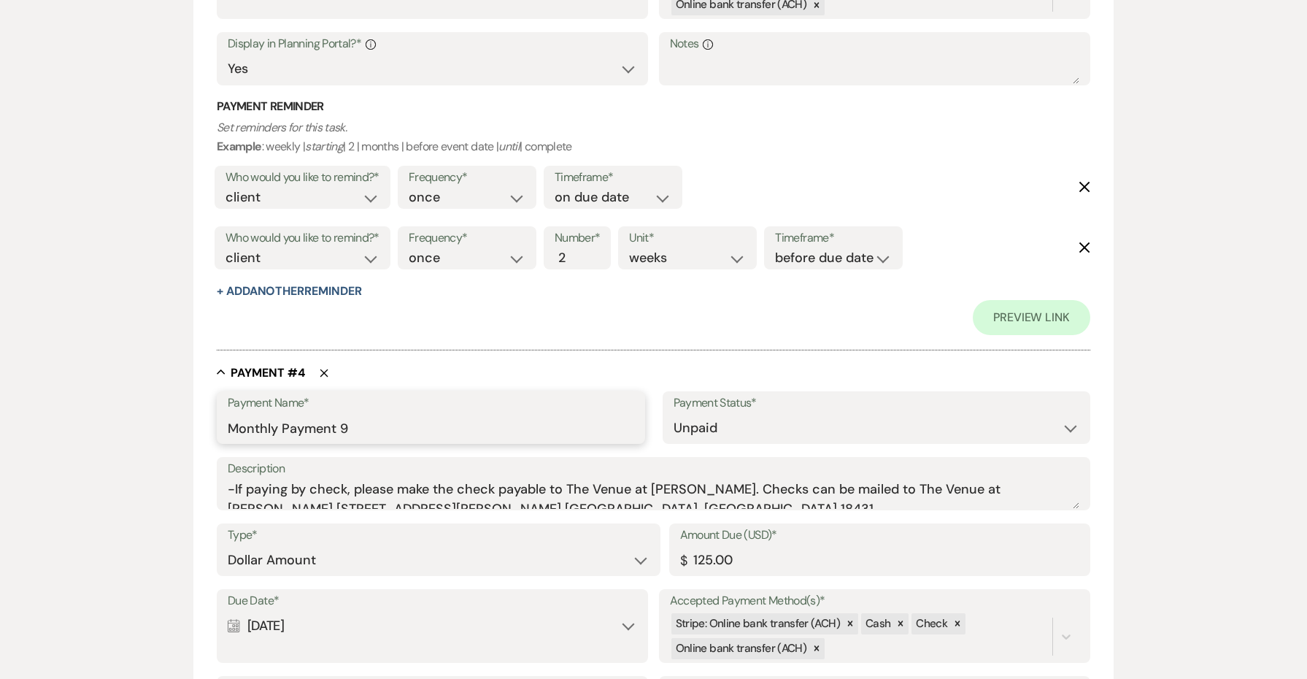
click at [364, 414] on input "Monthly Payment 9" at bounding box center [431, 428] width 406 height 28
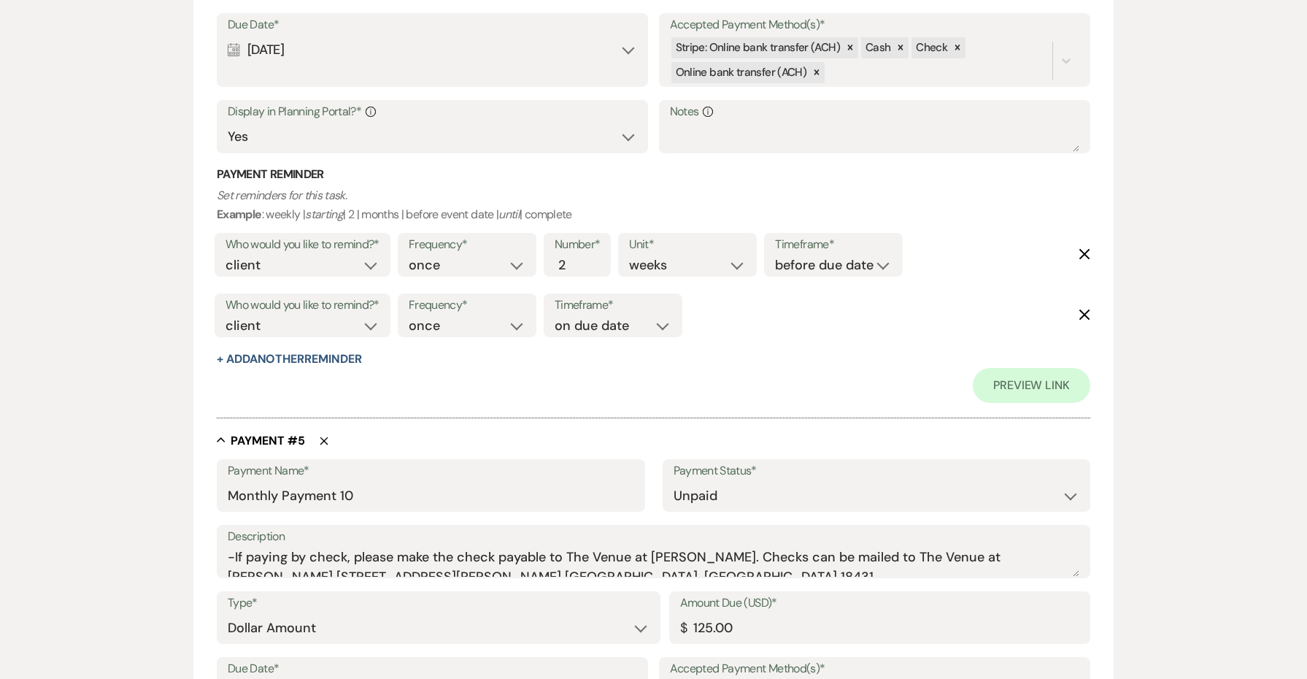
scroll to position [2682, 0]
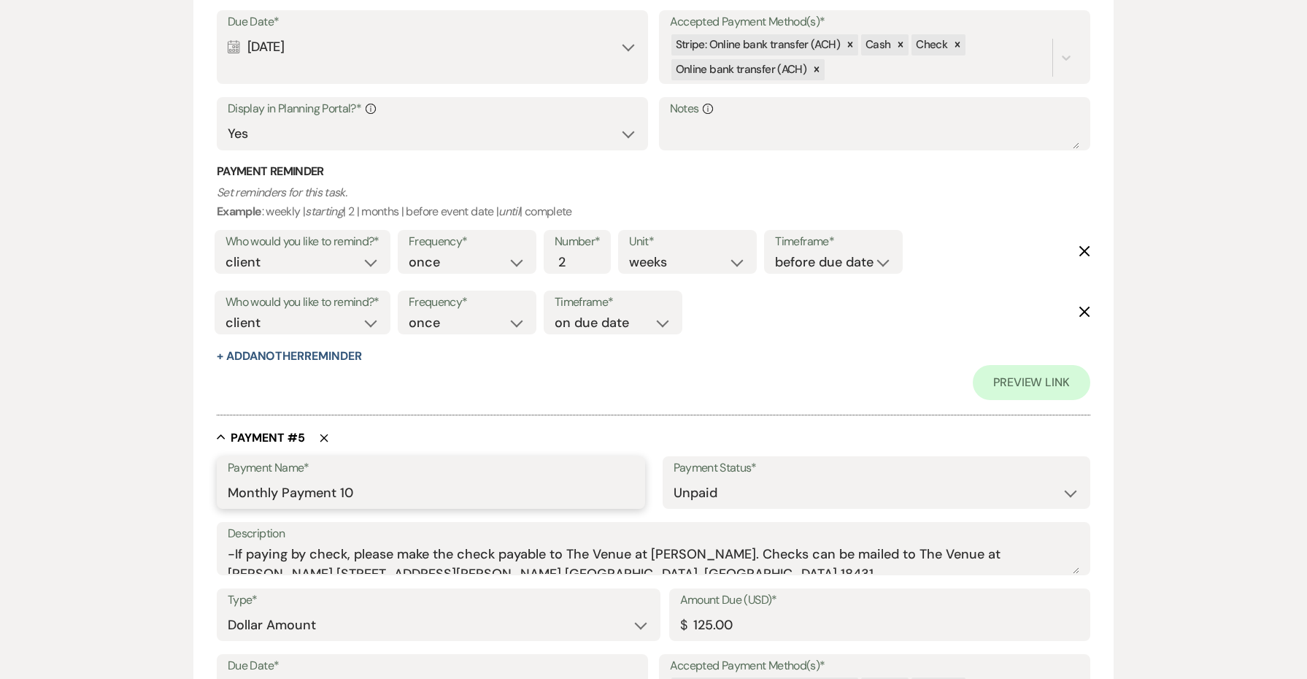
click at [348, 479] on input "Monthly Payment 10" at bounding box center [431, 493] width 406 height 28
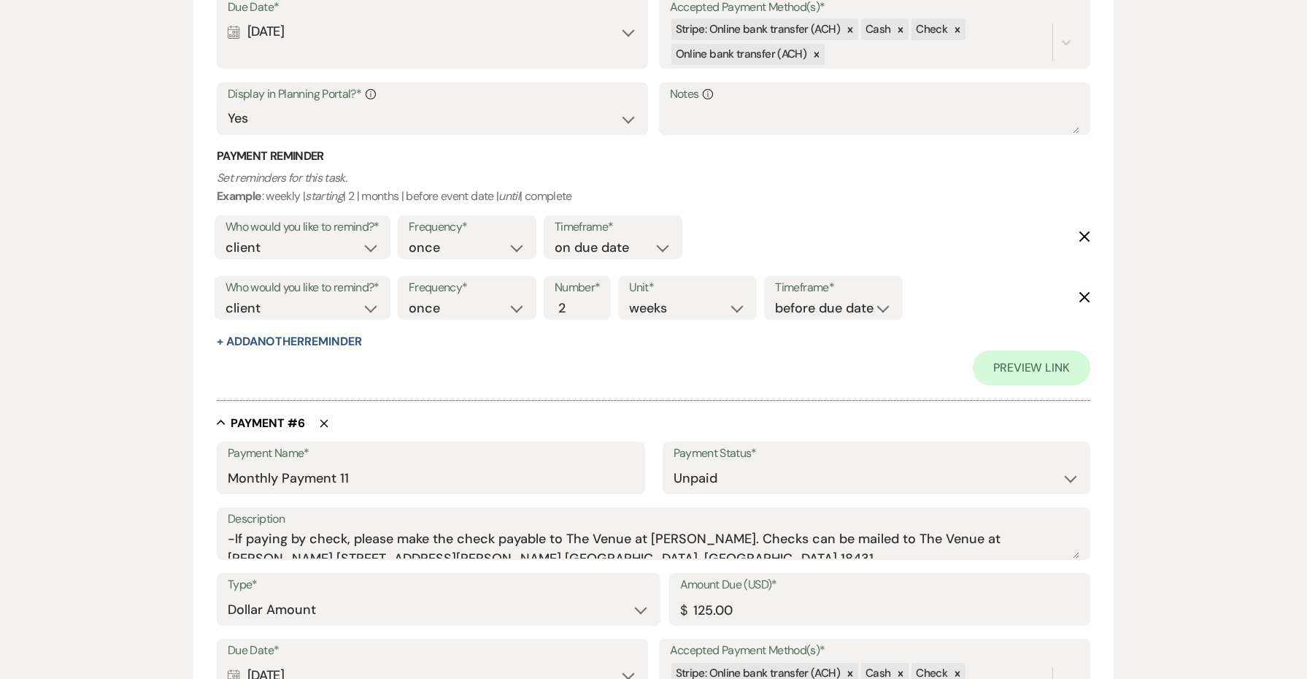
scroll to position [3350, 0]
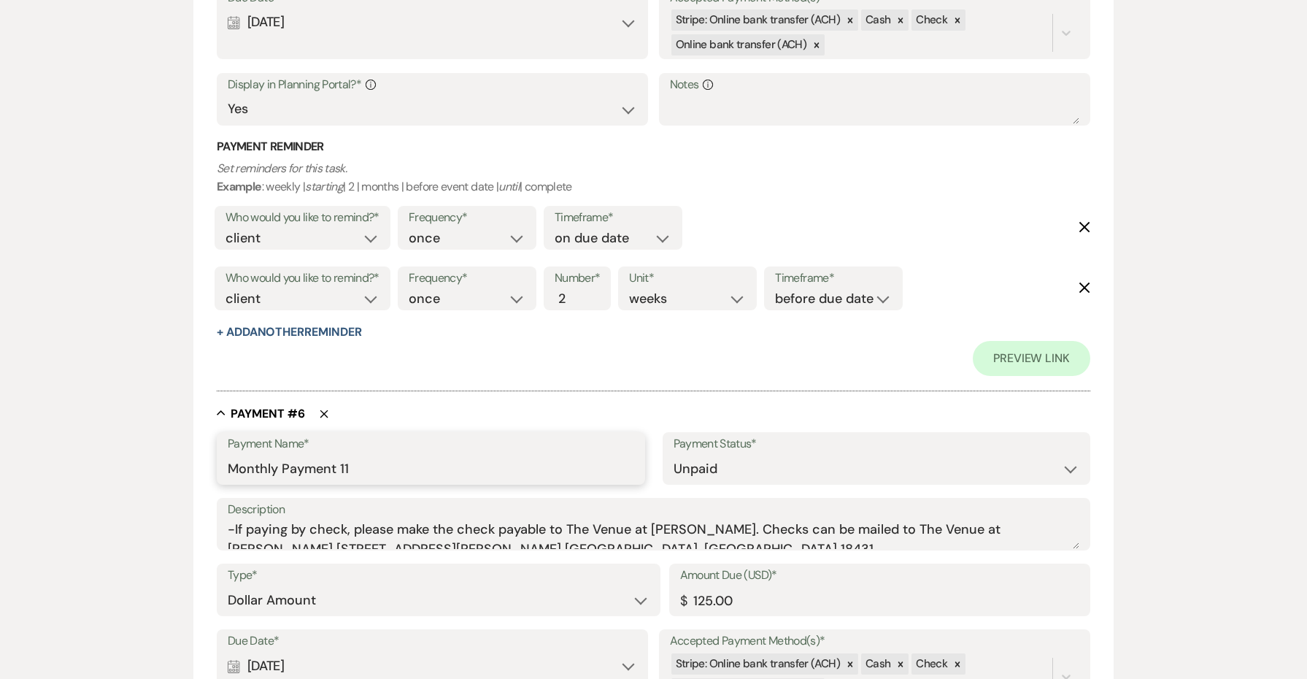
click at [342, 455] on input "Monthly Payment 11" at bounding box center [431, 469] width 406 height 28
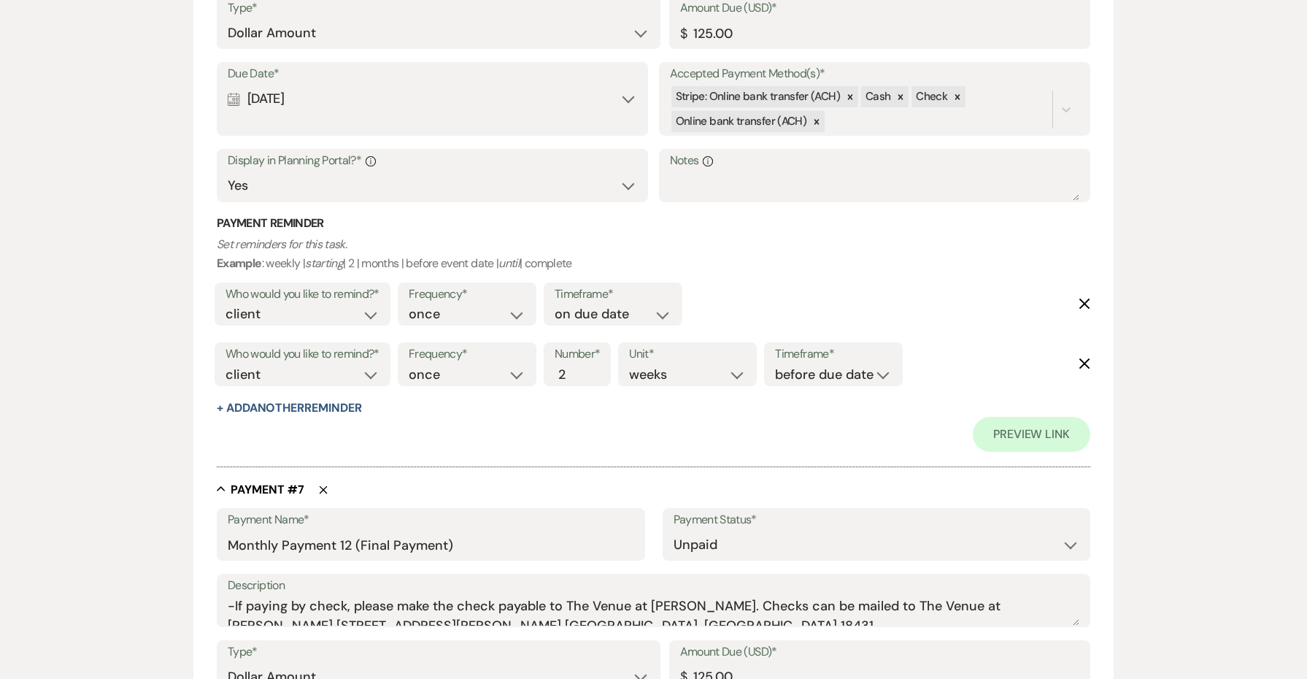
scroll to position [3922, 0]
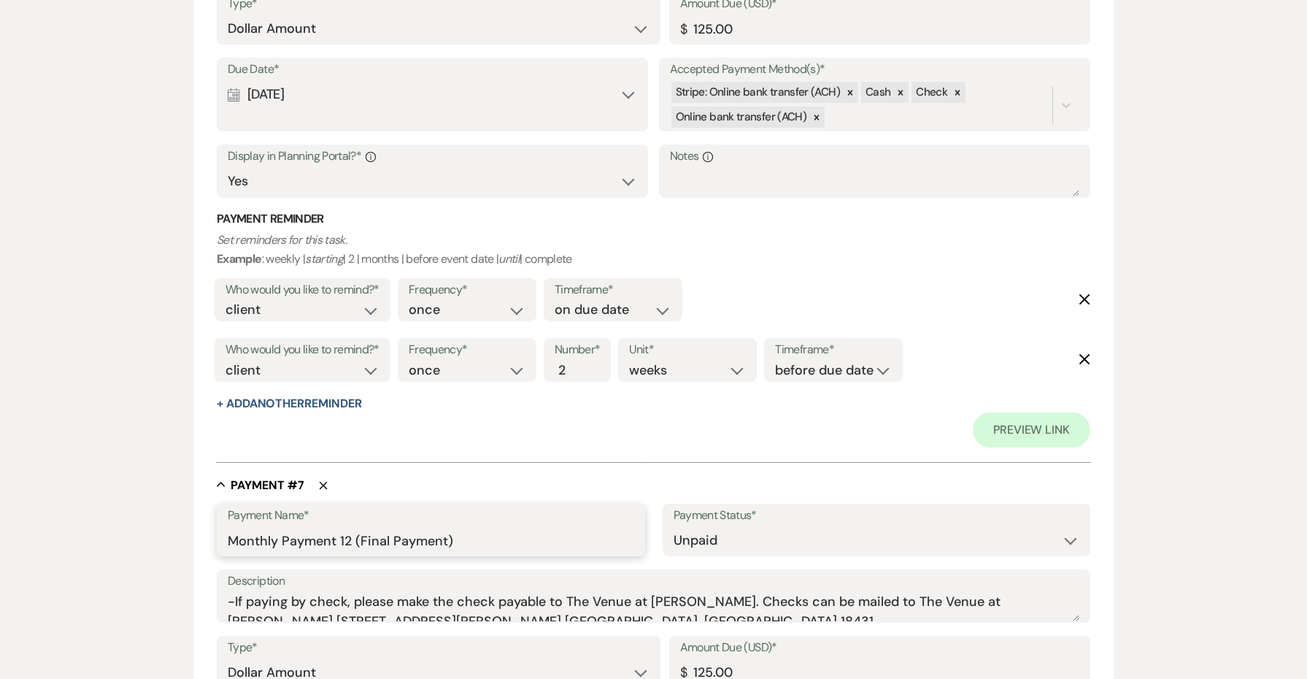
click at [344, 526] on input "Monthly Payment 12 (Final Payment)" at bounding box center [431, 540] width 406 height 28
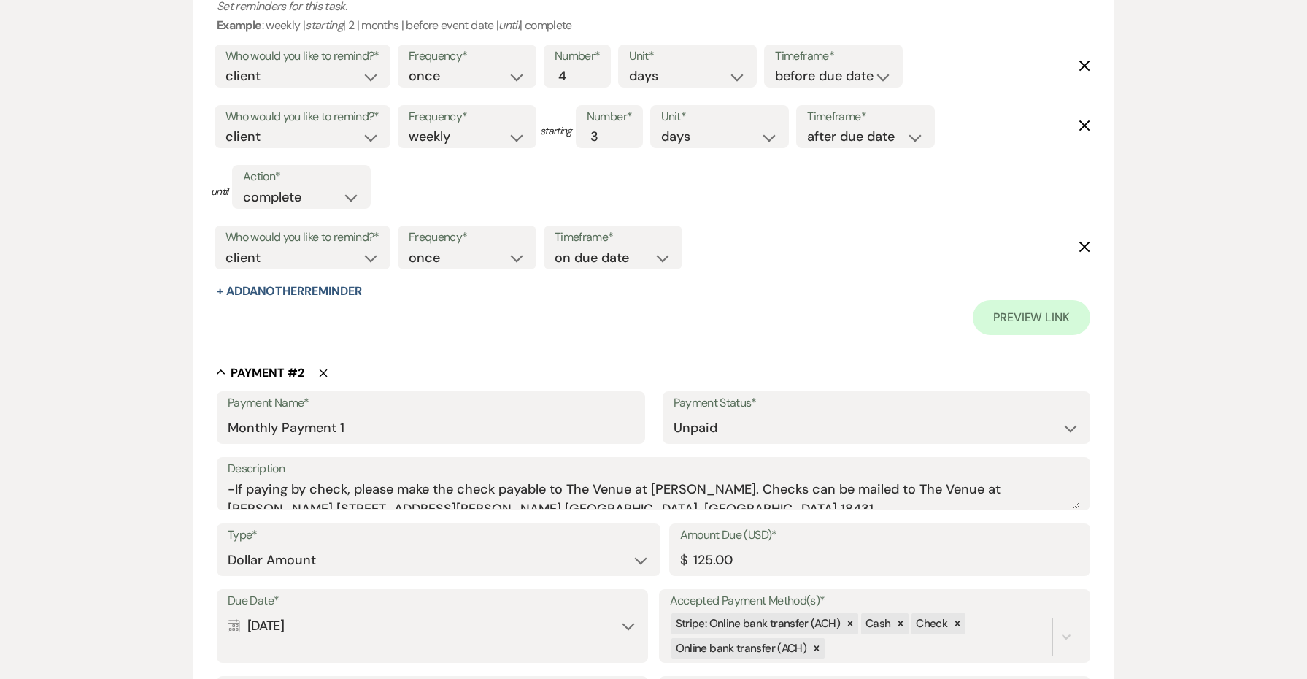
scroll to position [855, 0]
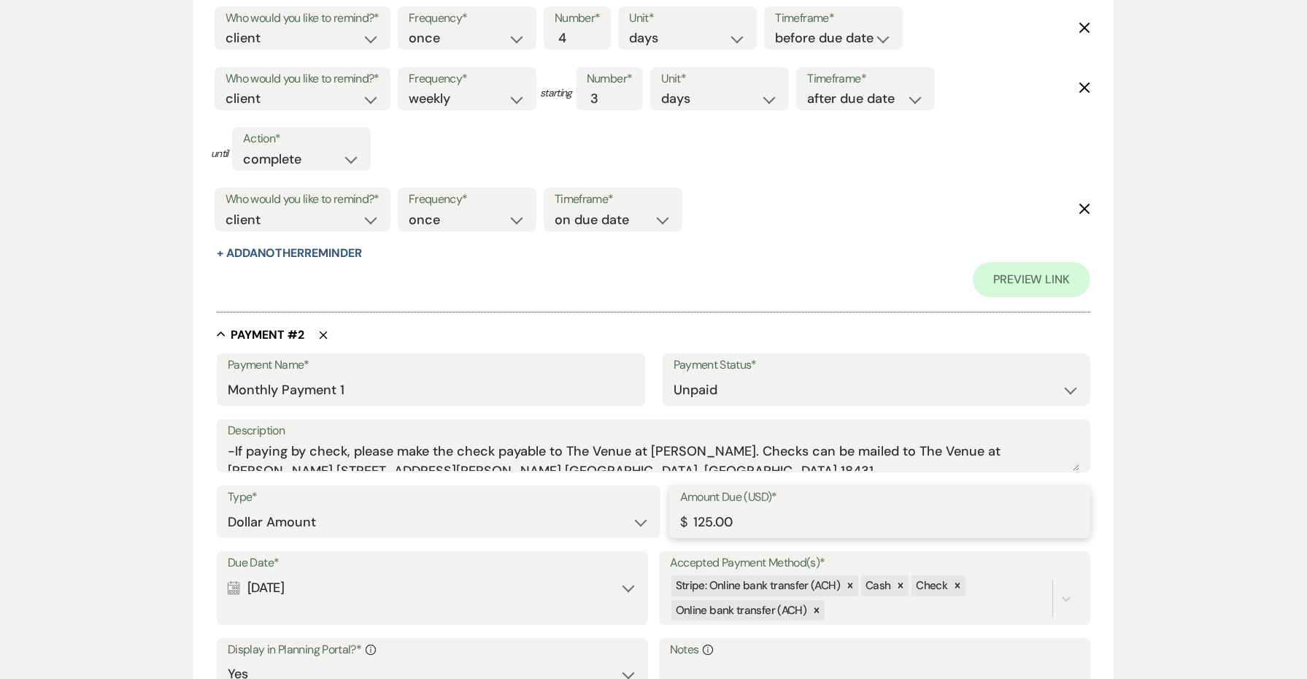
click at [700, 515] on input "125.00" at bounding box center [879, 522] width 399 height 28
click at [776, 420] on label "Description" at bounding box center [654, 430] width 852 height 21
click at [776, 442] on textarea "-If paying by check, please make the check payable to The Venue at [PERSON_NAME…" at bounding box center [654, 456] width 852 height 29
click at [709, 512] on input "167.00" at bounding box center [879, 522] width 399 height 28
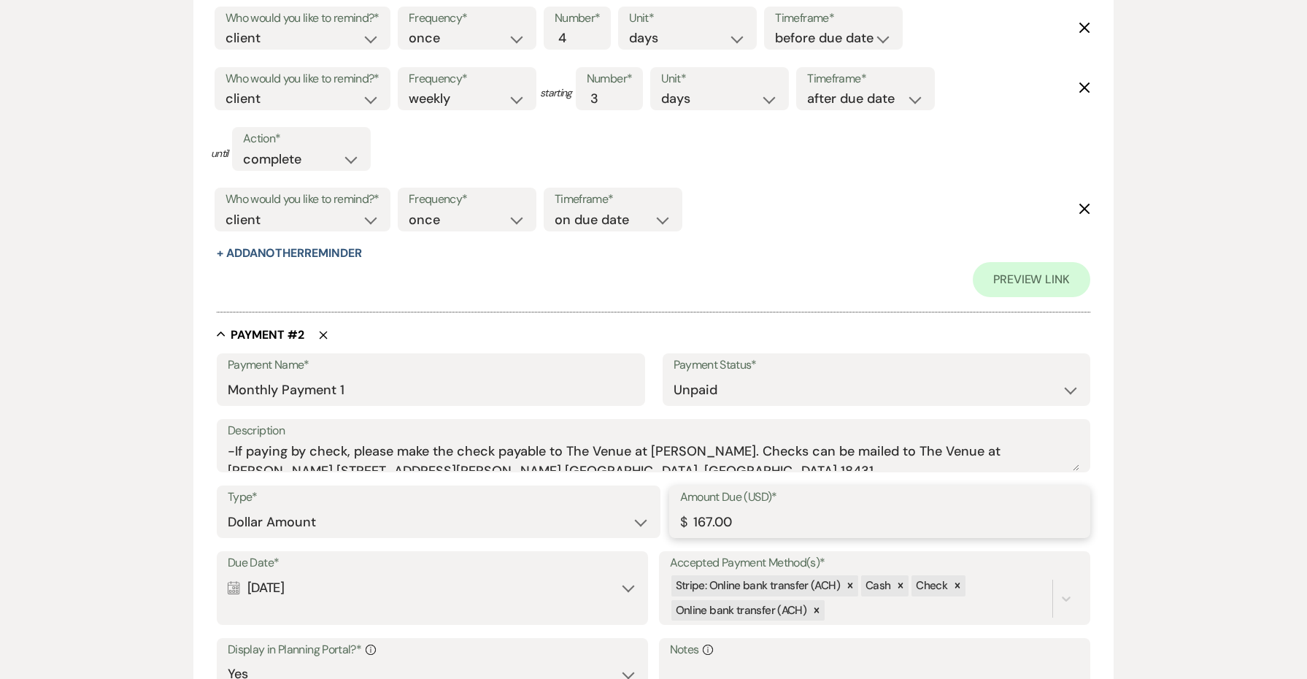
click at [709, 512] on input "167.00" at bounding box center [879, 522] width 399 height 28
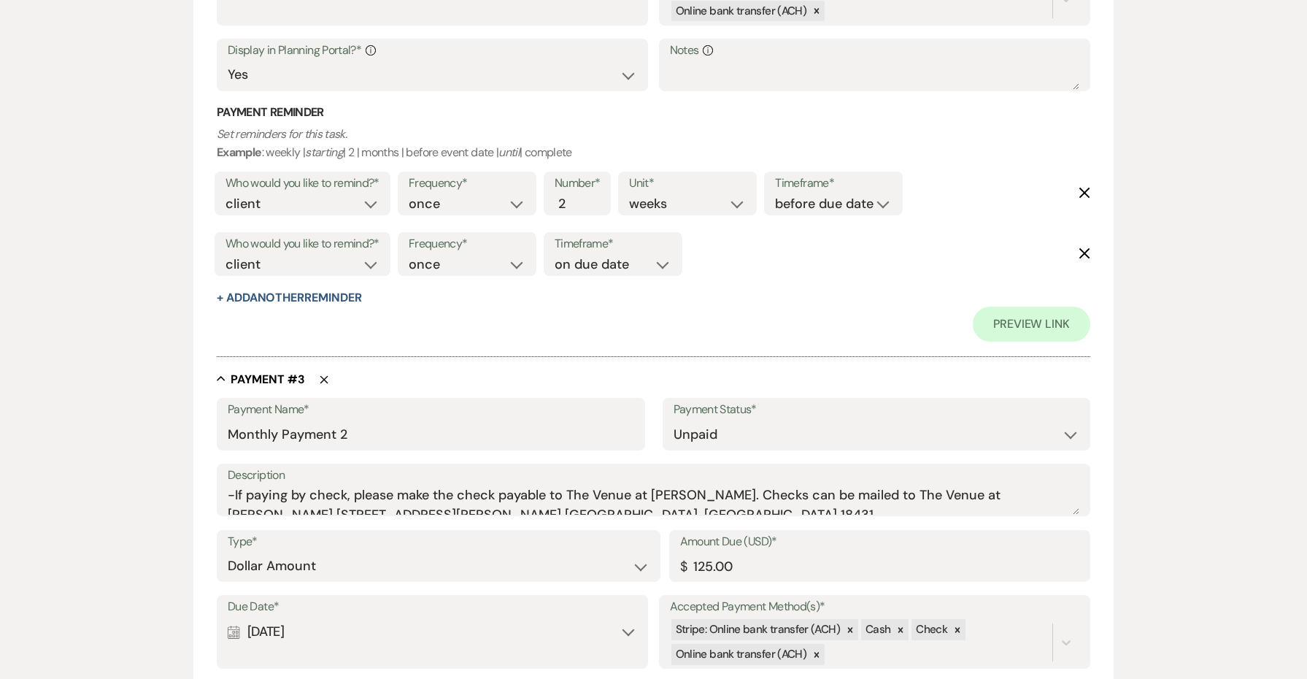
scroll to position [1462, 0]
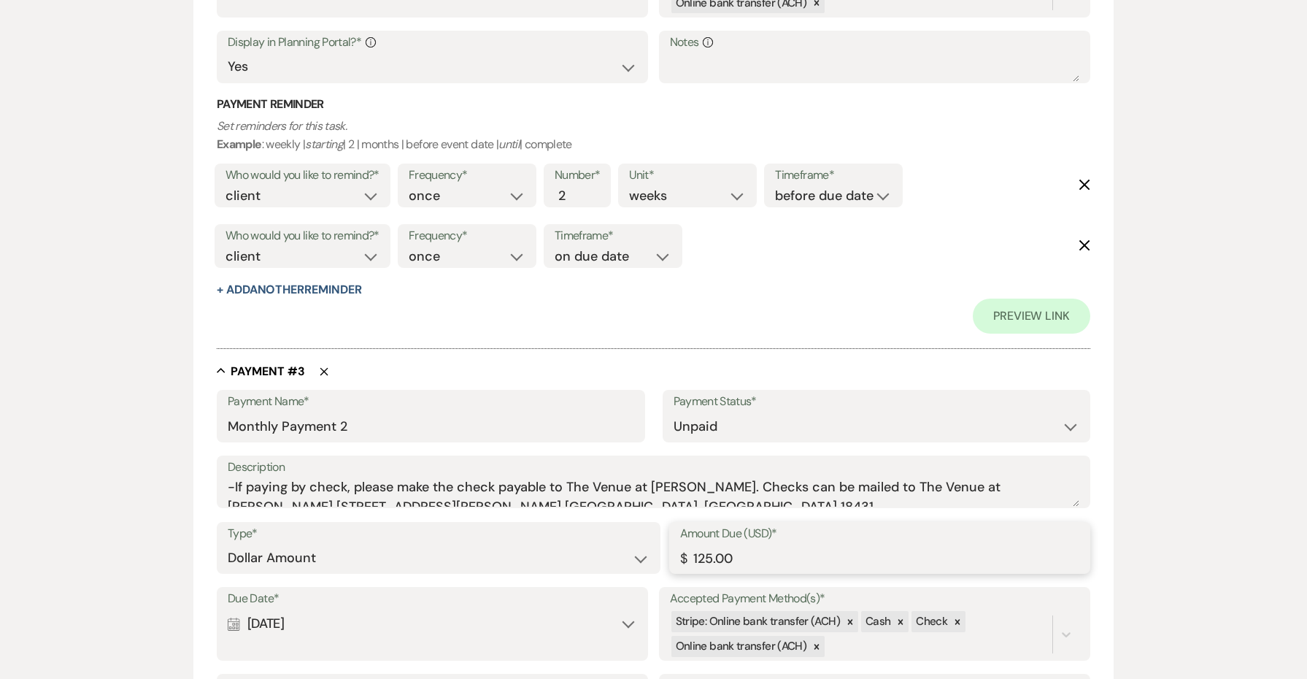
click at [704, 544] on input "125.00" at bounding box center [879, 558] width 399 height 28
paste input "67"
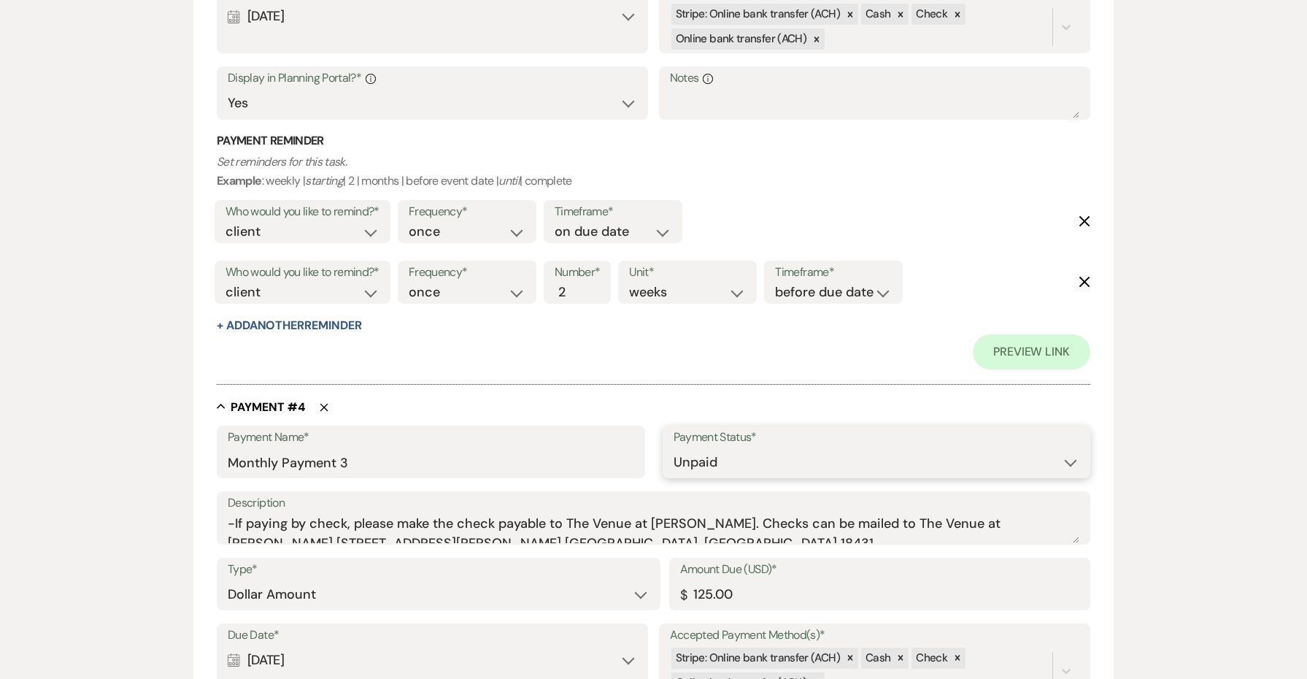
scroll to position [2071, 0]
click at [707, 578] on input "125.00" at bounding box center [879, 592] width 399 height 28
paste input "67"
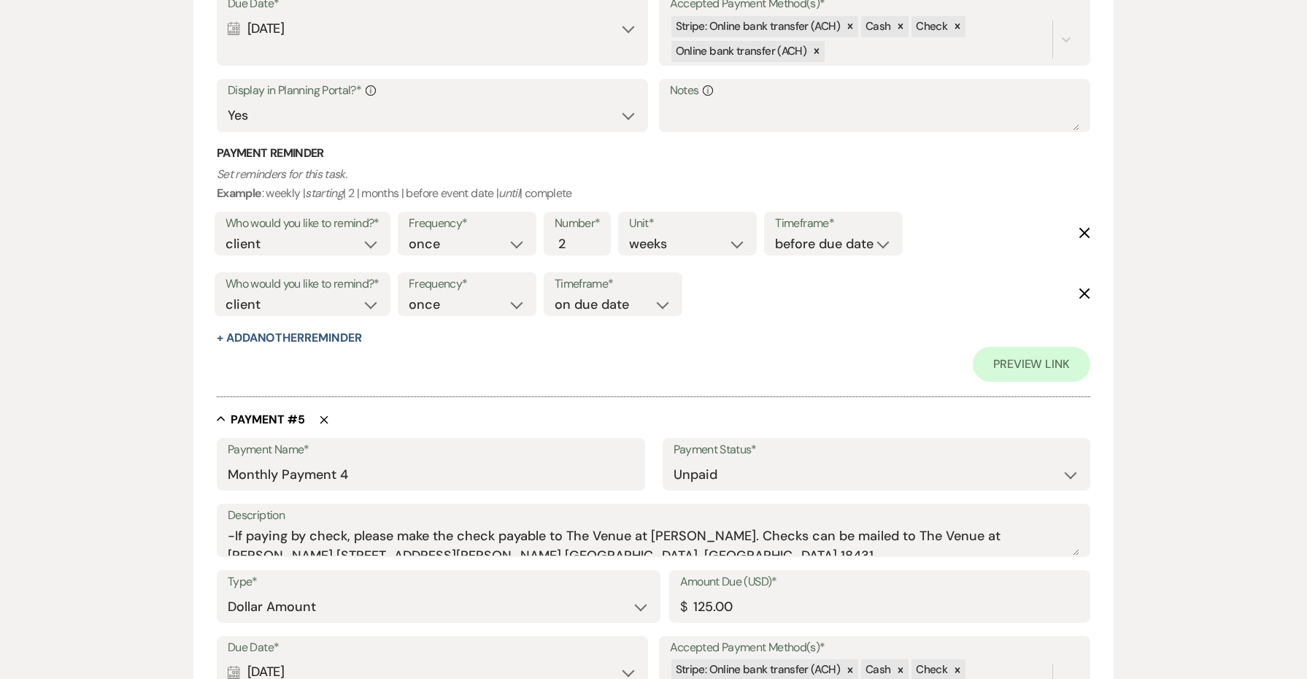
scroll to position [2712, 0]
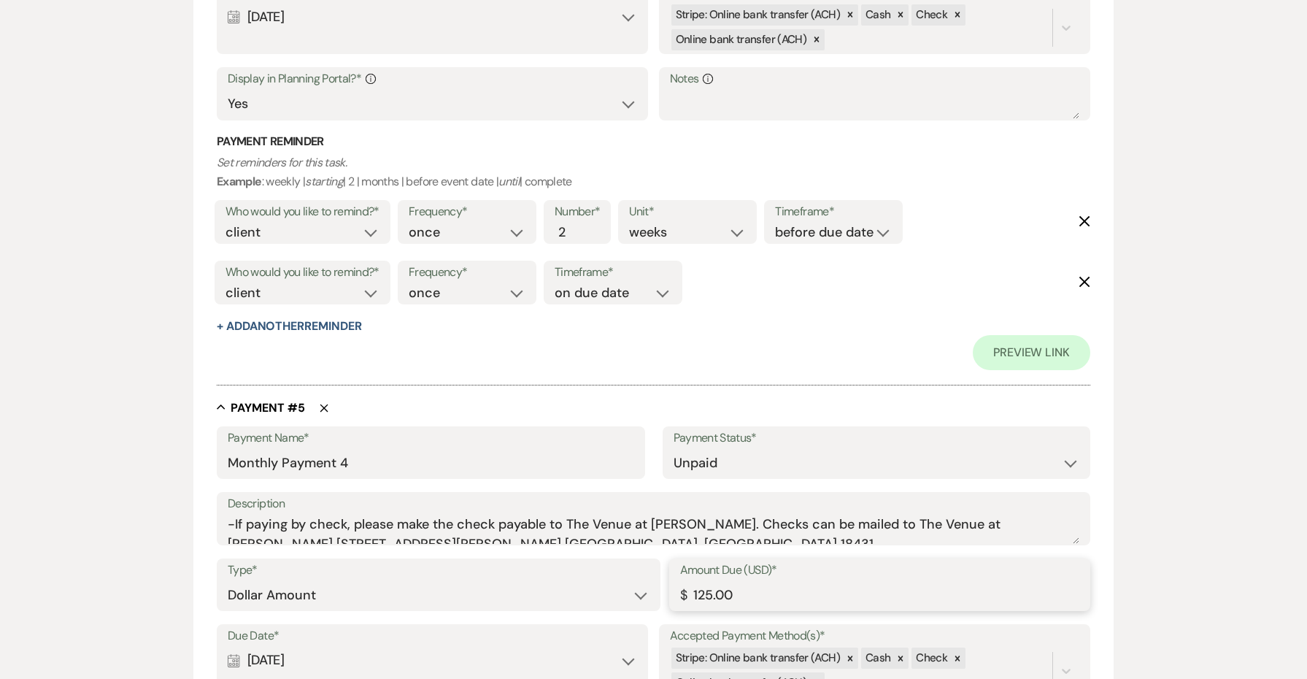
click at [704, 581] on input "125.00" at bounding box center [879, 595] width 399 height 28
paste input "67"
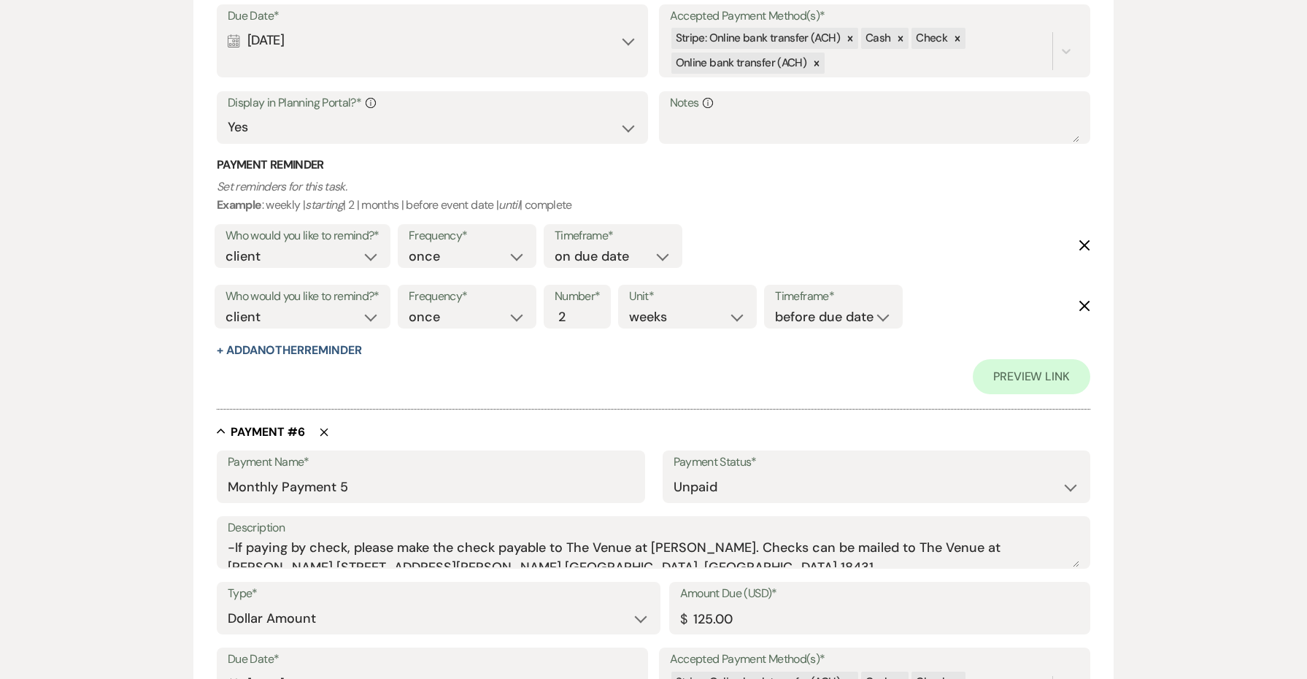
scroll to position [3342, 0]
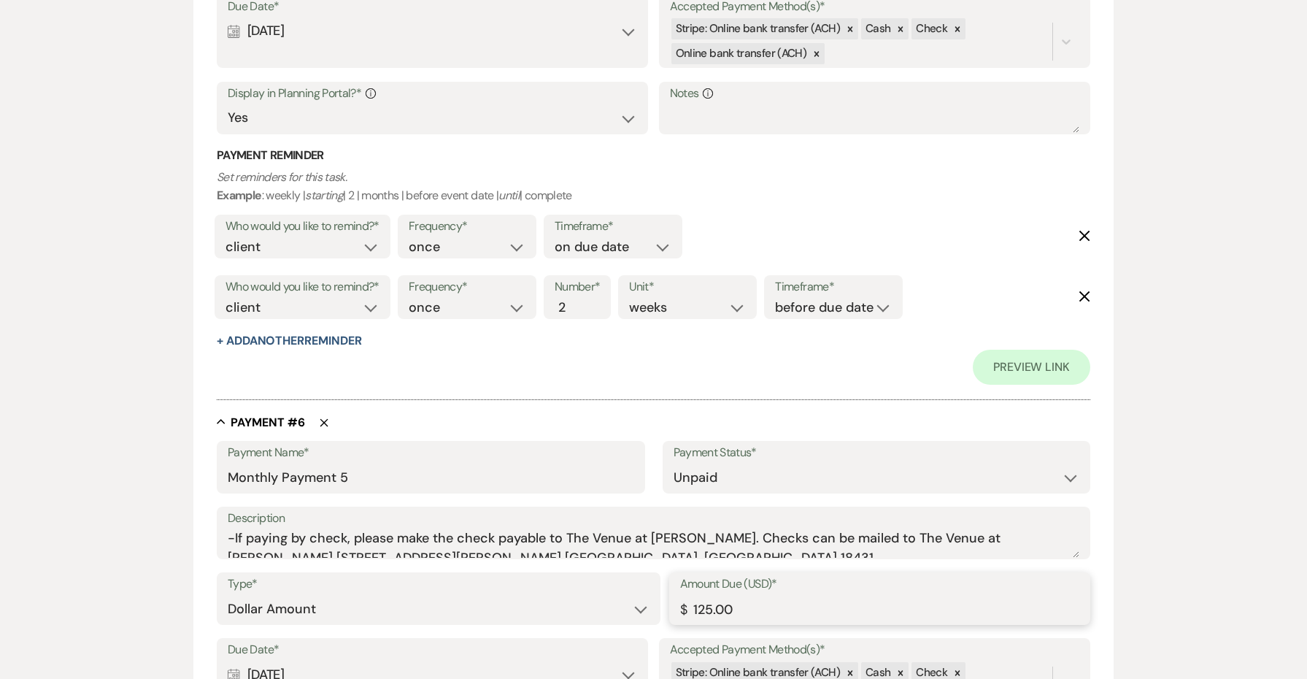
click at [704, 595] on input "125.00" at bounding box center [879, 609] width 399 height 28
paste input "67"
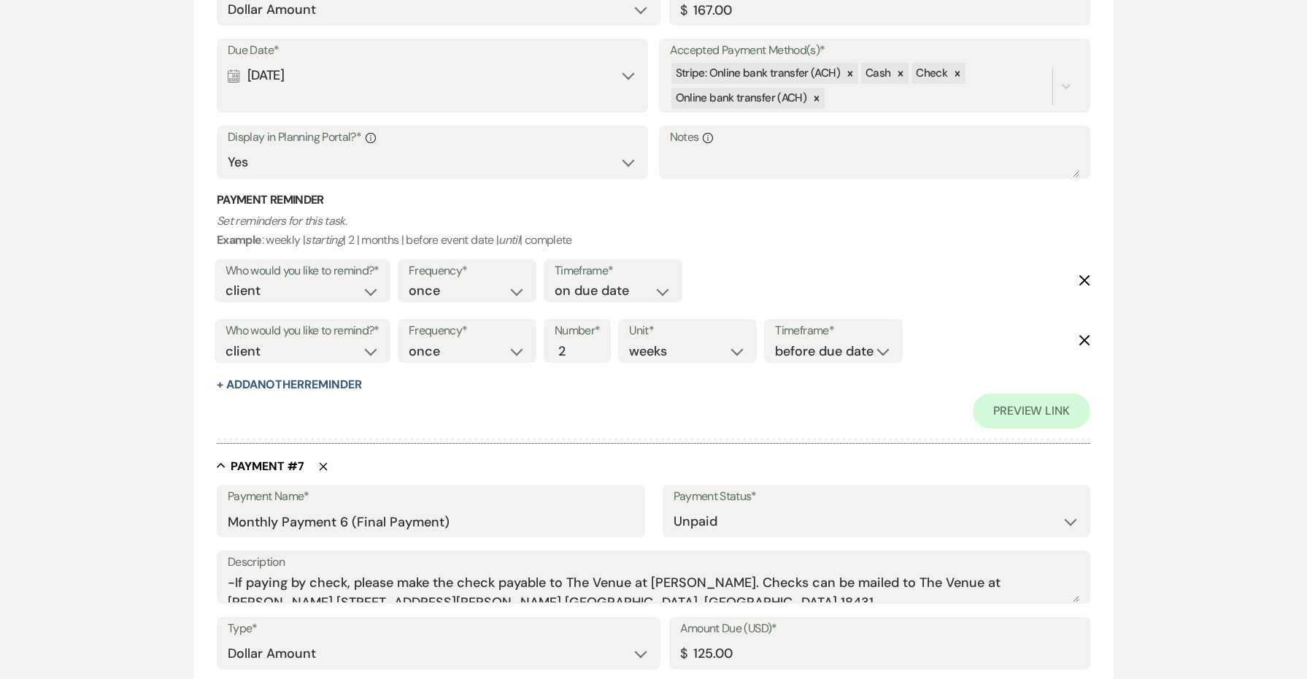
scroll to position [3964, 0]
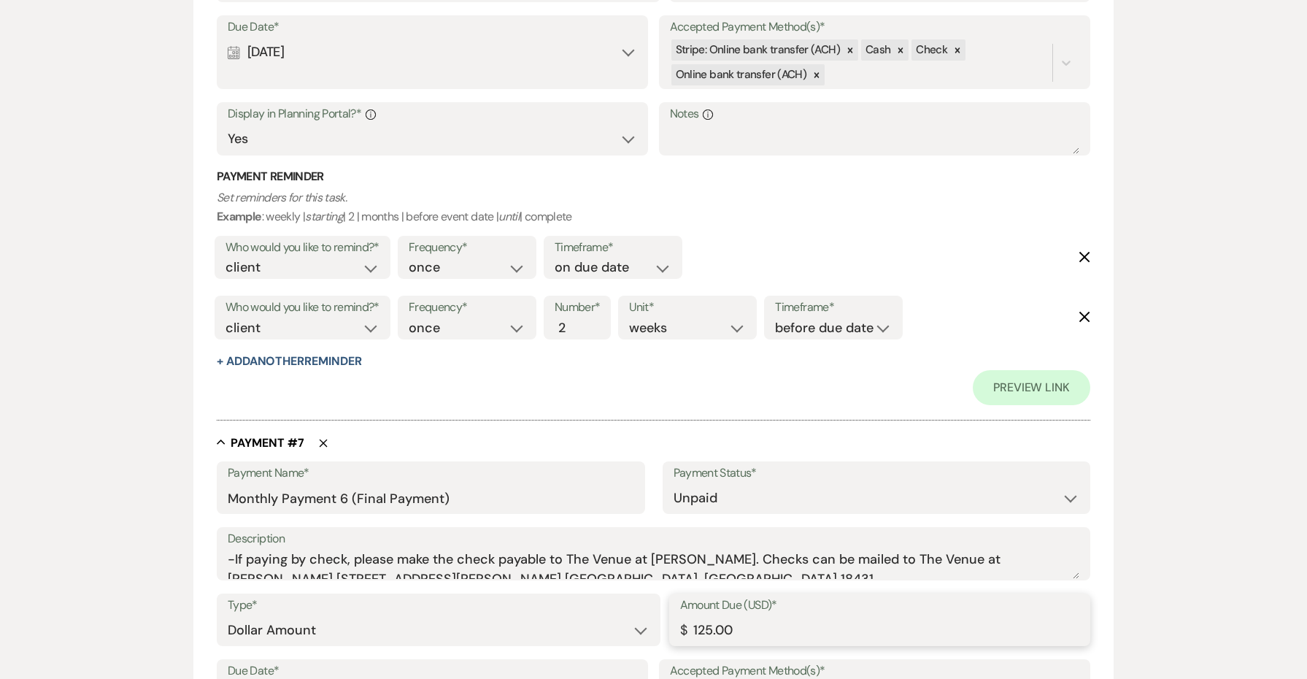
click at [704, 616] on input "125.00" at bounding box center [879, 630] width 399 height 28
paste input "67"
click at [711, 616] on input "167.00" at bounding box center [879, 630] width 399 height 28
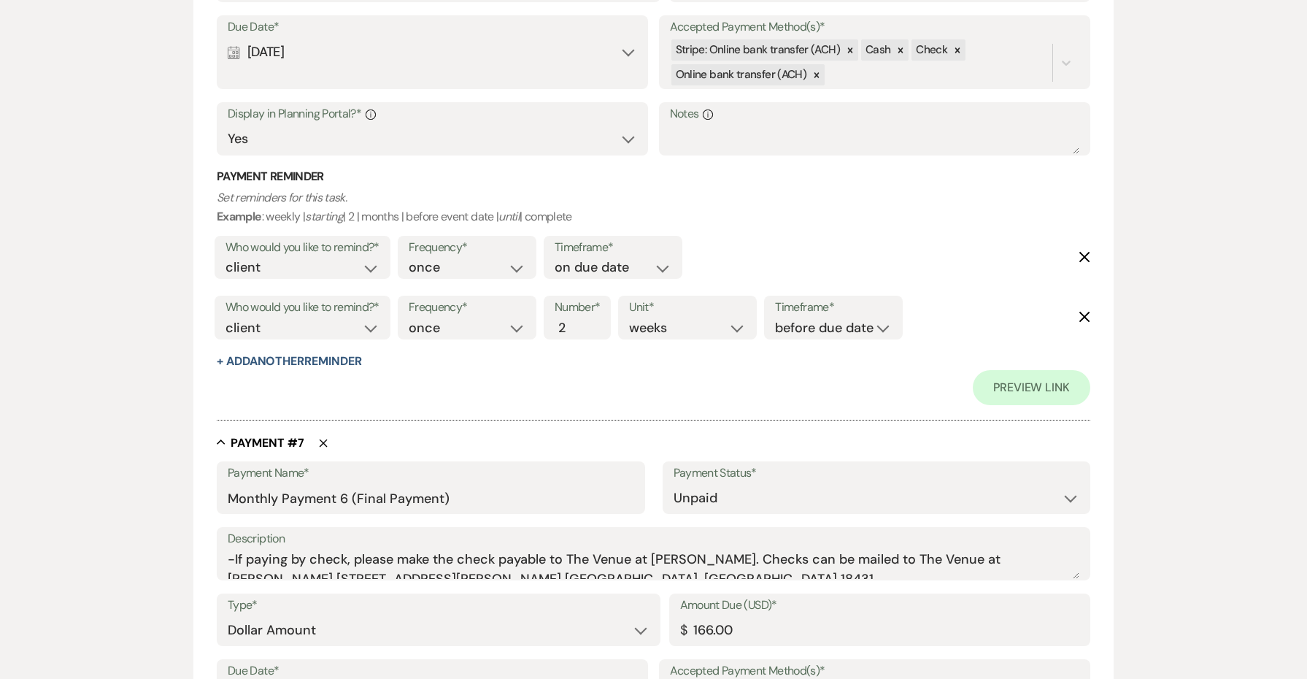
click at [623, 405] on div at bounding box center [654, 412] width 874 height 15
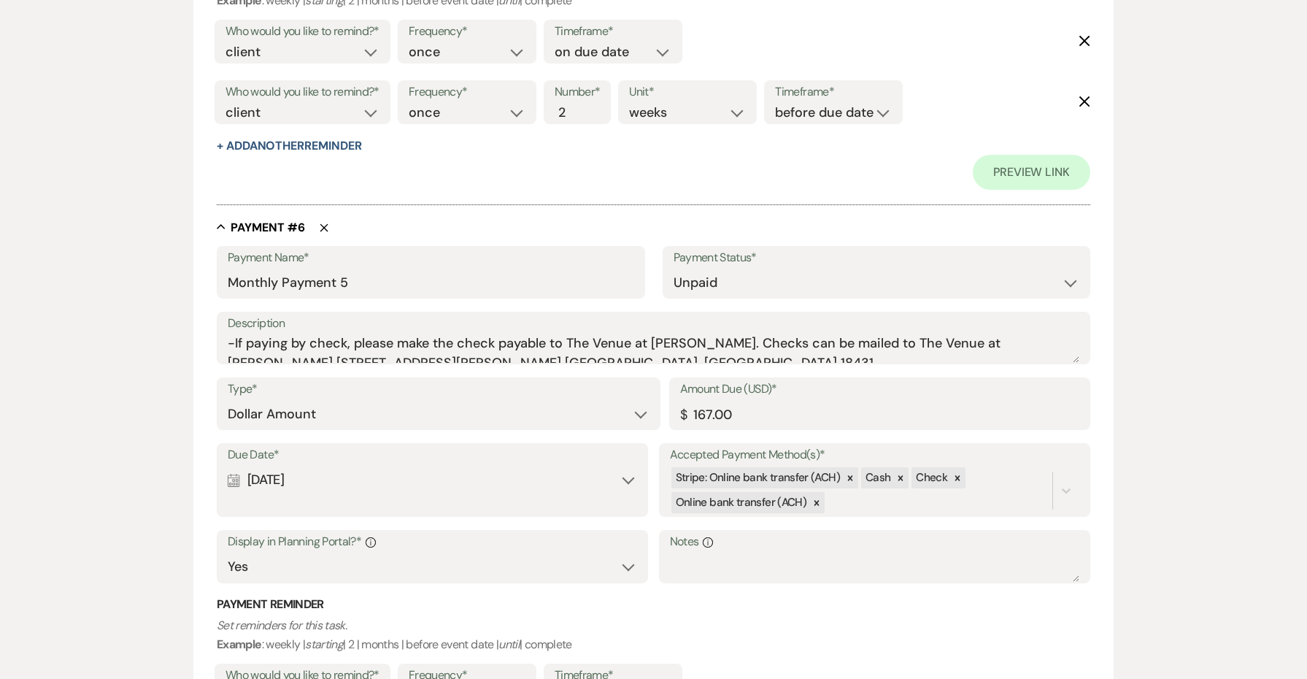
scroll to position [3520, 0]
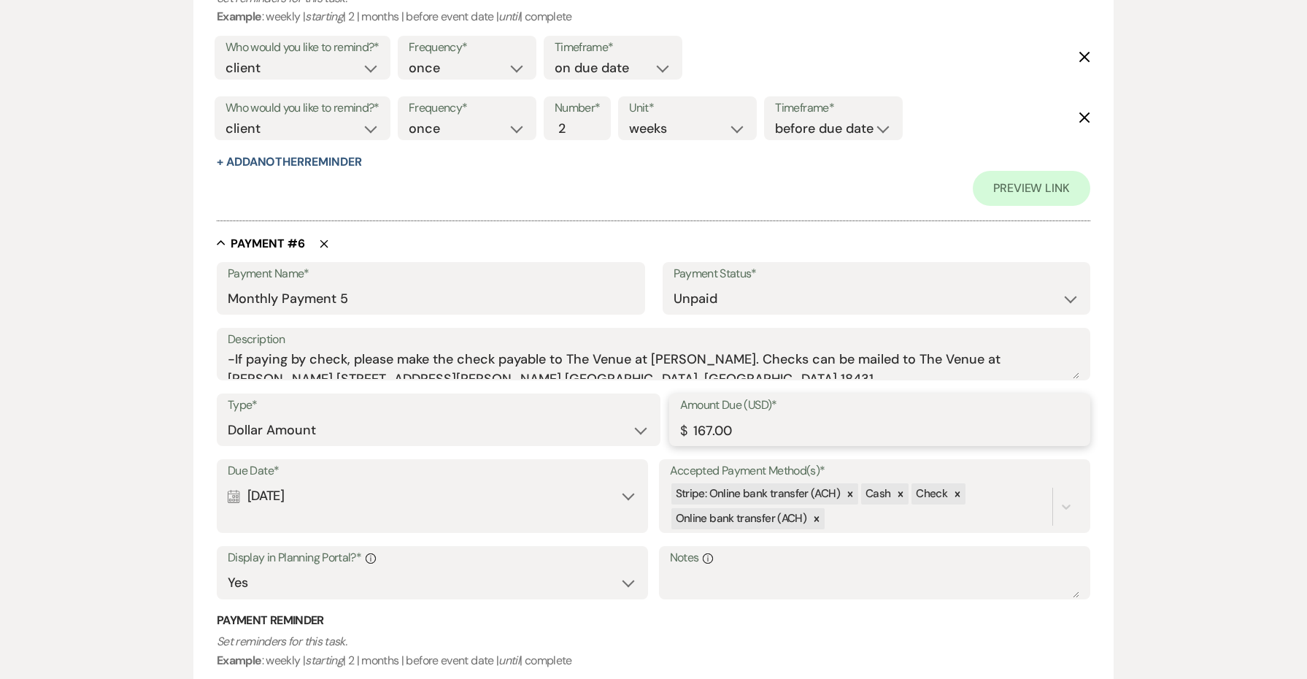
click at [708, 416] on input "167.00" at bounding box center [879, 430] width 399 height 28
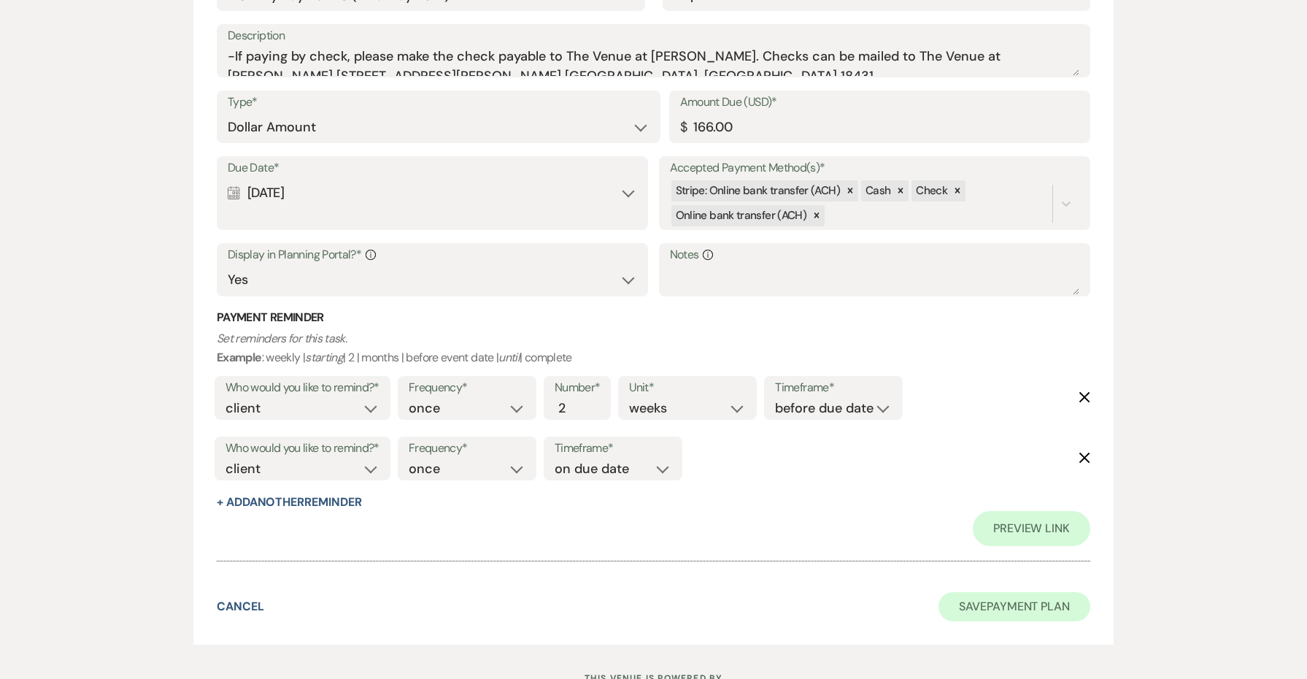
scroll to position [4466, 0]
click at [963, 593] on button "Save Payment Plan" at bounding box center [1015, 607] width 152 height 29
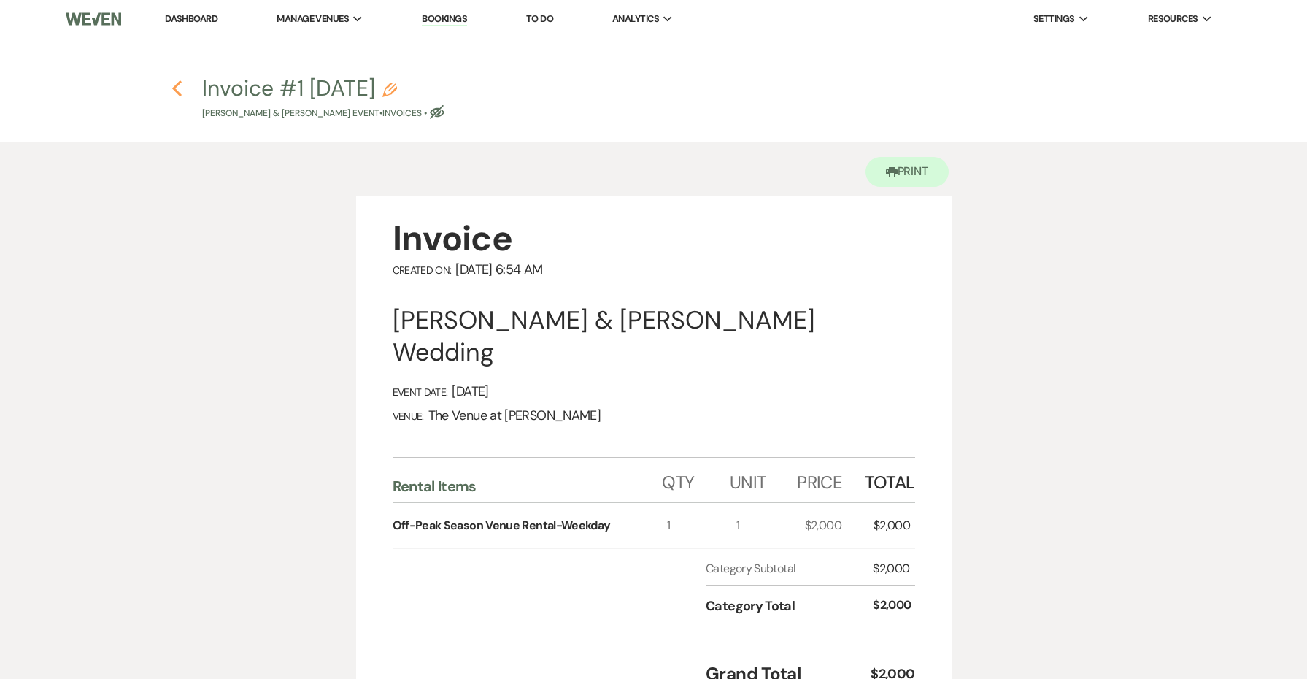
click at [177, 81] on icon "Previous" at bounding box center [177, 89] width 11 height 18
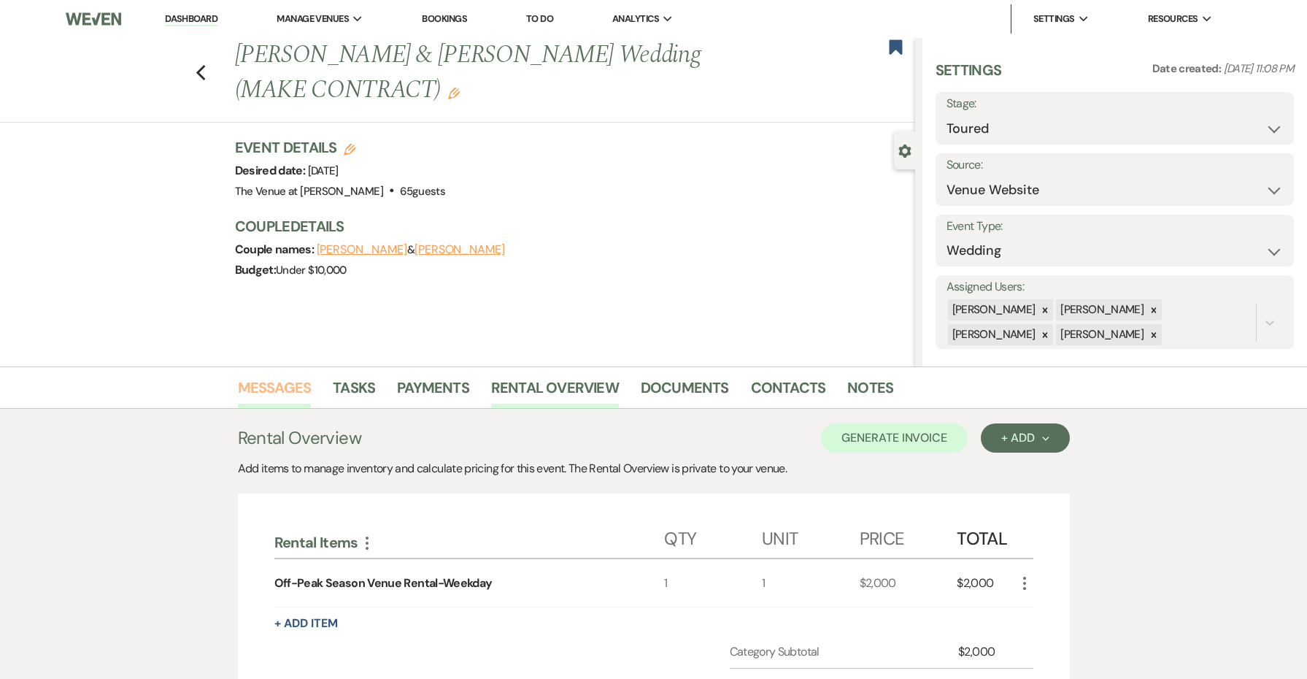
click at [266, 387] on link "Messages" at bounding box center [275, 392] width 74 height 32
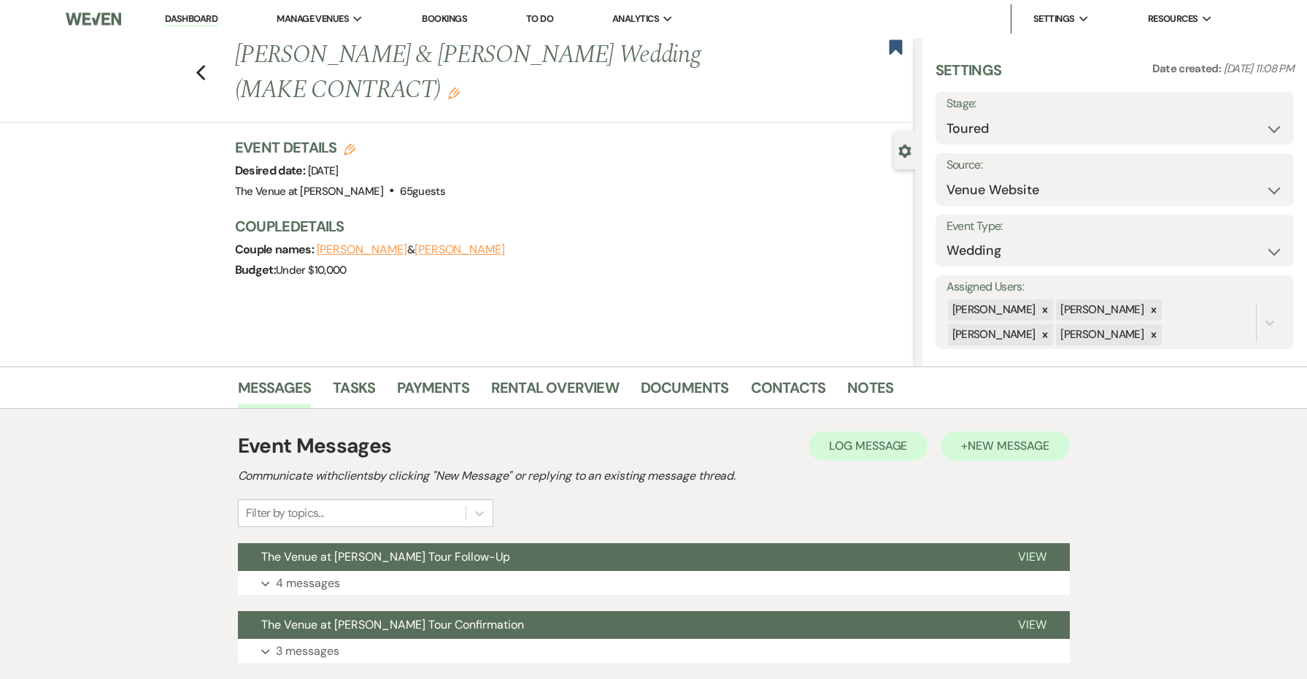
click at [975, 449] on span "New Message" at bounding box center [1008, 445] width 81 height 15
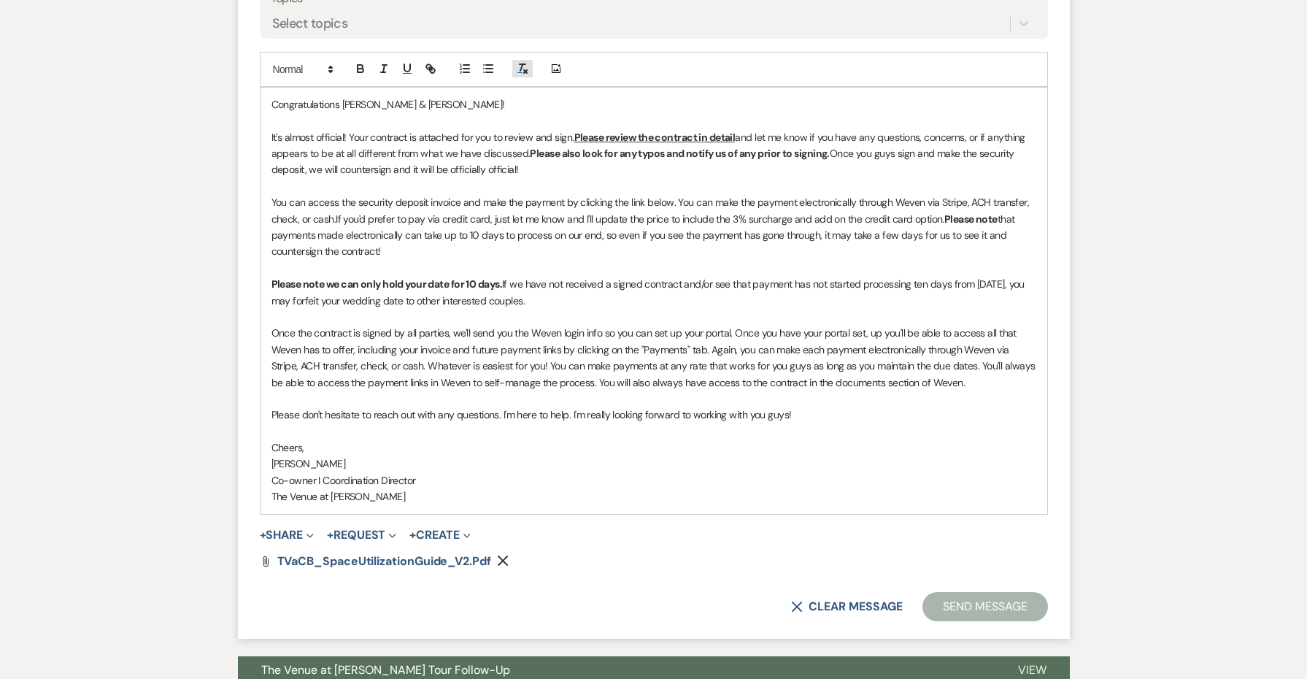
scroll to position [908, 0]
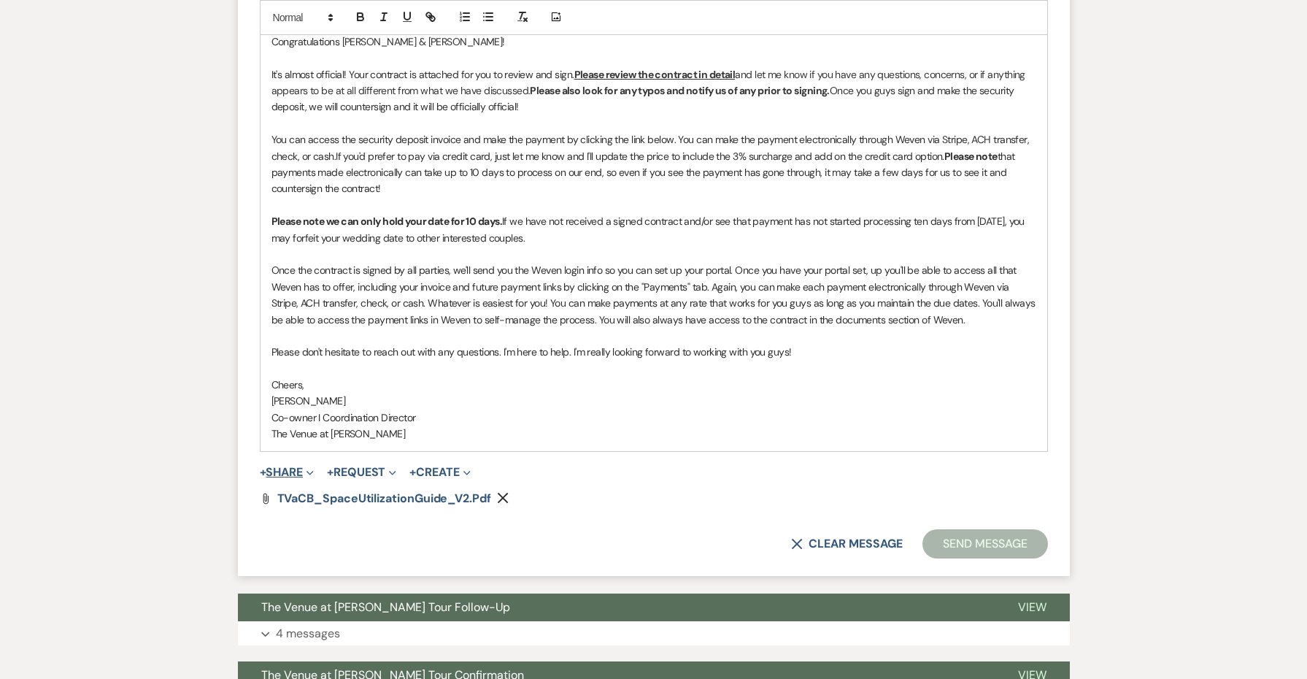
click at [293, 466] on button "+ Share Expand" at bounding box center [287, 472] width 55 height 12
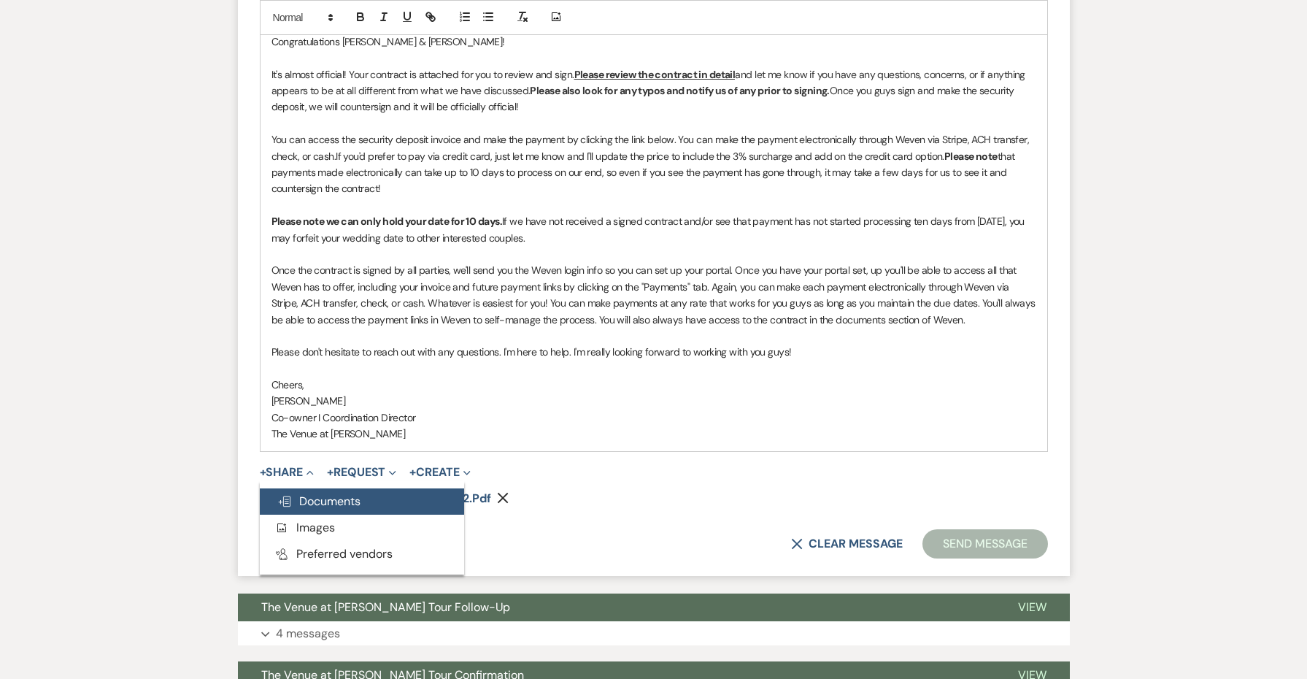
click at [310, 500] on button "Doc Upload Documents" at bounding box center [362, 501] width 204 height 26
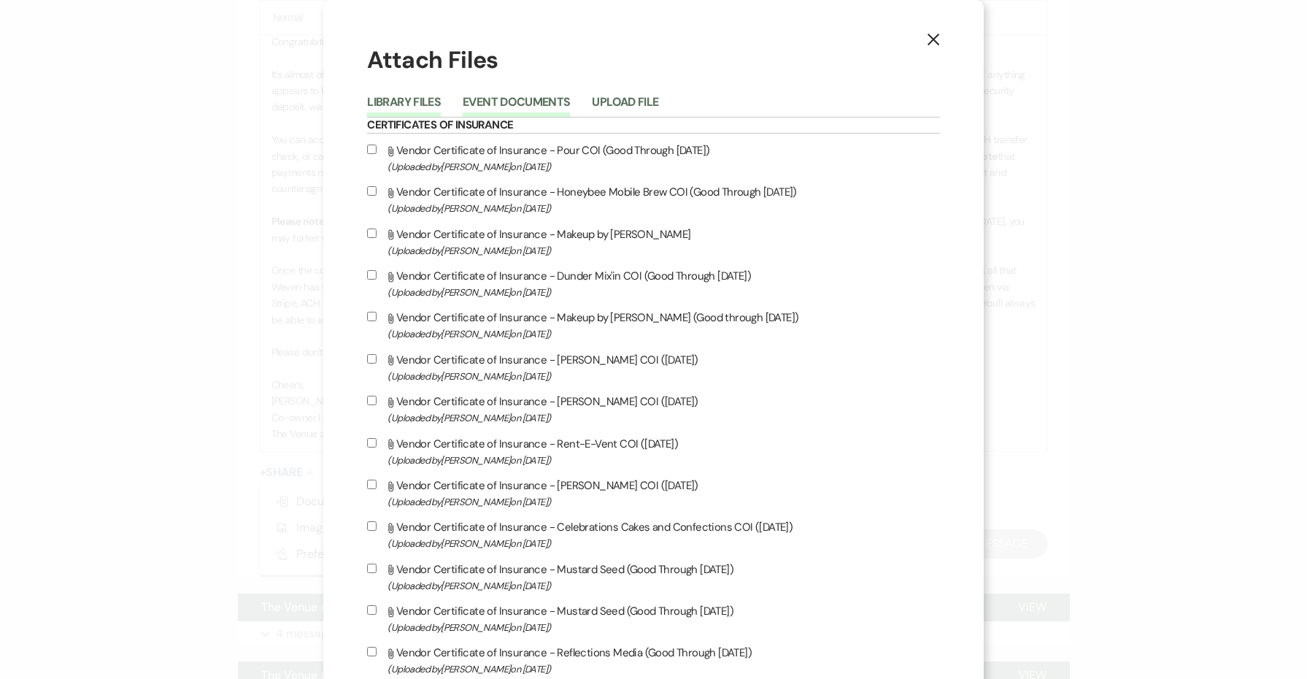
click at [520, 101] on button "Event Documents" at bounding box center [516, 106] width 107 height 20
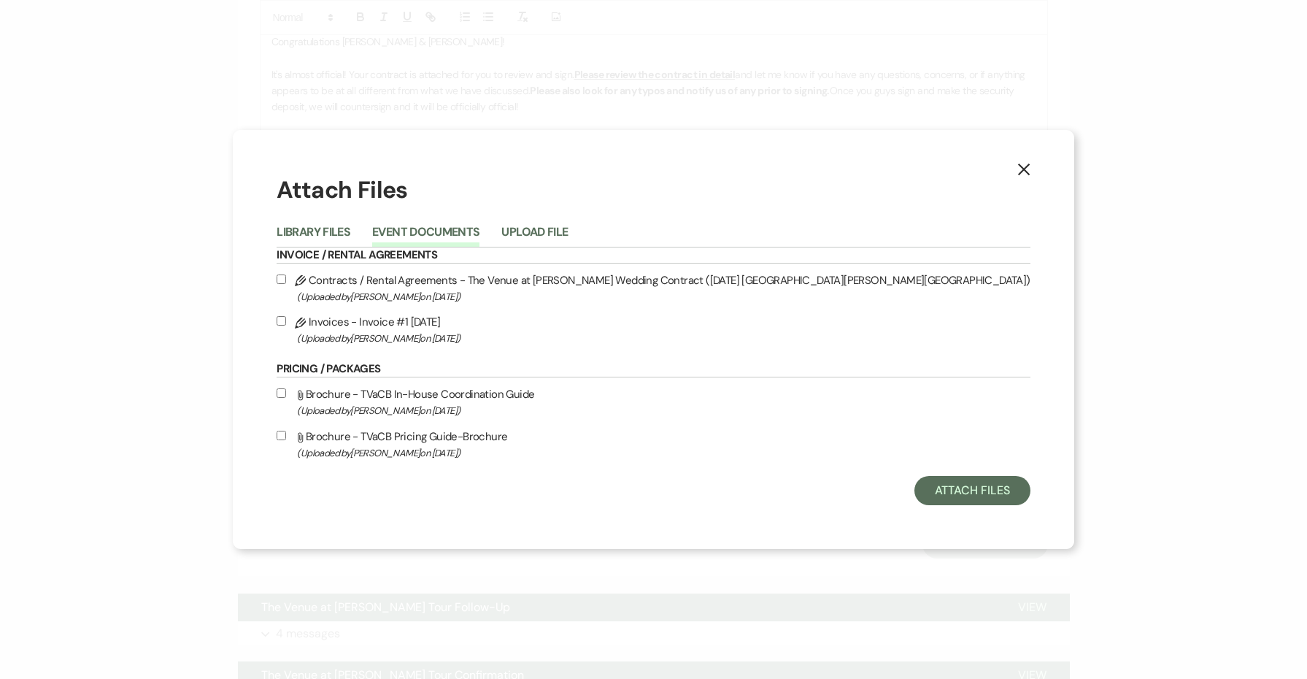
click at [547, 408] on span "(Uploaded by [PERSON_NAME] on [DATE] )" at bounding box center [663, 410] width 733 height 17
click at [286, 398] on input "Attach File Brochure - TVaCB In-House Coordination Guide (Uploaded by [PERSON_N…" at bounding box center [281, 392] width 9 height 9
click at [520, 402] on label "Attach File Brochure - TVaCB In-House Coordination Guide (Uploaded by [PERSON_N…" at bounding box center [653, 402] width 753 height 34
click at [286, 398] on input "Attach File Brochure - TVaCB In-House Coordination Guide (Uploaded by [PERSON_N…" at bounding box center [281, 392] width 9 height 9
click at [509, 330] on span "(Uploaded by [PERSON_NAME] on [DATE] )" at bounding box center [663, 338] width 733 height 17
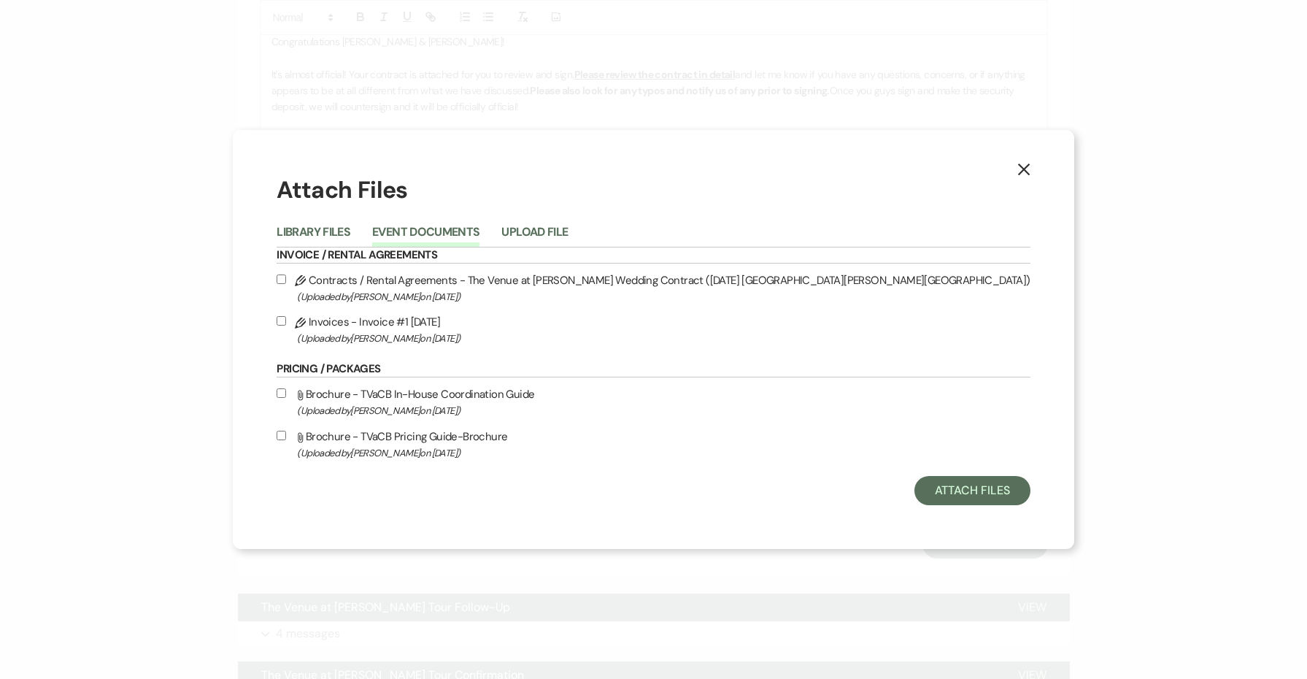
click at [286, 326] on input "Pencil Invoices - Invoice #1 [DATE] (Uploaded by [PERSON_NAME] on [DATE] )" at bounding box center [281, 320] width 9 height 9
click at [505, 290] on span "(Uploaded by [PERSON_NAME] on [DATE] )" at bounding box center [663, 296] width 733 height 17
click at [286, 284] on input "Pencil Contracts / Rental Agreements - The Venue at [PERSON_NAME] Wedding Contr…" at bounding box center [281, 278] width 9 height 9
click at [915, 500] on button "Attach Files" at bounding box center [973, 490] width 116 height 29
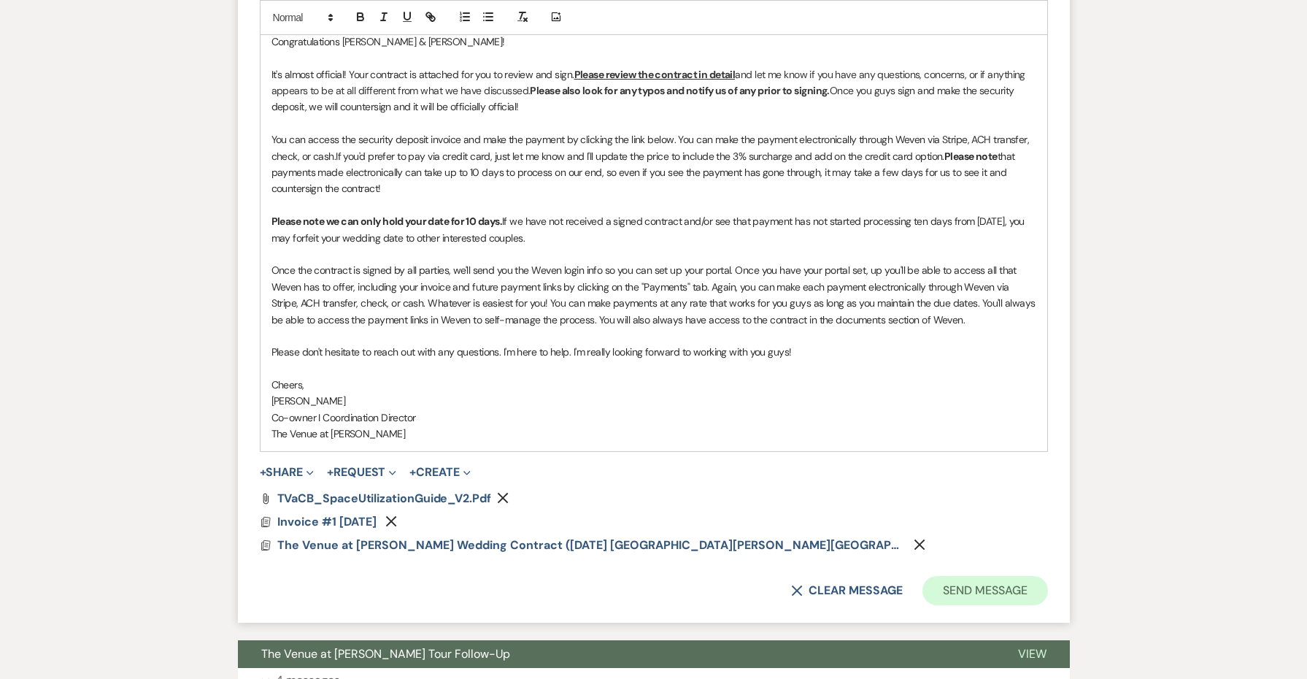
click at [974, 585] on button "Send Message" at bounding box center [985, 590] width 125 height 29
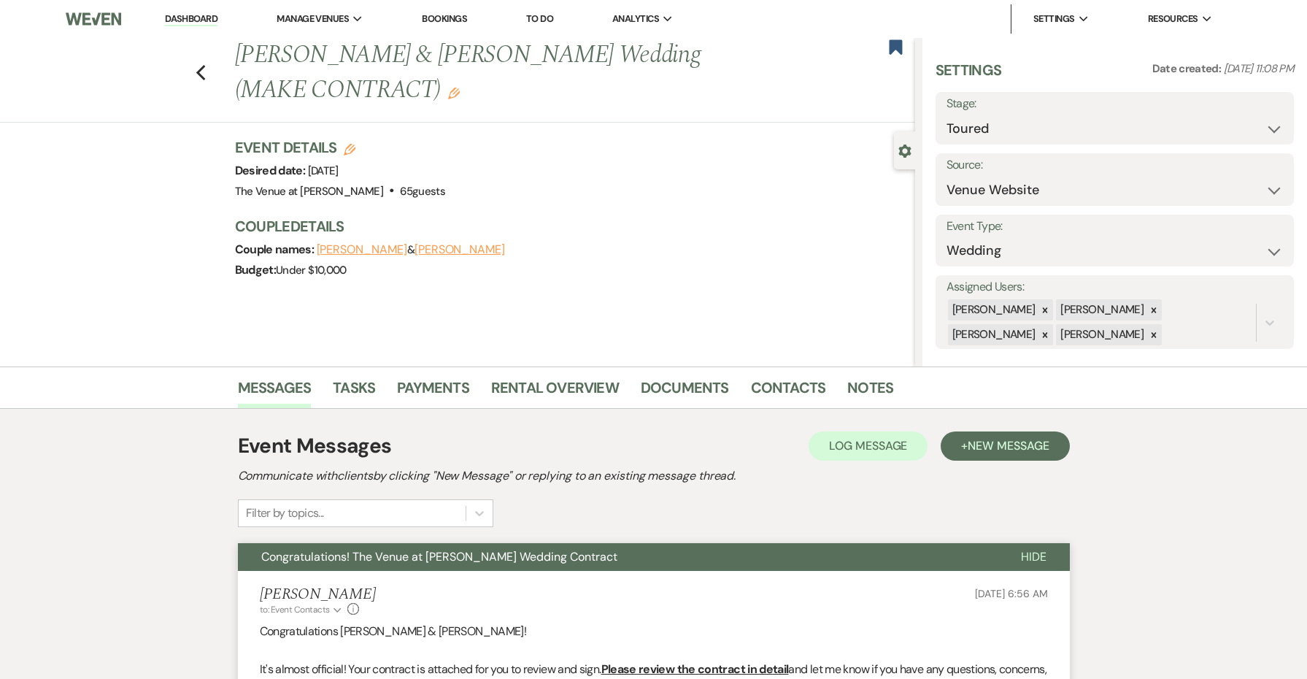
scroll to position [0, 0]
click at [1250, 118] on button "Save" at bounding box center [1255, 118] width 77 height 29
click at [894, 49] on use "button" at bounding box center [895, 46] width 13 height 15
click at [448, 91] on icon "Edit" at bounding box center [454, 94] width 12 height 12
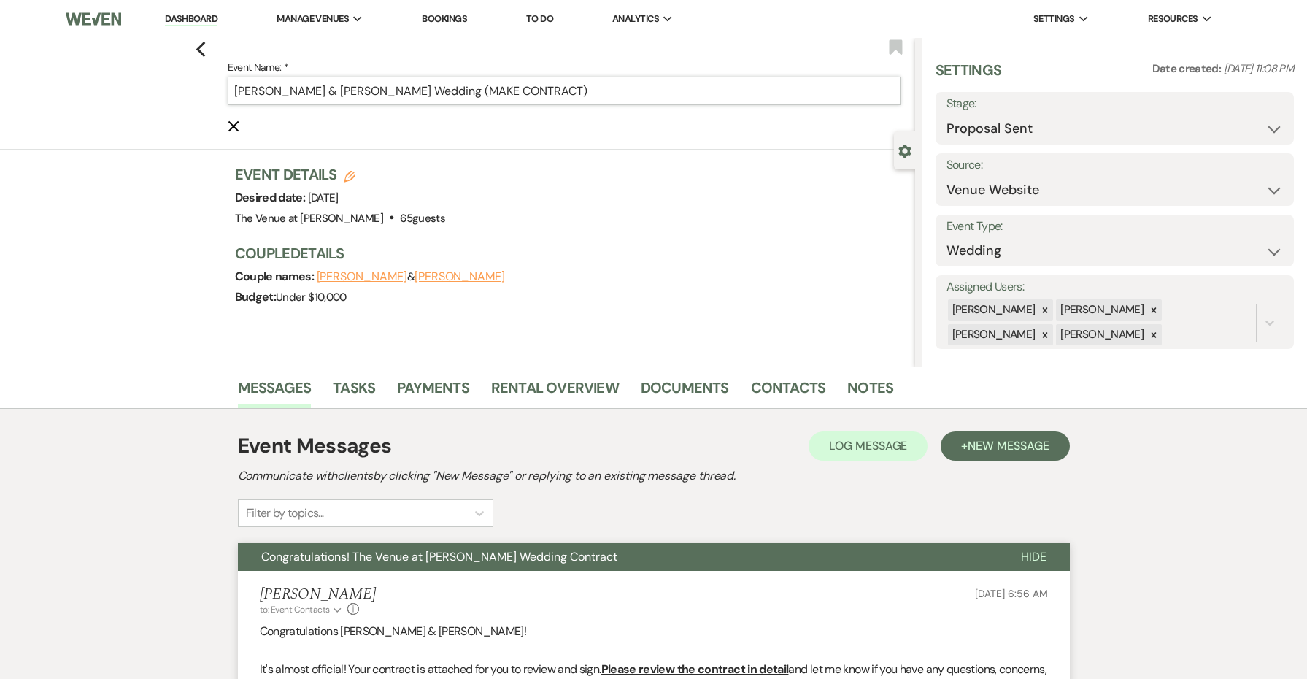
drag, startPoint x: 595, startPoint y: 92, endPoint x: 502, endPoint y: 88, distance: 92.8
click at [502, 88] on input "[PERSON_NAME] & [PERSON_NAME] Wedding (MAKE CONTRACT)" at bounding box center [564, 91] width 673 height 28
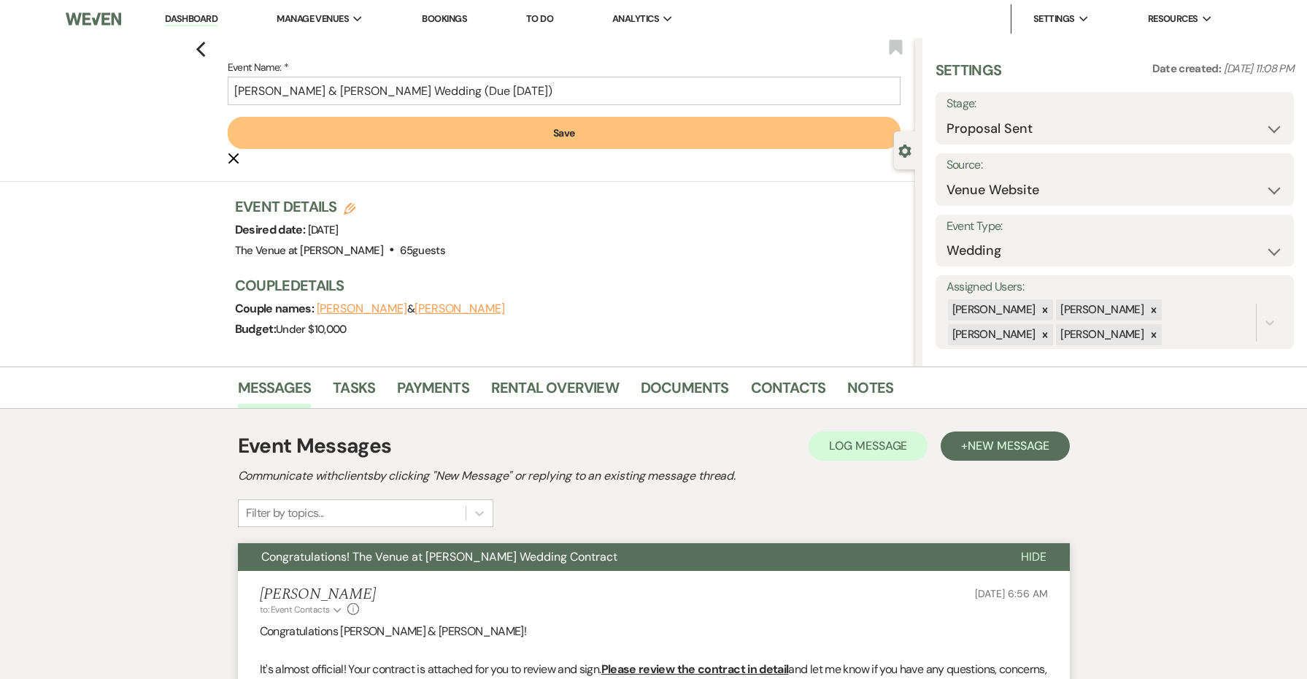
click at [523, 134] on button "Save" at bounding box center [564, 133] width 673 height 32
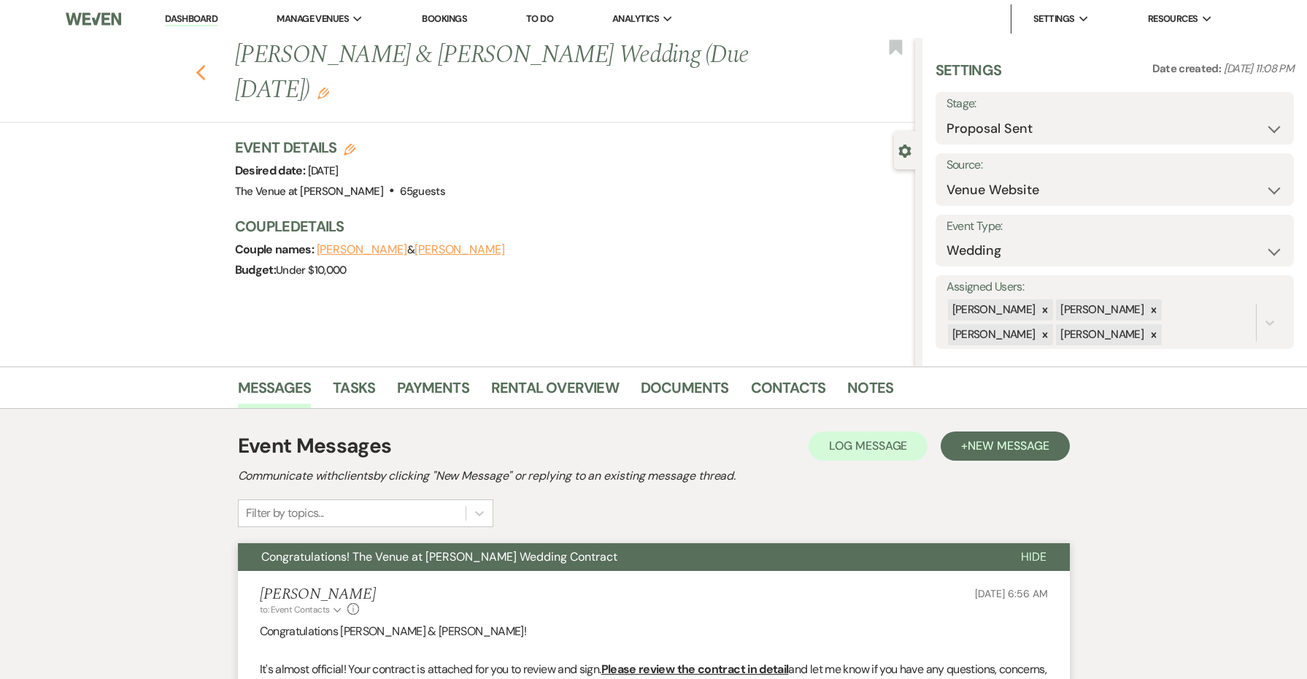
click at [203, 78] on use "button" at bounding box center [200, 73] width 9 height 16
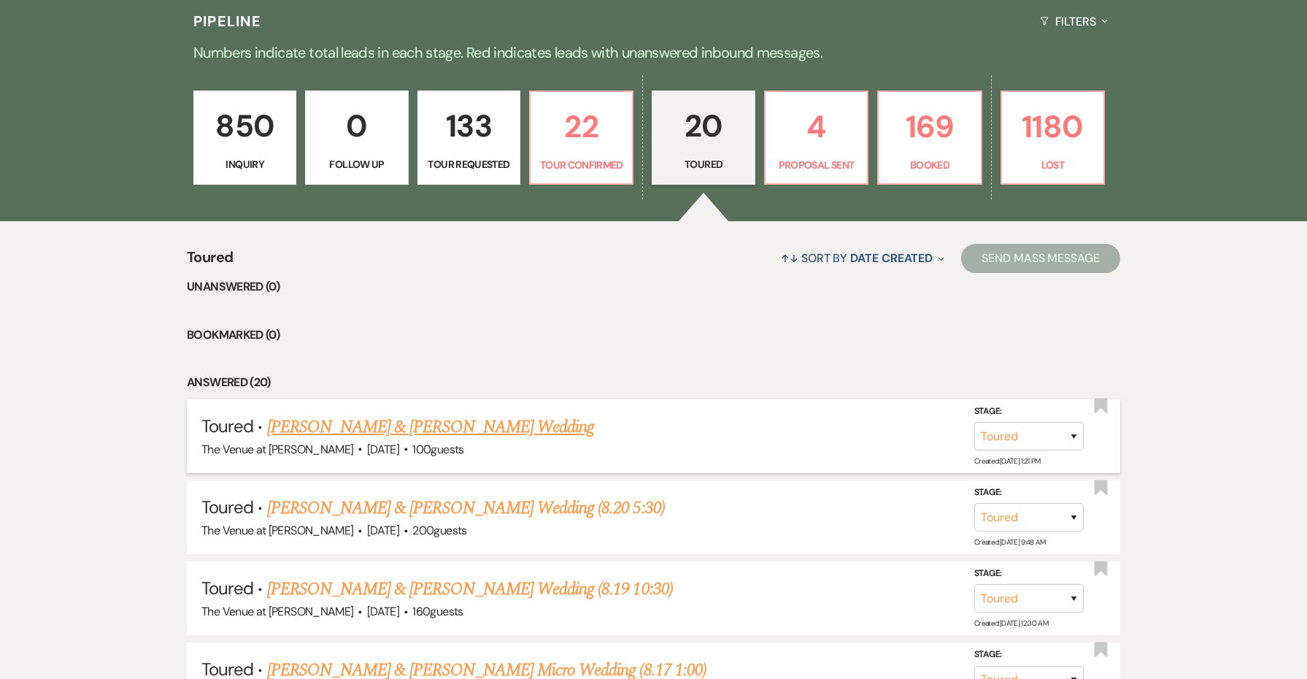
scroll to position [362, 0]
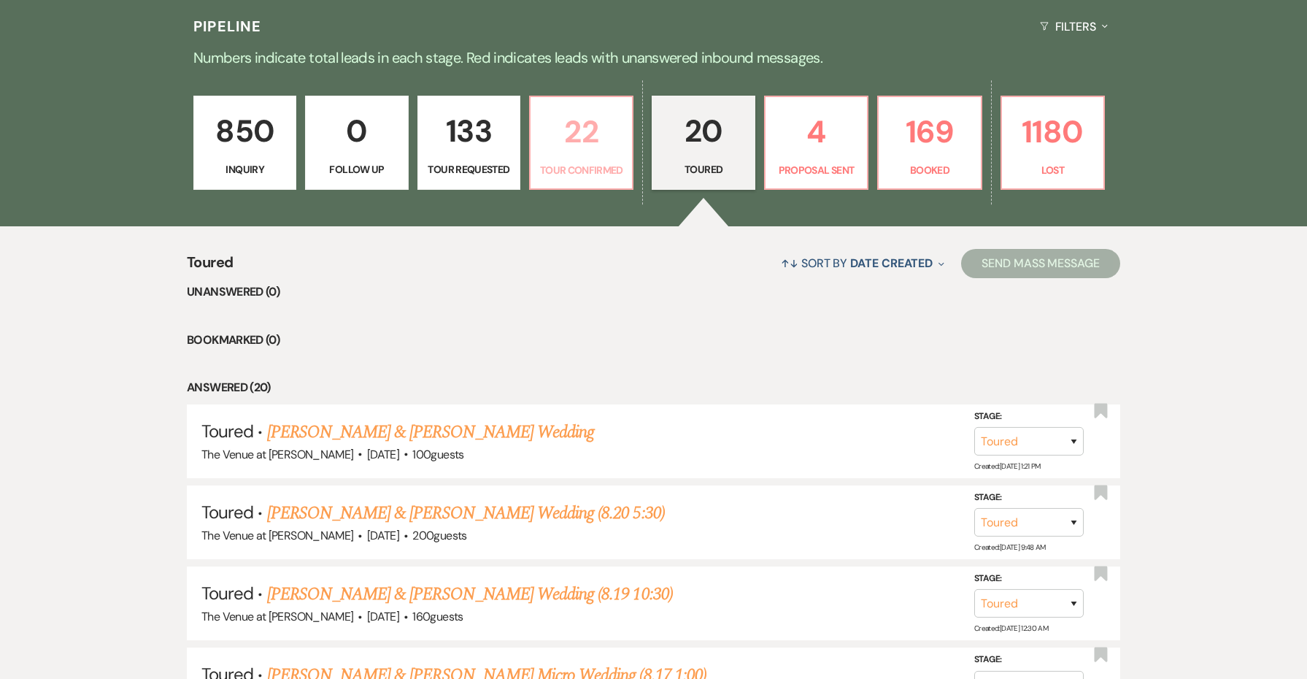
click at [591, 144] on p "22" at bounding box center [581, 131] width 84 height 49
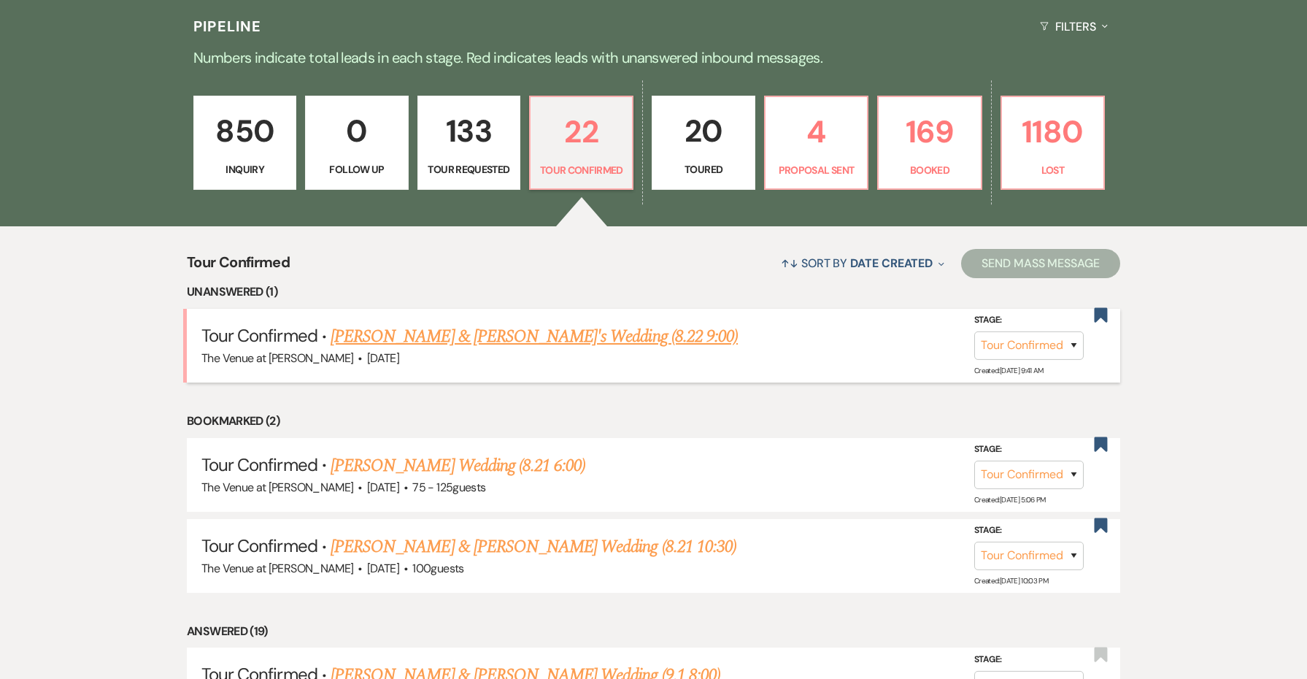
click at [528, 331] on link "[PERSON_NAME] & [PERSON_NAME]'s Wedding (8.22 9:00)" at bounding box center [534, 336] width 407 height 26
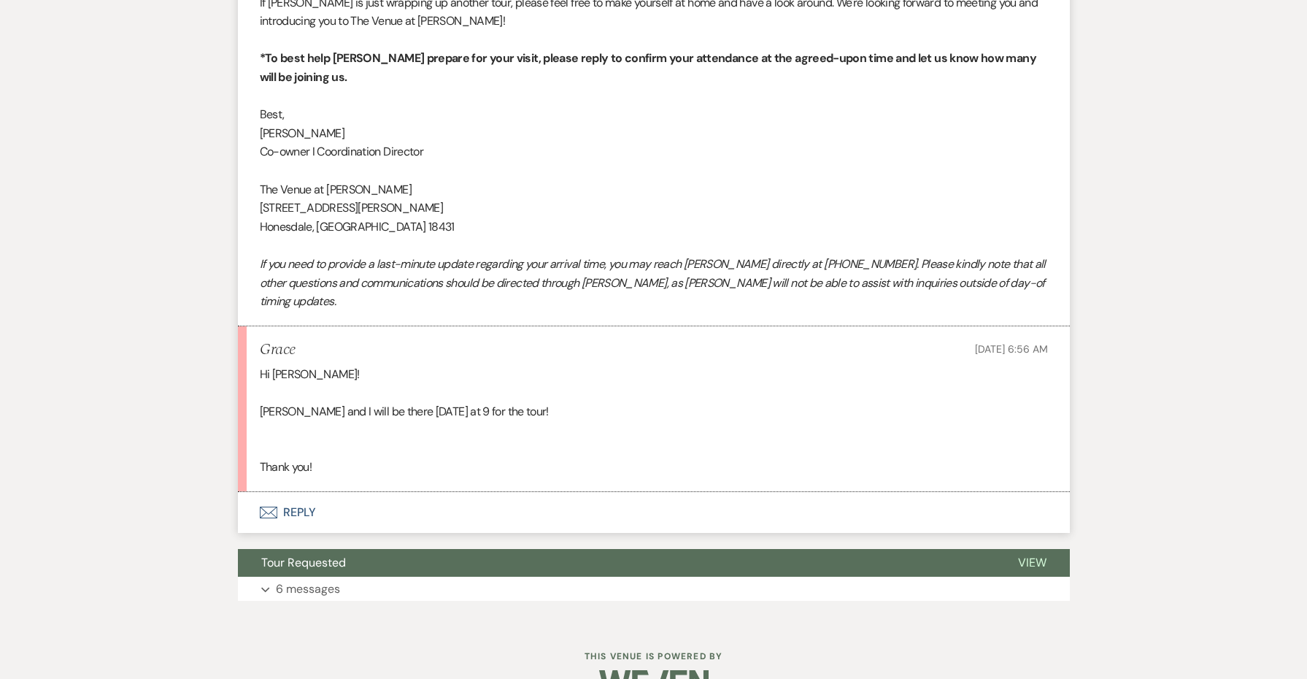
scroll to position [965, 0]
click at [288, 493] on button "Envelope Reply" at bounding box center [654, 513] width 832 height 41
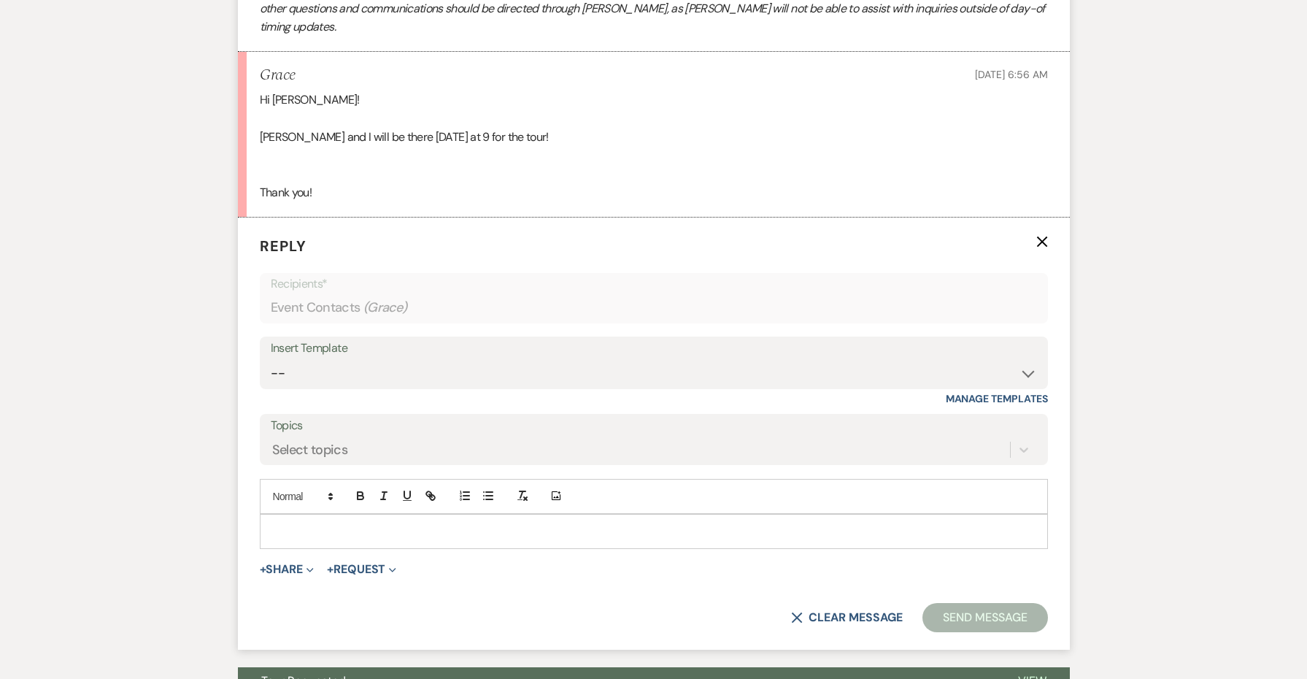
scroll to position [1297, 0]
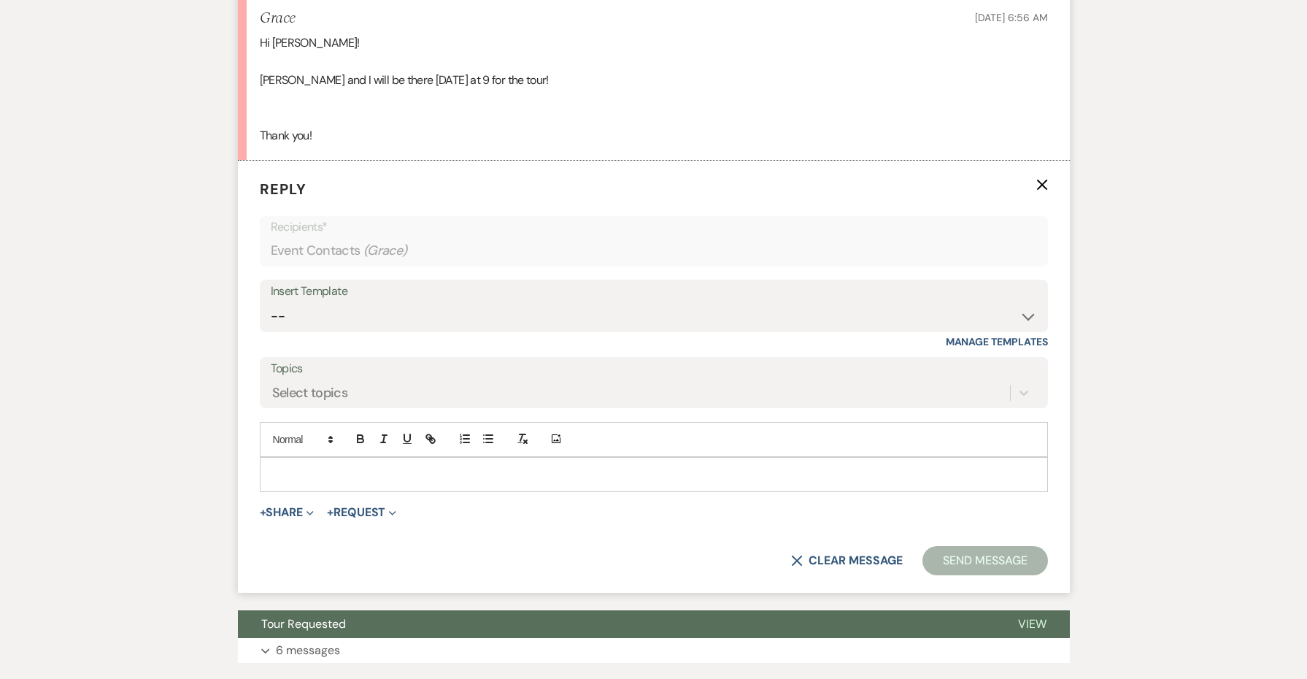
click at [285, 466] on p at bounding box center [654, 474] width 765 height 16
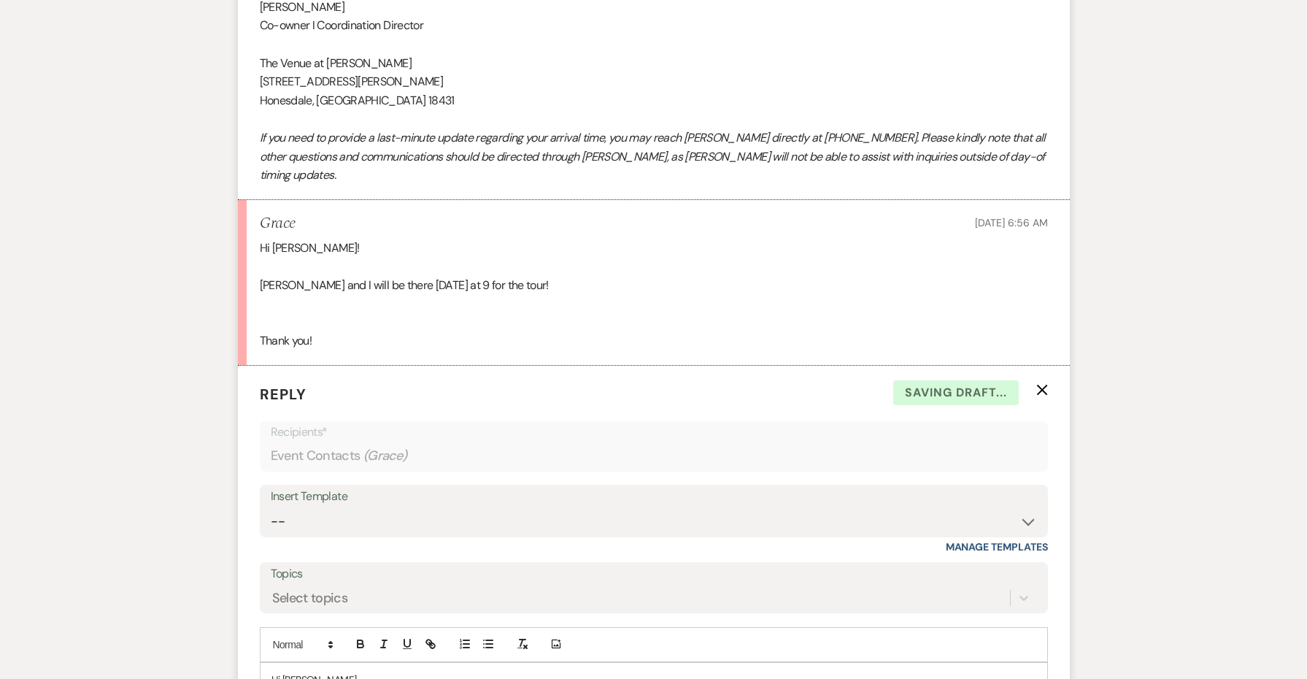
scroll to position [953, 0]
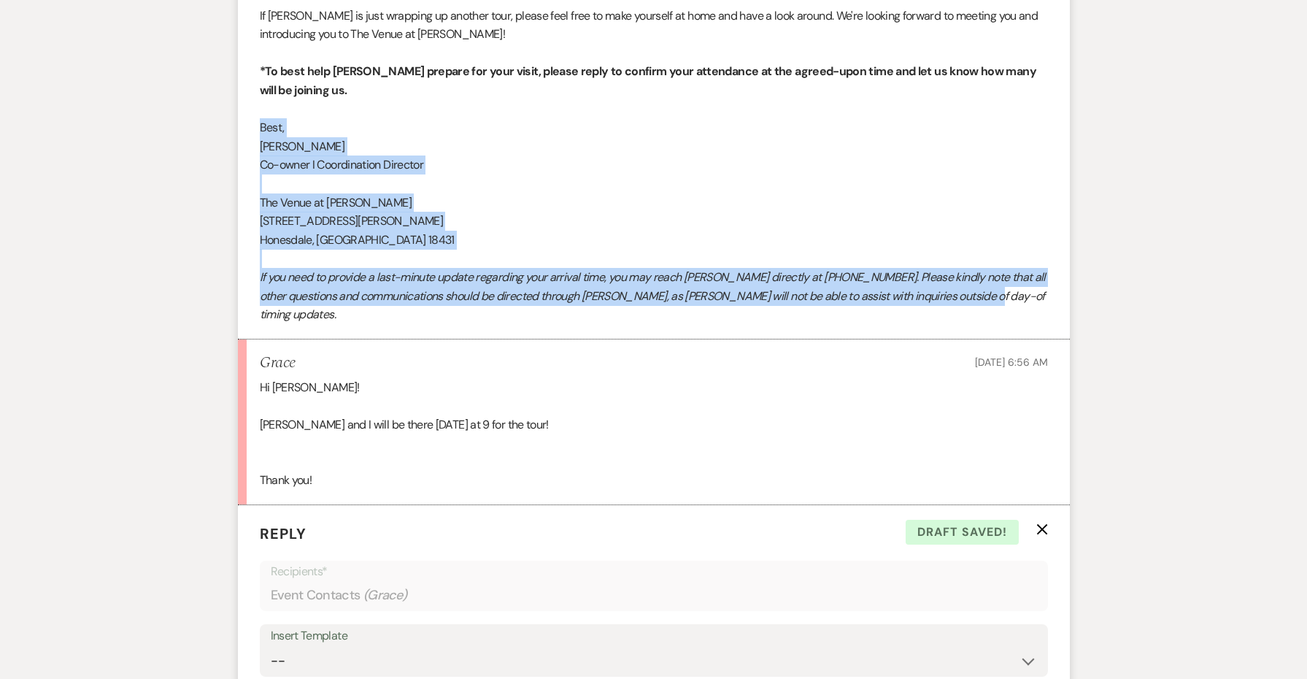
drag, startPoint x: 1009, startPoint y: 284, endPoint x: 247, endPoint y: 113, distance: 780.2
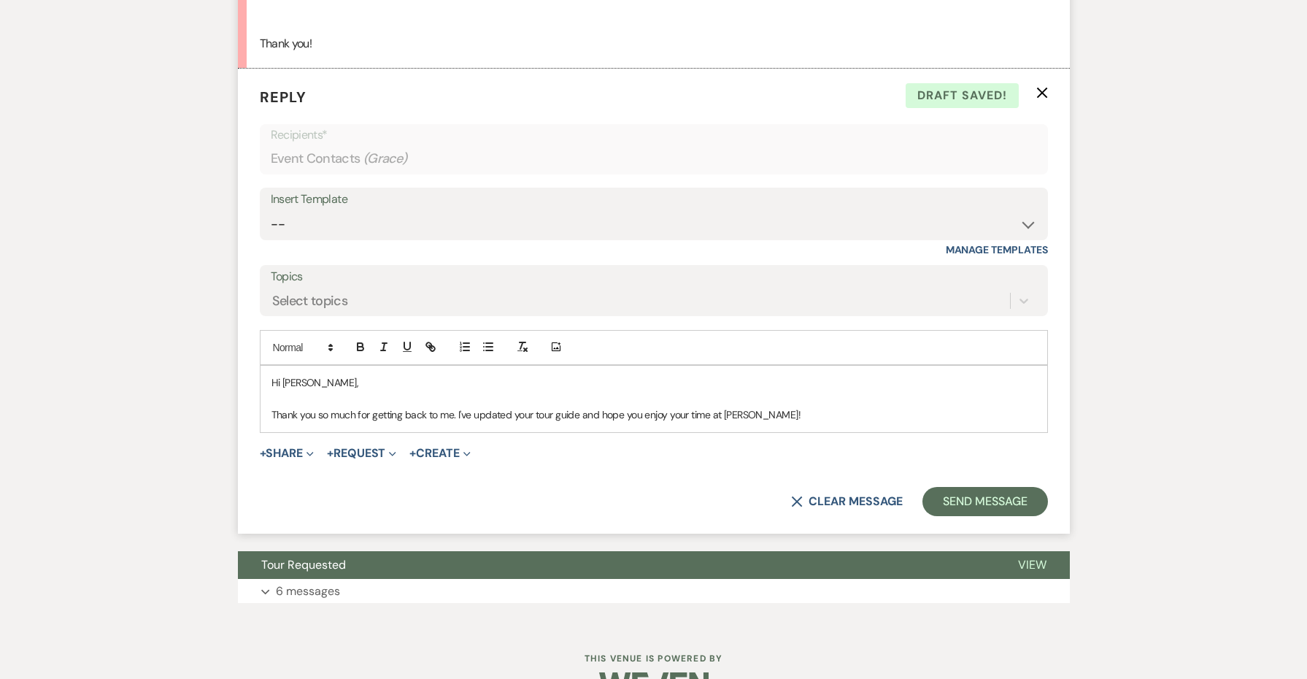
scroll to position [1388, 0]
click at [809, 392] on div "Hi [PERSON_NAME], Thank you so much for getting back to me. I've updated your t…" at bounding box center [654, 399] width 787 height 66
click at [808, 407] on p "Thank you so much for getting back to me. I've updated your tour guide and hope…" at bounding box center [654, 415] width 765 height 16
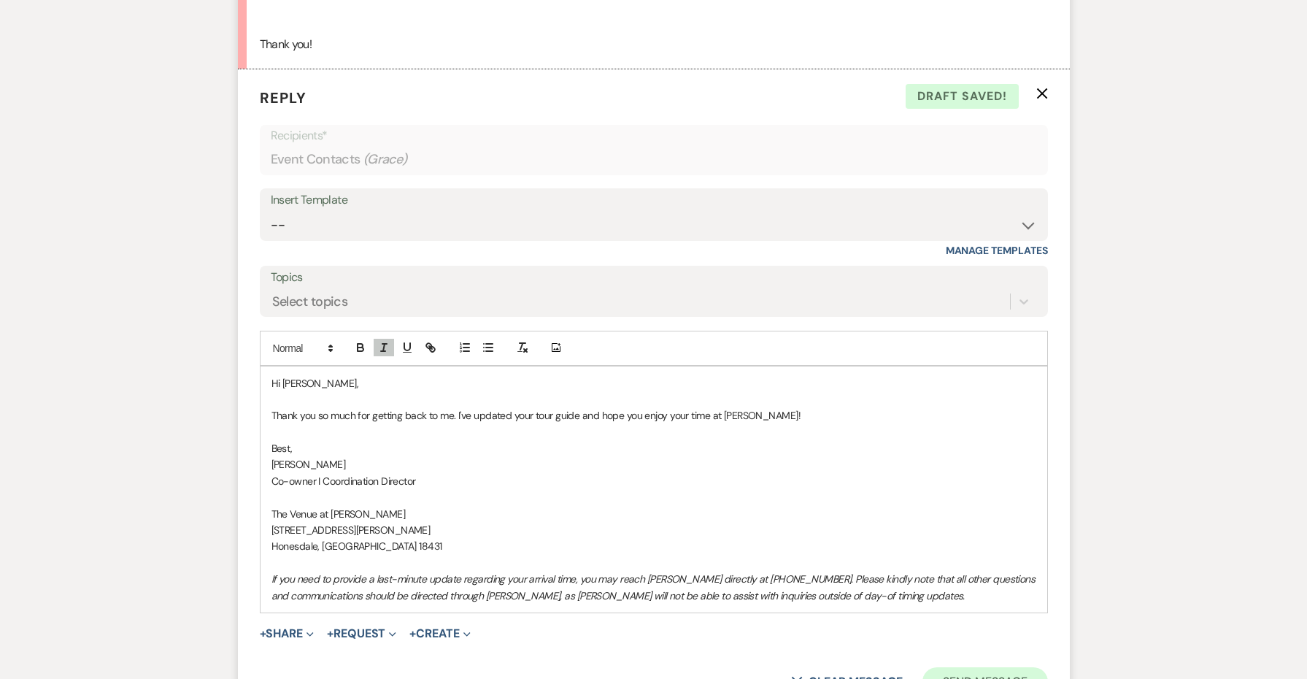
click at [960, 667] on button "Send Message" at bounding box center [985, 681] width 125 height 29
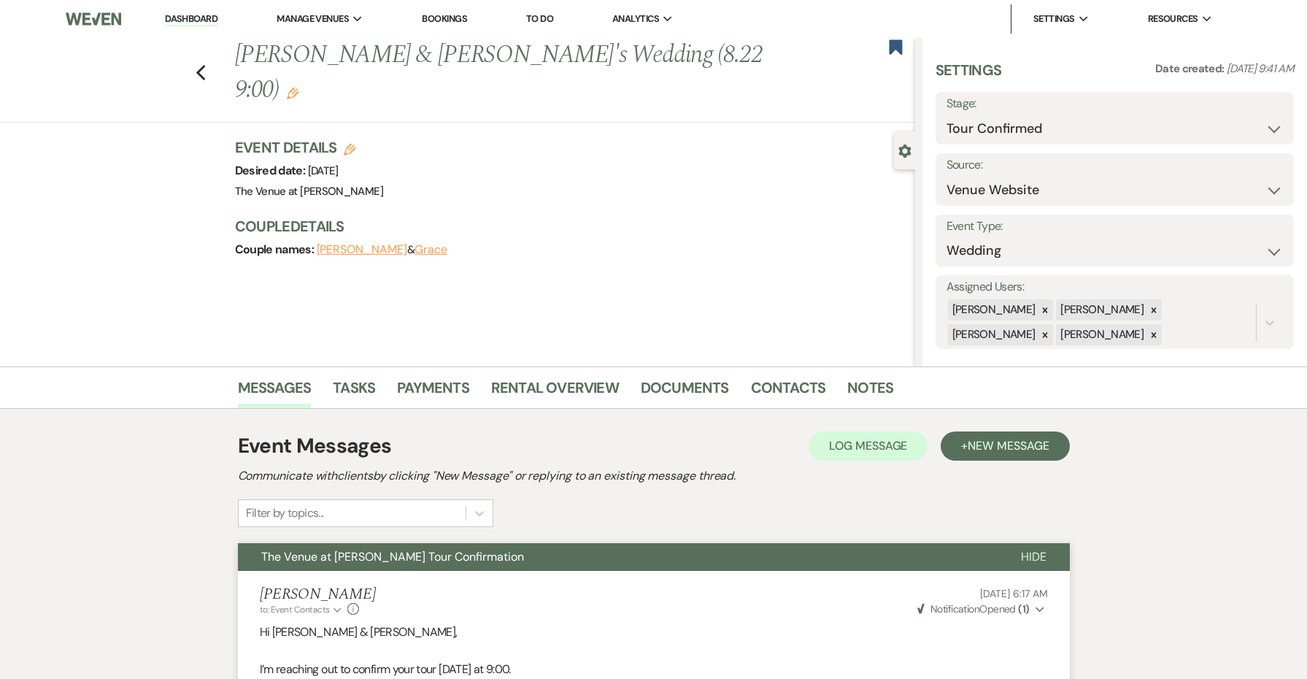
scroll to position [0, 0]
click at [203, 18] on link "Dashboard" at bounding box center [191, 19] width 53 height 14
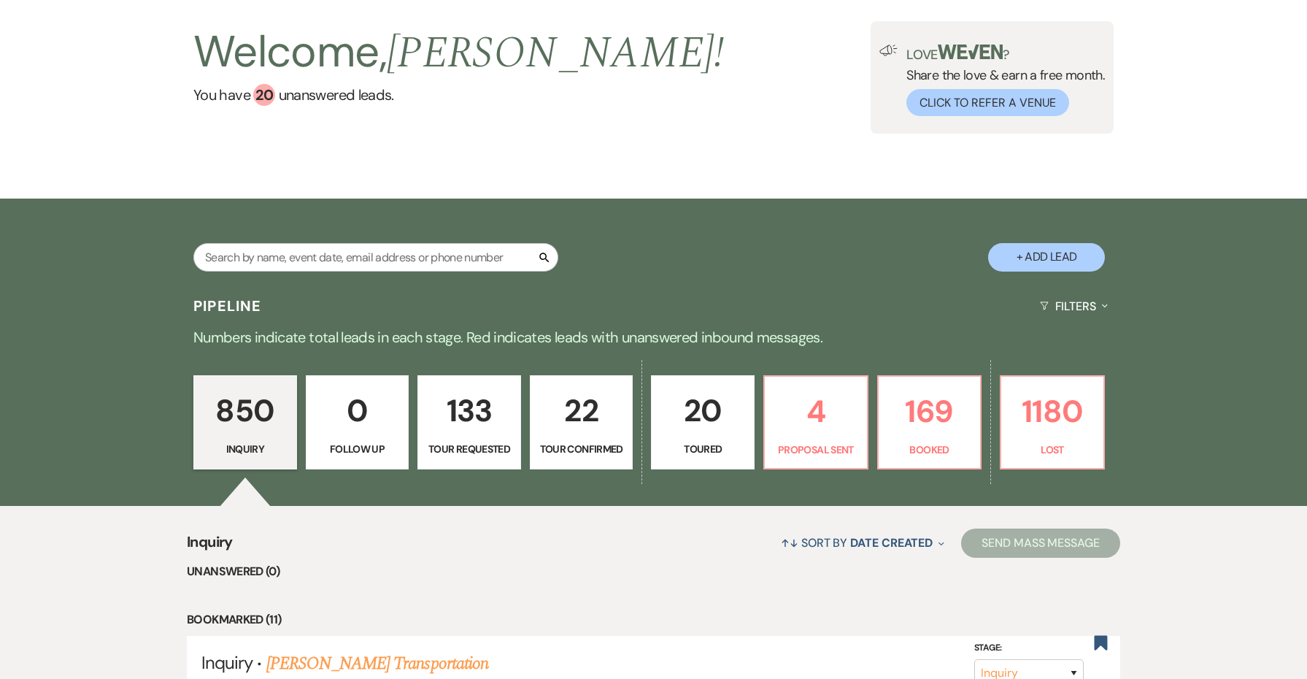
scroll to position [57, 0]
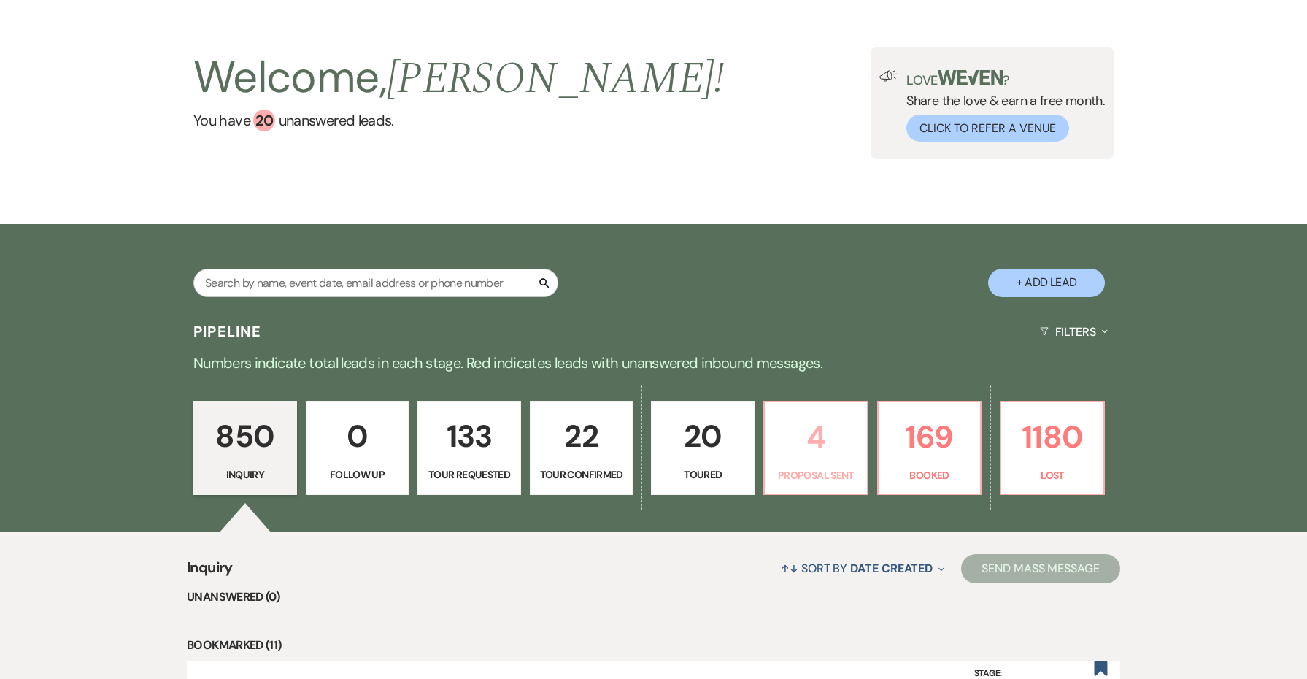
click at [839, 467] on p "Proposal Sent" at bounding box center [816, 475] width 85 height 16
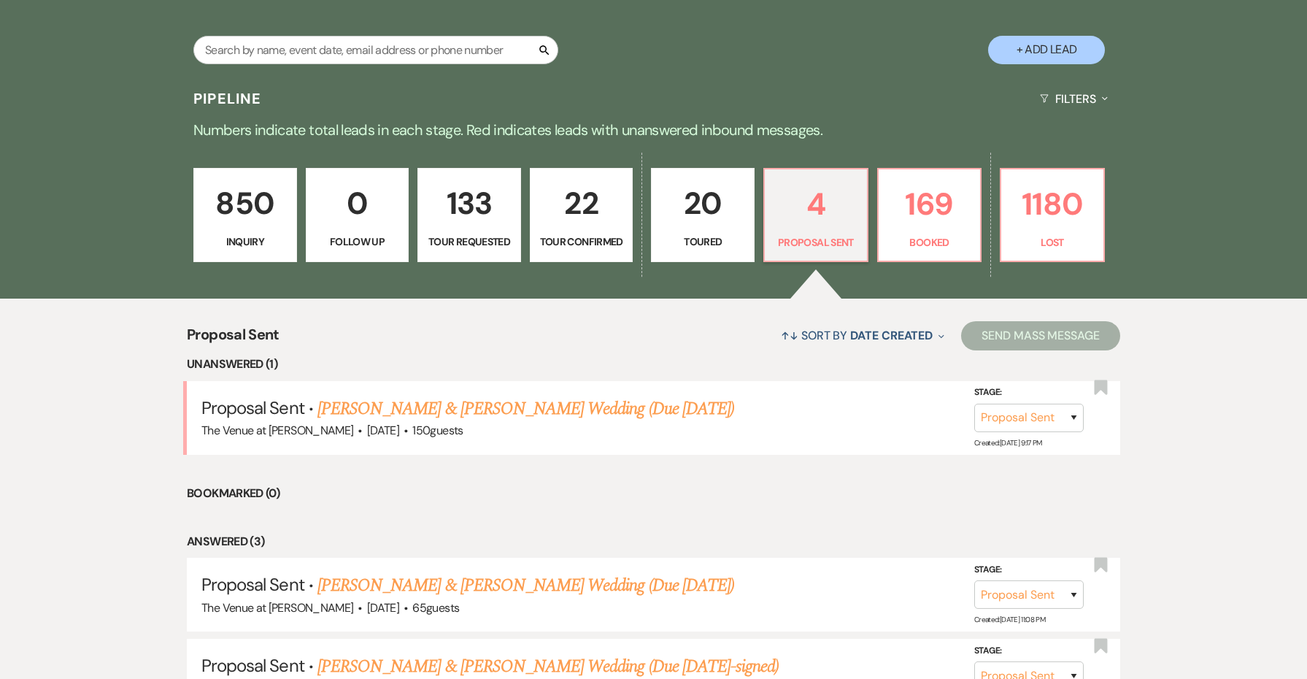
scroll to position [326, 0]
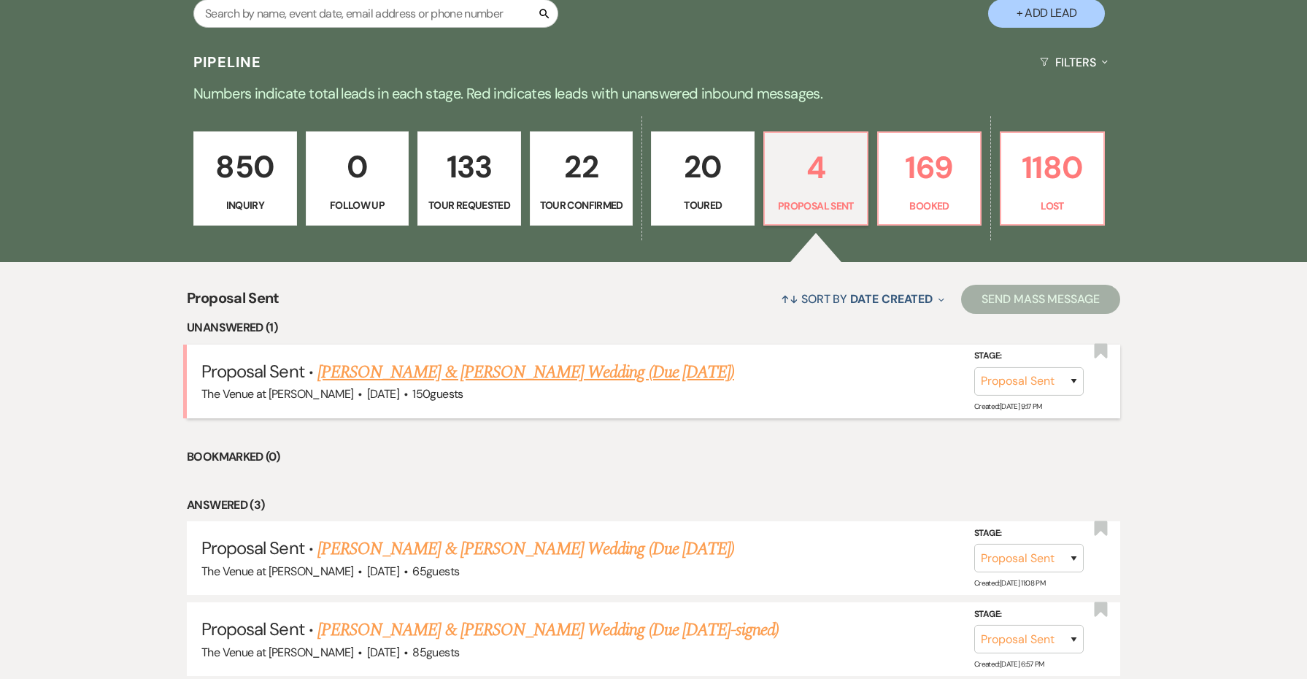
click at [609, 369] on link "[PERSON_NAME] & [PERSON_NAME] Wedding (Due [DATE])" at bounding box center [526, 372] width 417 height 26
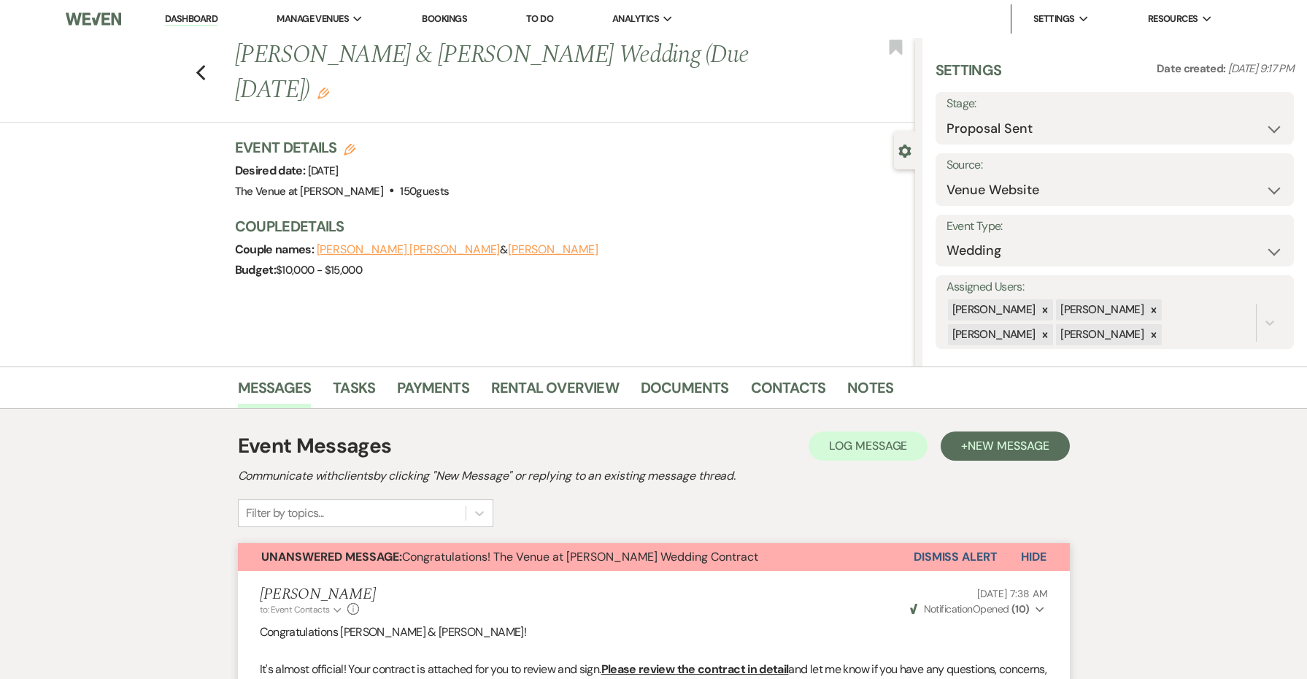
click at [203, 15] on link "Dashboard" at bounding box center [191, 19] width 53 height 14
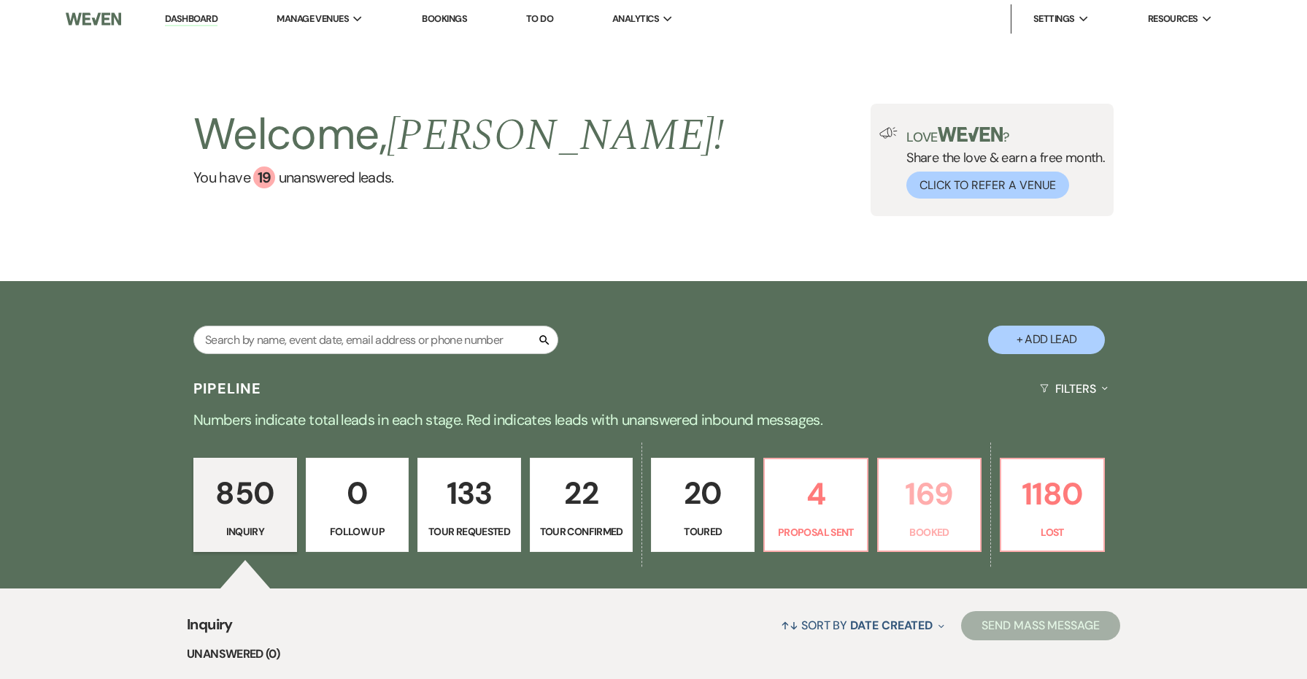
click at [900, 501] on p "169" at bounding box center [930, 493] width 85 height 49
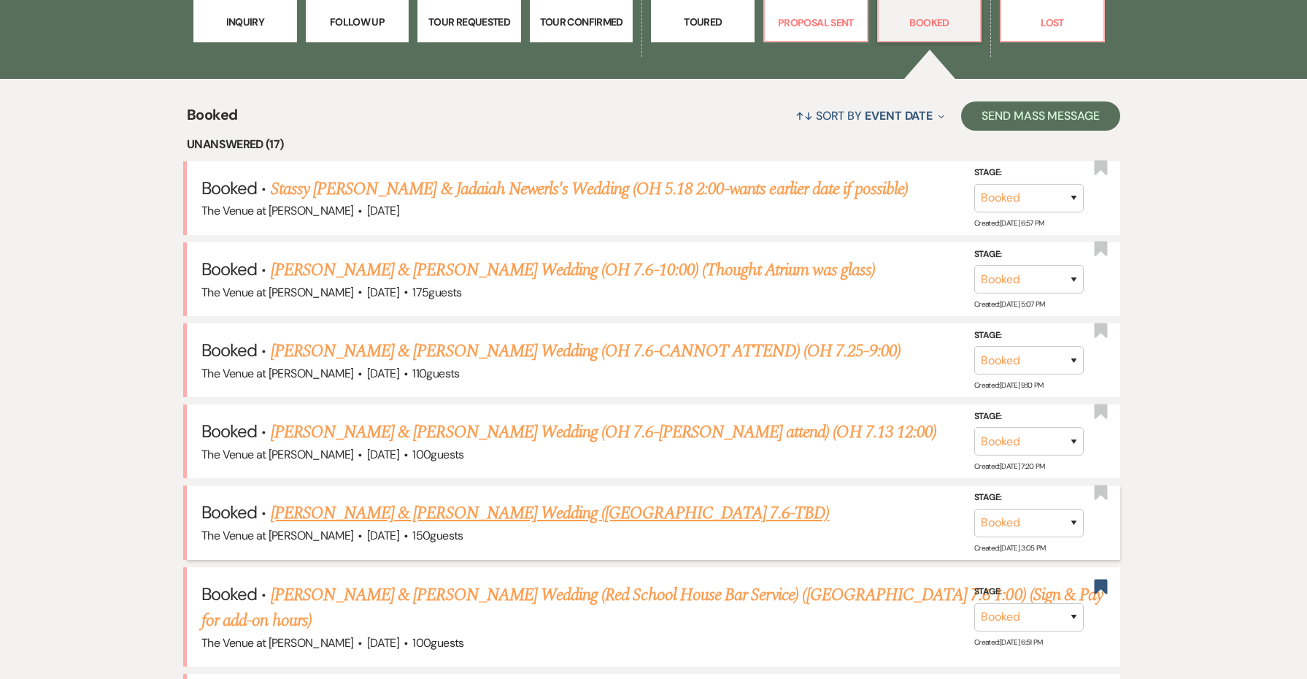
scroll to position [512, 0]
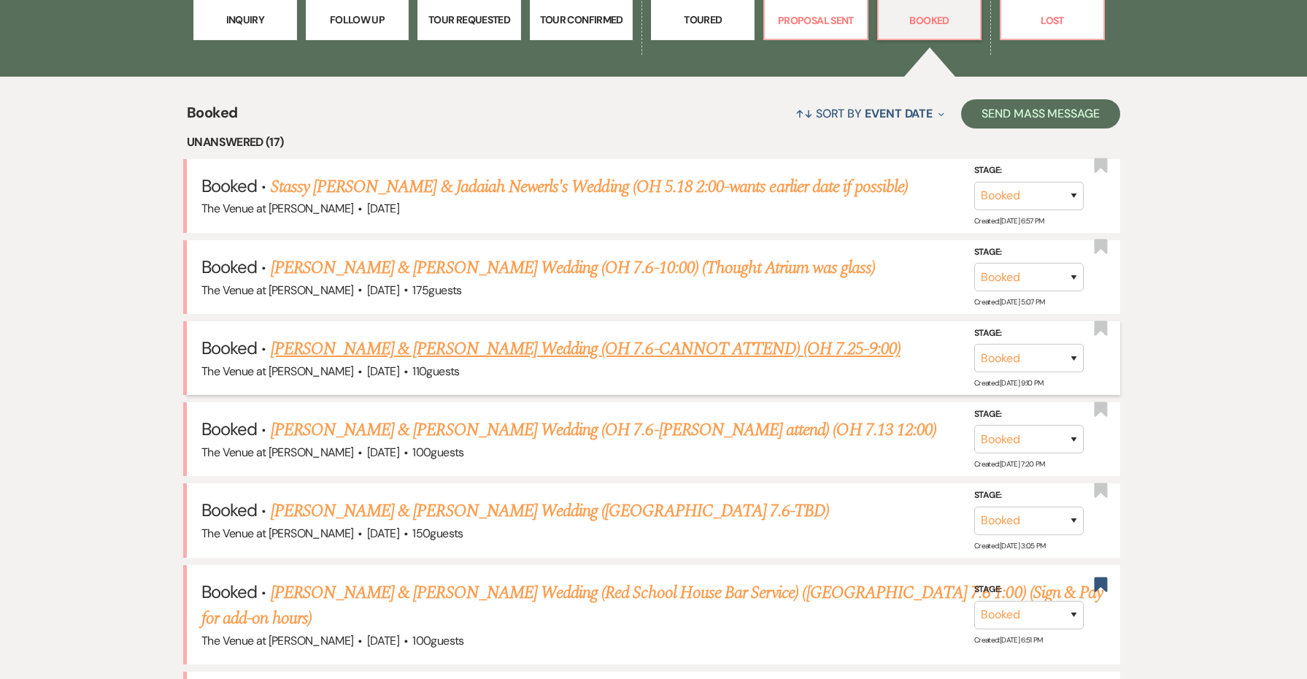
click at [704, 344] on link "[PERSON_NAME] & [PERSON_NAME] Wedding (OH 7.6-CANNOT ATTEND) (OH 7.25-9:00)" at bounding box center [586, 349] width 630 height 26
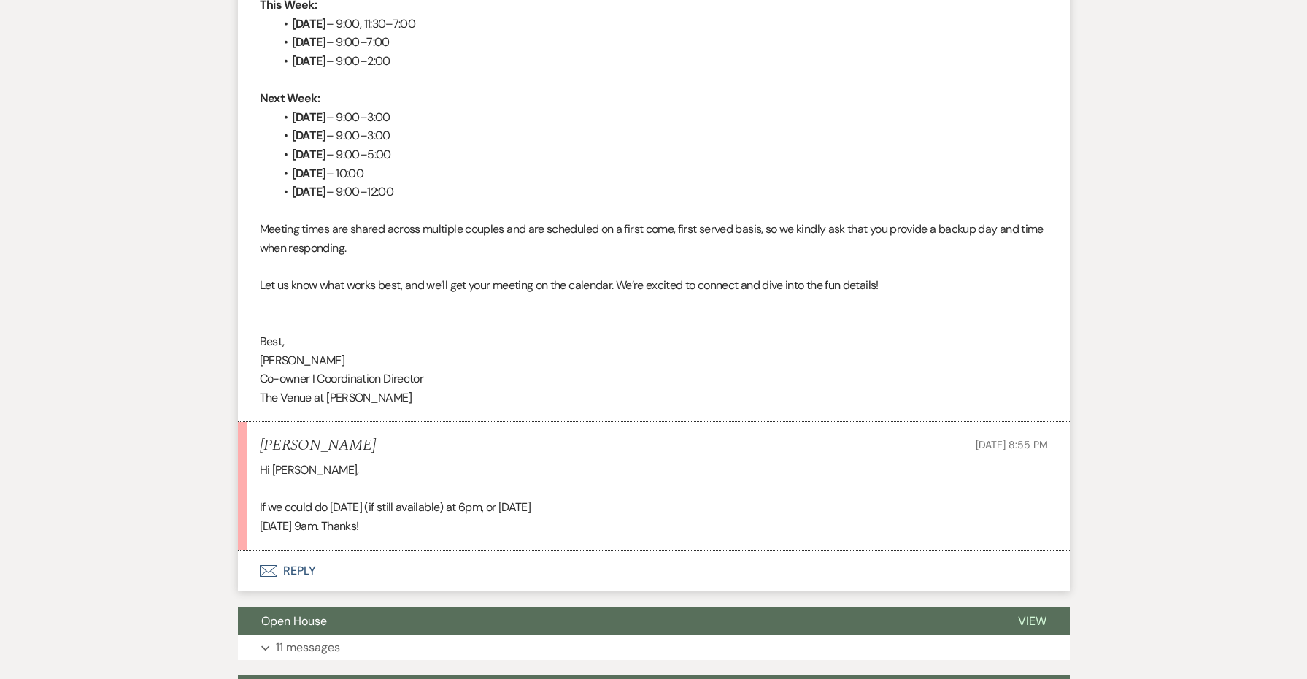
scroll to position [3549, 0]
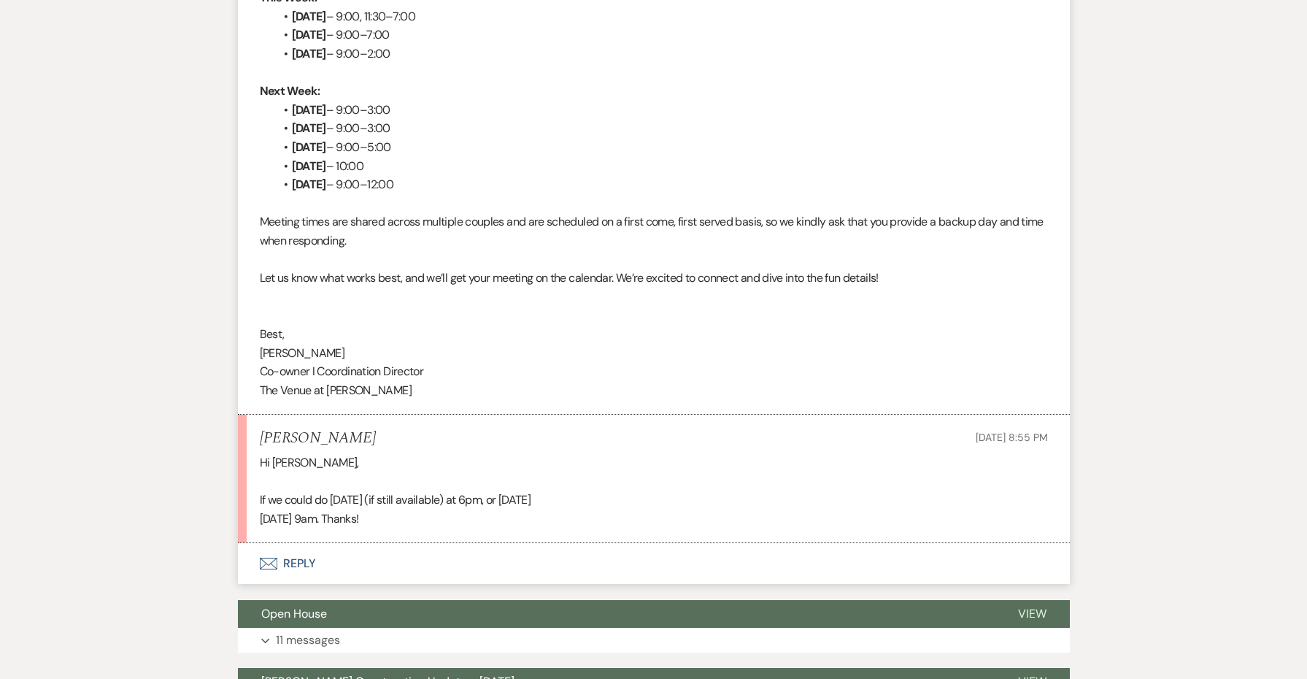
click at [299, 543] on button "Envelope Reply" at bounding box center [654, 563] width 832 height 41
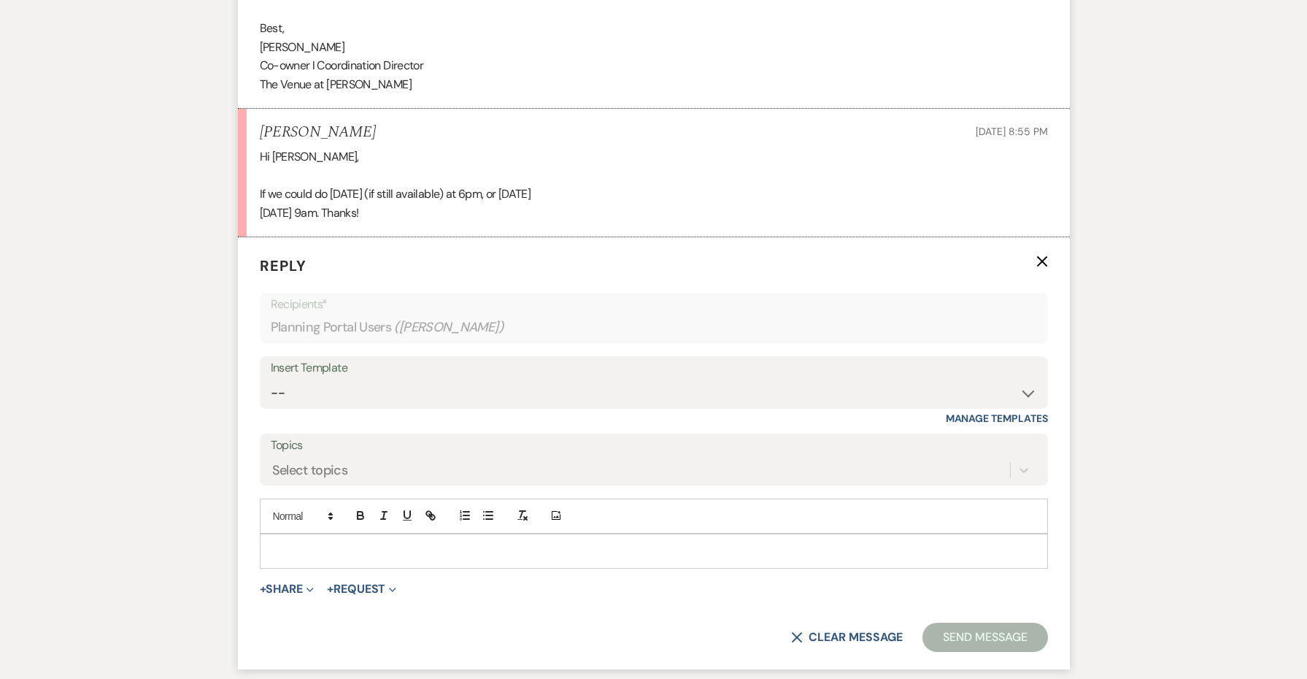
scroll to position [3895, 0]
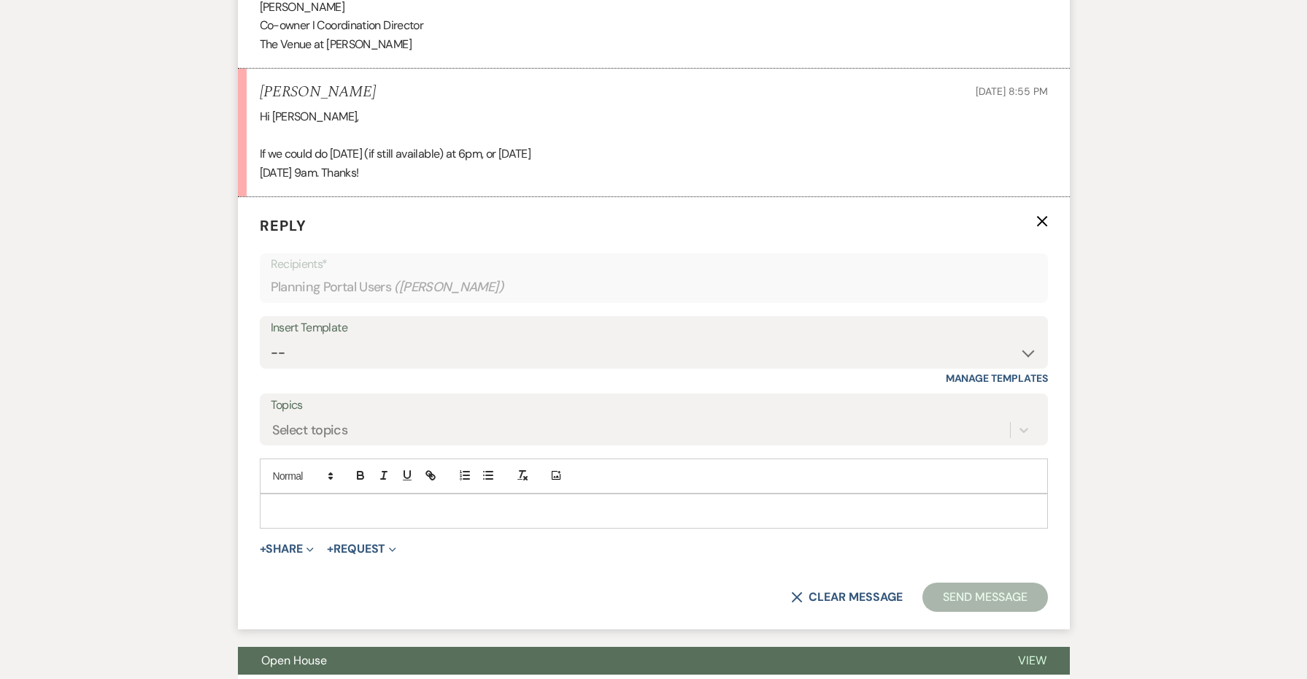
click at [296, 503] on p at bounding box center [654, 511] width 765 height 16
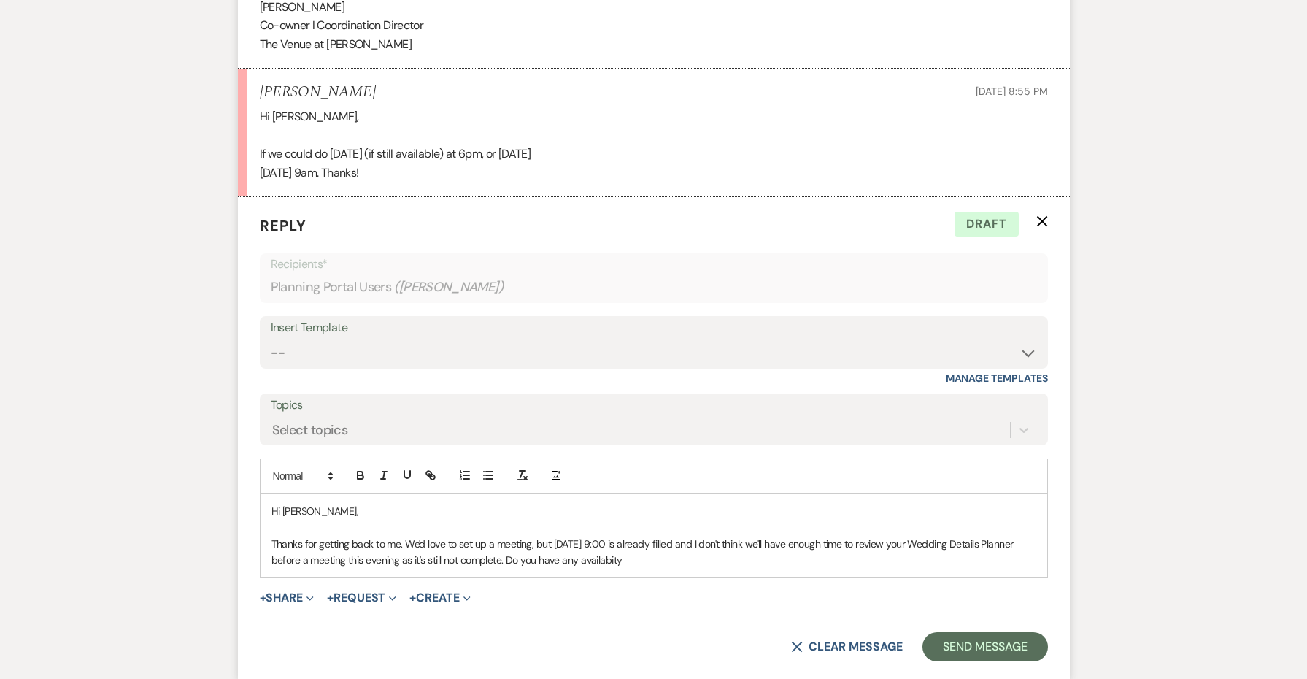
drag, startPoint x: 665, startPoint y: 485, endPoint x: 544, endPoint y: 482, distance: 121.2
click at [544, 536] on p "Thanks for getting back to me. We'd love to set up a meeting, but [DATE] 9:00 i…" at bounding box center [654, 552] width 765 height 33
click at [666, 536] on p "Thanks for getting back to me. We'd love to set up a meeting, but [DATE] 9:00 i…" at bounding box center [654, 552] width 765 height 33
drag, startPoint x: 666, startPoint y: 484, endPoint x: 480, endPoint y: 485, distance: 186.1
click at [480, 536] on p "Thanks for getting back to me. We'd love to set up a meeting, but [DATE] 9:00 i…" at bounding box center [654, 552] width 765 height 33
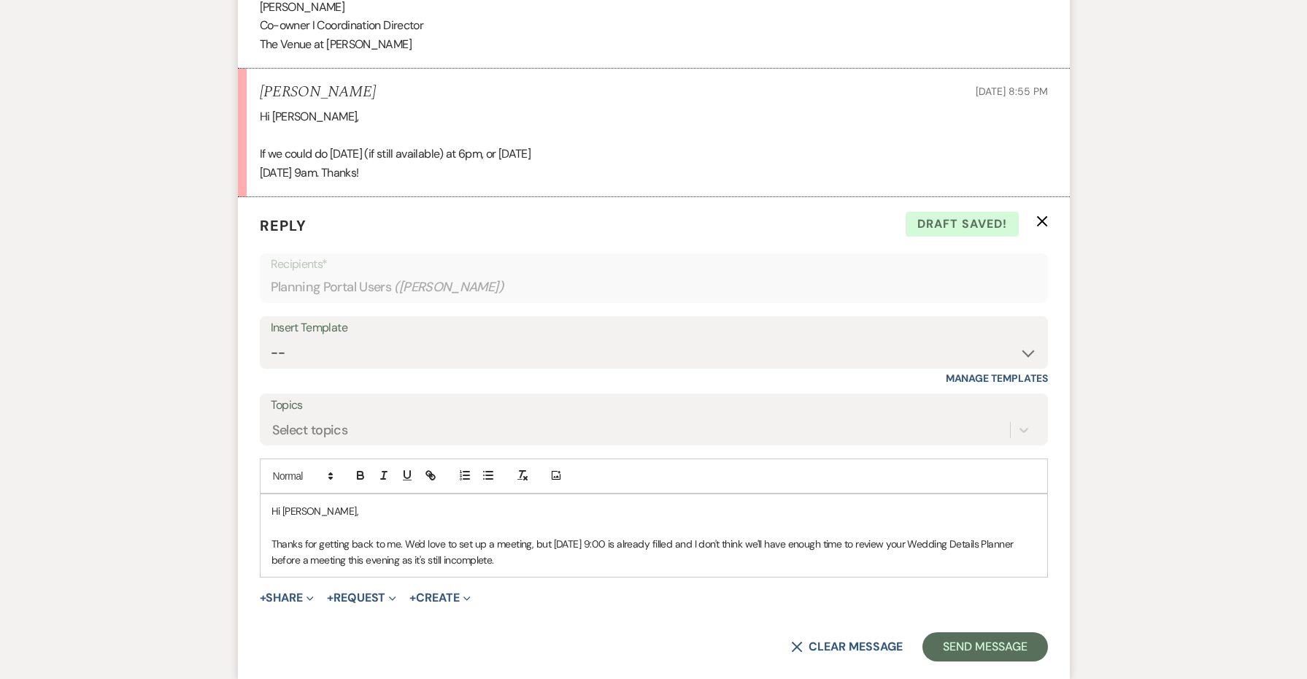
click at [304, 536] on p "Thanks for getting back to me. We'd love to set up a meeting, but [DATE] 9:00 i…" at bounding box center [654, 552] width 765 height 33
click at [741, 536] on p "Thanks for getting back to me. We'd love to set up a meeting, but [DATE] 9:00 i…" at bounding box center [654, 552] width 765 height 33
click at [748, 536] on p "Thanks for getting back to me. We'd love to set up a meeting, but [DATE] 9:00 i…" at bounding box center [654, 552] width 765 height 33
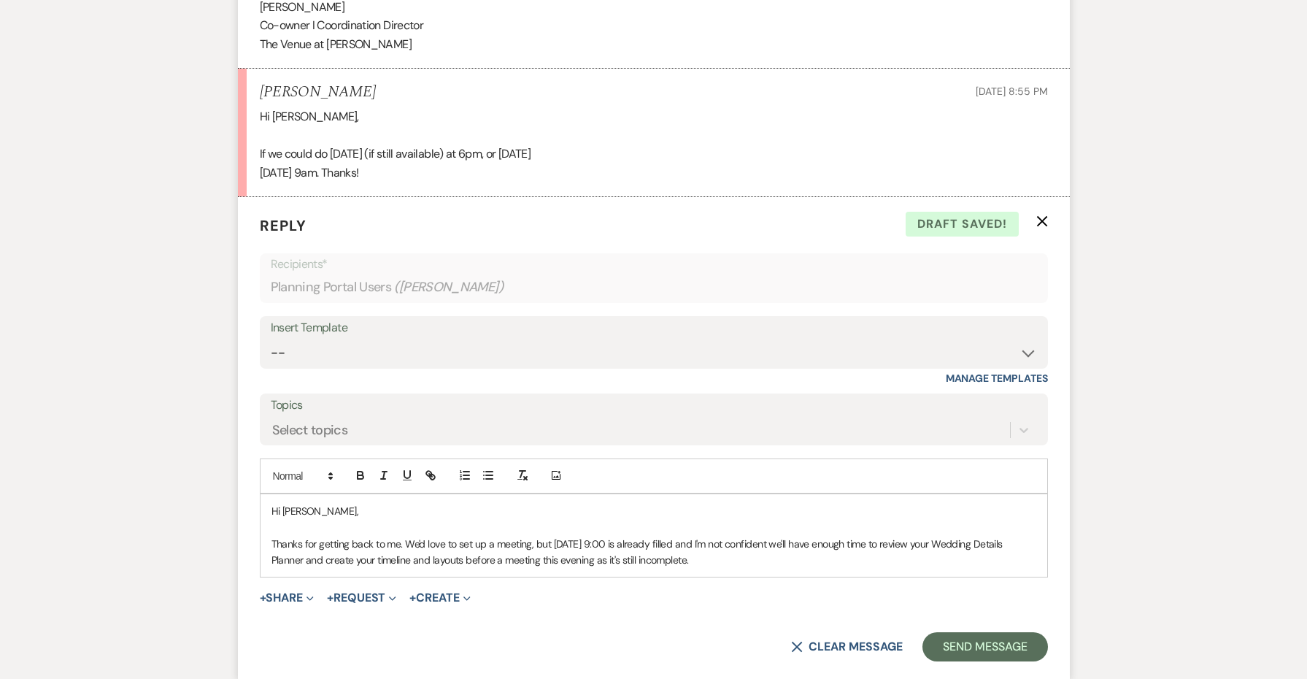
drag, startPoint x: 699, startPoint y: 481, endPoint x: 608, endPoint y: 482, distance: 91.3
click at [608, 536] on p "Thanks for getting back to me. We'd love to set up a meeting, but [DATE] 9:00 i…" at bounding box center [654, 552] width 765 height 33
click at [407, 536] on p "Thanks for getting back to me. We'd love to set up a meeting, but [DATE] 9:00 i…" at bounding box center [654, 552] width 765 height 33
click at [886, 536] on p "Thanks for getting back to me and thank you for completing some portions of you…" at bounding box center [654, 552] width 765 height 33
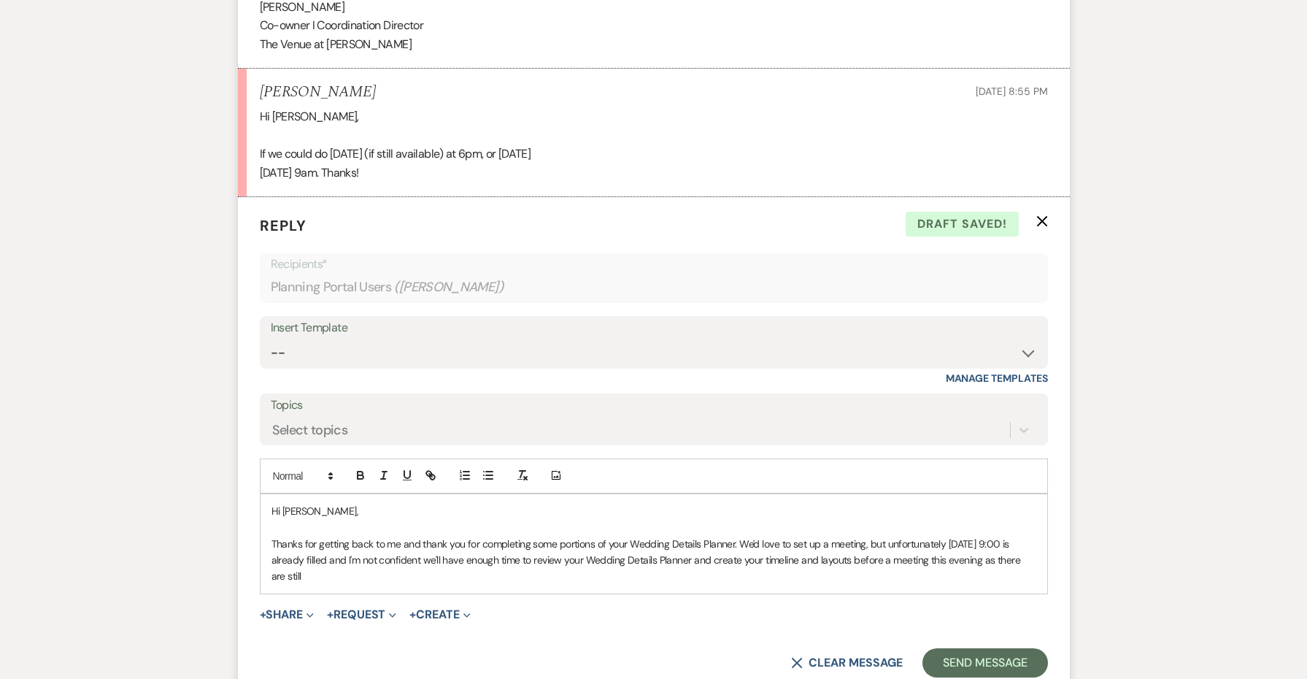
click at [672, 536] on p "Thanks for getting back to me and thank you for completing some portions of you…" at bounding box center [654, 560] width 765 height 49
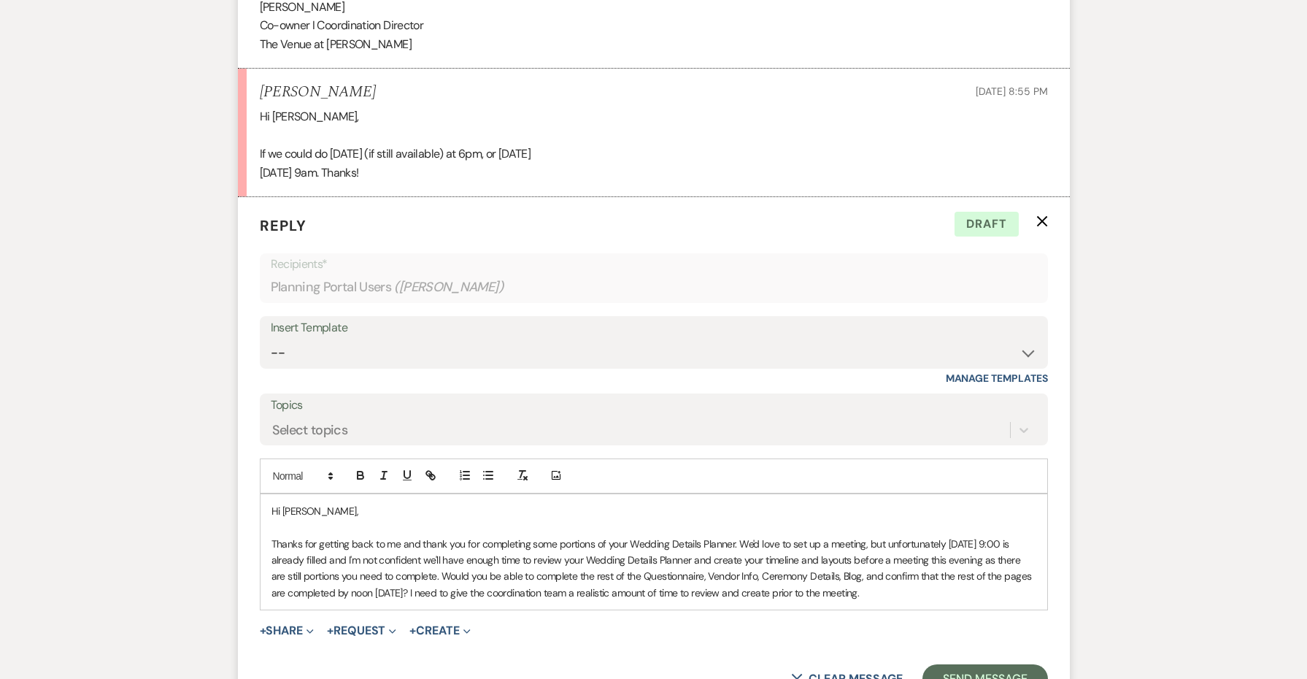
drag, startPoint x: 867, startPoint y: 515, endPoint x: 232, endPoint y: 471, distance: 636.5
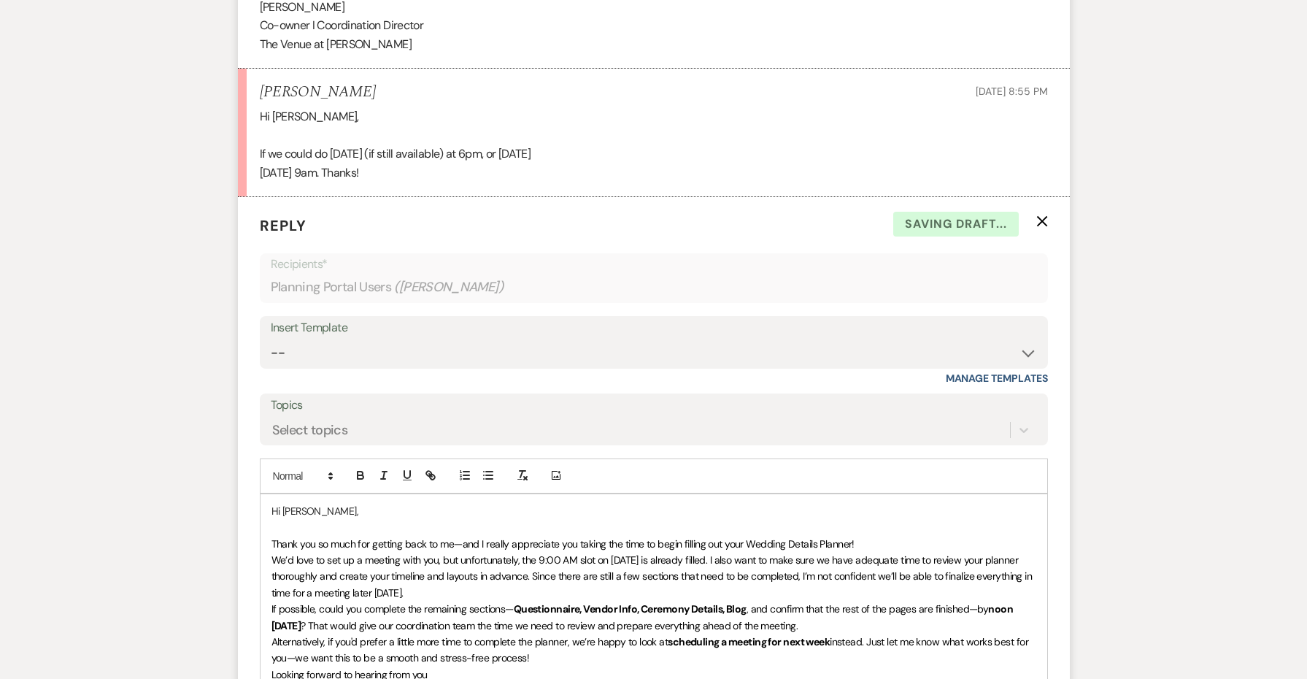
click at [495, 666] on p "Looking forward to hearing from you" at bounding box center [654, 674] width 765 height 16
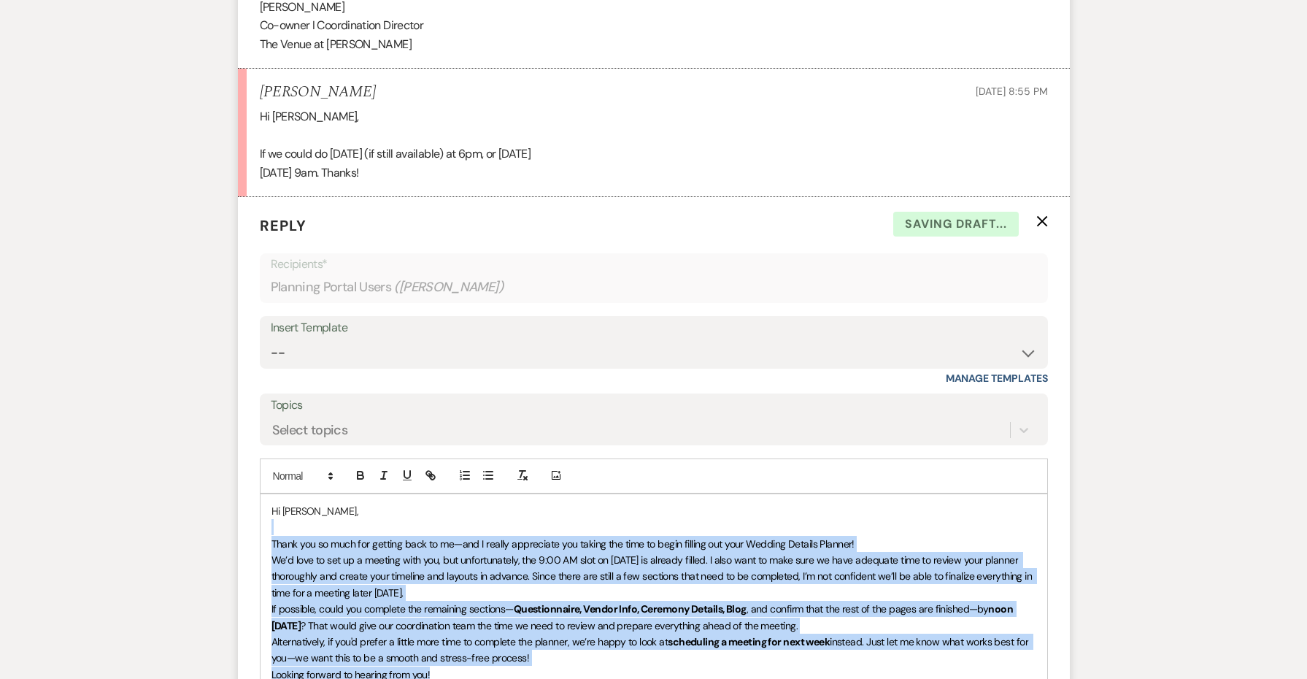
drag, startPoint x: 434, startPoint y: 586, endPoint x: 243, endPoint y: 444, distance: 237.8
click at [243, 444] on form "Reply X Saving draft... Recipients* Planning Portal Users ( [PERSON_NAME] ) Ins…" at bounding box center [654, 503] width 832 height 612
click at [521, 471] on line "button" at bounding box center [521, 474] width 2 height 7
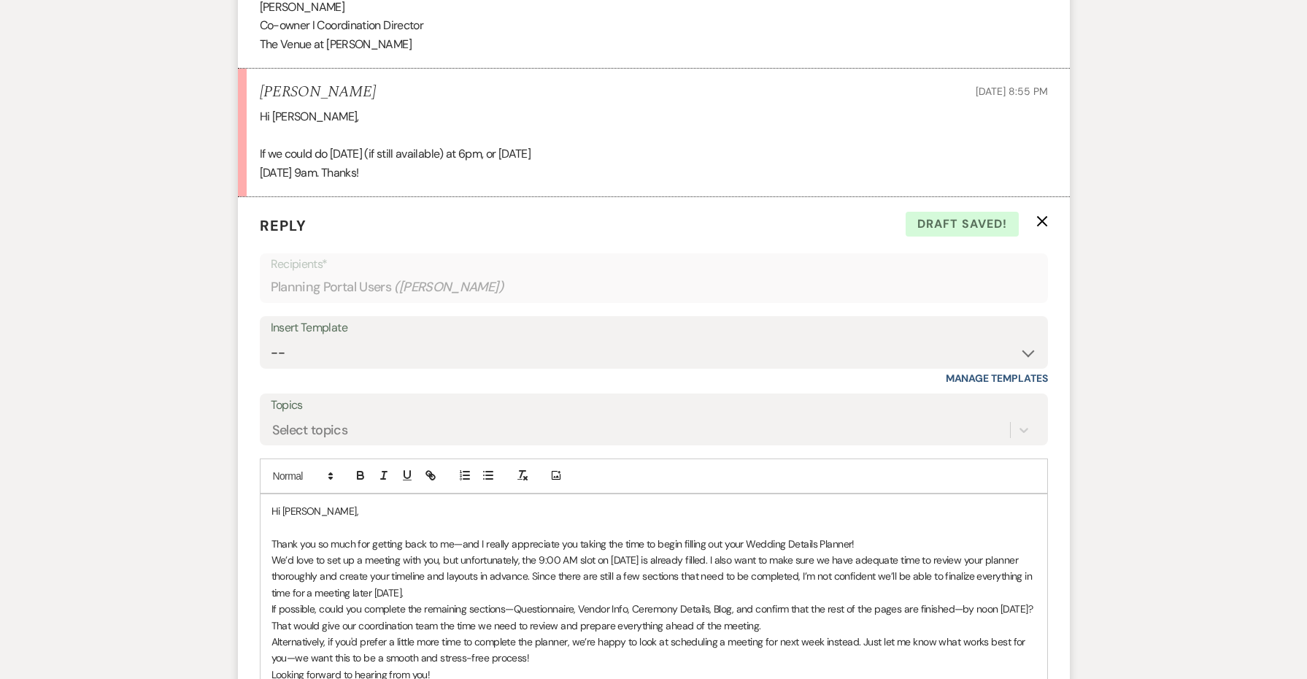
click at [864, 536] on p "Thank you so much for getting back to me—and I really appreciate you taking the…" at bounding box center [654, 544] width 765 height 16
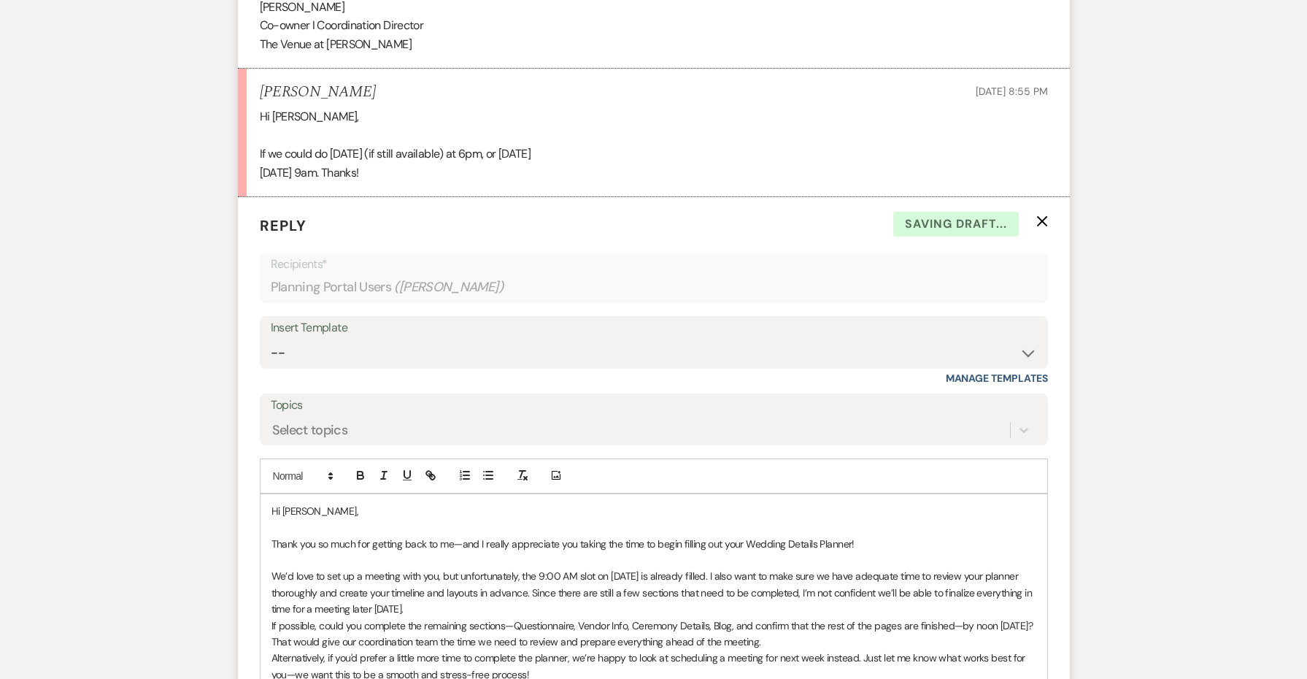
click at [701, 568] on p "We’d love to set up a meeting with you, but unfortunately, the 9:00 AM slot on …" at bounding box center [654, 592] width 765 height 49
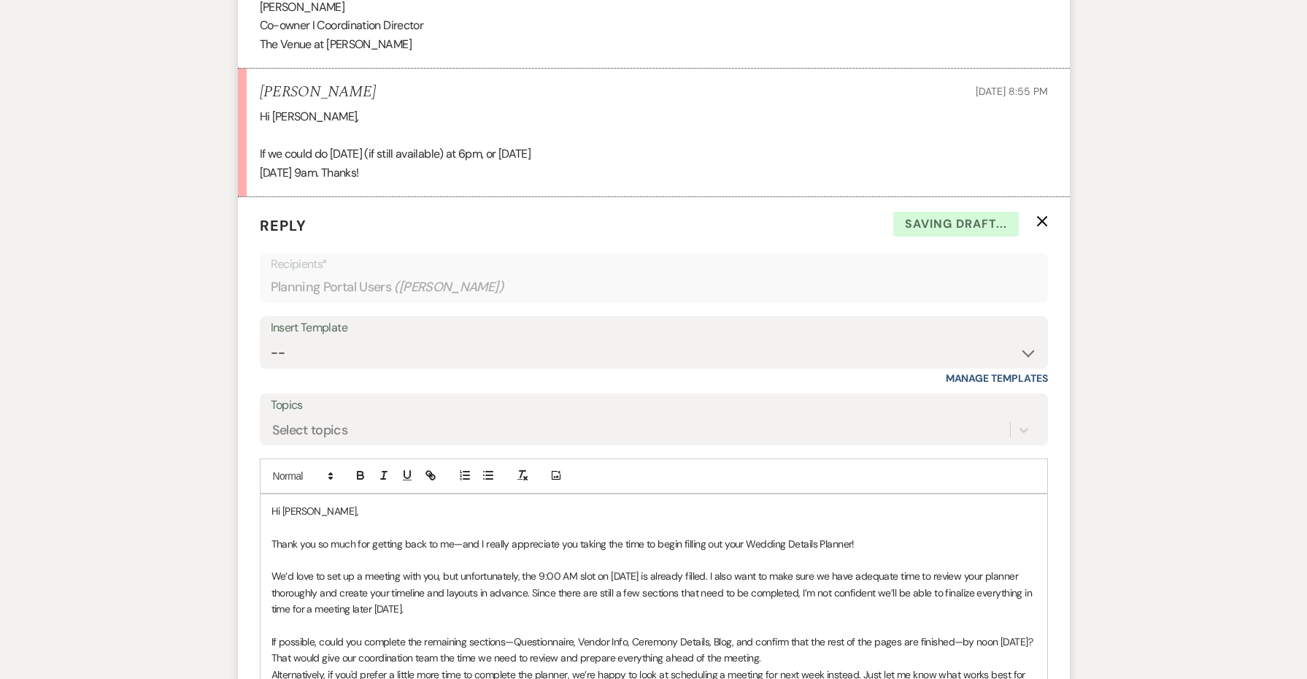
click at [796, 634] on p "If possible, could you complete the remaining sections—Questionnaire, Vendor In…" at bounding box center [654, 650] width 765 height 33
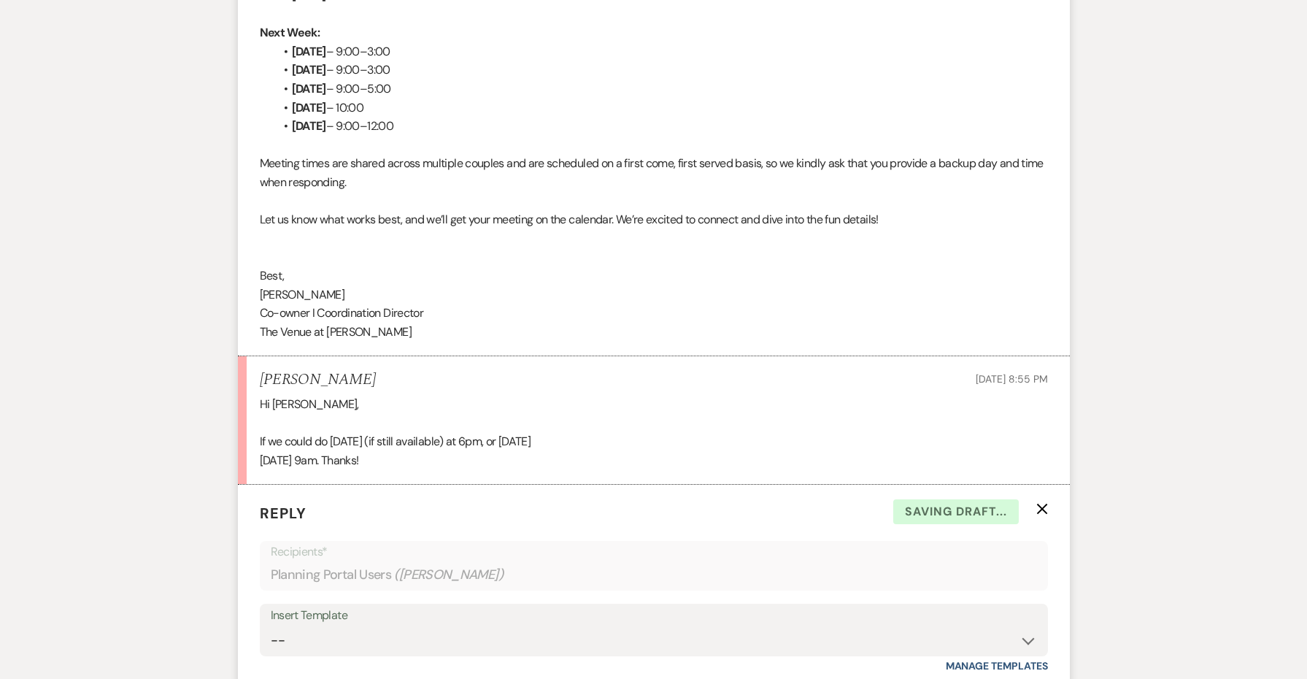
scroll to position [3594, 0]
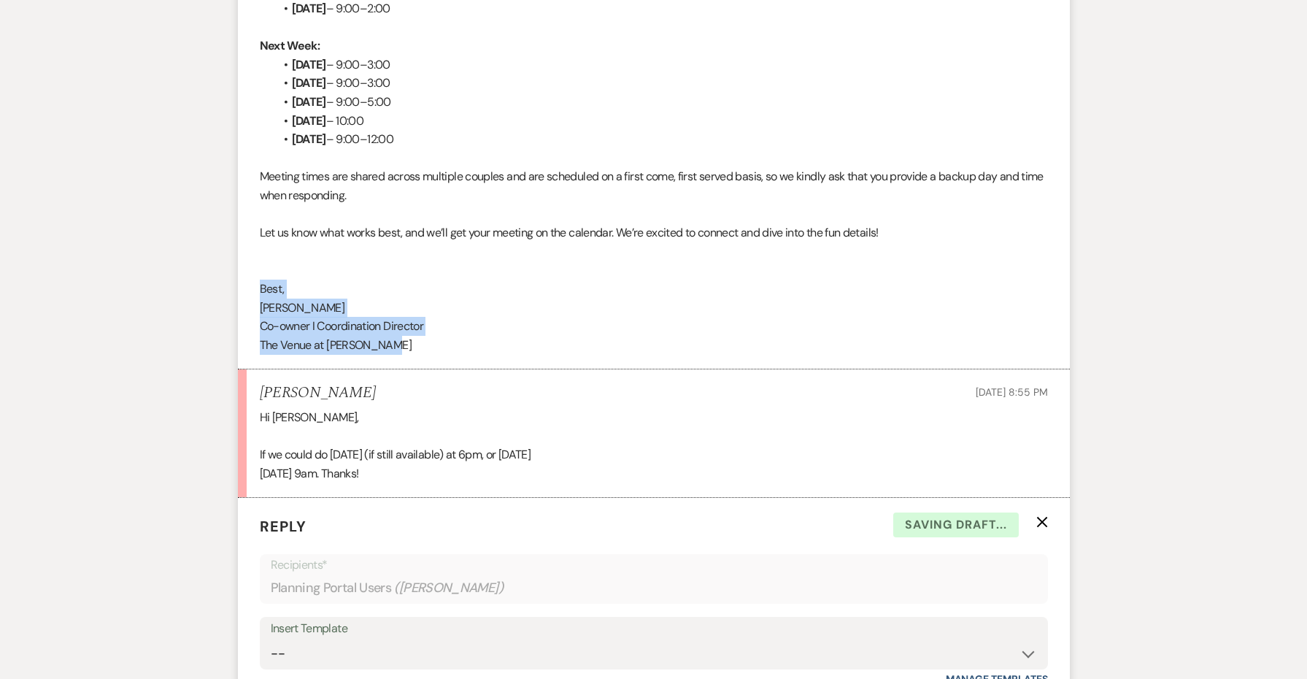
drag, startPoint x: 374, startPoint y: 272, endPoint x: 254, endPoint y: 210, distance: 134.8
click at [254, 210] on li "[PERSON_NAME] to: Planning Portal Users Expand Info [DATE] 3:39 PM Weven Check …" at bounding box center [654, 84] width 832 height 572
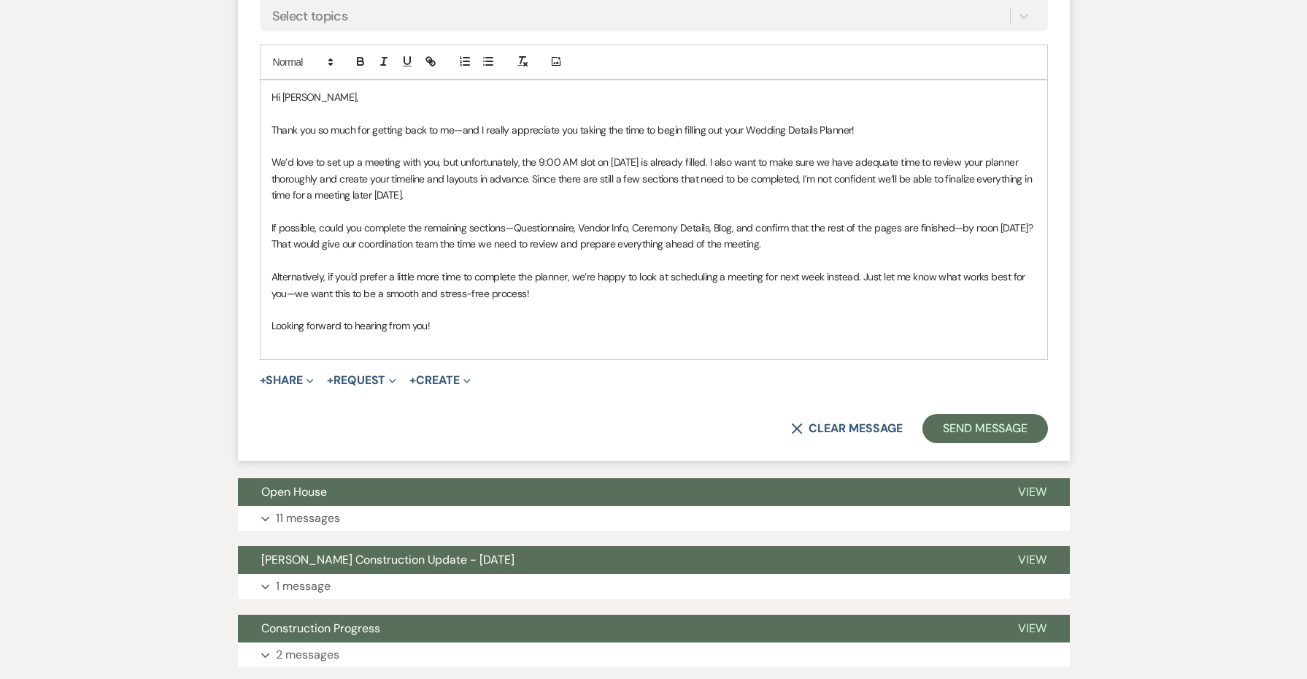
scroll to position [4388, 0]
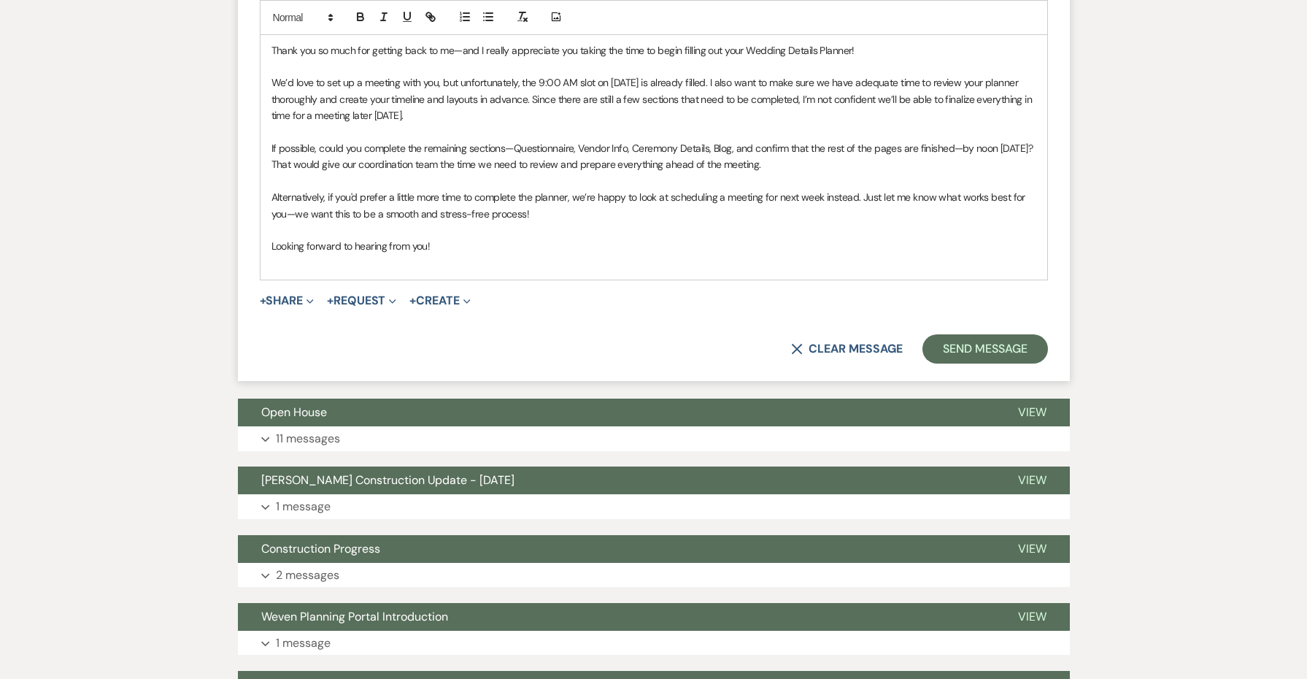
click at [328, 194] on div "Hi [PERSON_NAME], Thank you so much for getting back to me—and I really appreci…" at bounding box center [654, 140] width 787 height 279
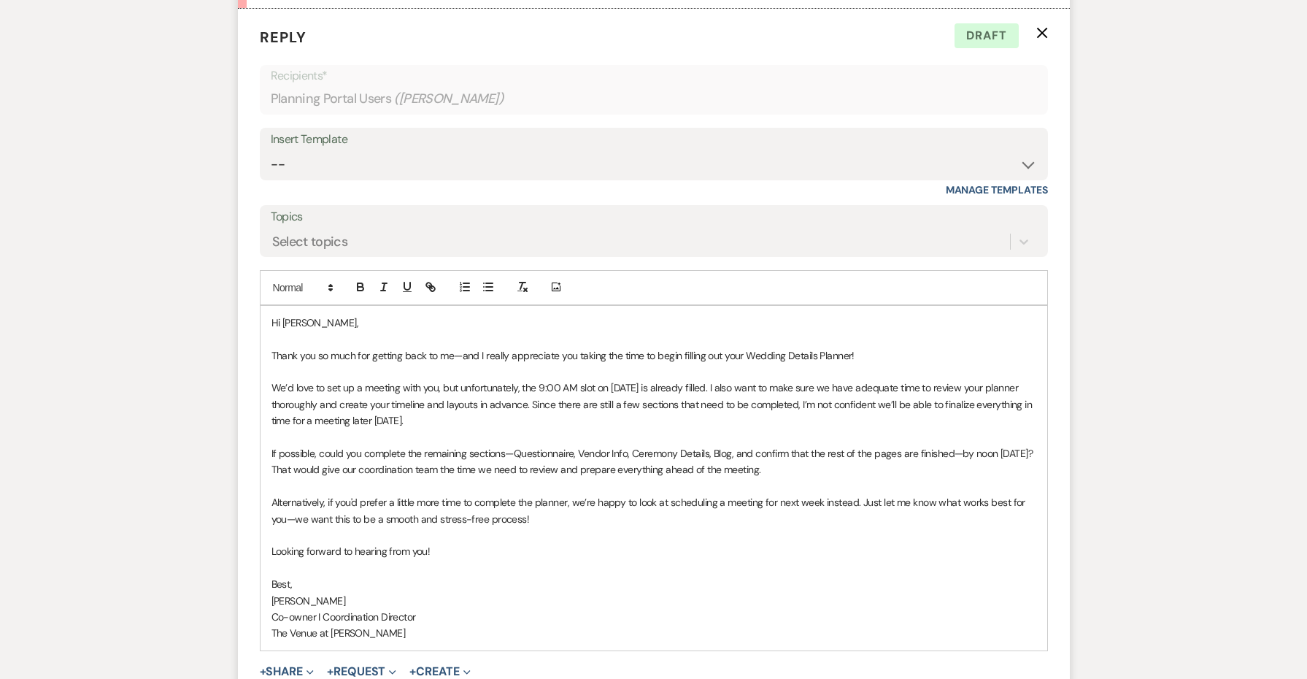
scroll to position [4082, 0]
drag, startPoint x: 858, startPoint y: 423, endPoint x: 781, endPoint y: 423, distance: 77.4
click at [781, 496] on p "Alternatively, if you'd prefer a little more time to complete the planner, we’r…" at bounding box center [654, 512] width 765 height 33
drag, startPoint x: 472, startPoint y: 439, endPoint x: 380, endPoint y: 439, distance: 92.0
click at [380, 496] on p "Alternatively, if you'd prefer a little more time to complete the planner, we’r…" at bounding box center [654, 512] width 765 height 33
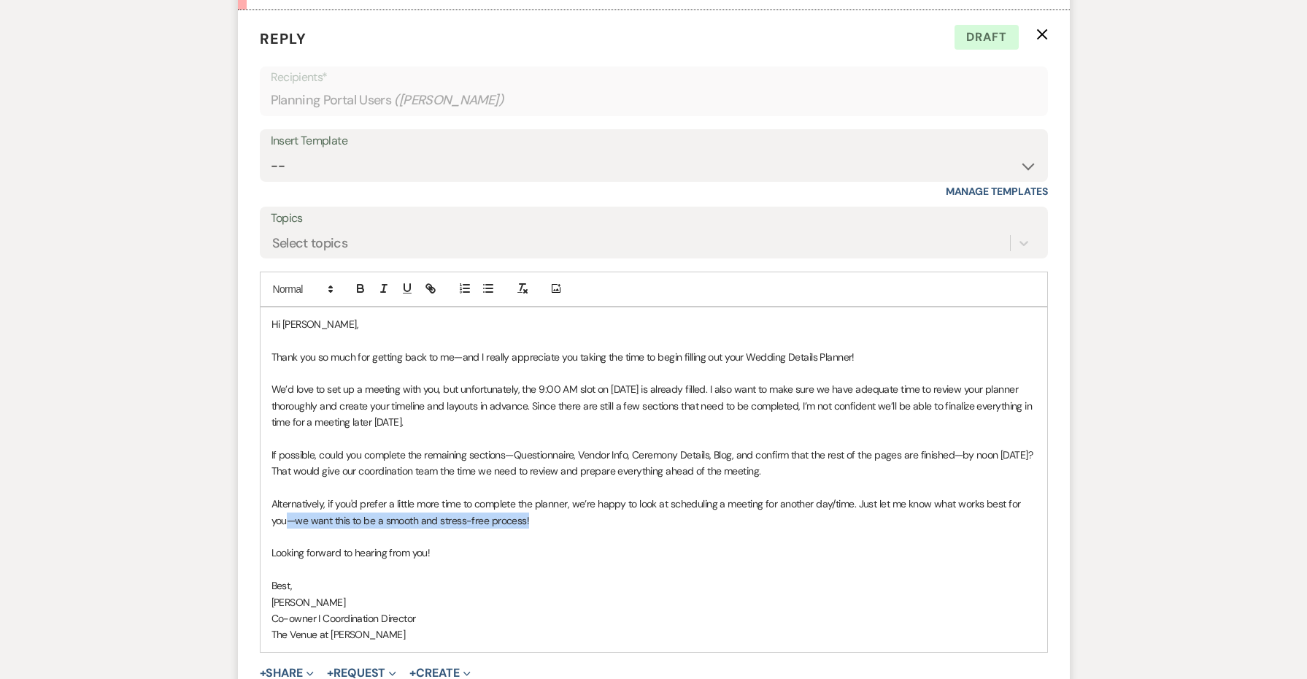
drag, startPoint x: 569, startPoint y: 439, endPoint x: 288, endPoint y: 442, distance: 281.0
click at [288, 496] on p "Alternatively, if you'd prefer a little more time to complete the planner, we’r…" at bounding box center [654, 512] width 765 height 33
click at [586, 577] on p "Best," at bounding box center [654, 585] width 765 height 16
click at [545, 561] on p at bounding box center [654, 569] width 765 height 16
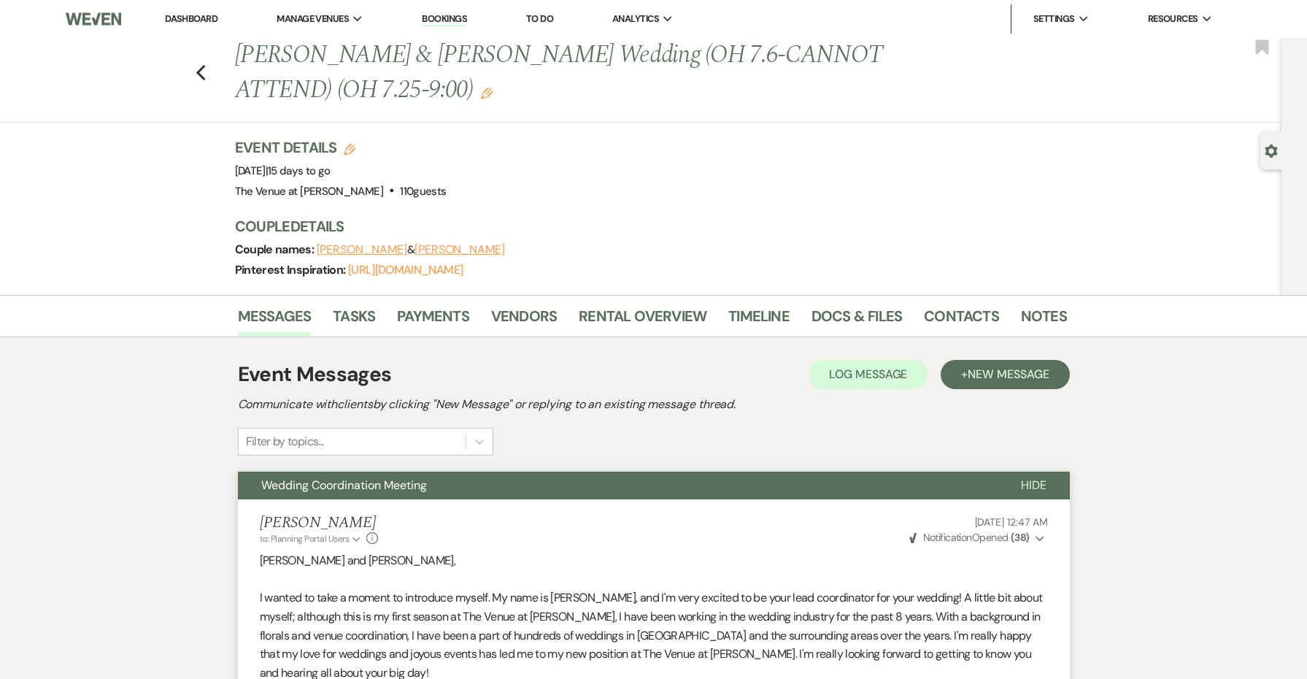
scroll to position [0, 0]
click at [204, 74] on icon "Previous" at bounding box center [201, 73] width 11 height 18
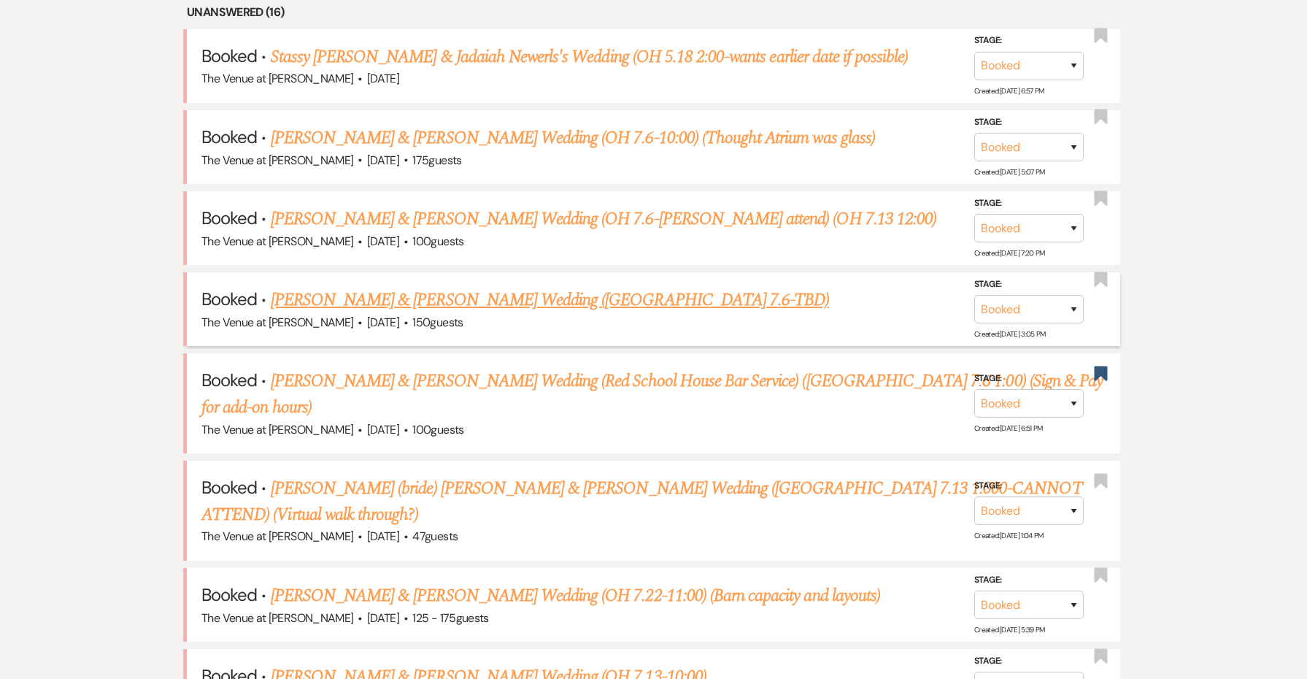
scroll to position [675, 0]
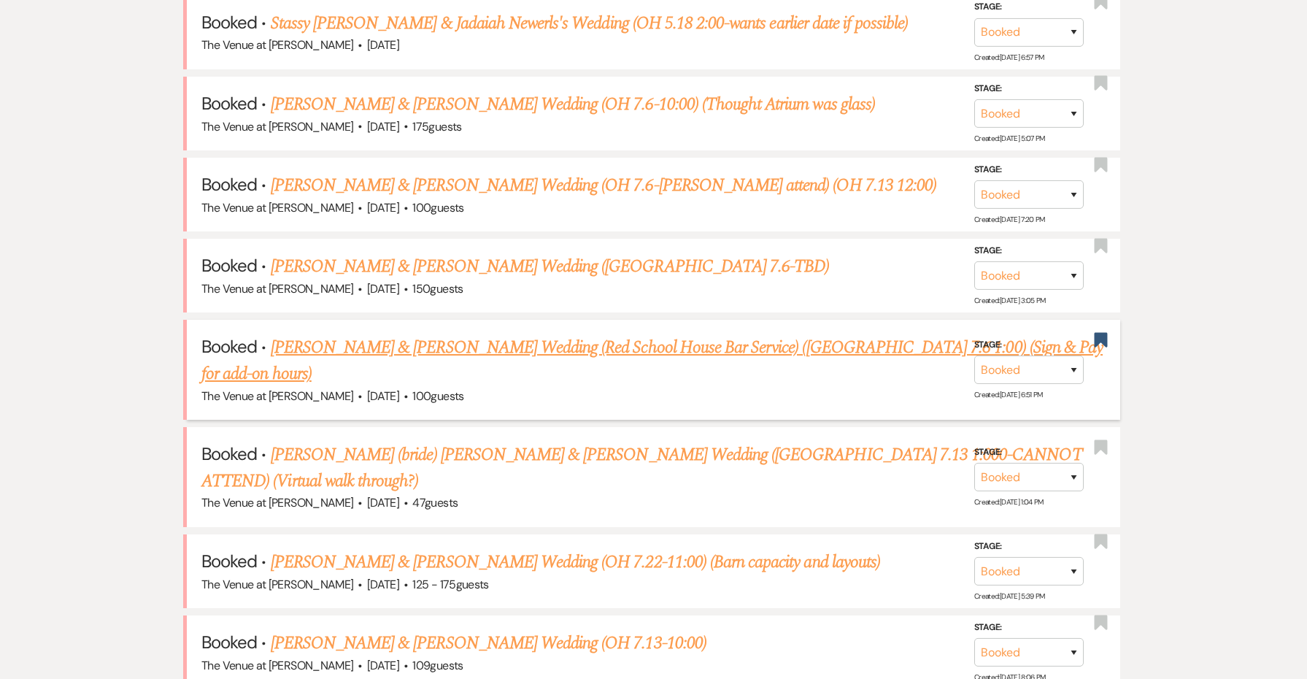
click at [422, 334] on link "[PERSON_NAME] & [PERSON_NAME] Wedding (Red School House Bar Service) ([GEOGRAPH…" at bounding box center [651, 360] width 901 height 53
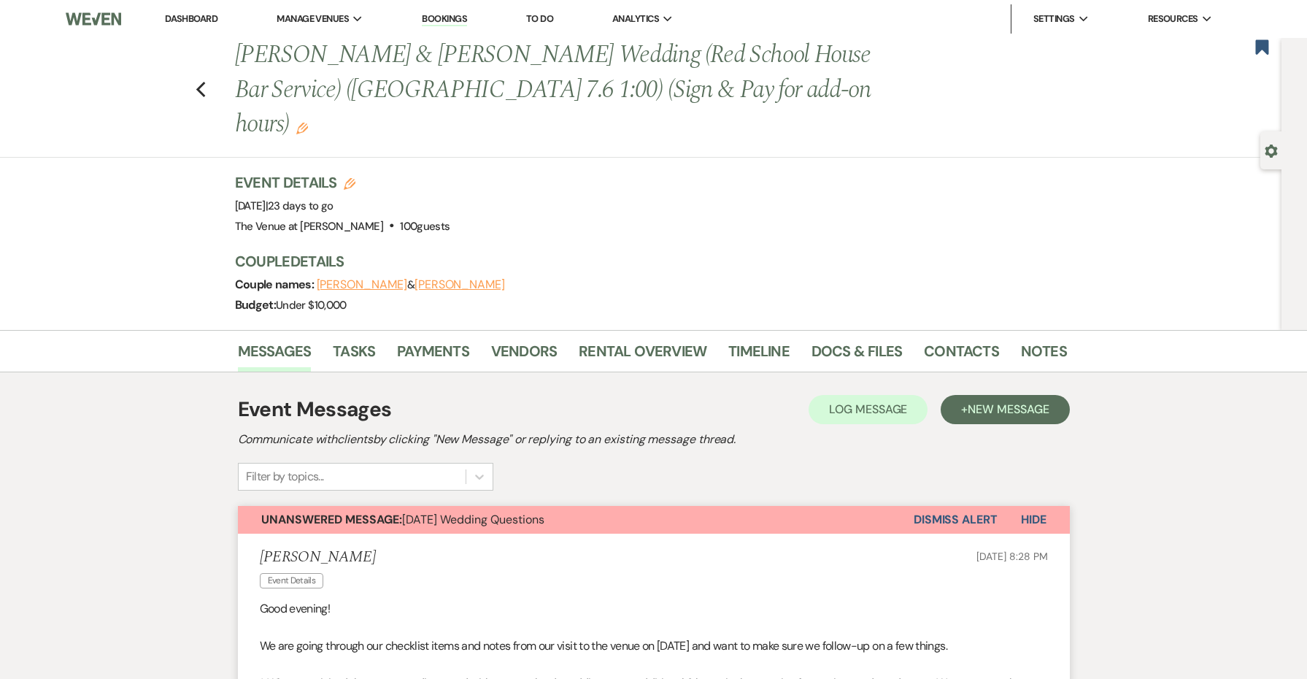
click at [926, 534] on li "[PERSON_NAME] Event Details [DATE] 8:28 PM Good evening! We are going through o…" at bounding box center [654, 686] width 832 height 304
click at [923, 506] on button "Dismiss Alert" at bounding box center [956, 520] width 84 height 28
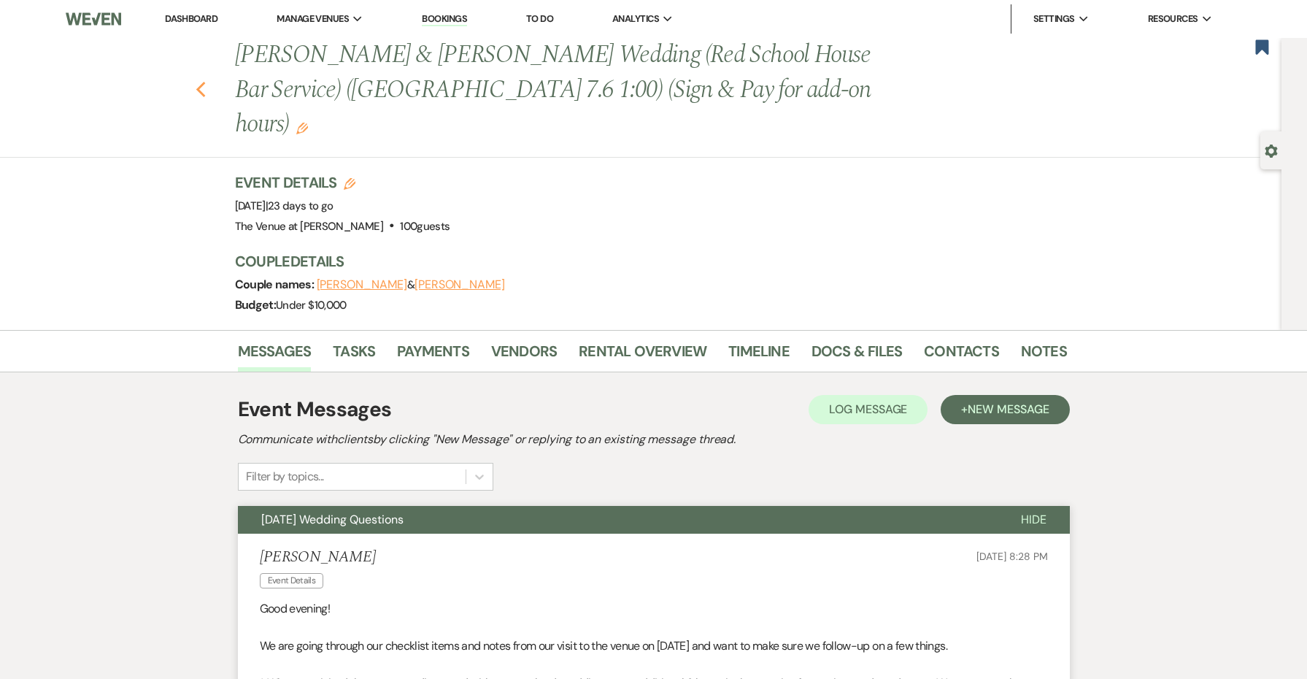
click at [202, 81] on icon "Previous" at bounding box center [201, 90] width 11 height 18
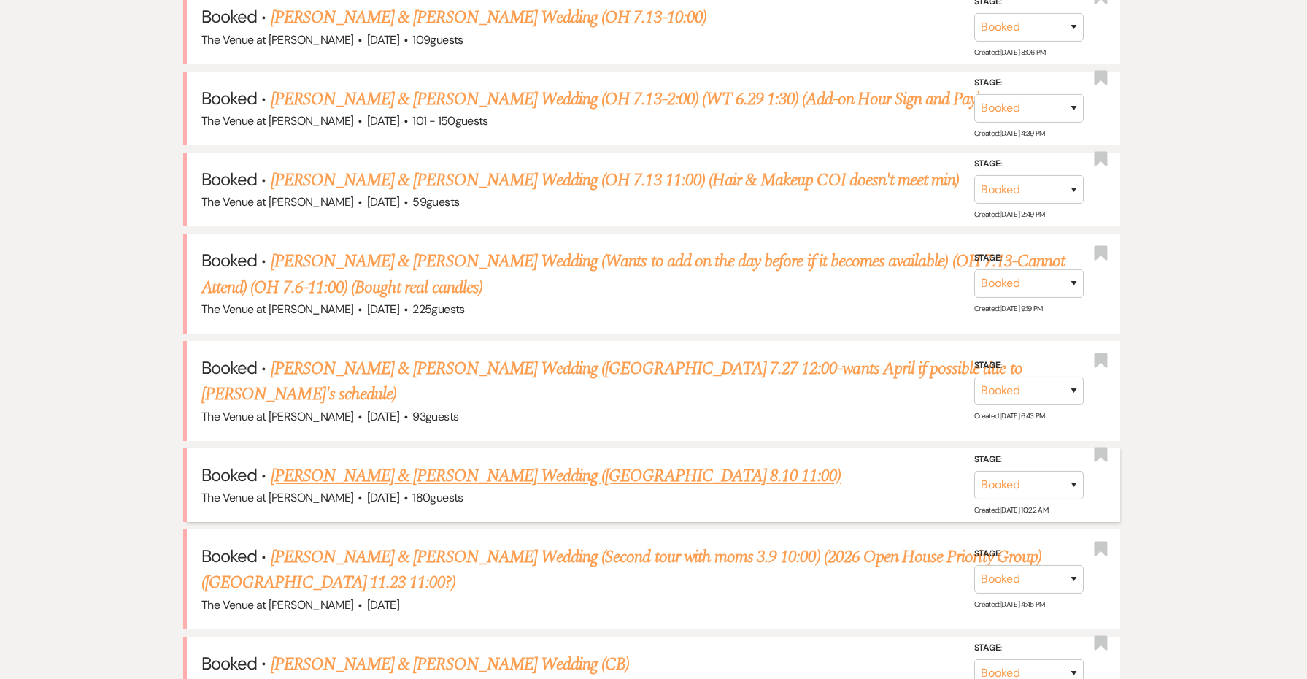
scroll to position [1224, 0]
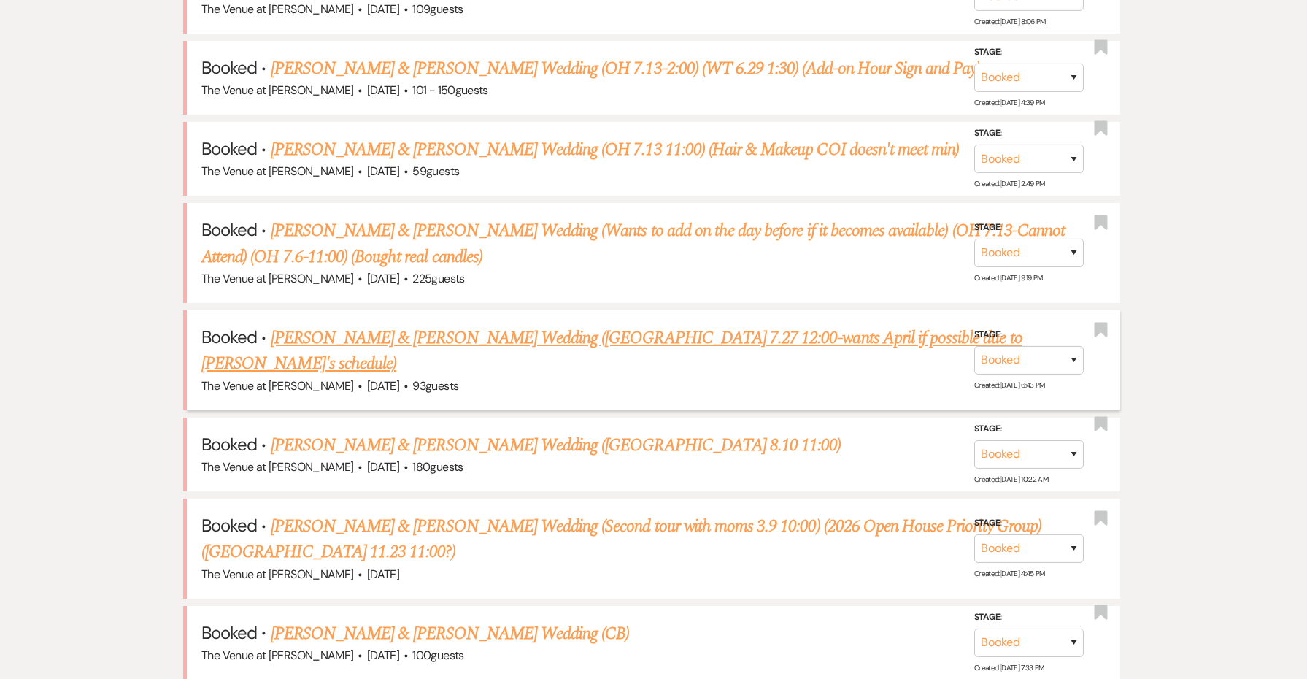
click at [460, 325] on link "[PERSON_NAME] & [PERSON_NAME] Wedding ([GEOGRAPHIC_DATA] 7.27 12:00-wants April…" at bounding box center [611, 351] width 821 height 53
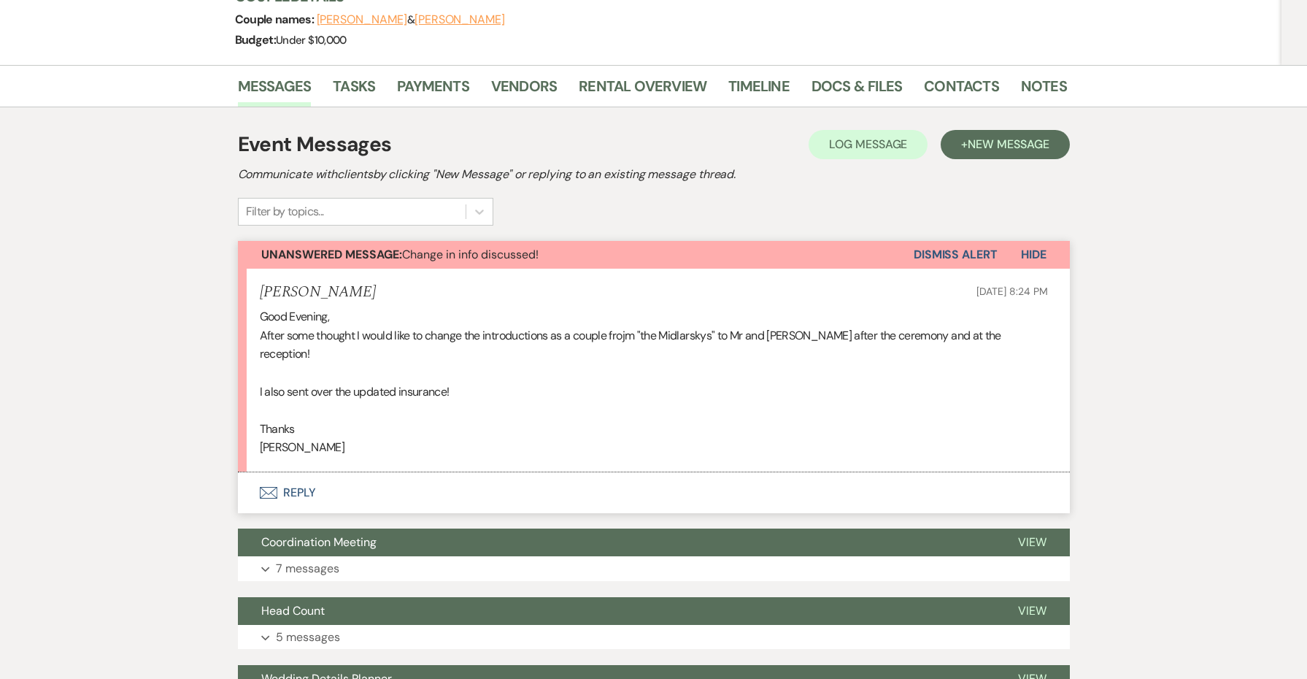
scroll to position [264, 0]
drag, startPoint x: 716, startPoint y: 301, endPoint x: 645, endPoint y: 301, distance: 70.8
click at [645, 327] on p "After some thought I would like to change the introductions as a couple frojm "…" at bounding box center [654, 345] width 788 height 37
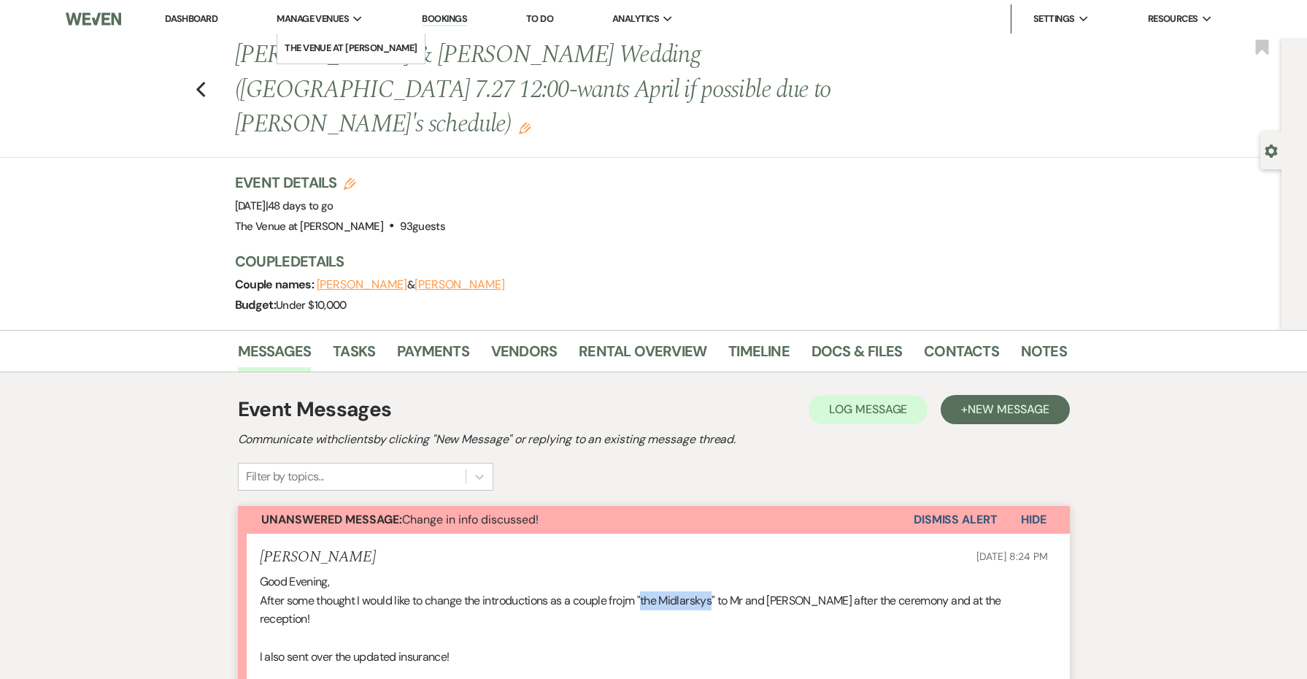
scroll to position [0, 0]
click at [821, 339] on link "Docs & Files" at bounding box center [857, 355] width 91 height 32
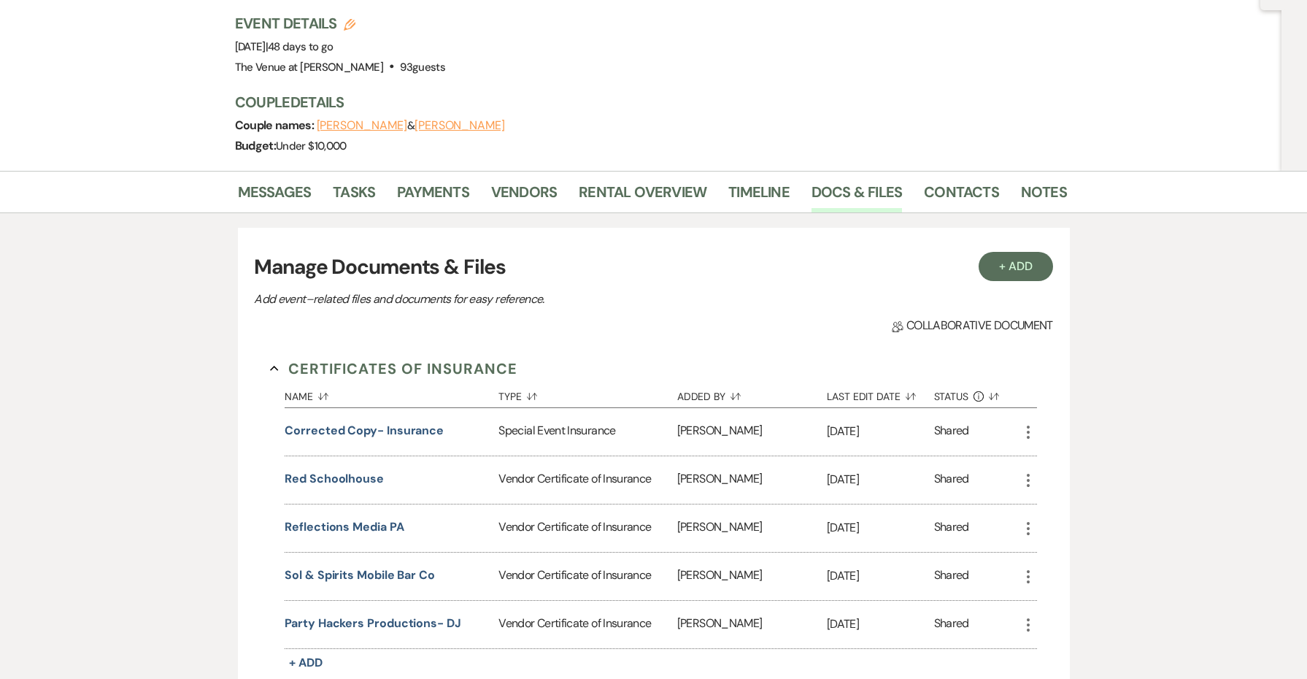
scroll to position [162, 0]
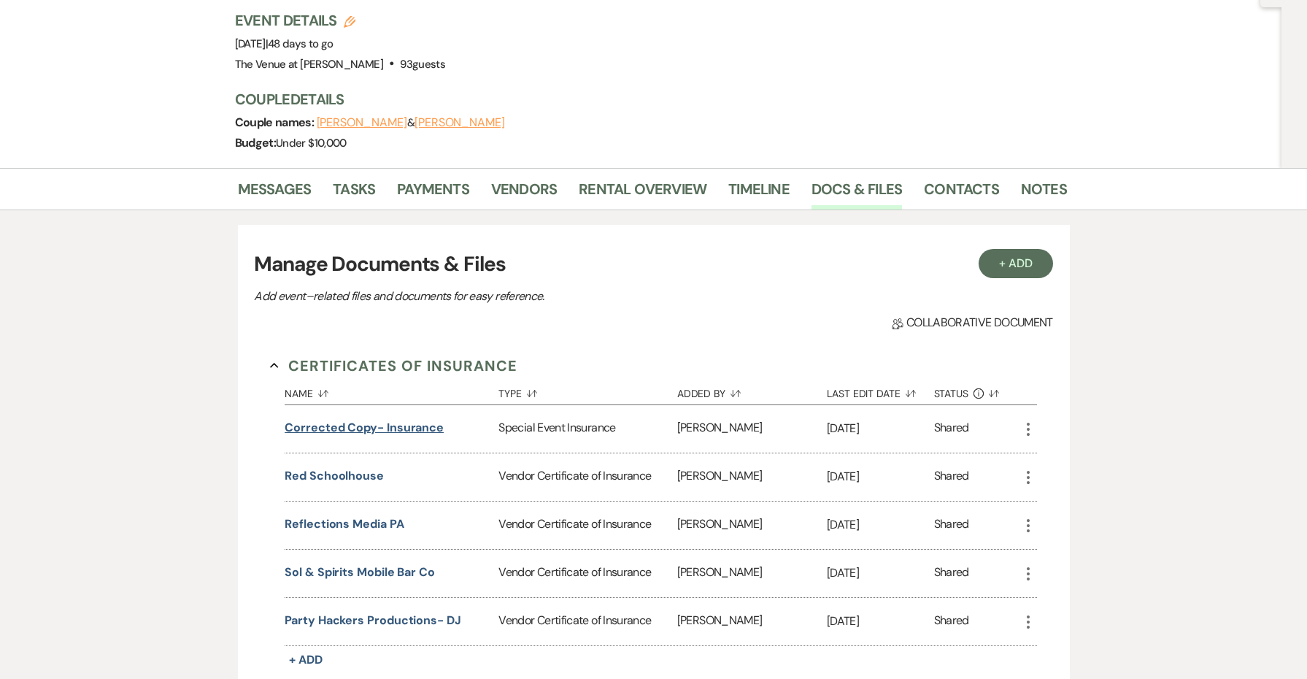
click at [405, 419] on button "Corrected Copy- Insurance" at bounding box center [364, 428] width 159 height 18
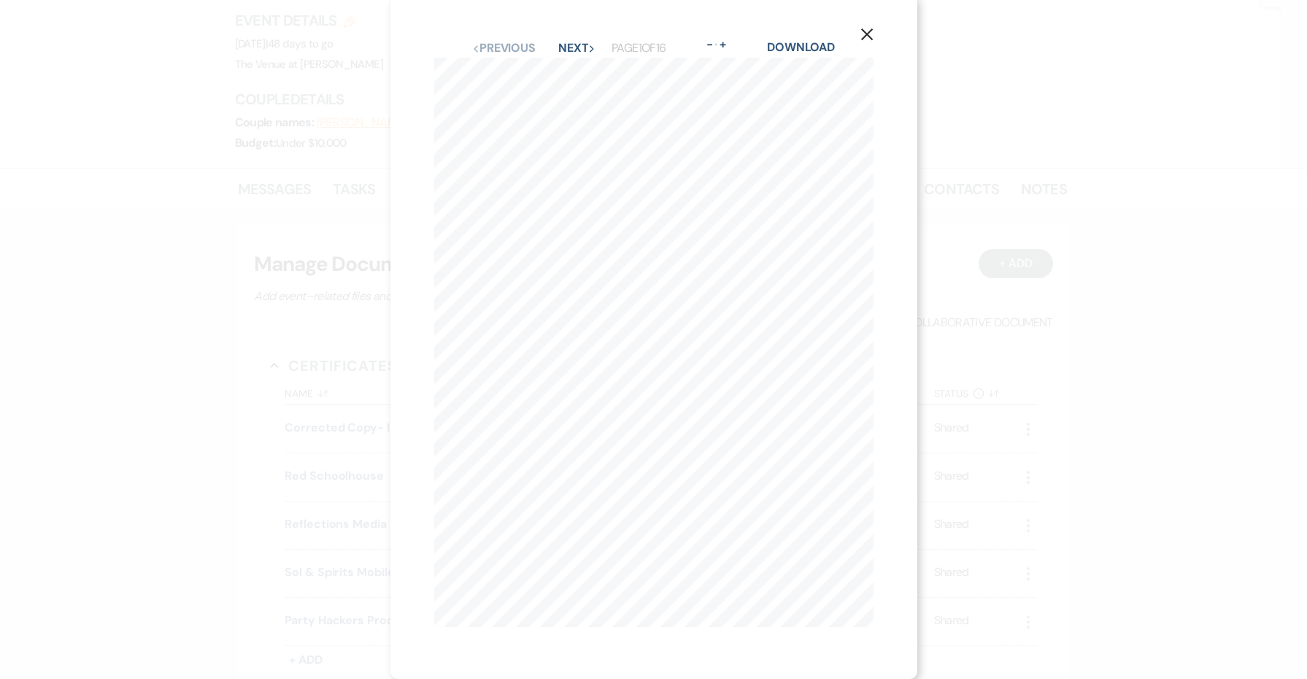
scroll to position [5, 0]
click at [586, 52] on button "Next Next" at bounding box center [577, 48] width 38 height 12
click at [863, 35] on icon "X" at bounding box center [867, 41] width 13 height 13
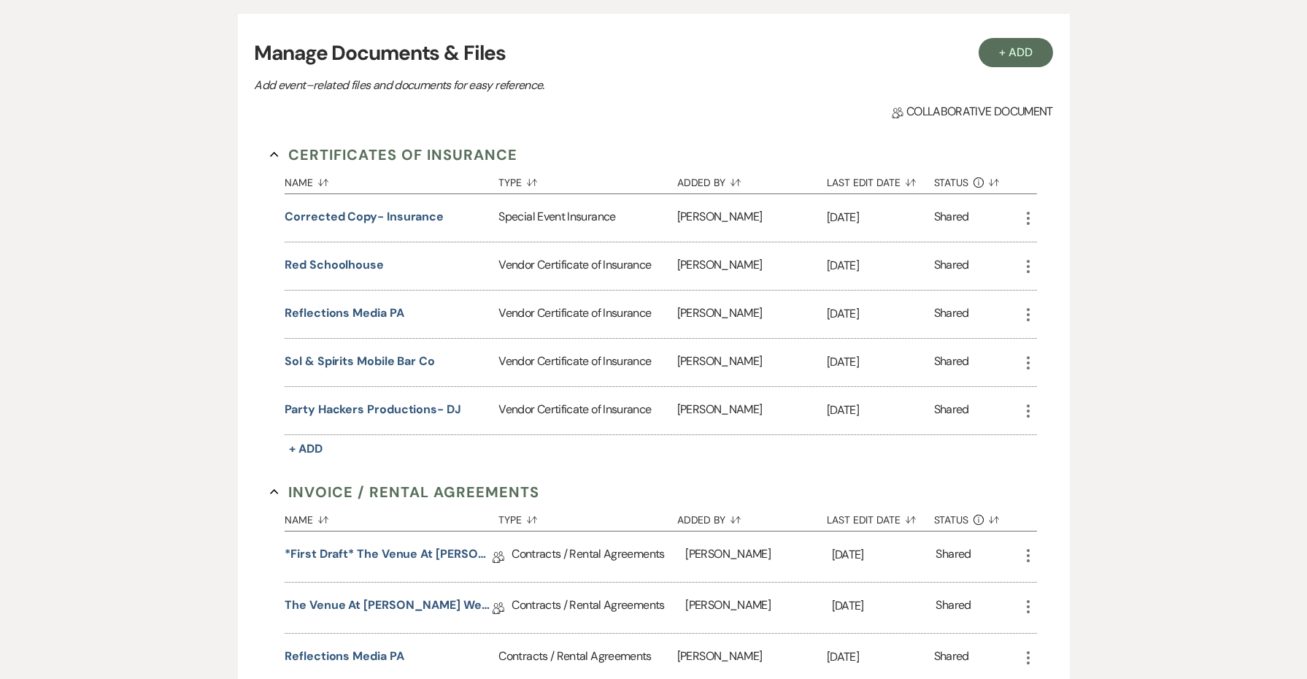
scroll to position [536, 0]
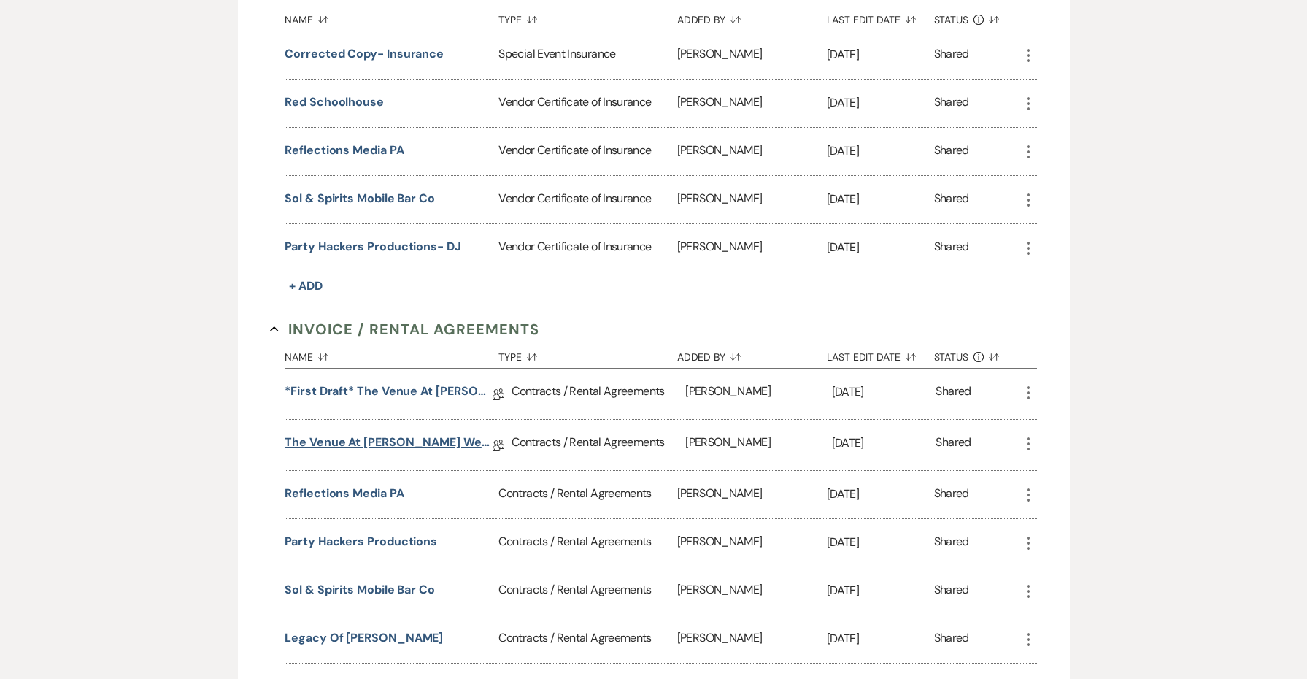
click at [454, 434] on link "The Venue at [PERSON_NAME] Wedding Contract-([DATE] Welsh-Midlarksky)" at bounding box center [389, 445] width 208 height 23
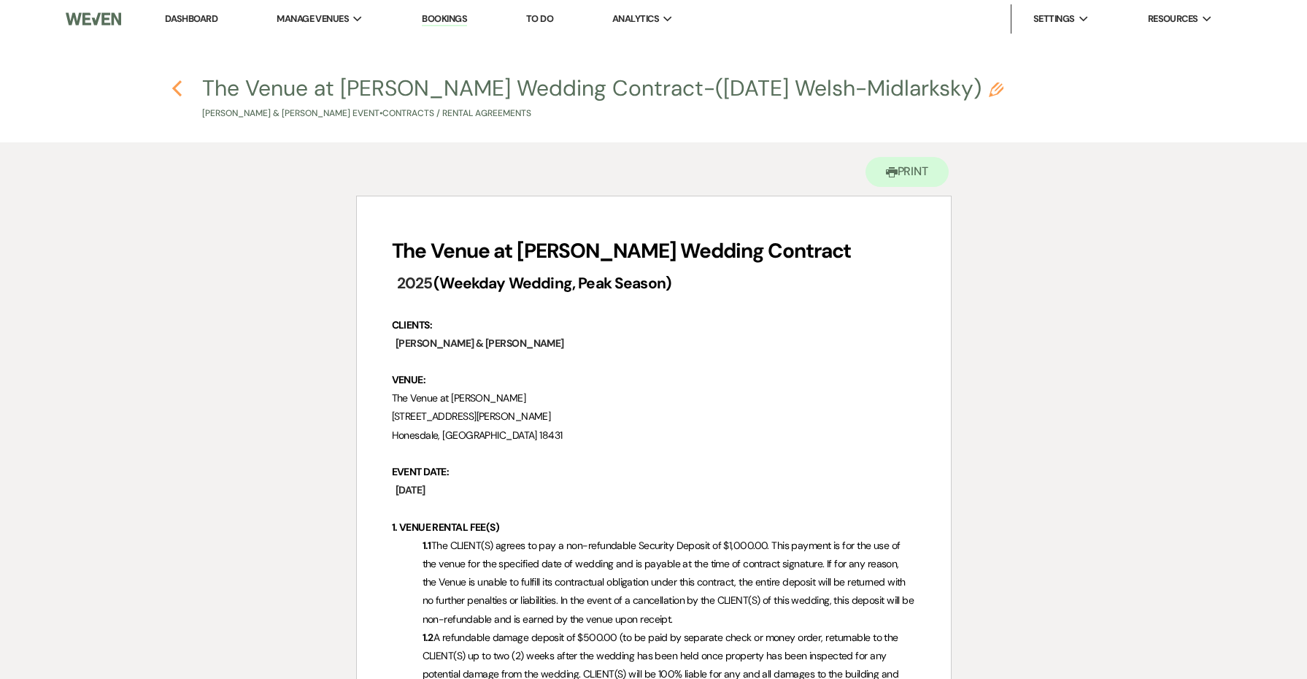
click at [180, 93] on use "button" at bounding box center [176, 88] width 9 height 16
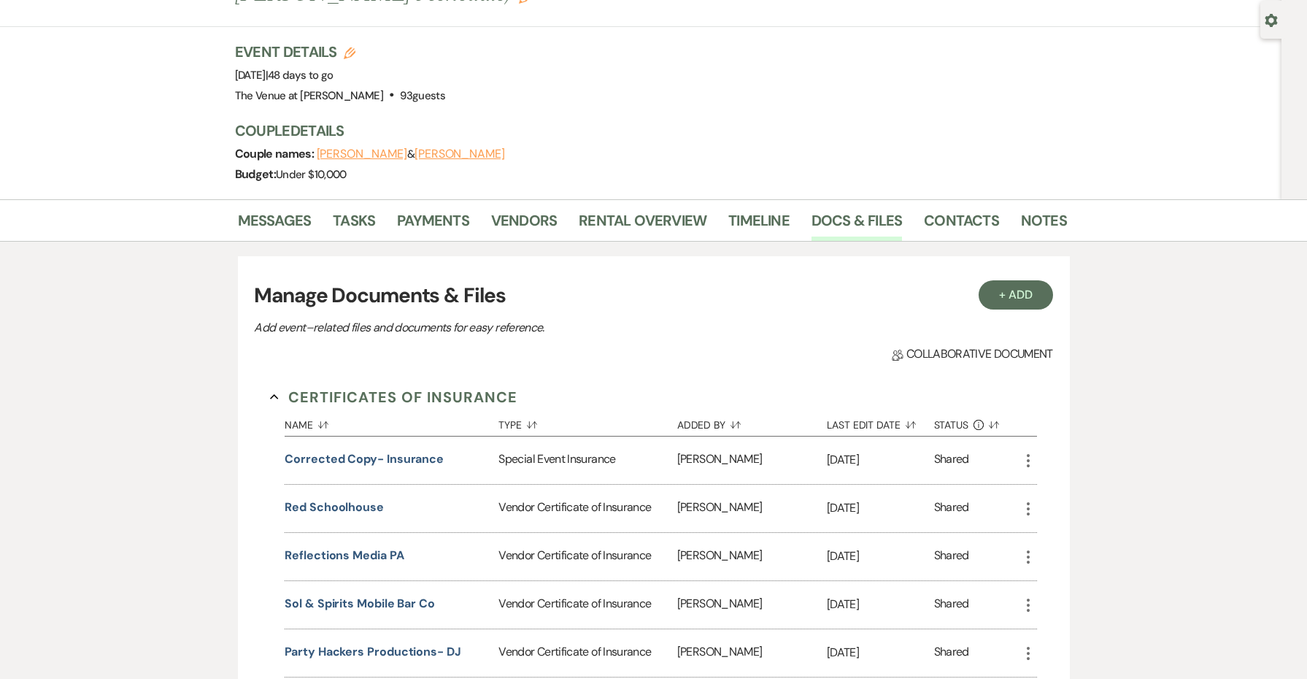
scroll to position [17, 0]
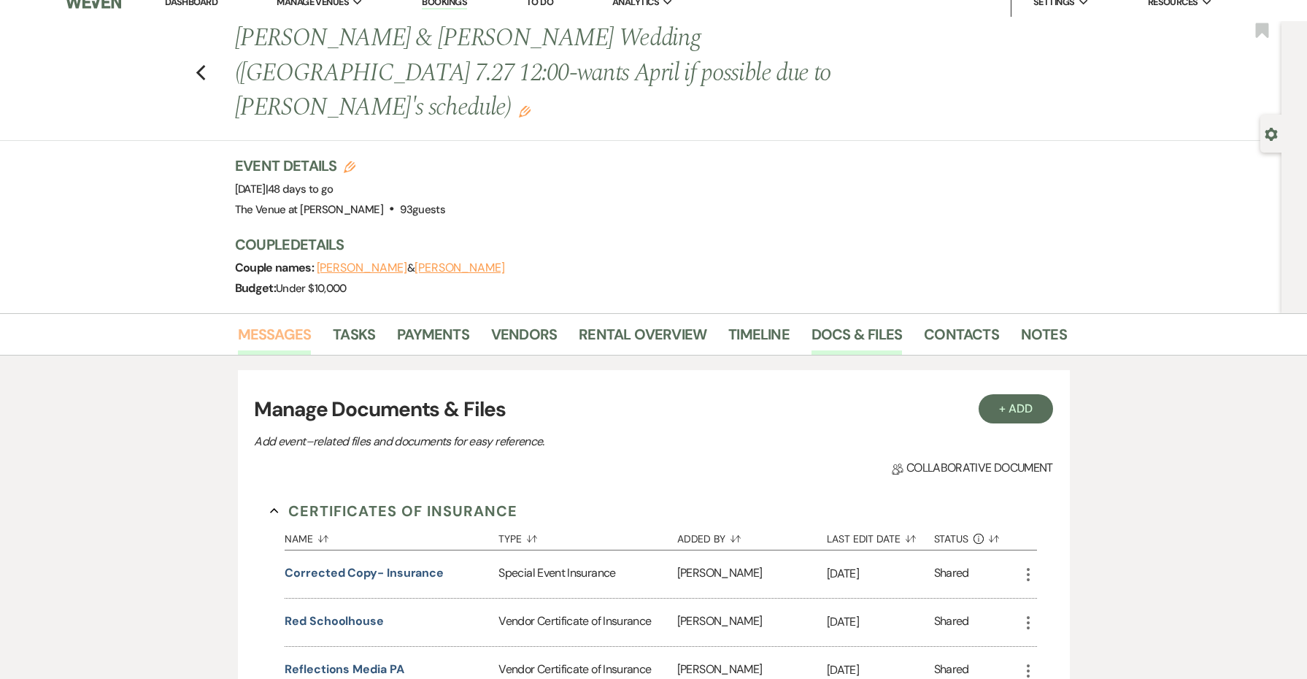
click at [287, 323] on link "Messages" at bounding box center [275, 339] width 74 height 32
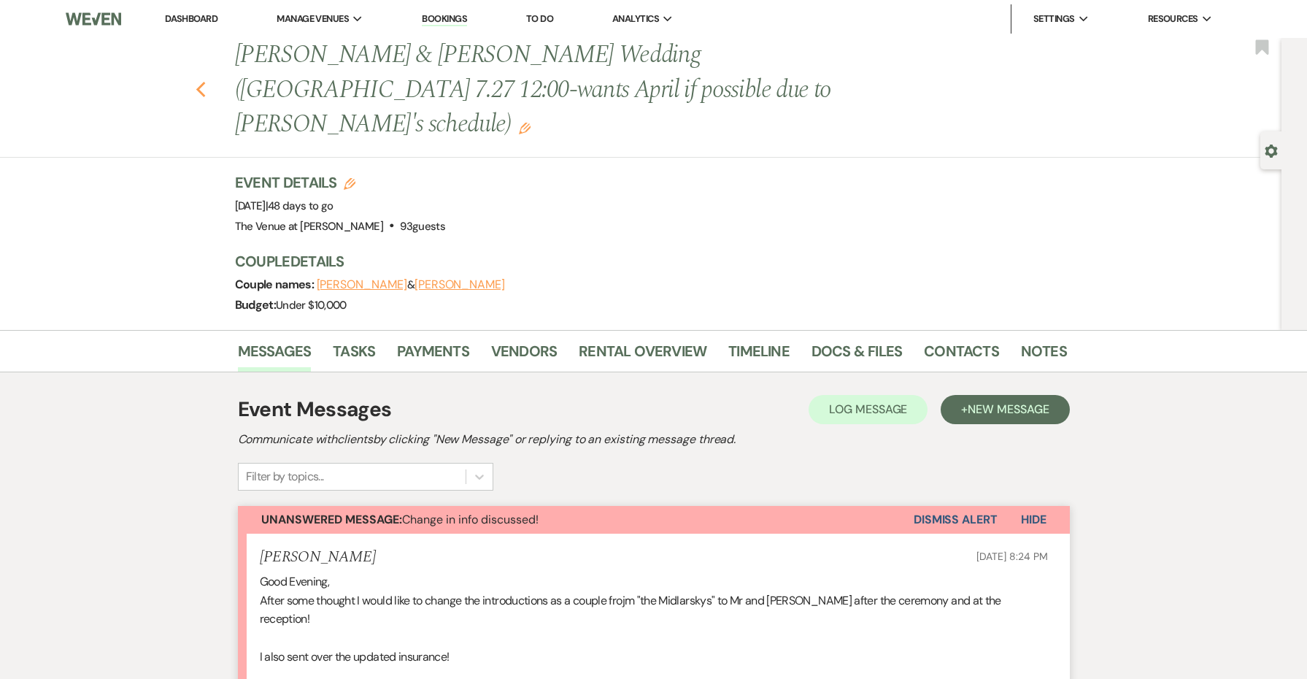
click at [200, 81] on icon "Previous" at bounding box center [201, 90] width 11 height 18
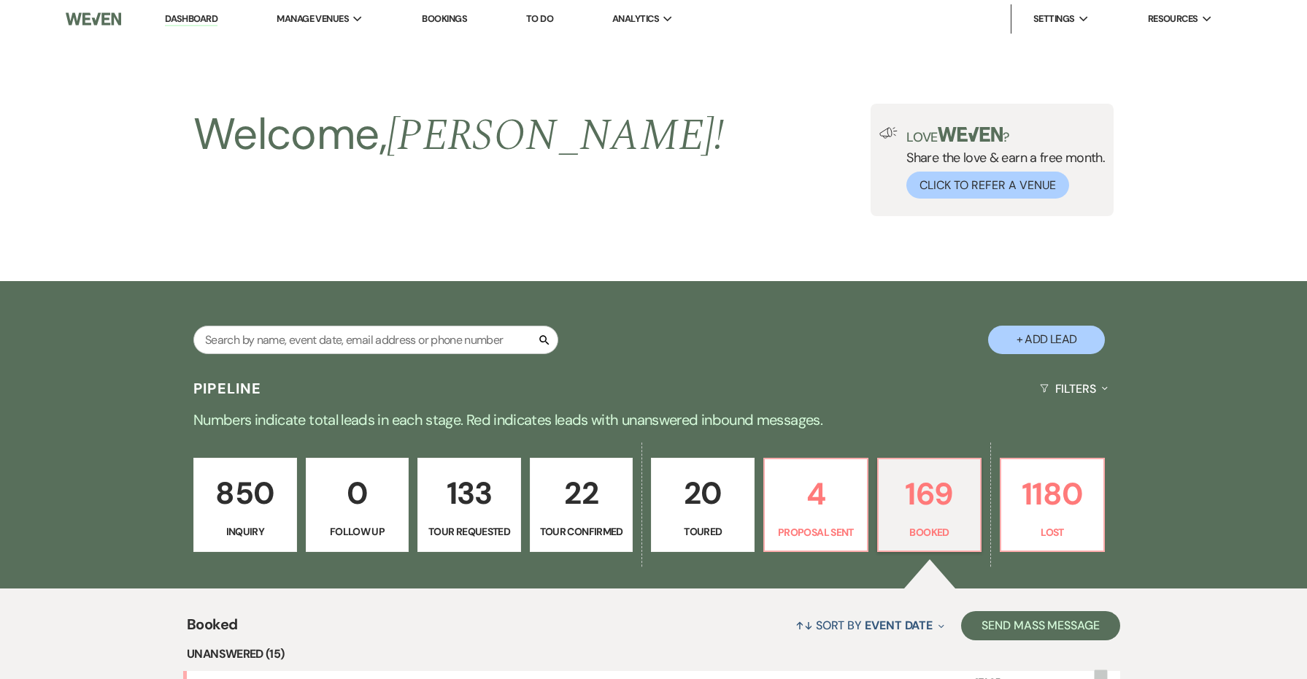
scroll to position [1224, 0]
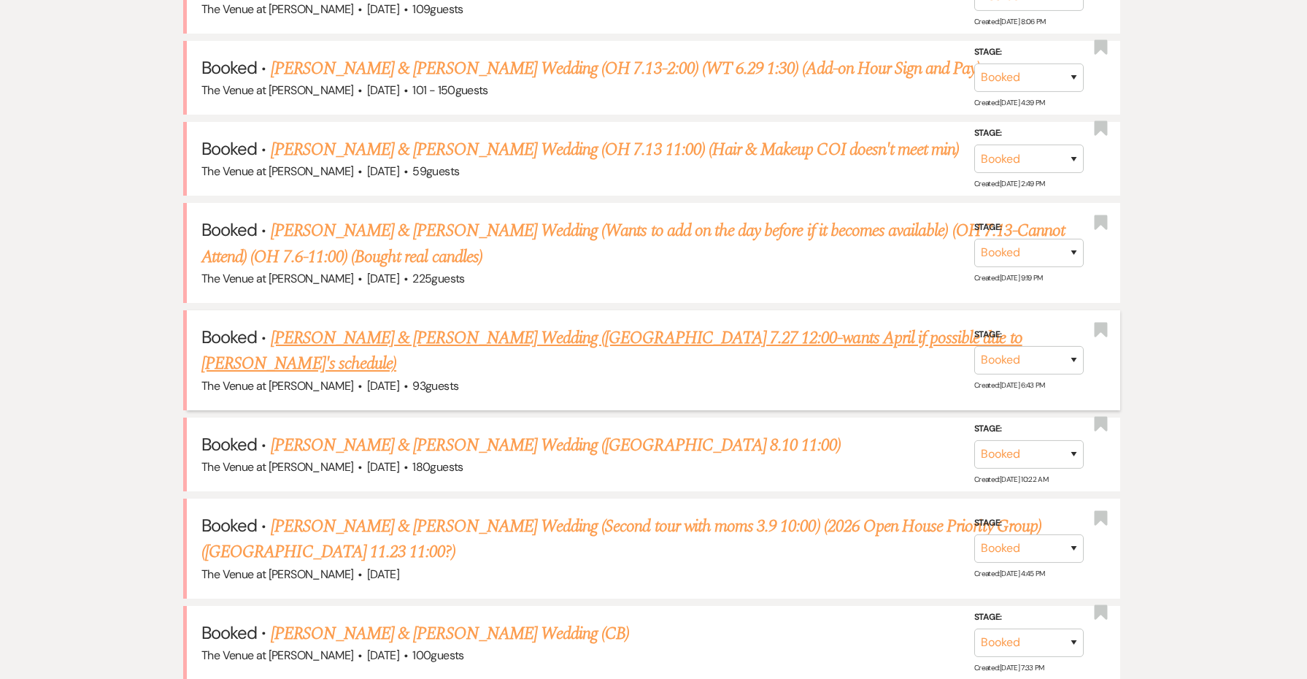
click at [374, 325] on link "[PERSON_NAME] & [PERSON_NAME] Wedding ([GEOGRAPHIC_DATA] 7.27 12:00-wants April…" at bounding box center [611, 351] width 821 height 53
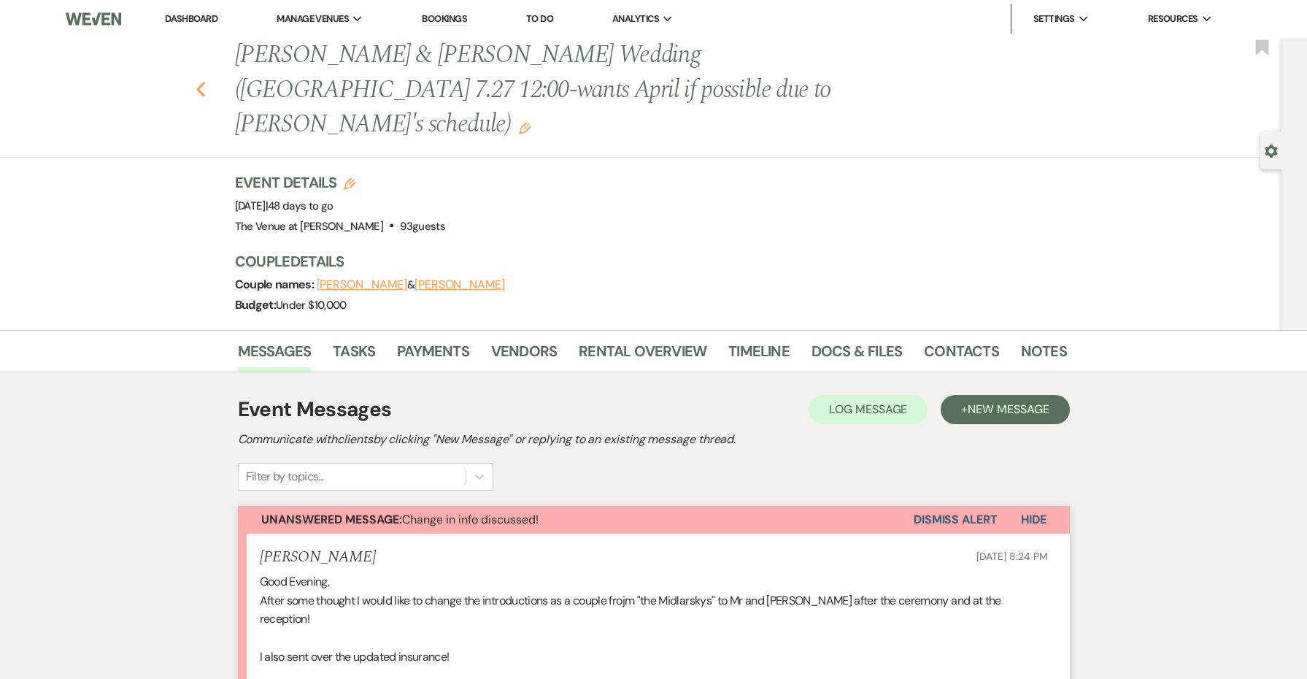
click at [198, 81] on icon "Previous" at bounding box center [201, 90] width 11 height 18
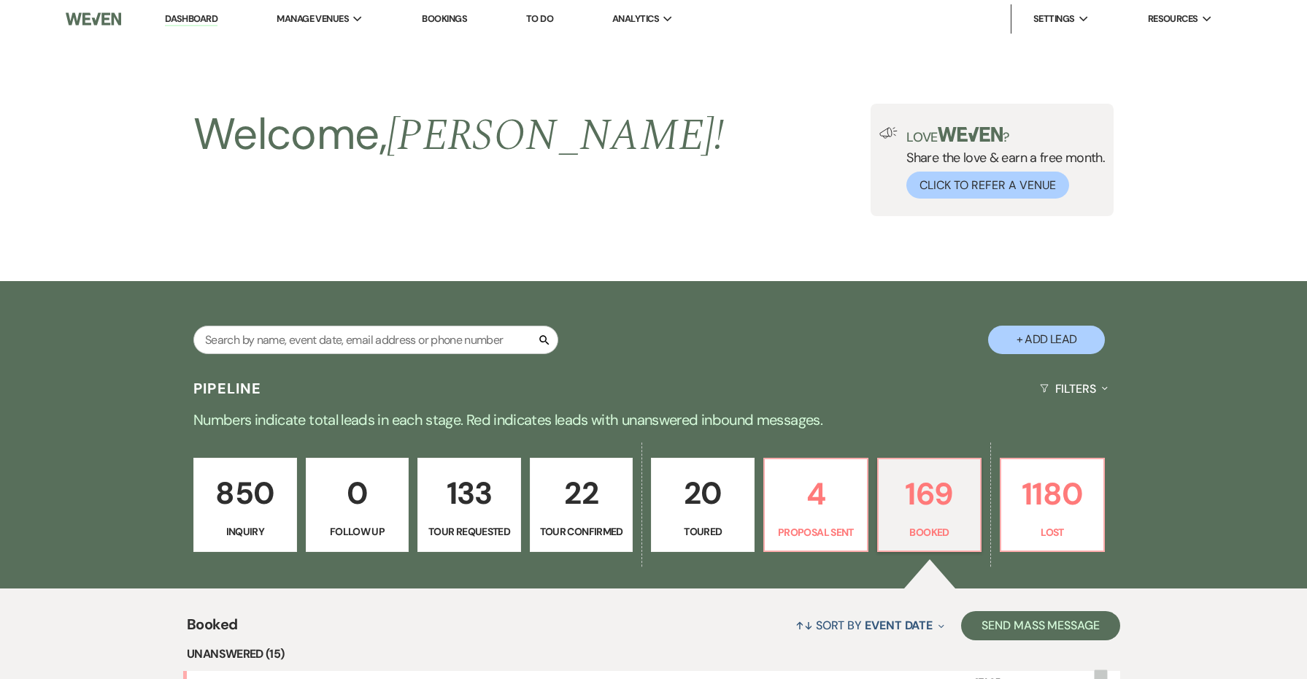
scroll to position [1224, 0]
